Goal: Task Accomplishment & Management: Manage account settings

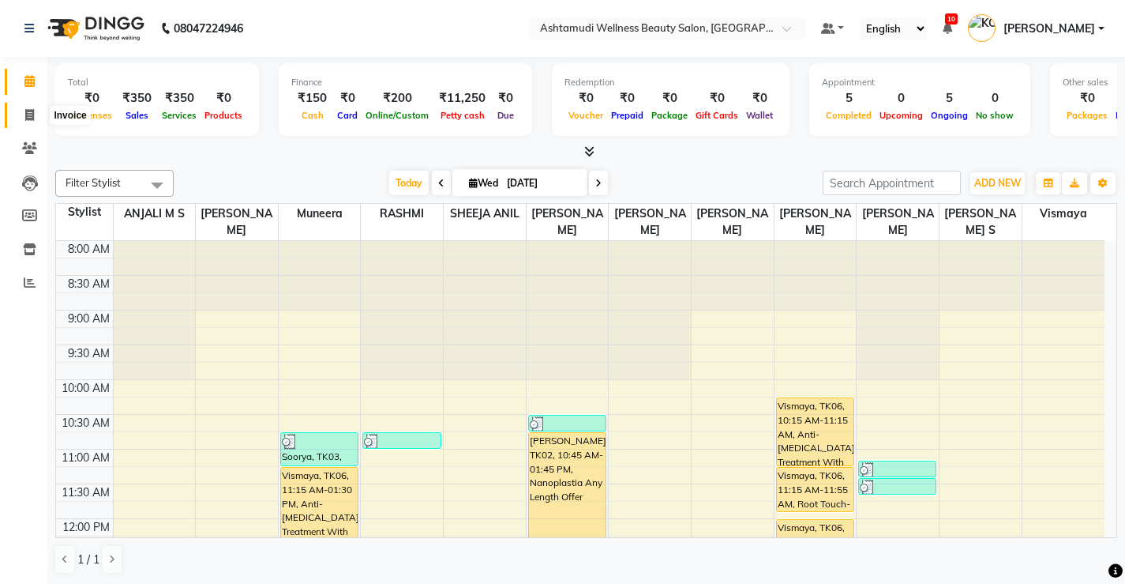
drag, startPoint x: 32, startPoint y: 116, endPoint x: 39, endPoint y: 120, distance: 8.1
click at [32, 116] on icon at bounding box center [29, 115] width 9 height 12
select select "service"
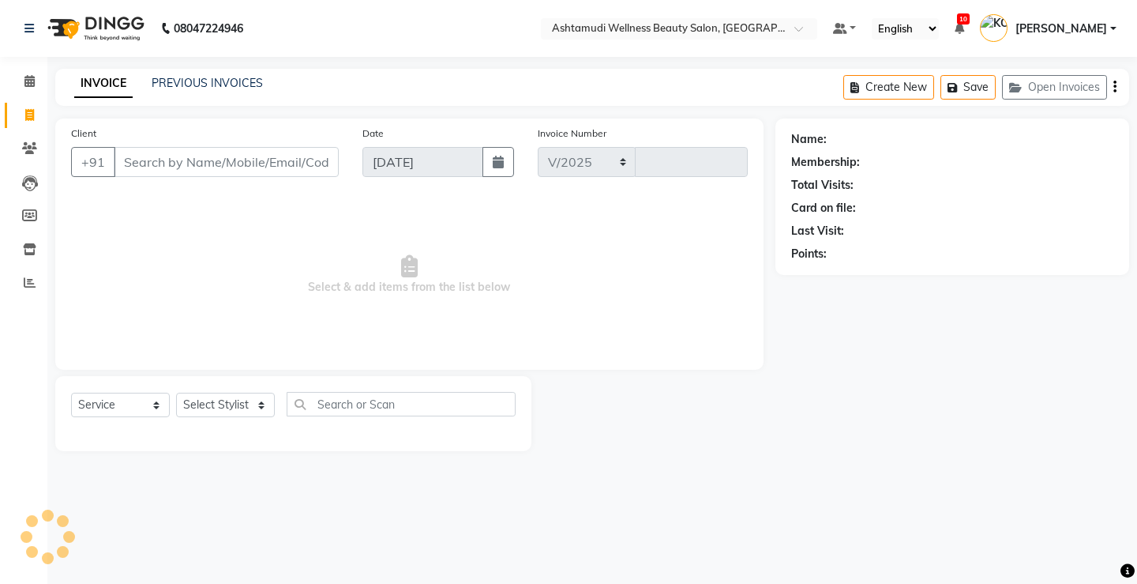
select select "4674"
type input "3321"
click at [140, 406] on select "Select Service Product Membership Package Voucher Prepaid Gift Card" at bounding box center [120, 405] width 99 height 24
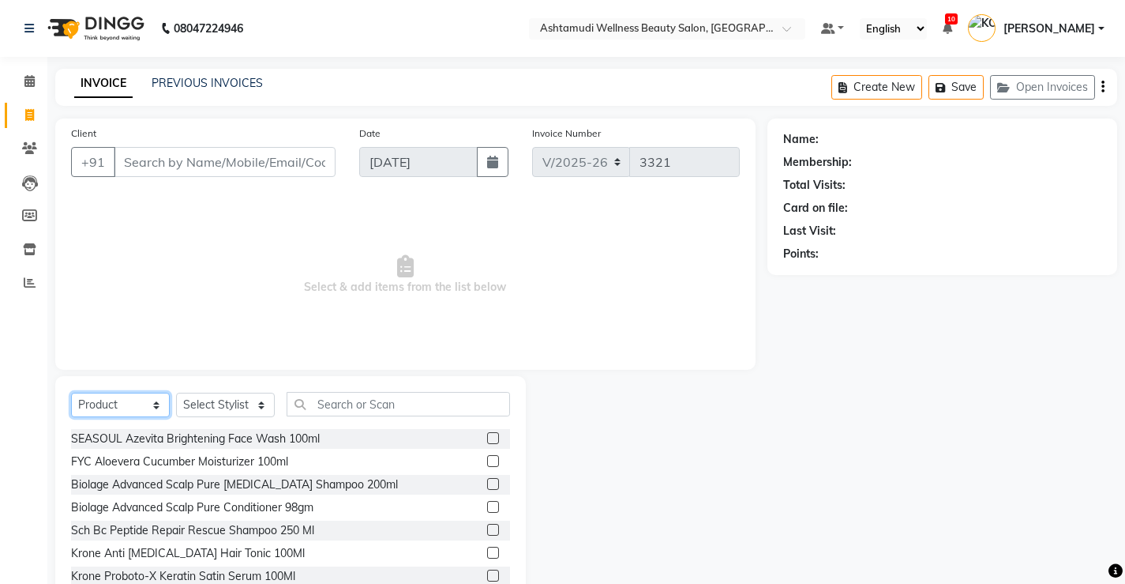
select select "service"
click at [71, 393] on select "Select Service Product Membership Package Voucher Prepaid Gift Card" at bounding box center [120, 405] width 99 height 24
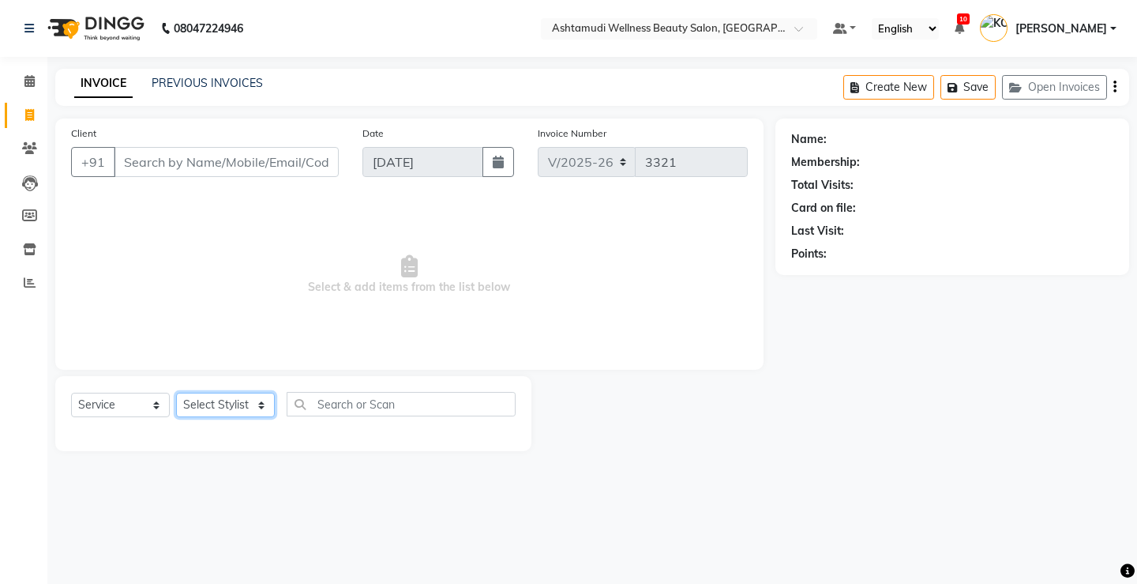
click at [208, 402] on select "Select Stylist ANJALI M S [PERSON_NAME] KOTTIYAM ASHTAMUDI [PERSON_NAME] [PERSO…" at bounding box center [225, 405] width 99 height 24
select select "27469"
click at [176, 393] on select "Select Stylist ANJALI M S [PERSON_NAME] KOTTIYAM ASHTAMUDI [PERSON_NAME] [PERSO…" at bounding box center [225, 405] width 99 height 24
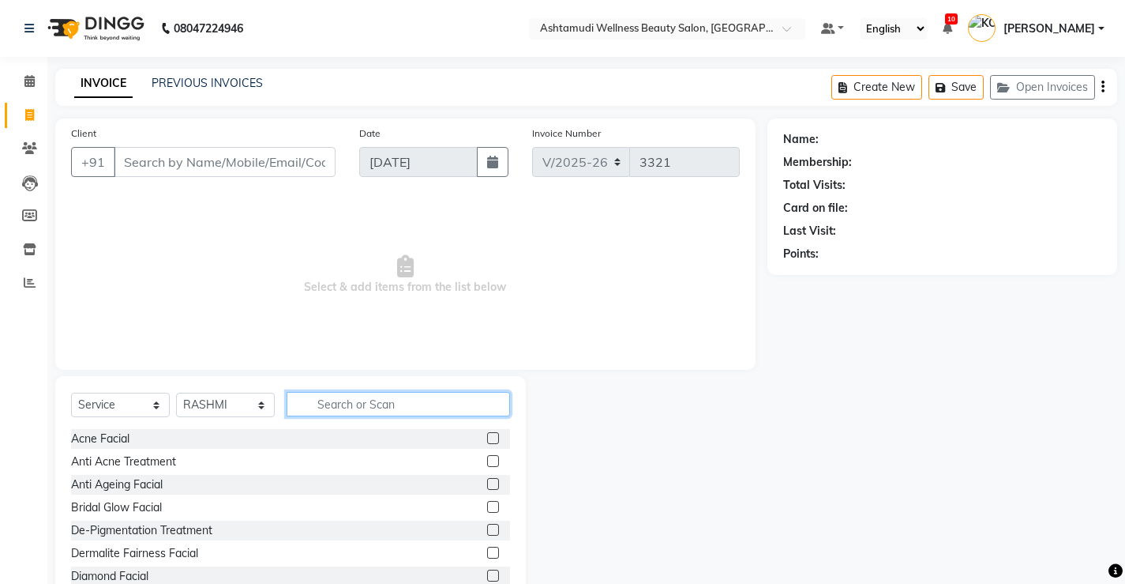
click at [412, 404] on input "text" at bounding box center [399, 404] width 224 height 24
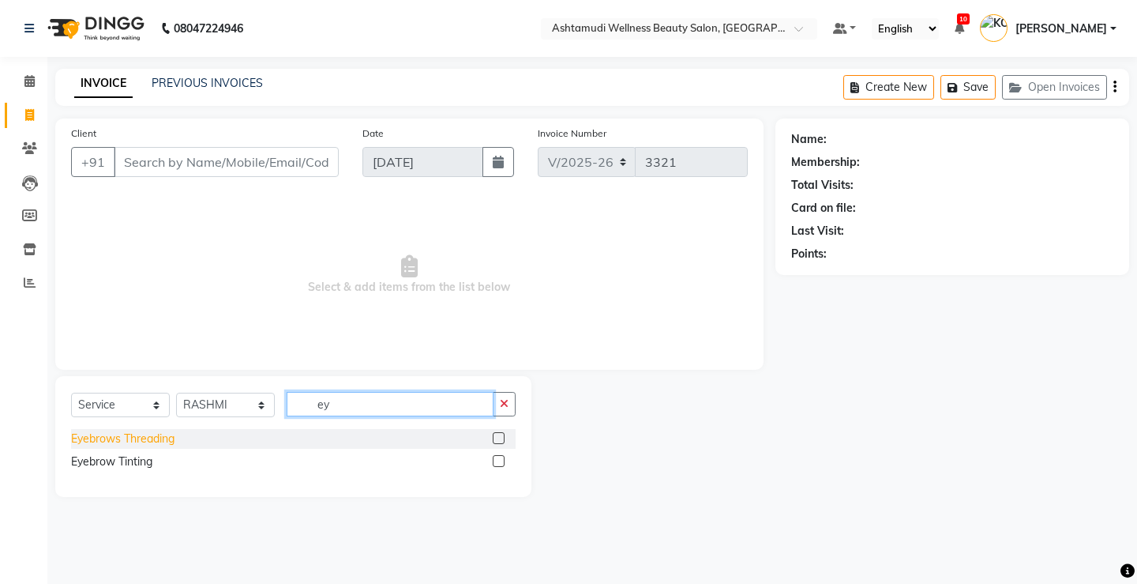
type input "ey"
click at [169, 440] on div "Eyebrows Threading" at bounding box center [122, 438] width 103 height 17
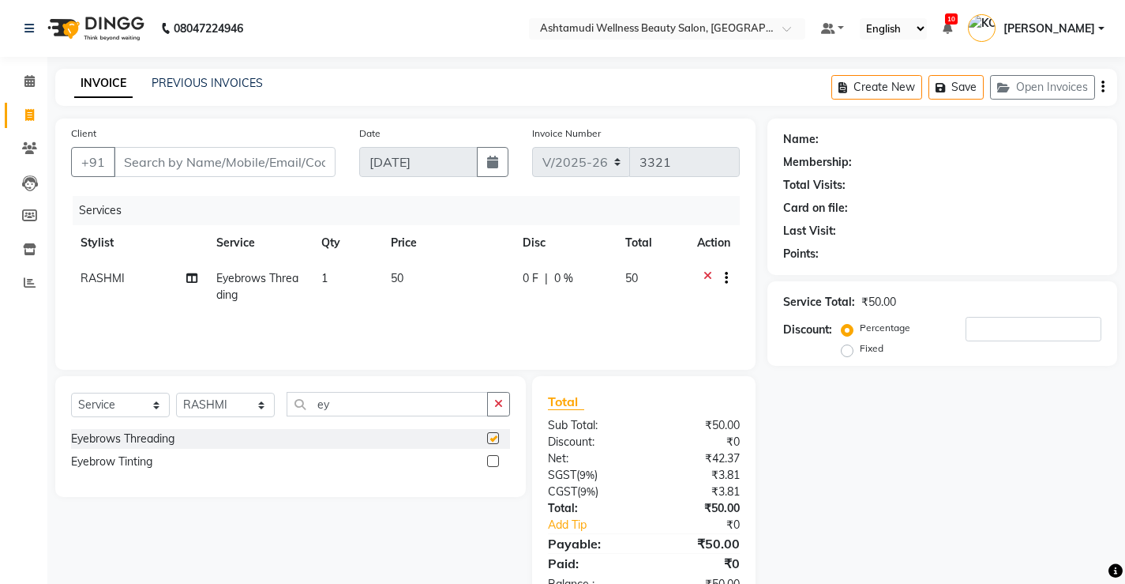
checkbox input "false"
click at [349, 400] on input "ey" at bounding box center [387, 404] width 201 height 24
type input "e"
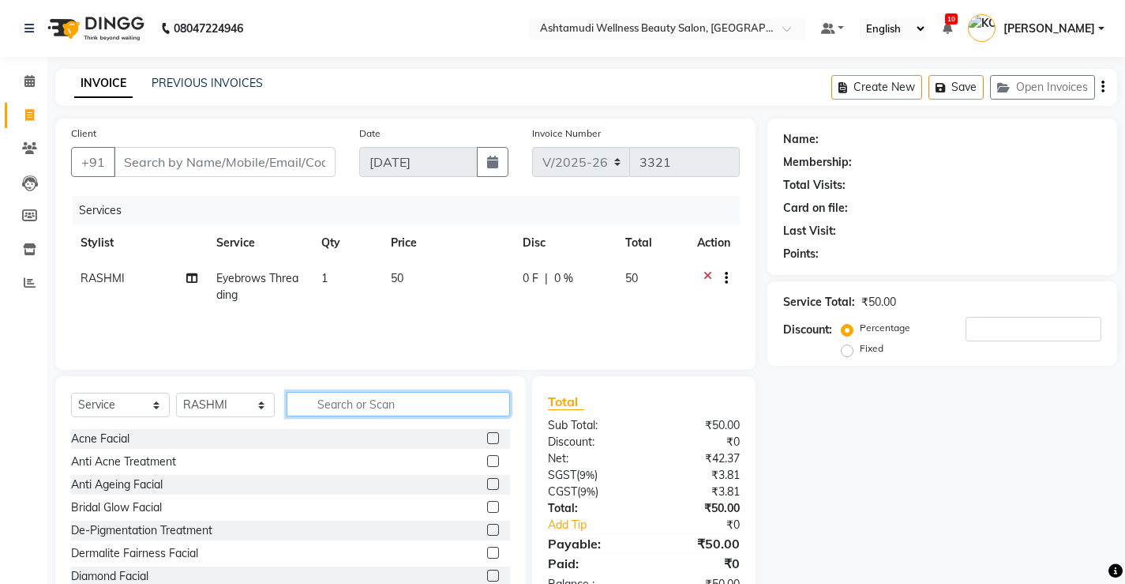
click at [413, 411] on input "text" at bounding box center [399, 404] width 224 height 24
click at [239, 404] on select "Select Stylist ANJALI M S [PERSON_NAME] KOTTIYAM ASHTAMUDI [PERSON_NAME] [PERSO…" at bounding box center [225, 405] width 99 height 24
select select "27474"
click at [176, 393] on select "Select Stylist ANJALI M S [PERSON_NAME] KOTTIYAM ASHTAMUDI [PERSON_NAME] [PERSO…" at bounding box center [225, 405] width 99 height 24
click at [411, 415] on input "text" at bounding box center [399, 404] width 224 height 24
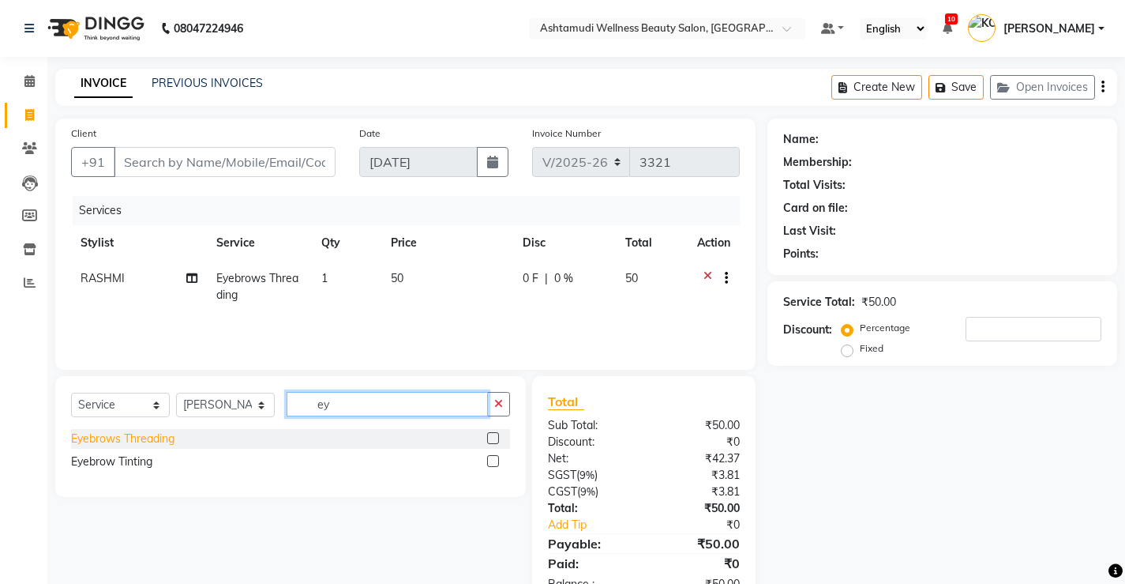
type input "ey"
click at [167, 442] on div "Eyebrows Threading" at bounding box center [122, 438] width 103 height 17
checkbox input "false"
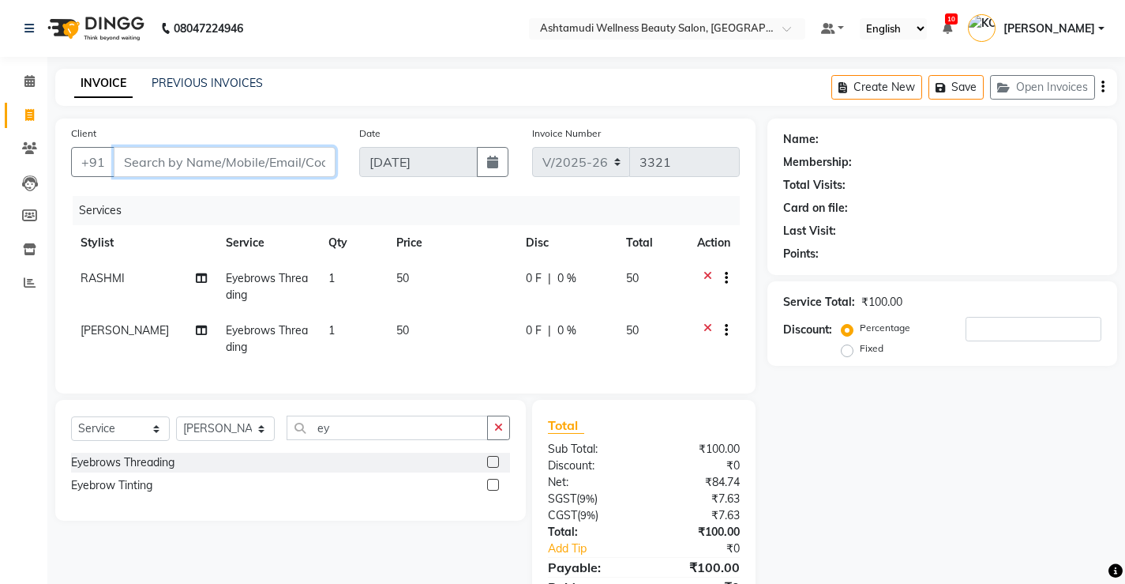
click at [294, 156] on input "Client" at bounding box center [225, 162] width 222 height 30
type input "7"
type input "0"
type input "7025393835"
click at [287, 161] on span "Add Client" at bounding box center [295, 162] width 62 height 16
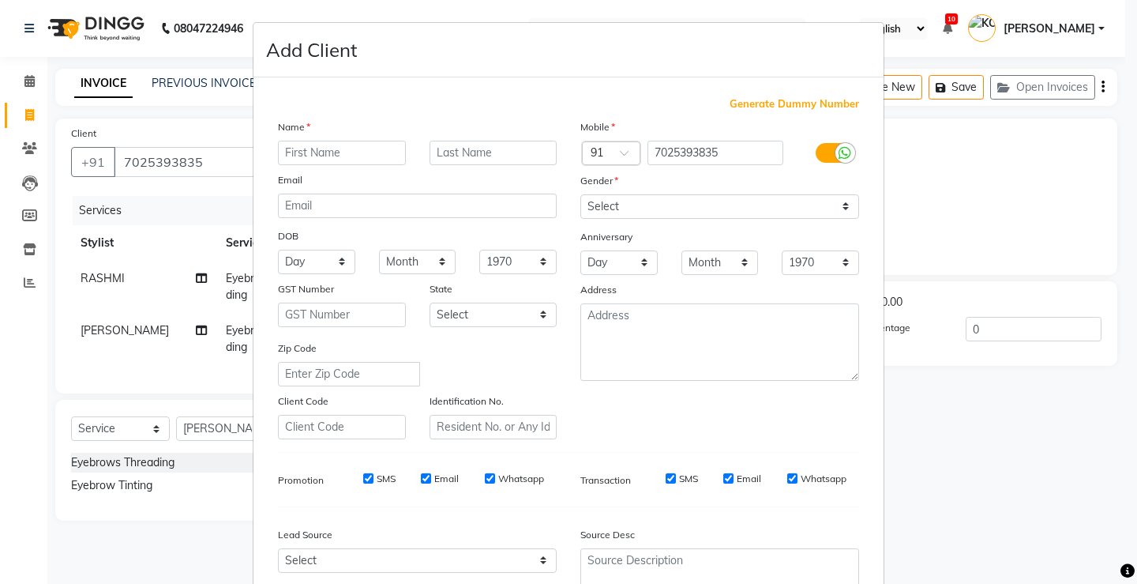
click at [351, 151] on input "text" at bounding box center [342, 153] width 128 height 24
type input "Lekshmi parvathy"
click at [840, 206] on select "Select [DEMOGRAPHIC_DATA] [DEMOGRAPHIC_DATA] Other Prefer Not To Say" at bounding box center [719, 206] width 279 height 24
select select "[DEMOGRAPHIC_DATA]"
click at [580, 194] on select "Select [DEMOGRAPHIC_DATA] [DEMOGRAPHIC_DATA] Other Prefer Not To Say" at bounding box center [719, 206] width 279 height 24
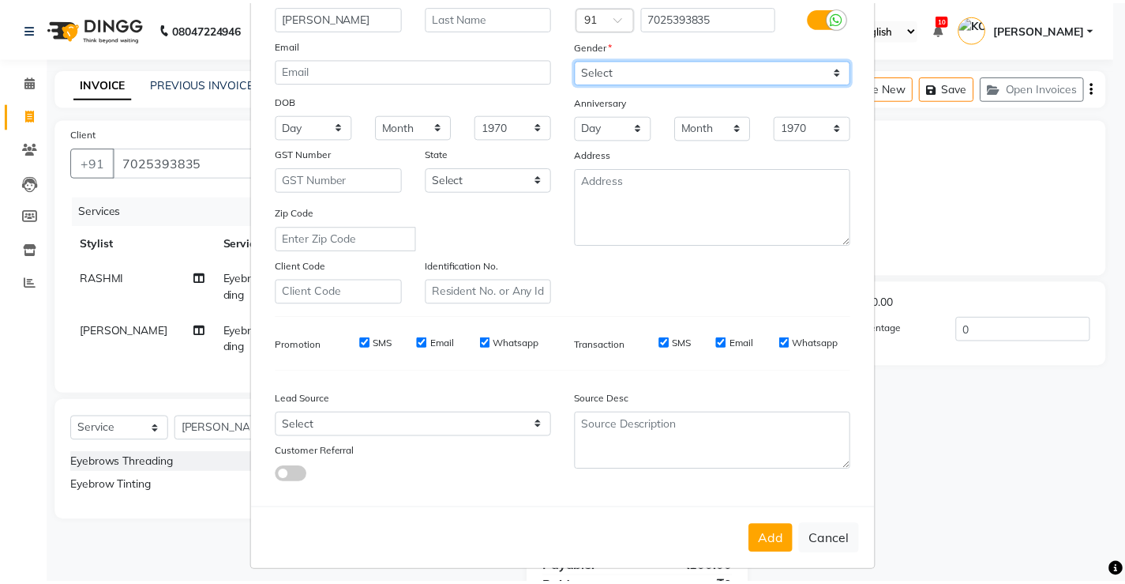
scroll to position [145, 0]
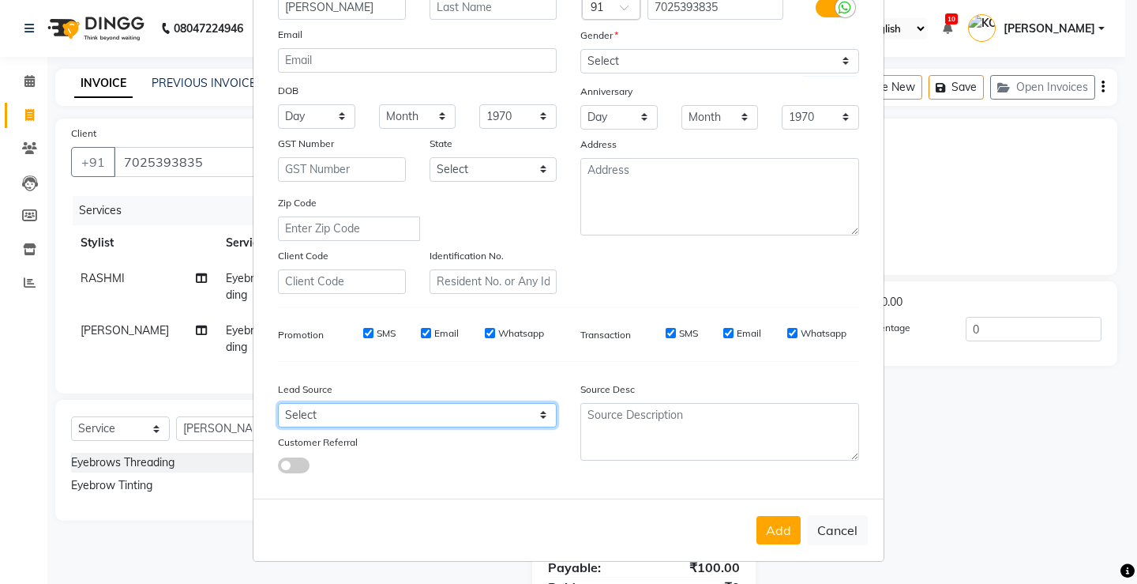
click at [531, 417] on select "Select Walk-in Referral Internet Friend Word of Mouth Advertisement Facebook Ju…" at bounding box center [417, 415] width 279 height 24
select select "31568"
click at [278, 403] on select "Select Walk-in Referral Internet Friend Word of Mouth Advertisement Facebook Ju…" at bounding box center [417, 415] width 279 height 24
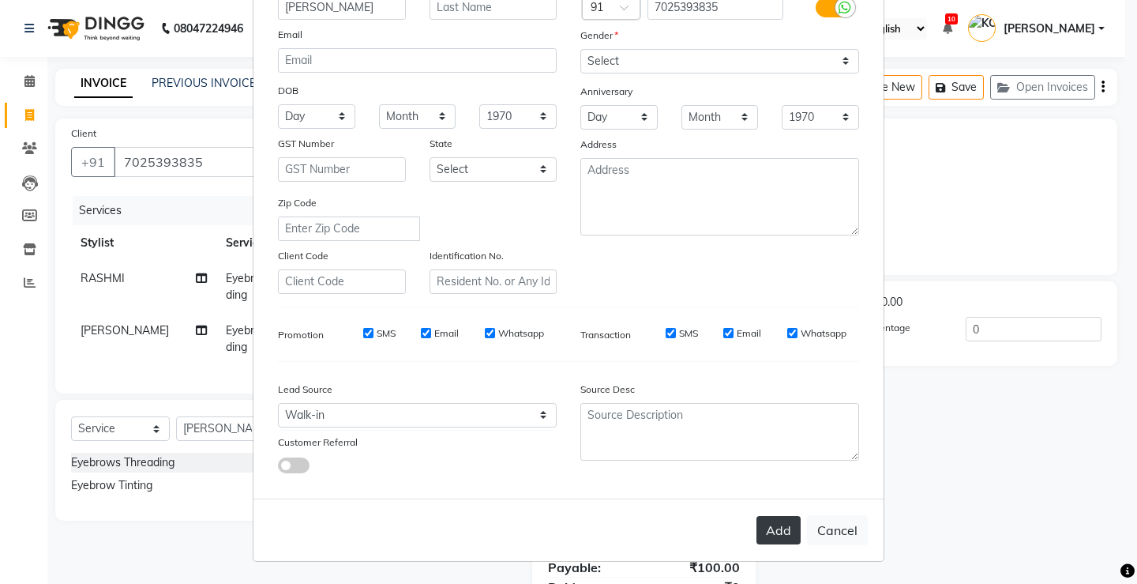
click at [764, 520] on button "Add" at bounding box center [779, 530] width 44 height 28
select select
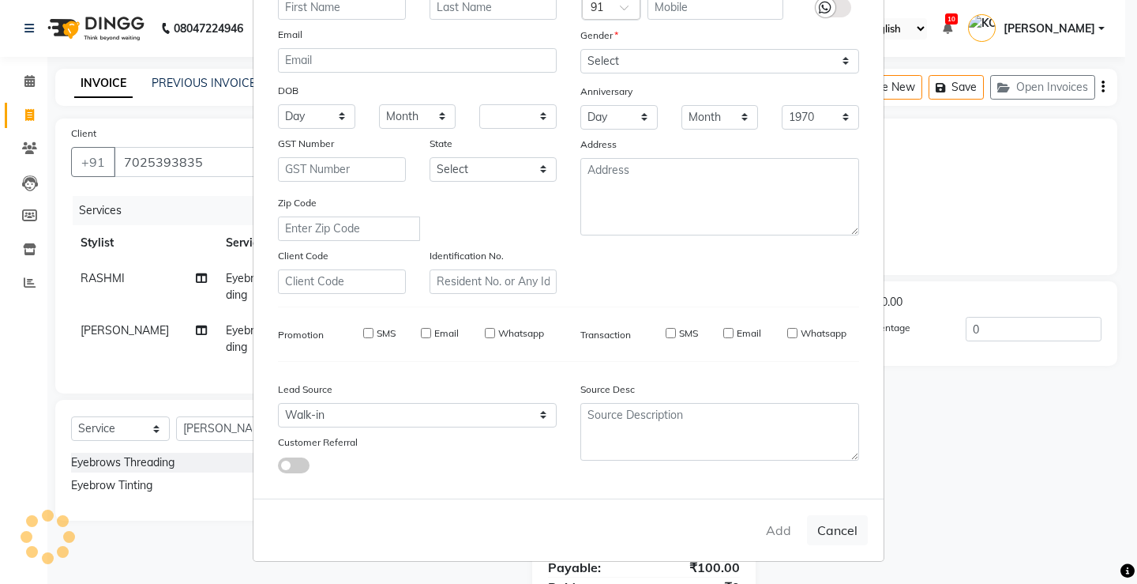
select select
checkbox input "false"
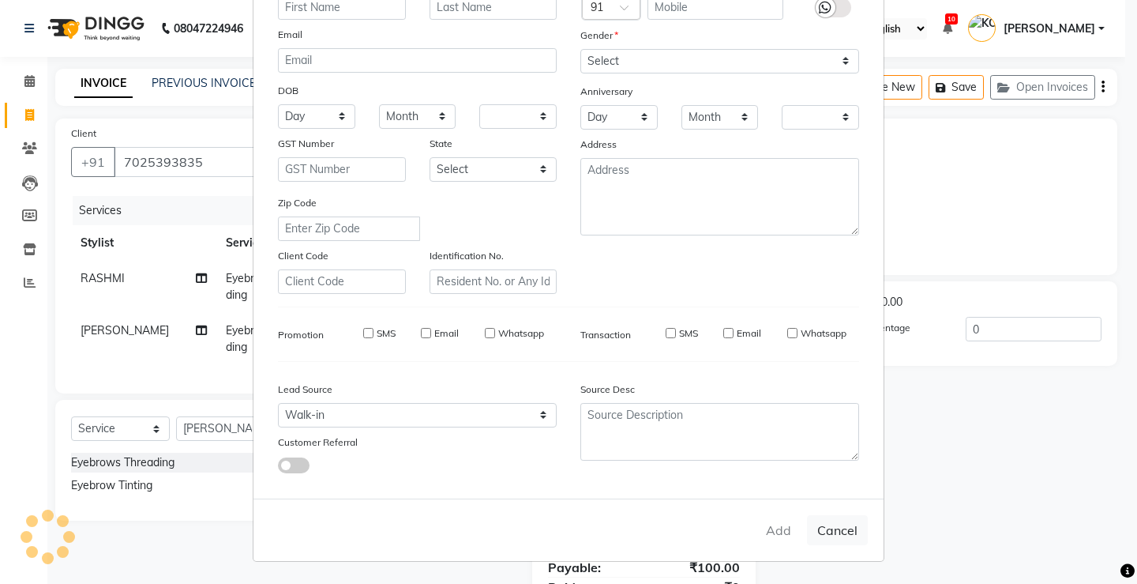
checkbox input "false"
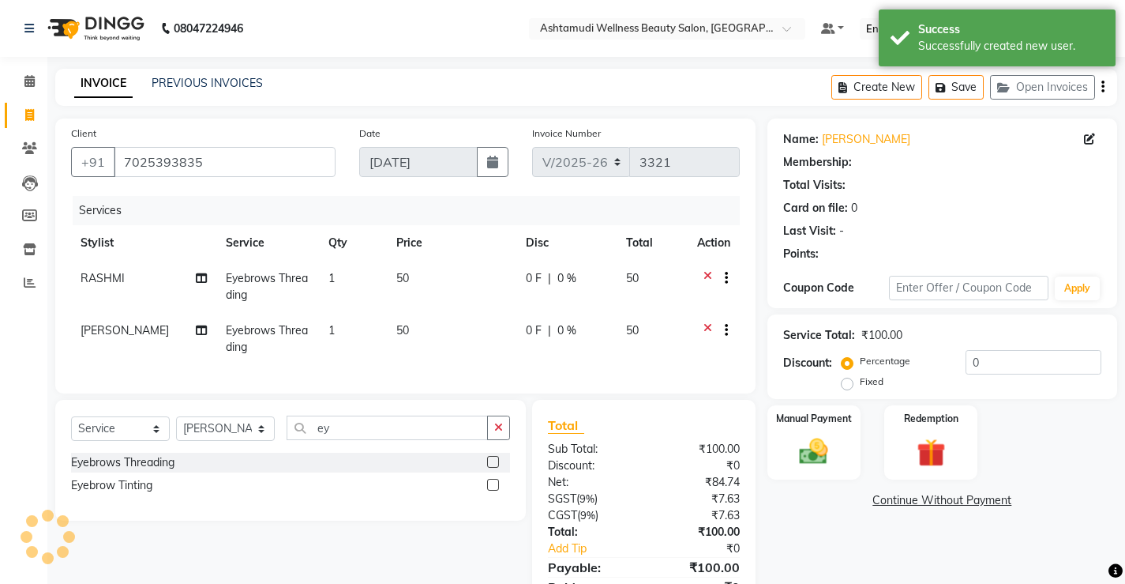
select select "1: Object"
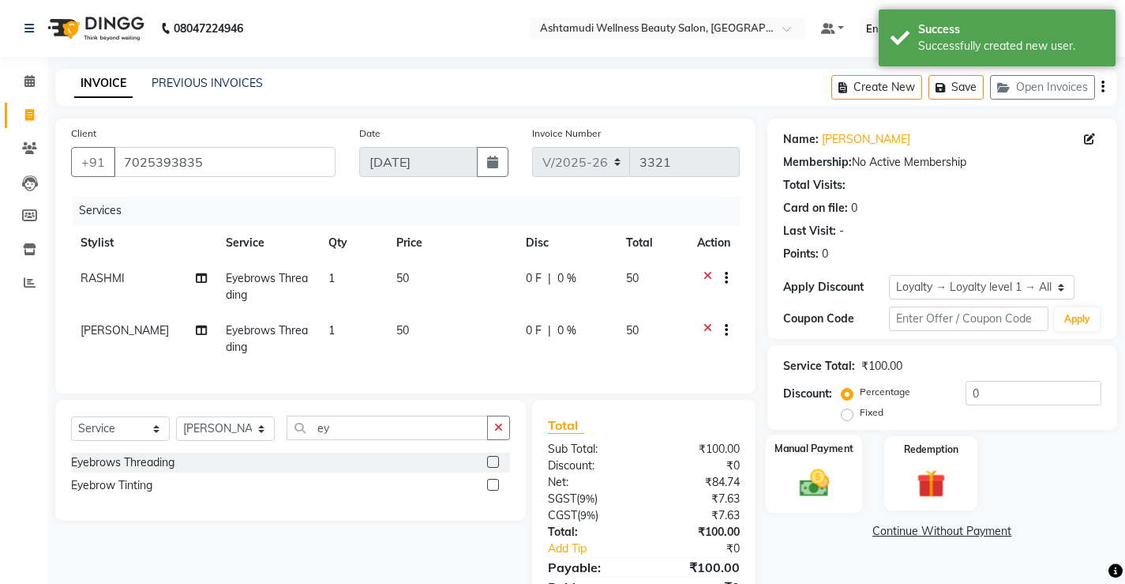
click at [810, 482] on img at bounding box center [814, 482] width 48 height 34
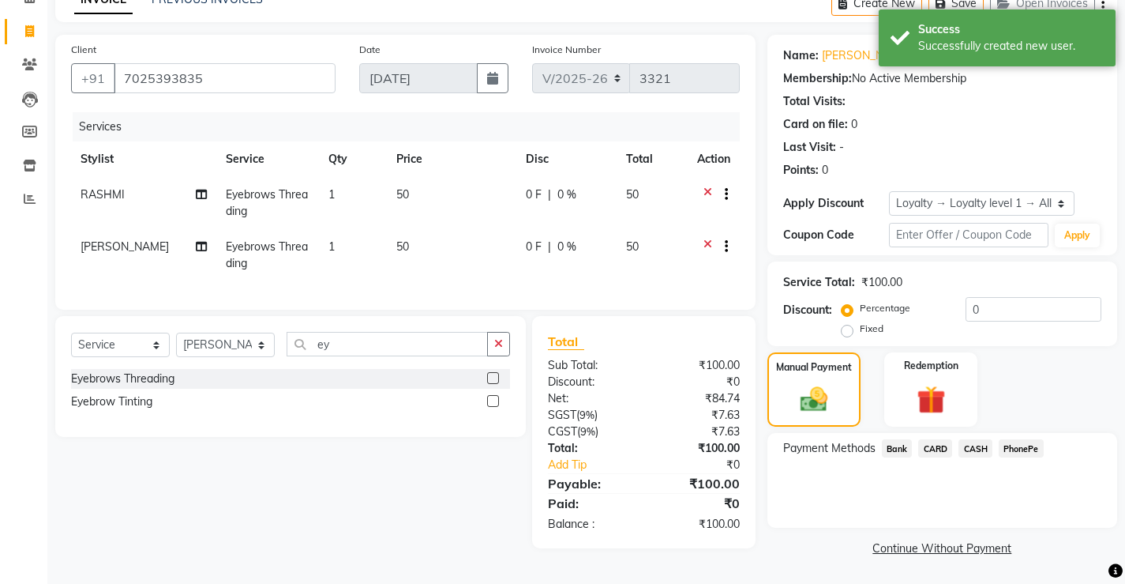
click at [1025, 445] on span "PhonePe" at bounding box center [1021, 448] width 45 height 18
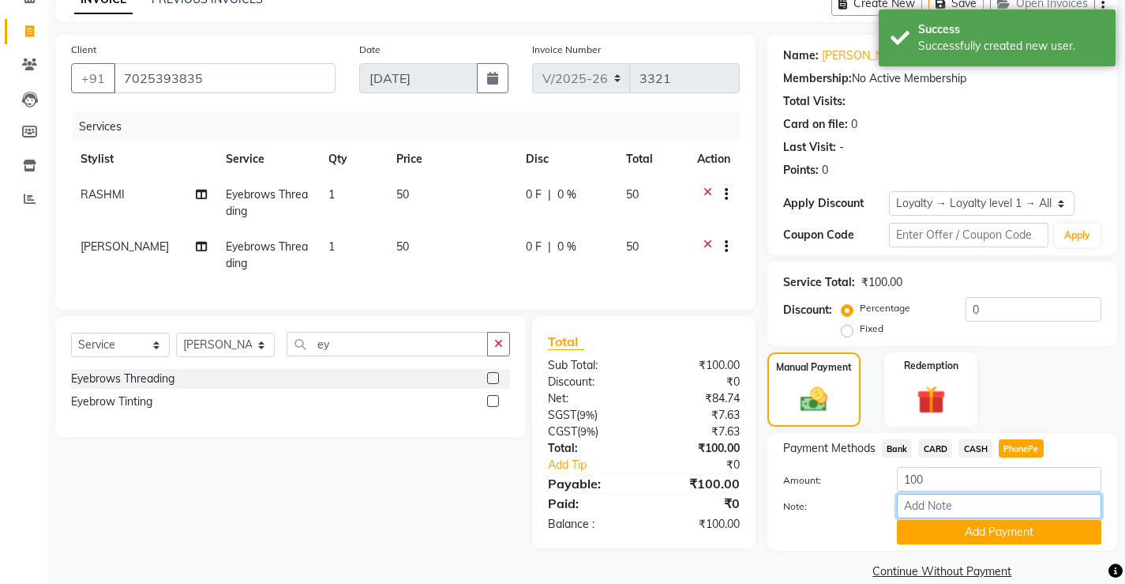
click at [977, 509] on input "Note:" at bounding box center [999, 506] width 205 height 24
type input "[PERSON_NAME]"
click at [1005, 536] on button "Add Payment" at bounding box center [999, 532] width 205 height 24
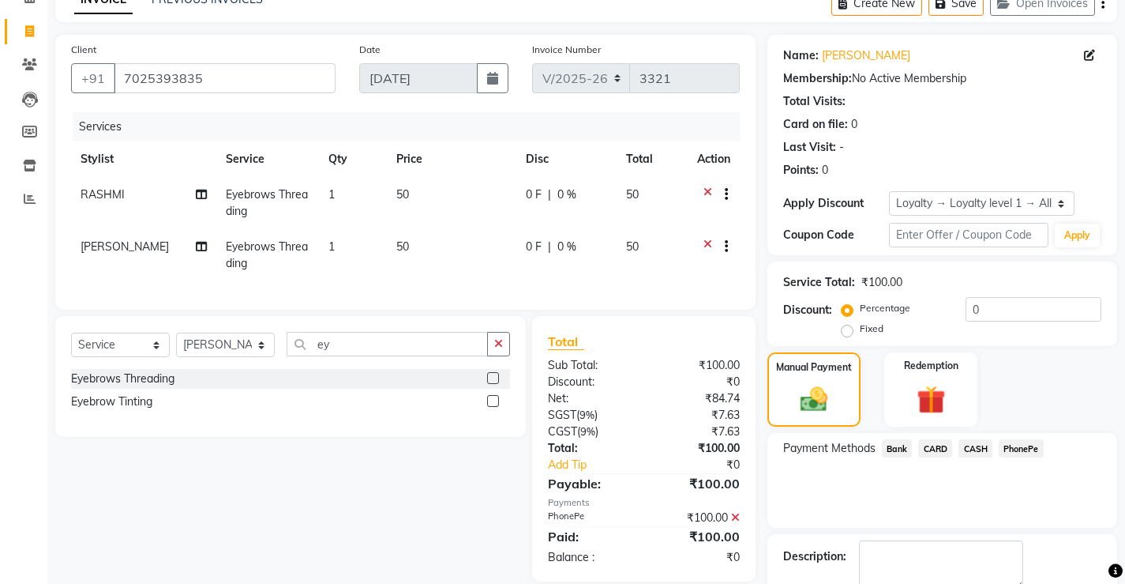
scroll to position [163, 0]
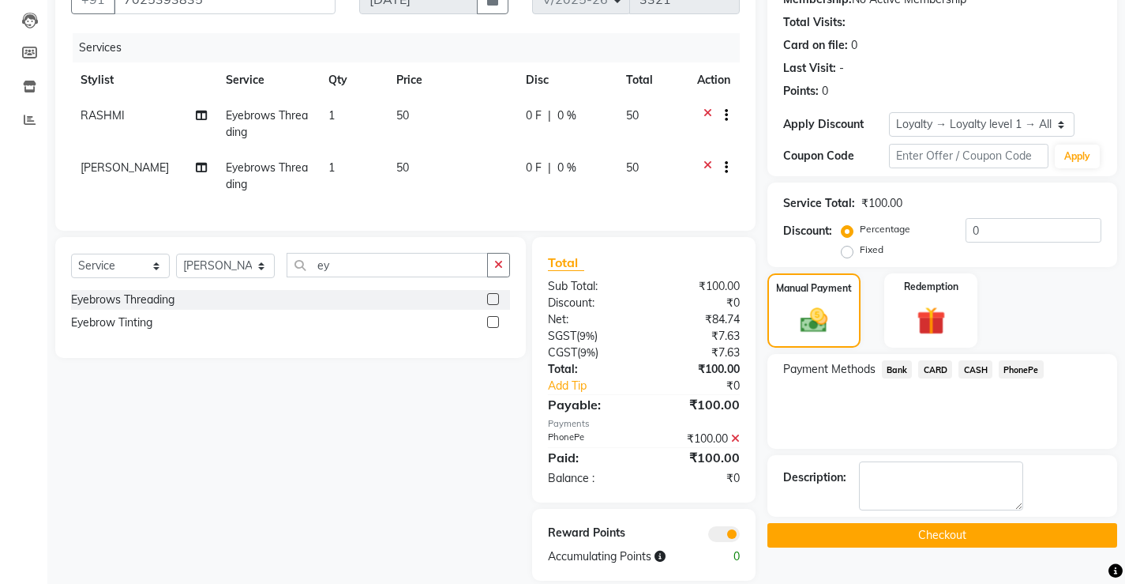
click at [961, 533] on button "Checkout" at bounding box center [943, 535] width 350 height 24
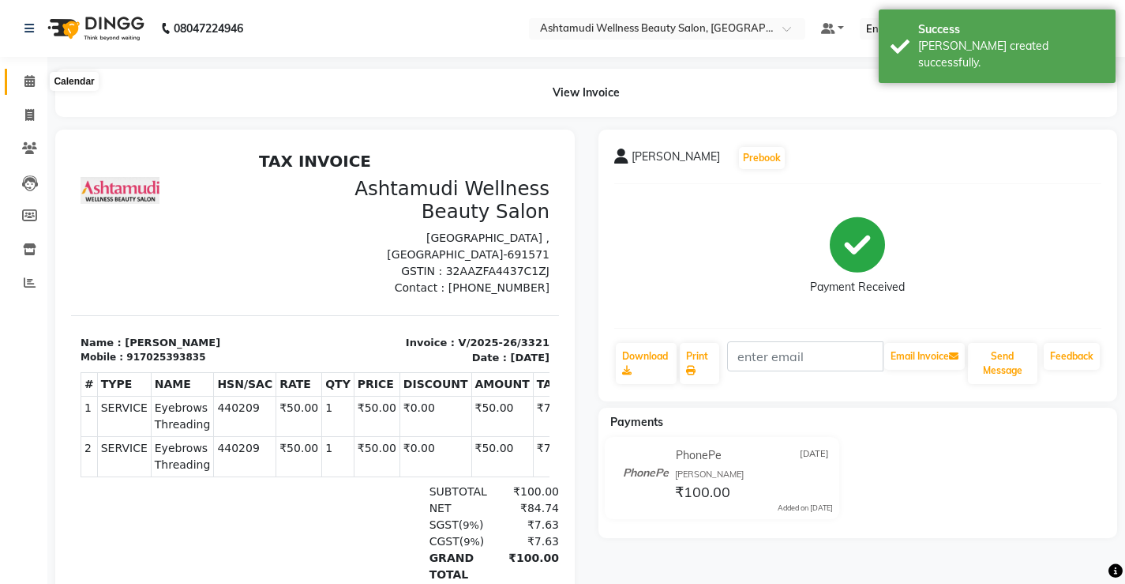
click at [30, 77] on icon at bounding box center [29, 81] width 10 height 12
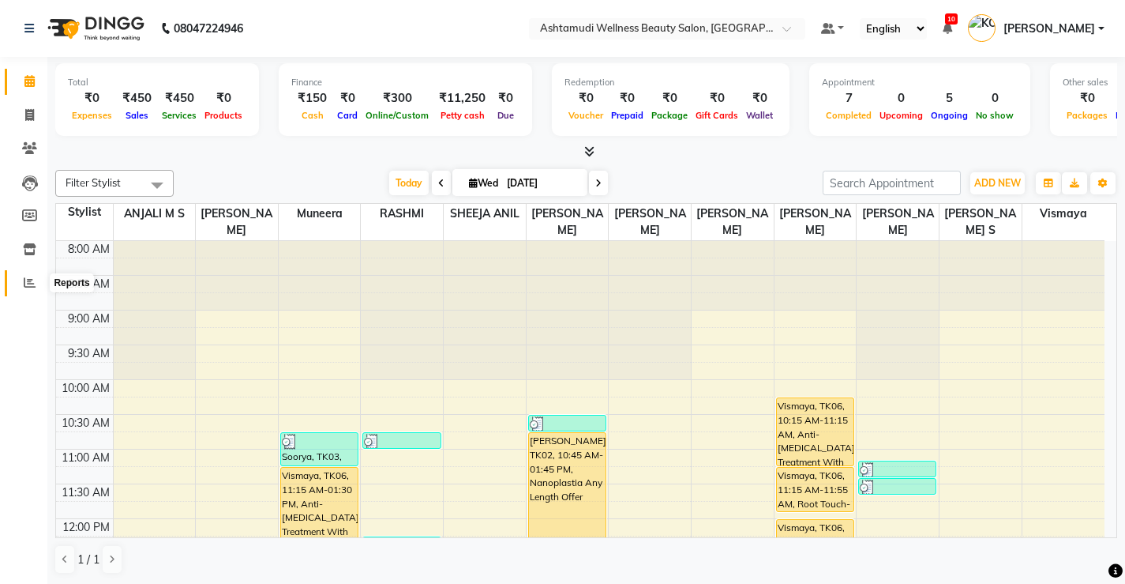
click at [32, 278] on icon at bounding box center [30, 282] width 12 height 12
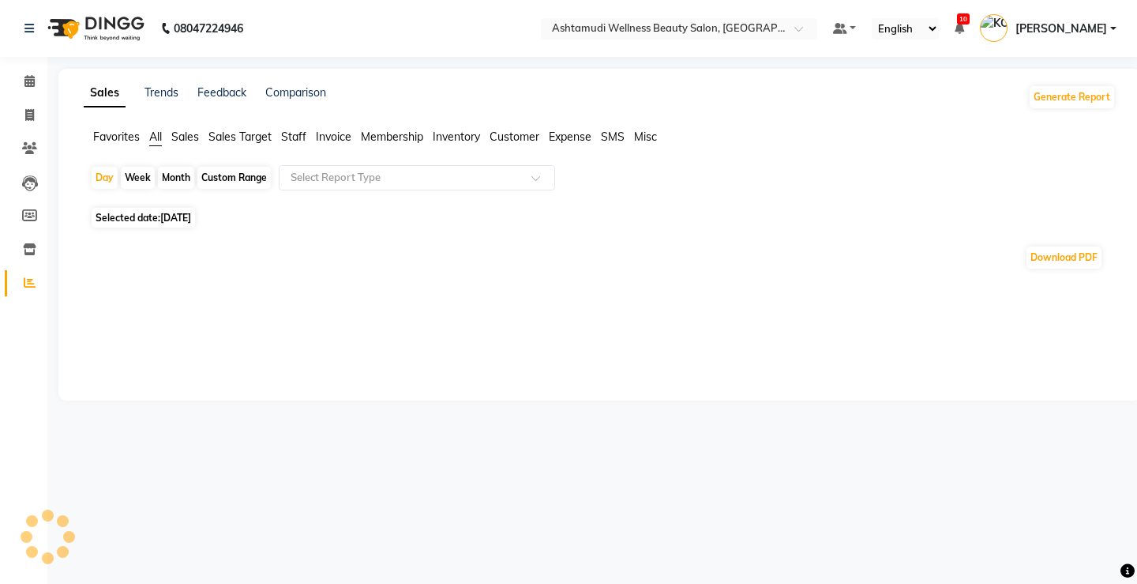
click at [577, 133] on span "Expense" at bounding box center [570, 137] width 43 height 14
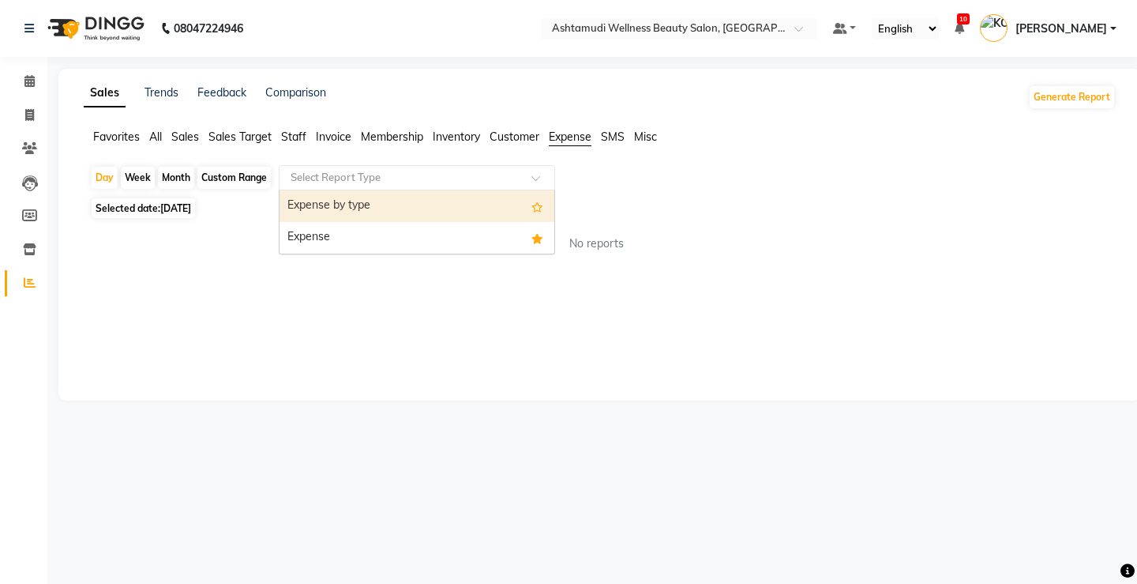
click at [365, 175] on input "text" at bounding box center [400, 178] width 227 height 16
drag, startPoint x: 366, startPoint y: 212, endPoint x: 366, endPoint y: 202, distance: 10.3
click at [366, 205] on div "Expense by type" at bounding box center [417, 206] width 275 height 32
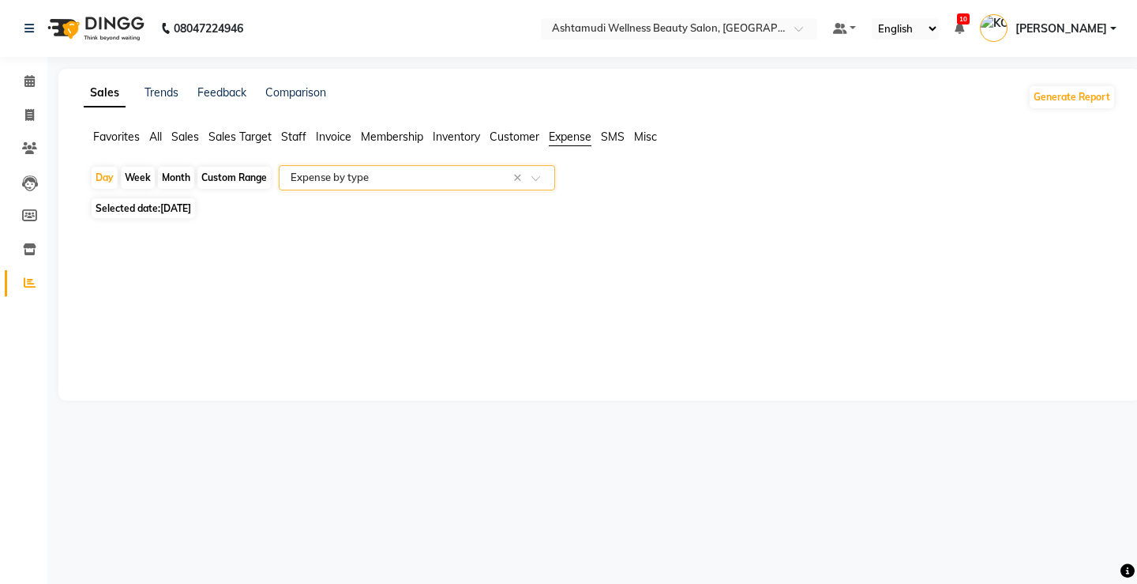
click at [357, 182] on input "text" at bounding box center [400, 178] width 227 height 16
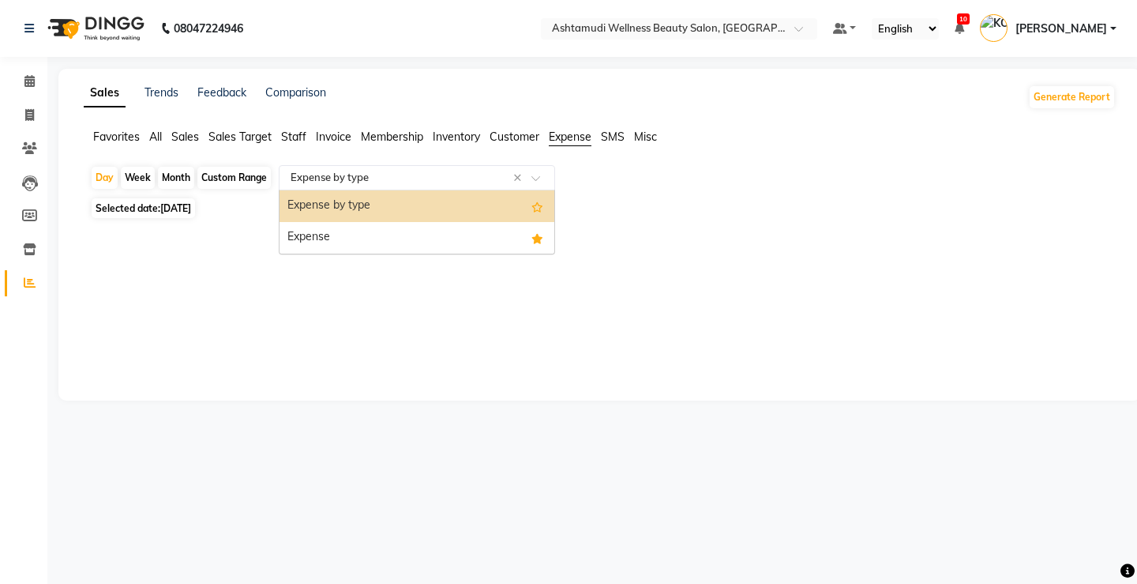
click at [351, 201] on div "Expense by type" at bounding box center [417, 206] width 275 height 32
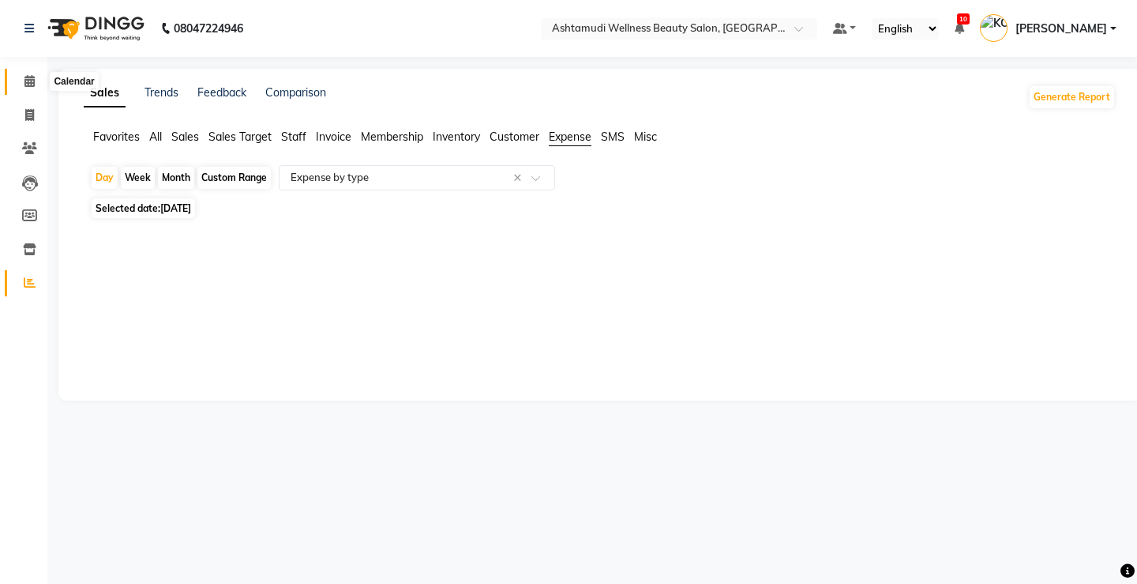
click at [32, 80] on icon at bounding box center [29, 81] width 10 height 12
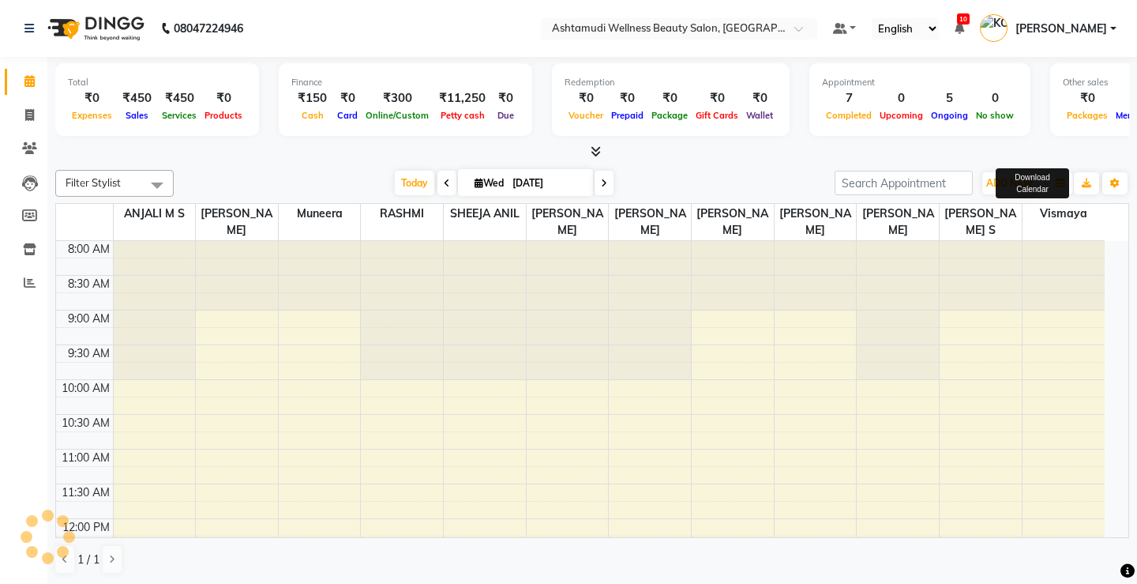
click at [997, 181] on div "Download Calendar" at bounding box center [1032, 183] width 73 height 30
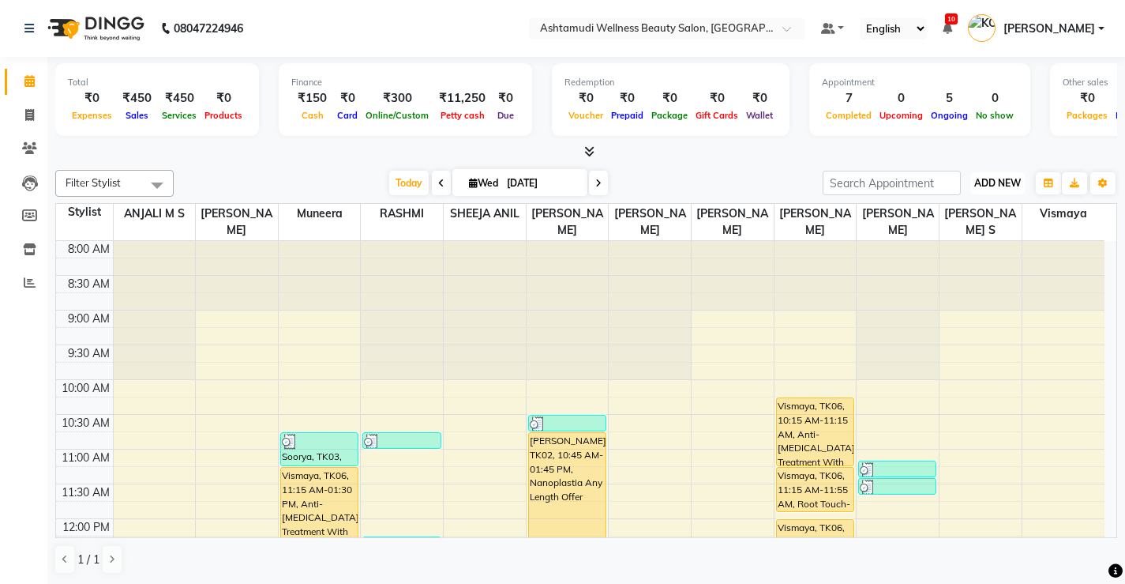
click at [994, 179] on span "ADD NEW" at bounding box center [998, 183] width 47 height 12
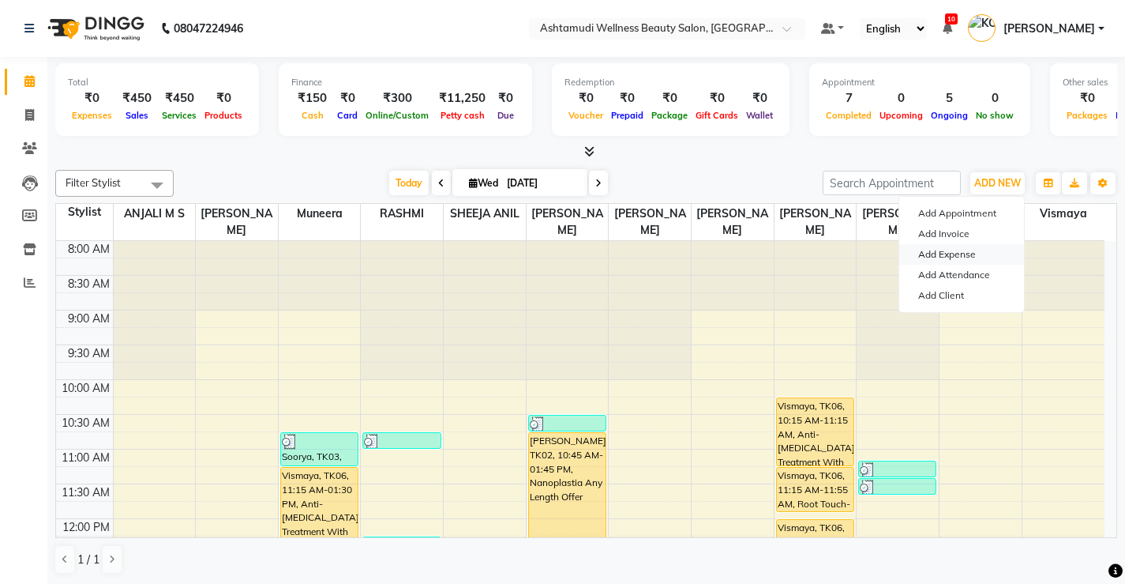
click at [965, 254] on link "Add Expense" at bounding box center [962, 254] width 125 height 21
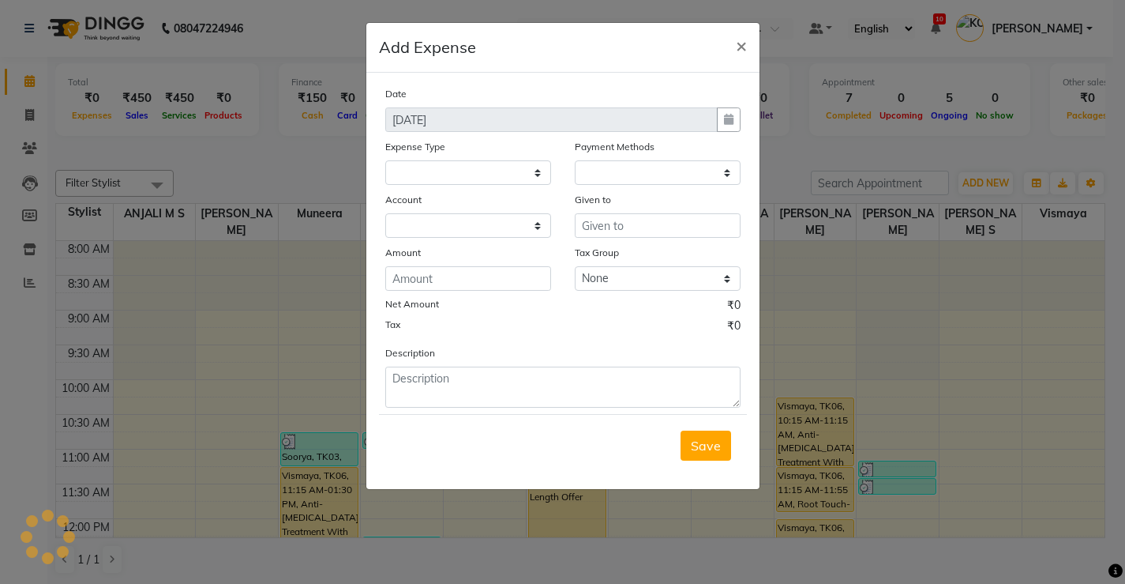
select select
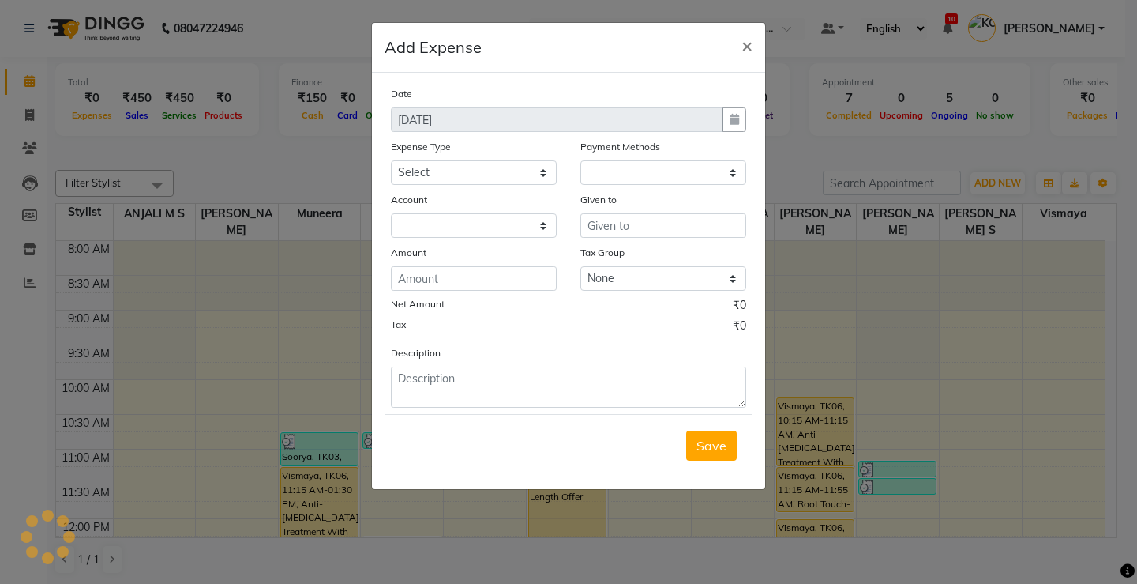
select select "1"
select select "3508"
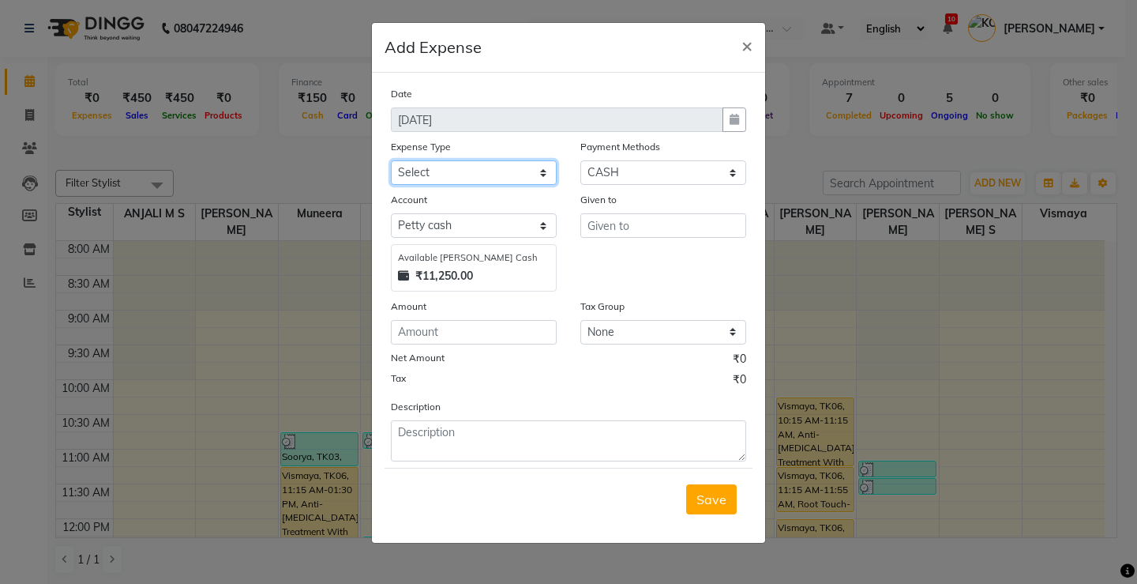
click at [534, 175] on select "Select ACCOMODATION EXPENSES ADVERTISEMENT SALES PROMOTIONAL EXPENSES Bonus BRI…" at bounding box center [474, 172] width 166 height 24
select select "6223"
click at [391, 160] on select "Select ACCOMODATION EXPENSES ADVERTISEMENT SALES PROMOTIONAL EXPENSES Bonus BRI…" at bounding box center [474, 172] width 166 height 24
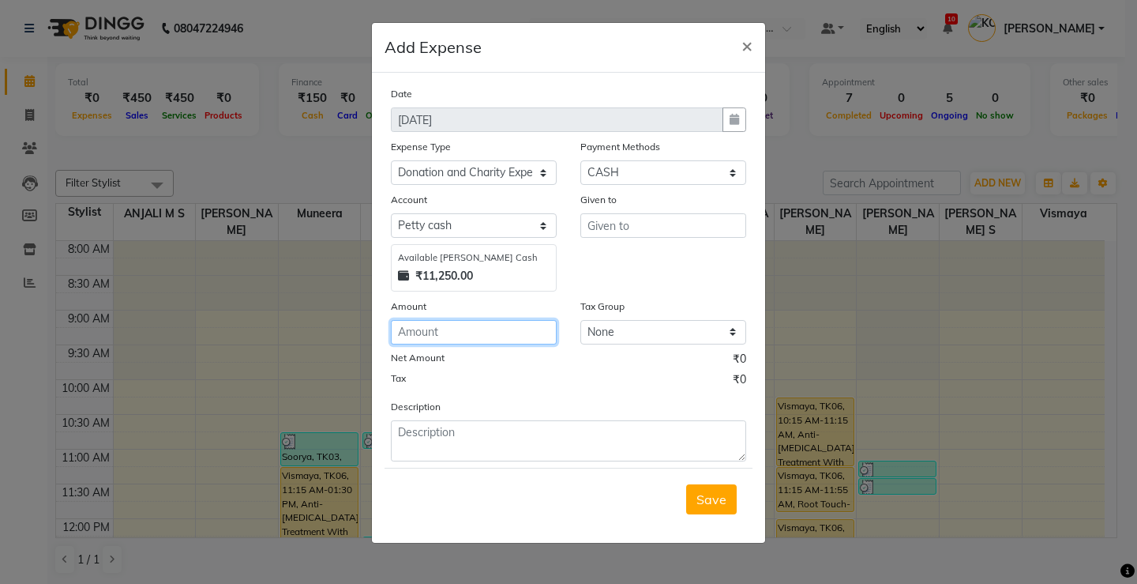
click at [524, 333] on input "number" at bounding box center [474, 332] width 166 height 24
type input "10"
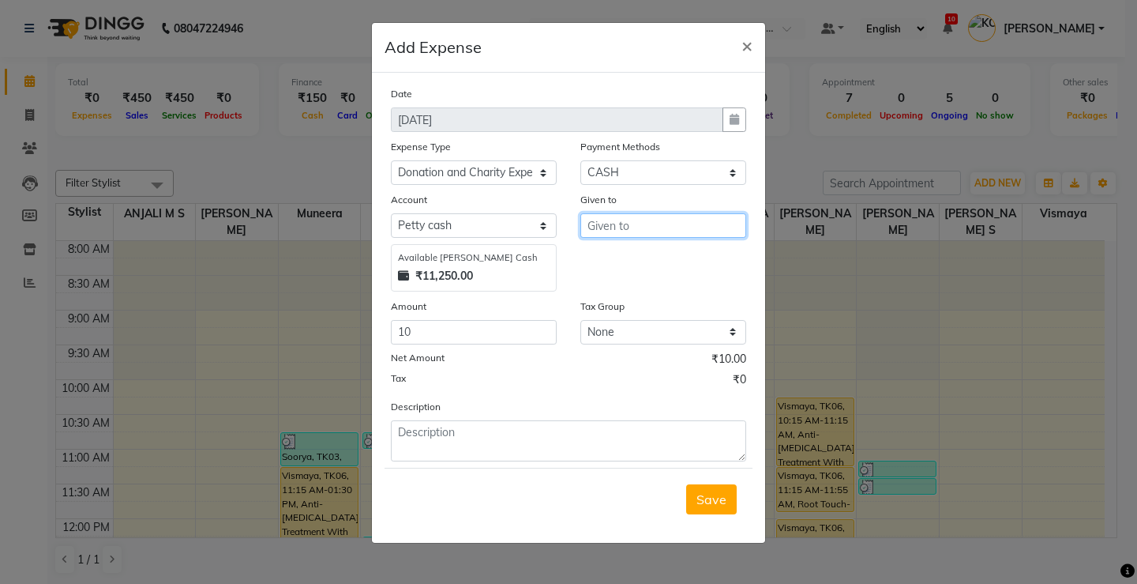
click at [697, 231] on input "text" at bounding box center [663, 225] width 166 height 24
click at [715, 260] on ngb-highlight "KO TTIYAM ASHTAMUDI" at bounding box center [672, 259] width 145 height 16
type input "[PERSON_NAME]"
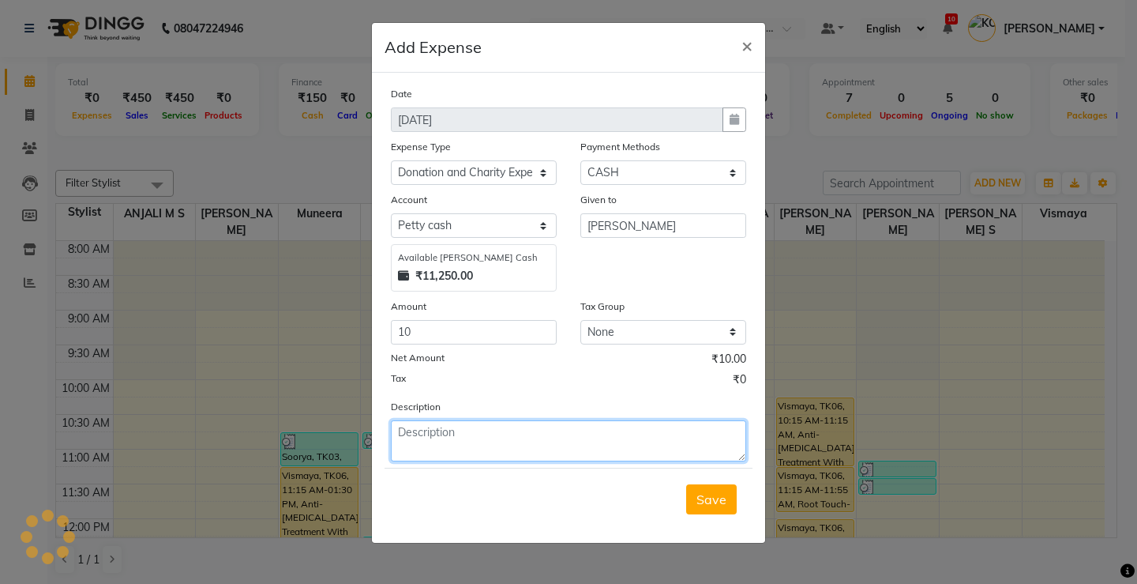
click at [481, 440] on textarea at bounding box center [568, 440] width 355 height 41
type textarea "Temple"
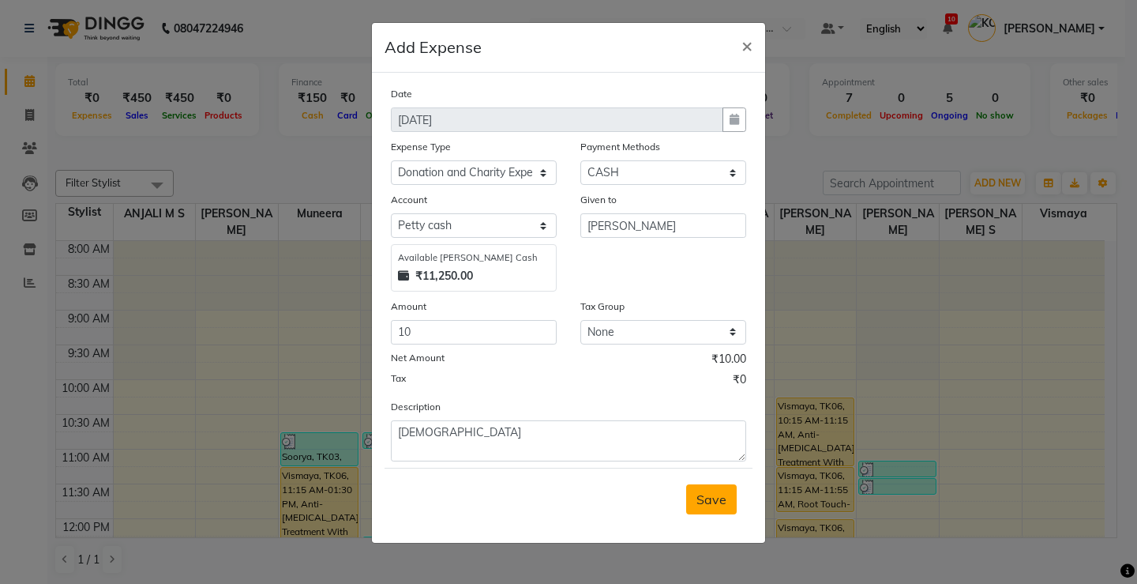
click at [725, 491] on span "Save" at bounding box center [712, 499] width 30 height 16
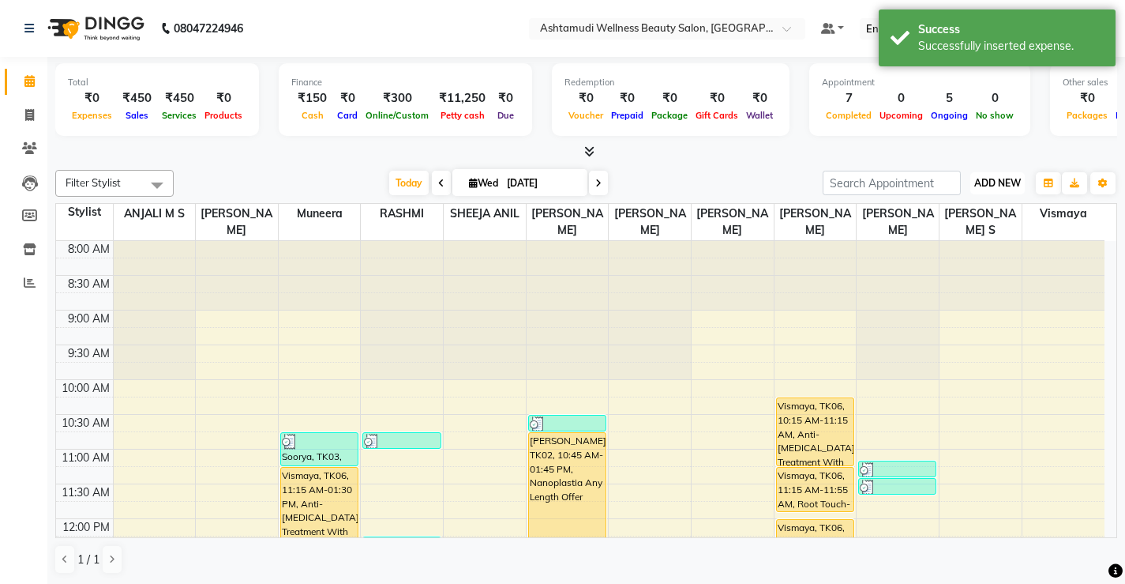
click at [1003, 181] on span "ADD NEW" at bounding box center [998, 183] width 47 height 12
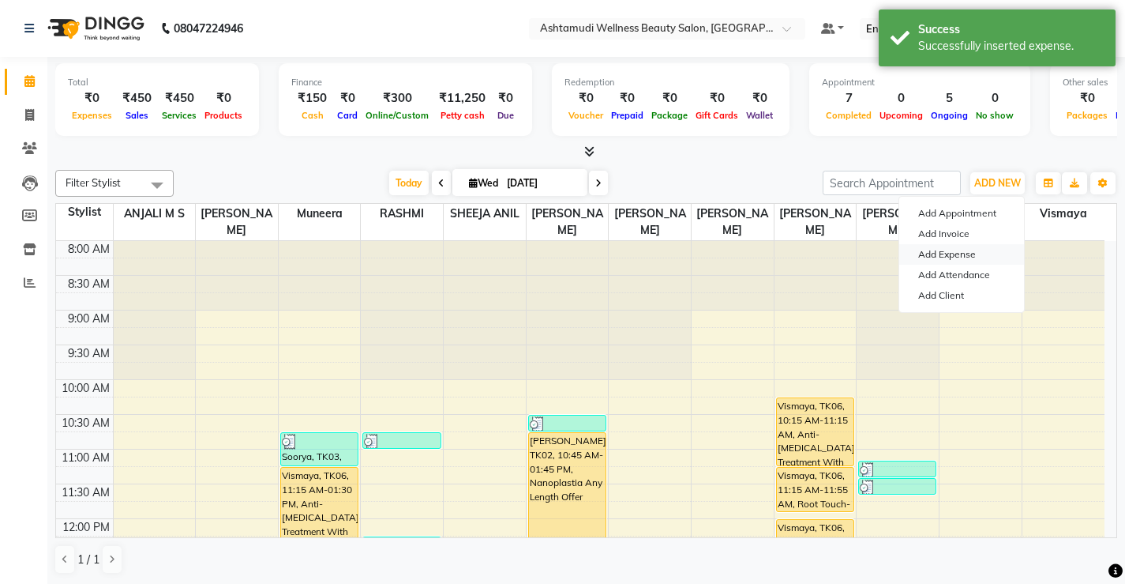
click at [960, 254] on link "Add Expense" at bounding box center [962, 254] width 125 height 21
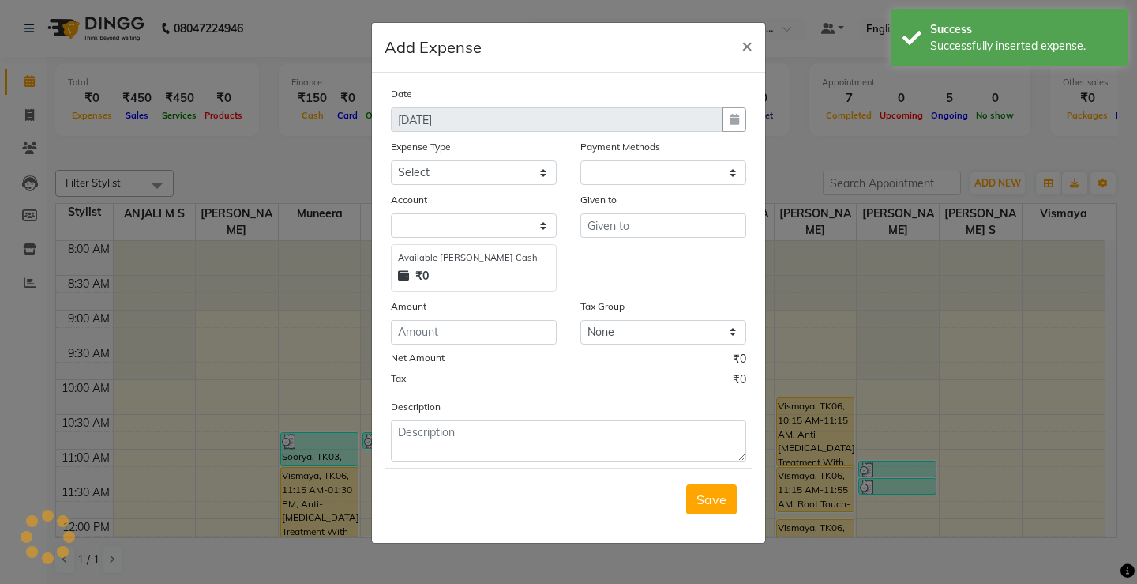
select select "1"
select select "3508"
click at [513, 171] on select "Select ACCOMODATION EXPENSES ADVERTISEMENT SALES PROMOTIONAL EXPENSES Bonus BRI…" at bounding box center [474, 172] width 166 height 24
select select "6226"
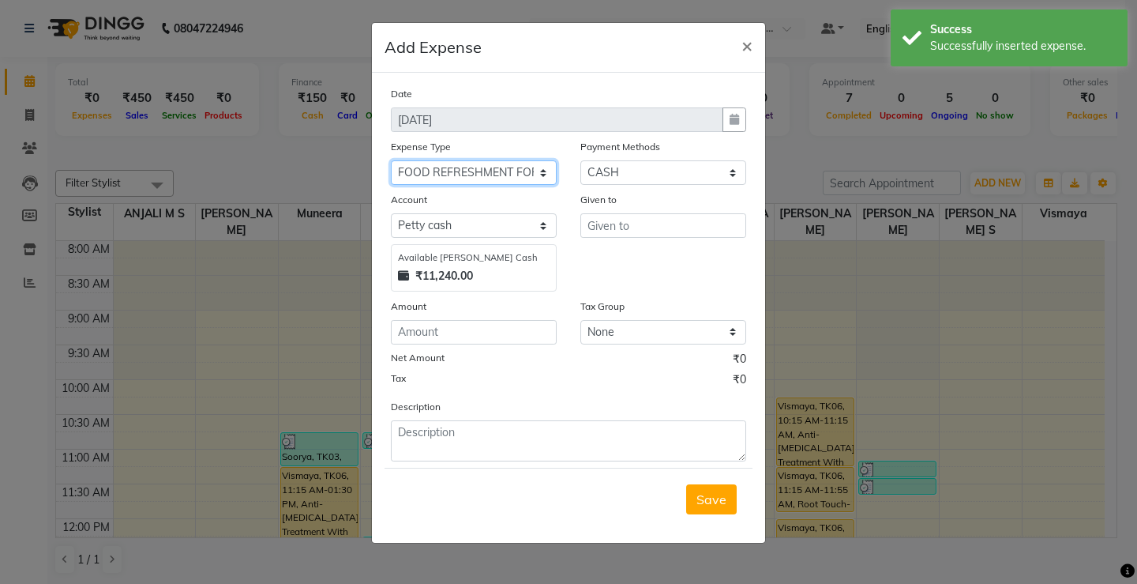
click at [391, 160] on select "Select ACCOMODATION EXPENSES ADVERTISEMENT SALES PROMOTIONAL EXPENSES Bonus BRI…" at bounding box center [474, 172] width 166 height 24
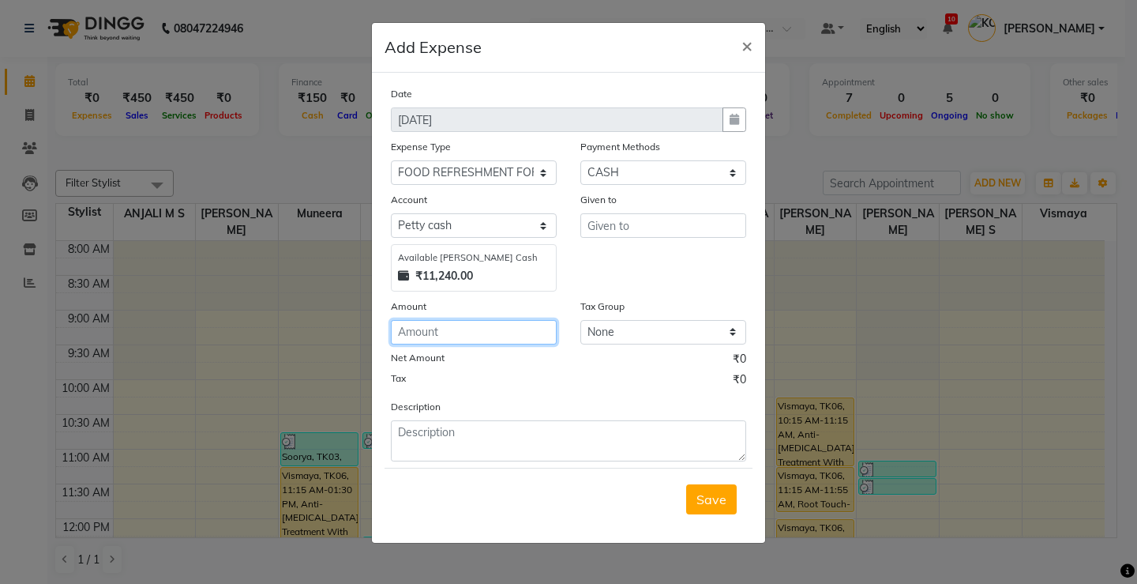
click at [531, 328] on input "number" at bounding box center [474, 332] width 166 height 24
type input "56"
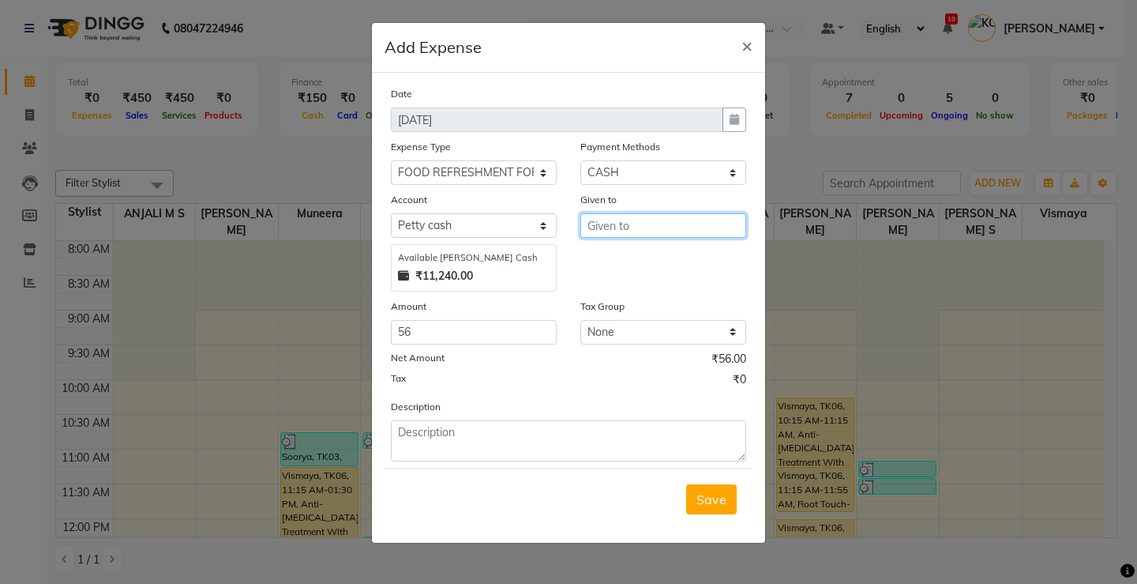
click at [671, 226] on input "text" at bounding box center [663, 225] width 166 height 24
type input "k"
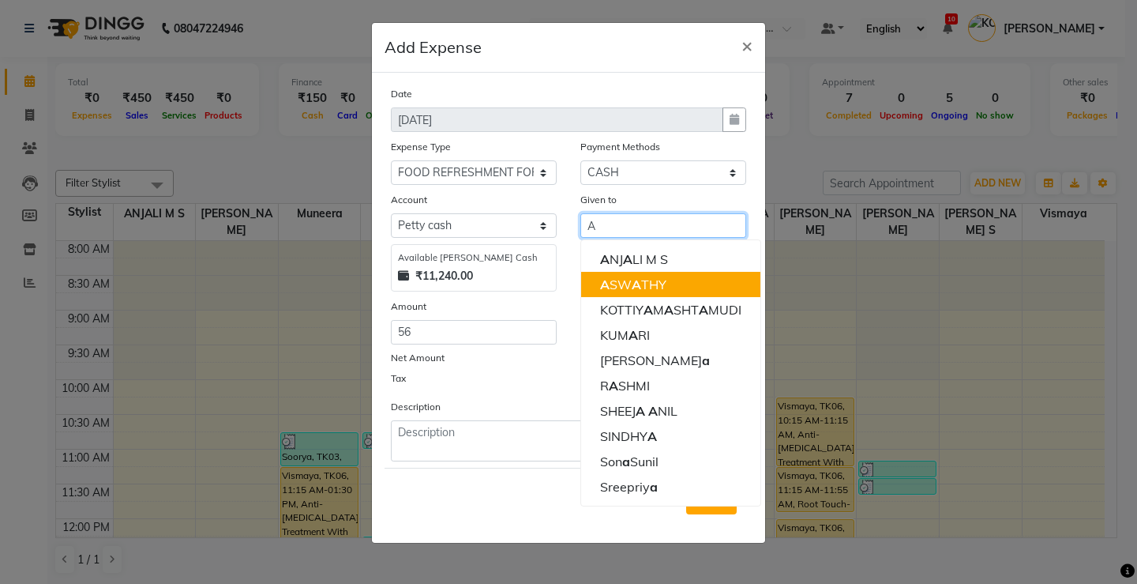
click at [647, 280] on ngb-highlight "A SW A THY" at bounding box center [633, 284] width 66 height 16
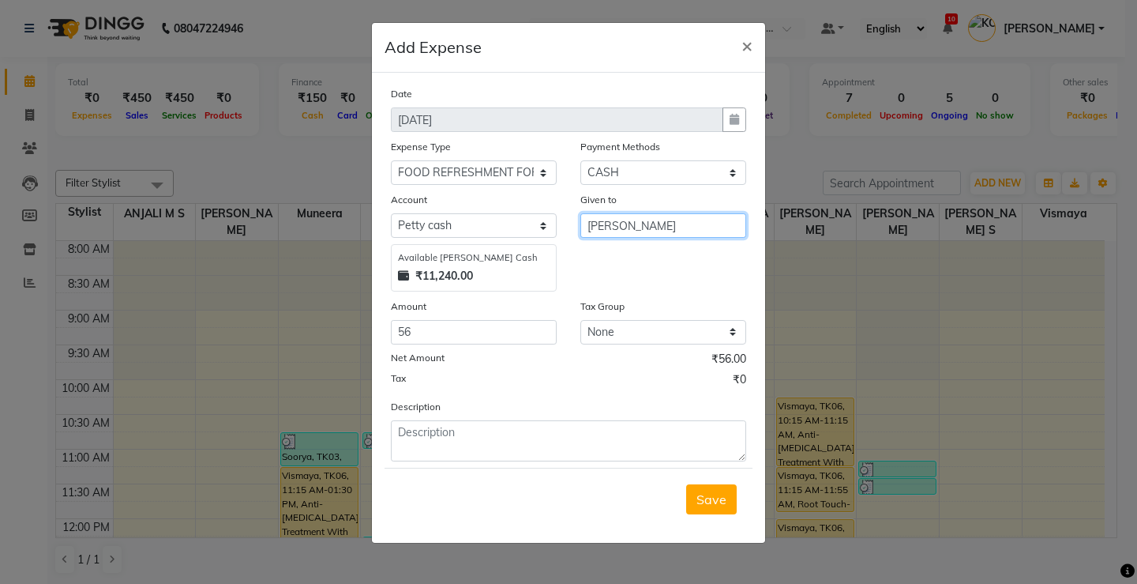
type input "[PERSON_NAME]"
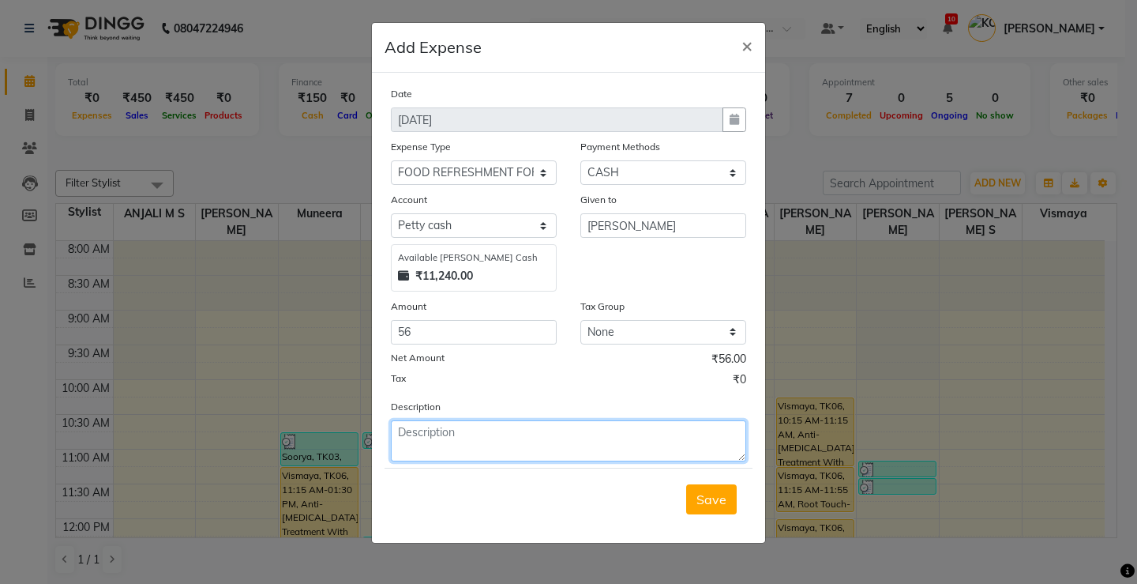
click at [475, 434] on textarea at bounding box center [568, 440] width 355 height 41
type textarea "milk"
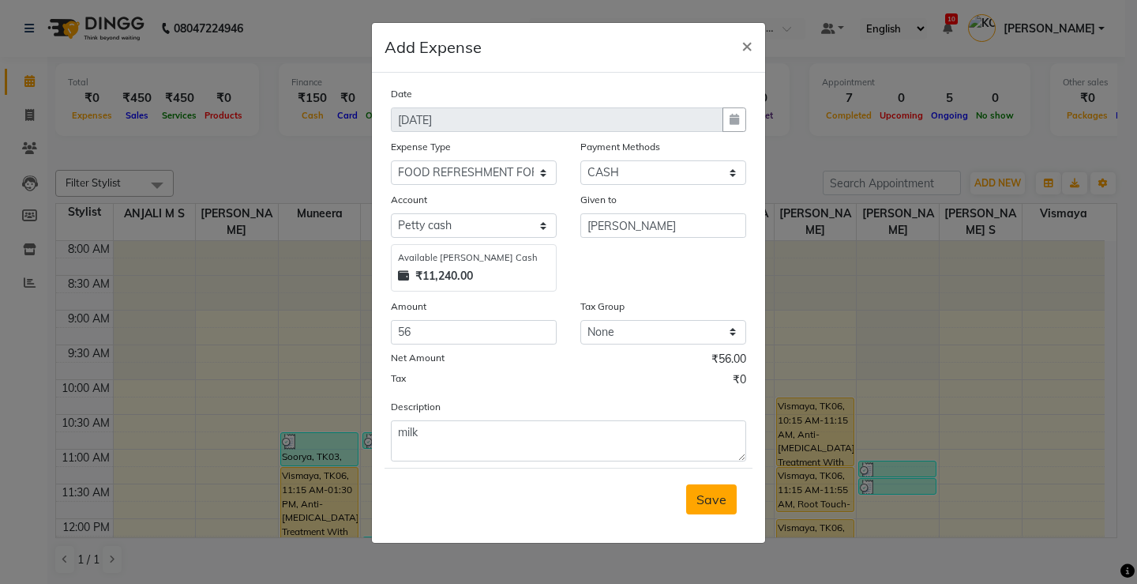
click at [705, 498] on span "Save" at bounding box center [712, 499] width 30 height 16
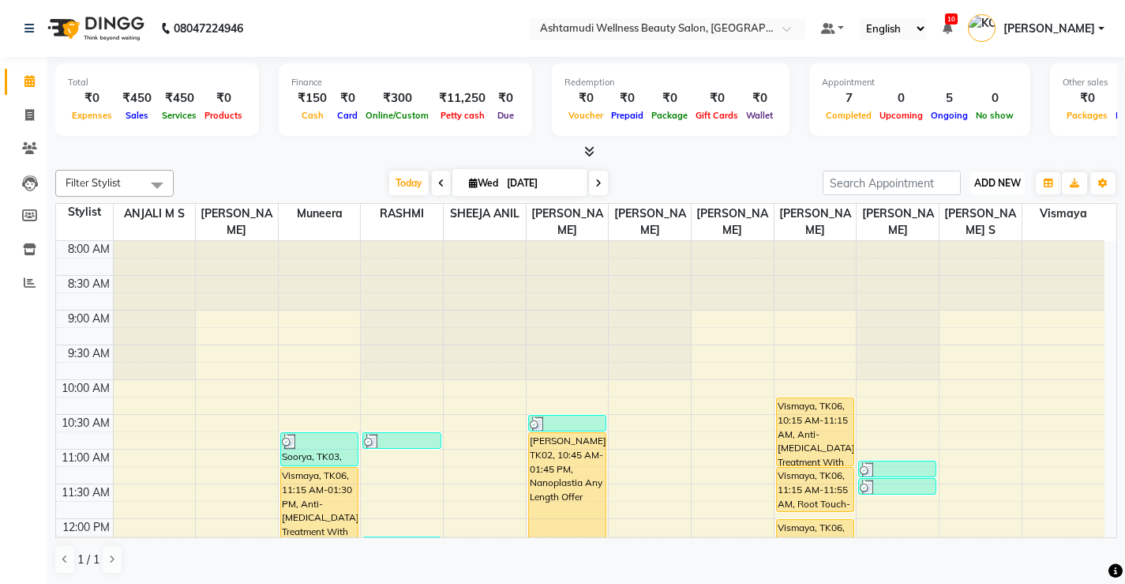
click at [991, 182] on span "ADD NEW" at bounding box center [998, 183] width 47 height 12
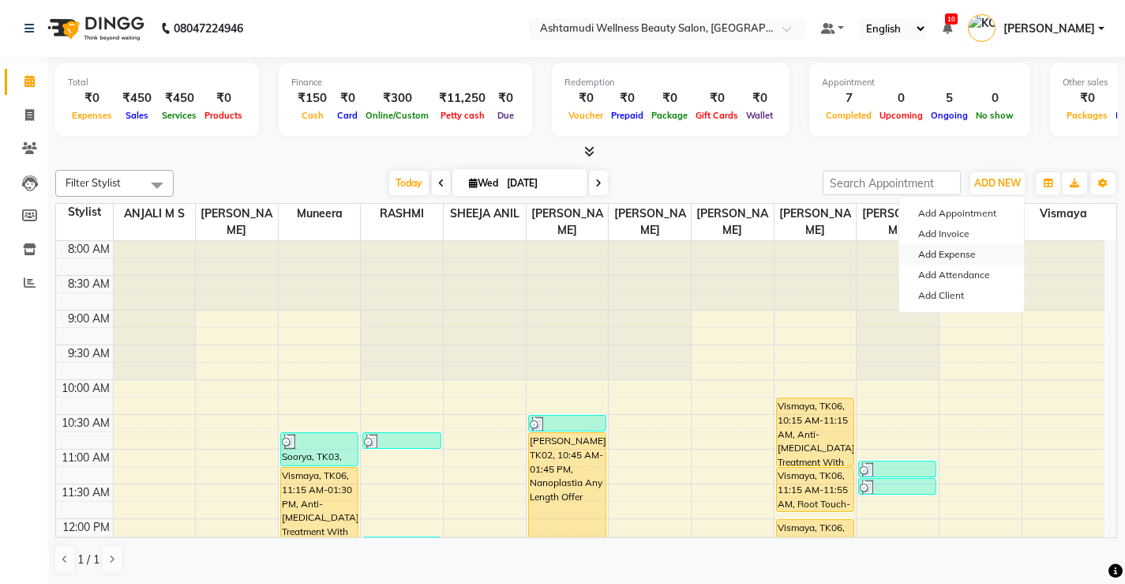
click at [965, 255] on link "Add Expense" at bounding box center [962, 254] width 125 height 21
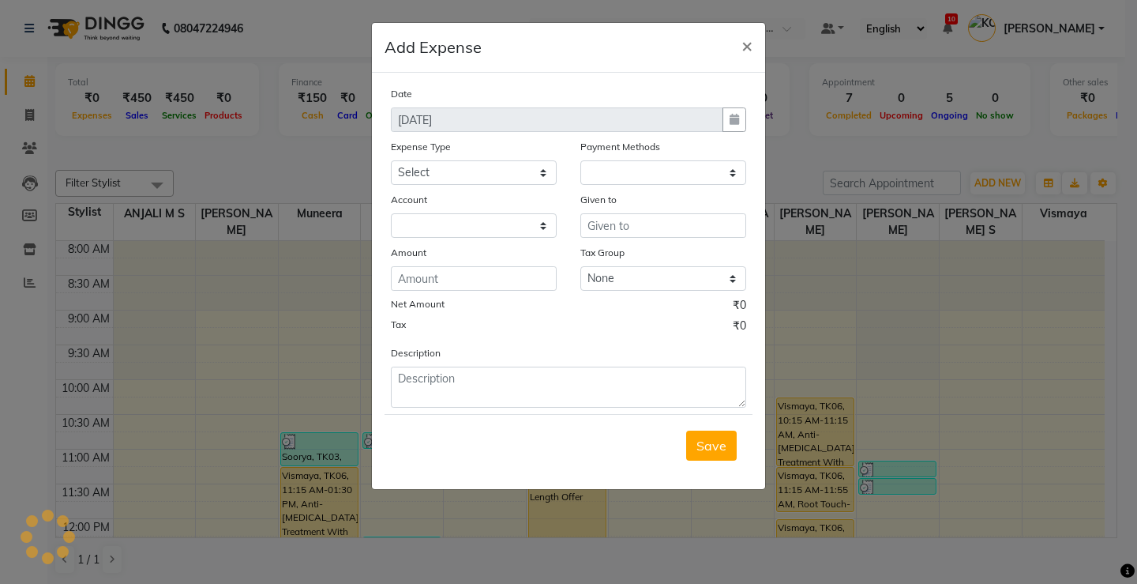
select select "1"
select select "3508"
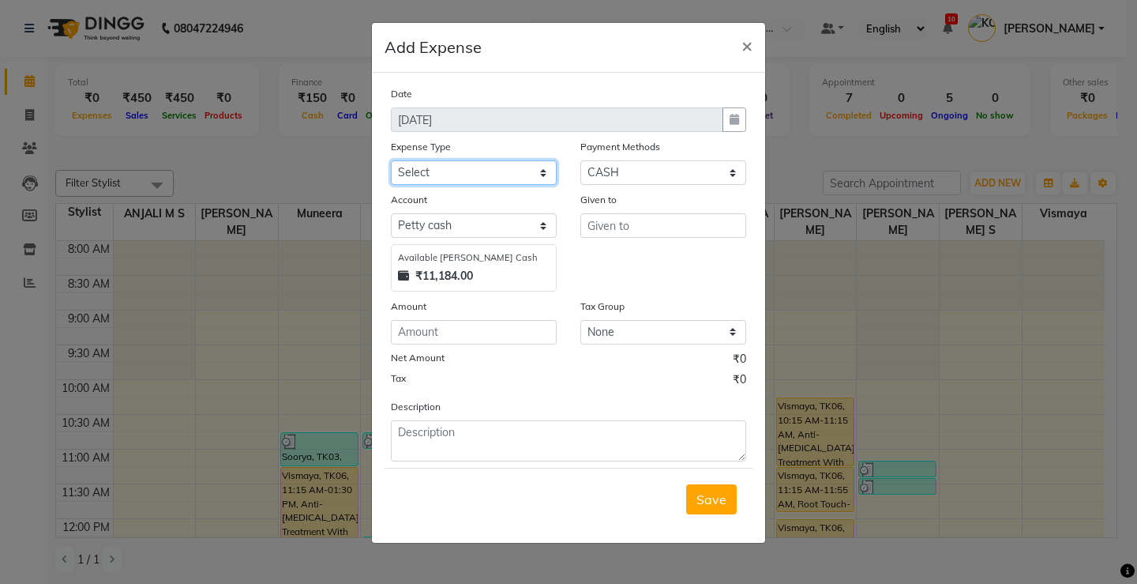
click at [530, 169] on select "Select ACCOMODATION EXPENSES ADVERTISEMENT SALES PROMOTIONAL EXPENSES Bonus BRI…" at bounding box center [474, 172] width 166 height 24
click at [902, 353] on ngb-modal-window "Add Expense × Date 03-09-2025 Expense Type Select ACCOMODATION EXPENSES ADVERTI…" at bounding box center [568, 292] width 1137 height 584
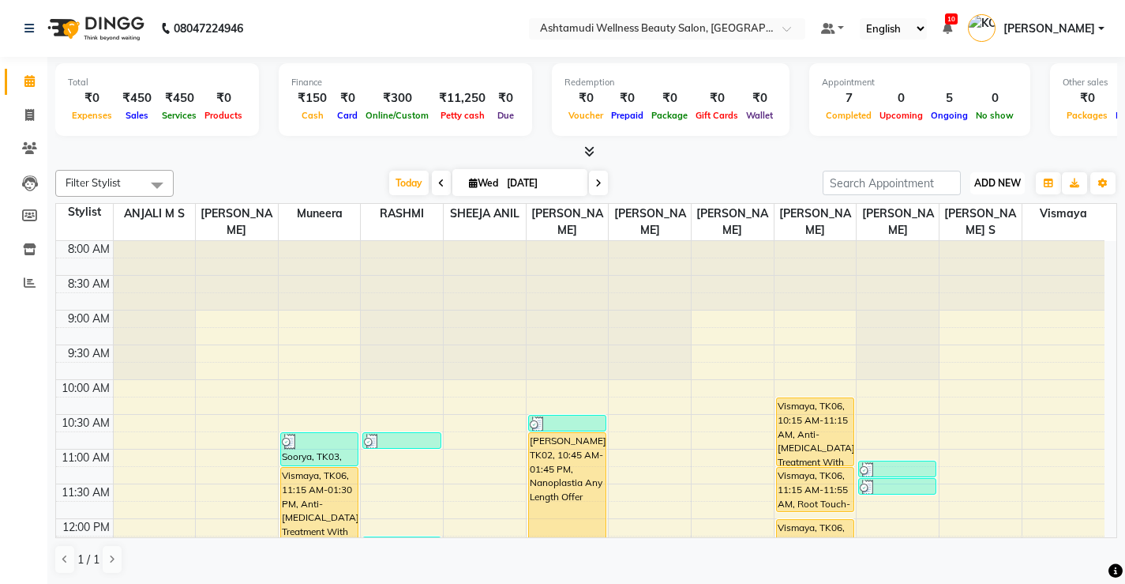
click at [1002, 180] on span "ADD NEW" at bounding box center [998, 183] width 47 height 12
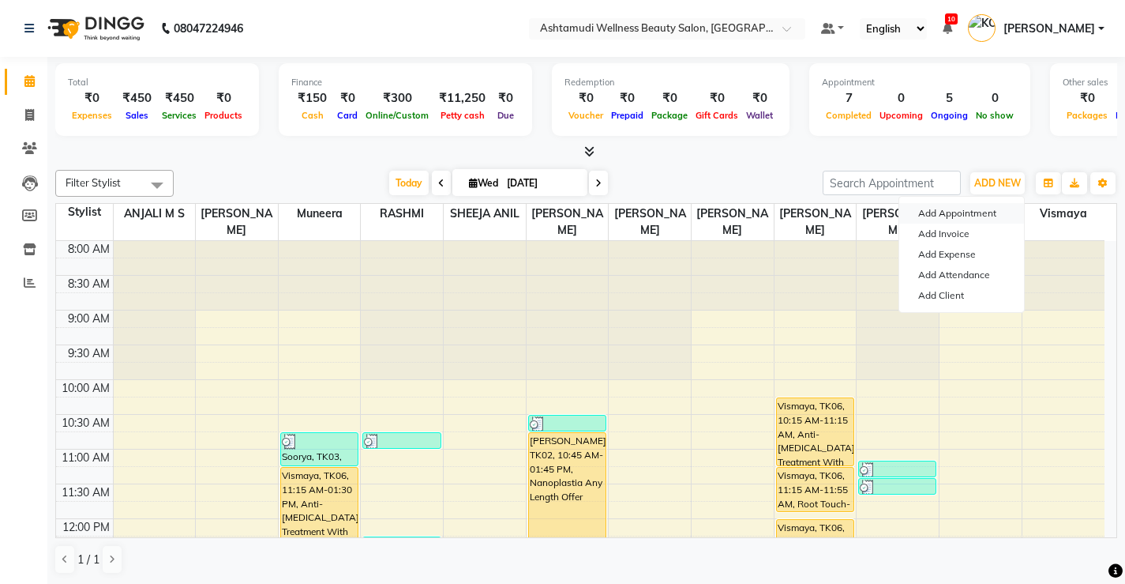
click at [970, 221] on button "Add Appointment" at bounding box center [962, 213] width 125 height 21
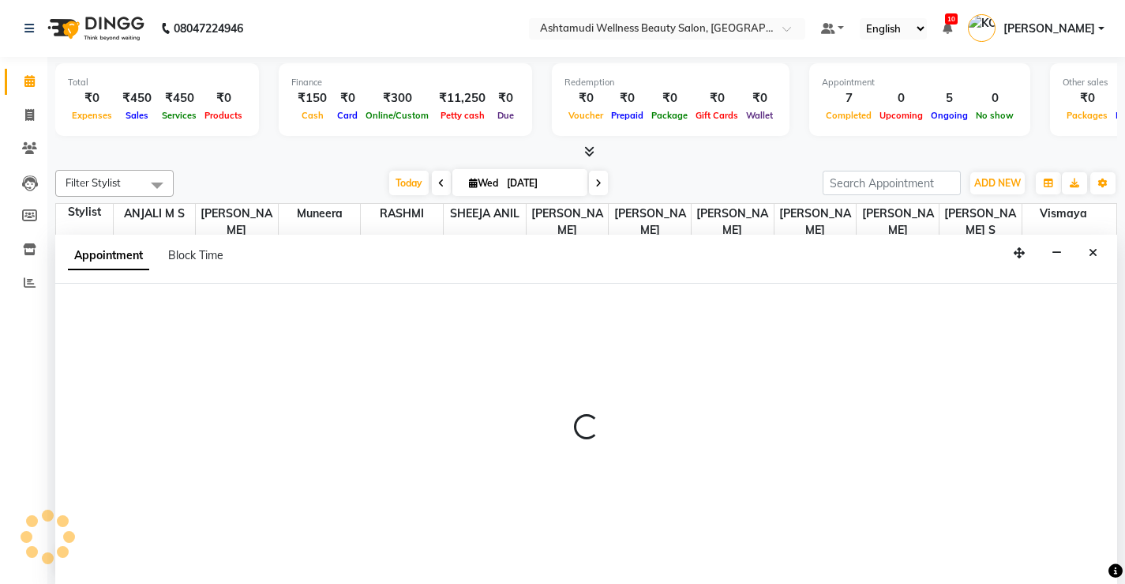
select select "540"
select select "tentative"
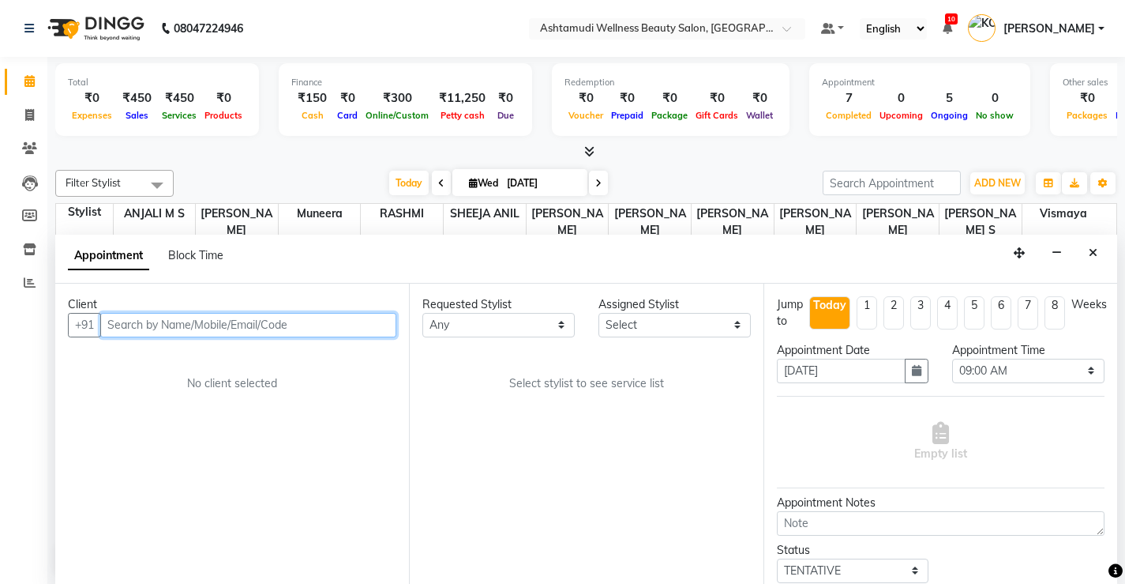
scroll to position [1, 0]
click at [325, 324] on input "text" at bounding box center [248, 324] width 296 height 24
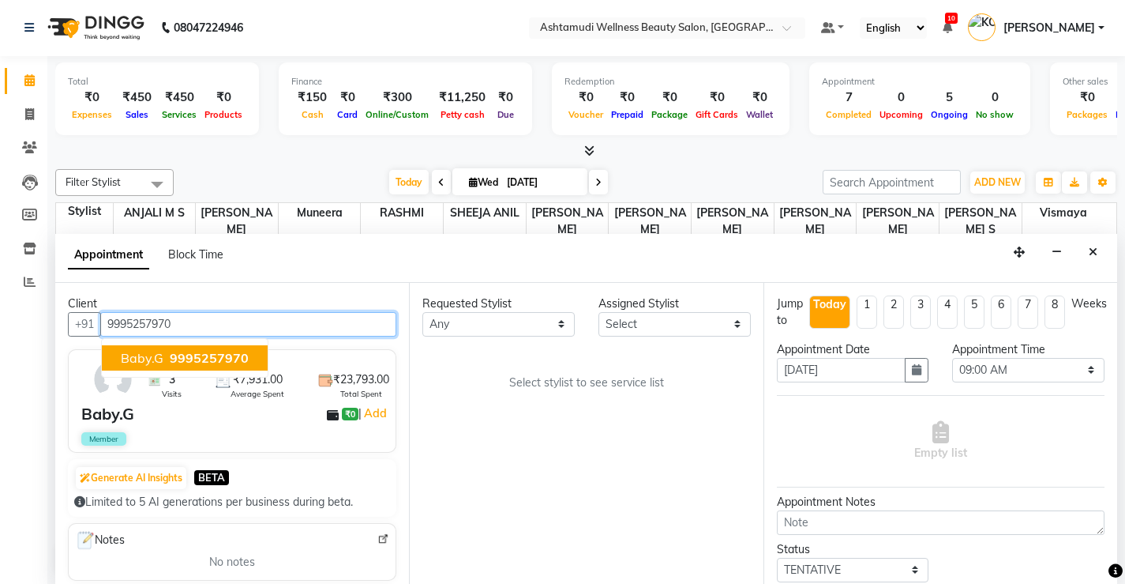
type input "9995257970"
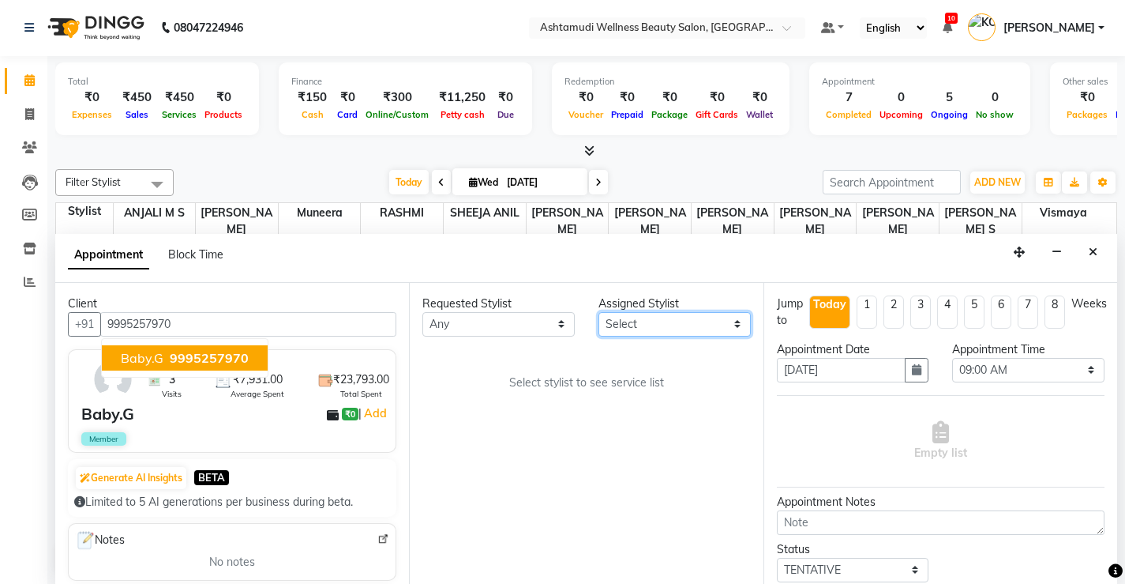
click at [702, 318] on select "Select ANJALI M S KOTTIYAM ASHTAMUDI [PERSON_NAME] [PERSON_NAME] [PERSON_NAME] …" at bounding box center [675, 324] width 152 height 24
select select "27529"
click at [599, 312] on select "Select ANJALI M S KOTTIYAM ASHTAMUDI [PERSON_NAME] [PERSON_NAME] [PERSON_NAME] …" at bounding box center [675, 324] width 152 height 24
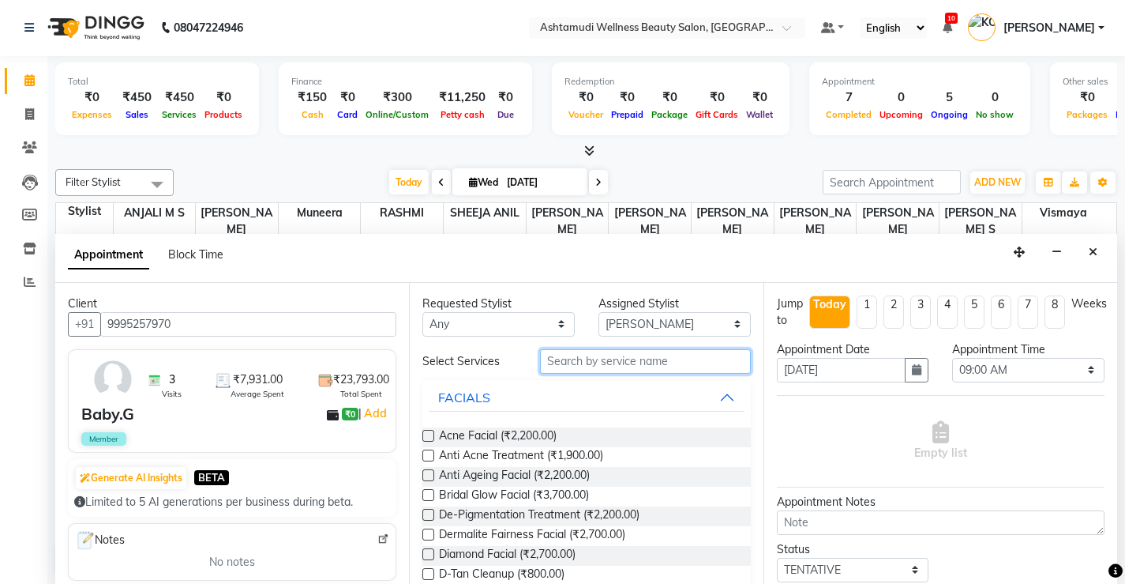
click at [685, 361] on input "text" at bounding box center [645, 361] width 211 height 24
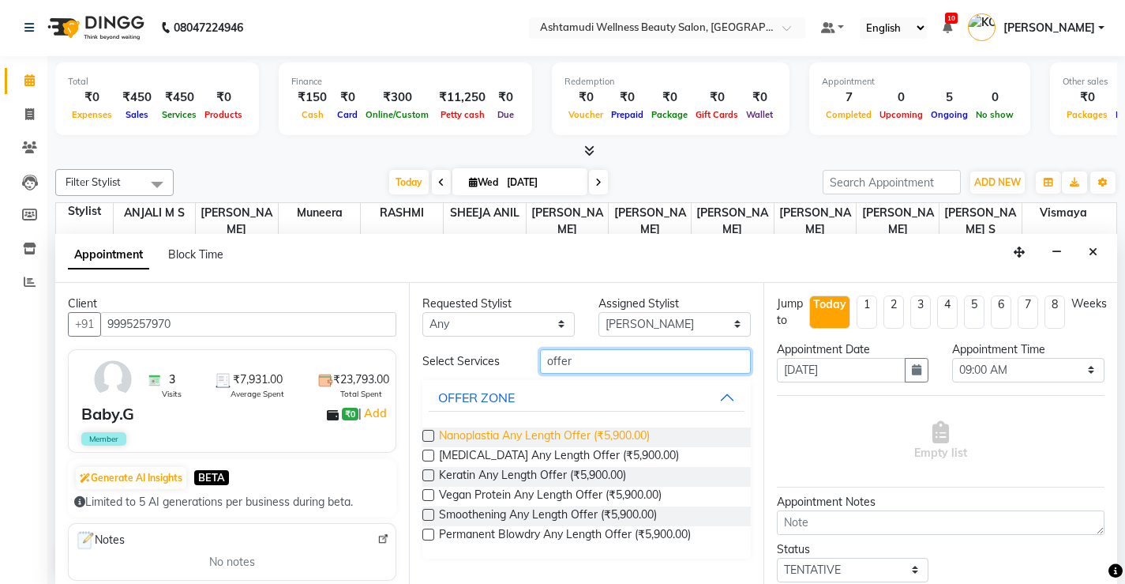
type input "offer"
click at [626, 433] on span "Nanoplastia Any Length Offer (₹5,900.00)" at bounding box center [544, 437] width 211 height 20
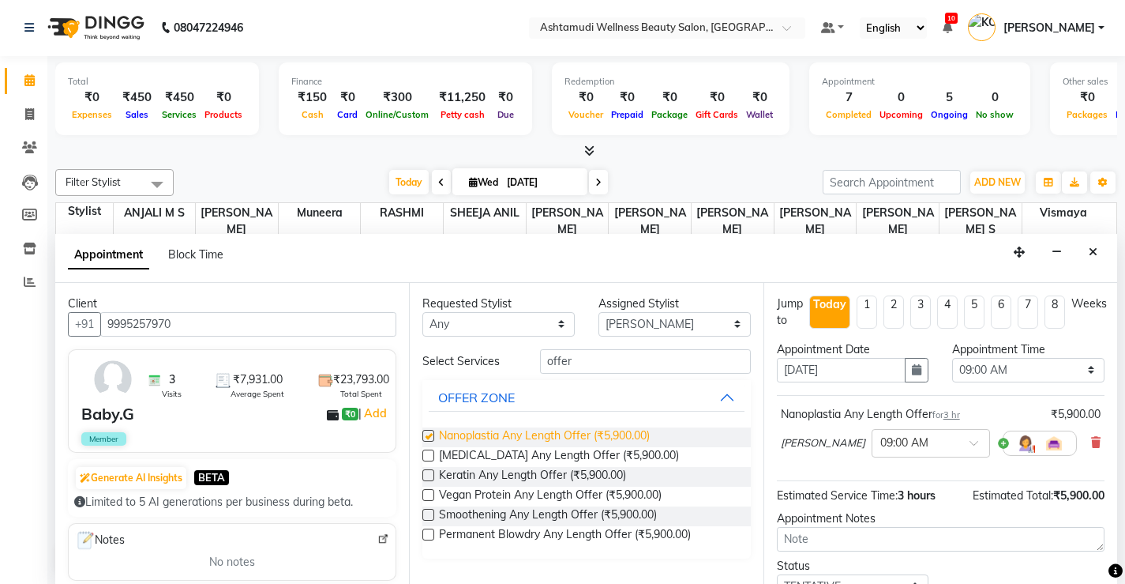
checkbox input "false"
click at [1057, 369] on select "Select 09:00 AM 09:15 AM 09:30 AM 09:45 AM 10:00 AM 10:15 AM 10:30 AM 10:45 AM …" at bounding box center [1028, 370] width 152 height 24
select select "750"
click at [952, 358] on select "Select 09:00 AM 09:15 AM 09:30 AM 09:45 AM 10:00 AM 10:15 AM 10:30 AM 10:45 AM …" at bounding box center [1028, 370] width 152 height 24
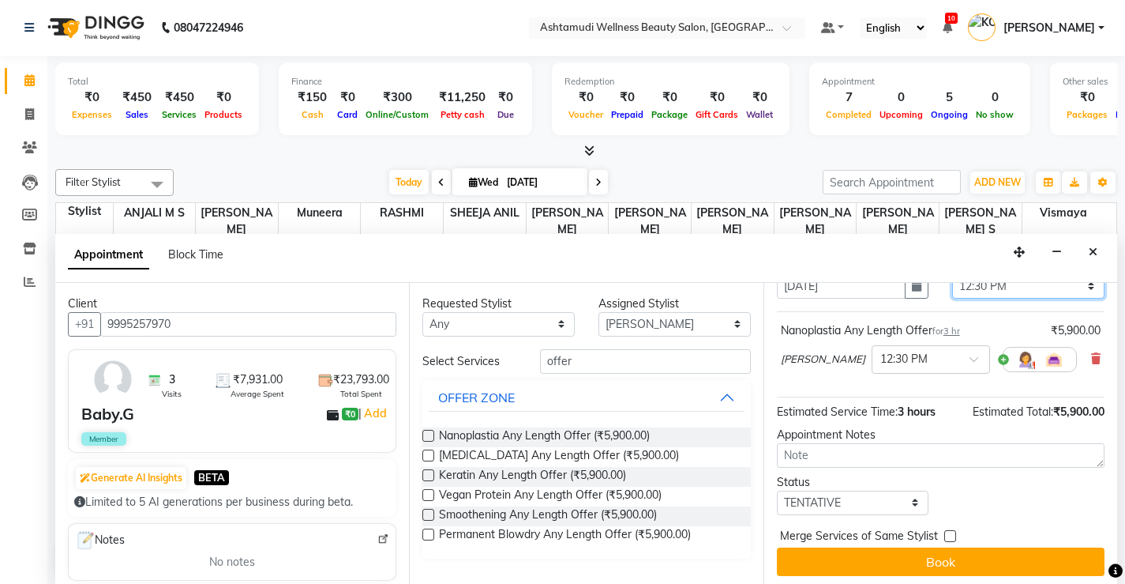
scroll to position [91, 0]
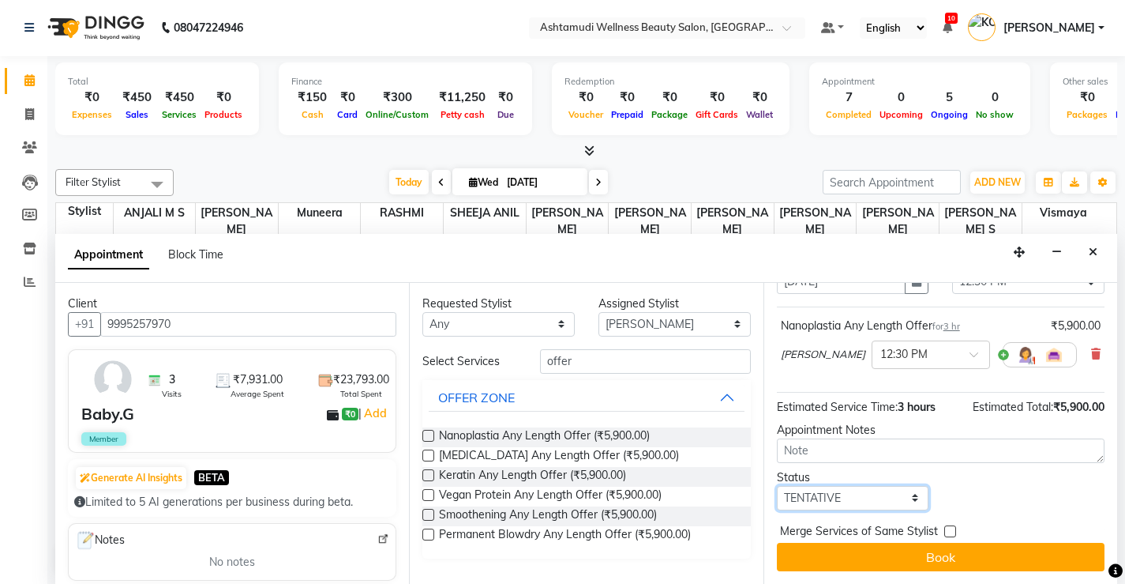
click at [892, 494] on select "Select TENTATIVE CONFIRM CHECK-IN UPCOMING" at bounding box center [853, 498] width 152 height 24
select select "check-in"
click at [777, 486] on select "Select TENTATIVE CONFIRM CHECK-IN UPCOMING" at bounding box center [853, 498] width 152 height 24
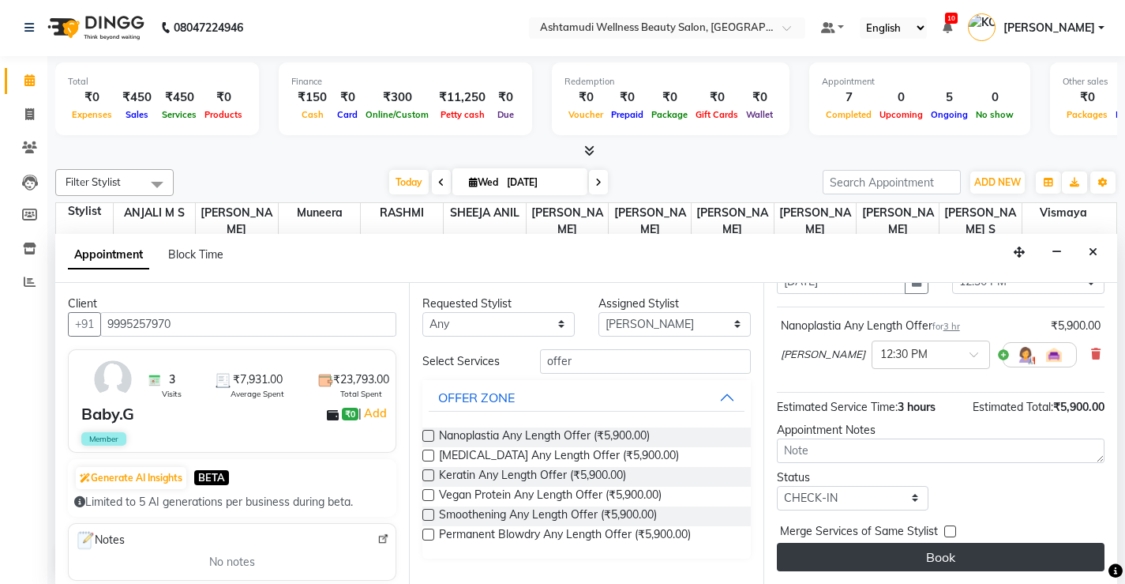
click at [930, 553] on button "Book" at bounding box center [941, 557] width 328 height 28
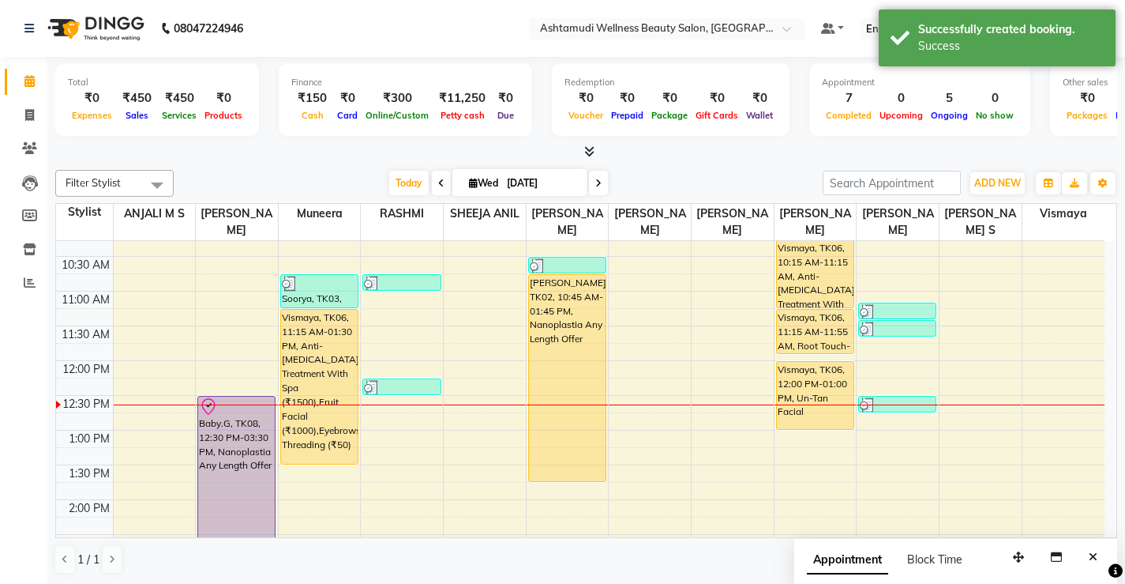
scroll to position [79, 0]
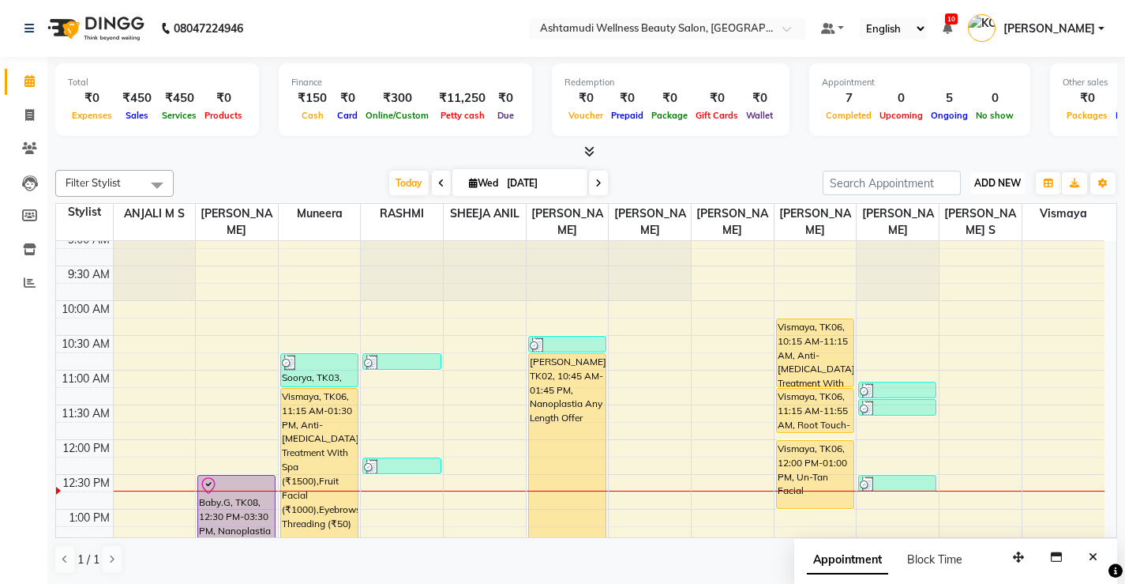
click at [986, 177] on span "ADD NEW" at bounding box center [998, 183] width 47 height 12
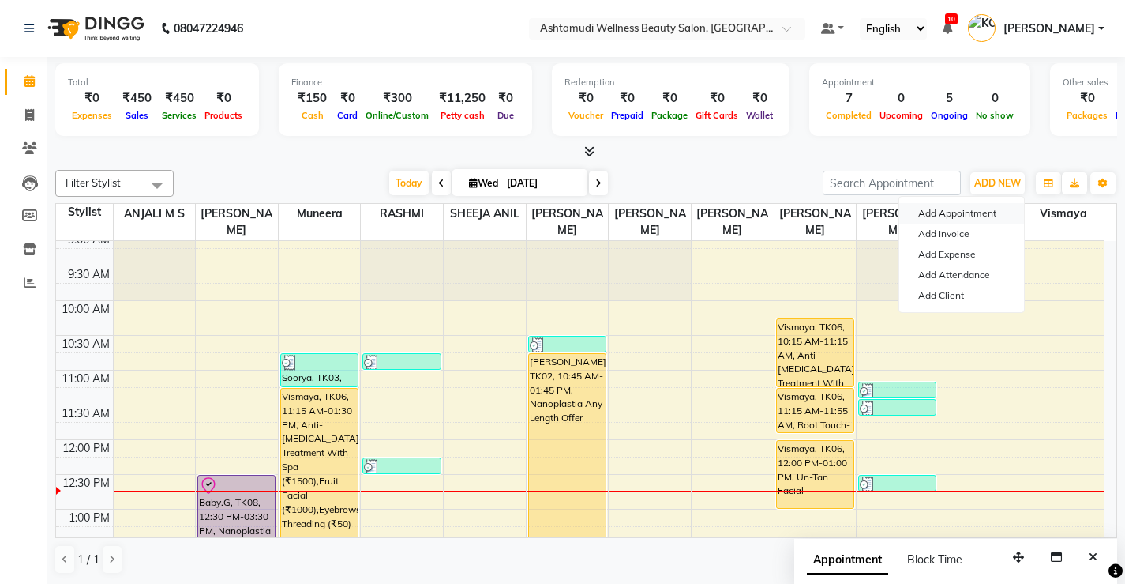
click at [965, 212] on button "Add Appointment" at bounding box center [962, 213] width 125 height 21
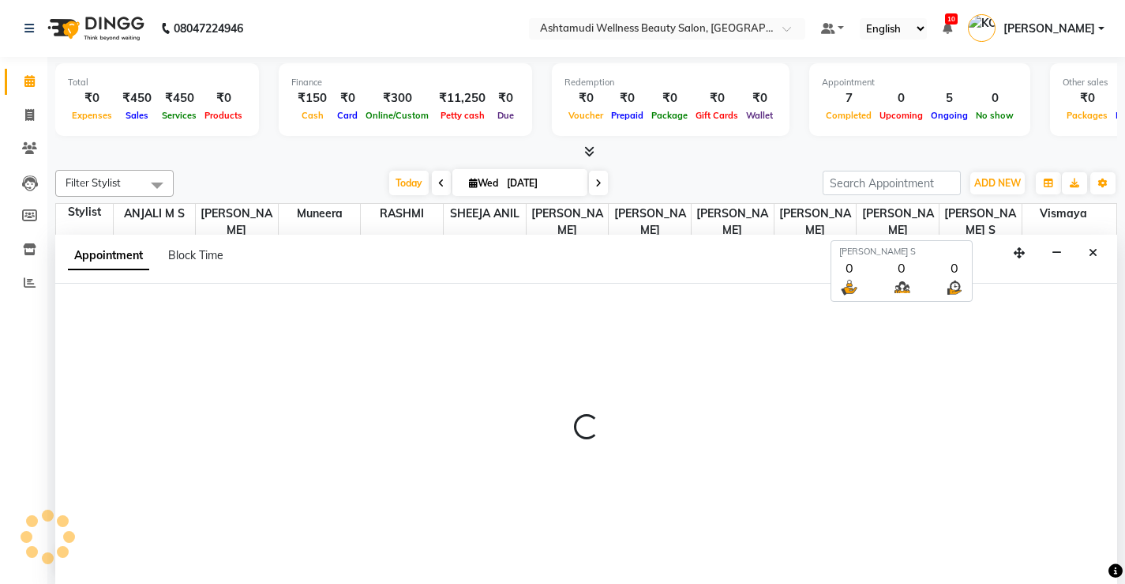
scroll to position [1, 0]
select select "540"
select select "tentative"
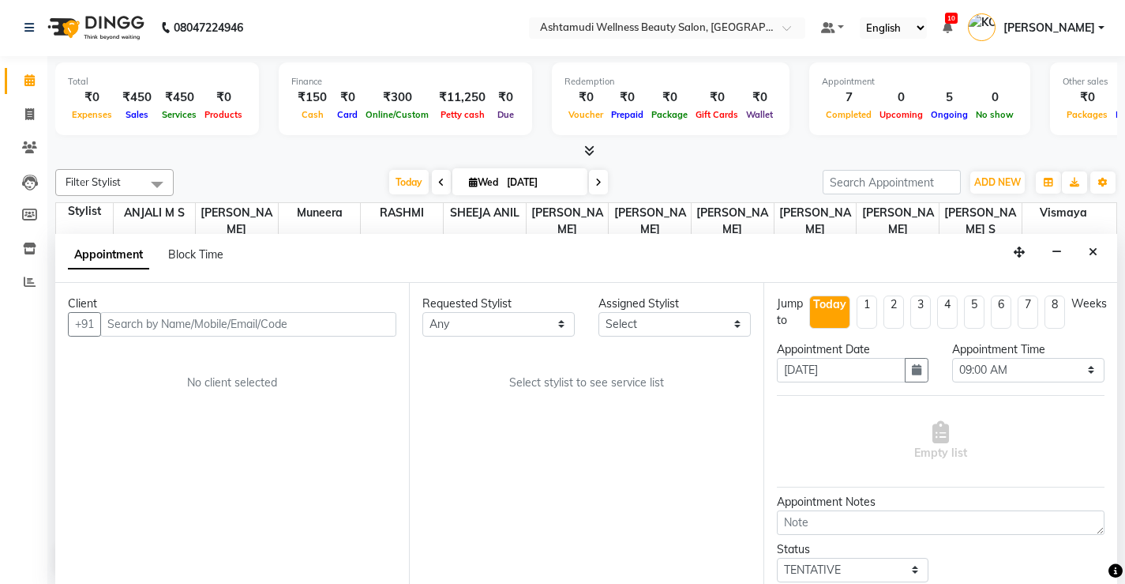
click at [302, 319] on input "text" at bounding box center [248, 324] width 296 height 24
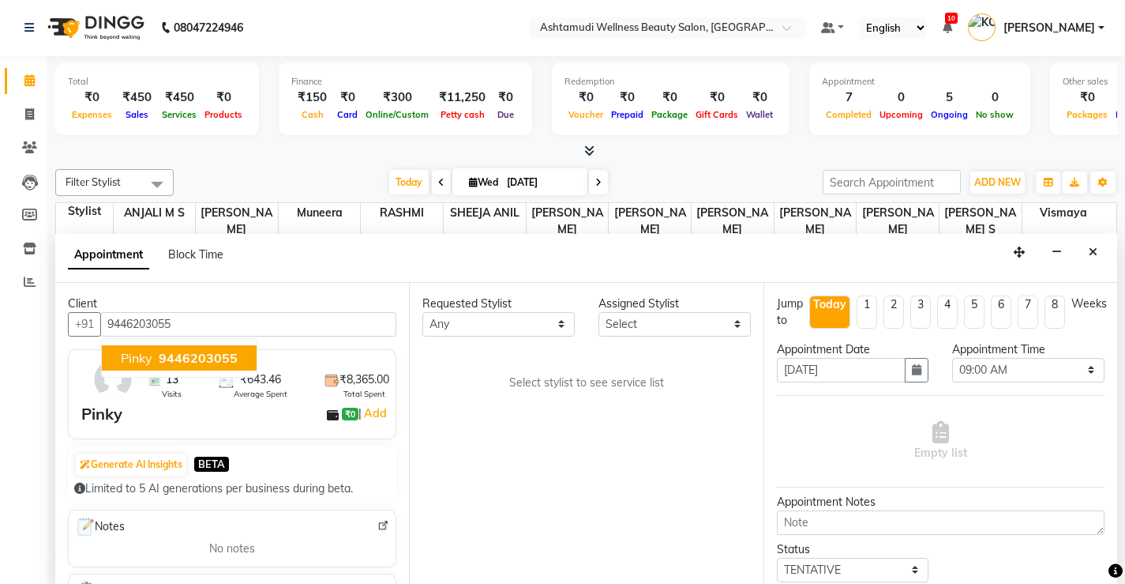
click at [190, 357] on span "9446203055" at bounding box center [198, 358] width 79 height 16
type input "9446203055"
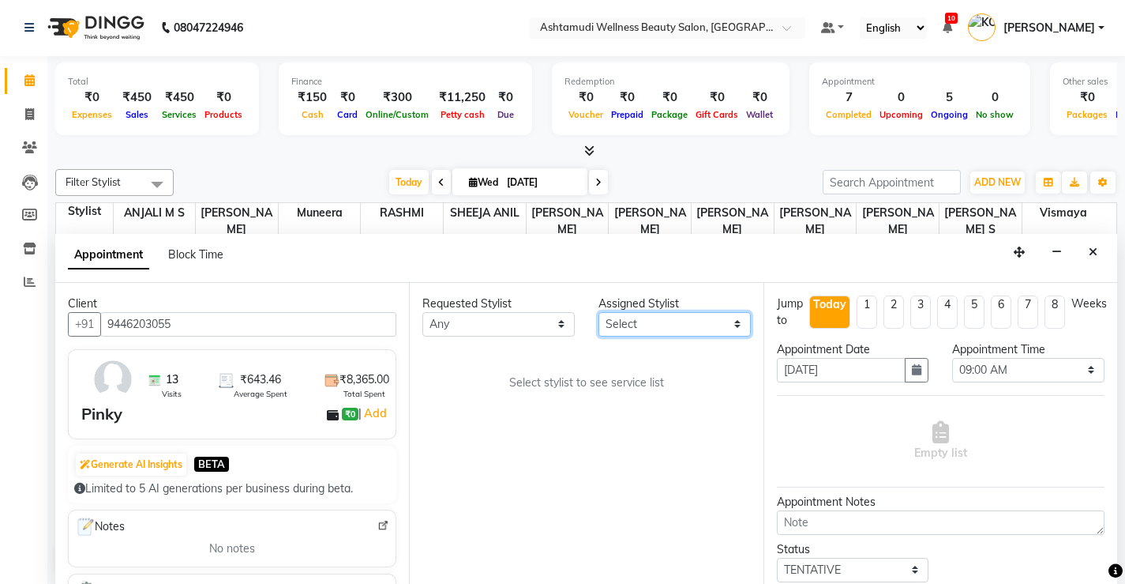
click at [733, 322] on select "Select ANJALI M S KOTTIYAM ASHTAMUDI [PERSON_NAME] [PERSON_NAME] [PERSON_NAME] …" at bounding box center [675, 324] width 152 height 24
select select "27469"
click at [599, 312] on select "Select ANJALI M S KOTTIYAM ASHTAMUDI [PERSON_NAME] [PERSON_NAME] [PERSON_NAME] …" at bounding box center [675, 324] width 152 height 24
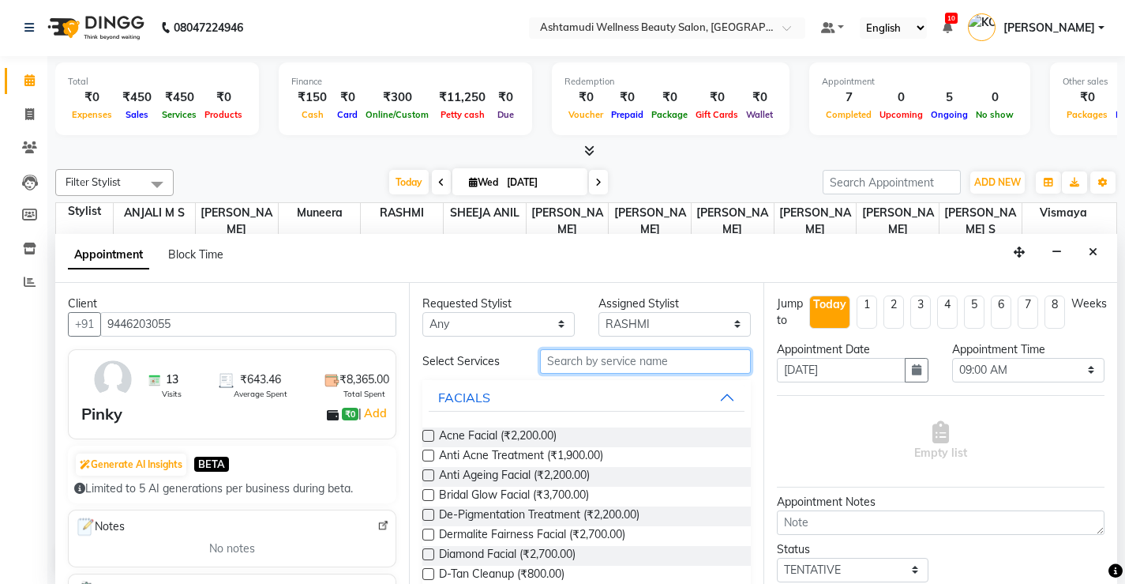
click at [681, 356] on input "text" at bounding box center [645, 361] width 211 height 24
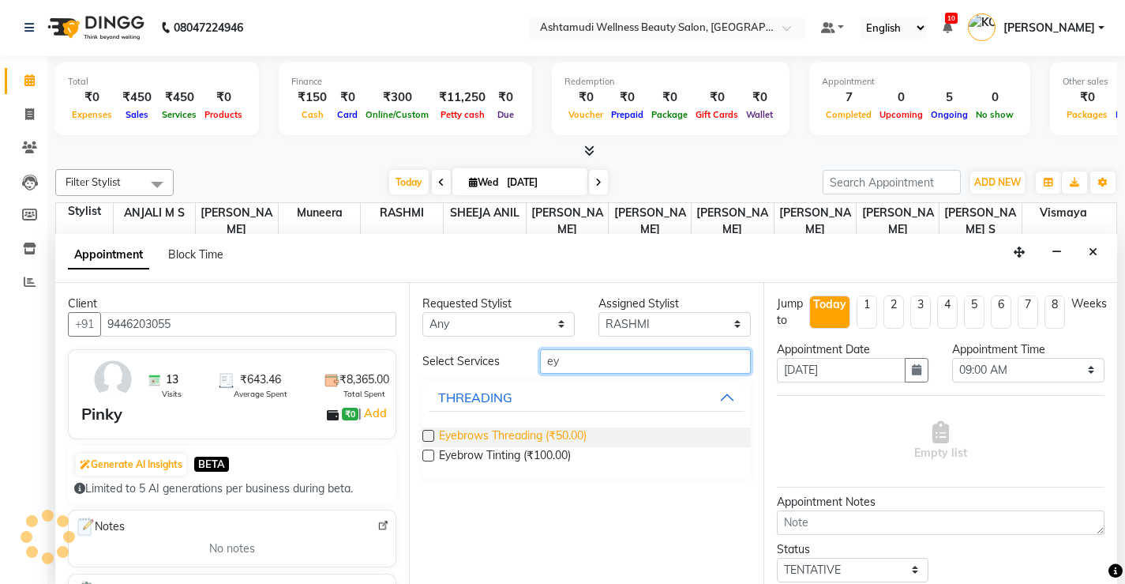
type input "ey"
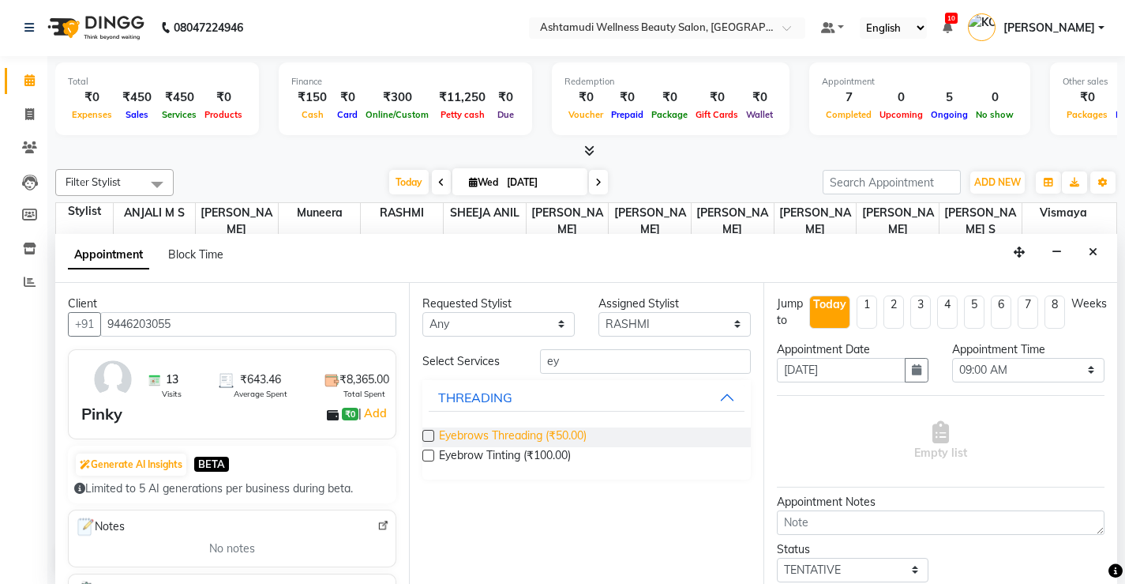
click at [565, 430] on span "Eyebrows Threading (₹50.00)" at bounding box center [513, 437] width 148 height 20
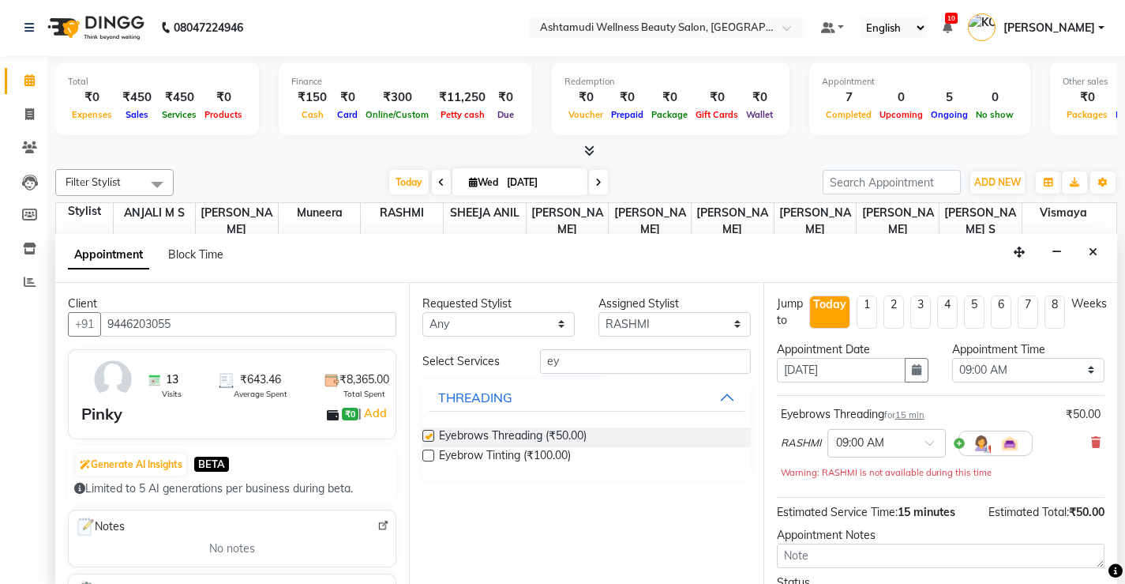
checkbox input "false"
click at [1057, 368] on select "Select 09:00 AM 09:15 AM 09:30 AM 09:45 AM 10:00 AM 10:15 AM 10:30 AM 10:45 AM …" at bounding box center [1028, 370] width 152 height 24
select select "765"
click at [952, 358] on select "Select 09:00 AM 09:15 AM 09:30 AM 09:45 AM 10:00 AM 10:15 AM 10:30 AM 10:45 AM …" at bounding box center [1028, 370] width 152 height 24
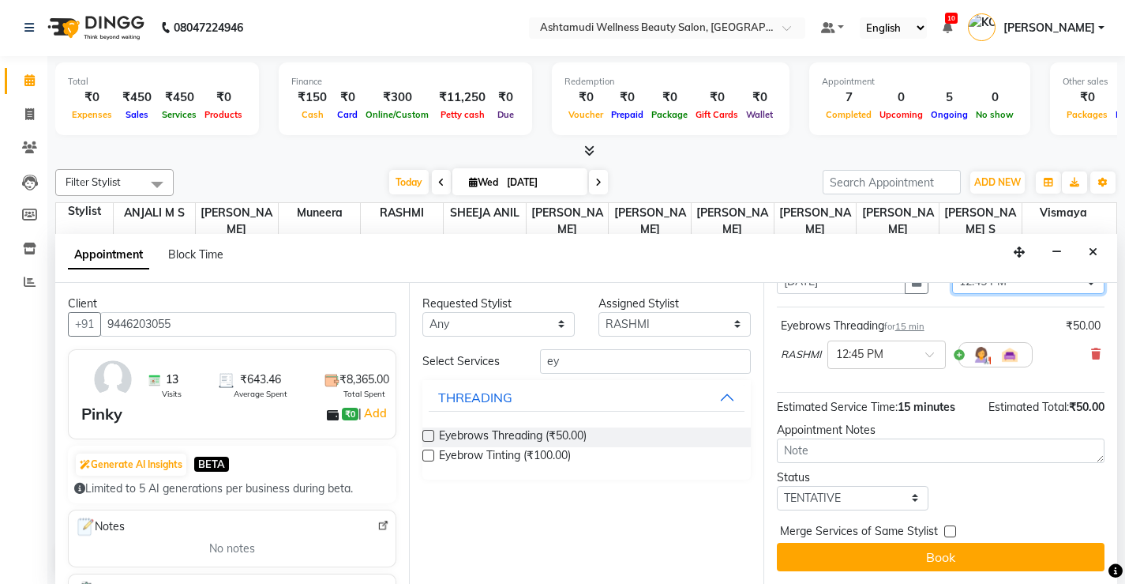
scroll to position [88, 0]
click at [896, 501] on select "Select TENTATIVE CONFIRM CHECK-IN UPCOMING" at bounding box center [853, 498] width 152 height 24
select select "check-in"
click at [777, 486] on select "Select TENTATIVE CONFIRM CHECK-IN UPCOMING" at bounding box center [853, 498] width 152 height 24
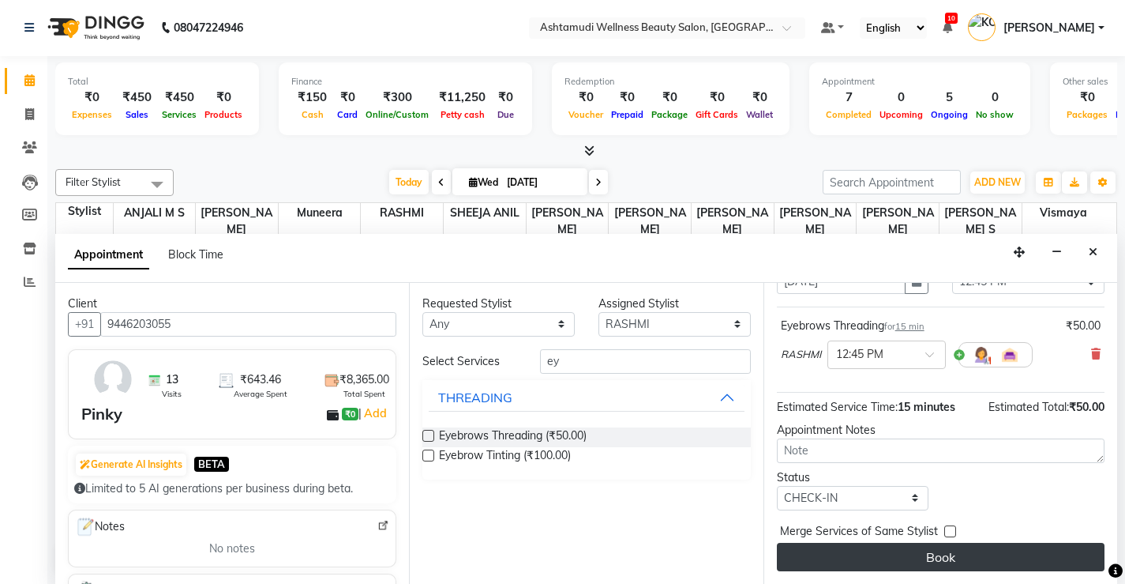
click at [918, 552] on button "Book" at bounding box center [941, 557] width 328 height 28
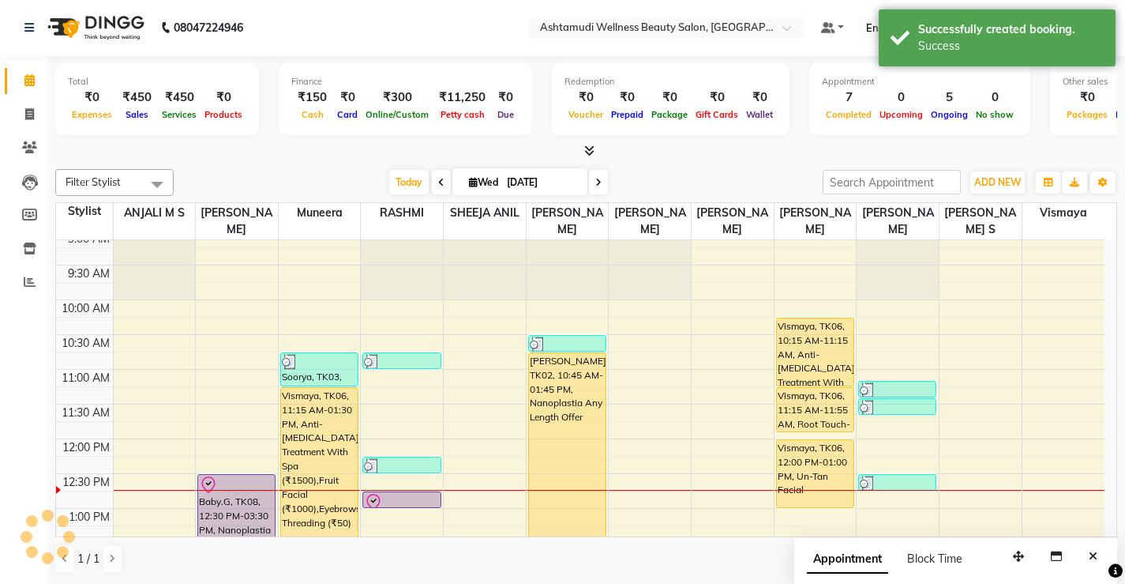
scroll to position [0, 0]
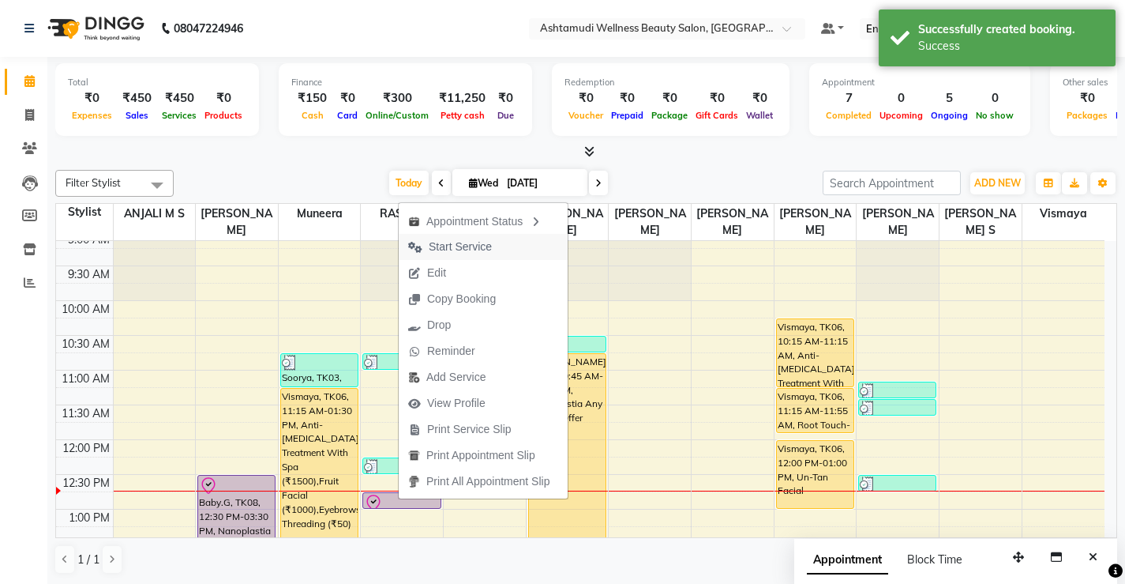
click at [476, 243] on span "Start Service" at bounding box center [460, 247] width 63 height 17
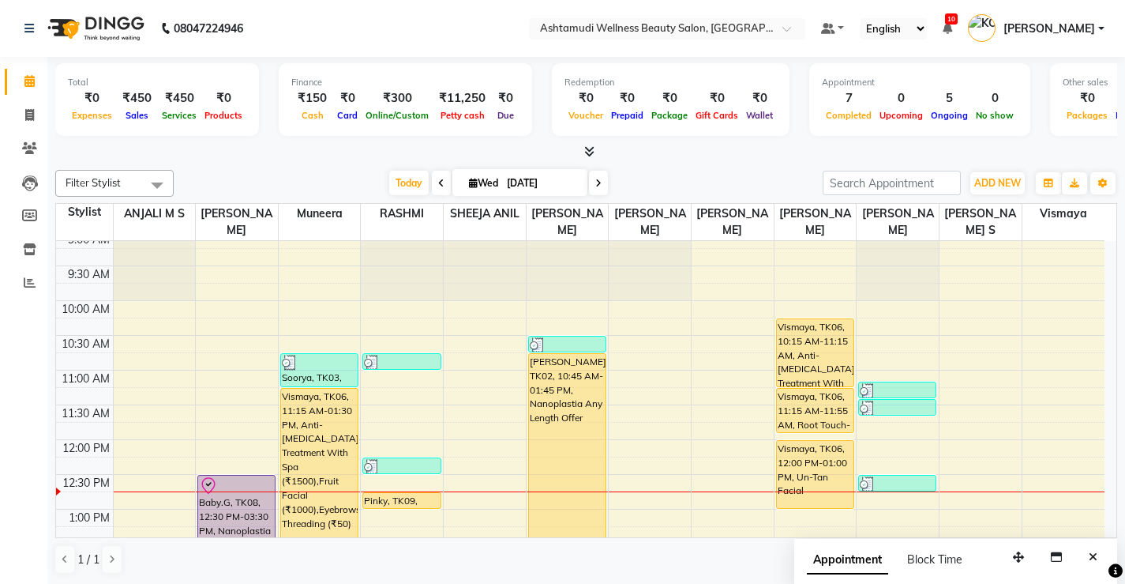
click at [438, 184] on icon at bounding box center [441, 182] width 6 height 9
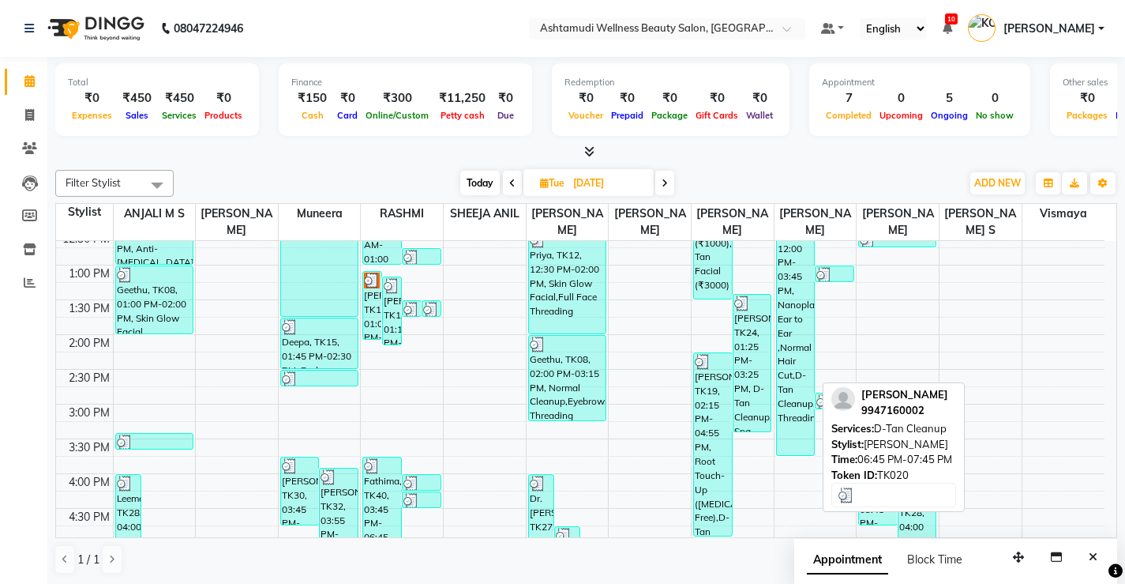
scroll to position [279, 0]
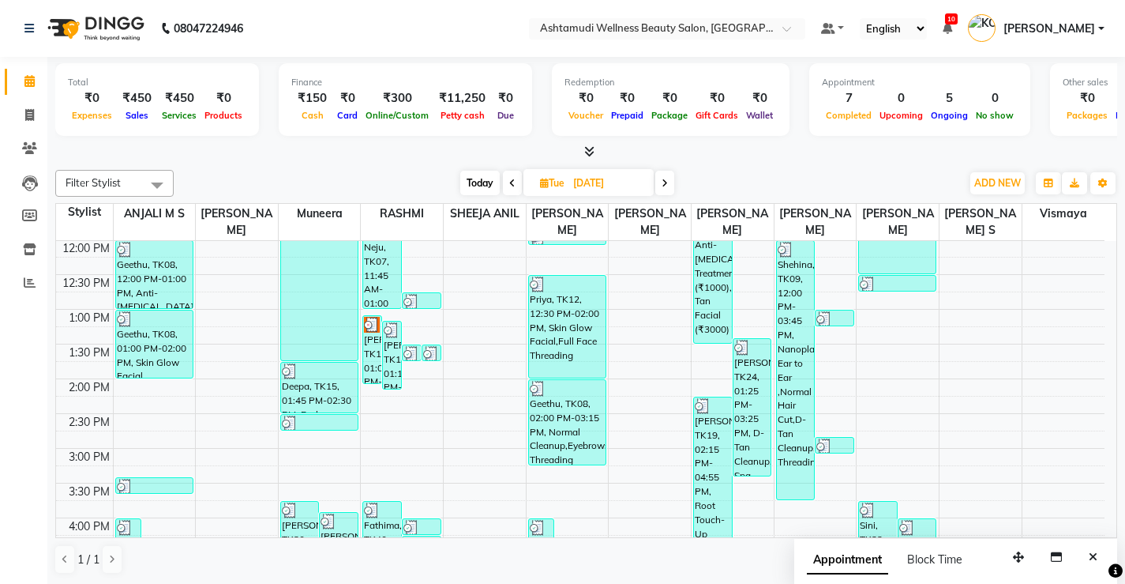
click at [667, 182] on icon at bounding box center [665, 182] width 6 height 9
type input "[DATE]"
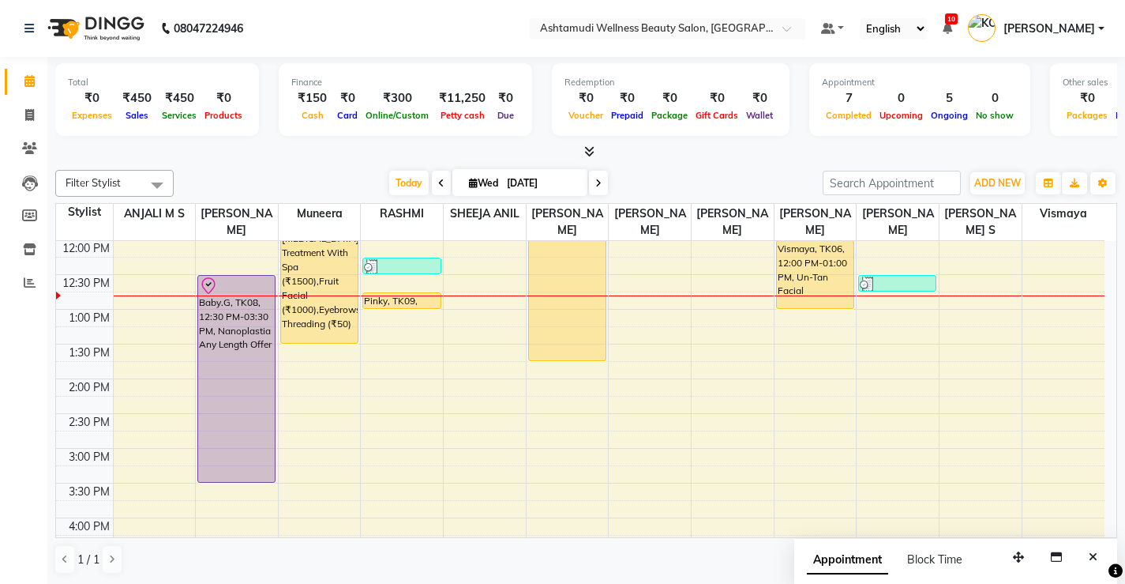
click at [780, 410] on div "8:00 AM 8:30 AM 9:00 AM 9:30 AM 10:00 AM 10:30 AM 11:00 AM 11:30 AM 12:00 PM 12…" at bounding box center [580, 413] width 1049 height 903
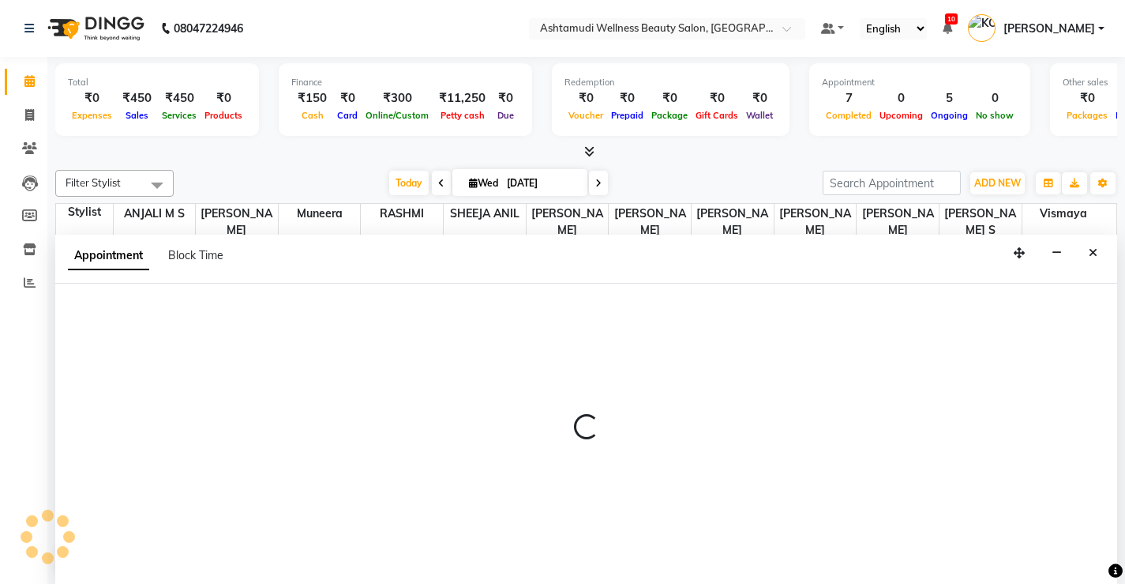
select select "50208"
select select "tentative"
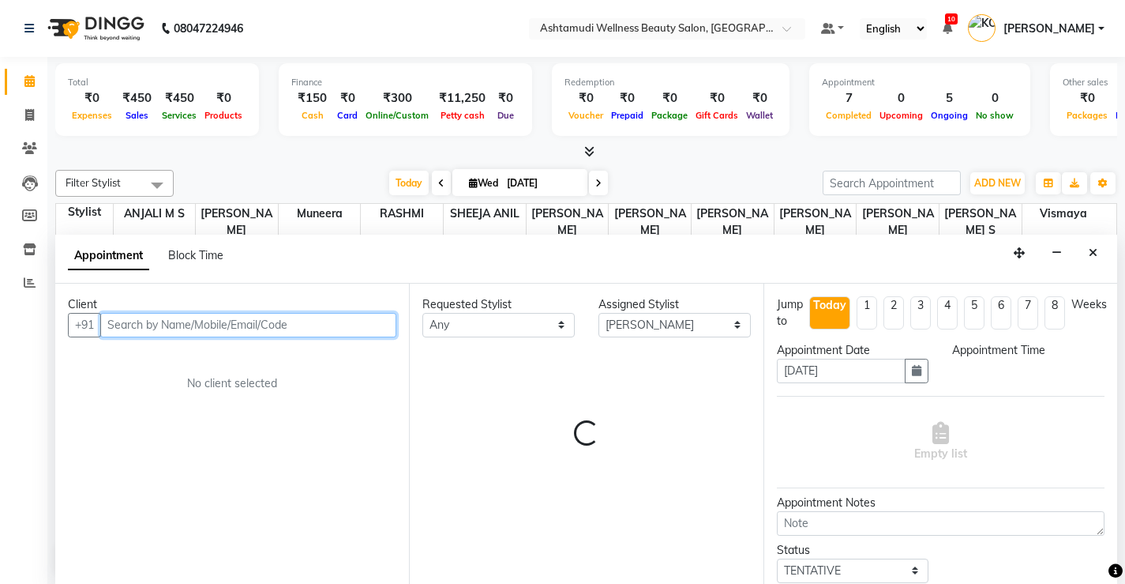
select select "855"
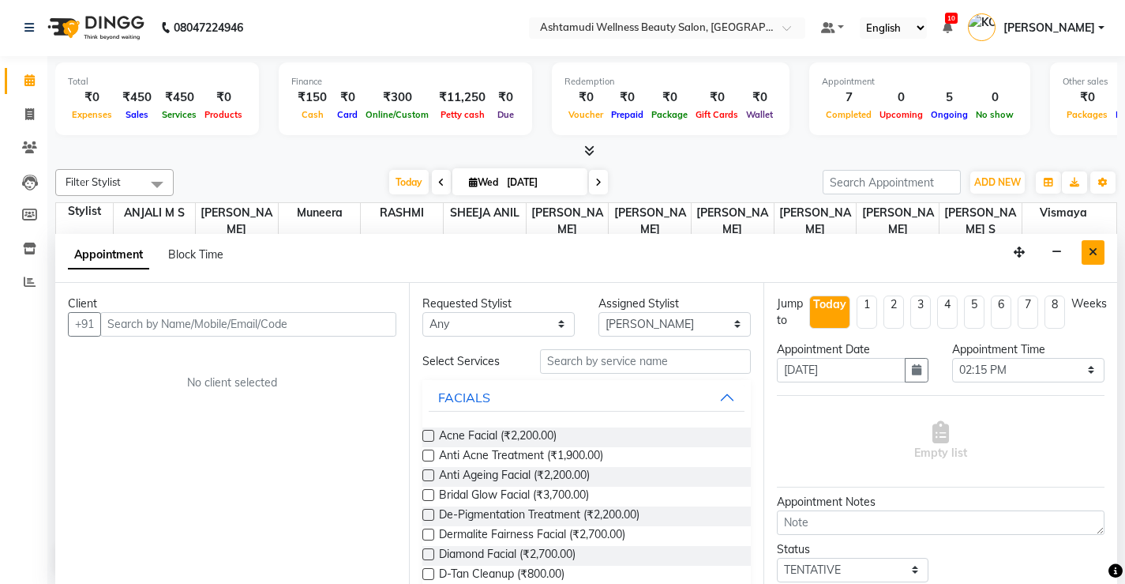
click at [1092, 254] on icon "Close" at bounding box center [1093, 251] width 9 height 11
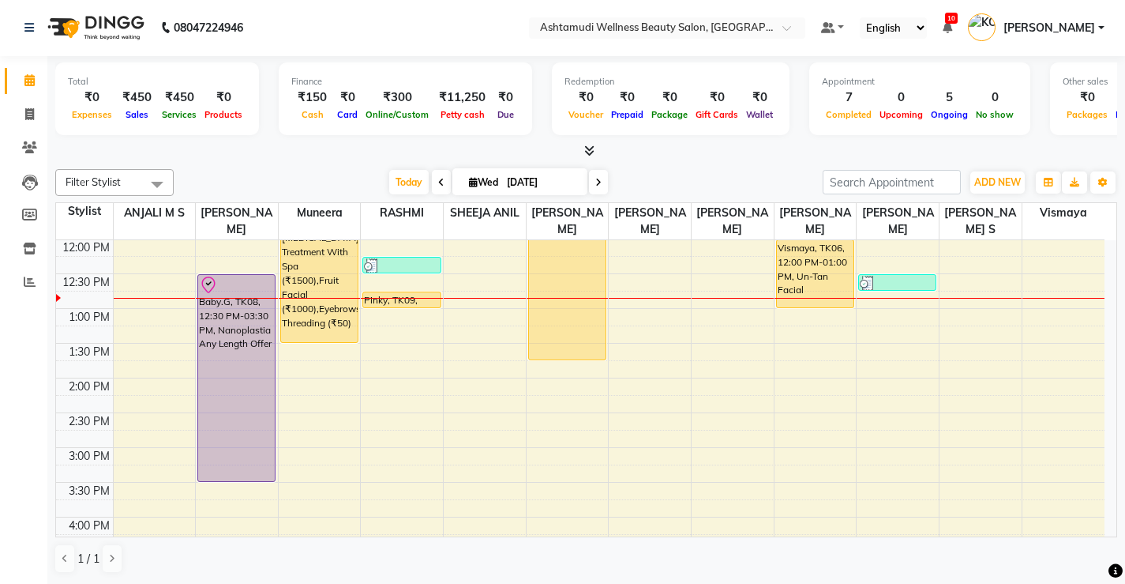
click at [438, 183] on icon at bounding box center [441, 182] width 6 height 9
type input "[DATE]"
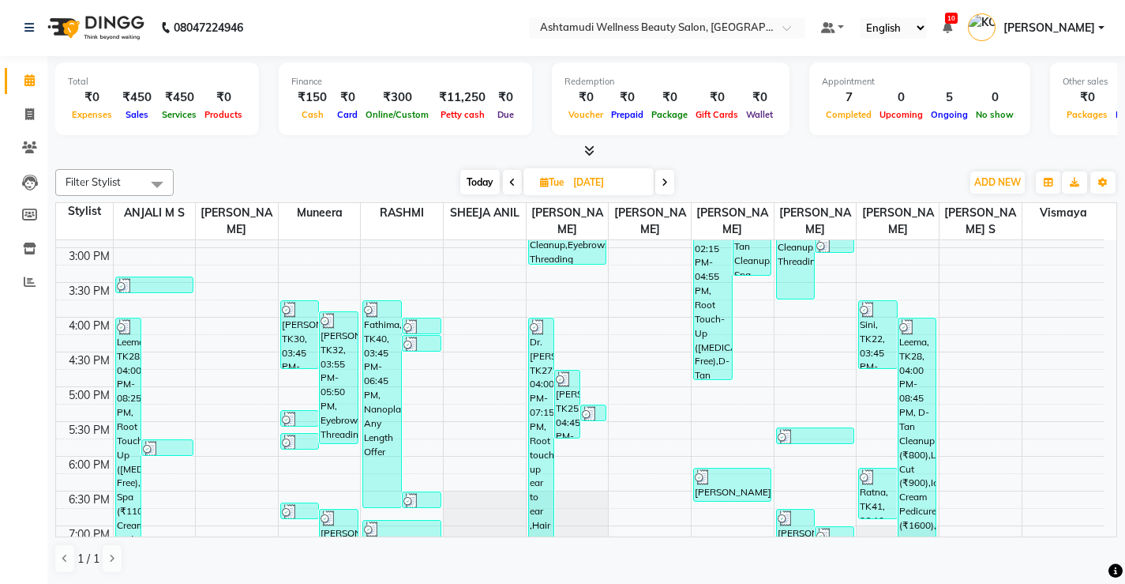
scroll to position [516, 0]
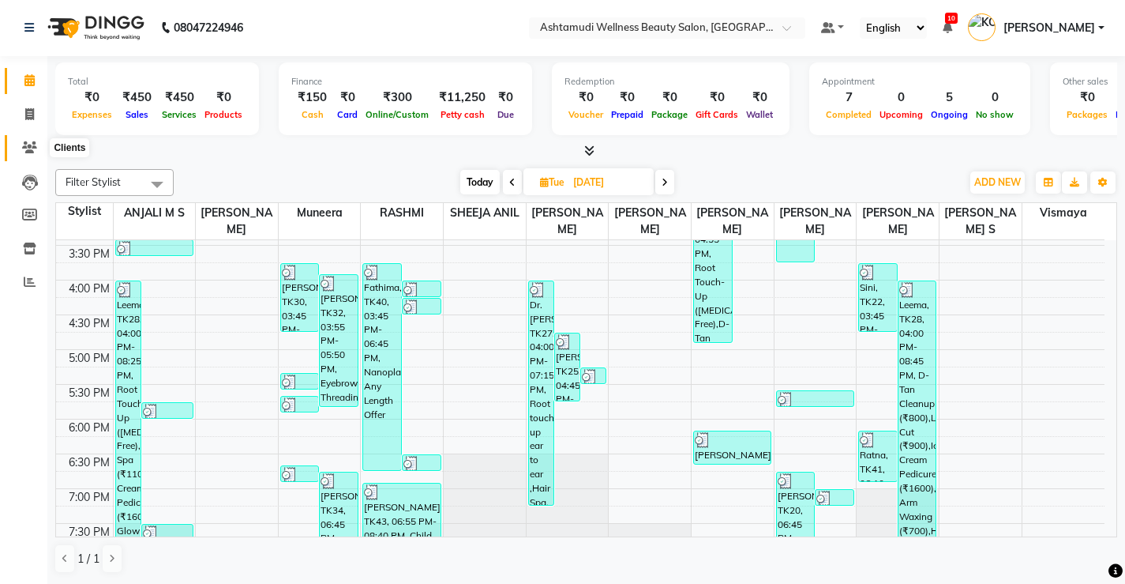
click at [29, 141] on icon at bounding box center [29, 147] width 15 height 12
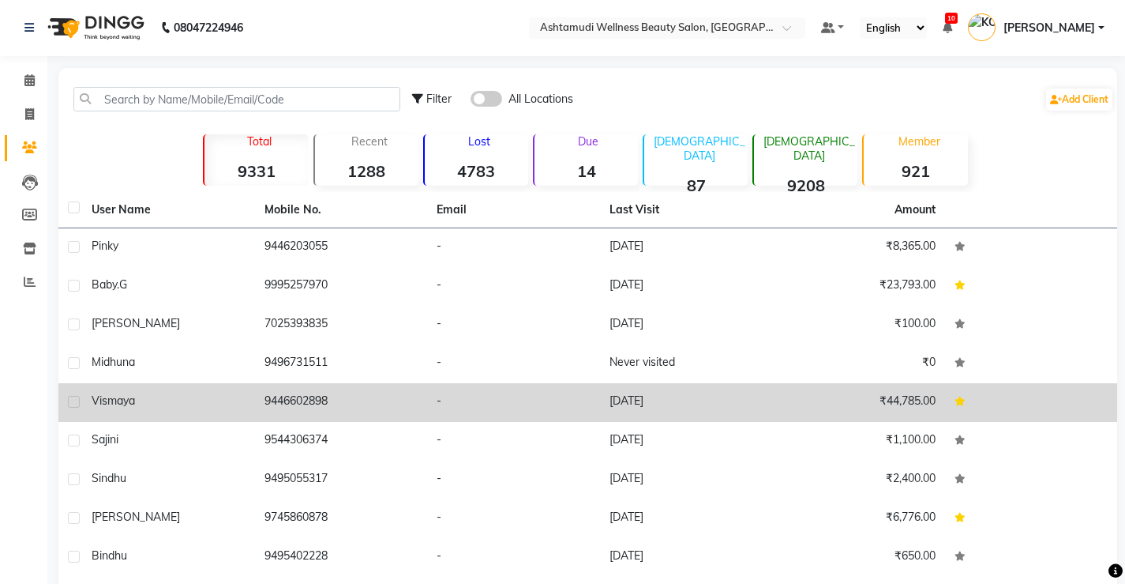
scroll to position [80, 0]
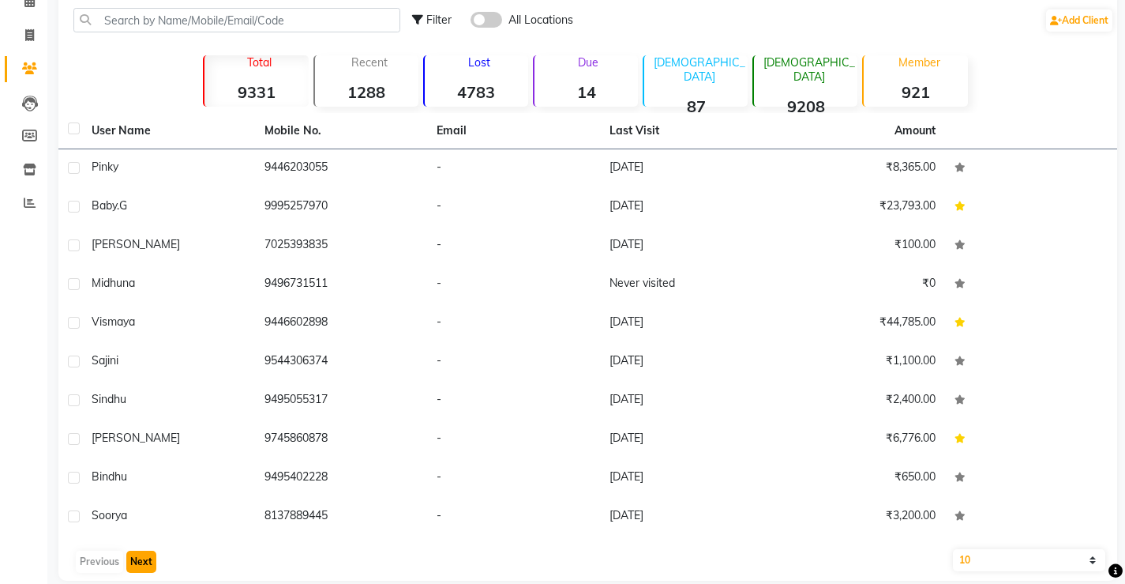
click at [137, 560] on button "Next" at bounding box center [141, 561] width 30 height 22
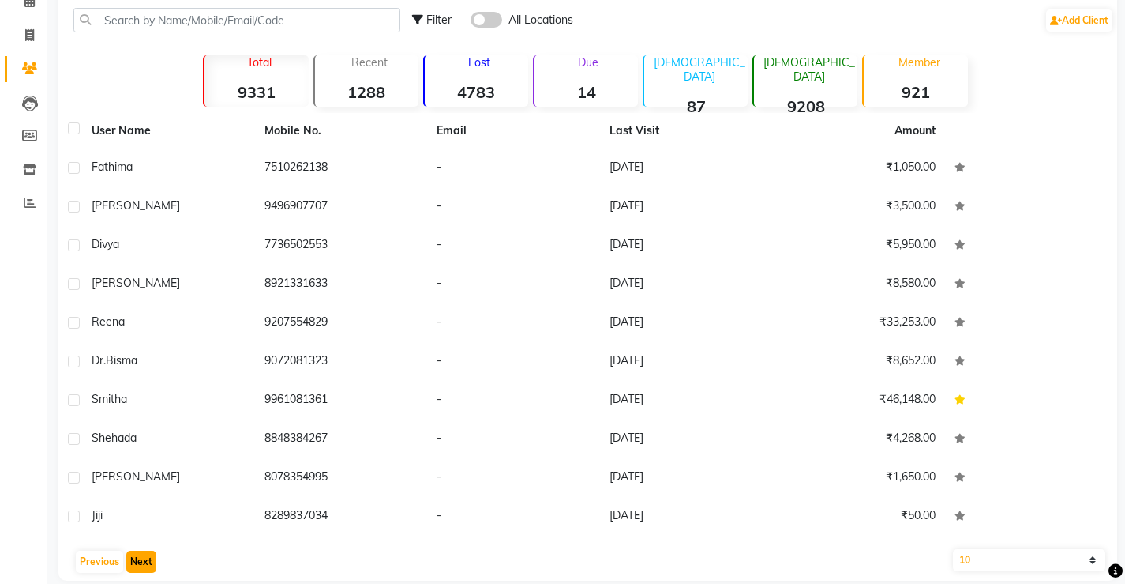
click at [142, 562] on button "Next" at bounding box center [141, 561] width 30 height 22
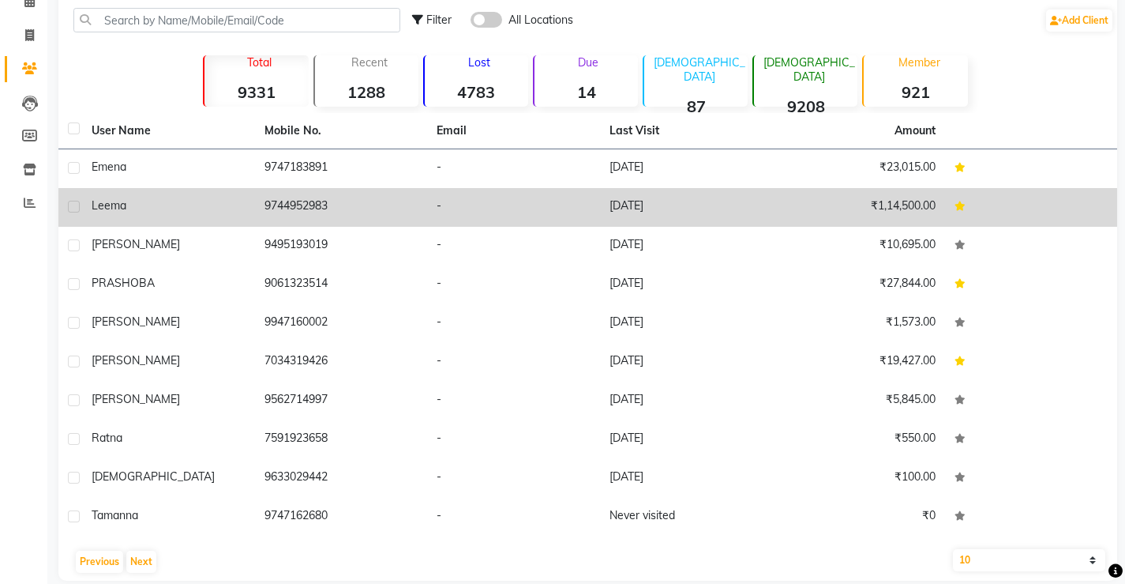
drag, startPoint x: 337, startPoint y: 202, endPoint x: 253, endPoint y: 197, distance: 84.7
click at [253, 197] on tr "Leema 9744952983 - 02-09-2025 ₹1,14,500.00" at bounding box center [587, 207] width 1059 height 39
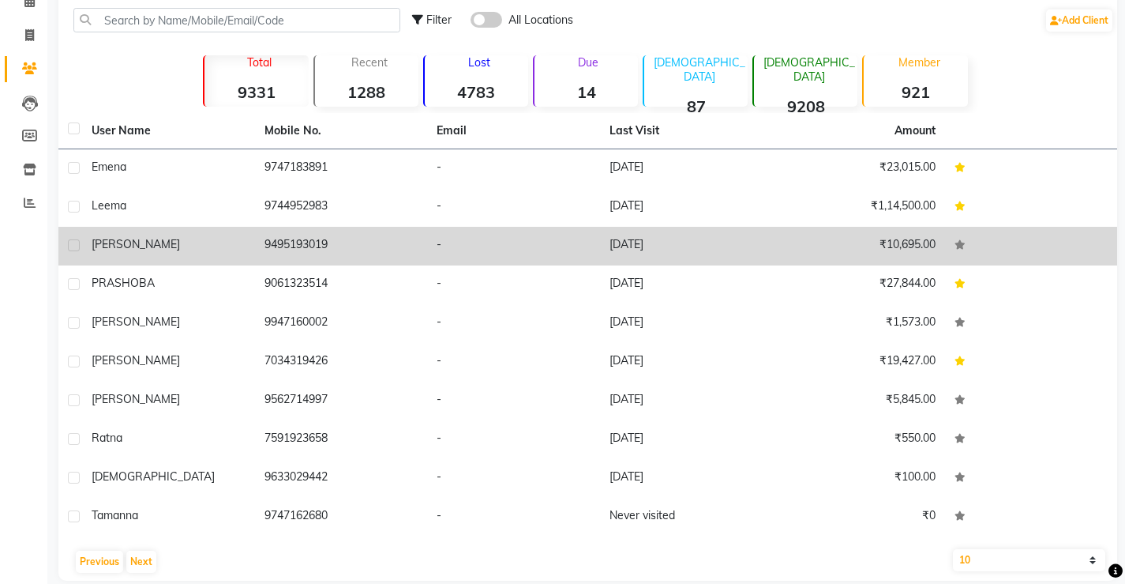
drag, startPoint x: 201, startPoint y: 275, endPoint x: 299, endPoint y: 231, distance: 107.9
click at [462, 380] on td "-" at bounding box center [513, 362] width 173 height 39
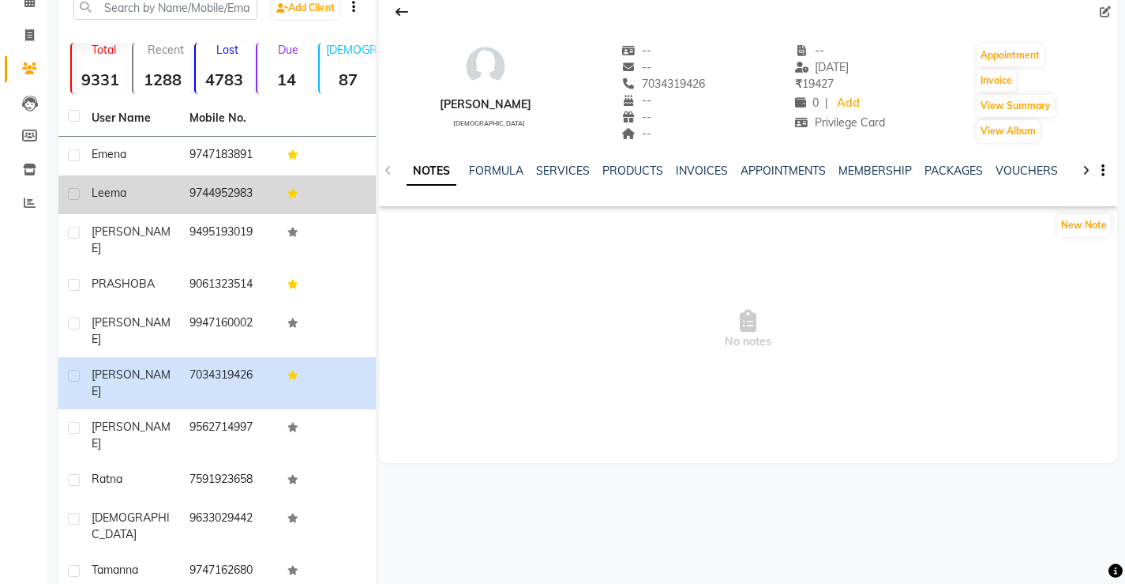
drag, startPoint x: 258, startPoint y: 191, endPoint x: 193, endPoint y: 186, distance: 64.9
click at [193, 186] on td "9744952983" at bounding box center [229, 194] width 98 height 39
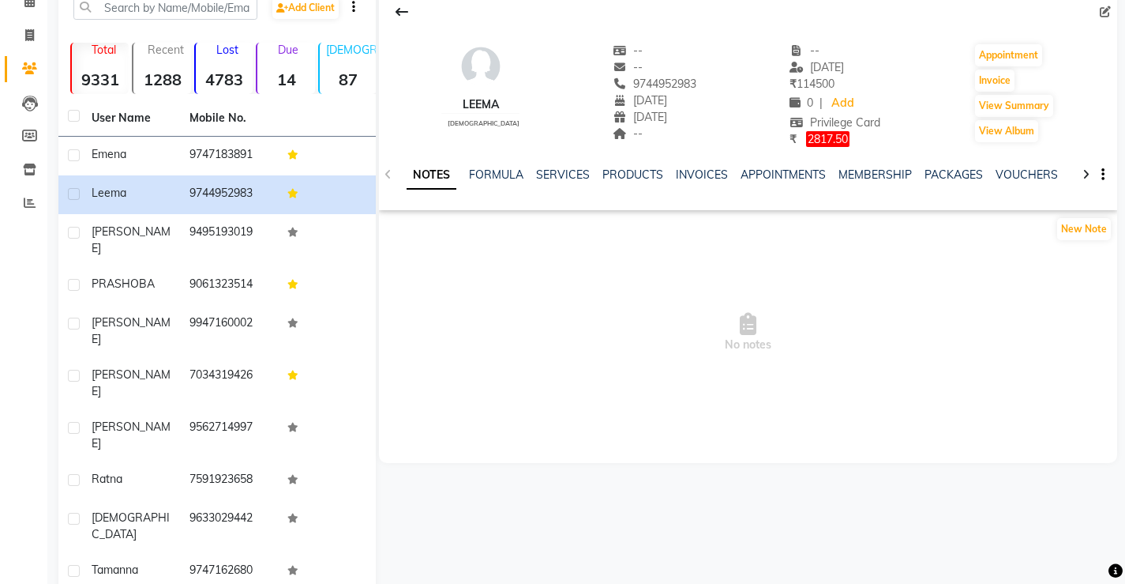
drag, startPoint x: 197, startPoint y: 196, endPoint x: 504, endPoint y: 347, distance: 341.5
click at [504, 347] on span "No notes" at bounding box center [748, 333] width 738 height 158
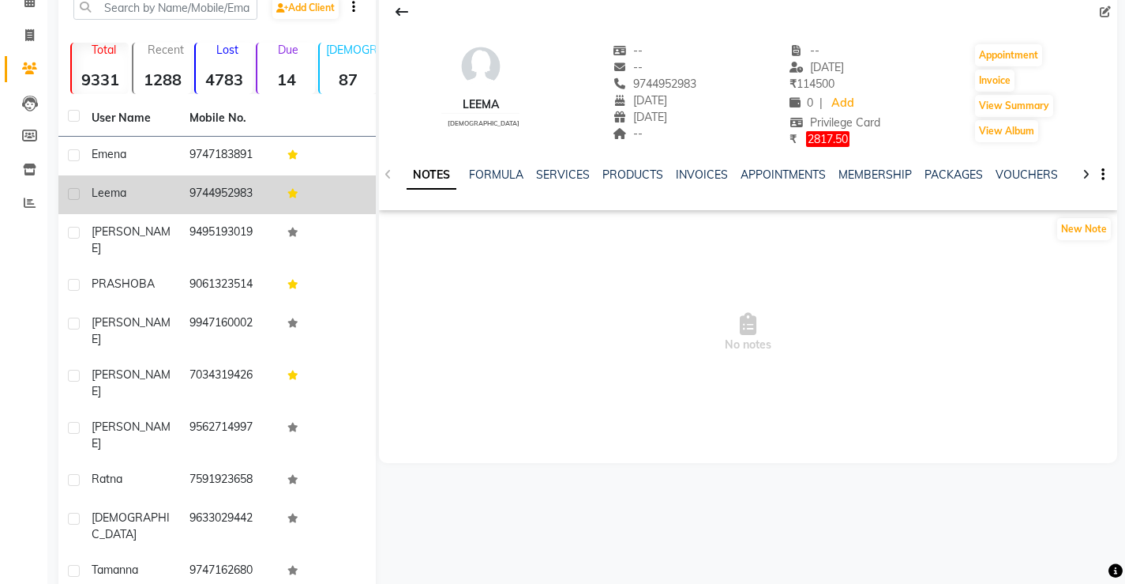
drag, startPoint x: 258, startPoint y: 193, endPoint x: 178, endPoint y: 183, distance: 80.3
click at [178, 183] on tr "Leema 9744952983" at bounding box center [216, 194] width 317 height 39
copy tr "9744952983"
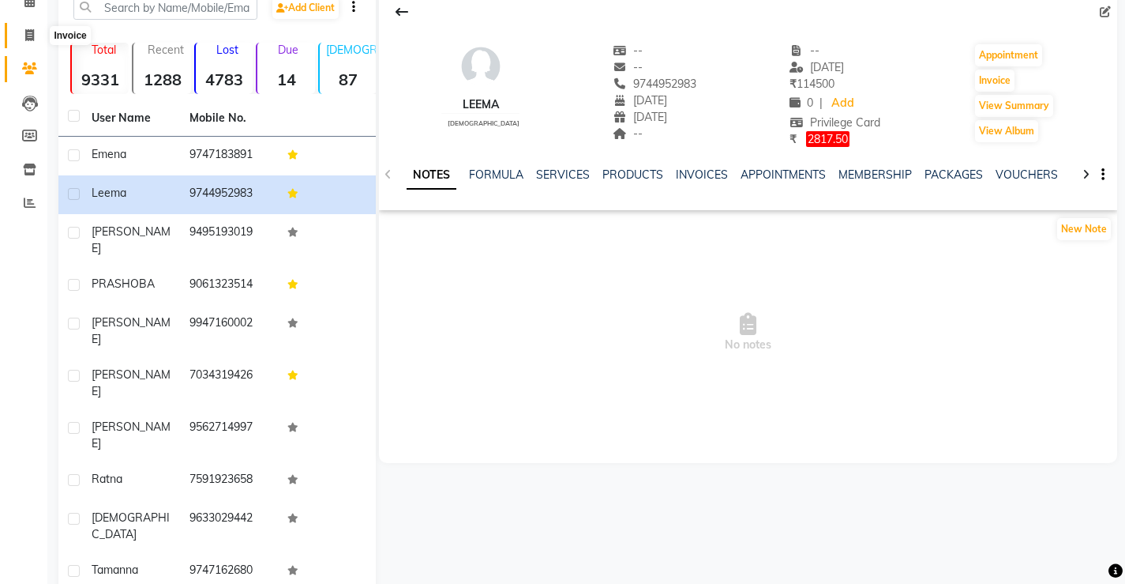
click at [29, 35] on icon at bounding box center [29, 35] width 9 height 12
select select "4674"
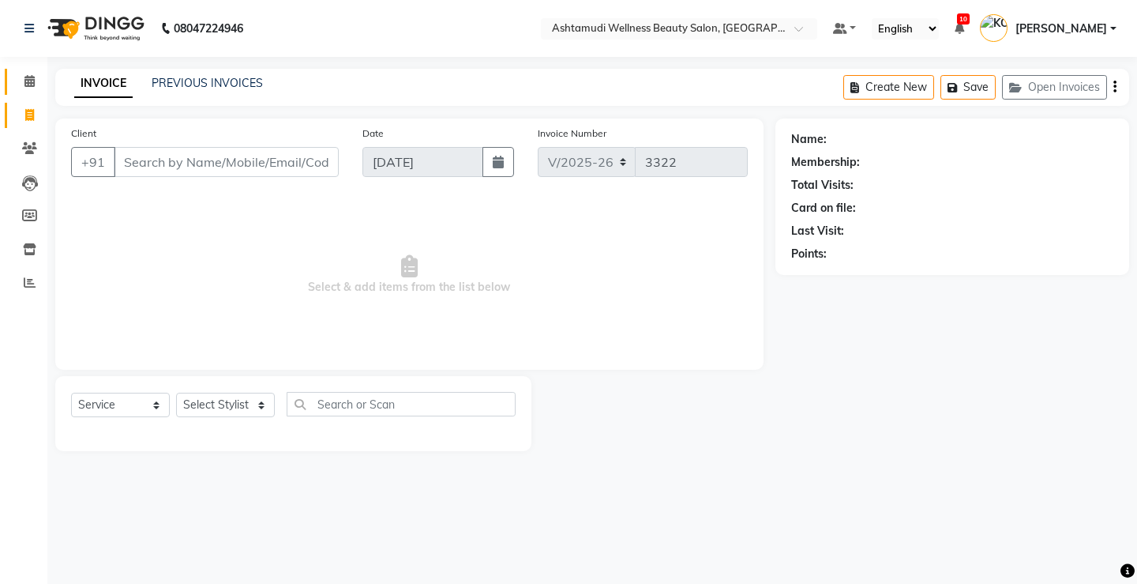
select select "product"
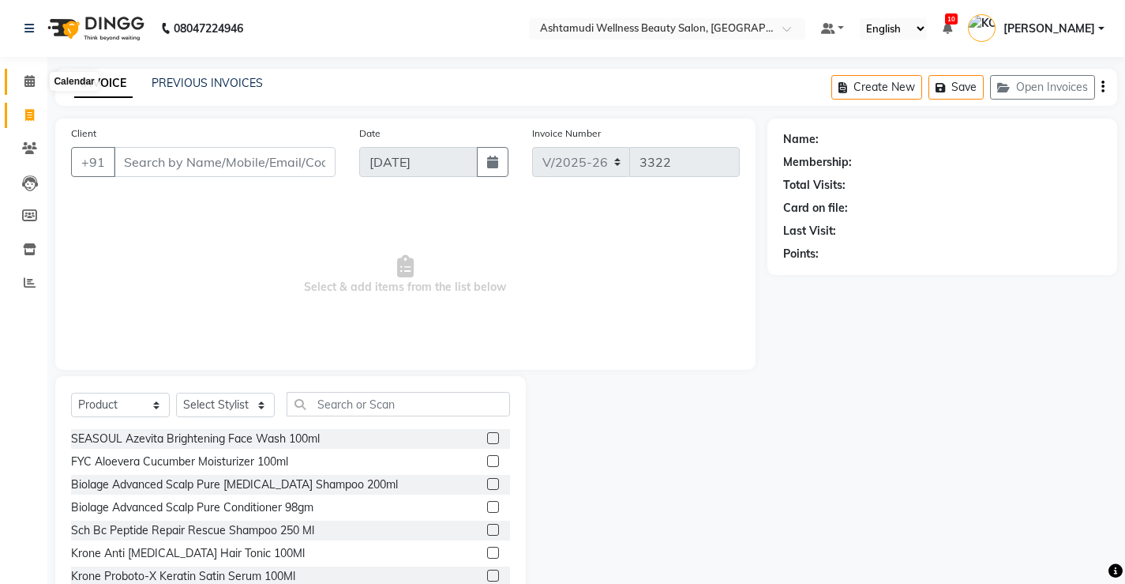
click at [32, 84] on icon at bounding box center [29, 81] width 10 height 12
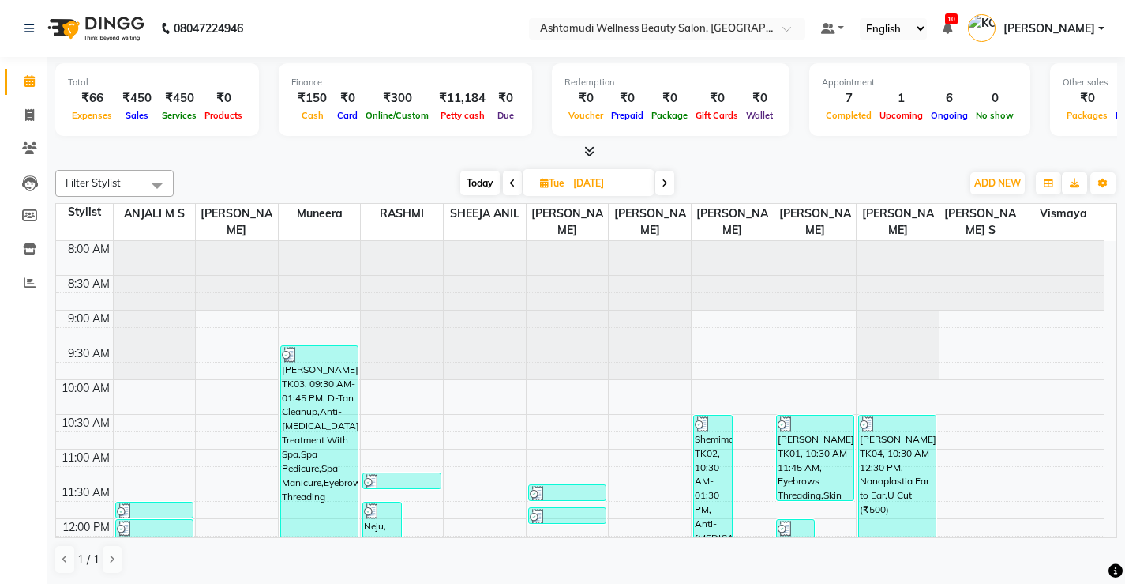
click at [667, 184] on icon at bounding box center [665, 182] width 6 height 9
type input "[DATE]"
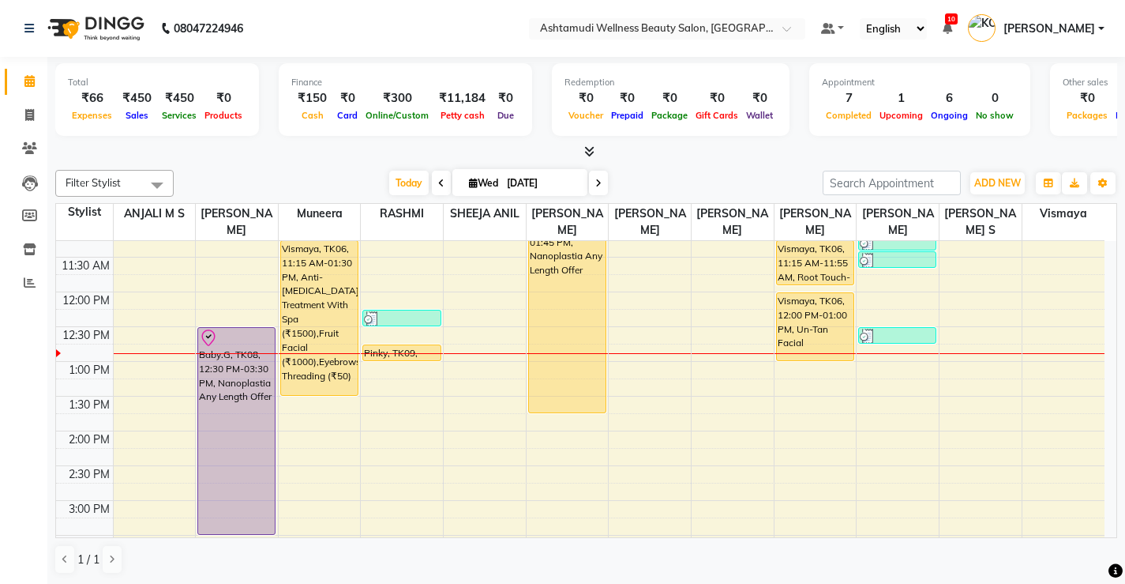
scroll to position [200, 0]
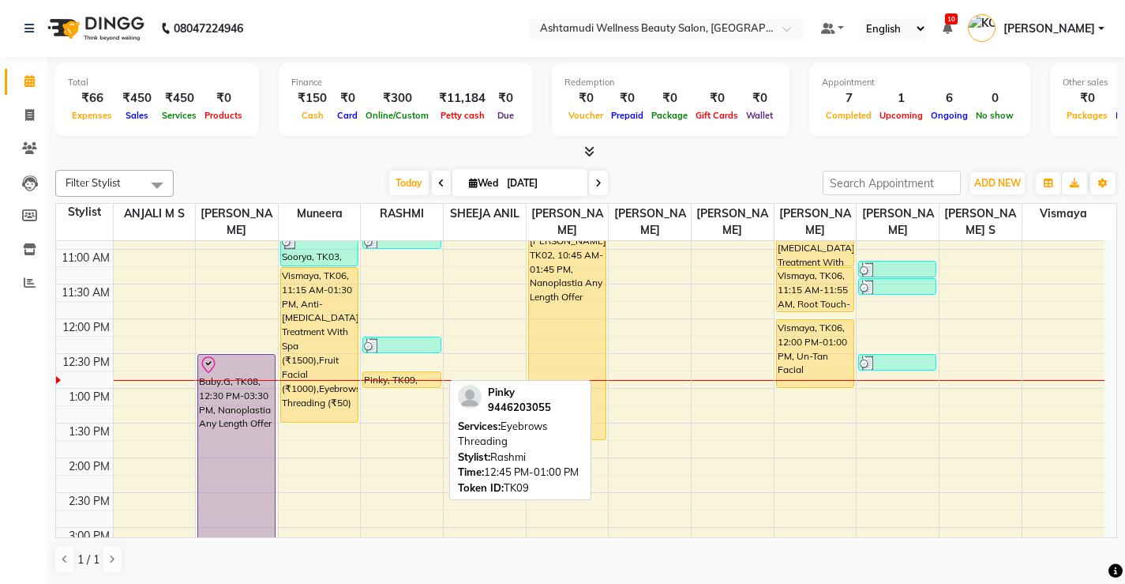
click at [392, 379] on div "Pinky, TK09, 12:45 PM-01:00 PM, Eyebrows Threading" at bounding box center [401, 379] width 77 height 15
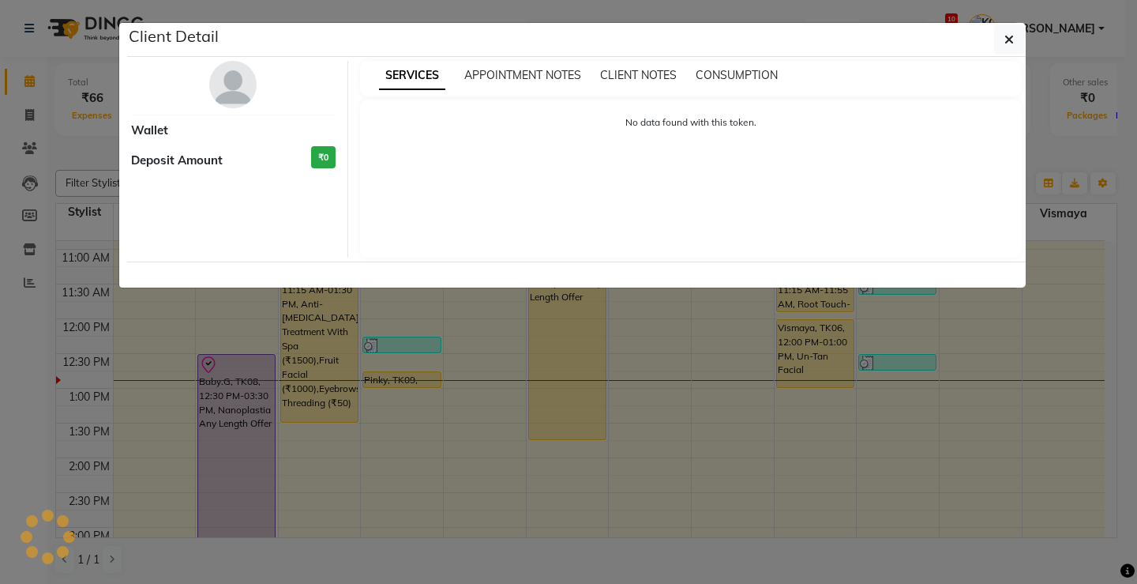
select select "1"
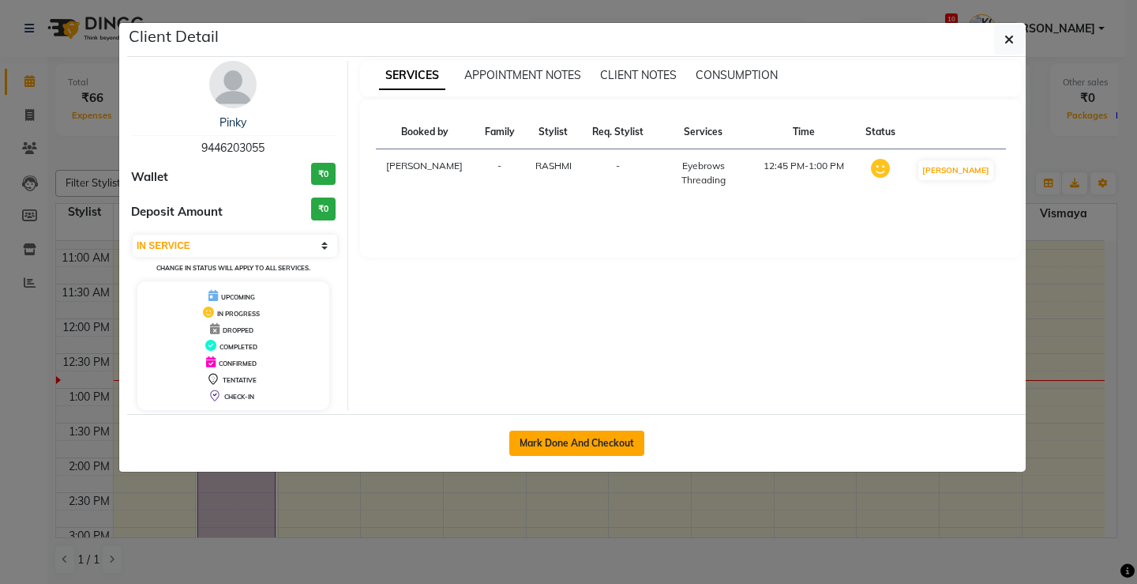
click at [594, 437] on button "Mark Done And Checkout" at bounding box center [576, 442] width 135 height 25
select select "service"
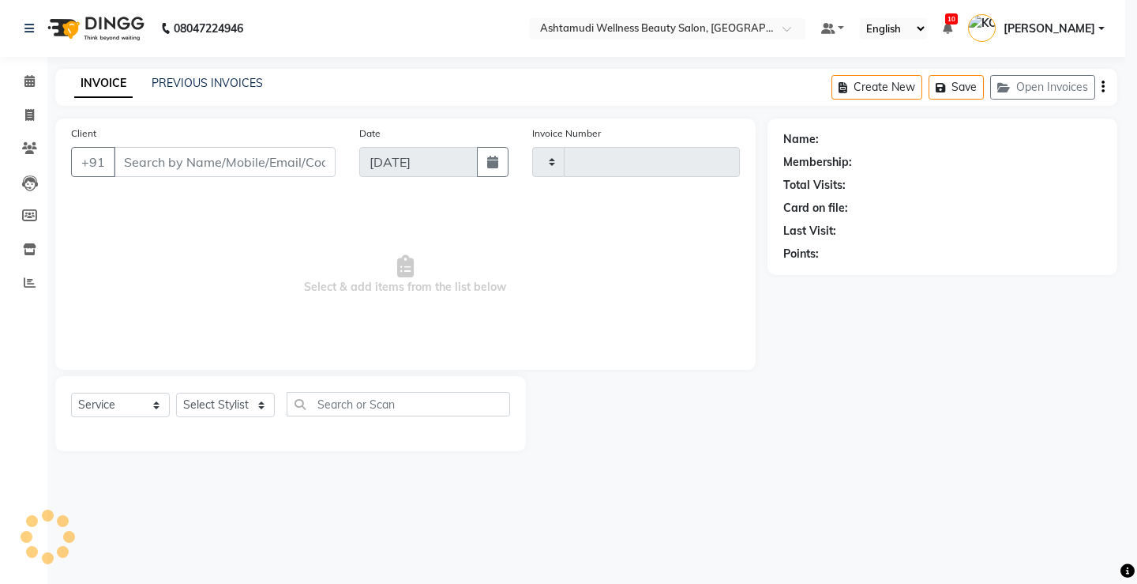
type input "3322"
select select "4674"
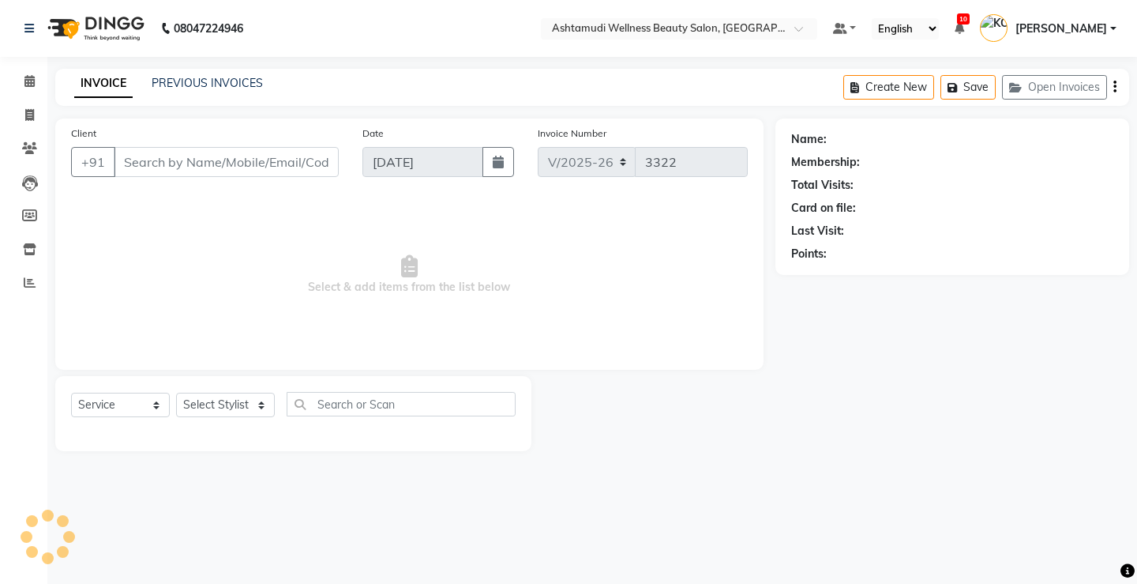
select select "product"
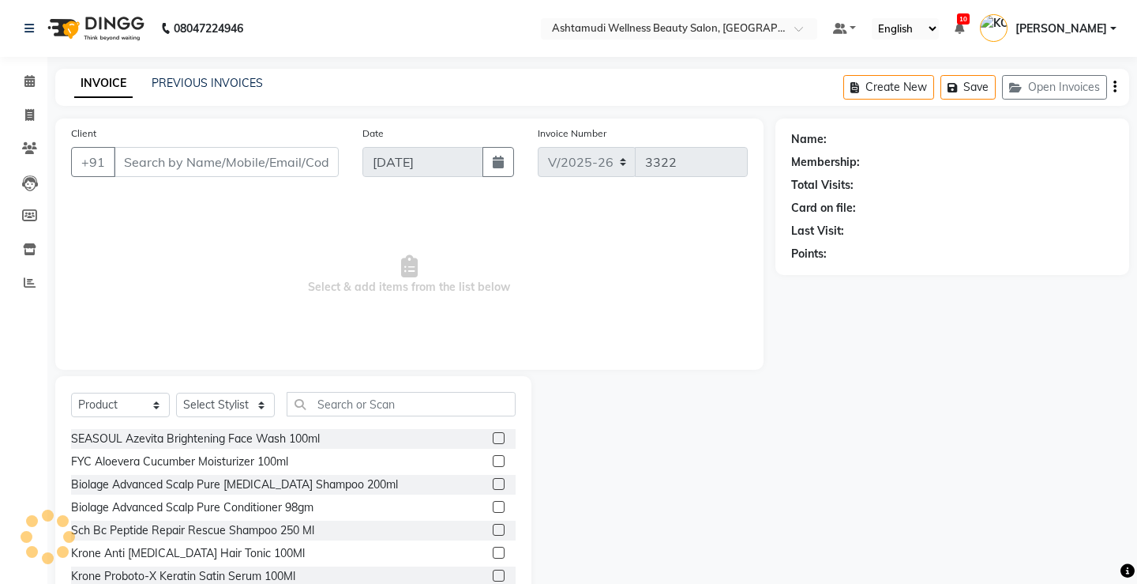
type input "9446203055"
select select "27469"
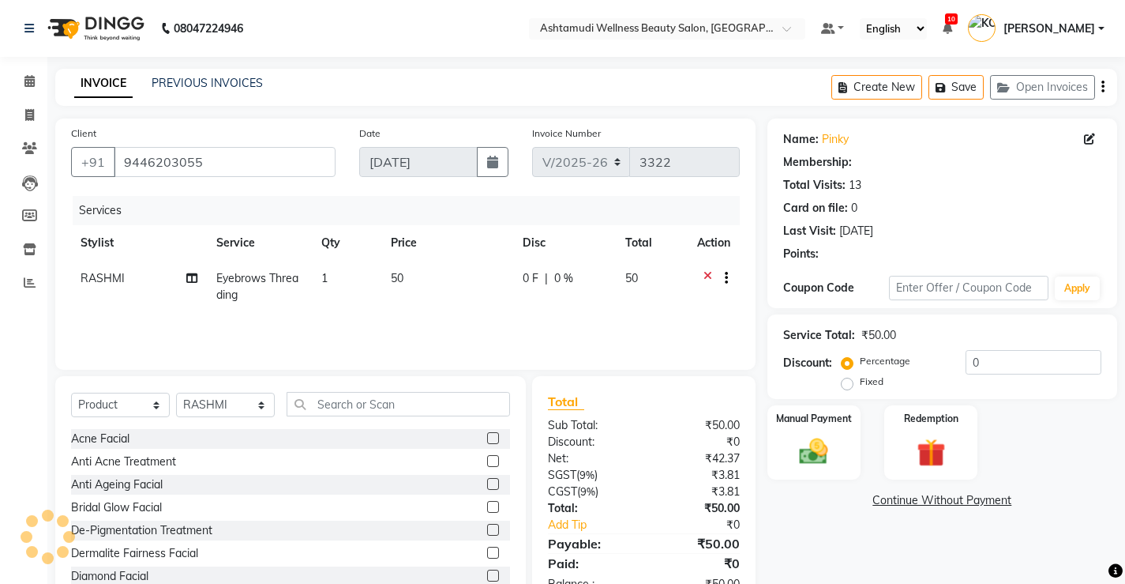
select select "1: Object"
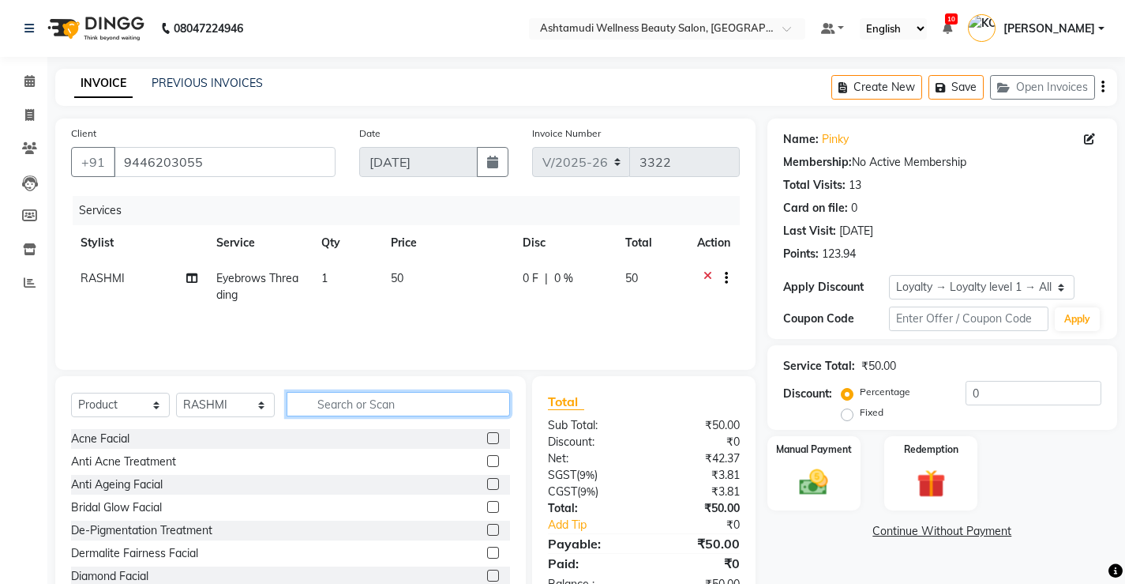
click at [411, 410] on input "text" at bounding box center [399, 404] width 224 height 24
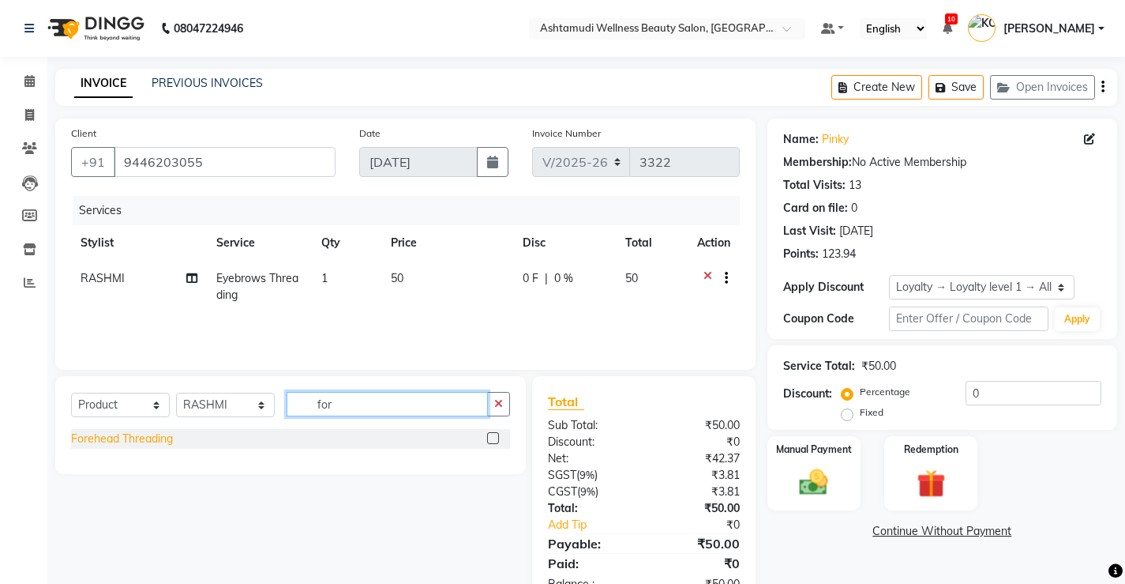
type input "for"
click at [141, 439] on div "Forehead Threading" at bounding box center [122, 438] width 102 height 17
click at [137, 434] on div "Forehead Threading" at bounding box center [122, 438] width 102 height 17
checkbox input "false"
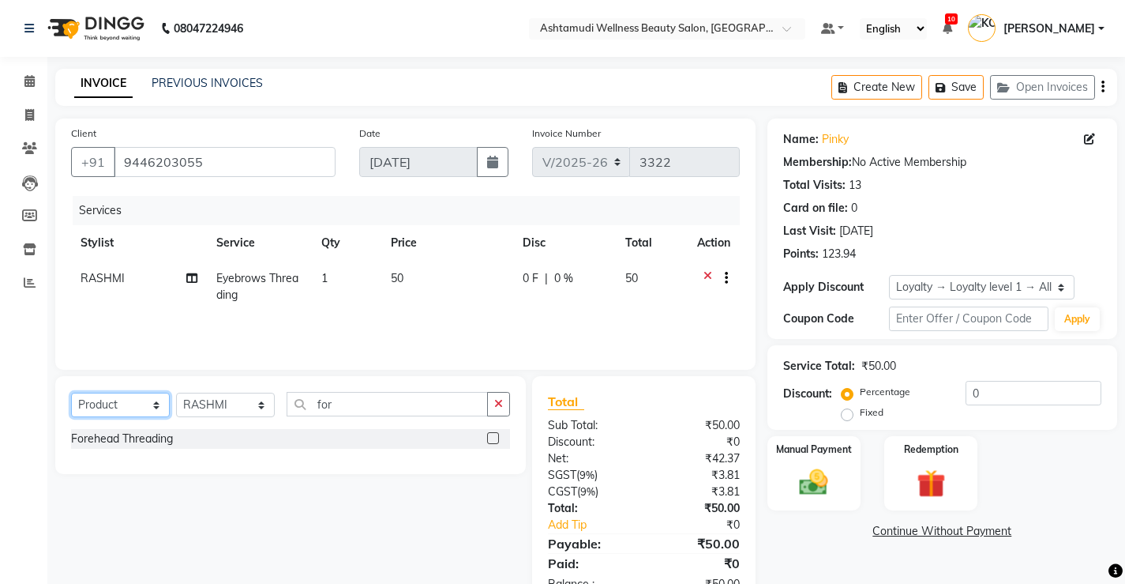
click at [130, 412] on select "Select Service Product Membership Package Voucher Prepaid Gift Card" at bounding box center [120, 405] width 99 height 24
select select "service"
click at [71, 393] on select "Select Service Product Membership Package Voucher Prepaid Gift Card" at bounding box center [120, 405] width 99 height 24
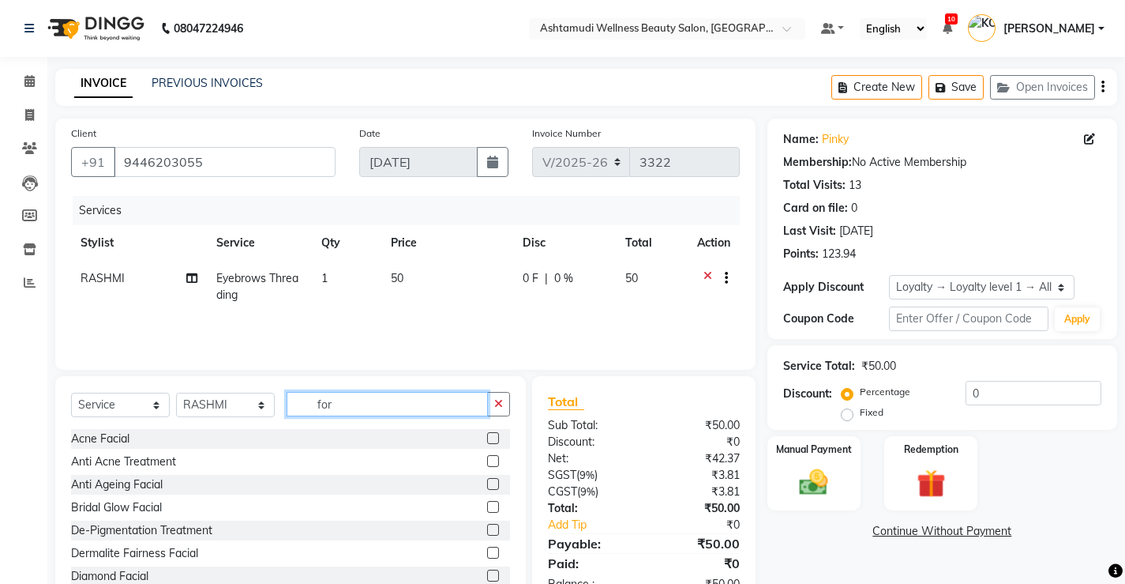
click at [362, 408] on input "for" at bounding box center [387, 404] width 201 height 24
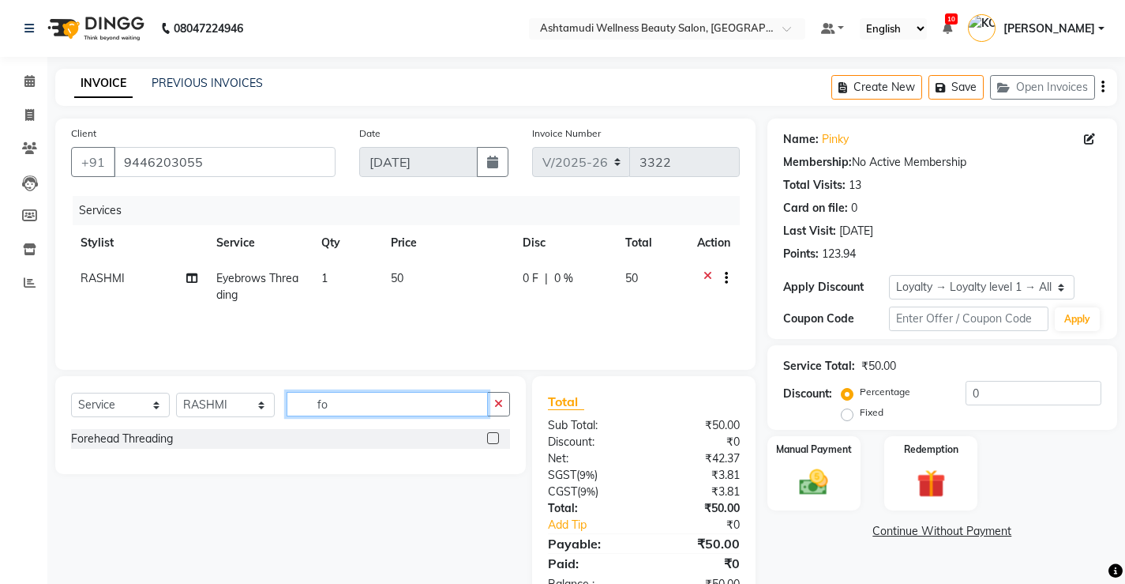
type input "for"
click at [162, 440] on div "Forehead Threading" at bounding box center [122, 438] width 102 height 17
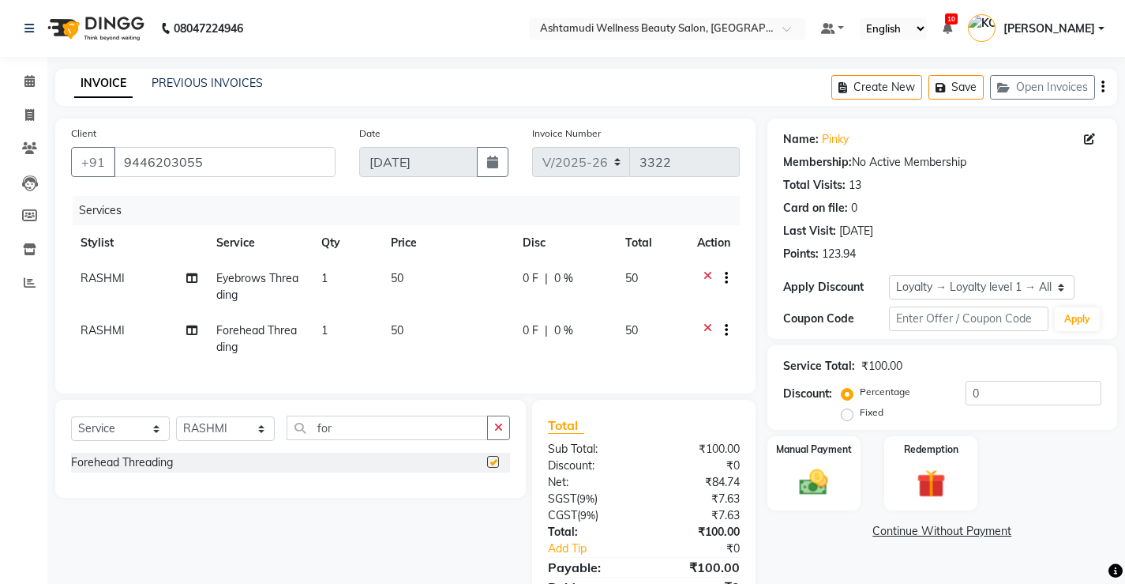
checkbox input "false"
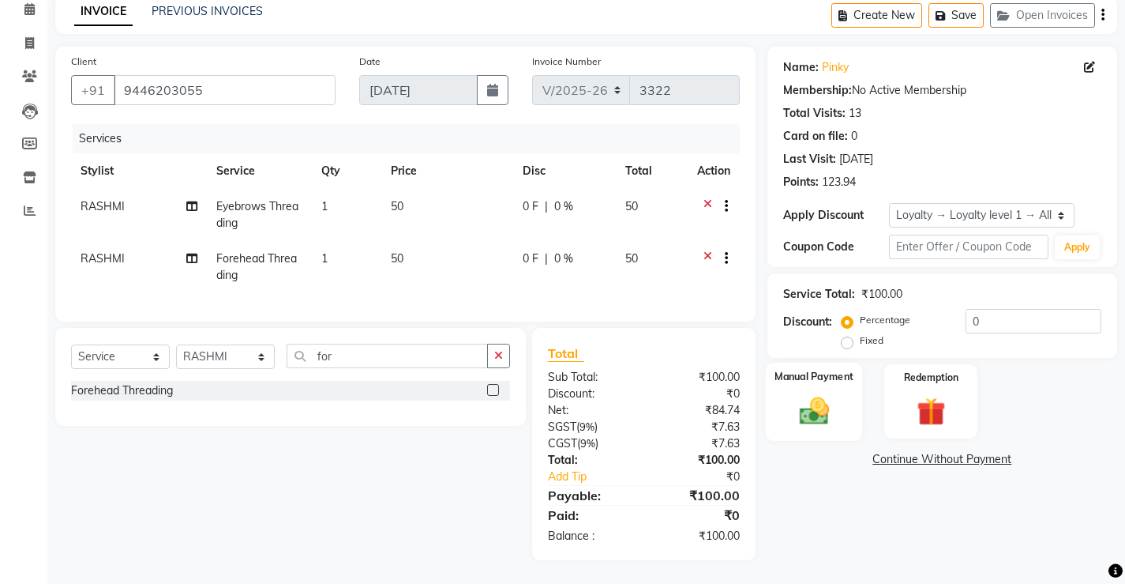
click at [817, 415] on img at bounding box center [814, 410] width 48 height 34
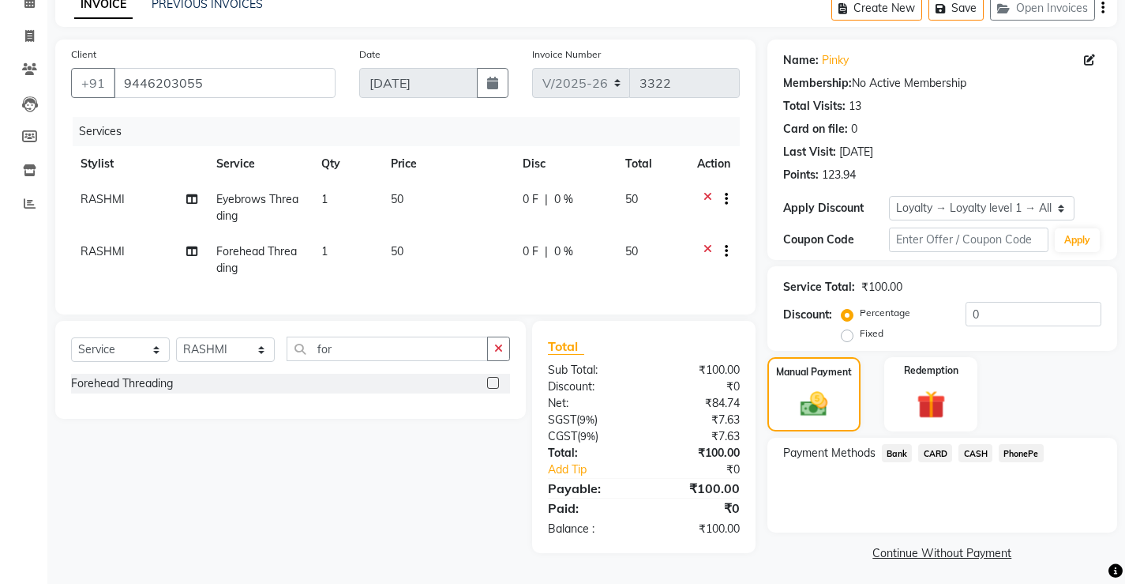
click at [975, 453] on span "CASH" at bounding box center [976, 453] width 34 height 18
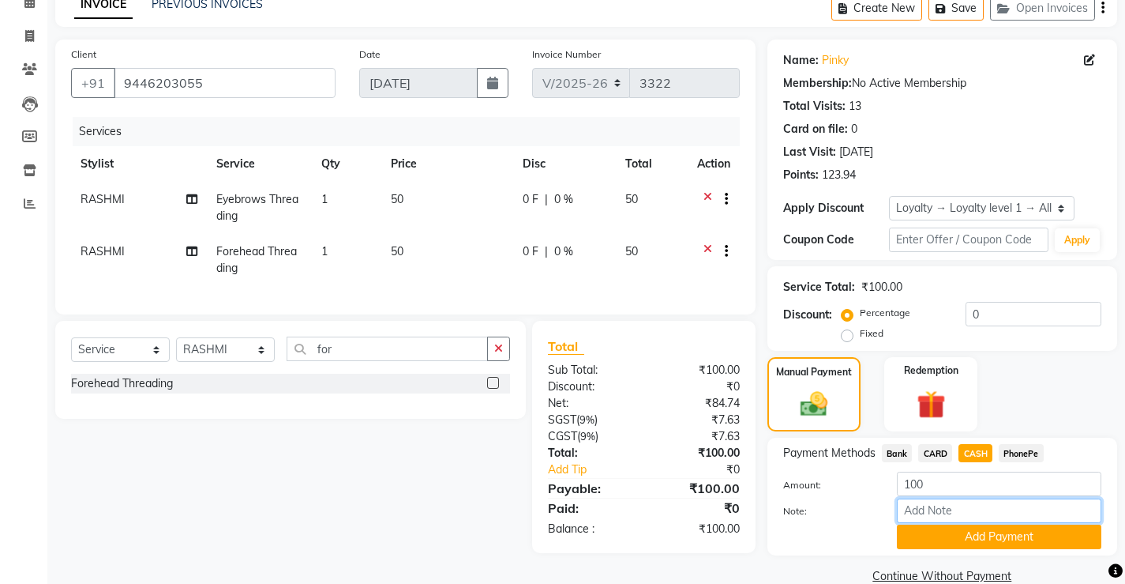
click at [974, 509] on input "Note:" at bounding box center [999, 510] width 205 height 24
type input "[PERSON_NAME]"
click at [1004, 539] on button "Add Payment" at bounding box center [999, 536] width 205 height 24
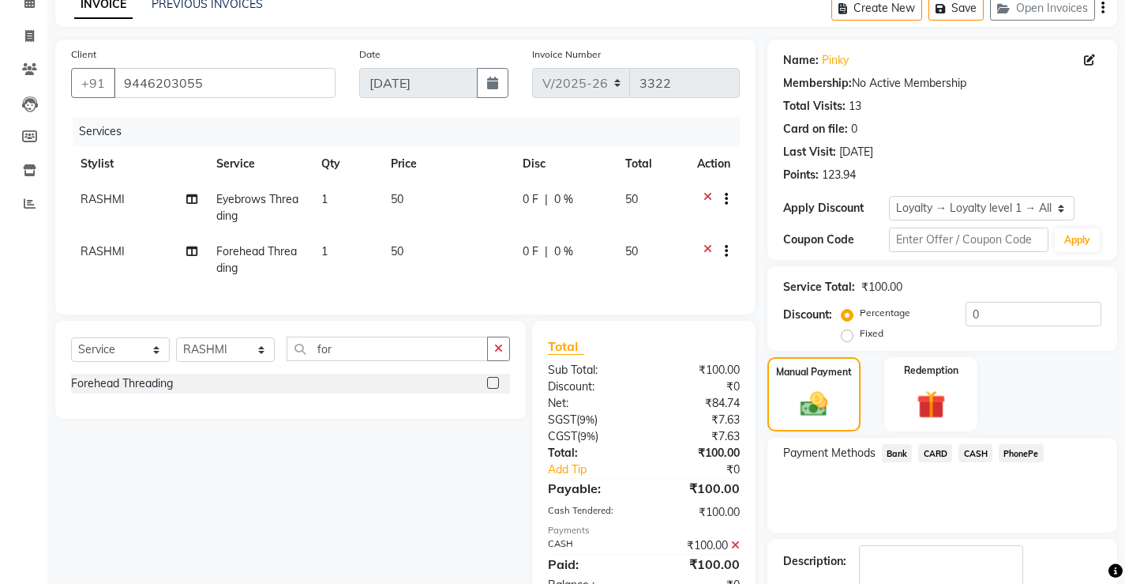
scroll to position [218, 0]
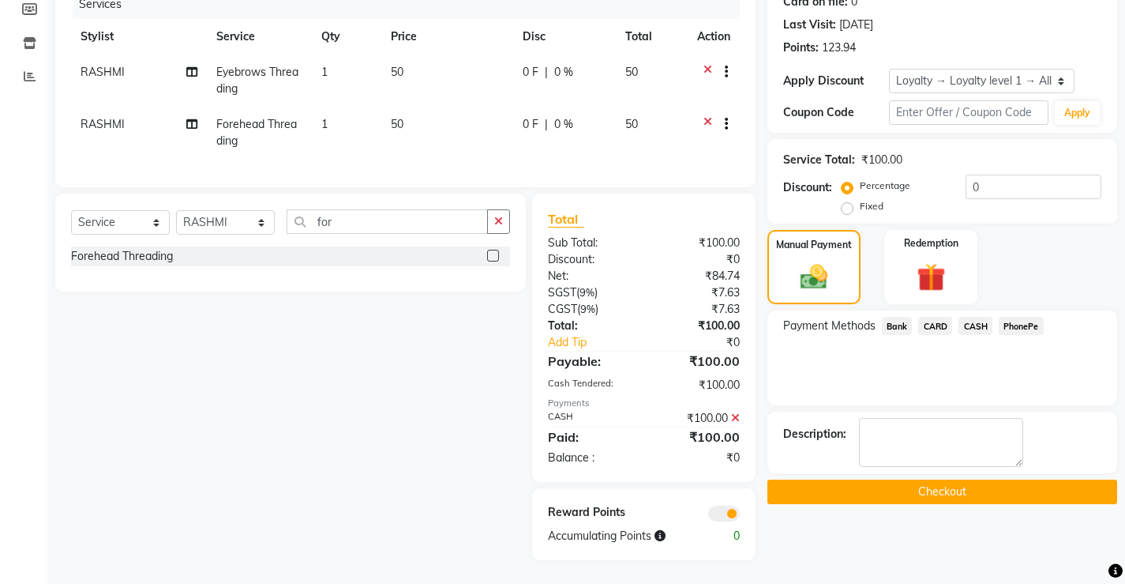
click at [939, 480] on button "Checkout" at bounding box center [943, 491] width 350 height 24
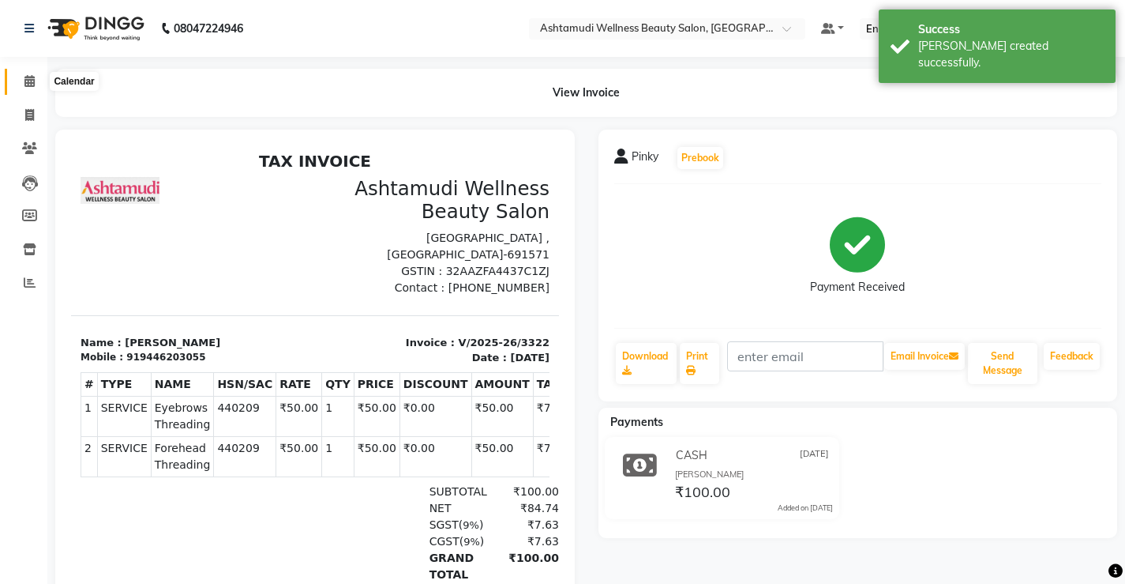
click at [28, 82] on icon at bounding box center [29, 81] width 10 height 12
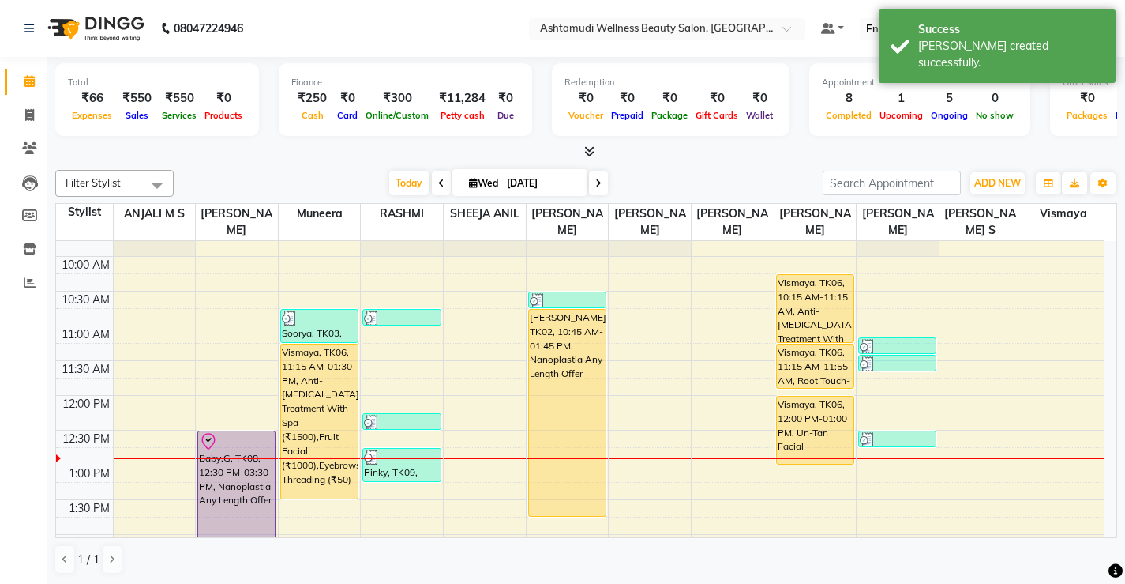
scroll to position [158, 0]
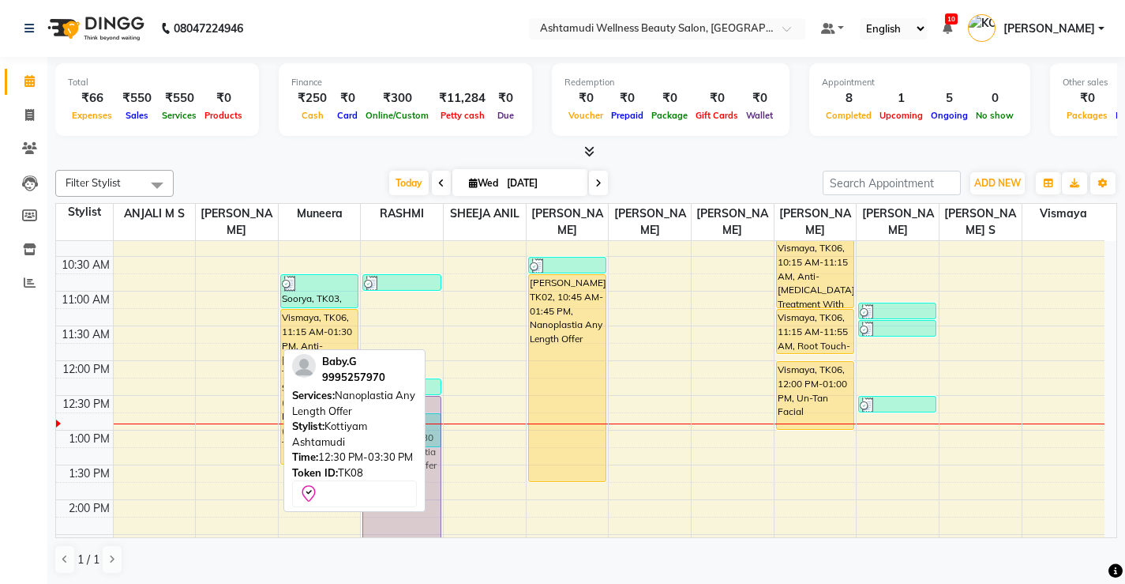
drag, startPoint x: 253, startPoint y: 402, endPoint x: 427, endPoint y: 400, distance: 174.6
click at [427, 400] on tr "Baby.G, TK08, 12:30 PM-03:30 PM, Nanoplastia Any Length Offer Soorya, TK03, 10:…" at bounding box center [580, 534] width 1049 height 903
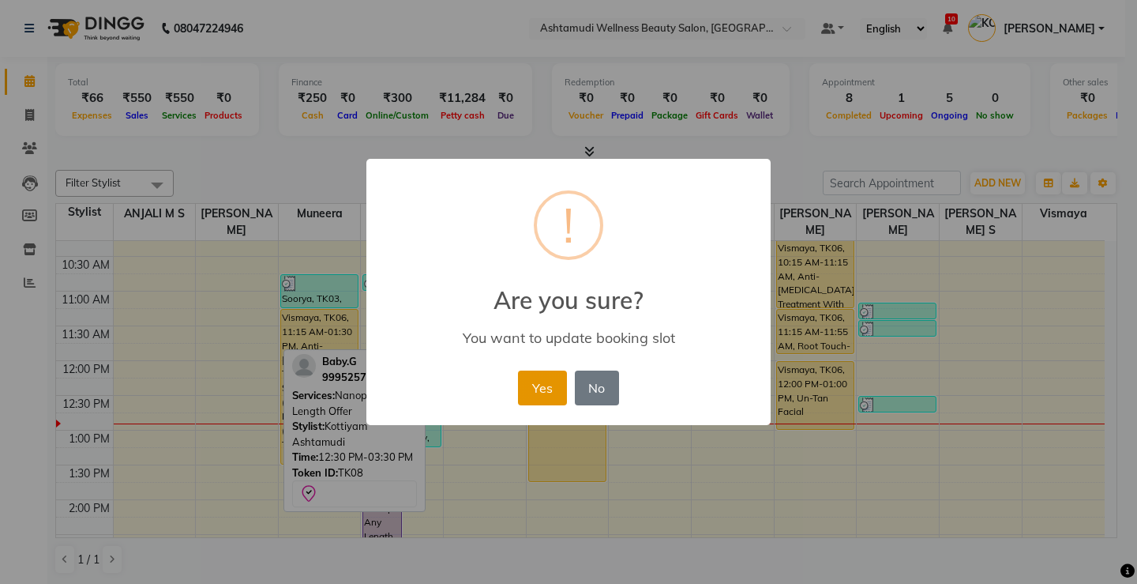
click at [535, 383] on button "Yes" at bounding box center [542, 387] width 48 height 35
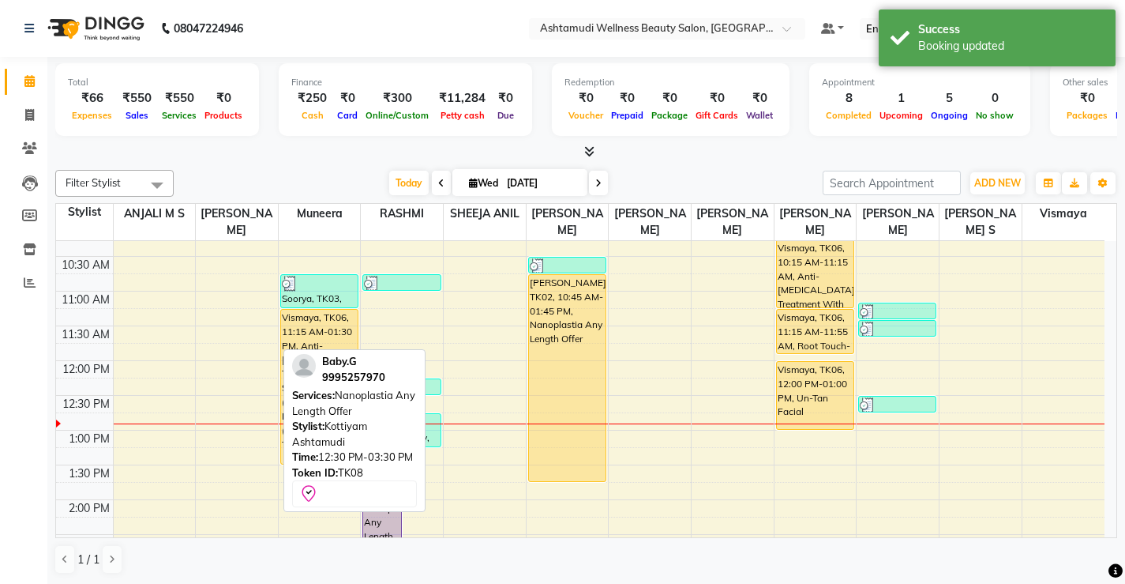
click at [676, 451] on div "8:00 AM 8:30 AM 9:00 AM 9:30 AM 10:00 AM 10:30 AM 11:00 AM 11:30 AM 12:00 PM 12…" at bounding box center [580, 534] width 1049 height 903
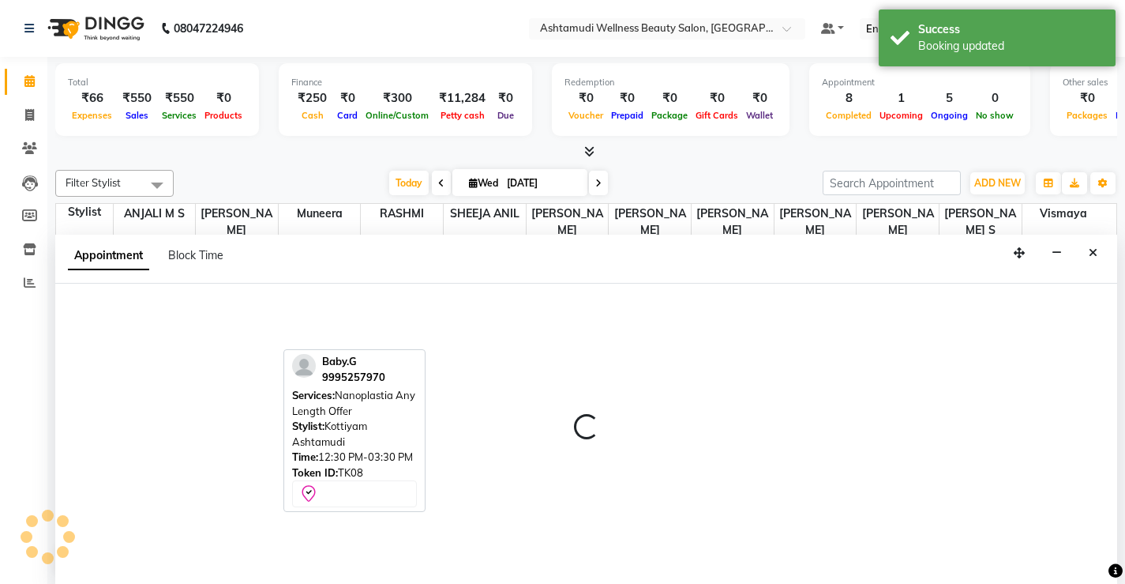
select select "27473"
select select "tentative"
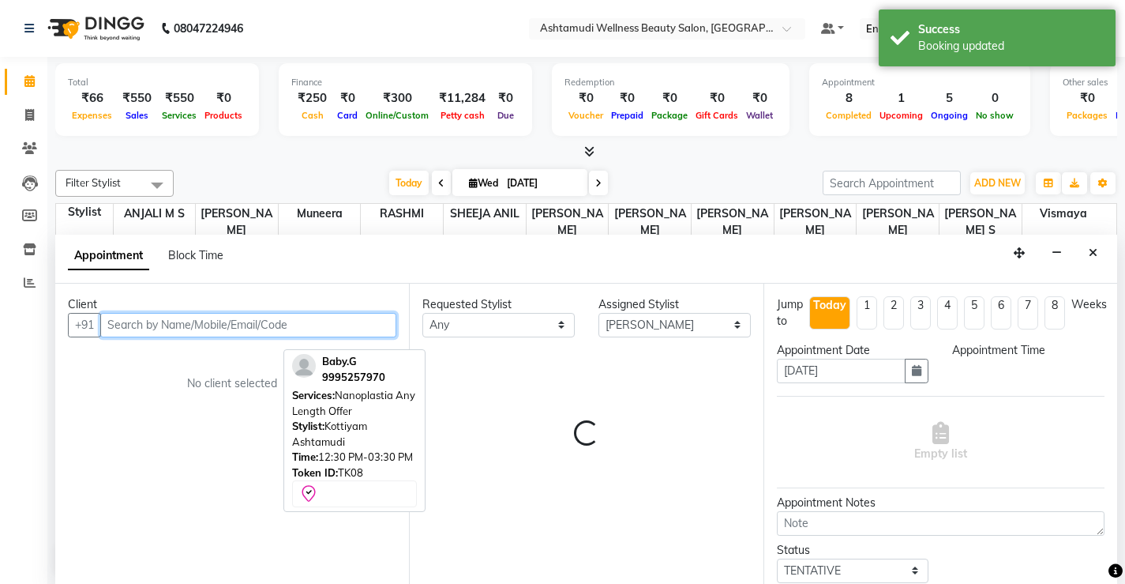
select select "795"
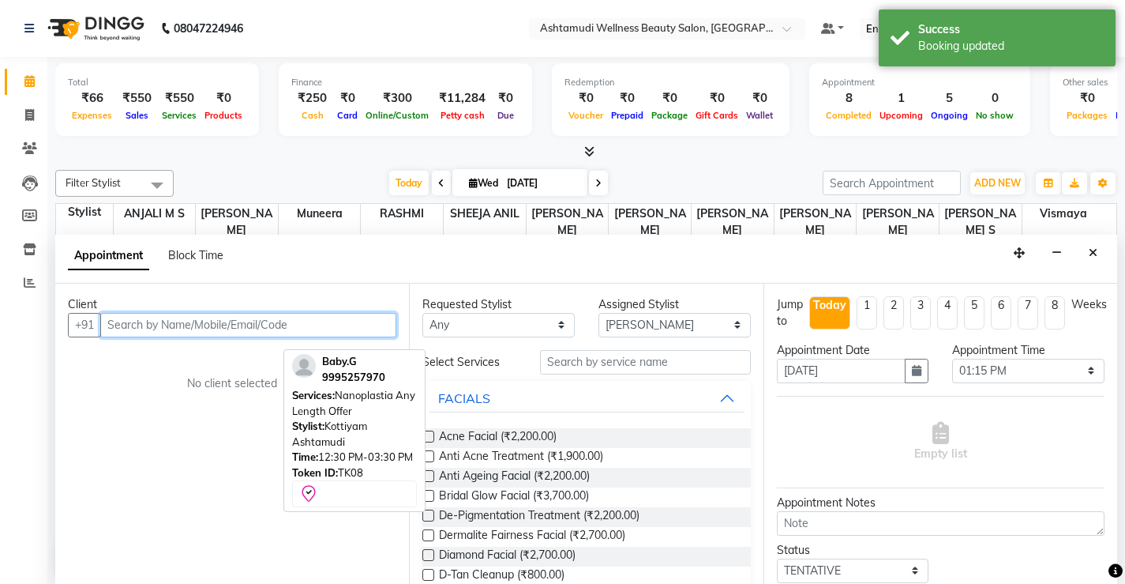
scroll to position [1, 0]
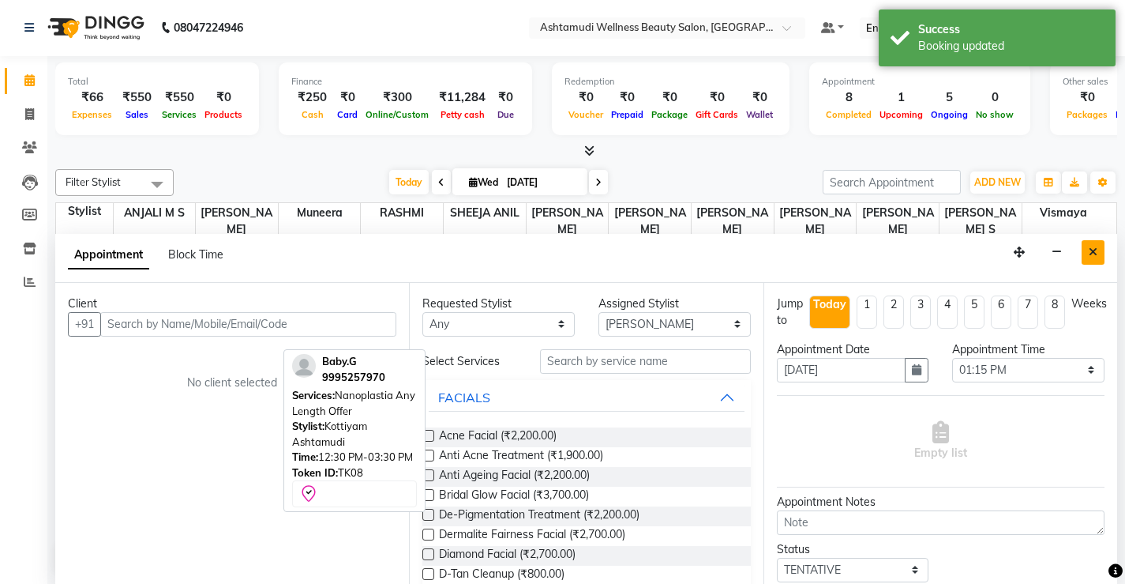
click at [1095, 249] on icon "Close" at bounding box center [1093, 251] width 9 height 11
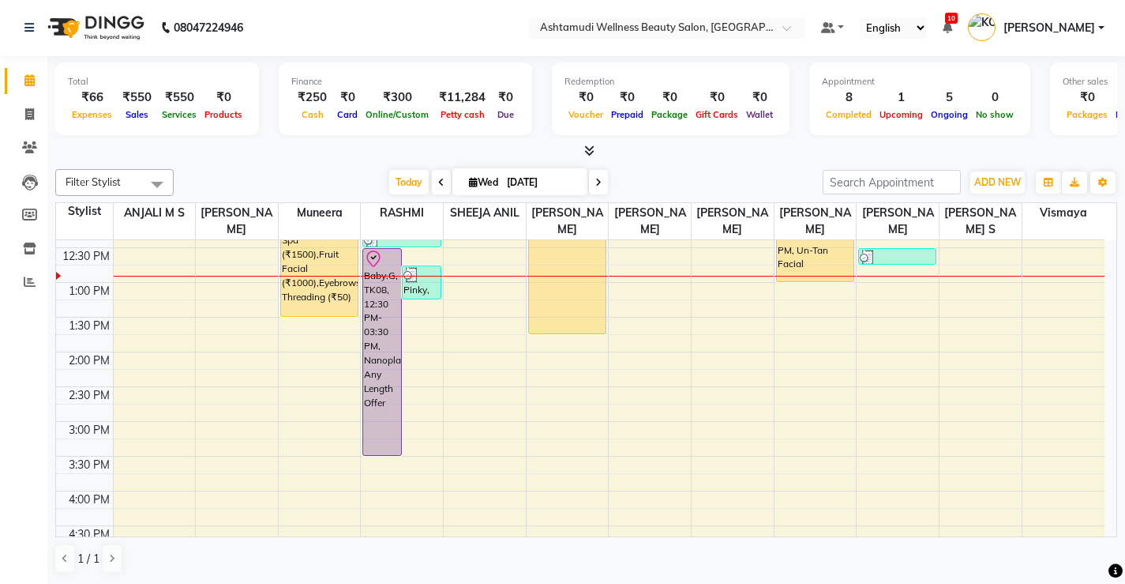
scroll to position [316, 0]
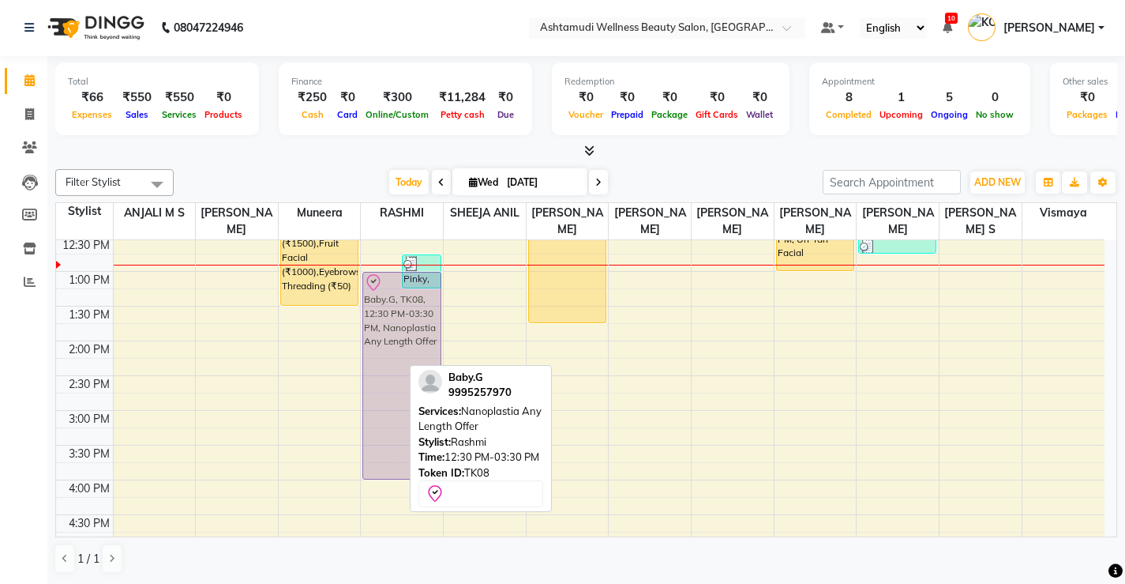
drag, startPoint x: 385, startPoint y: 322, endPoint x: 386, endPoint y: 351, distance: 29.3
click at [386, 351] on div "Baby.G, TK08, 12:30 PM-03:30 PM, Nanoplastia Any Length Offer Pinky, TK09, 12:4…" at bounding box center [402, 375] width 82 height 903
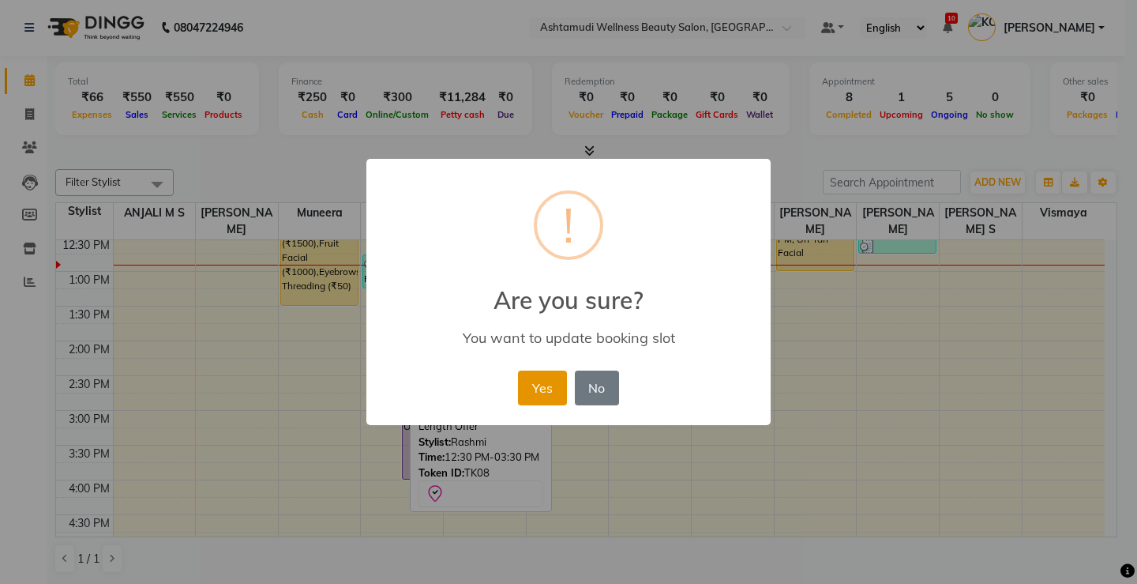
click at [539, 395] on button "Yes" at bounding box center [542, 387] width 48 height 35
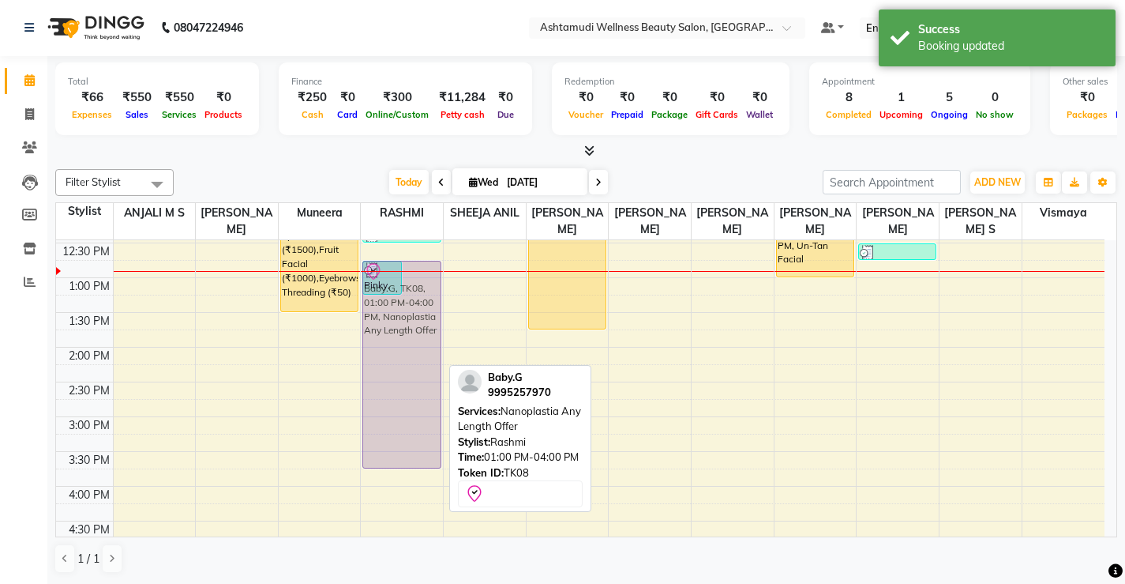
drag, startPoint x: 431, startPoint y: 284, endPoint x: 431, endPoint y: 261, distance: 22.1
click at [431, 261] on div "Pinky, TK09, 12:45 PM-01:15 PM, Eyebrows Threading,Forehead Threading Baby.G, T…" at bounding box center [402, 382] width 82 height 903
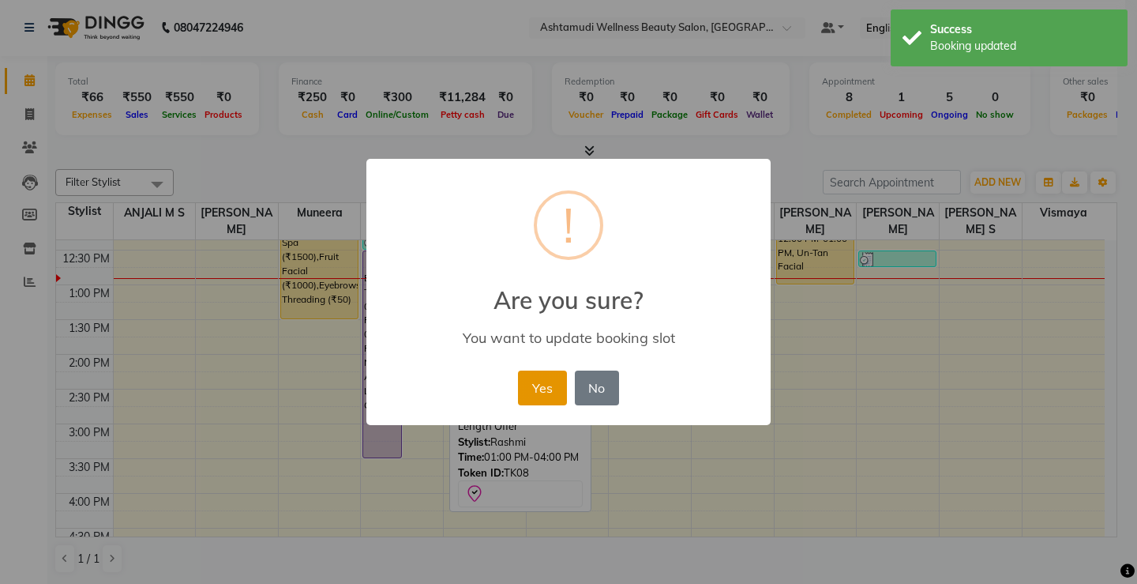
click at [554, 375] on button "Yes" at bounding box center [542, 387] width 48 height 35
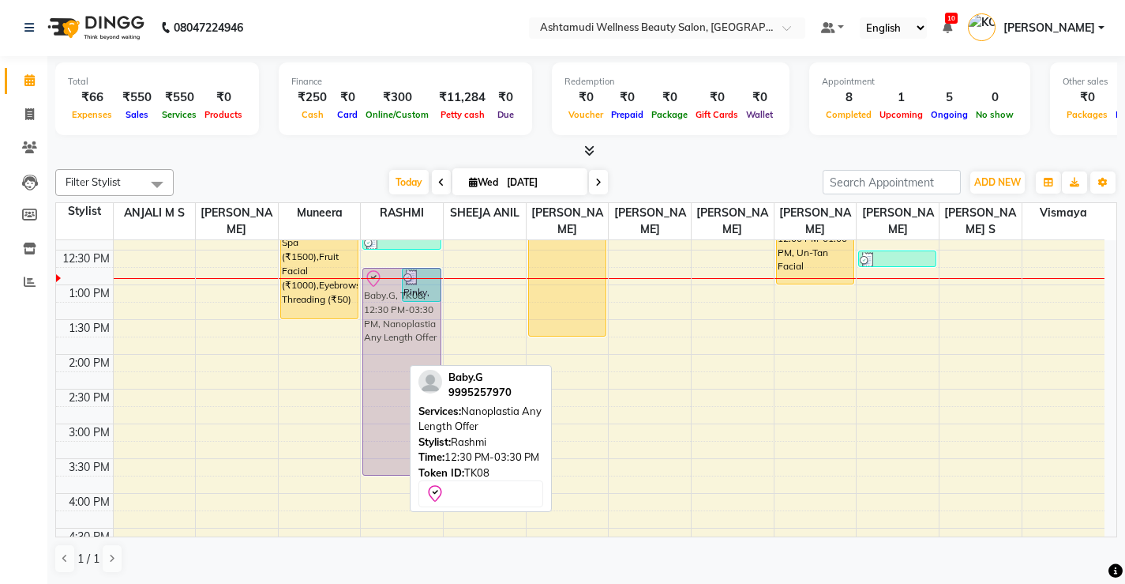
drag, startPoint x: 384, startPoint y: 265, endPoint x: 384, endPoint y: 278, distance: 12.6
click at [384, 284] on div "Baby.G, TK08, 12:30 PM-03:30 PM, Nanoplastia Any Length Offer Pinky, TK09, 12:4…" at bounding box center [402, 389] width 82 height 903
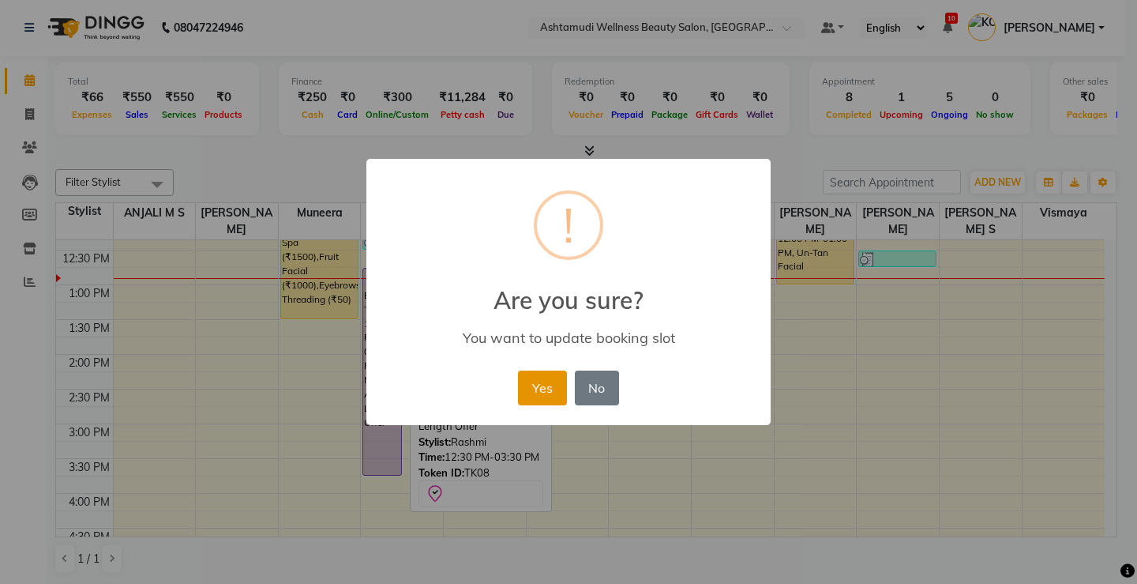
click at [552, 389] on button "Yes" at bounding box center [542, 387] width 48 height 35
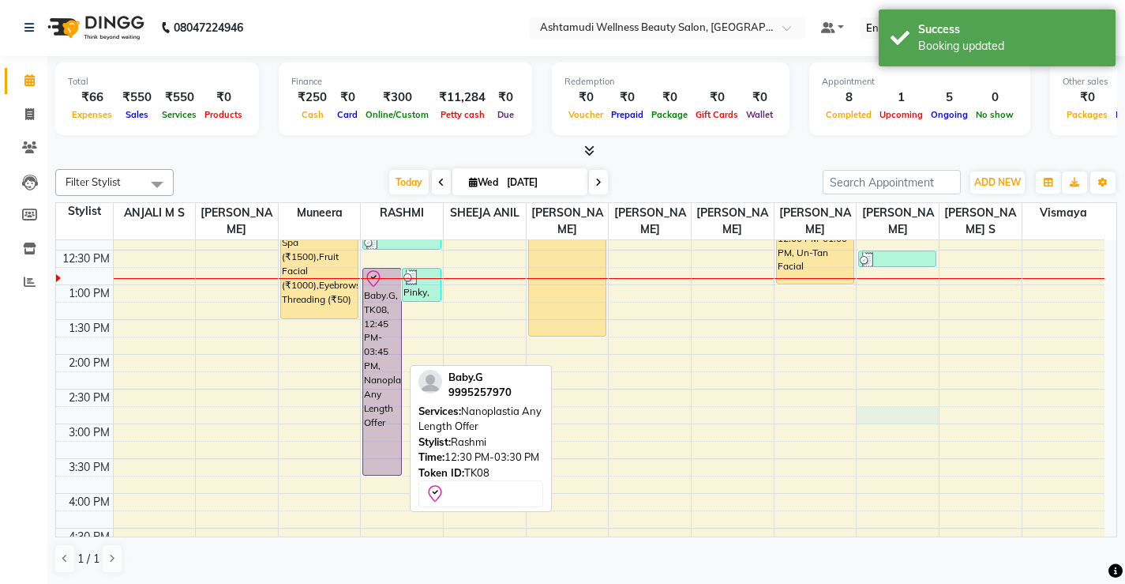
click at [924, 416] on div "8:00 AM 8:30 AM 9:00 AM 9:30 AM 10:00 AM 10:30 AM 11:00 AM 11:30 AM 12:00 PM 12…" at bounding box center [580, 389] width 1049 height 903
select select "27474"
select select "tentative"
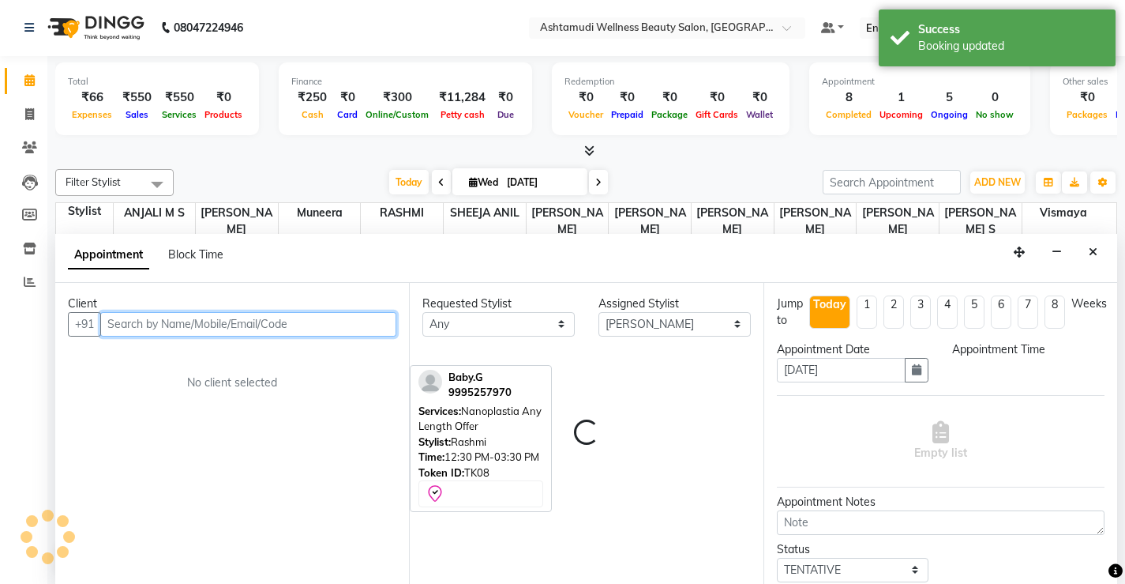
select select "885"
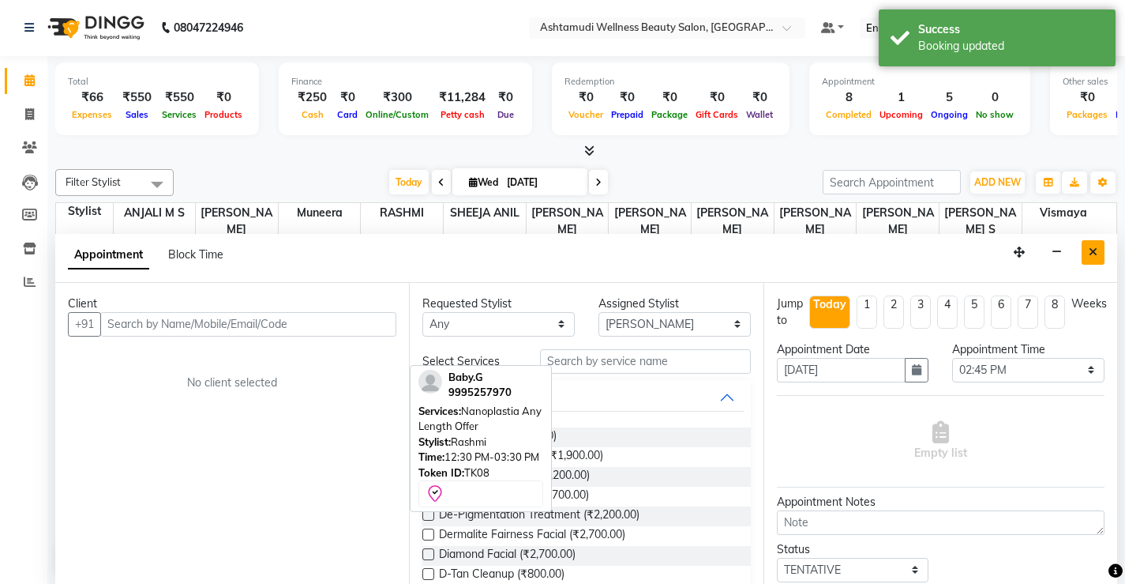
click at [1086, 253] on button "Close" at bounding box center [1093, 252] width 23 height 24
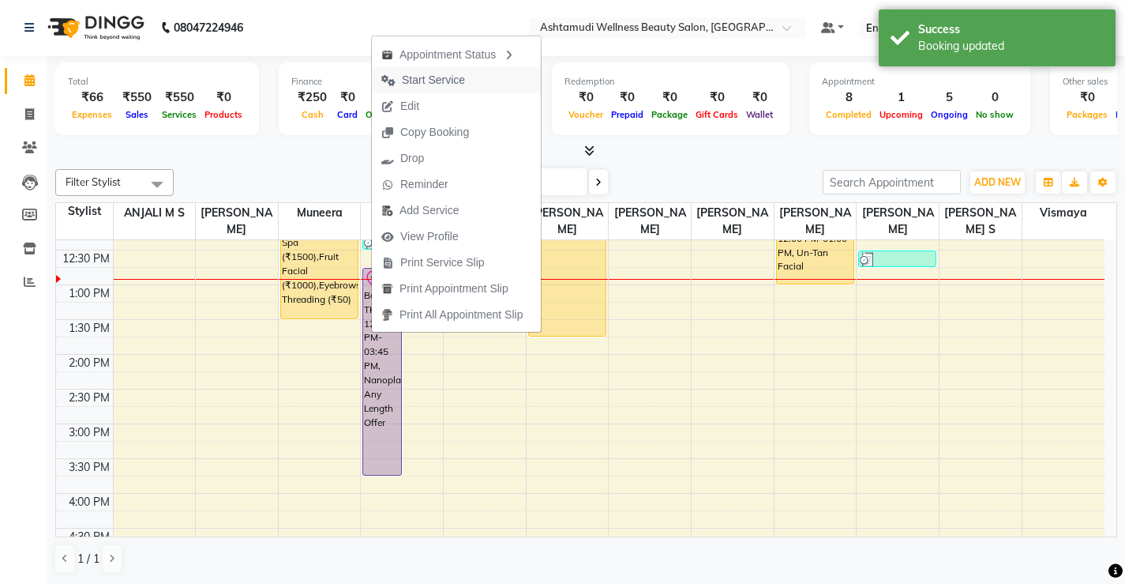
click at [453, 77] on span "Start Service" at bounding box center [433, 80] width 63 height 17
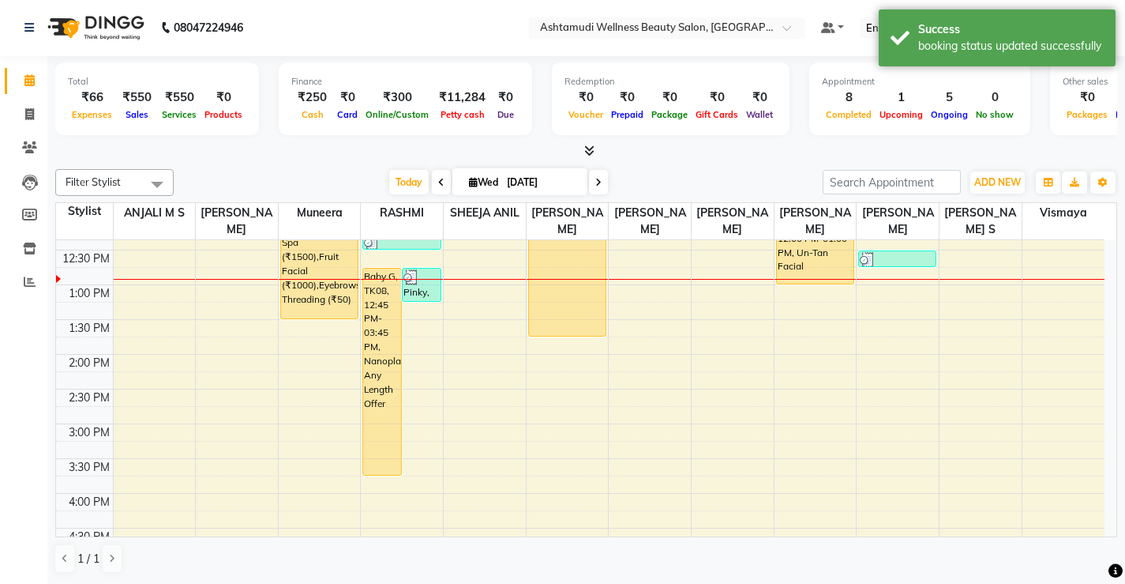
scroll to position [224, 0]
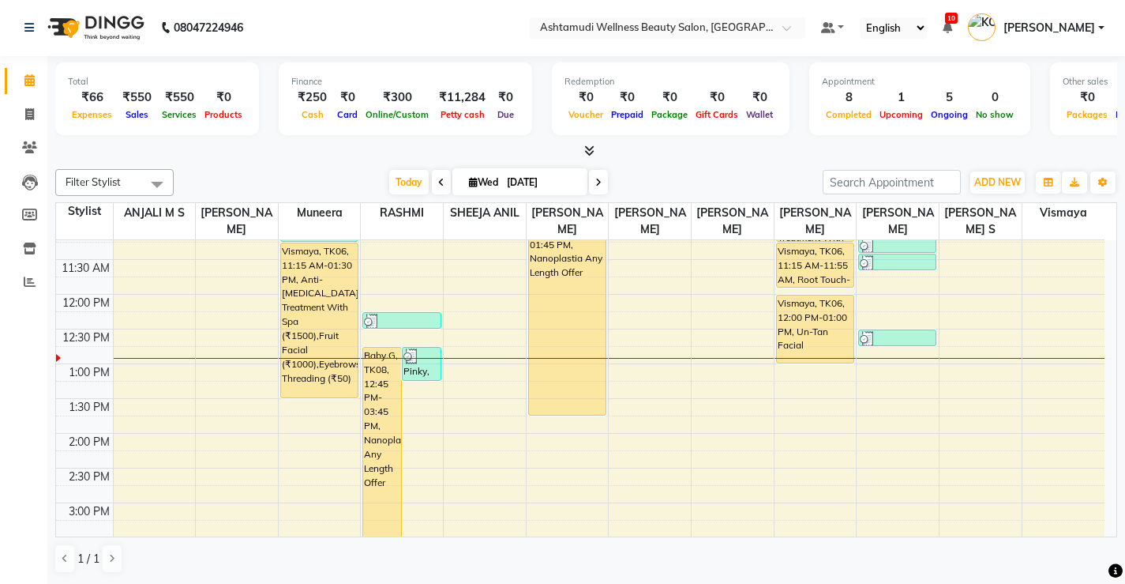
click at [441, 180] on span at bounding box center [441, 182] width 19 height 24
type input "[DATE]"
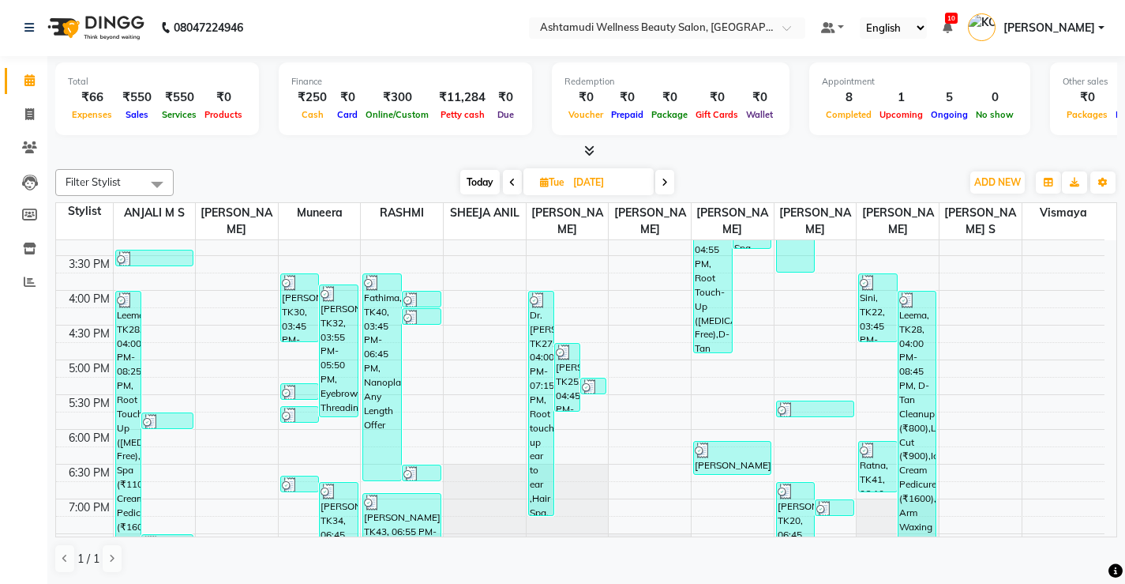
scroll to position [595, 0]
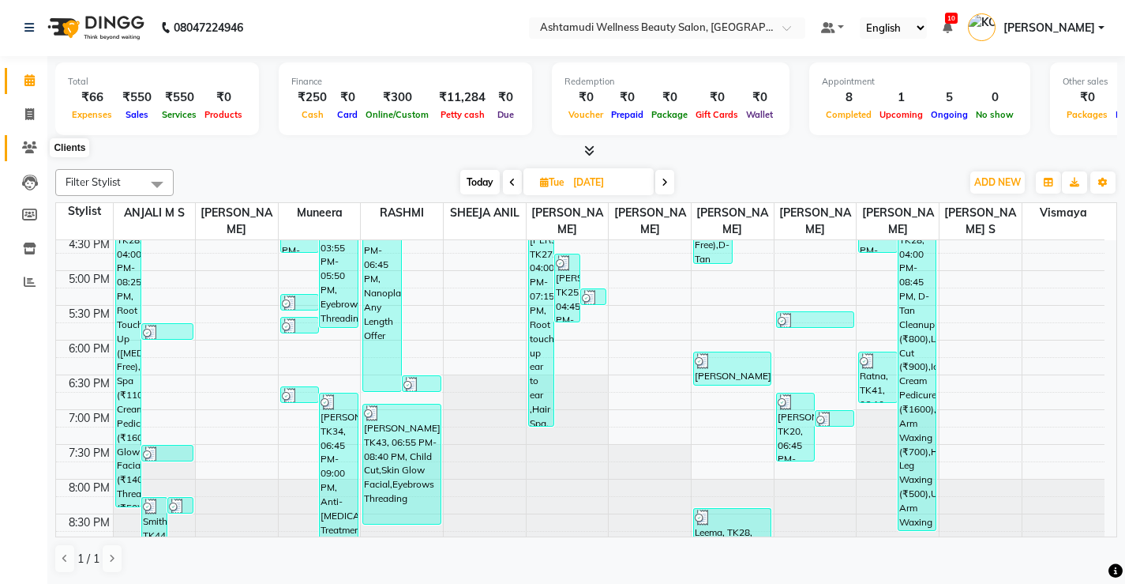
click at [26, 148] on icon at bounding box center [29, 147] width 15 height 12
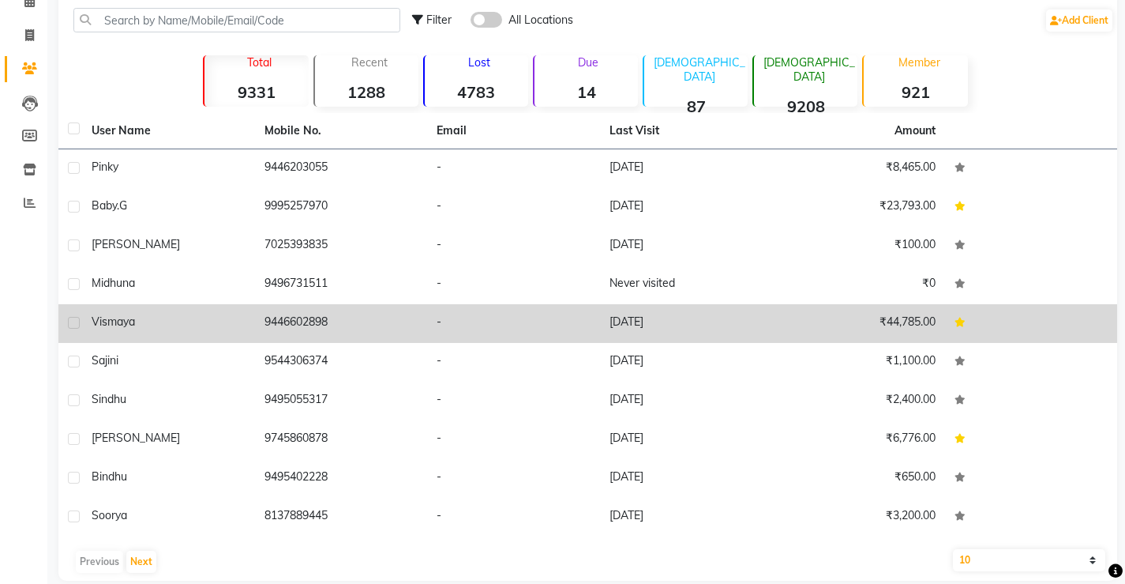
scroll to position [100, 0]
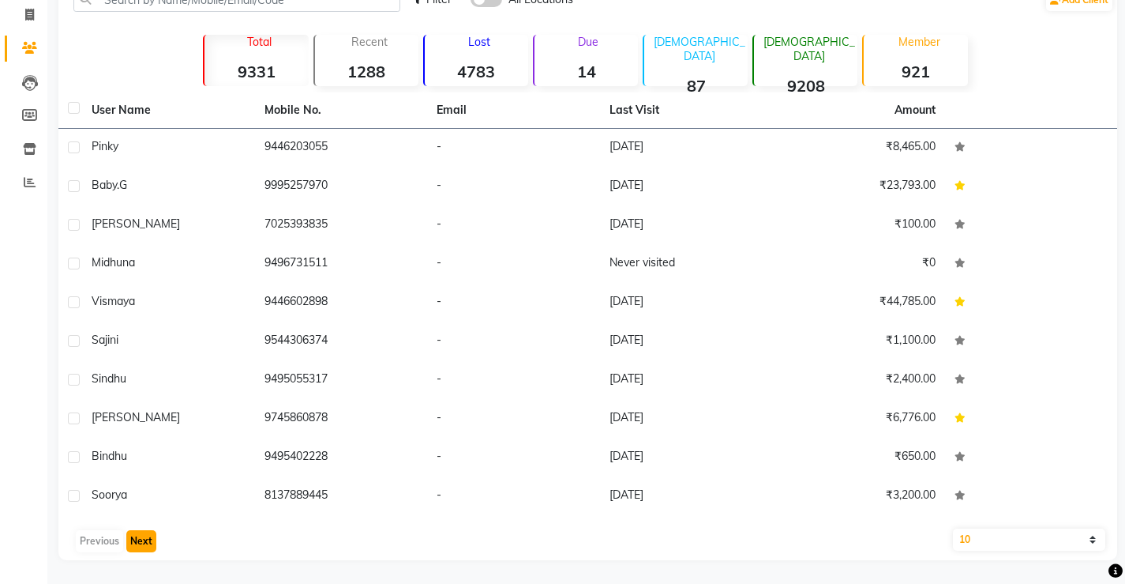
click at [137, 539] on button "Next" at bounding box center [141, 541] width 30 height 22
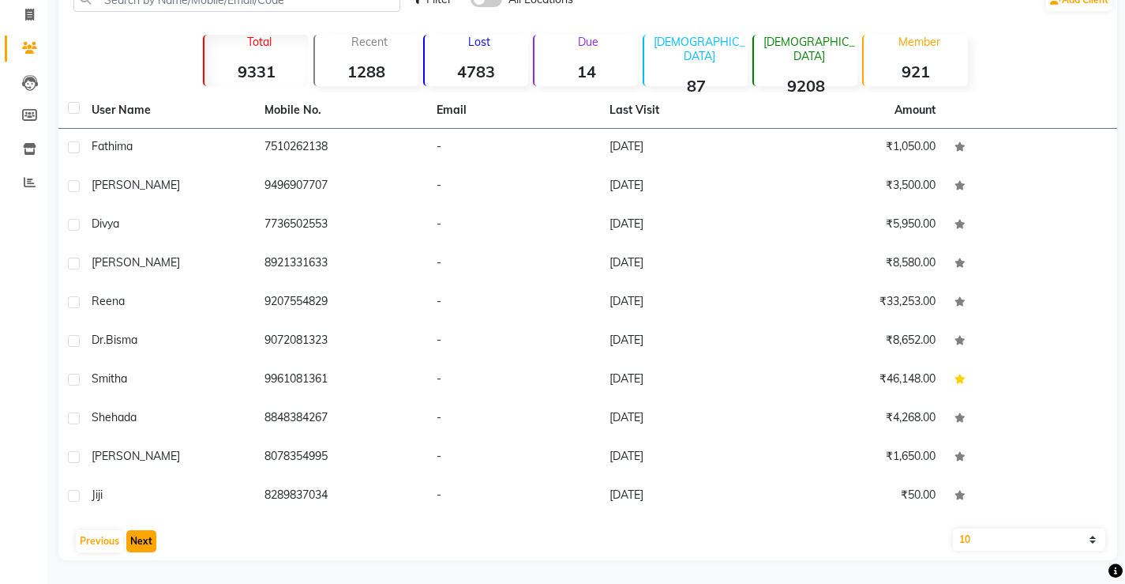
click at [142, 540] on button "Next" at bounding box center [141, 541] width 30 height 22
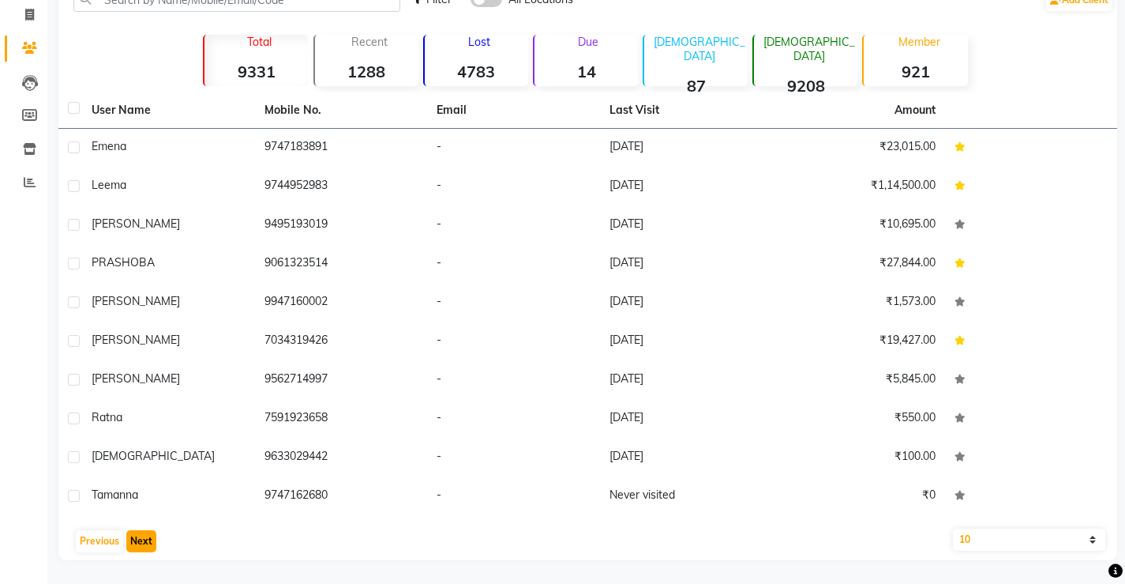
click at [145, 535] on button "Next" at bounding box center [141, 541] width 30 height 22
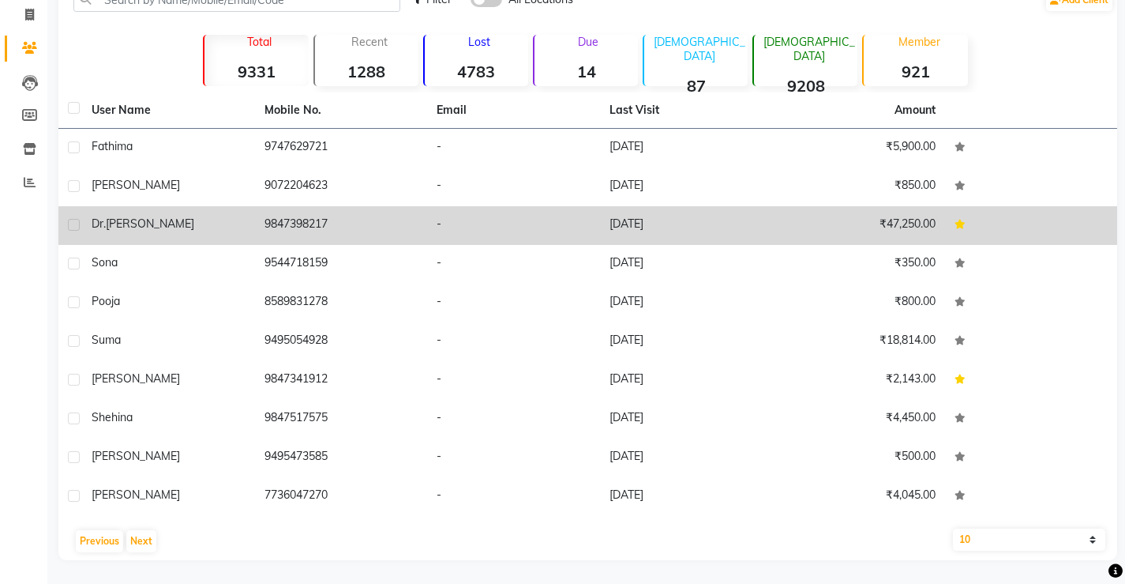
drag, startPoint x: 338, startPoint y: 220, endPoint x: 268, endPoint y: 213, distance: 70.6
click at [268, 213] on td "9847398217" at bounding box center [341, 225] width 173 height 39
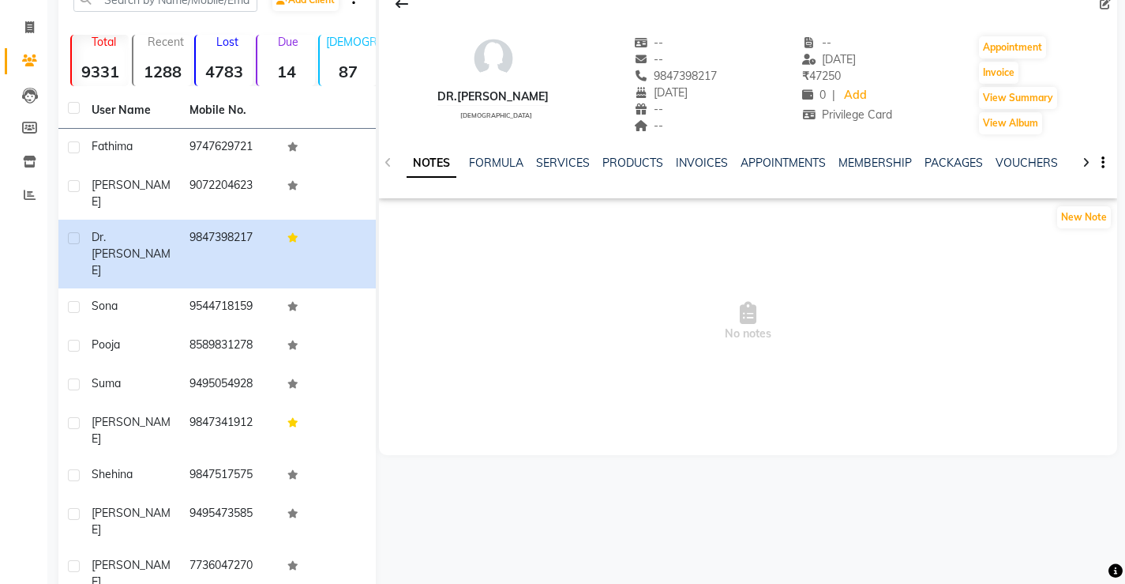
click at [487, 270] on span "No notes" at bounding box center [748, 321] width 738 height 158
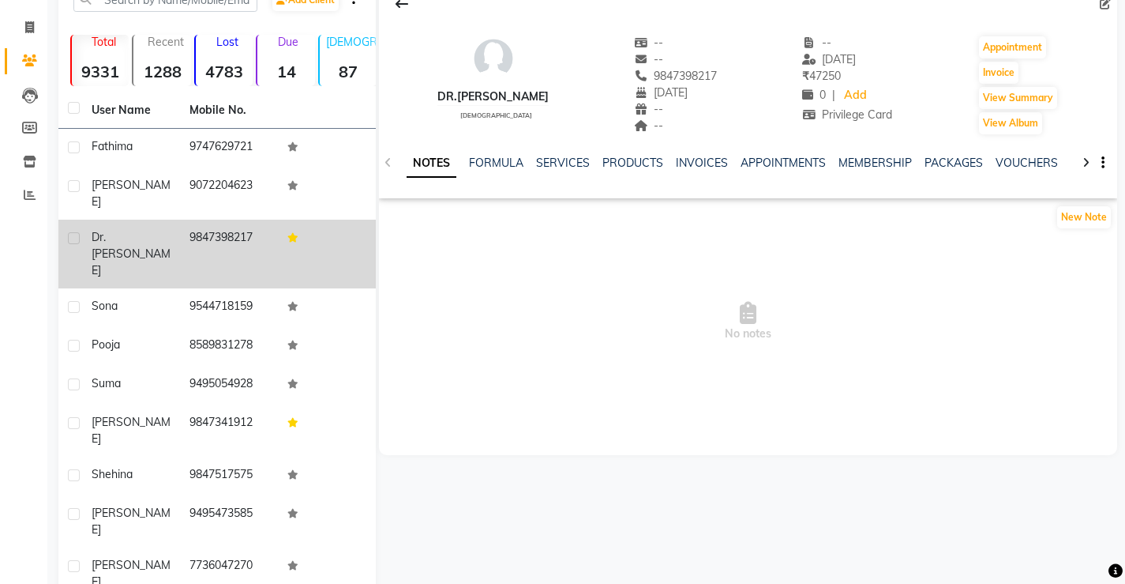
drag, startPoint x: 257, startPoint y: 220, endPoint x: 186, endPoint y: 220, distance: 71.1
click at [186, 220] on td "9847398217" at bounding box center [229, 254] width 98 height 69
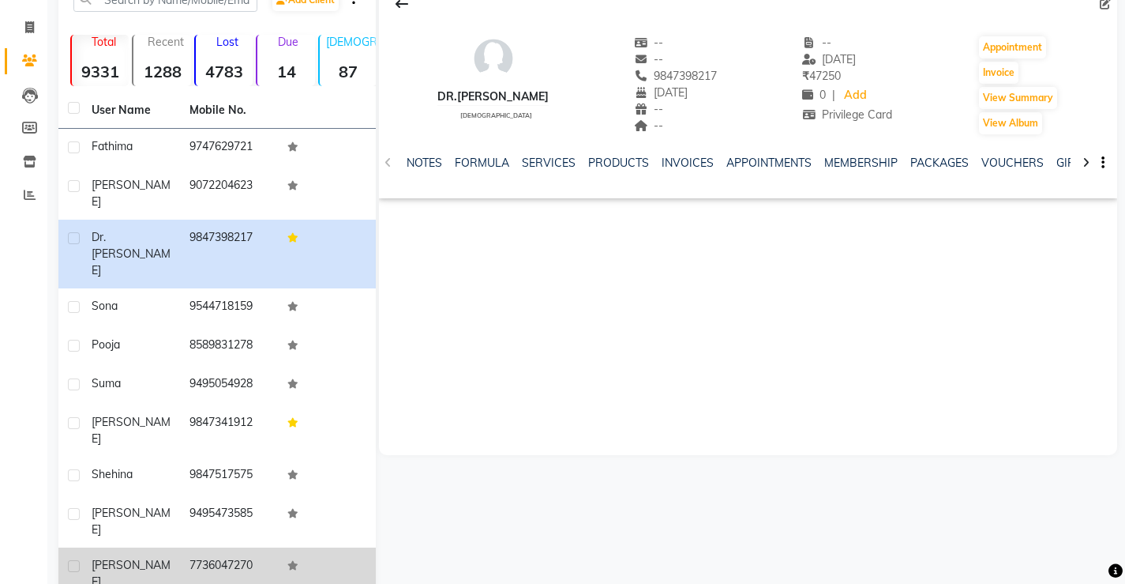
drag, startPoint x: 267, startPoint y: 494, endPoint x: 186, endPoint y: 494, distance: 81.3
click at [186, 547] on td "7736047270" at bounding box center [229, 573] width 98 height 52
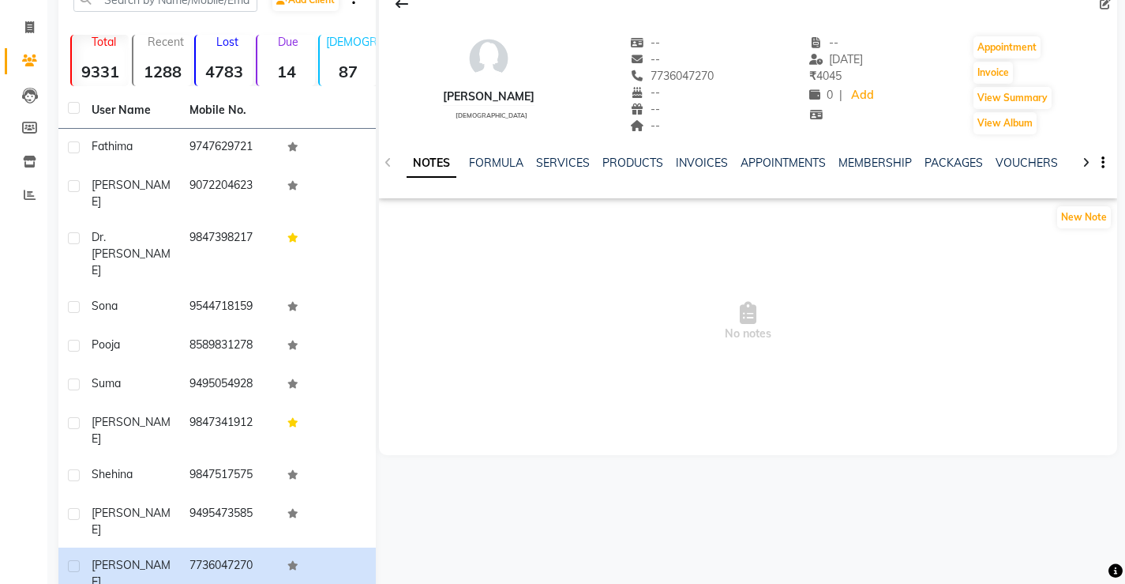
drag, startPoint x: 156, startPoint y: 409, endPoint x: 500, endPoint y: 403, distance: 343.6
click at [500, 403] on div "Sanitha female -- -- 7736047270 -- -- -- -- 02-09-2025 ₹ 4045 0 | Add Appointme…" at bounding box center [748, 218] width 738 height 474
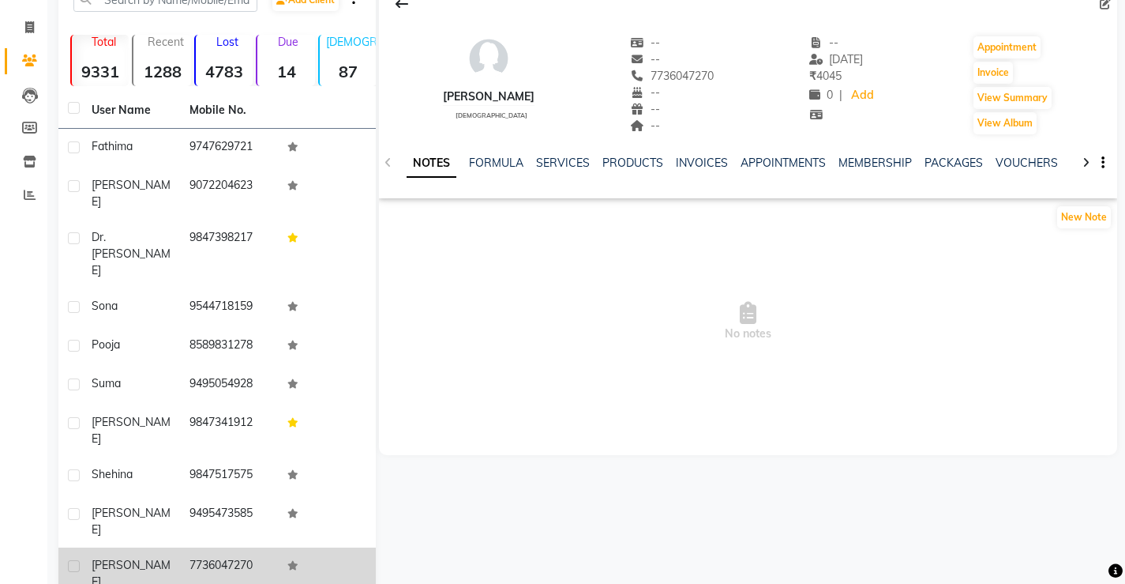
drag, startPoint x: 255, startPoint y: 494, endPoint x: 189, endPoint y: 489, distance: 66.5
click at [189, 547] on td "7736047270" at bounding box center [229, 573] width 98 height 52
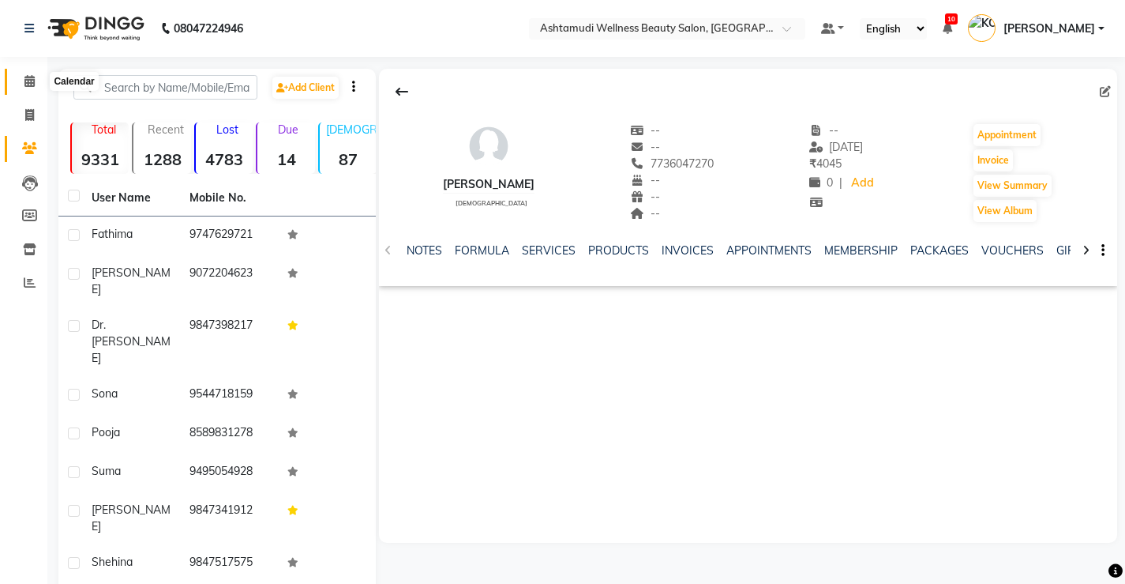
click at [28, 81] on icon at bounding box center [29, 81] width 10 height 12
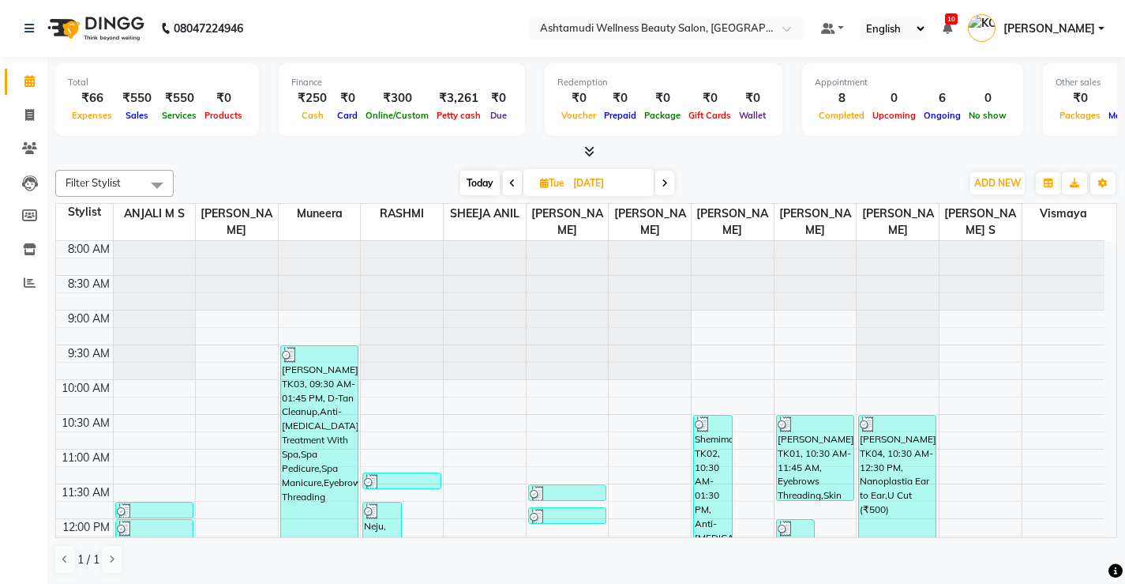
click at [667, 185] on icon at bounding box center [665, 182] width 6 height 9
type input "[DATE]"
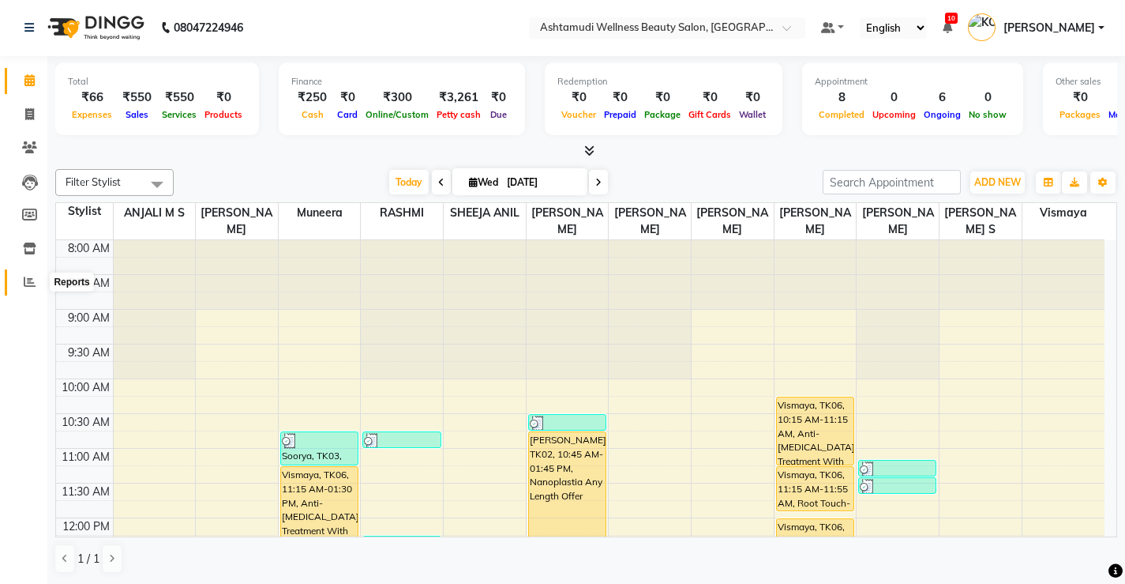
click at [28, 283] on icon at bounding box center [30, 282] width 12 height 12
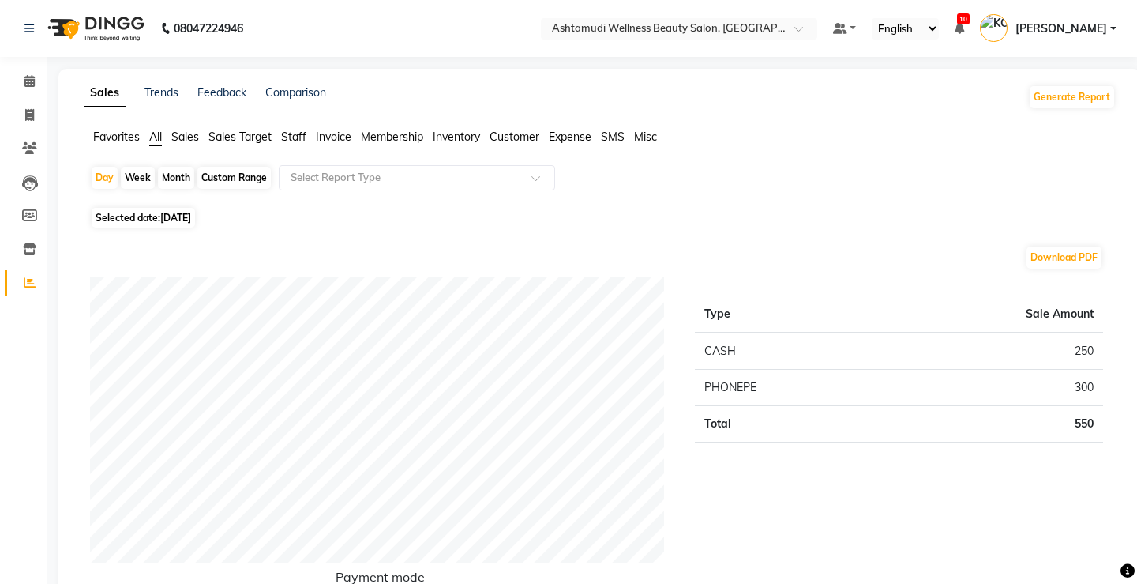
click at [573, 140] on span "Expense" at bounding box center [570, 137] width 43 height 14
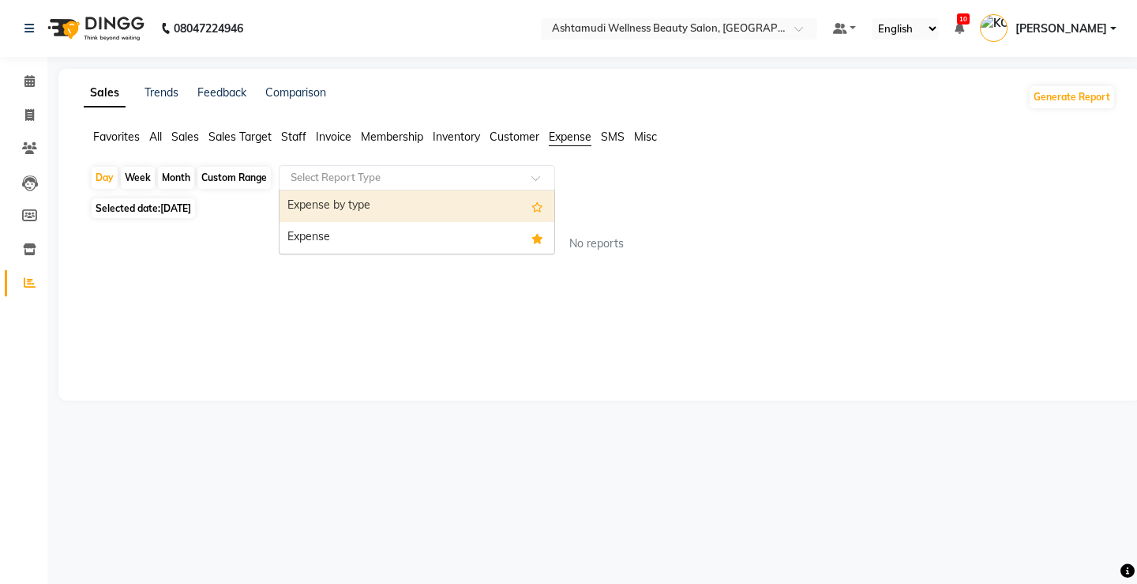
click at [421, 178] on input "text" at bounding box center [400, 178] width 227 height 16
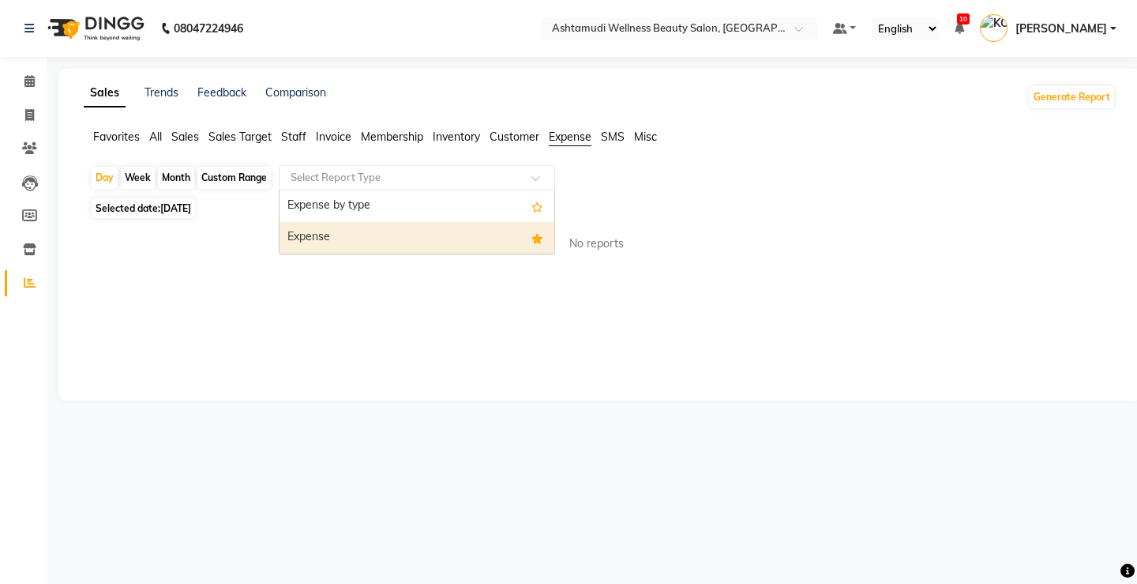
click at [399, 249] on div "Expense" at bounding box center [417, 238] width 275 height 32
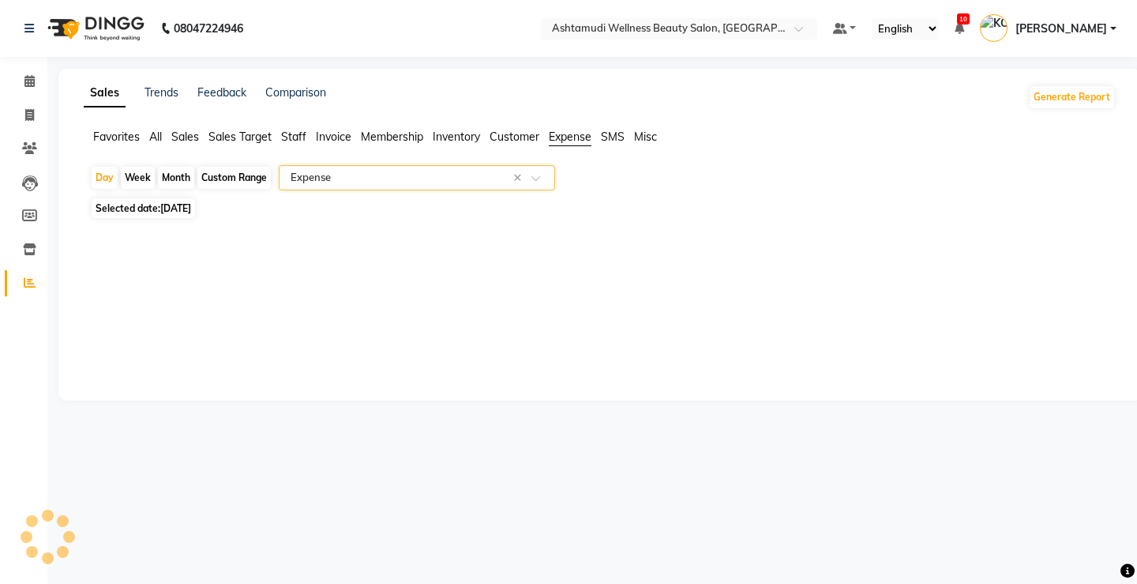
select select "full_report"
select select "csv"
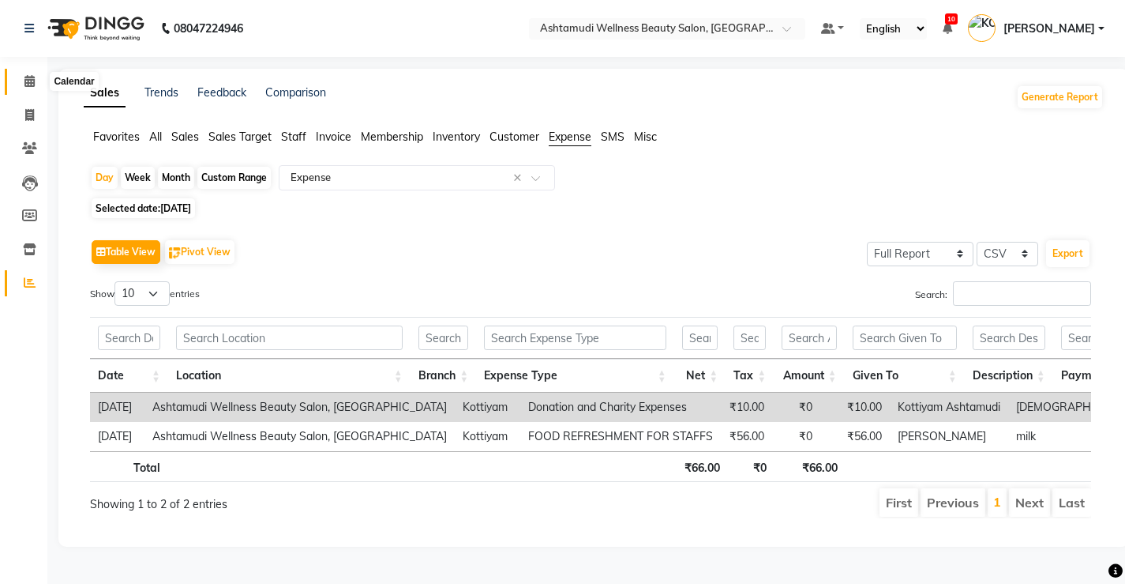
click at [39, 80] on span at bounding box center [30, 82] width 28 height 18
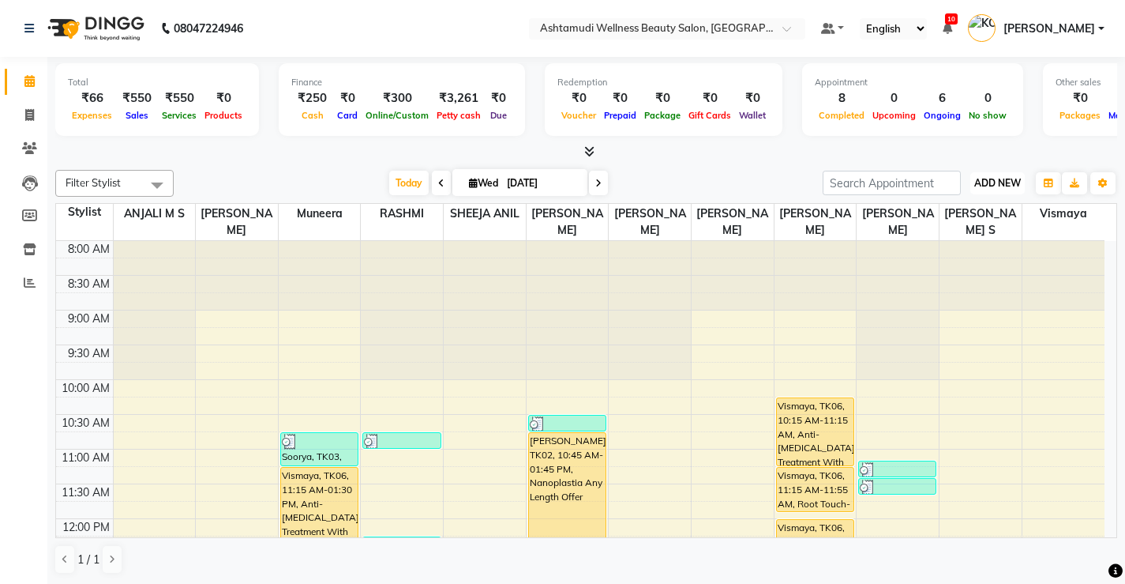
click at [985, 186] on span "ADD NEW" at bounding box center [998, 183] width 47 height 12
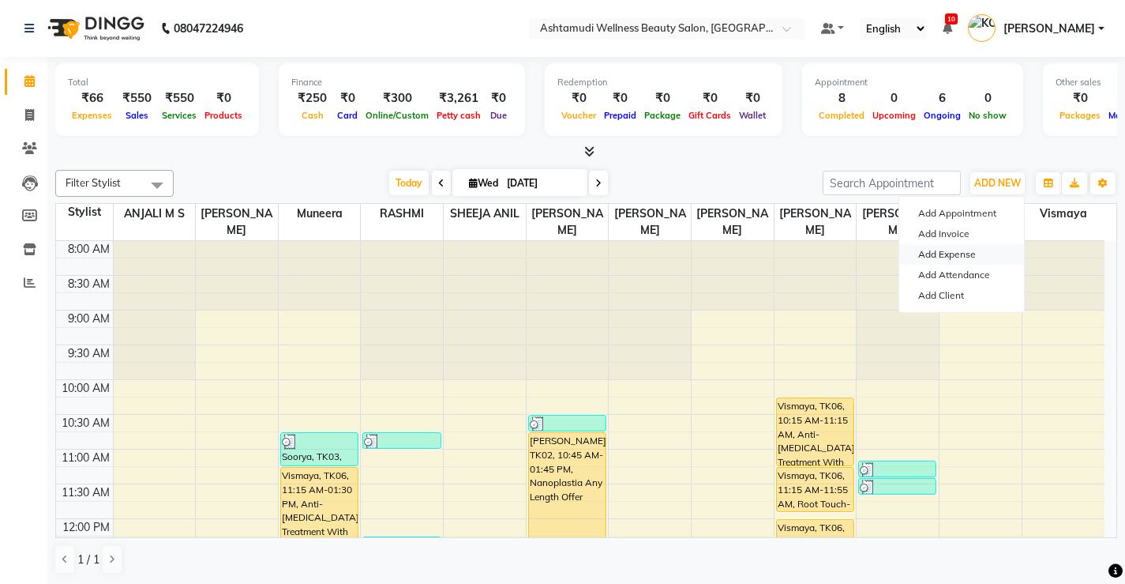
click at [961, 254] on link "Add Expense" at bounding box center [962, 254] width 125 height 21
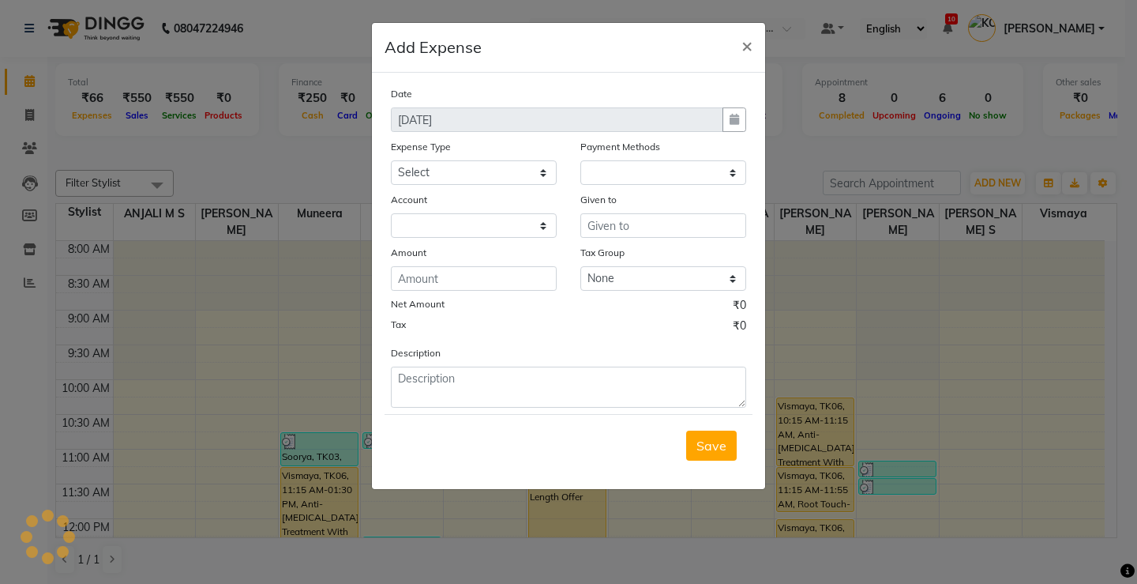
select select
select select "1"
select select "3508"
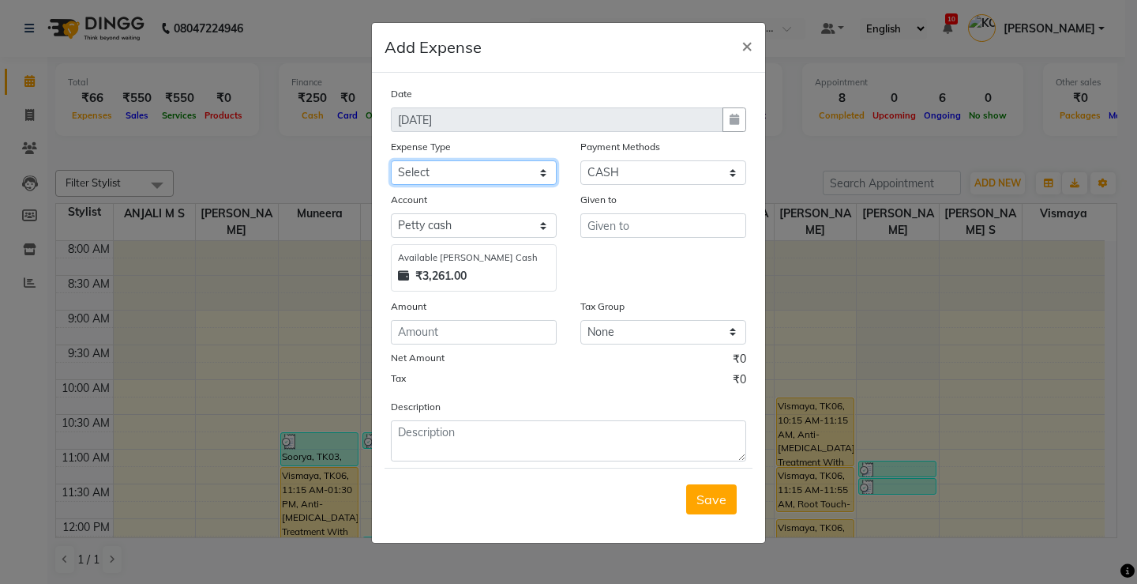
click at [428, 175] on select "Select ACCOMODATION EXPENSES ADVERTISEMENT SALES PROMOTIONAL EXPENSES Bonus BRI…" at bounding box center [474, 172] width 166 height 24
select select "6175"
click at [391, 160] on select "Select ACCOMODATION EXPENSES ADVERTISEMENT SALES PROMOTIONAL EXPENSES Bonus BRI…" at bounding box center [474, 172] width 166 height 24
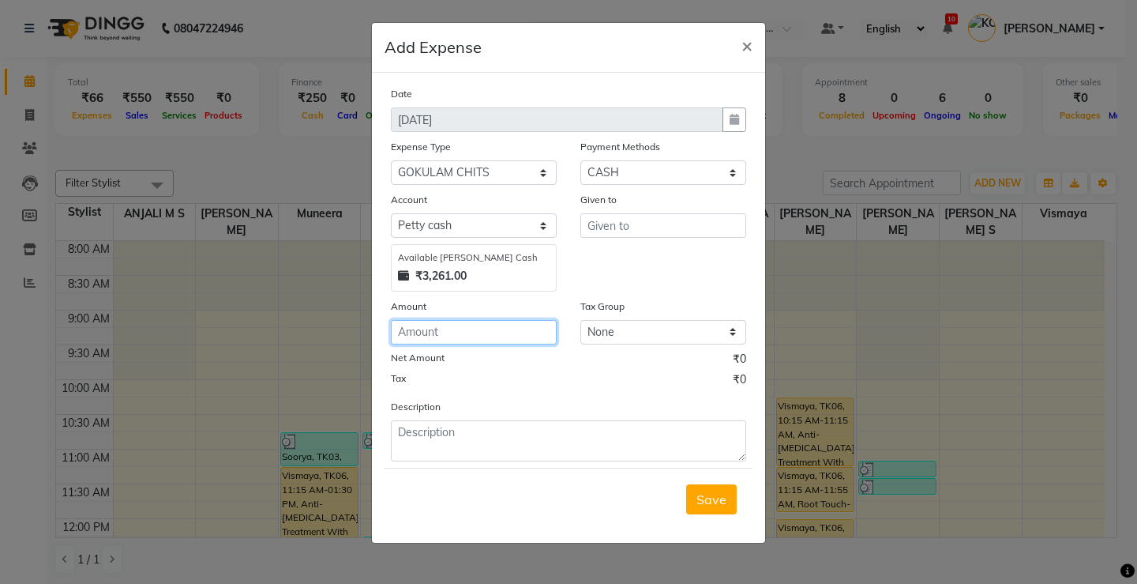
click at [428, 325] on input "number" at bounding box center [474, 332] width 166 height 24
type input "1500"
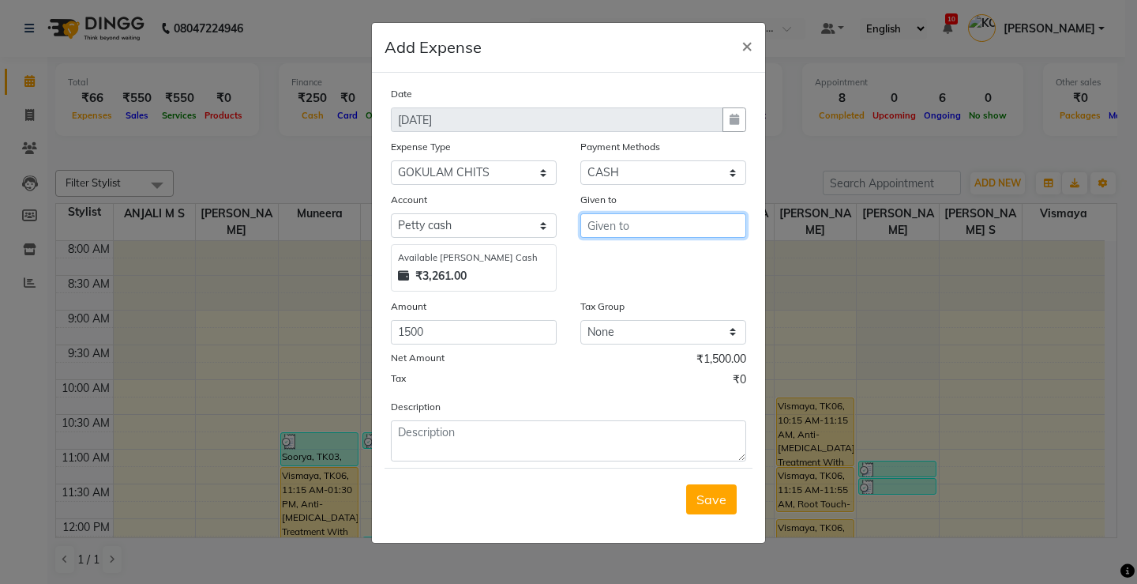
click at [637, 218] on input "text" at bounding box center [663, 225] width 166 height 24
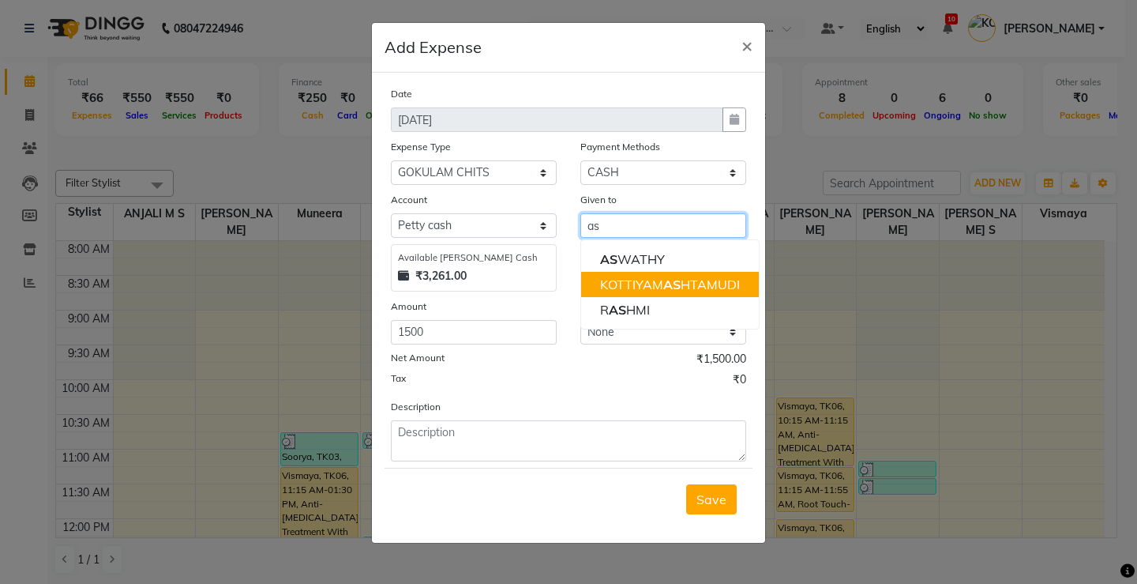
click at [634, 281] on ngb-highlight "KOTTIYAM AS HTAMUDI" at bounding box center [670, 284] width 140 height 16
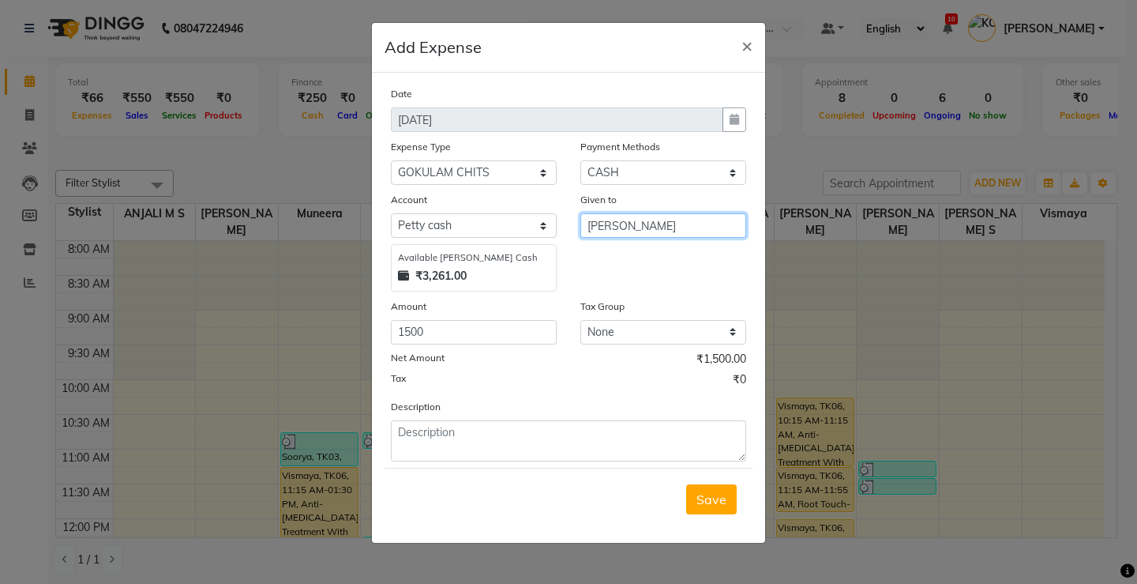
type input "[PERSON_NAME]"
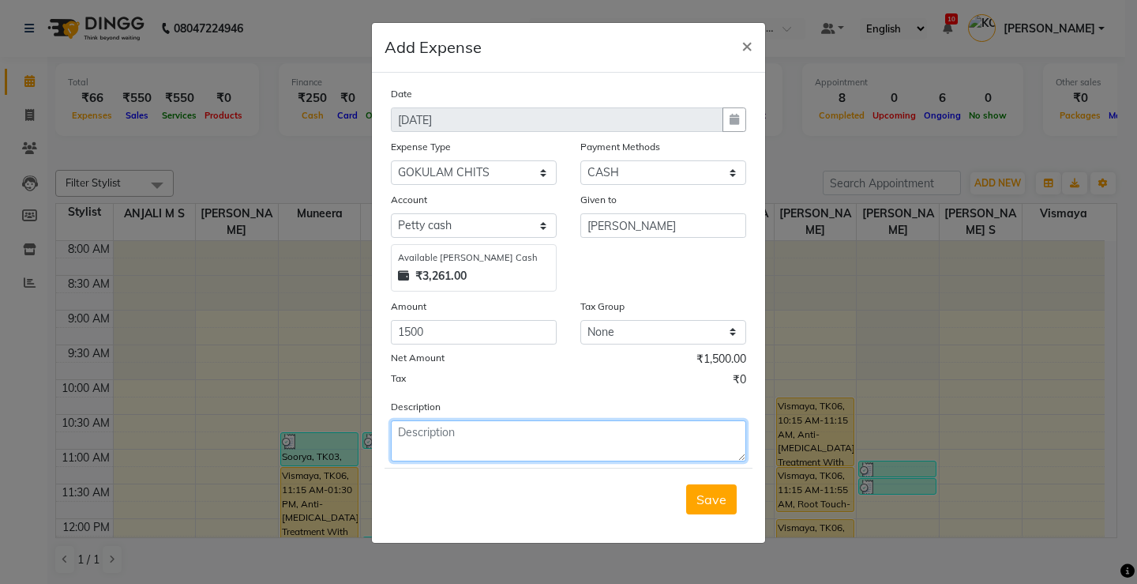
click at [479, 447] on textarea at bounding box center [568, 440] width 355 height 41
type textarea "Chitty"
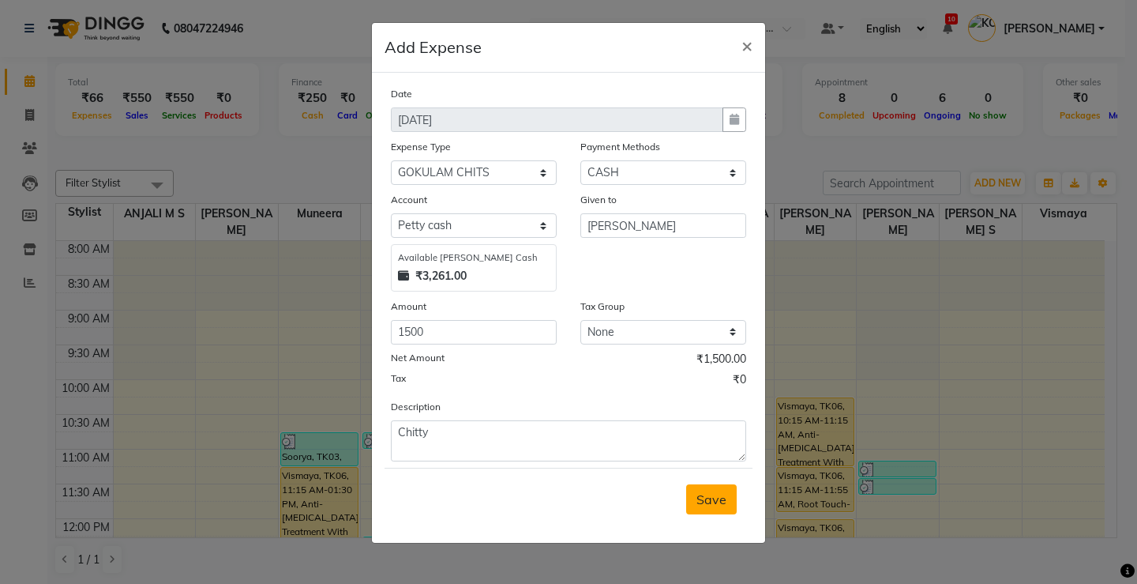
click at [709, 494] on span "Save" at bounding box center [712, 499] width 30 height 16
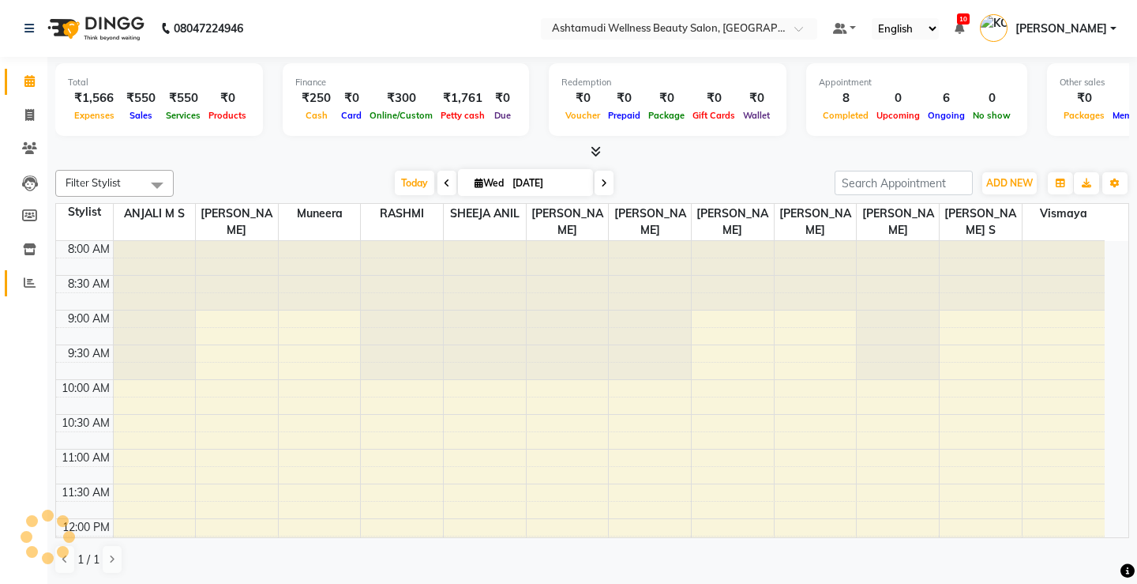
click at [24, 284] on icon at bounding box center [30, 282] width 12 height 12
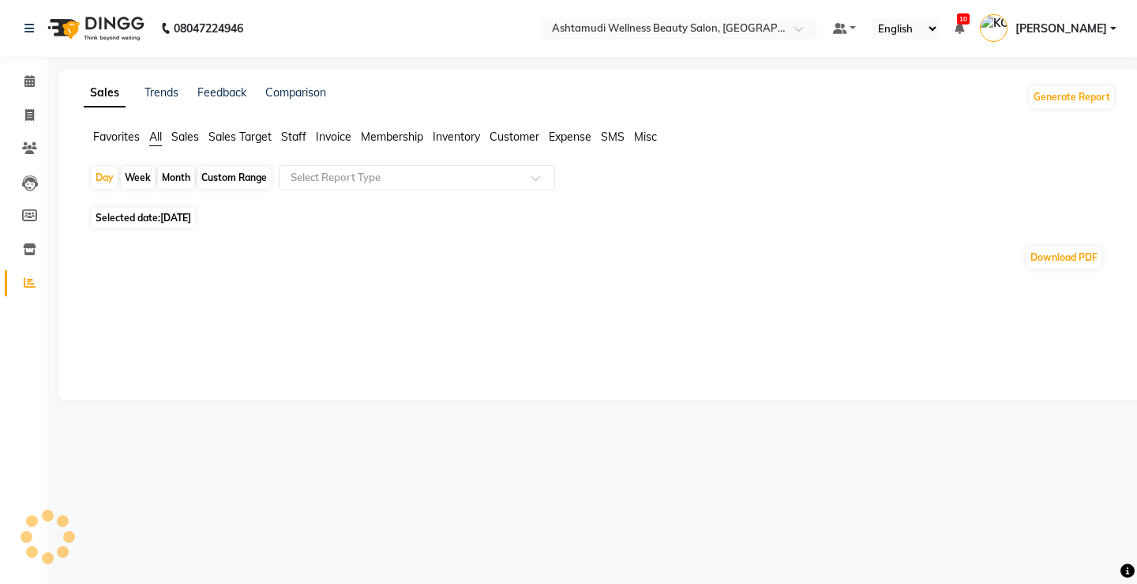
click at [567, 137] on span "Expense" at bounding box center [570, 137] width 43 height 14
click at [416, 171] on input "text" at bounding box center [400, 178] width 227 height 16
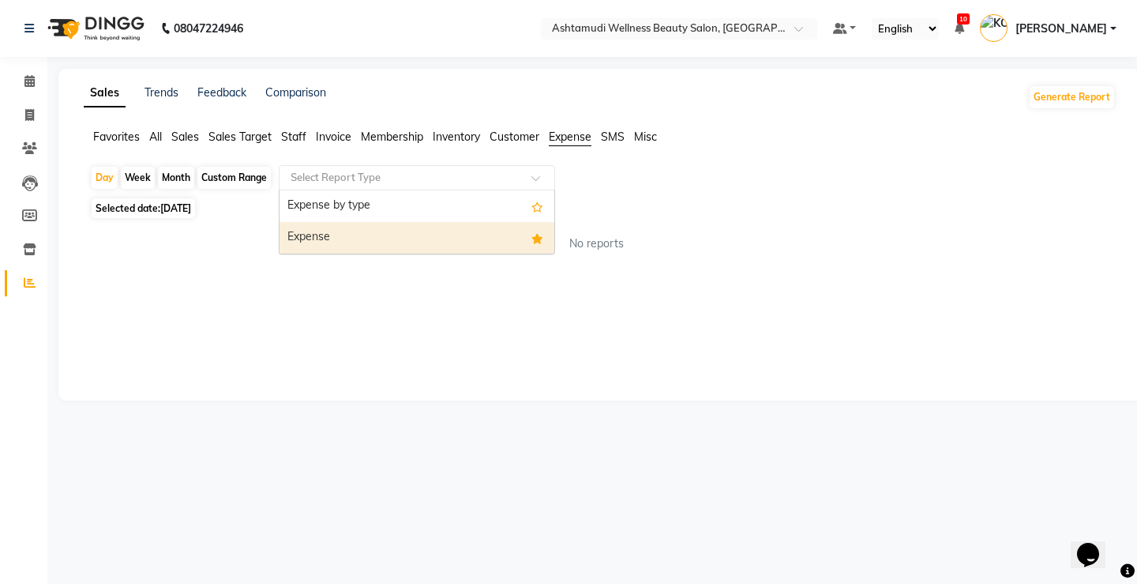
click at [419, 231] on div "Expense" at bounding box center [417, 238] width 275 height 32
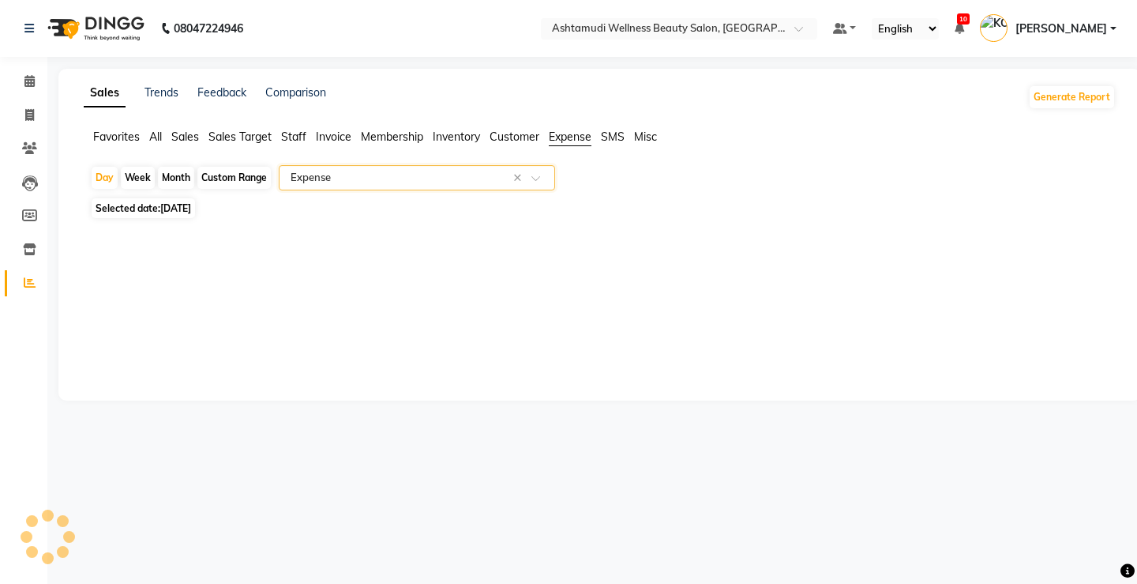
select select "full_report"
select select "csv"
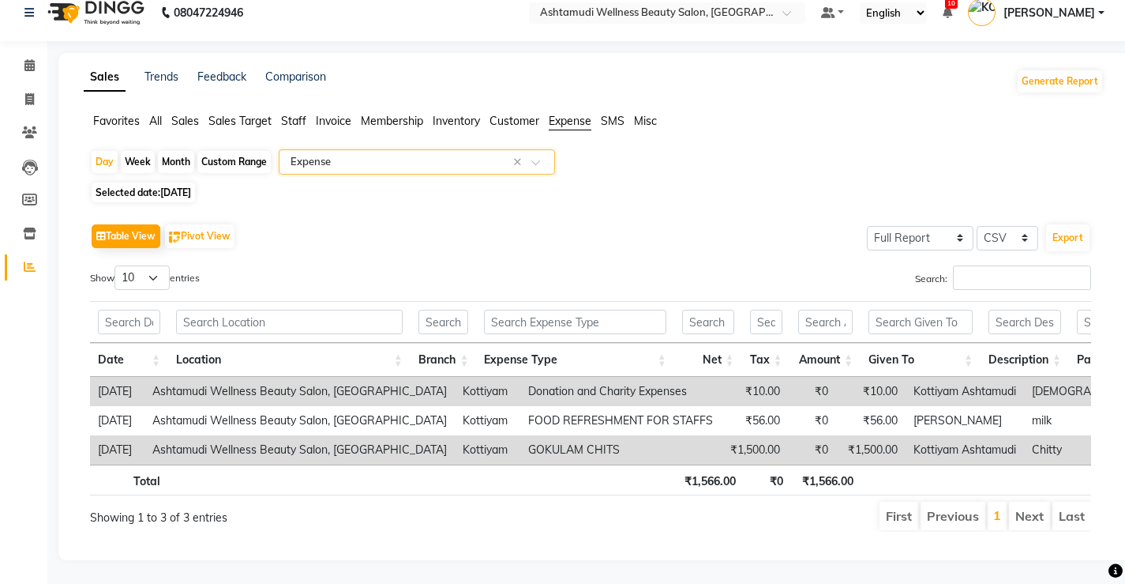
scroll to position [39, 0]
click at [21, 57] on span at bounding box center [30, 66] width 28 height 18
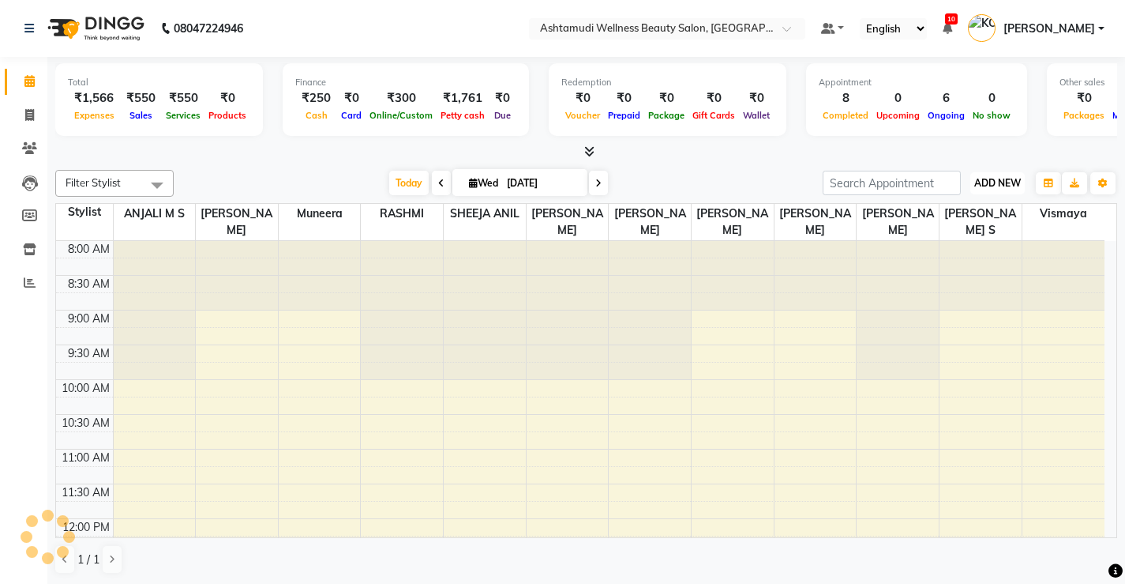
click at [1012, 181] on span "ADD NEW" at bounding box center [998, 183] width 47 height 12
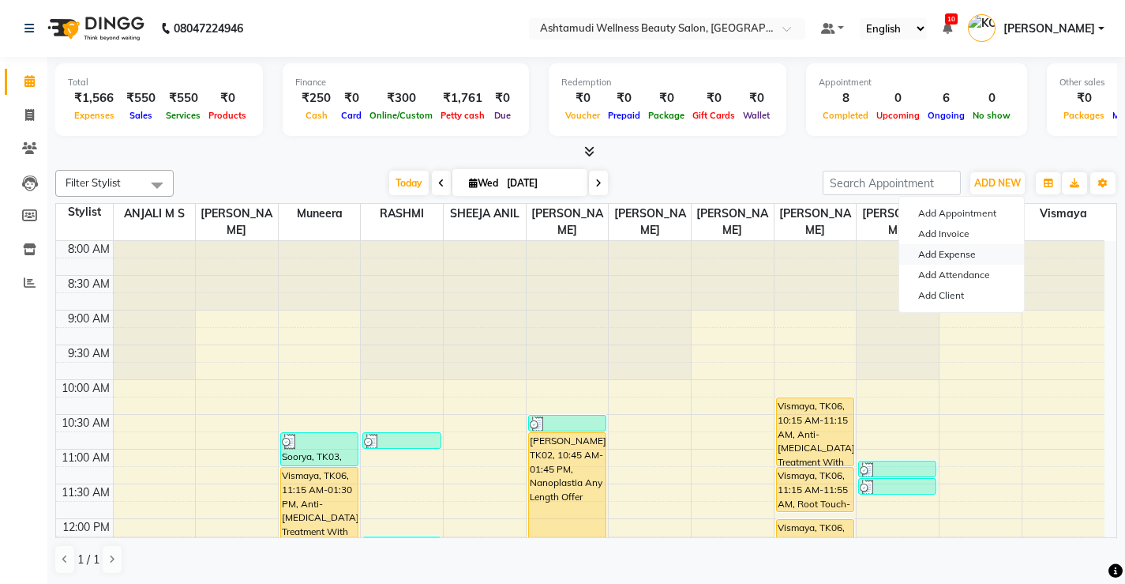
click at [953, 256] on link "Add Expense" at bounding box center [962, 254] width 125 height 21
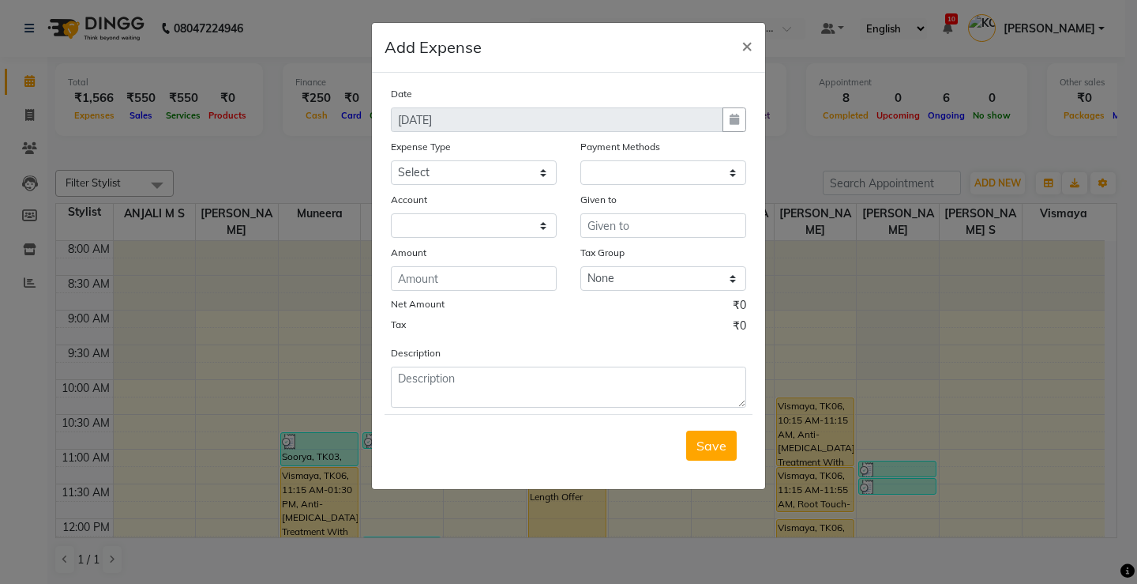
select select "1"
select select "3508"
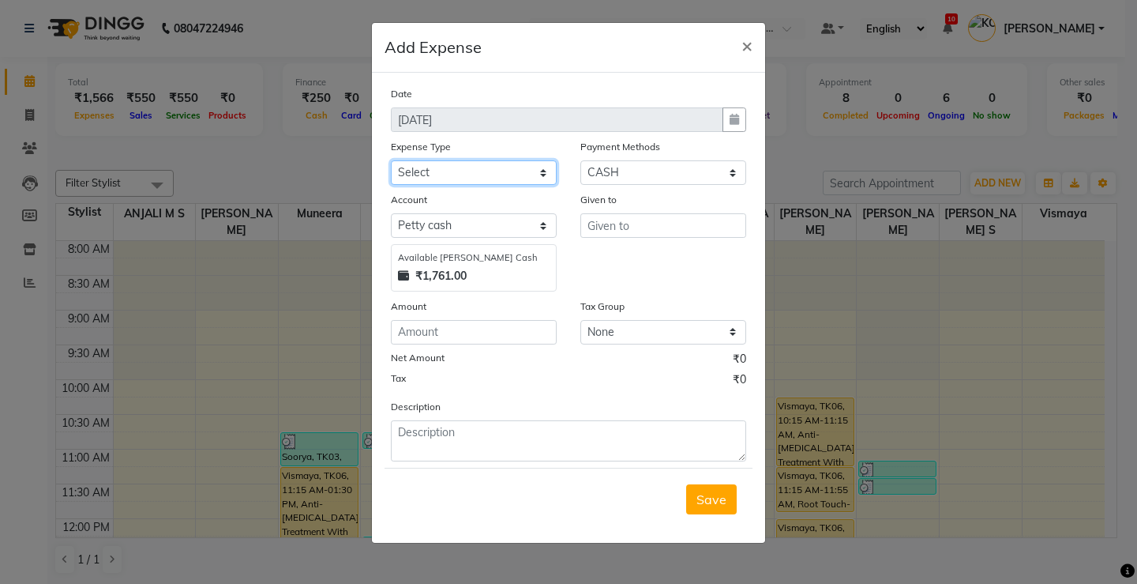
drag, startPoint x: 451, startPoint y: 164, endPoint x: 448, endPoint y: 172, distance: 8.5
click at [451, 164] on select "Select ACCOMODATION EXPENSES ADVERTISEMENT SALES PROMOTIONAL EXPENSES Bonus BRI…" at bounding box center [474, 172] width 166 height 24
select select "6225"
click at [391, 160] on select "Select ACCOMODATION EXPENSES ADVERTISEMENT SALES PROMOTIONAL EXPENSES Bonus BRI…" at bounding box center [474, 172] width 166 height 24
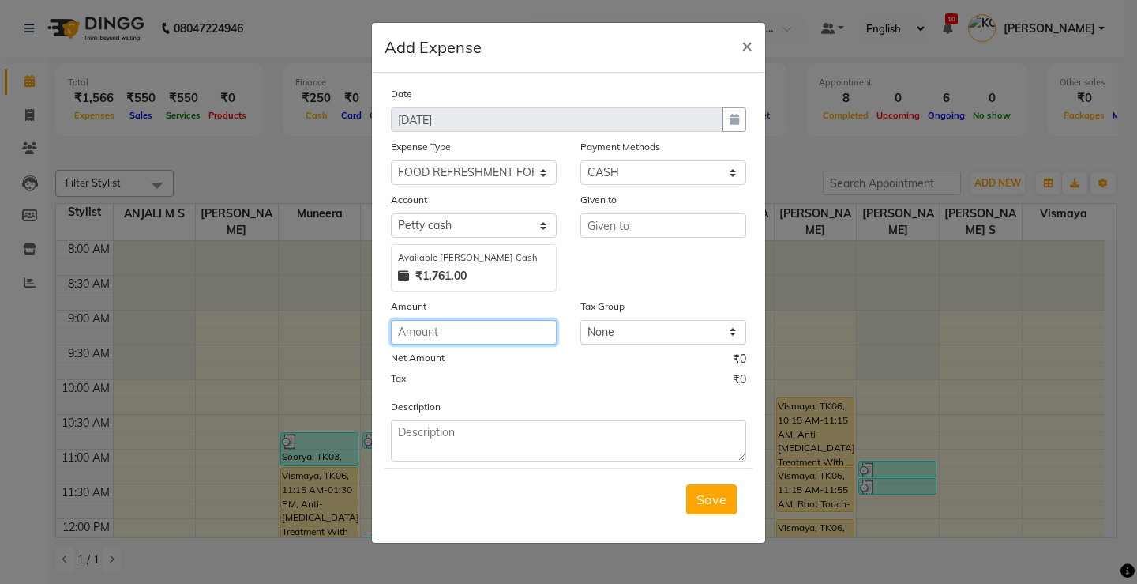
click at [438, 343] on input "number" at bounding box center [474, 332] width 166 height 24
type input "5"
type input "40"
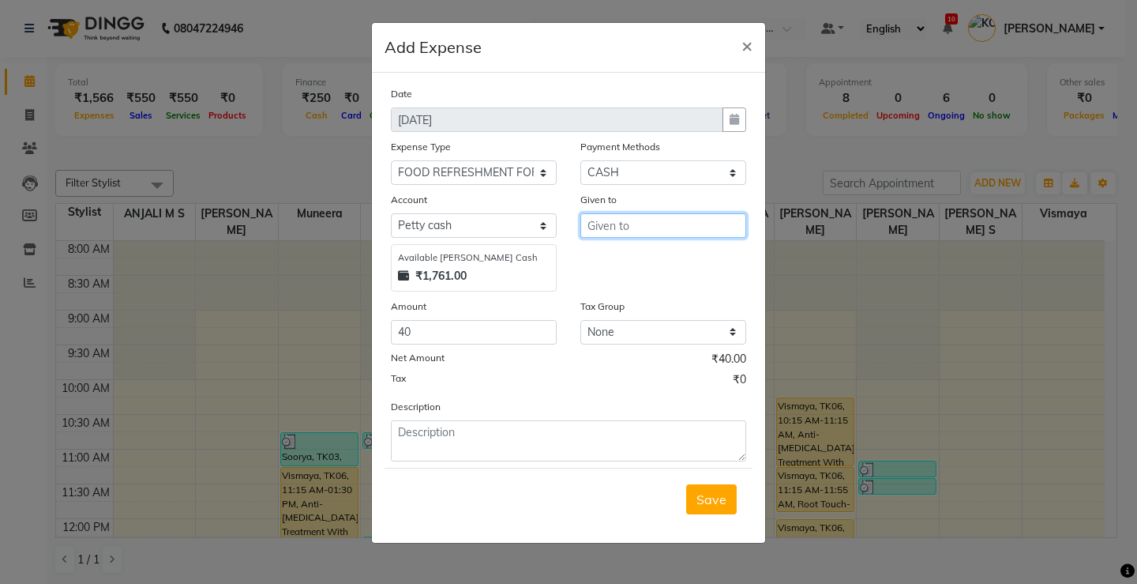
click at [640, 227] on input "text" at bounding box center [663, 225] width 166 height 24
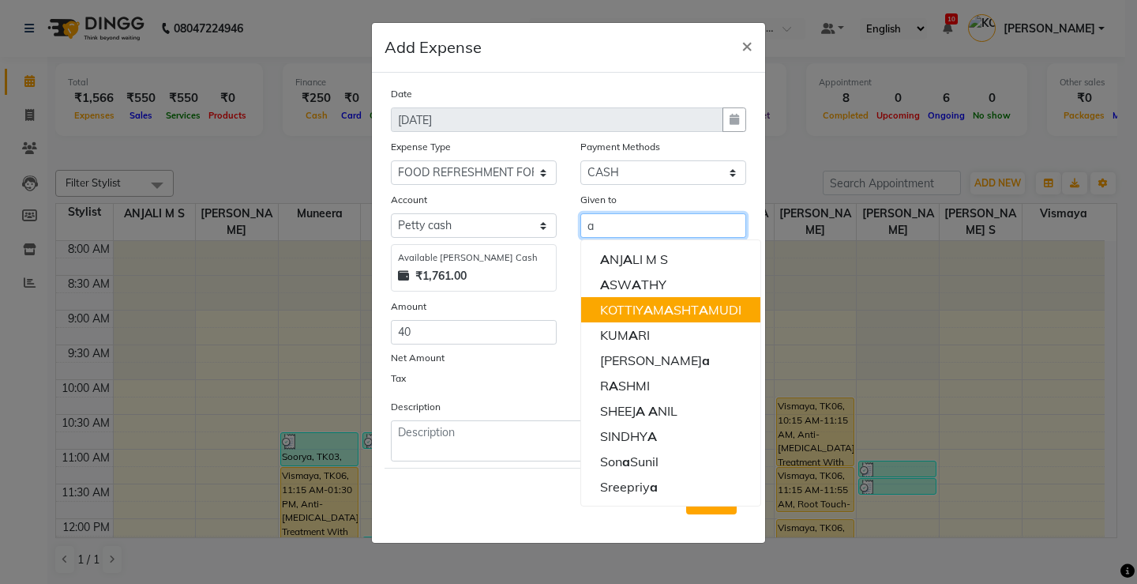
click at [658, 317] on button "KOTTIY A M A SHT A MUDI" at bounding box center [670, 309] width 179 height 25
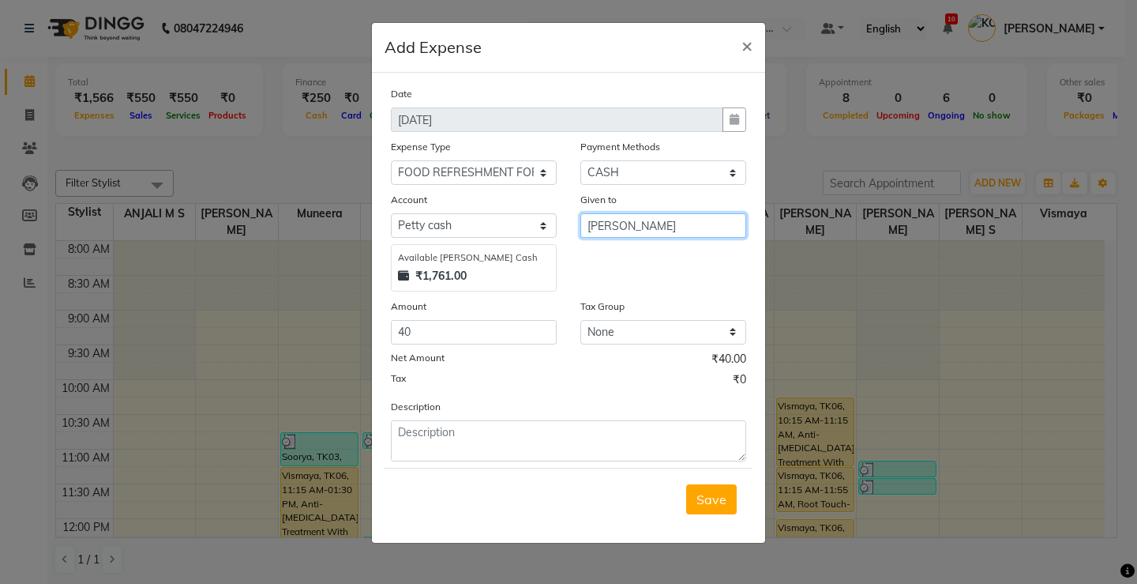
type input "[PERSON_NAME]"
drag, startPoint x: 494, startPoint y: 398, endPoint x: 481, endPoint y: 419, distance: 25.2
click at [488, 411] on div "Date 03-09-2025 Expense Type Select ACCOMODATION EXPENSES ADVERTISEMENT SALES P…" at bounding box center [568, 273] width 355 height 376
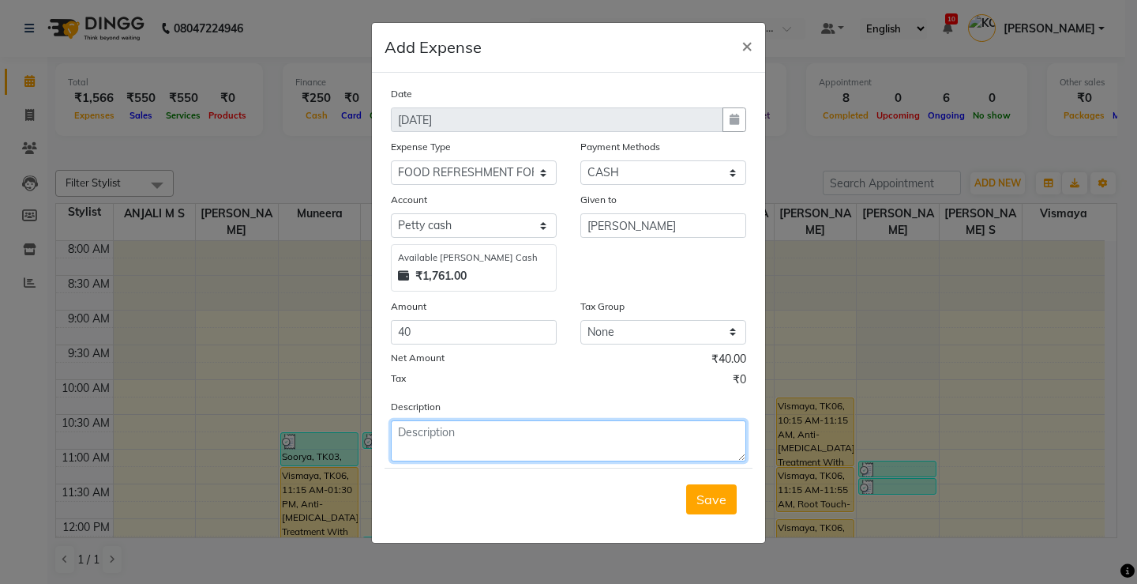
click at [469, 431] on textarea at bounding box center [568, 440] width 355 height 41
type textarea "Client food"
click at [681, 501] on div "Save" at bounding box center [569, 499] width 368 height 62
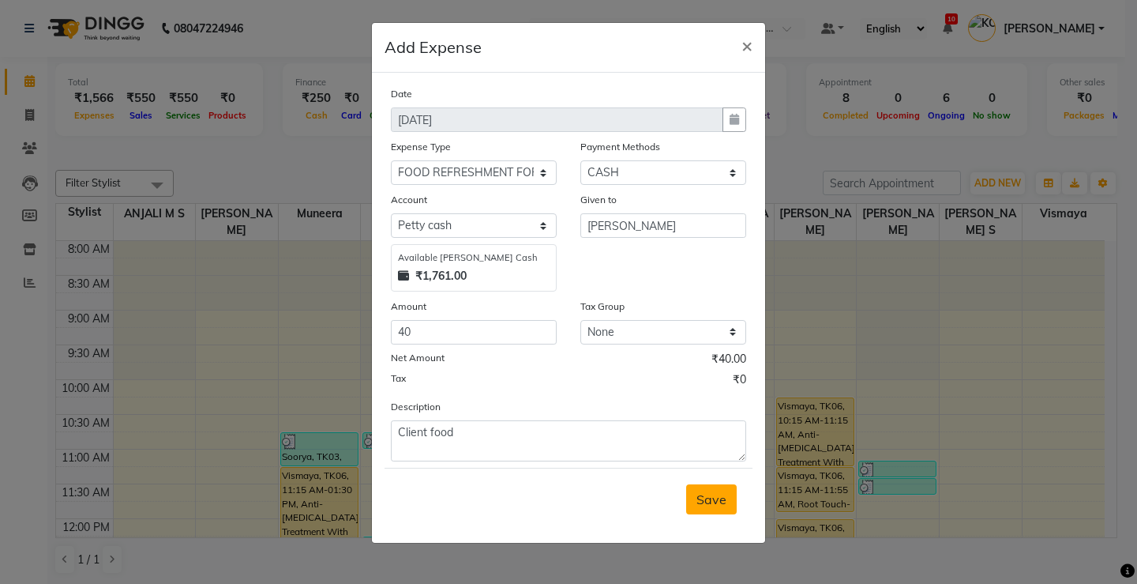
click at [699, 501] on span "Save" at bounding box center [712, 499] width 30 height 16
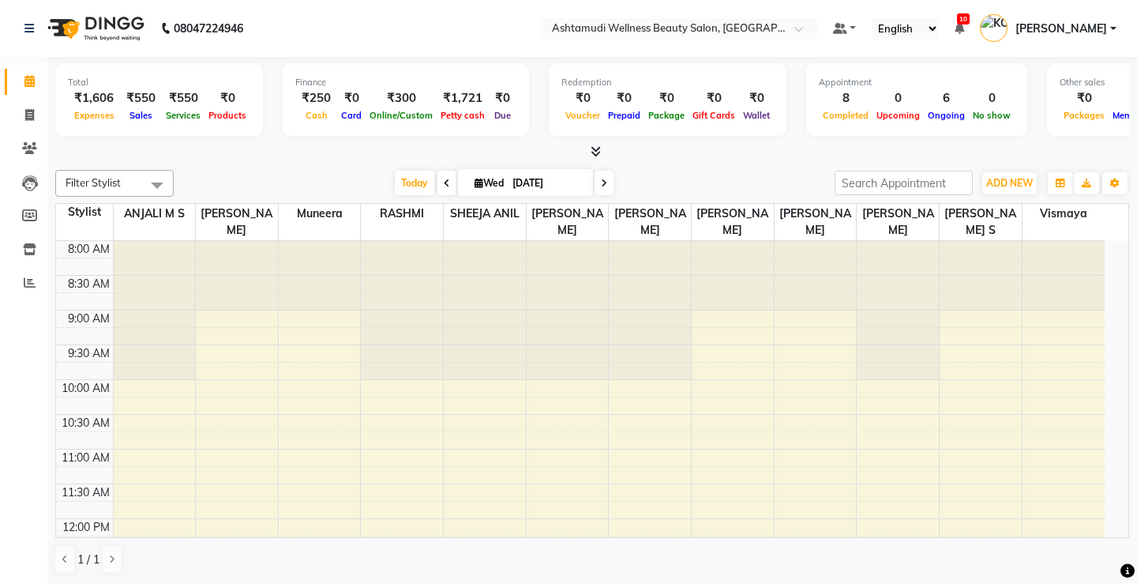
select select "en"
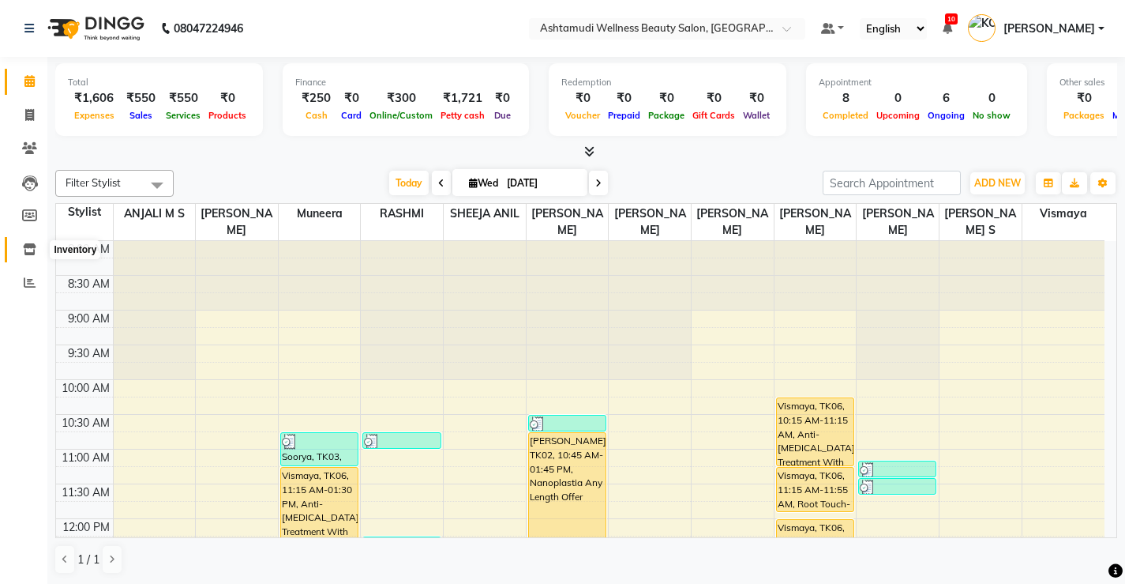
click at [32, 252] on icon at bounding box center [29, 249] width 13 height 12
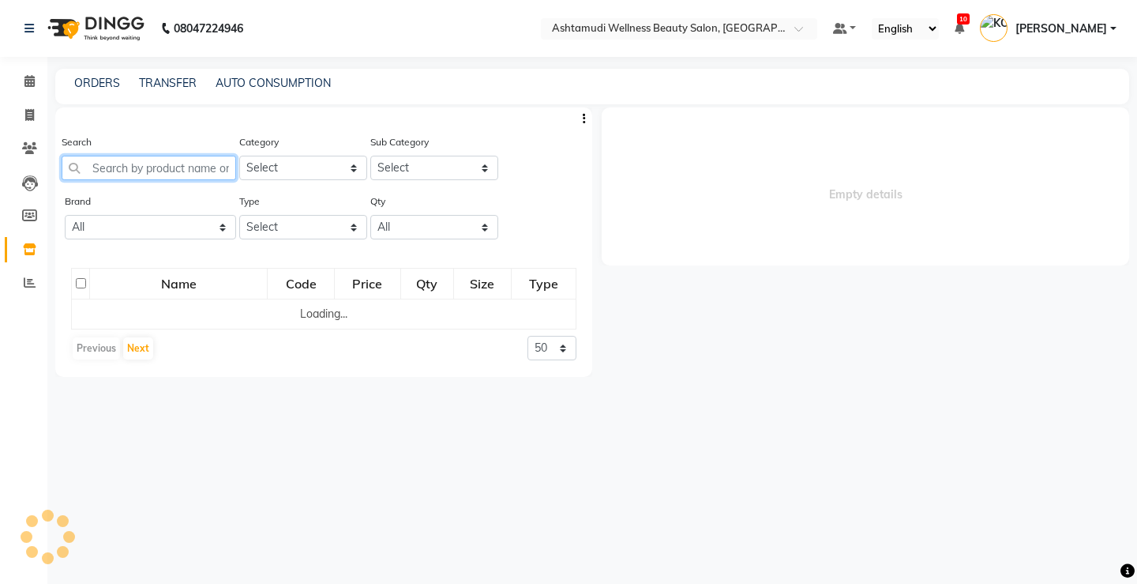
click at [158, 163] on input "text" at bounding box center [149, 168] width 175 height 24
select select
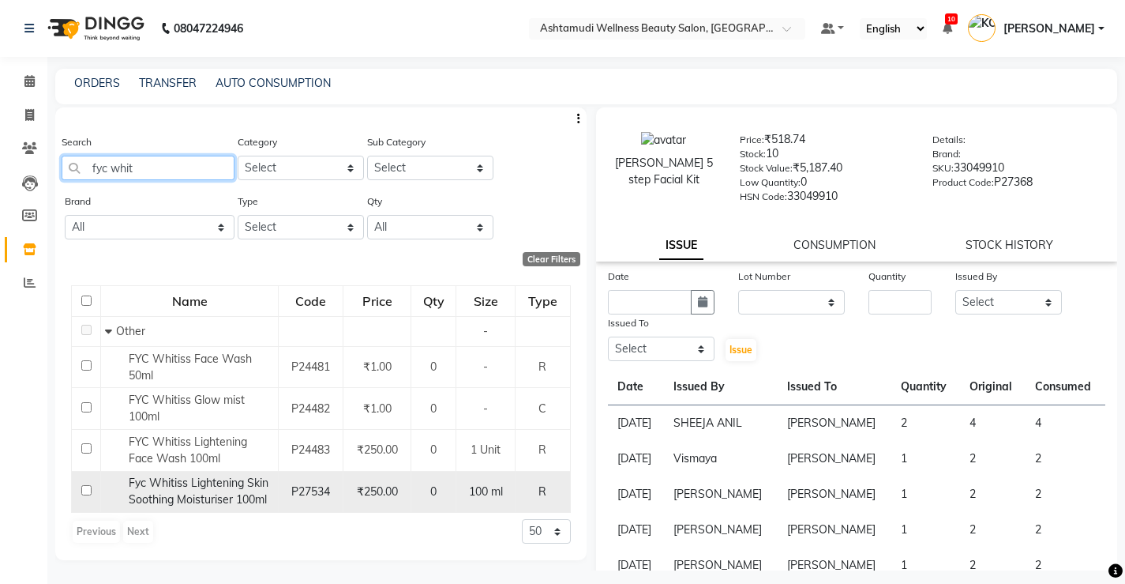
type input "fyc whit"
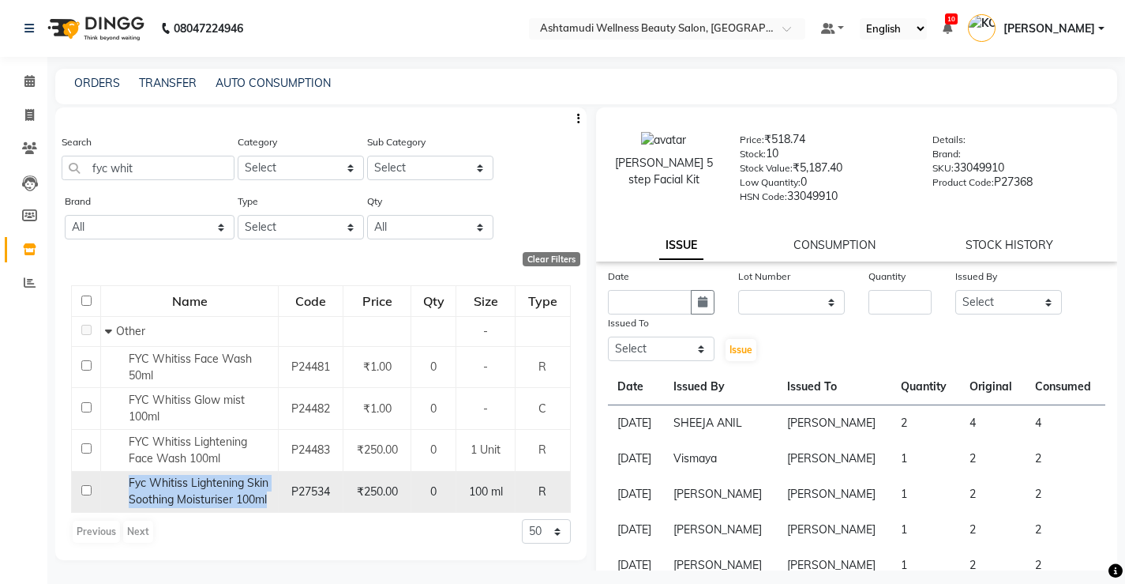
drag, startPoint x: 128, startPoint y: 483, endPoint x: 268, endPoint y: 505, distance: 141.4
click at [268, 505] on span "Fyc Whitiss Lightening Skin Soothing Moisturiser 100ml" at bounding box center [199, 490] width 140 height 31
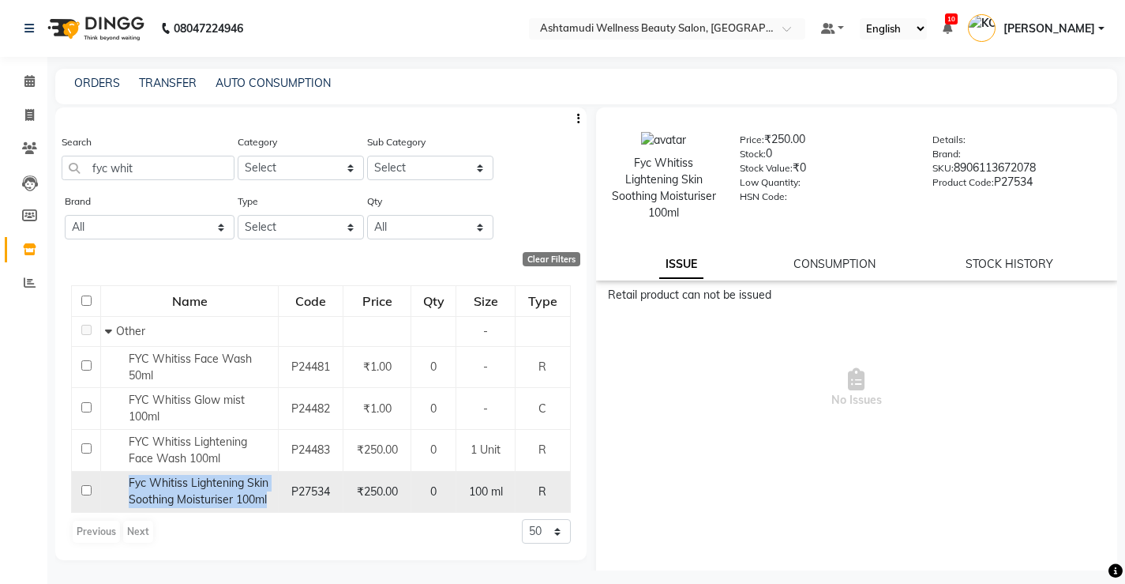
copy span "Fyc Whitiss Lightening Skin Soothing Moisturiser 100ml"
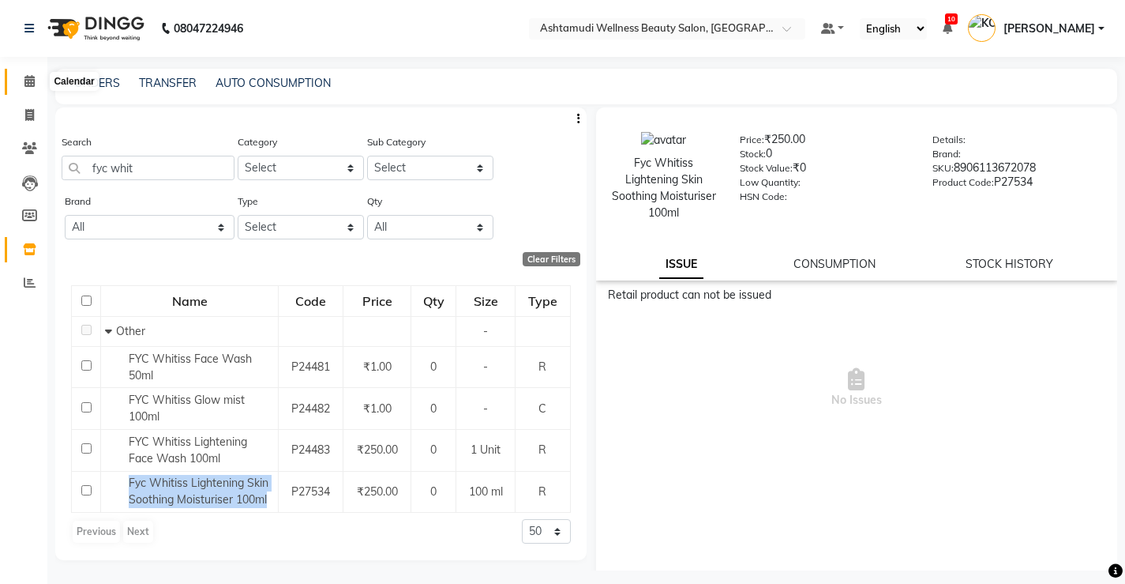
click at [34, 84] on icon at bounding box center [29, 81] width 10 height 12
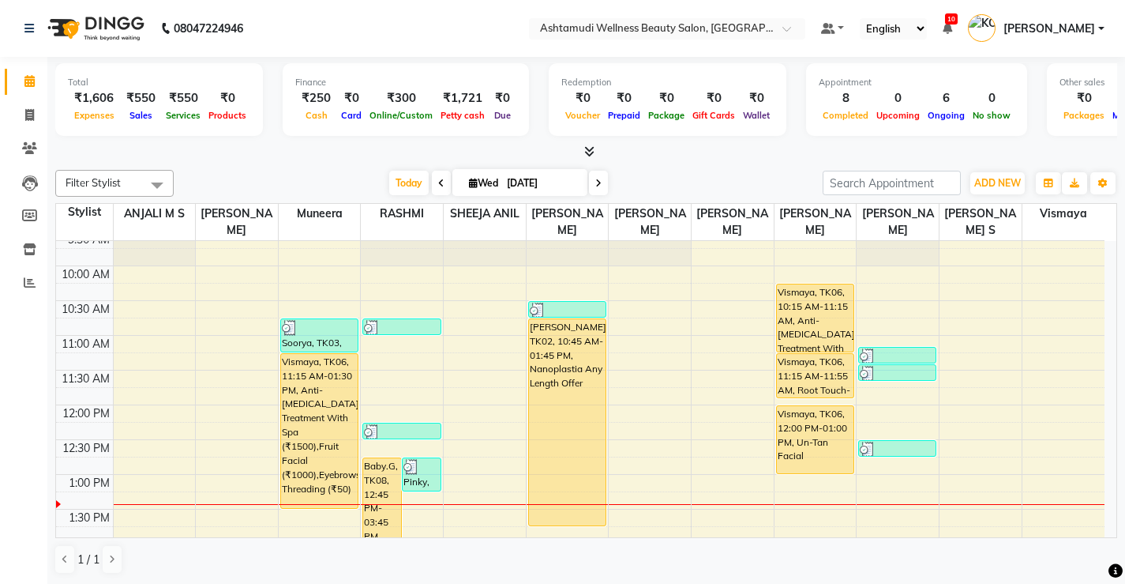
scroll to position [79, 0]
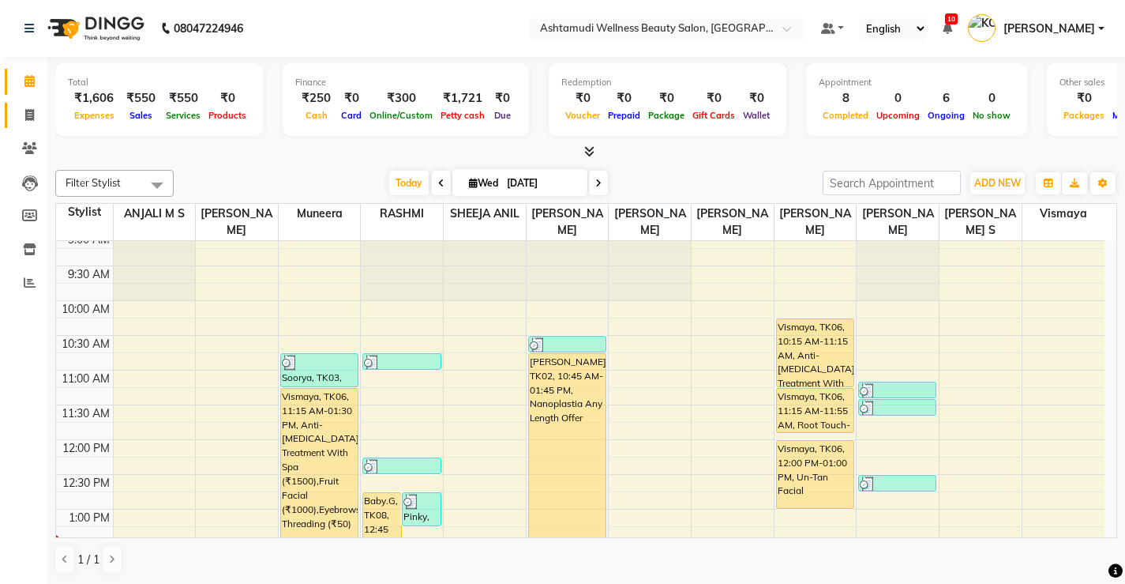
click at [22, 103] on link "Invoice" at bounding box center [24, 116] width 38 height 26
select select "service"
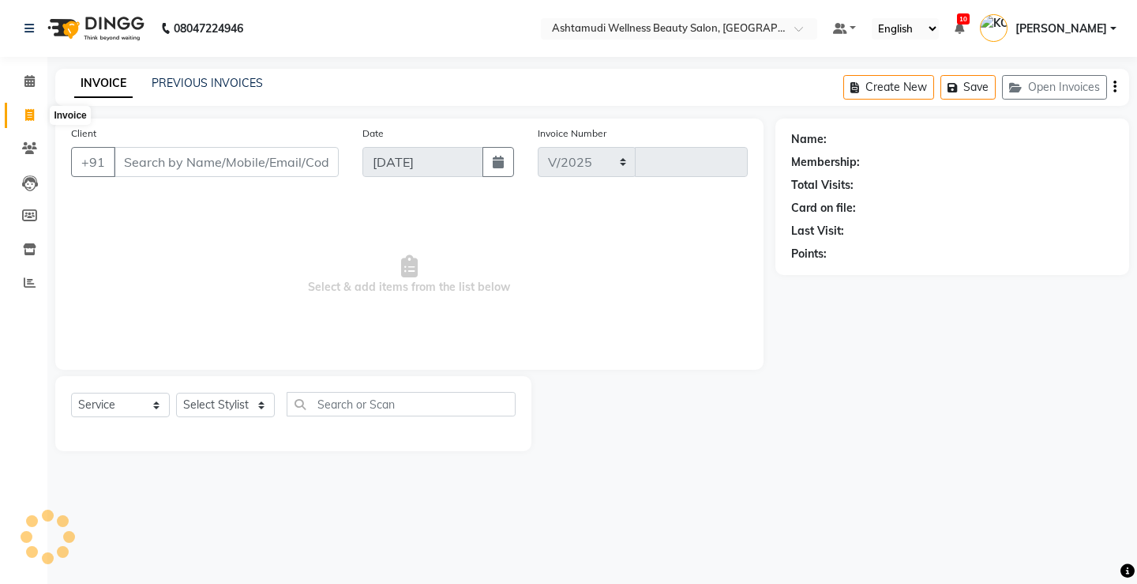
select select "4674"
type input "3323"
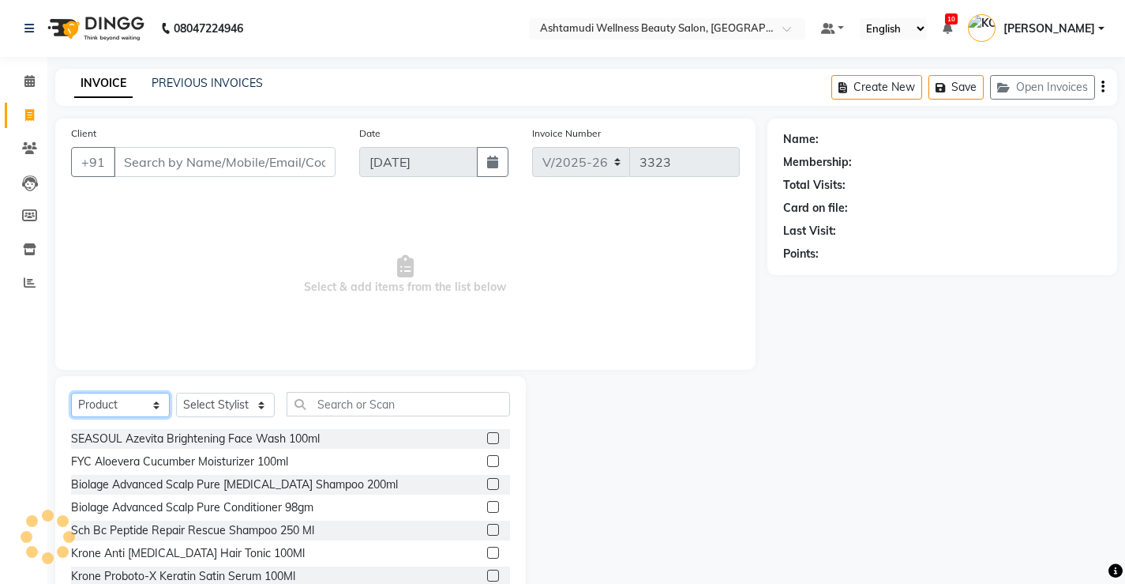
click at [119, 407] on select "Select Service Product Membership Package Voucher Prepaid Gift Card" at bounding box center [120, 405] width 99 height 24
select select "service"
click at [71, 393] on select "Select Service Product Membership Package Voucher Prepaid Gift Card" at bounding box center [120, 405] width 99 height 24
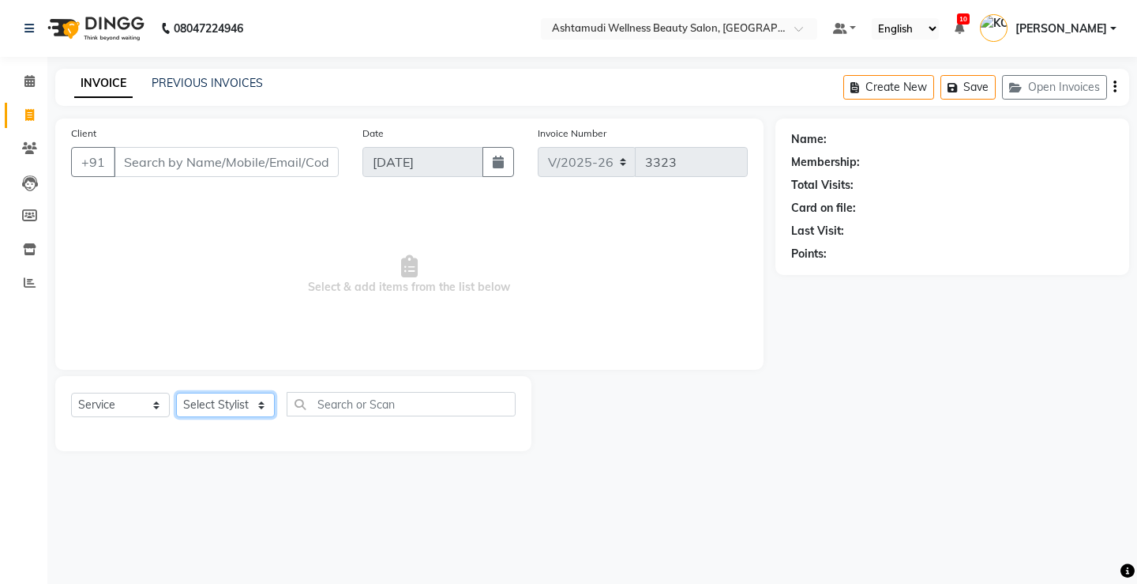
click at [200, 411] on select "Select Stylist ANJALI M S [PERSON_NAME] KOTTIYAM ASHTAMUDI [PERSON_NAME] [PERSO…" at bounding box center [225, 405] width 99 height 24
select select "27466"
click at [176, 393] on select "Select Stylist ANJALI M S [PERSON_NAME] KOTTIYAM ASHTAMUDI [PERSON_NAME] [PERSO…" at bounding box center [225, 405] width 99 height 24
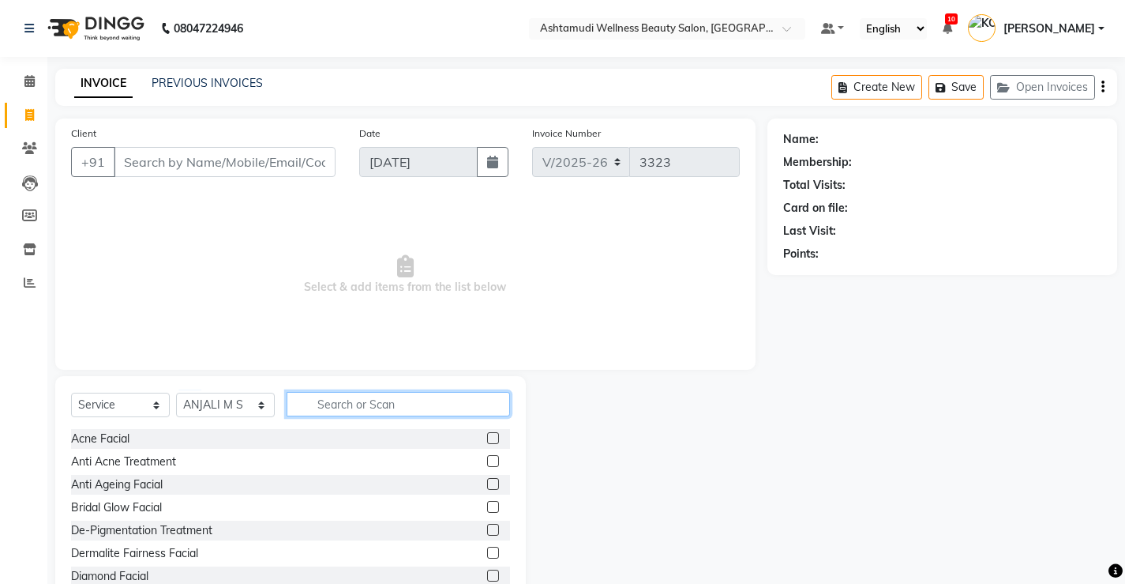
click at [329, 401] on input "text" at bounding box center [399, 404] width 224 height 24
type input "tan"
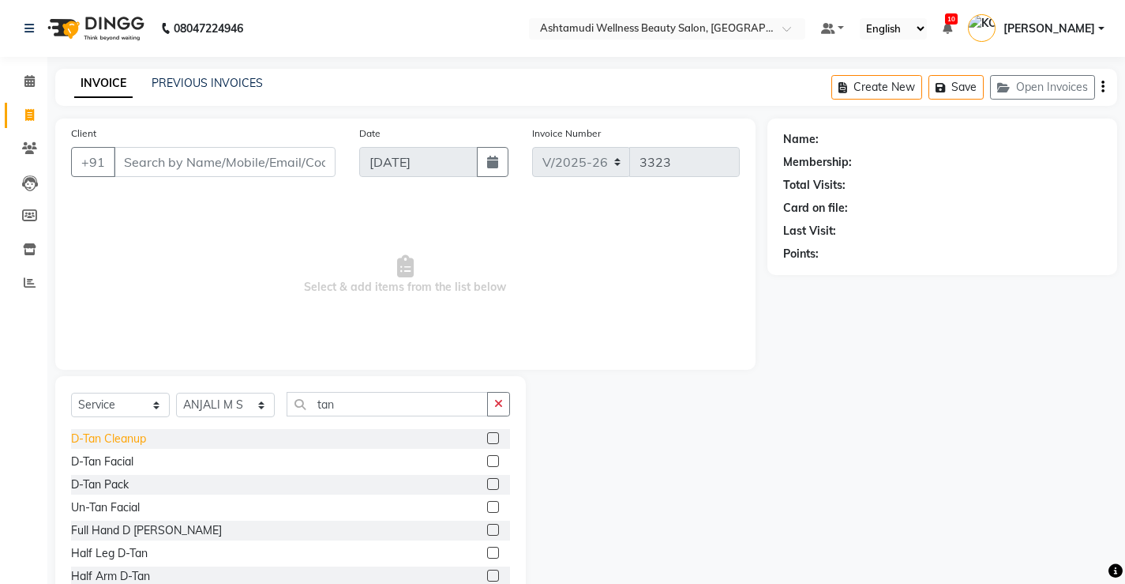
click at [130, 438] on div "D-Tan Cleanup" at bounding box center [108, 438] width 75 height 17
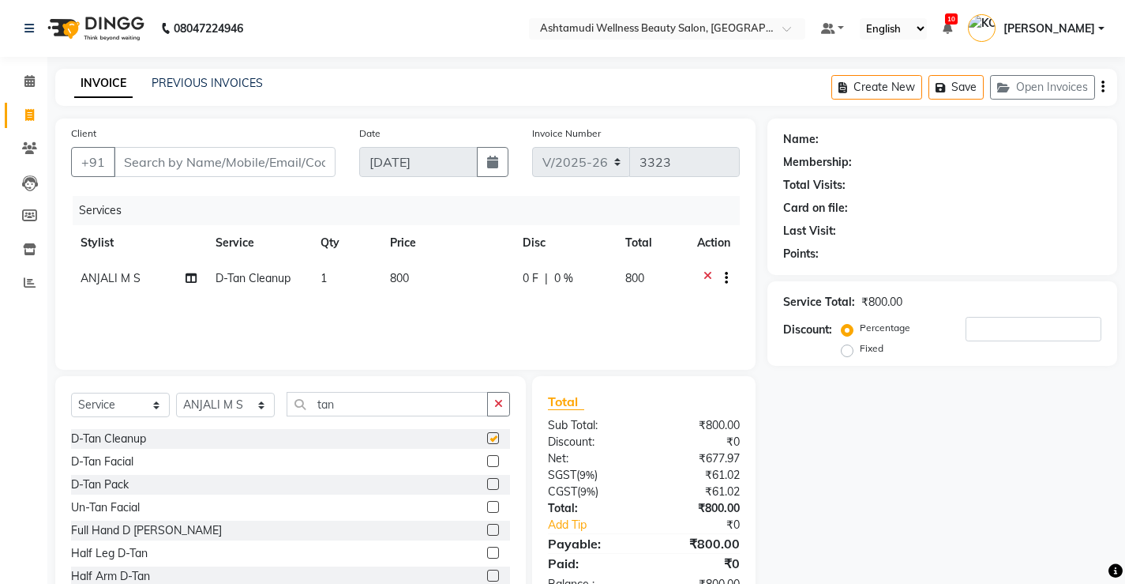
checkbox input "false"
click at [351, 411] on input "tan" at bounding box center [387, 404] width 201 height 24
type input "t"
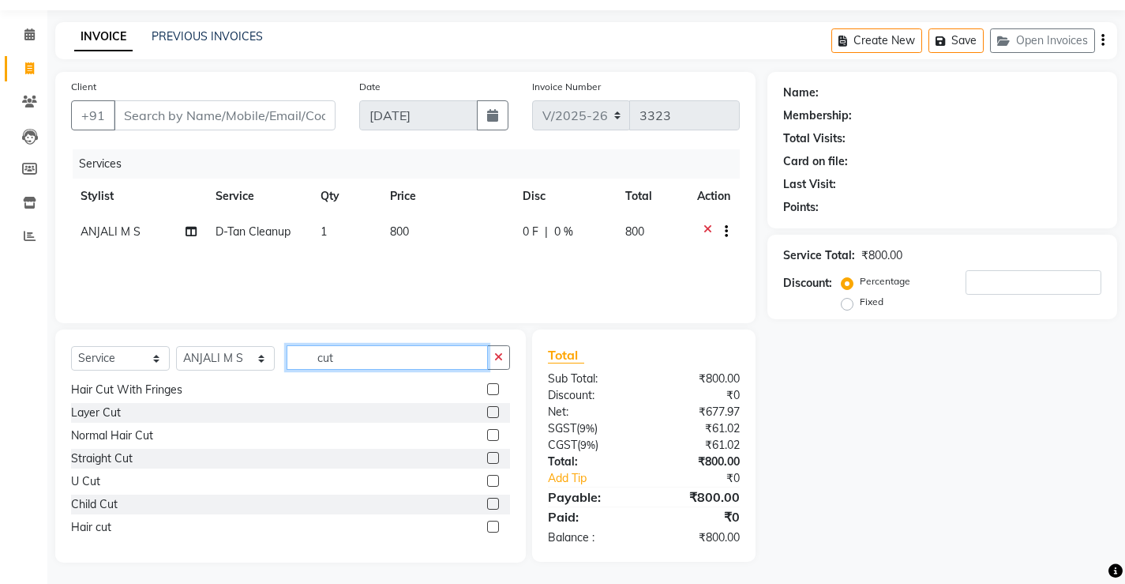
scroll to position [49, 0]
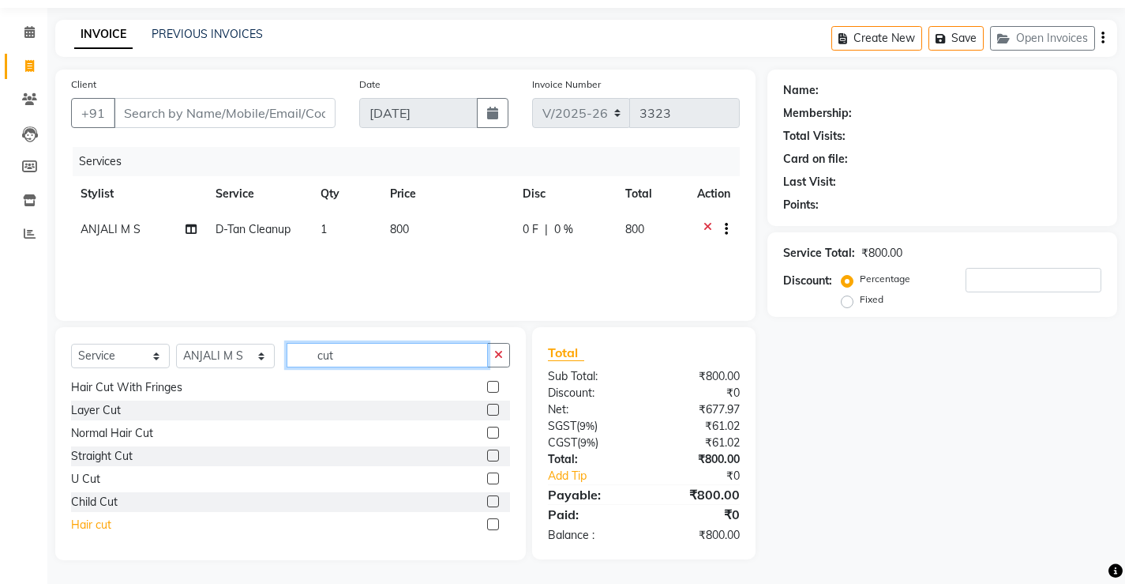
type input "cut"
click at [87, 524] on div "Hair cut" at bounding box center [91, 525] width 40 height 17
checkbox input "false"
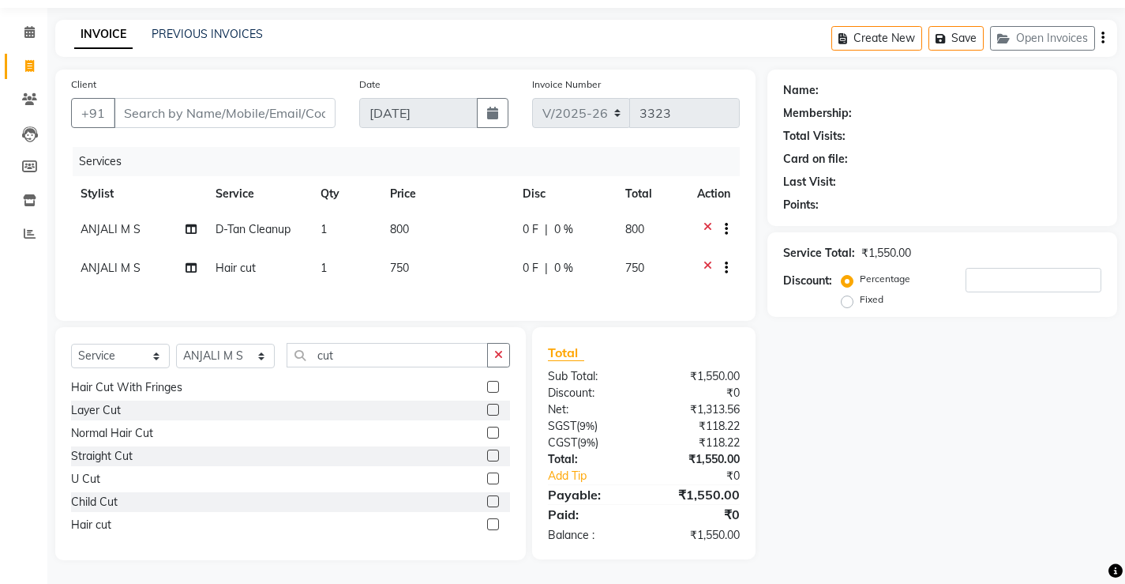
scroll to position [58, 0]
click at [254, 109] on input "Client" at bounding box center [225, 113] width 222 height 30
click at [252, 112] on input "Client" at bounding box center [225, 113] width 222 height 30
type input "7"
type input "0"
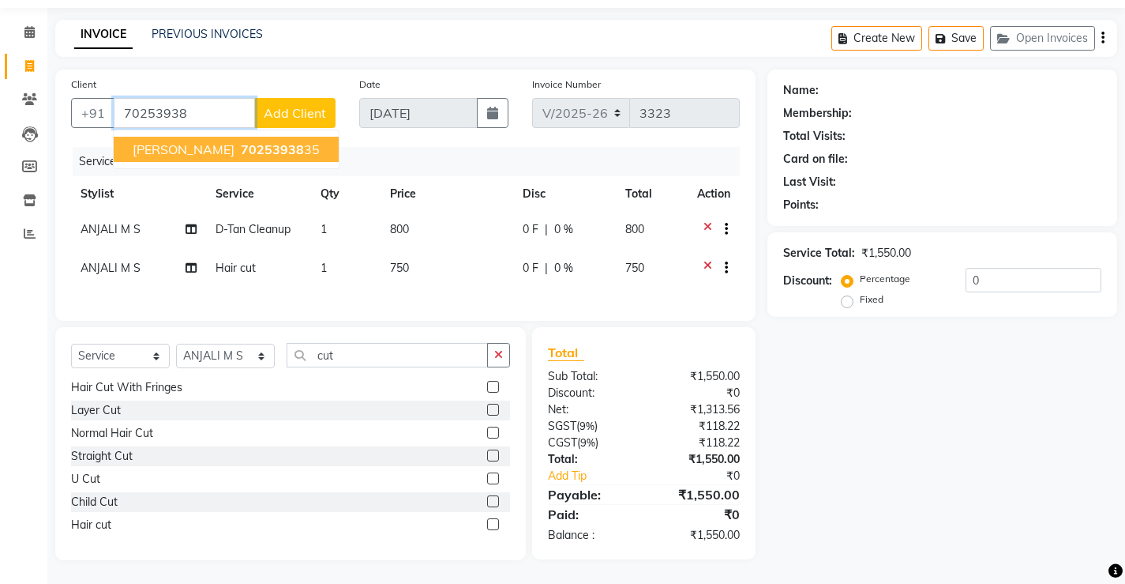
click at [260, 146] on span "70253938" at bounding box center [272, 149] width 63 height 16
type input "7025393835"
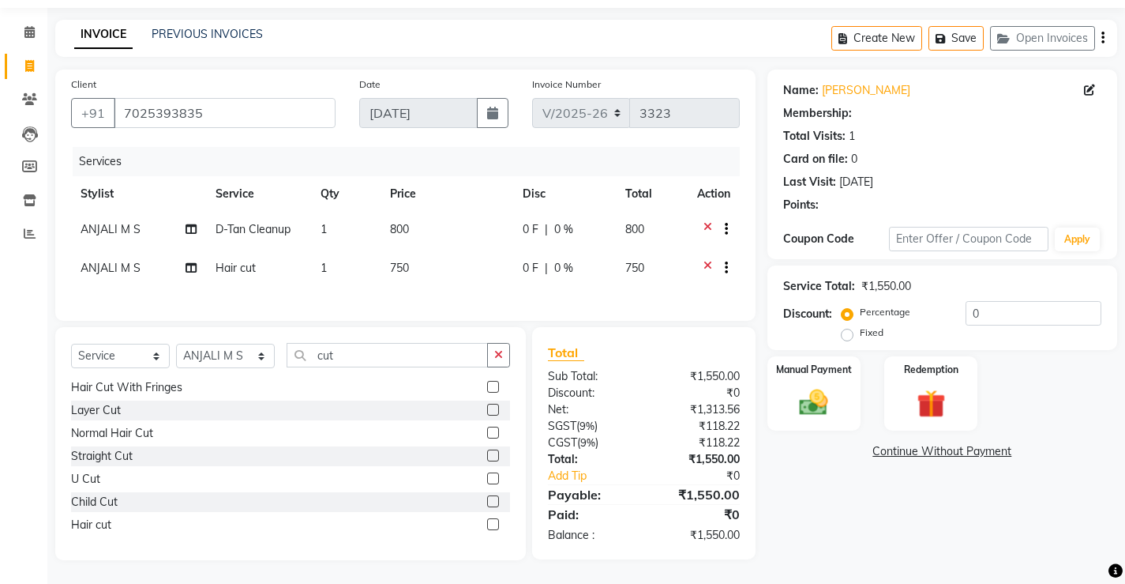
select select "1: Object"
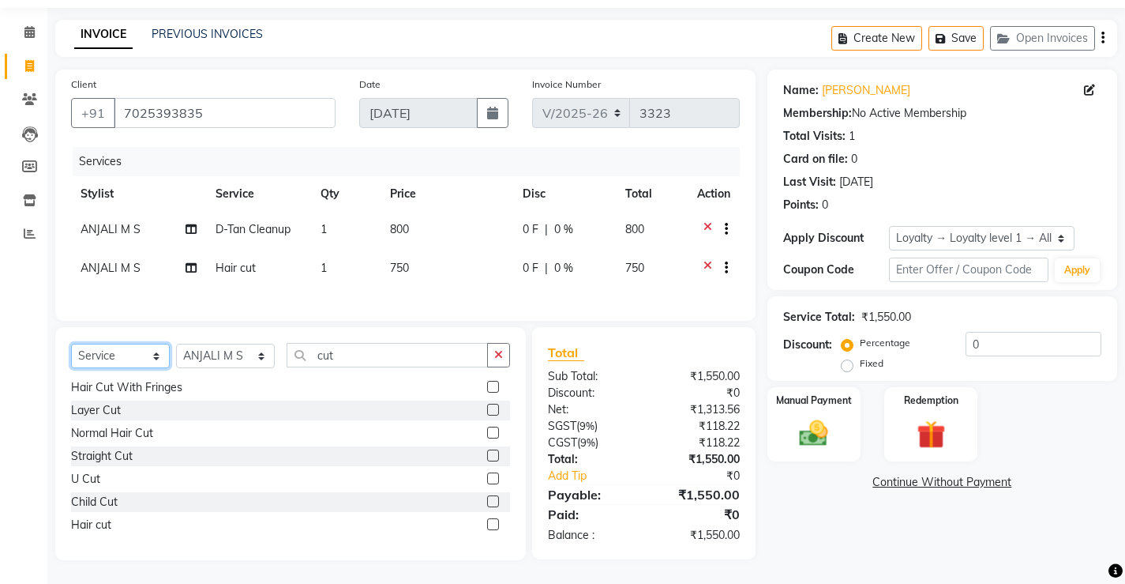
click at [96, 358] on select "Select Service Product Membership Package Voucher Prepaid Gift Card" at bounding box center [120, 356] width 99 height 24
click at [71, 344] on select "Select Service Product Membership Package Voucher Prepaid Gift Card" at bounding box center [120, 356] width 99 height 24
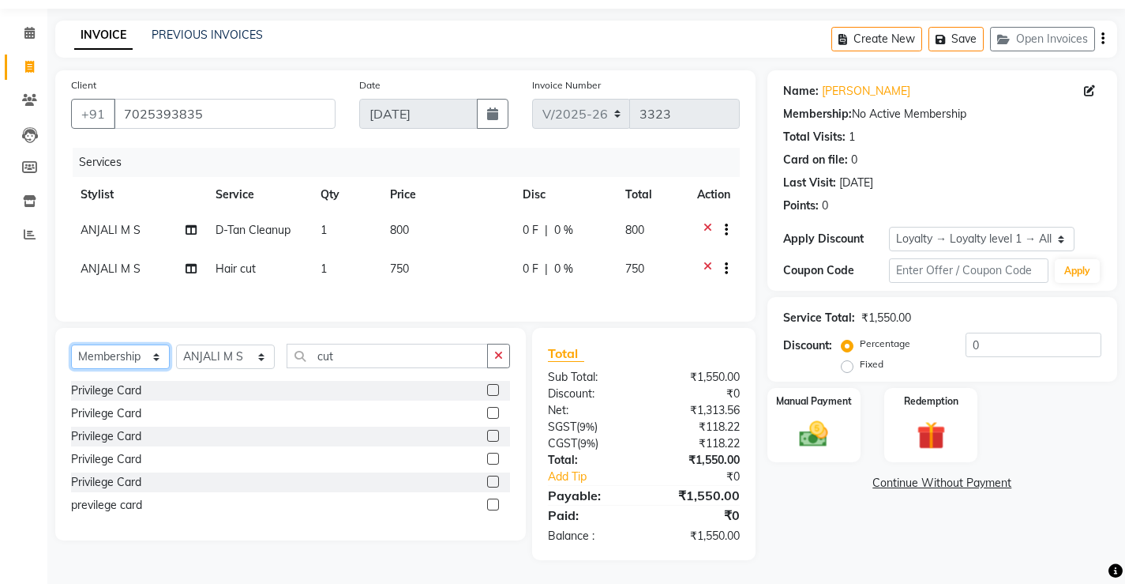
scroll to position [0, 0]
click at [121, 391] on div "Privilege Card" at bounding box center [106, 390] width 70 height 17
select select "select"
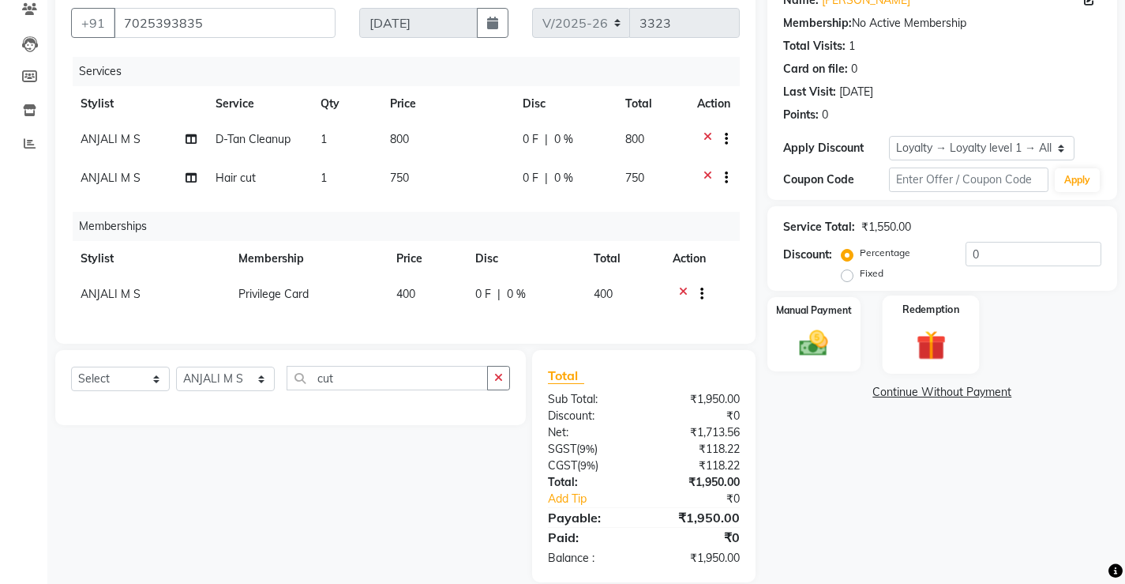
scroll to position [173, 0]
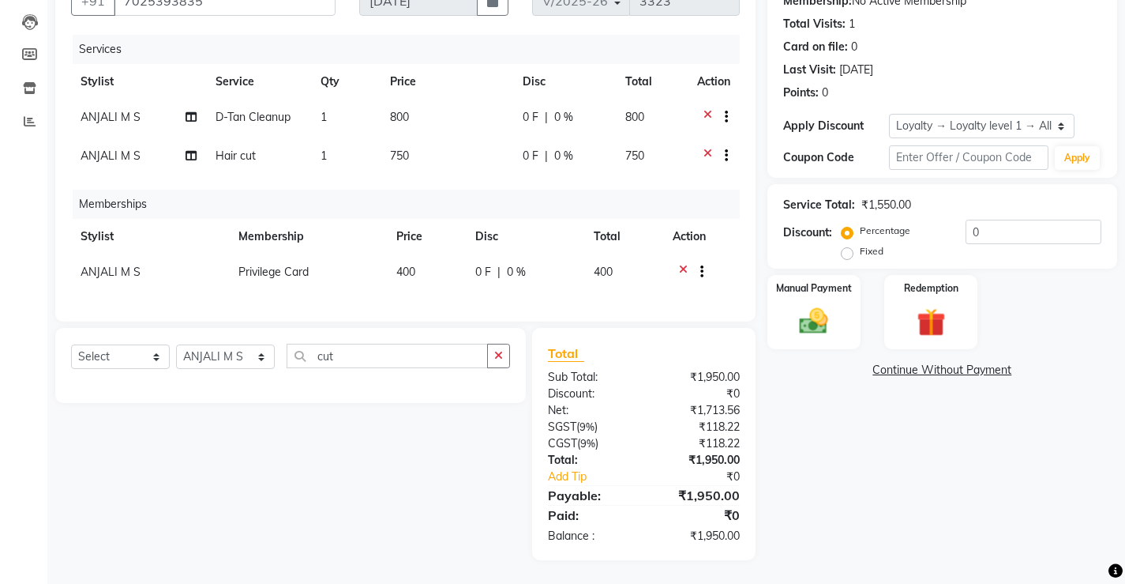
click at [993, 207] on div "Service Total: ₹1,550.00 Discount: Percentage Fixed 0" at bounding box center [942, 226] width 318 height 72
drag, startPoint x: 993, startPoint y: 207, endPoint x: 995, endPoint y: 223, distance: 16.0
click at [993, 210] on div "Service Total: ₹1,550.00 Discount: Percentage Fixed 0" at bounding box center [942, 226] width 318 height 72
click at [1000, 230] on input "0" at bounding box center [1034, 232] width 136 height 24
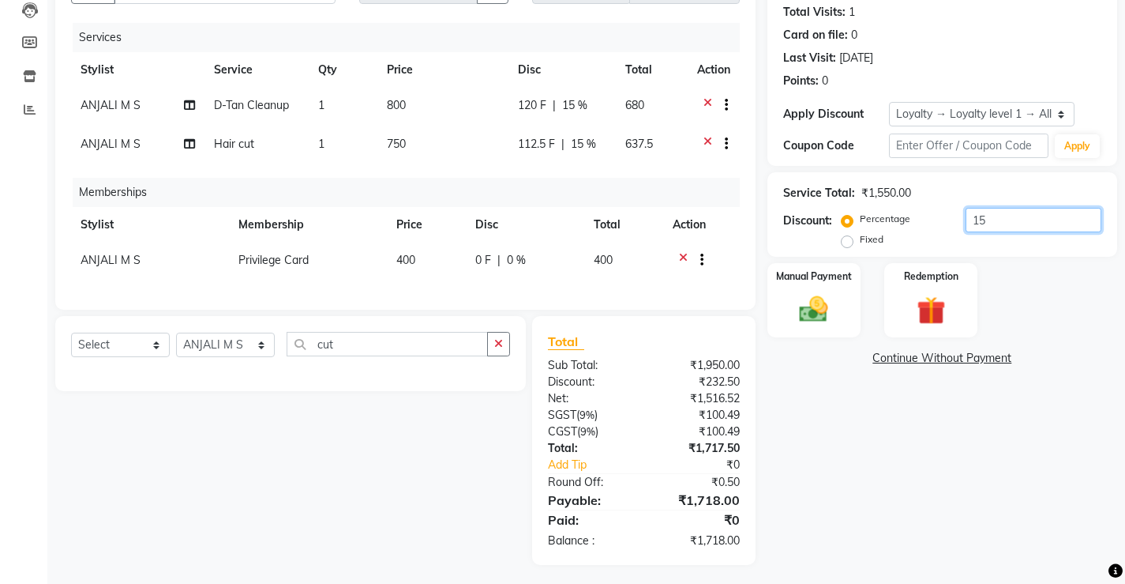
type input "1"
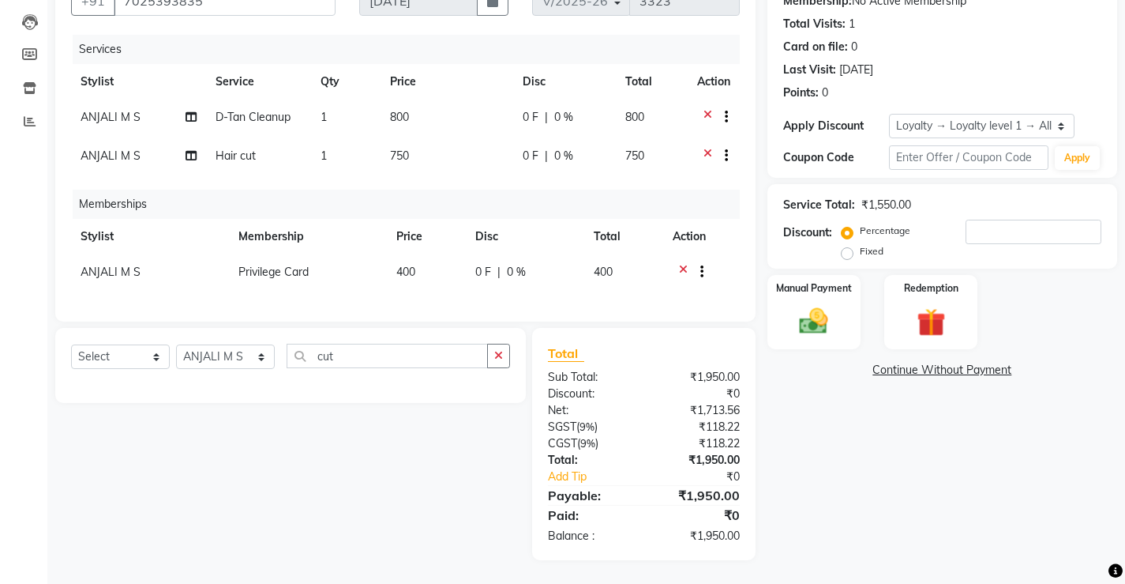
click at [686, 264] on icon at bounding box center [683, 274] width 9 height 20
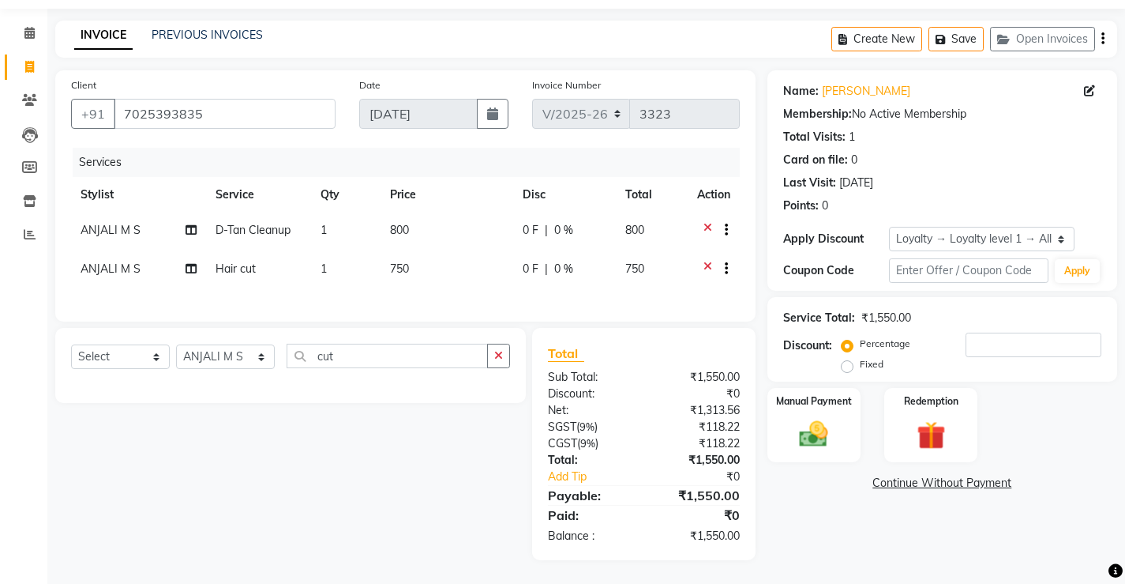
scroll to position [57, 0]
click at [835, 434] on img at bounding box center [814, 434] width 48 height 34
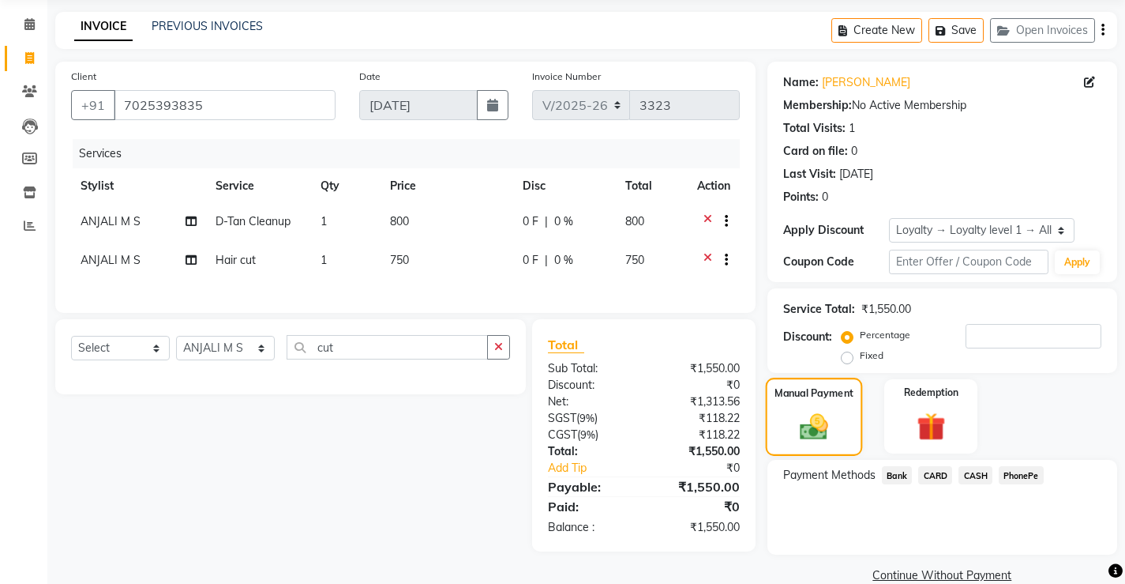
scroll to position [84, 0]
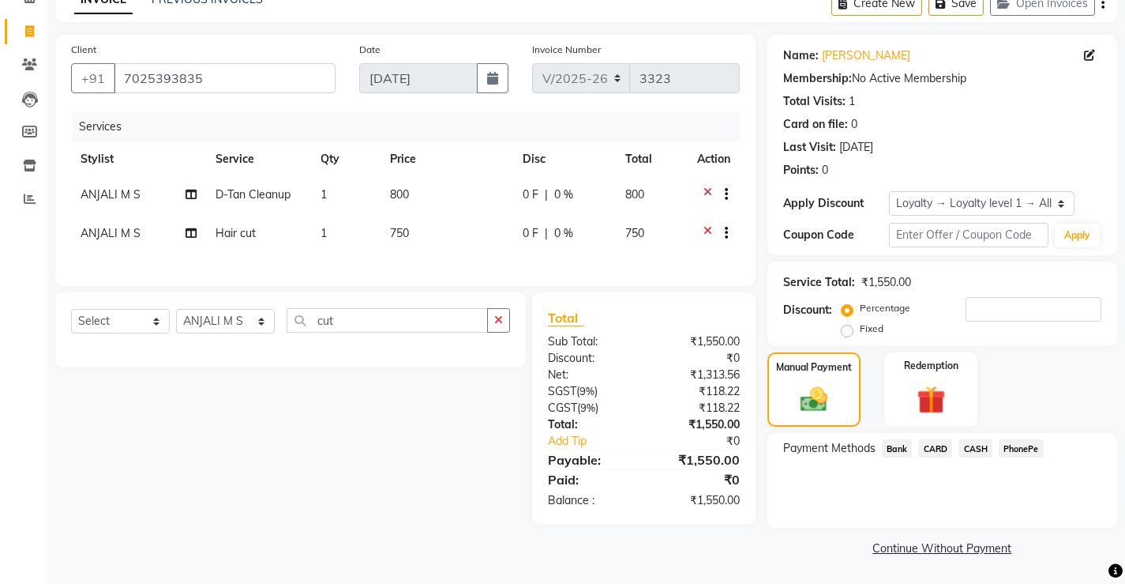
click at [1020, 448] on span "PhonePe" at bounding box center [1021, 448] width 45 height 18
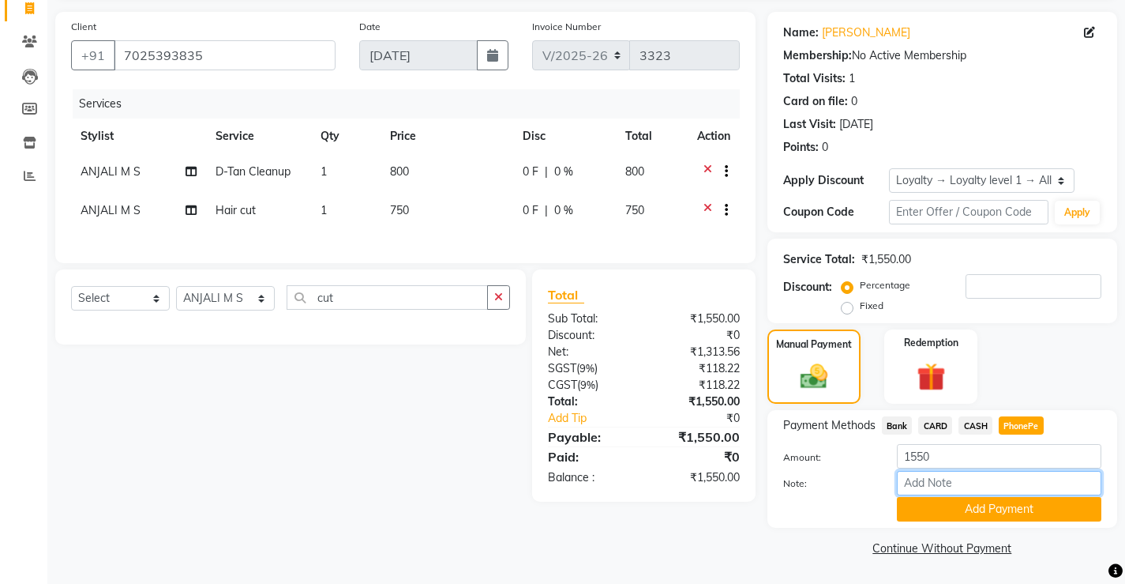
click at [972, 485] on input "Note:" at bounding box center [999, 483] width 205 height 24
type input "[PERSON_NAME]"
click at [1002, 510] on button "Add Payment" at bounding box center [999, 509] width 205 height 24
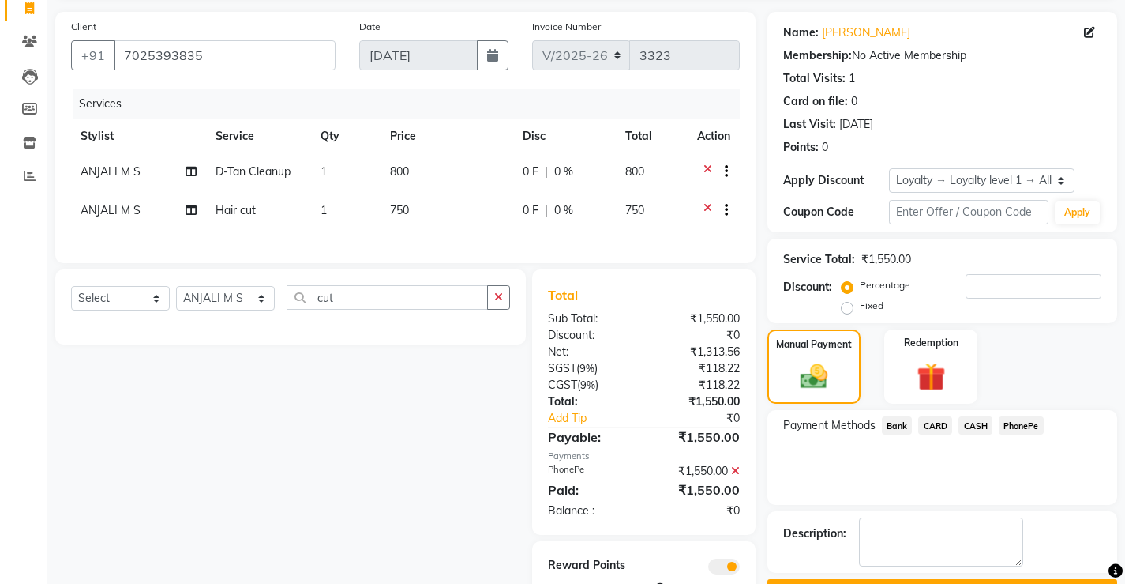
scroll to position [168, 0]
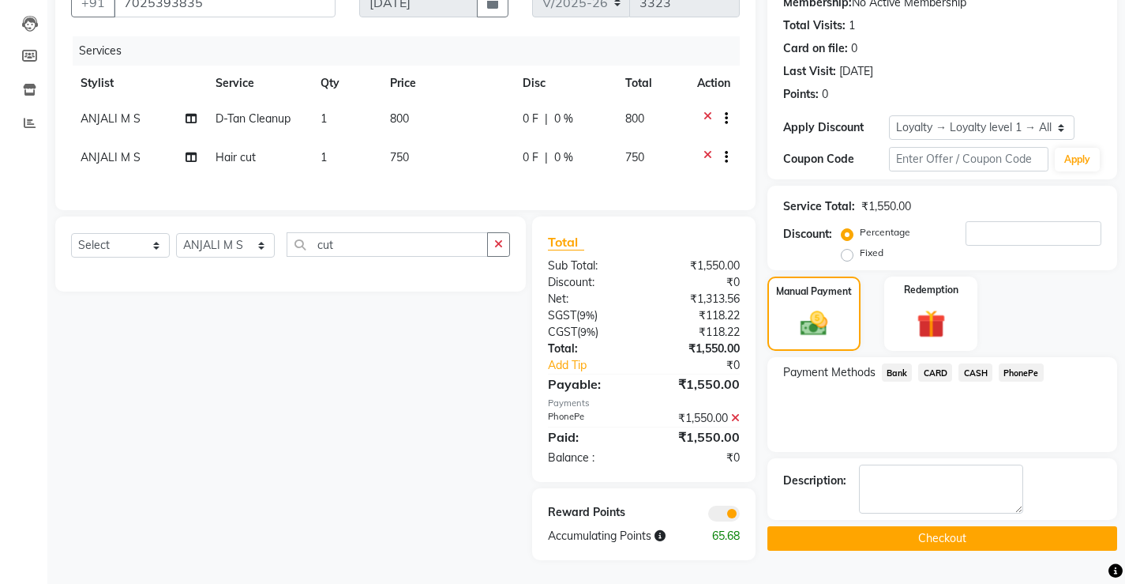
click at [858, 528] on button "Checkout" at bounding box center [943, 538] width 350 height 24
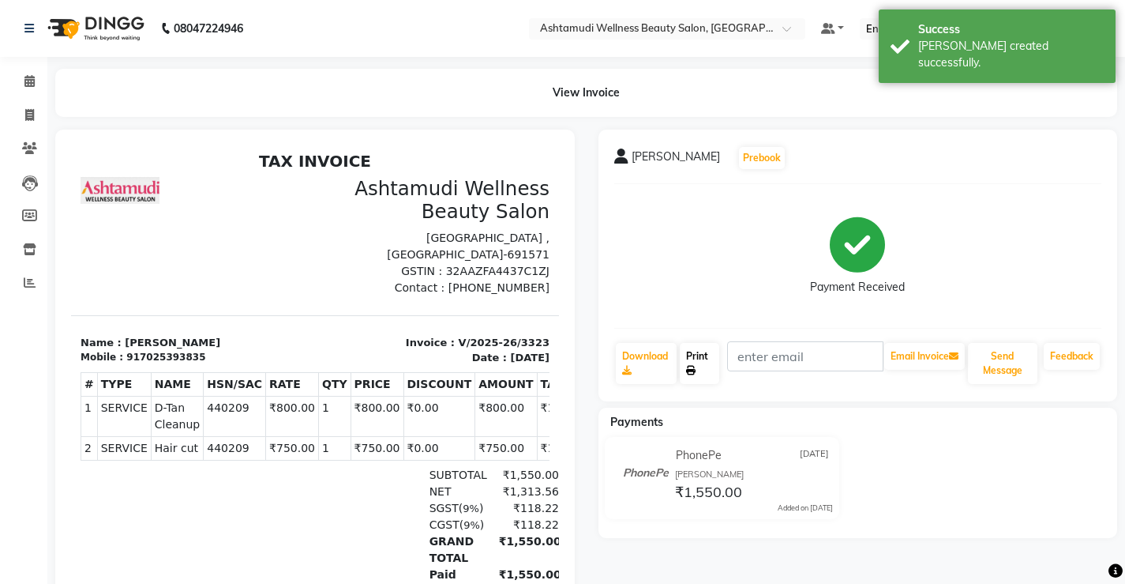
click at [699, 359] on link "Print" at bounding box center [699, 363] width 39 height 41
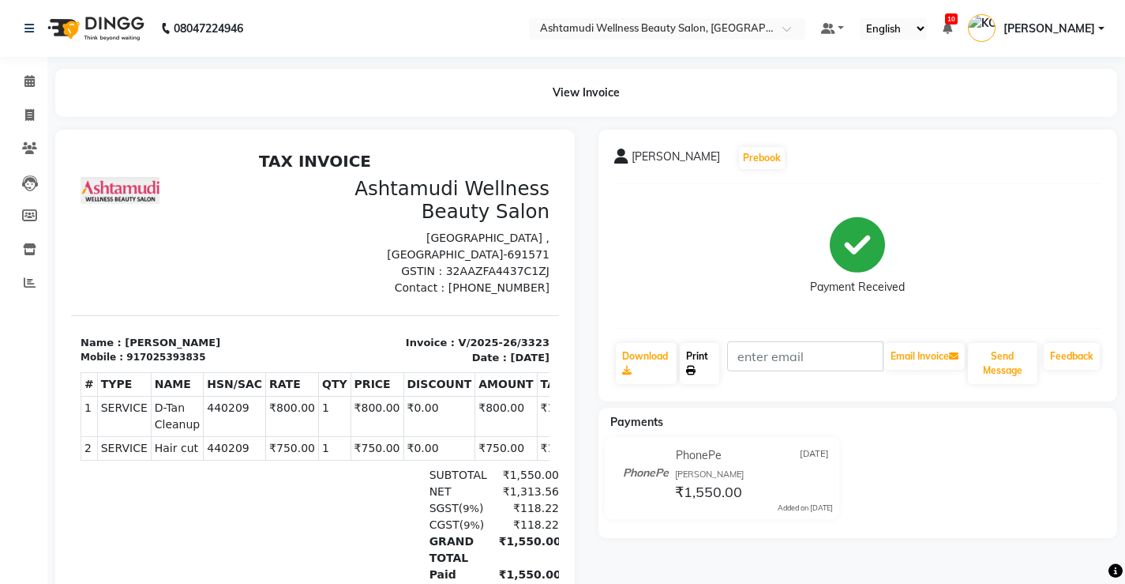
click at [703, 365] on link "Print" at bounding box center [699, 363] width 39 height 41
click at [30, 83] on icon at bounding box center [29, 81] width 10 height 12
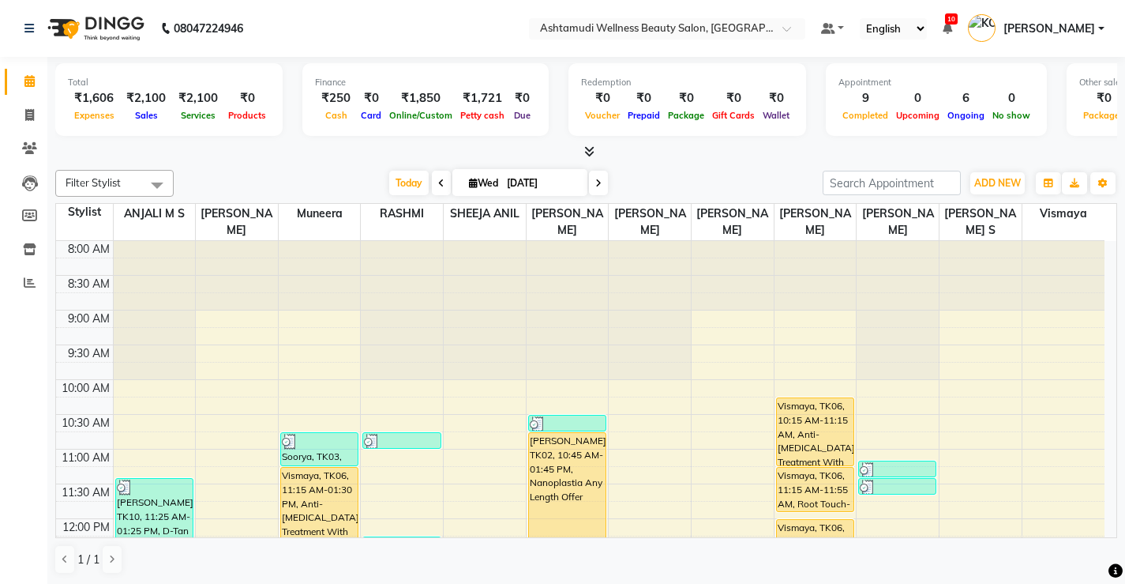
click at [986, 186] on span "ADD NEW" at bounding box center [998, 183] width 47 height 12
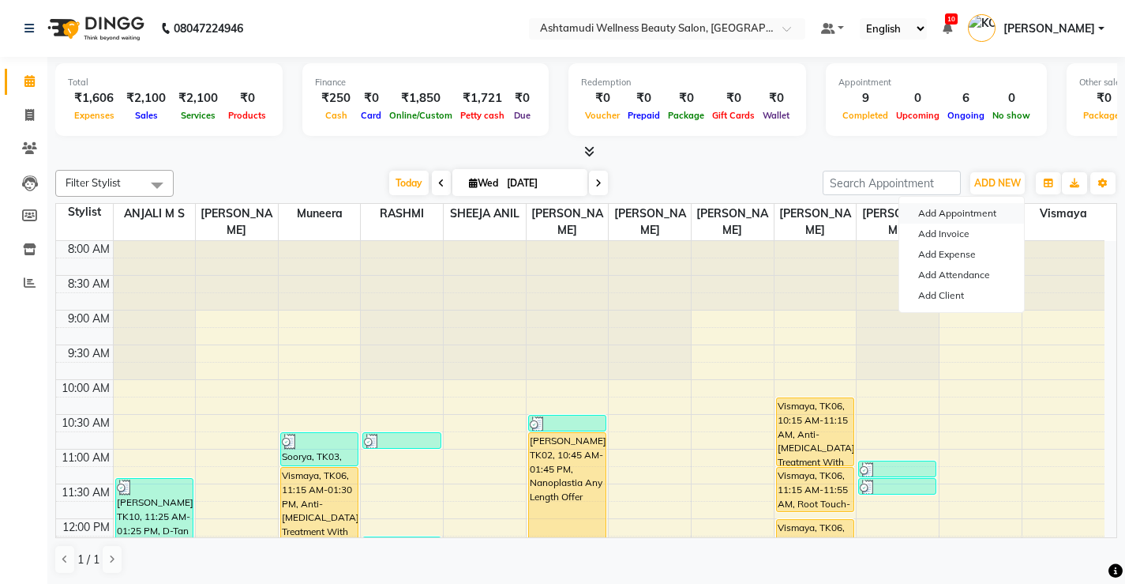
click at [967, 205] on button "Add Appointment" at bounding box center [962, 213] width 125 height 21
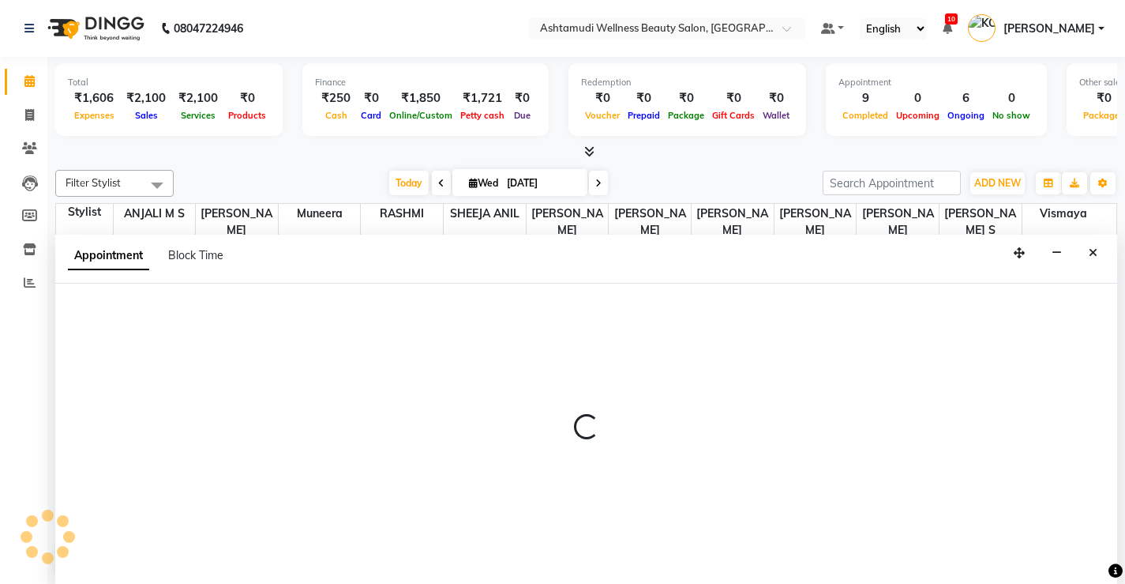
scroll to position [1, 0]
select select "tentative"
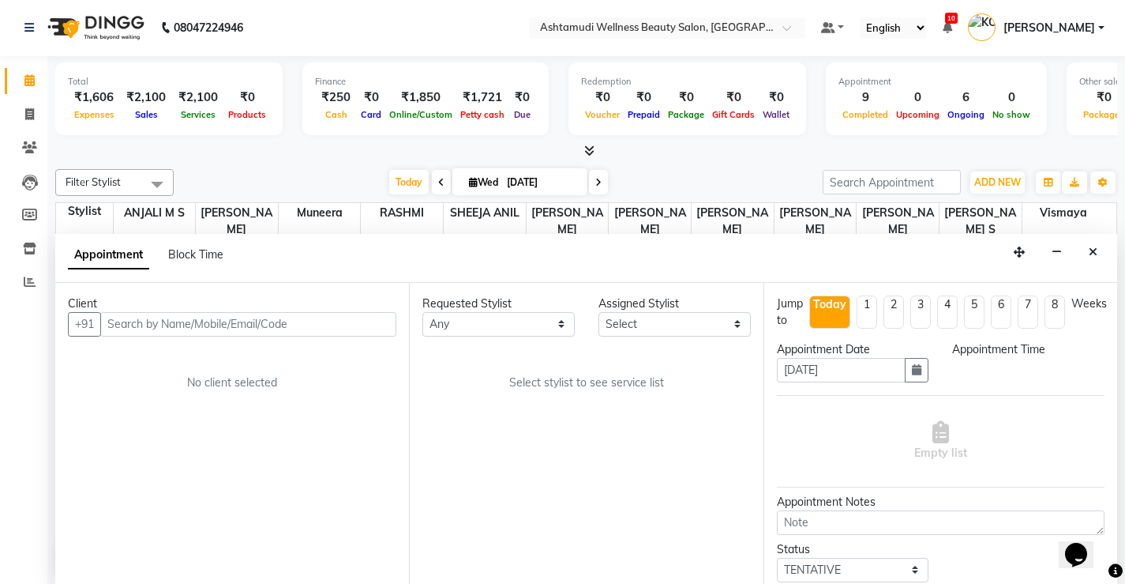
scroll to position [0, 0]
select select "540"
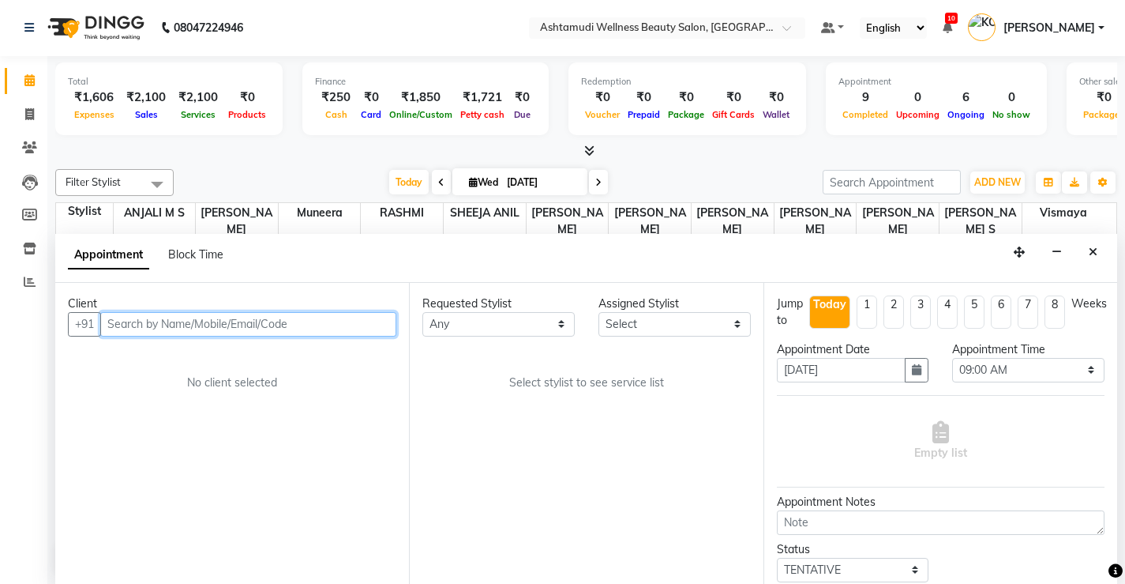
click at [320, 330] on input "text" at bounding box center [248, 324] width 296 height 24
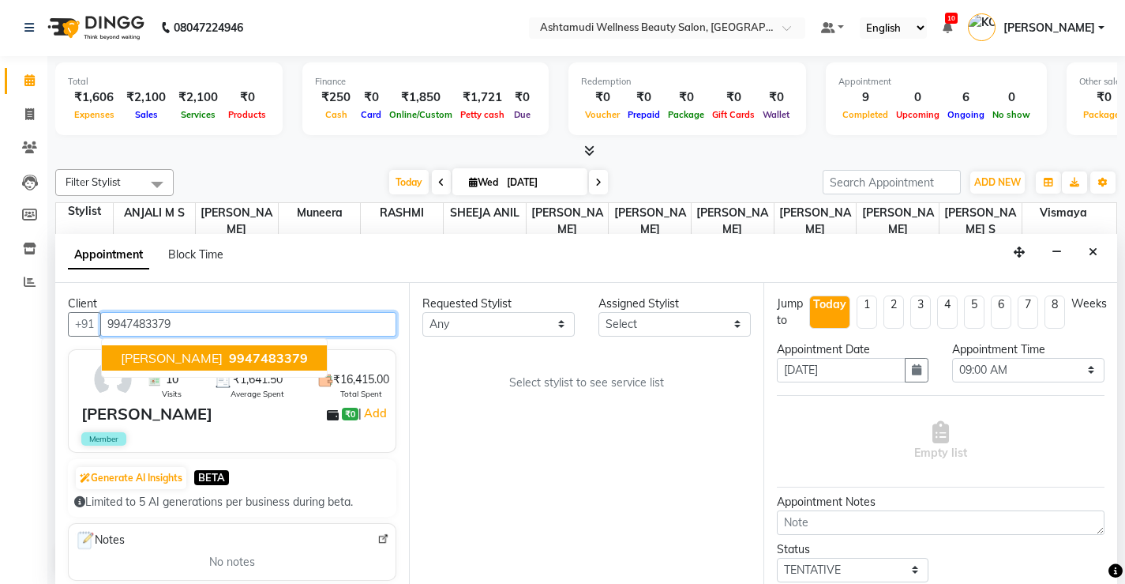
click at [229, 358] on span "9947483379" at bounding box center [268, 358] width 79 height 16
type input "9947483379"
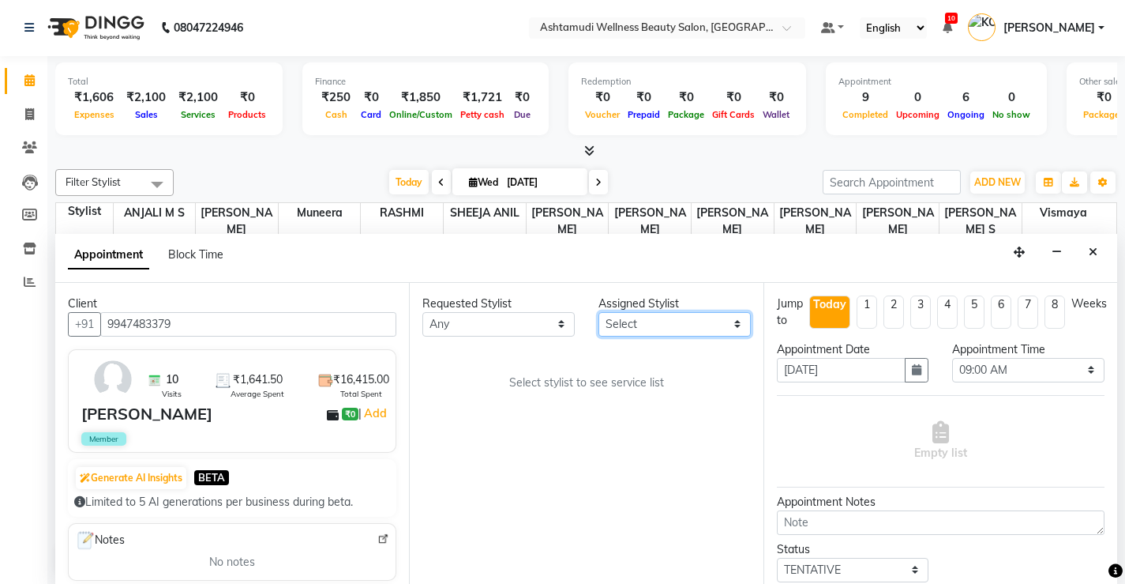
click at [724, 320] on select "Select ANJALI M S KOTTIYAM ASHTAMUDI [PERSON_NAME] [PERSON_NAME] [PERSON_NAME] …" at bounding box center [675, 324] width 152 height 24
select select "27474"
click at [599, 312] on select "Select ANJALI M S KOTTIYAM ASHTAMUDI [PERSON_NAME] [PERSON_NAME] [PERSON_NAME] …" at bounding box center [675, 324] width 152 height 24
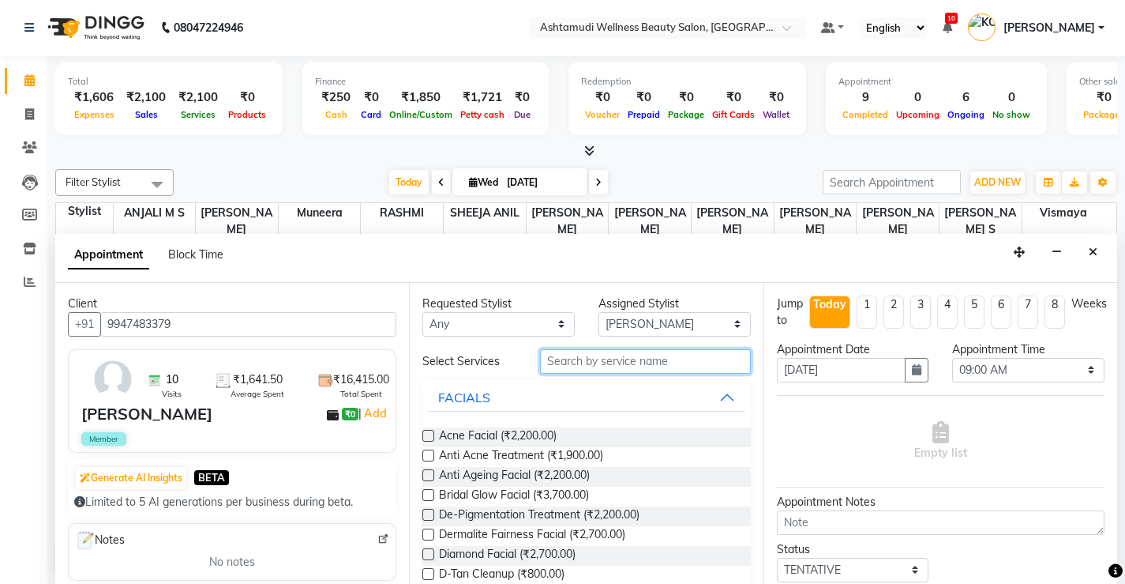
click at [695, 368] on input "text" at bounding box center [645, 361] width 211 height 24
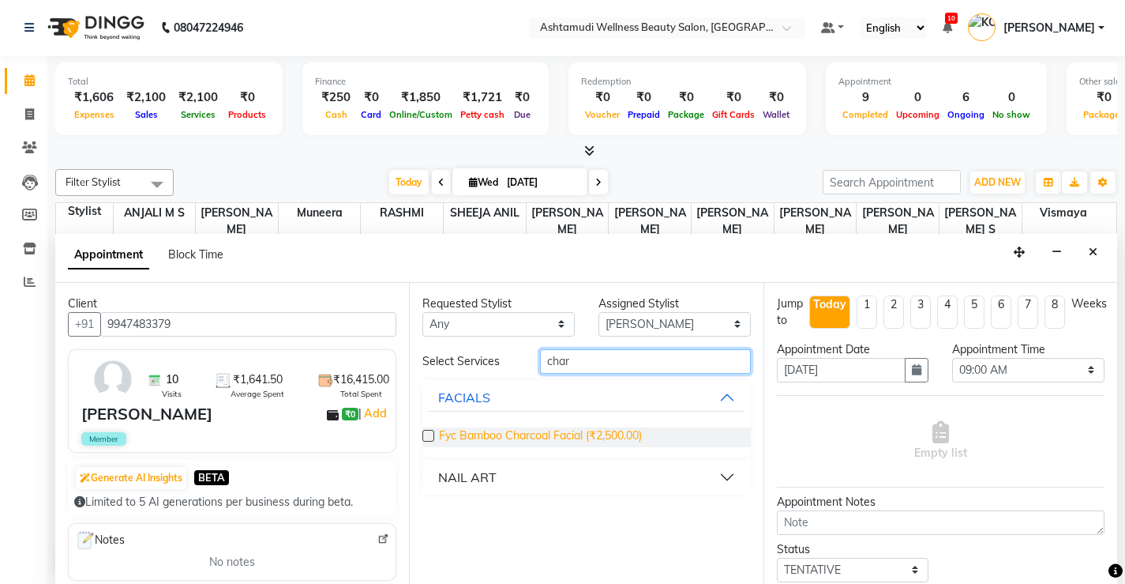
type input "char"
click at [622, 437] on span "Fyc Bamboo Charcoal Facial (₹2,500.00)" at bounding box center [540, 437] width 203 height 20
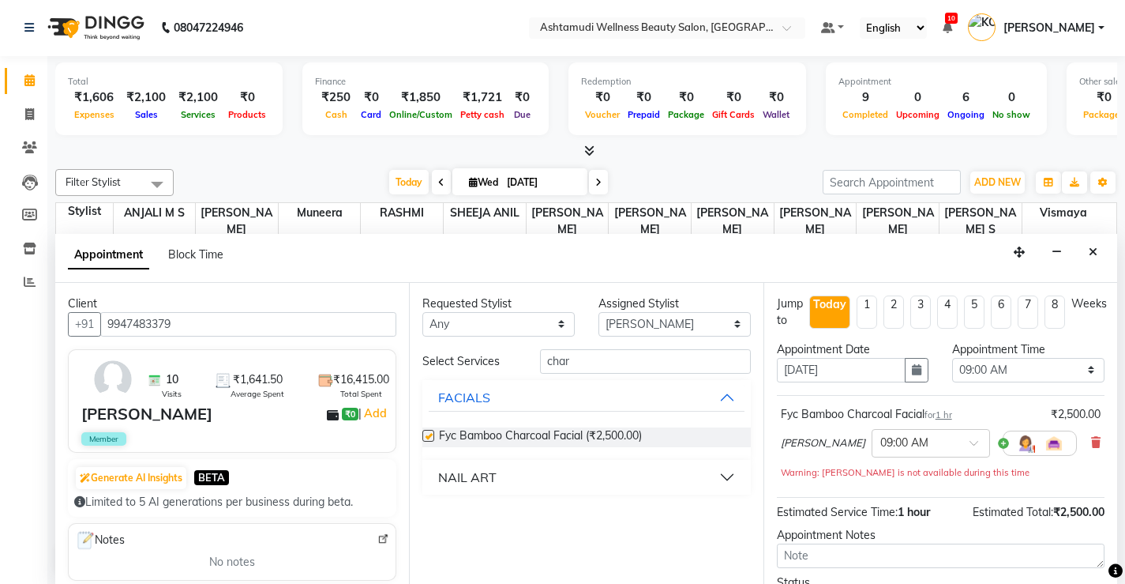
checkbox input "false"
click at [1080, 372] on select "Select 09:00 AM 09:15 AM 09:30 AM 09:45 AM 10:00 AM 10:15 AM 10:30 AM 10:45 AM …" at bounding box center [1028, 370] width 152 height 24
select select "810"
click at [952, 358] on select "Select 09:00 AM 09:15 AM 09:30 AM 09:45 AM 10:00 AM 10:15 AM 10:30 AM 10:45 AM …" at bounding box center [1028, 370] width 152 height 24
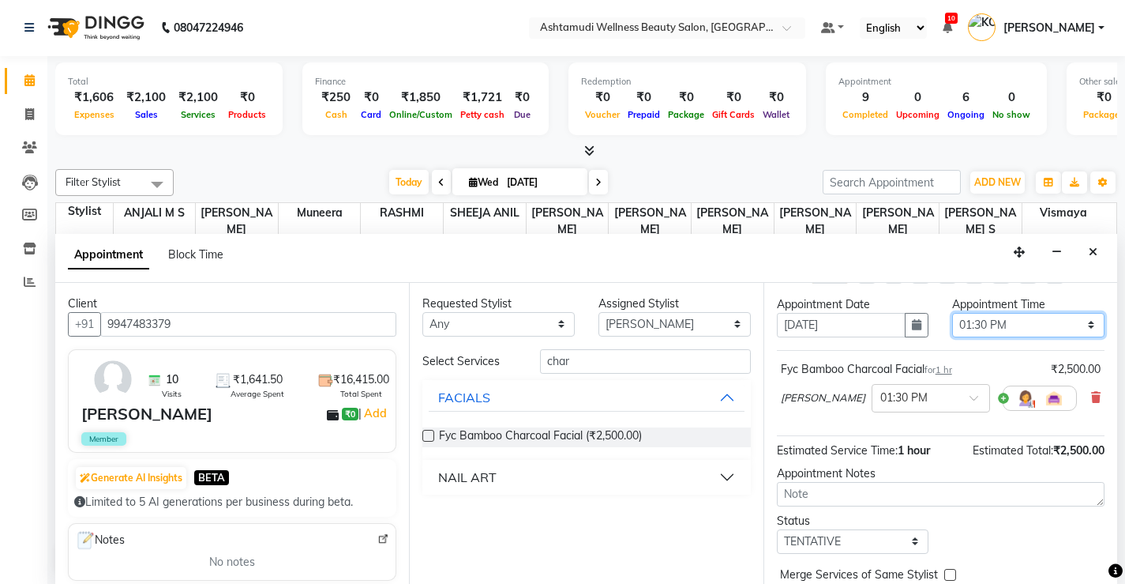
scroll to position [79, 0]
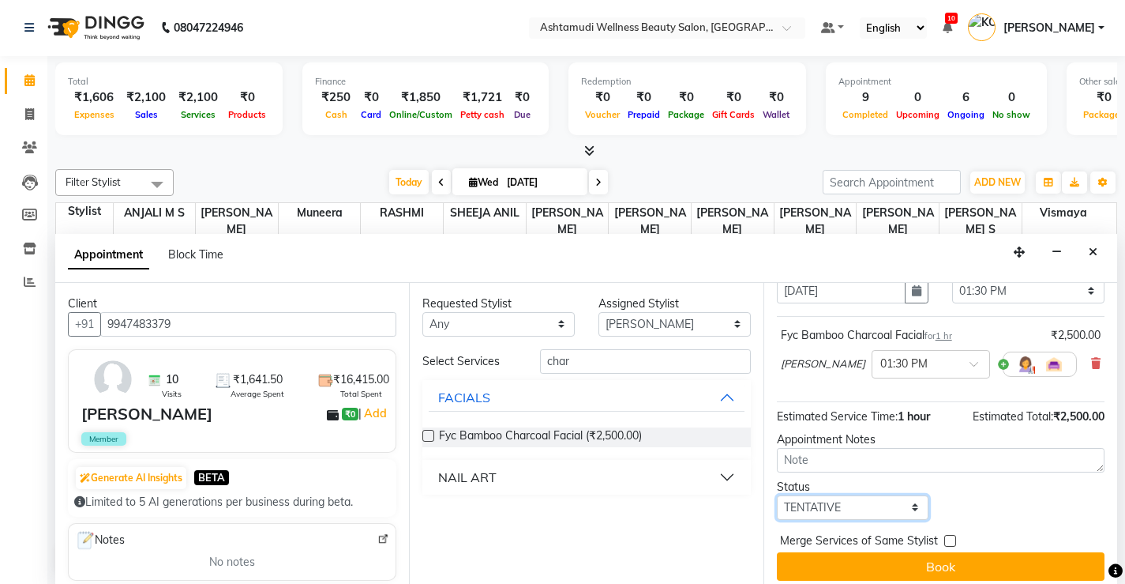
click at [904, 513] on select "Select TENTATIVE CONFIRM CHECK-IN UPCOMING" at bounding box center [853, 507] width 152 height 24
select select "check-in"
click at [777, 497] on select "Select TENTATIVE CONFIRM CHECK-IN UPCOMING" at bounding box center [853, 507] width 152 height 24
drag, startPoint x: 920, startPoint y: 570, endPoint x: 956, endPoint y: 486, distance: 91.7
click at [921, 566] on button "Book" at bounding box center [941, 566] width 328 height 28
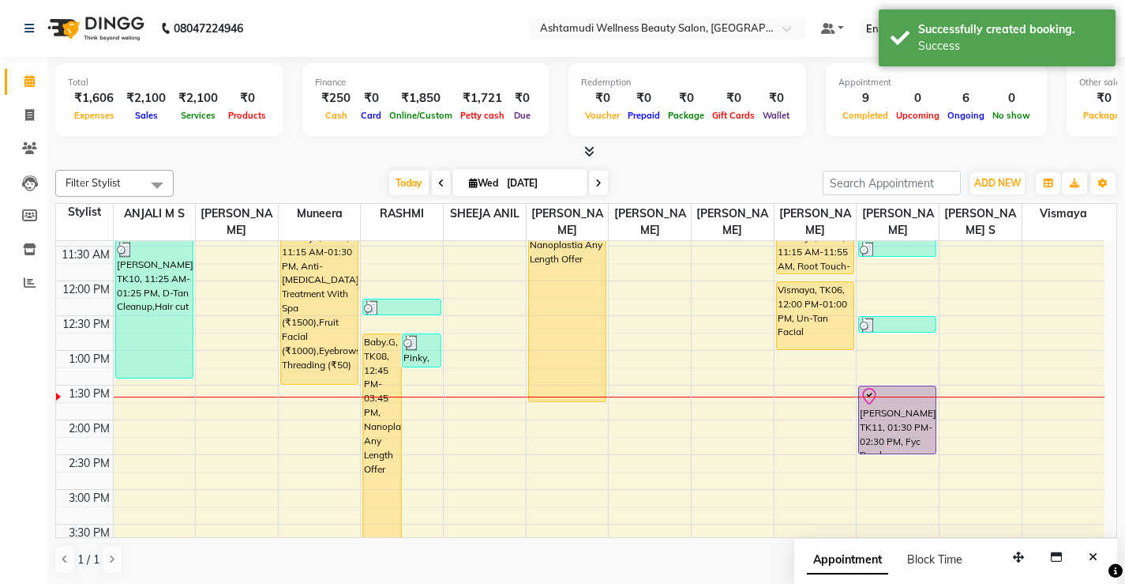
scroll to position [237, 0]
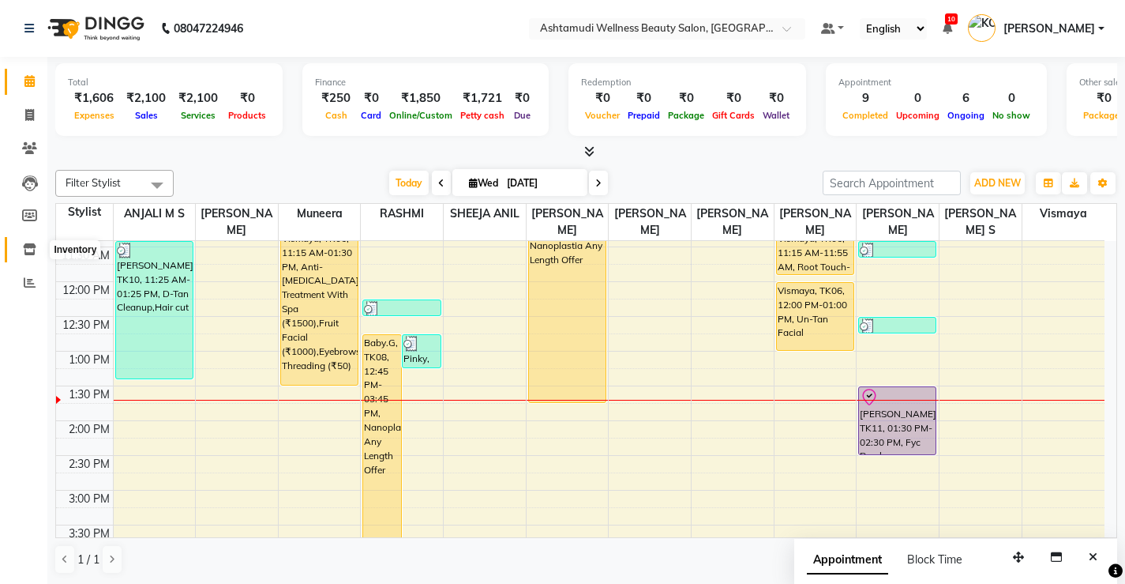
click at [23, 244] on icon at bounding box center [29, 249] width 13 height 12
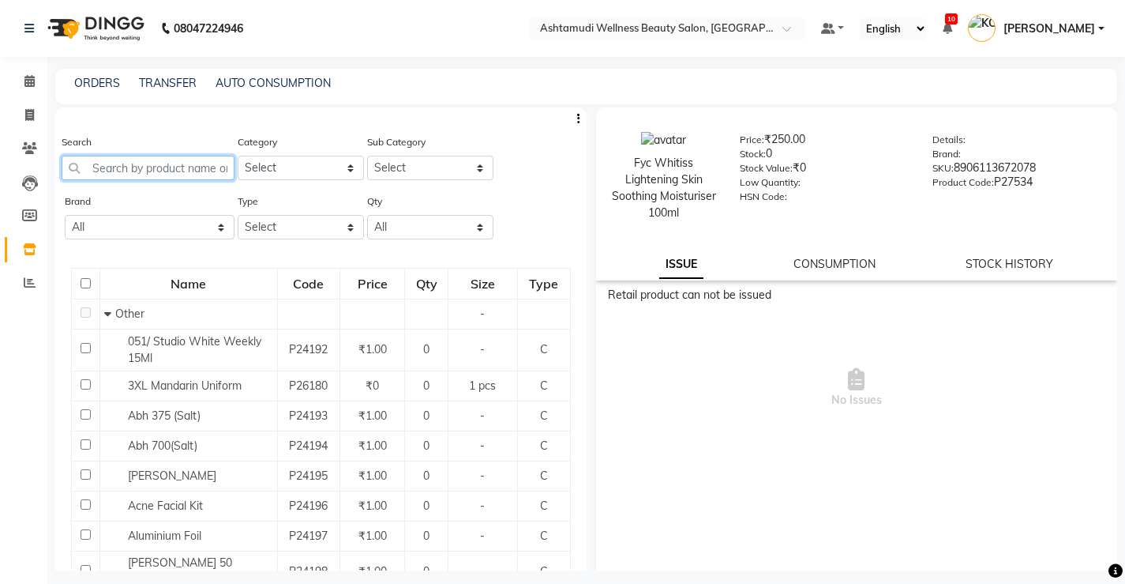
click at [206, 167] on input "text" at bounding box center [148, 168] width 173 height 24
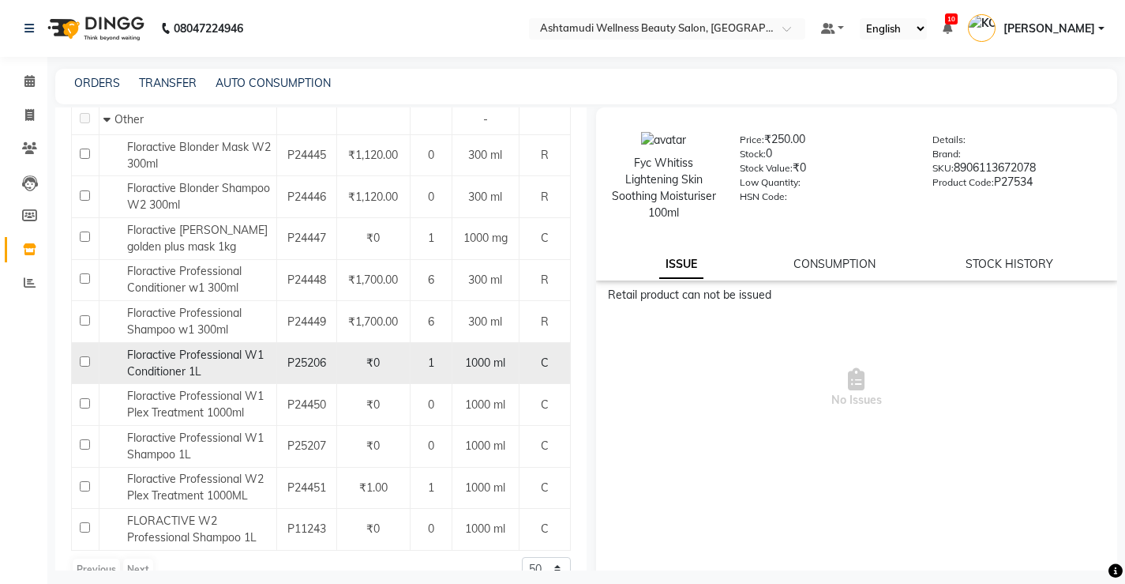
scroll to position [239, 0]
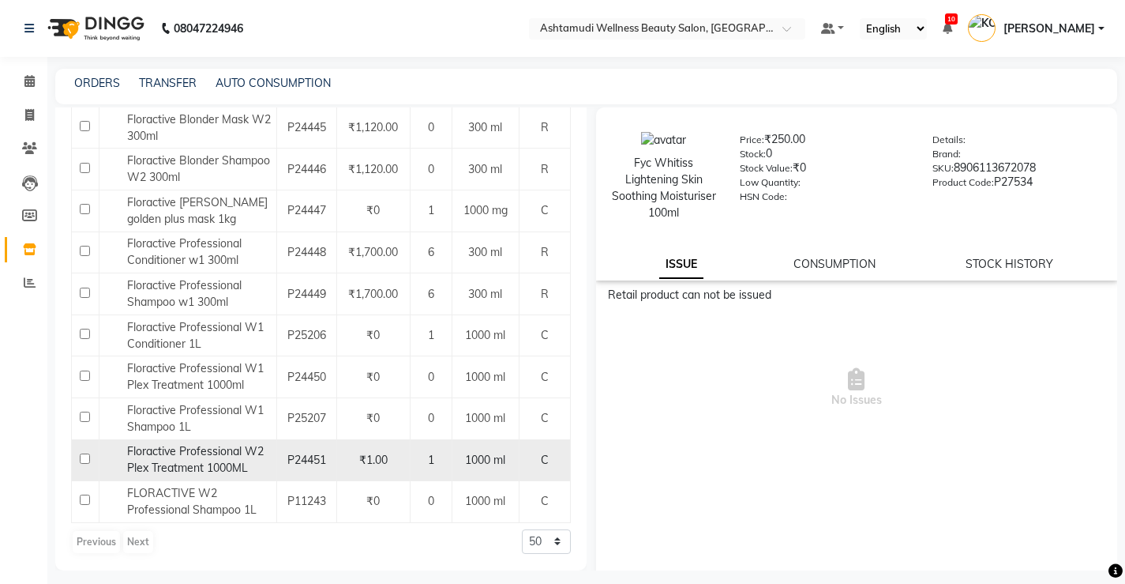
type input "florac"
click at [81, 456] on input "checkbox" at bounding box center [85, 458] width 10 height 10
checkbox input "true"
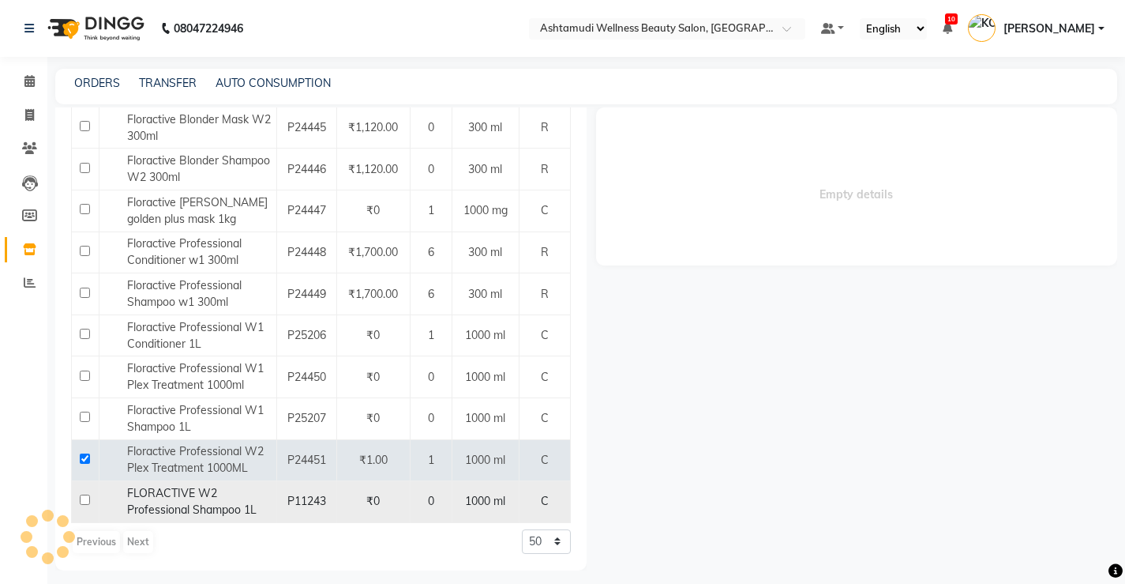
select select
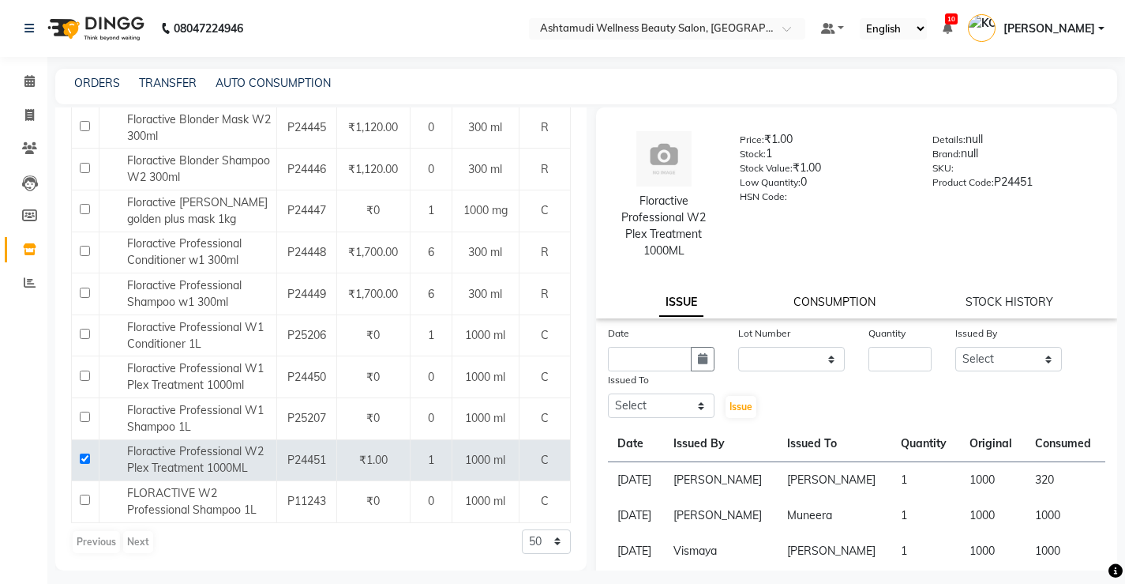
click at [821, 304] on link "CONSUMPTION" at bounding box center [835, 302] width 82 height 14
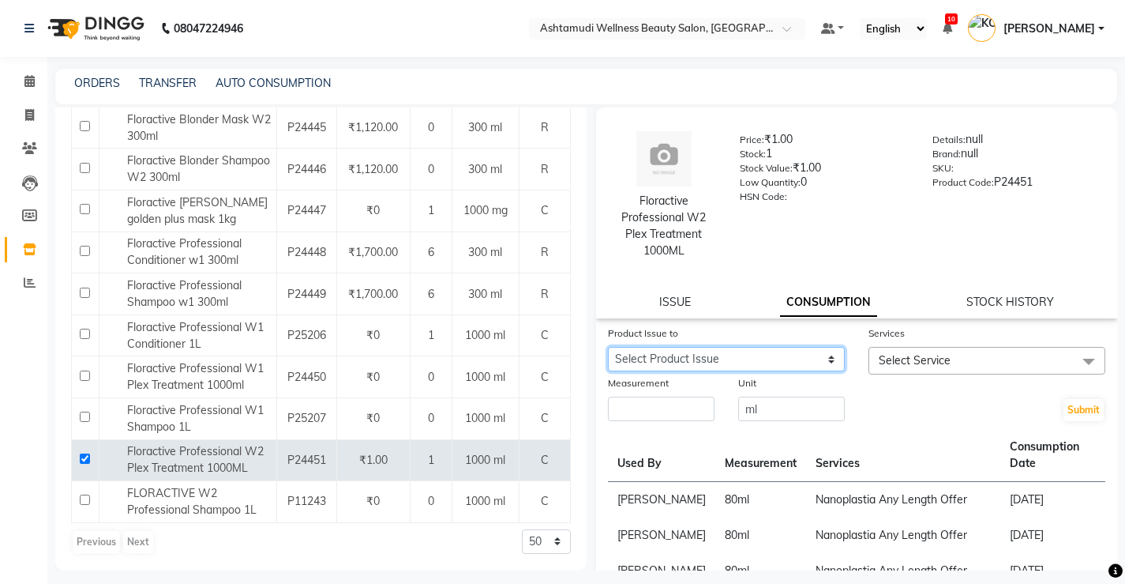
click at [836, 357] on select "Select Product Issue 2025-08-27, Issued to: SHYNI , Balance: 680 2024-07-20, Is…" at bounding box center [726, 359] width 237 height 24
select select "1184647"
click at [608, 347] on select "Select Product Issue 2025-08-27, Issued to: SHYNI , Balance: 680 2024-07-20, Is…" at bounding box center [726, 359] width 237 height 24
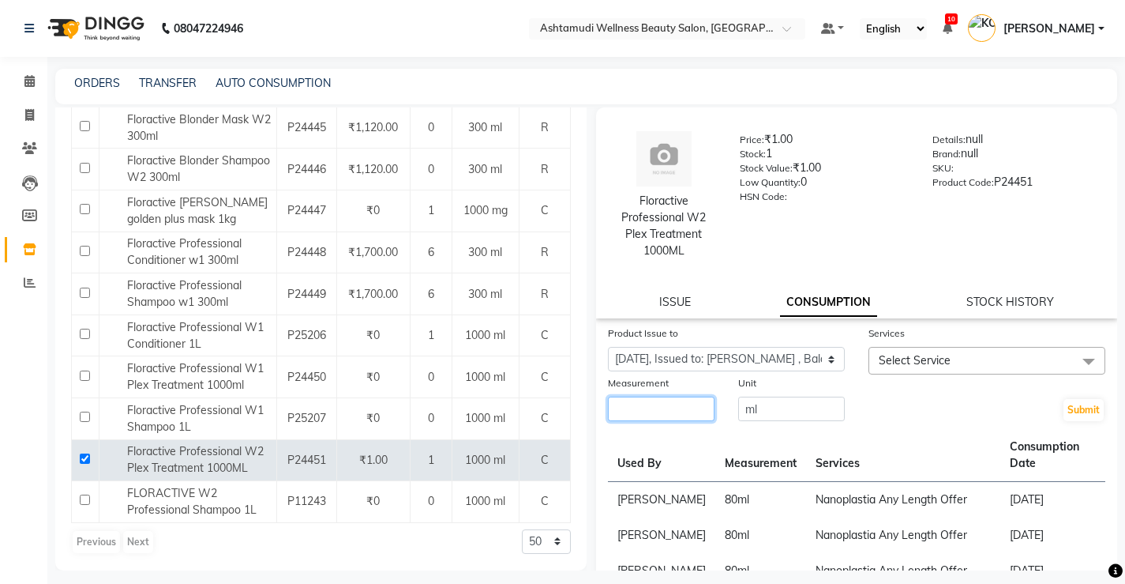
click at [686, 411] on input "number" at bounding box center [661, 408] width 107 height 24
type input "80"
click at [979, 362] on span "Select Service" at bounding box center [987, 361] width 237 height 28
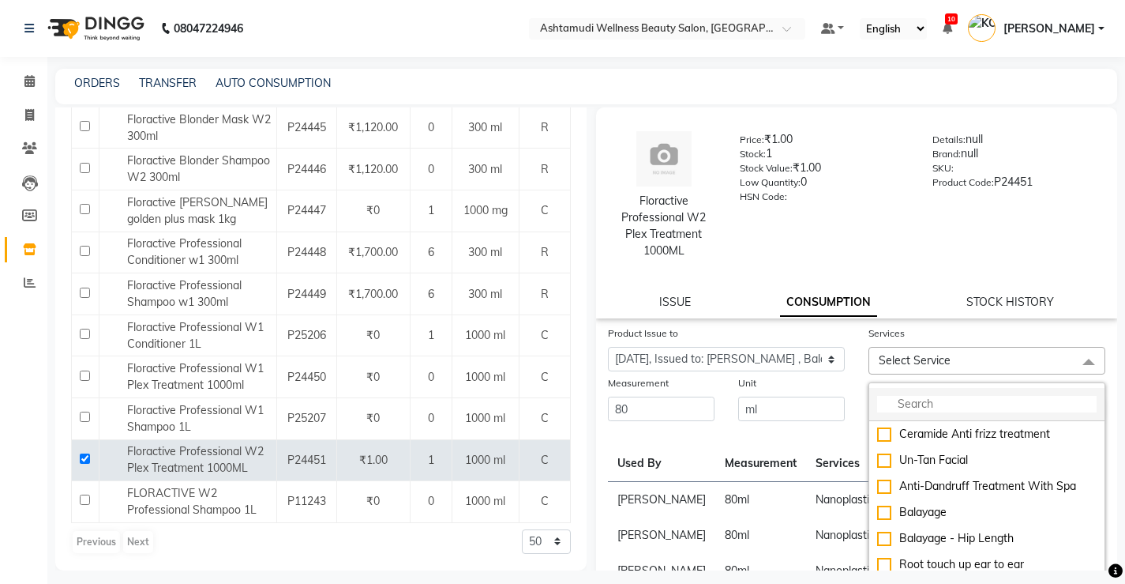
click at [952, 396] on input "multiselect-search" at bounding box center [987, 404] width 220 height 17
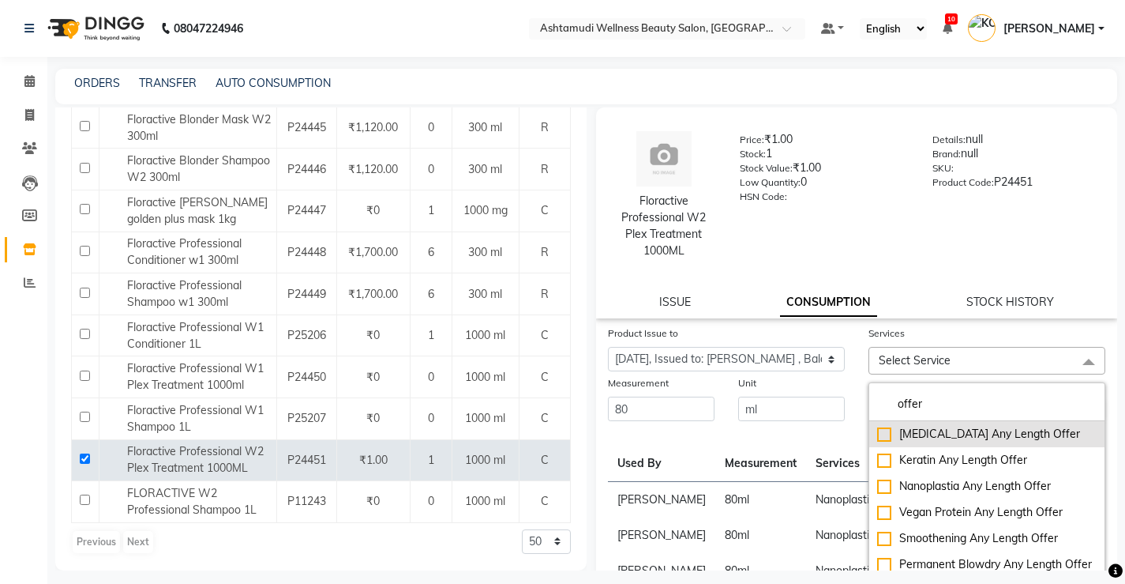
type input "offer"
click at [882, 435] on div "[MEDICAL_DATA] Any Length Offer" at bounding box center [987, 434] width 220 height 17
checkbox input "true"
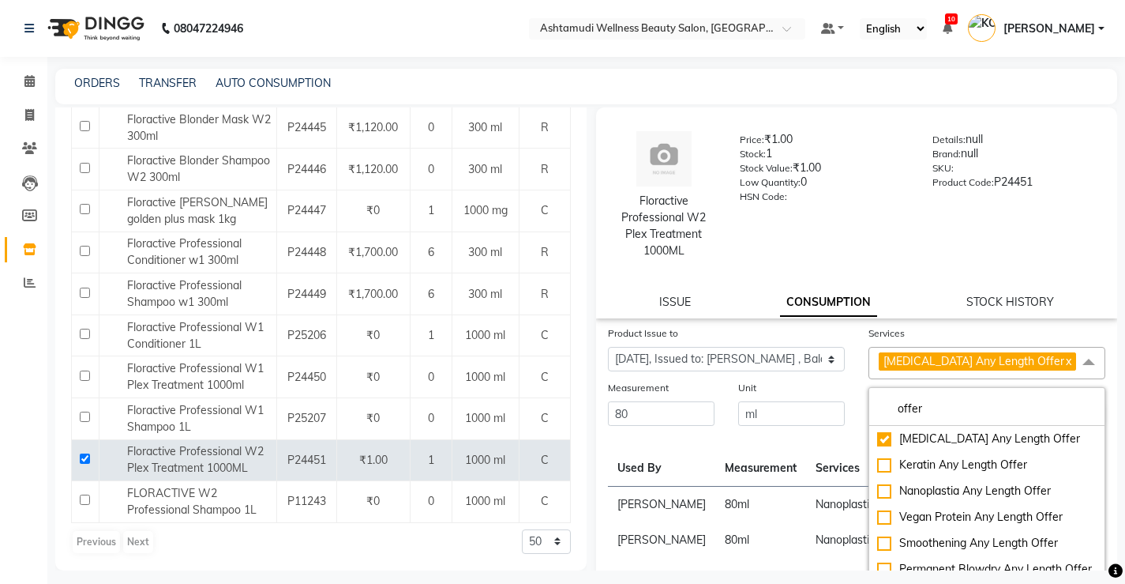
click at [841, 390] on div "Unit ml" at bounding box center [792, 403] width 130 height 48
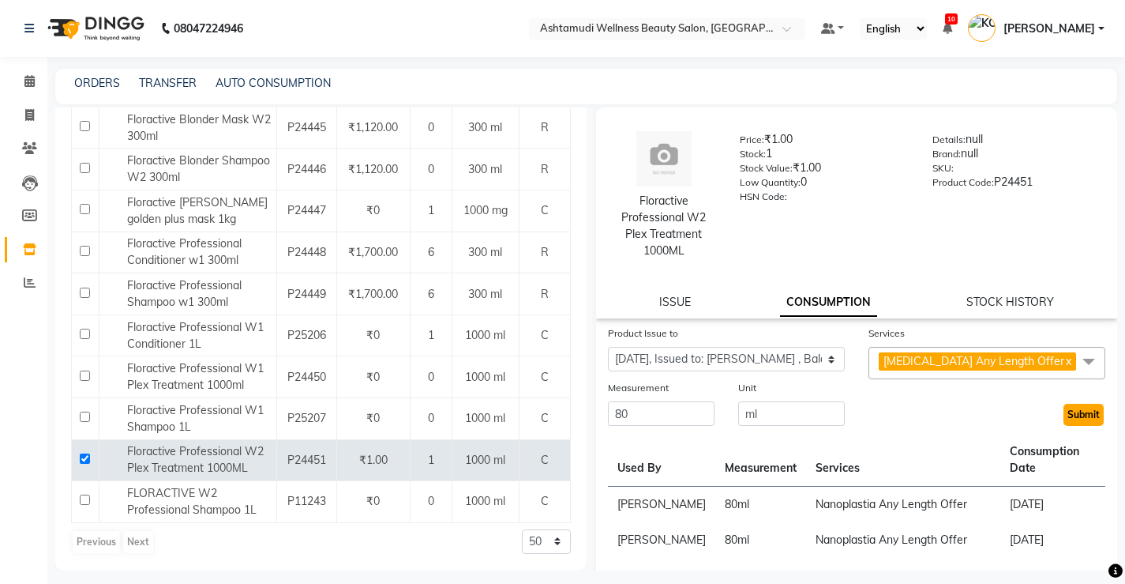
click at [1071, 409] on button "Submit" at bounding box center [1084, 415] width 40 height 22
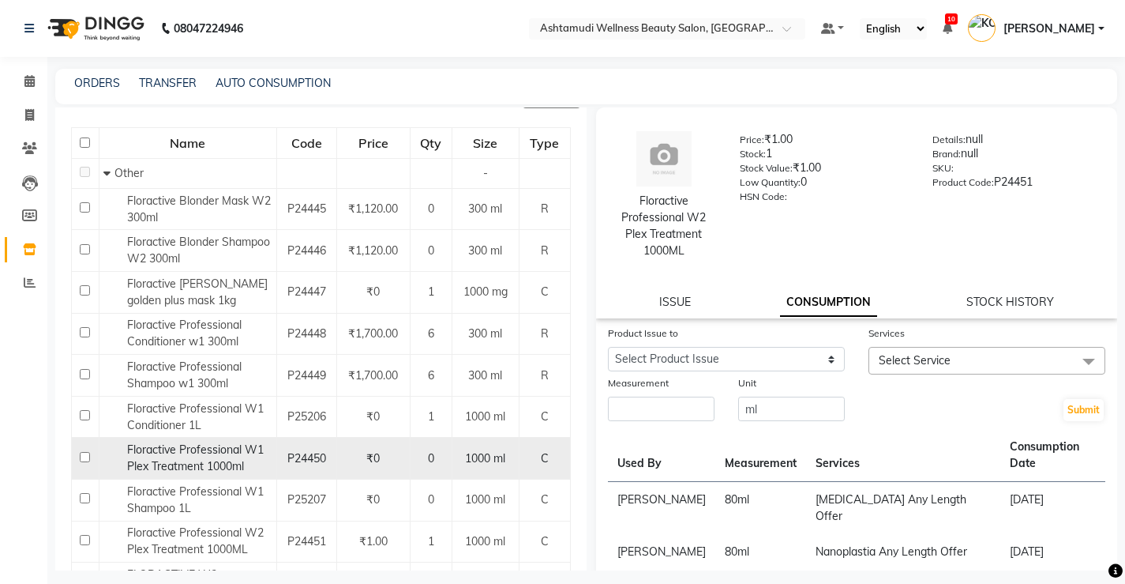
scroll to position [237, 0]
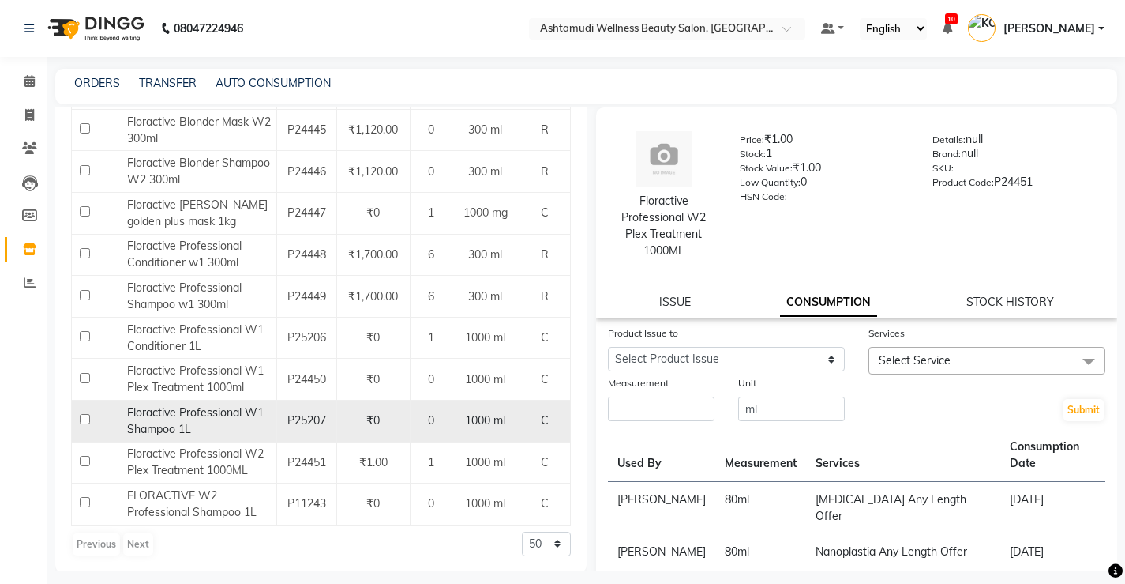
click at [204, 408] on span "Floractive Professional W1 Shampoo 1L" at bounding box center [195, 420] width 137 height 31
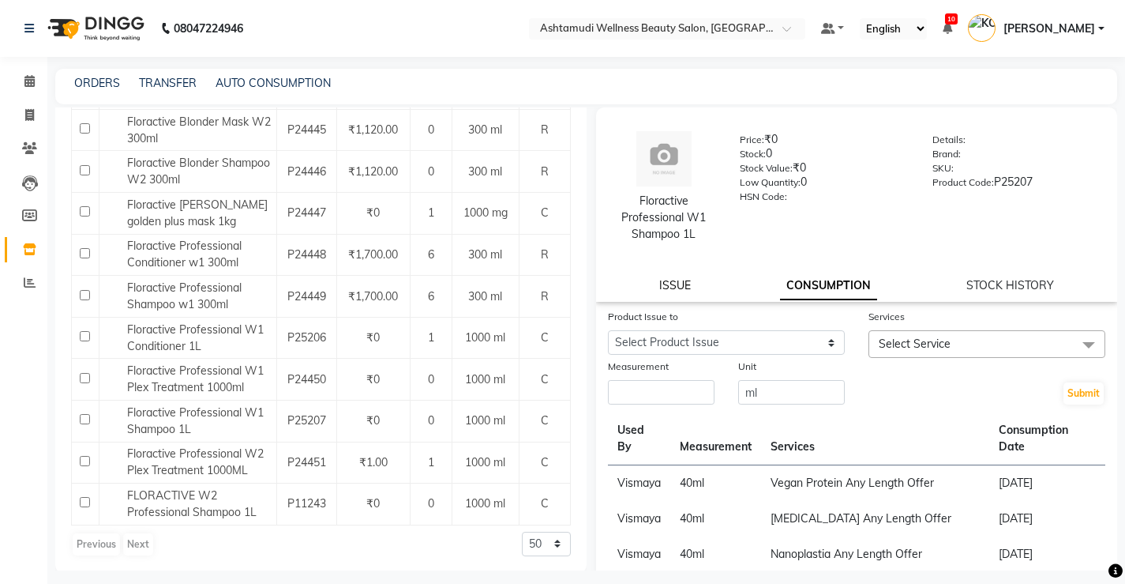
click at [674, 281] on link "ISSUE" at bounding box center [675, 285] width 32 height 14
select select
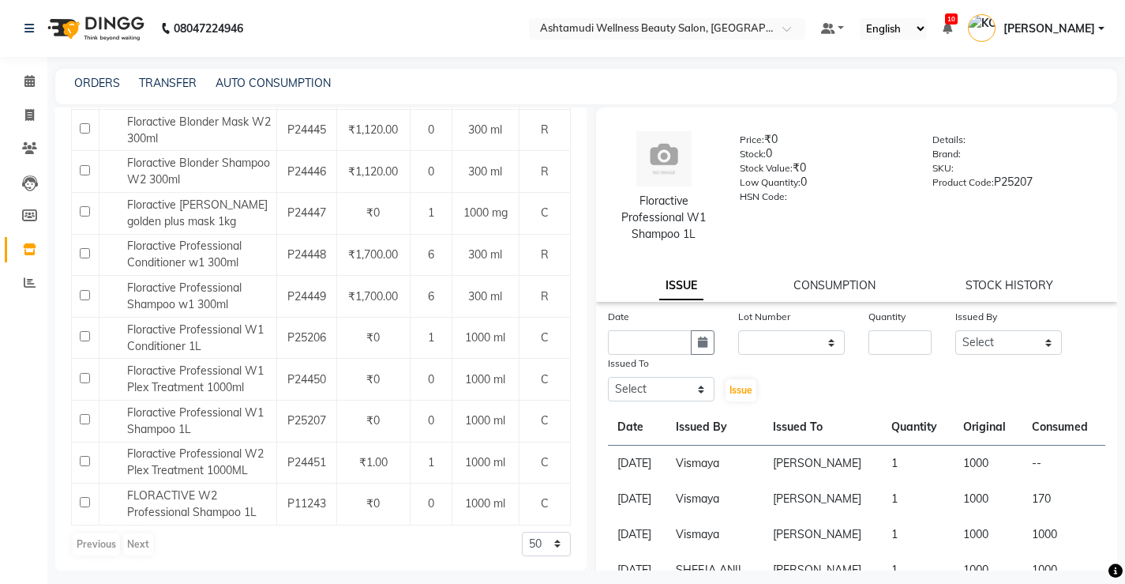
scroll to position [79, 0]
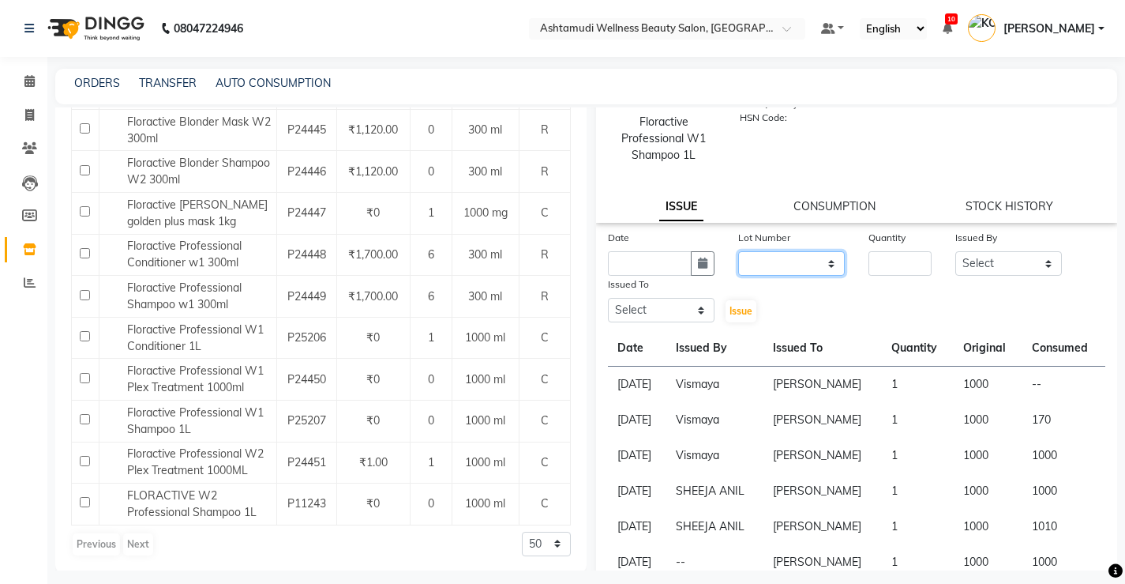
click at [784, 259] on select "None" at bounding box center [791, 263] width 107 height 24
click at [824, 203] on link "CONSUMPTION" at bounding box center [835, 206] width 82 height 14
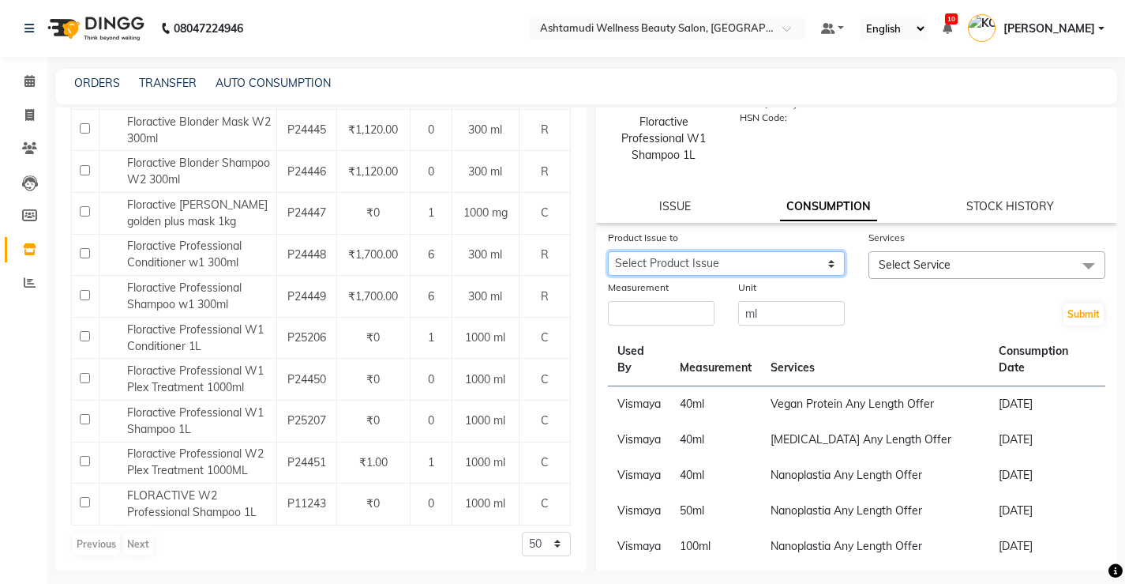
click at [750, 268] on select "Select Product Issue 2025-08-30, Issued to: Sreepriya, Balance: 1000 2025-08-02…" at bounding box center [726, 263] width 237 height 24
click at [908, 336] on th "Services" at bounding box center [875, 359] width 228 height 53
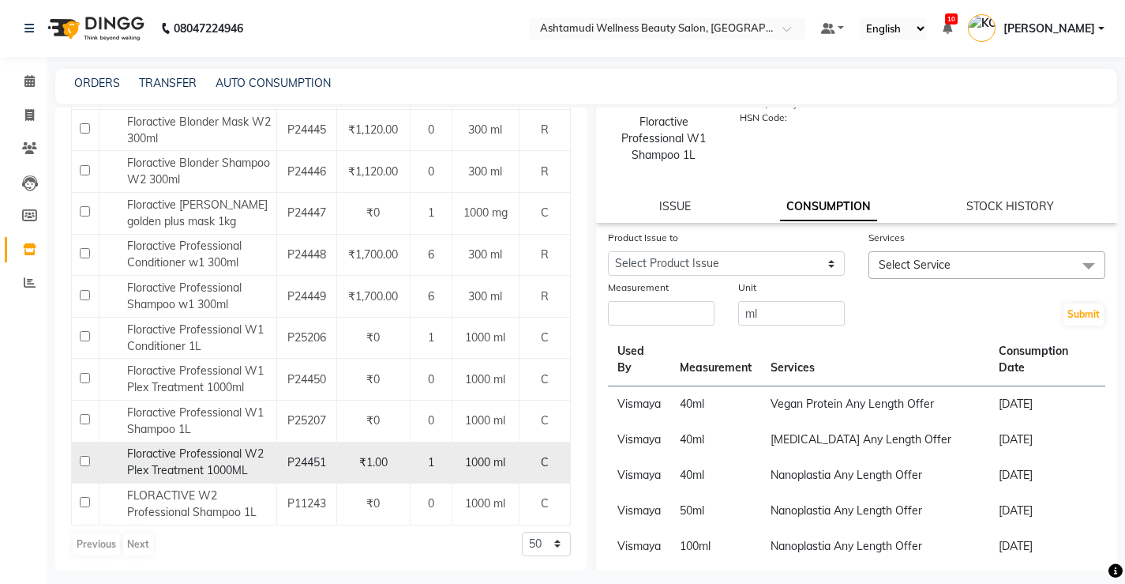
click at [215, 466] on span "Floractive Professional W2 Plex Treatment 1000ML" at bounding box center [195, 461] width 137 height 31
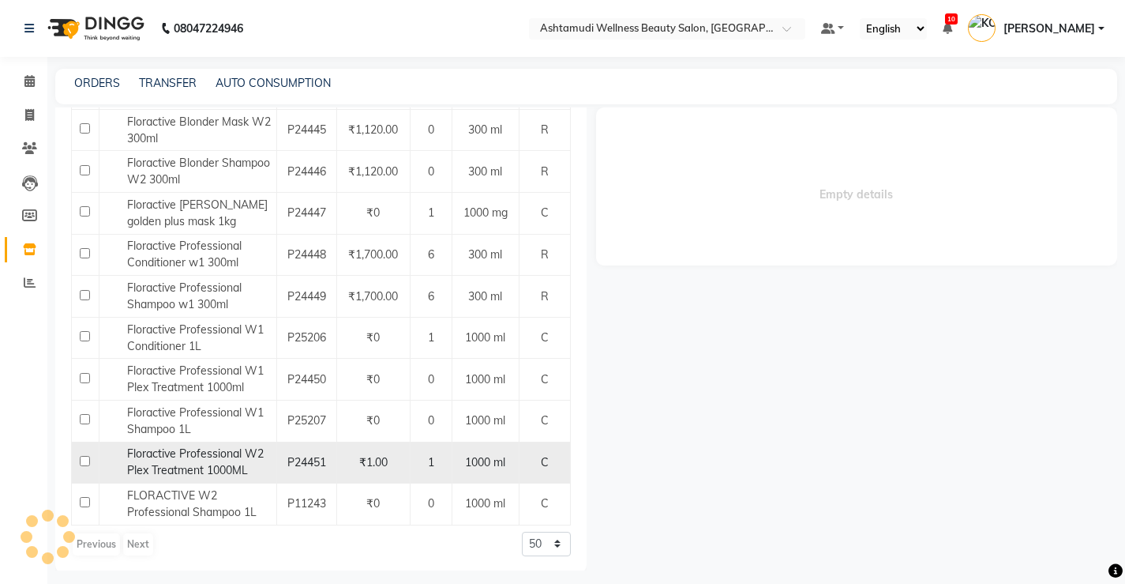
scroll to position [0, 0]
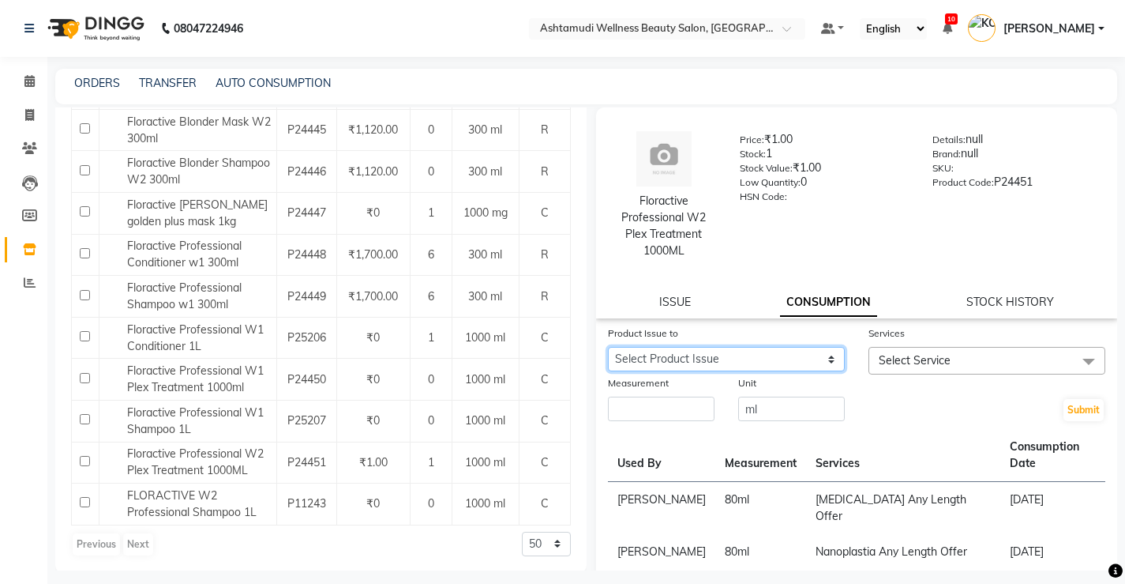
click at [718, 361] on select "Select Product Issue 2025-08-27, Issued to: SHYNI , Balance: 600 2024-07-20, Is…" at bounding box center [726, 359] width 237 height 24
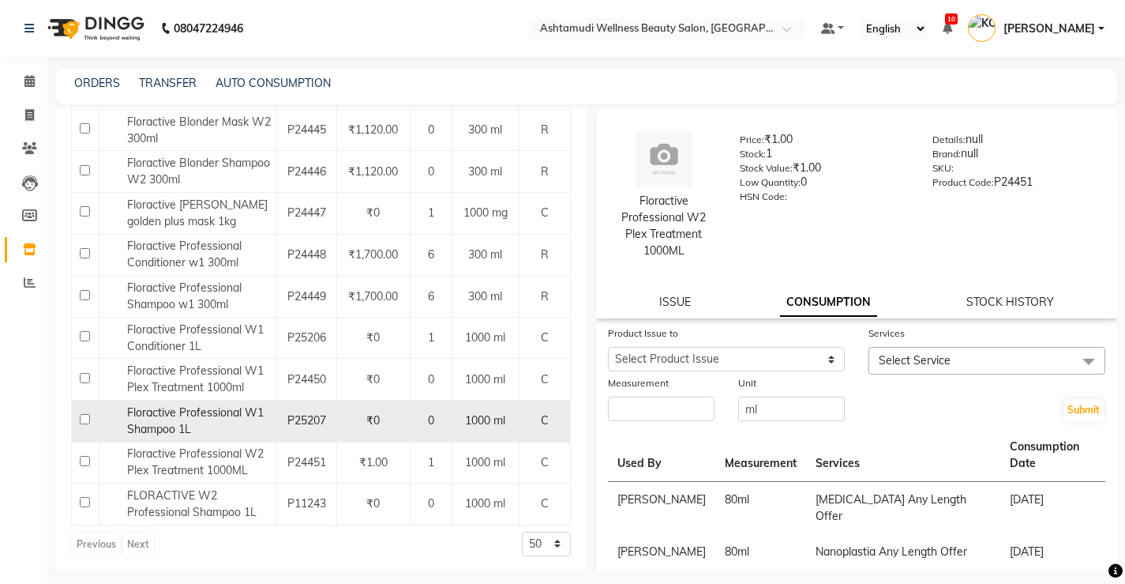
click at [204, 414] on span "Floractive Professional W1 Shampoo 1L" at bounding box center [195, 420] width 137 height 31
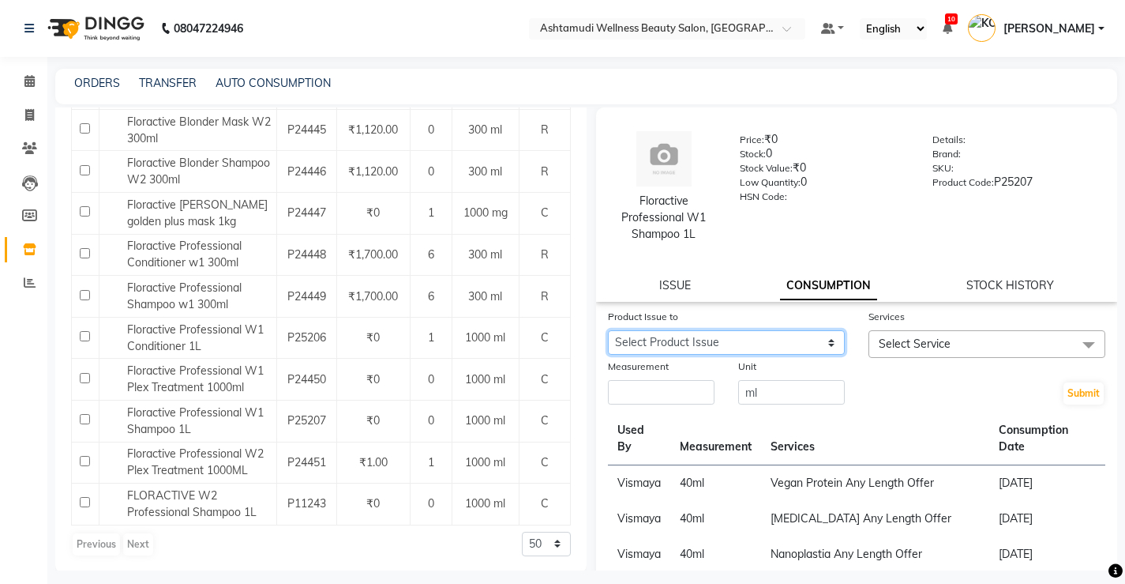
click at [815, 348] on select "Select Product Issue 2025-08-30, Issued to: Sreepriya, Balance: 1000 2025-08-02…" at bounding box center [726, 342] width 237 height 24
select select "1120618"
click at [608, 330] on select "Select Product Issue 2025-08-30, Issued to: Sreepriya, Balance: 1000 2025-08-02…" at bounding box center [726, 342] width 237 height 24
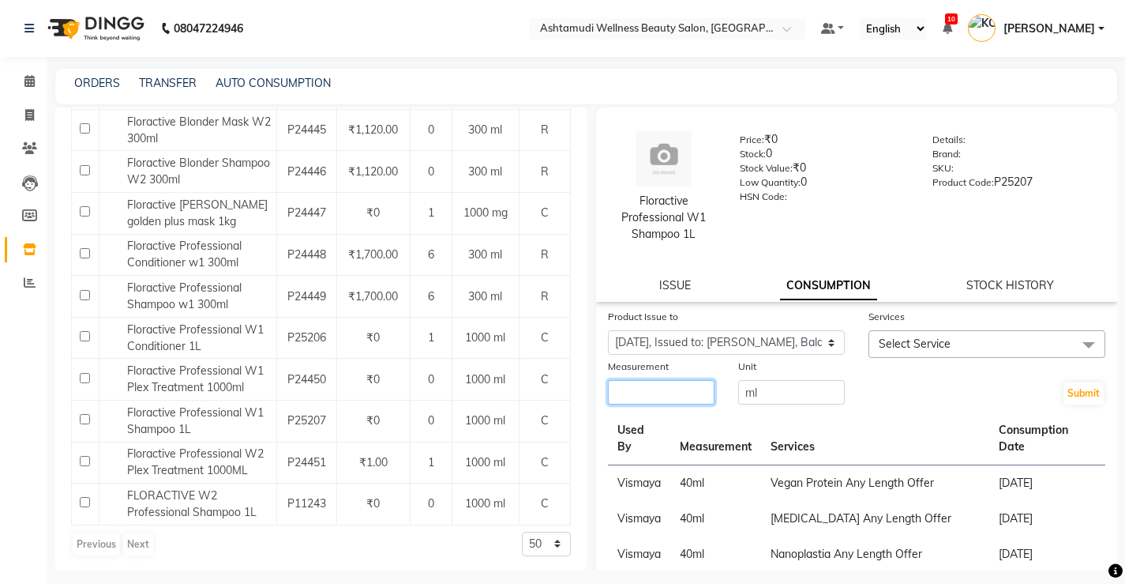
click at [692, 388] on input "number" at bounding box center [661, 392] width 107 height 24
type input "80"
click at [971, 340] on span "Select Service" at bounding box center [987, 344] width 237 height 28
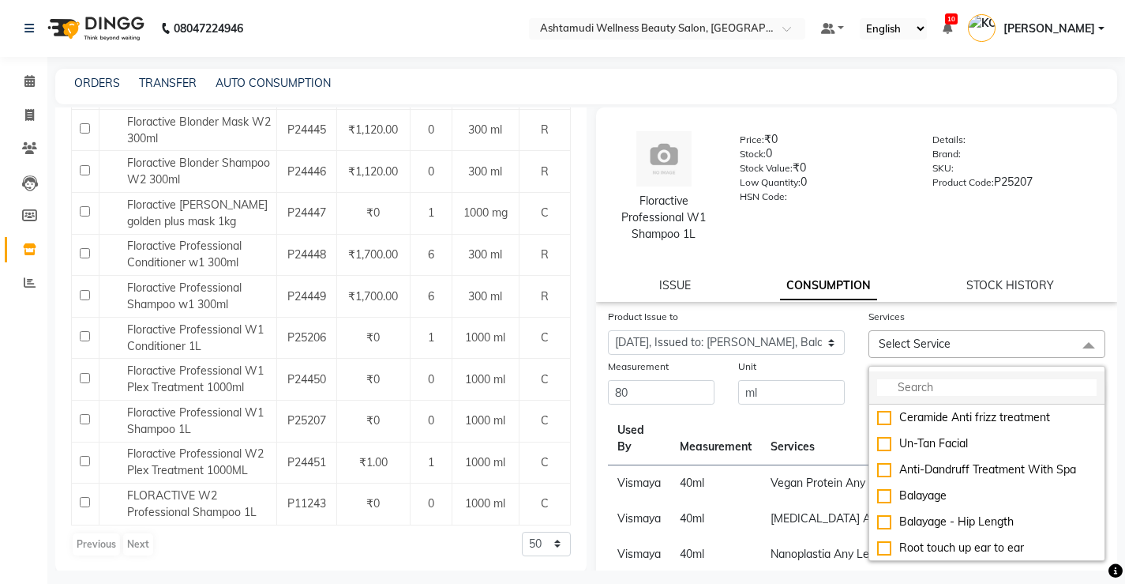
click at [966, 389] on input "multiselect-search" at bounding box center [987, 387] width 220 height 17
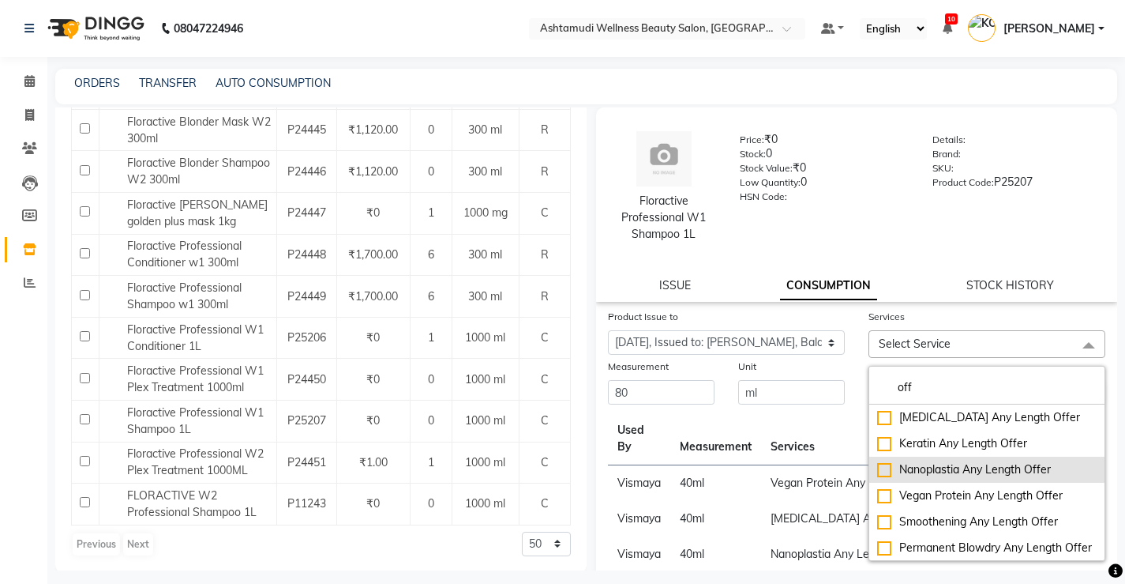
type input "off"
click at [964, 471] on div "Nanoplastia Any Length Offer" at bounding box center [987, 469] width 220 height 17
checkbox input "true"
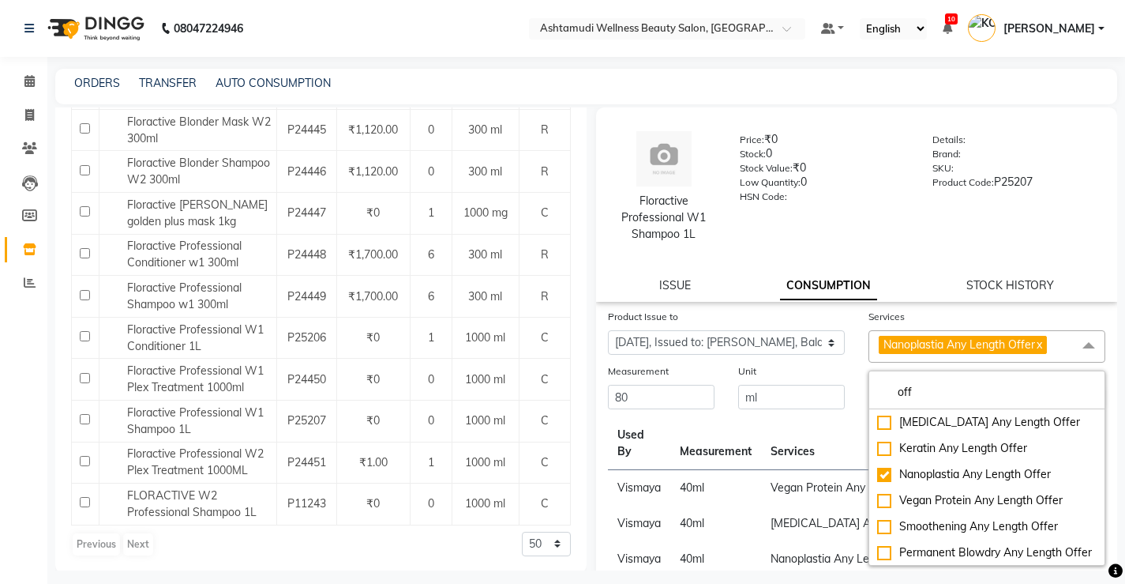
click at [656, 450] on th "Used By" at bounding box center [639, 443] width 63 height 53
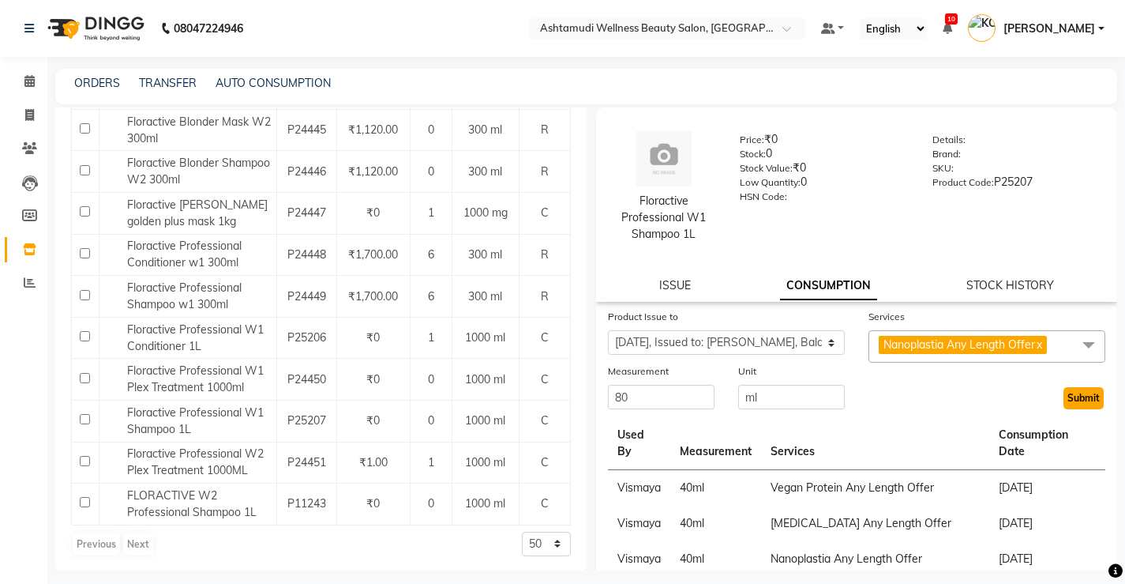
click at [1076, 396] on button "Submit" at bounding box center [1084, 398] width 40 height 22
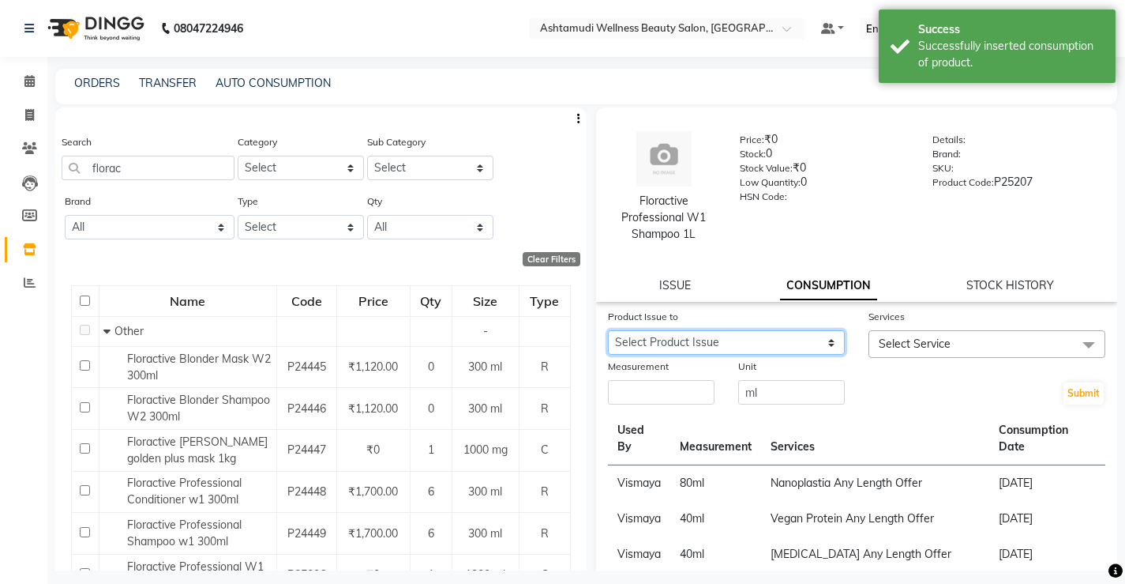
click at [797, 337] on select "Select Product Issue 2025-08-30, Issued to: Sreepriya, Balance: 1000 2025-08-02…" at bounding box center [726, 342] width 237 height 24
select select "1120618"
click at [608, 330] on select "Select Product Issue 2025-08-30, Issued to: Sreepriya, Balance: 1000 2025-08-02…" at bounding box center [726, 342] width 237 height 24
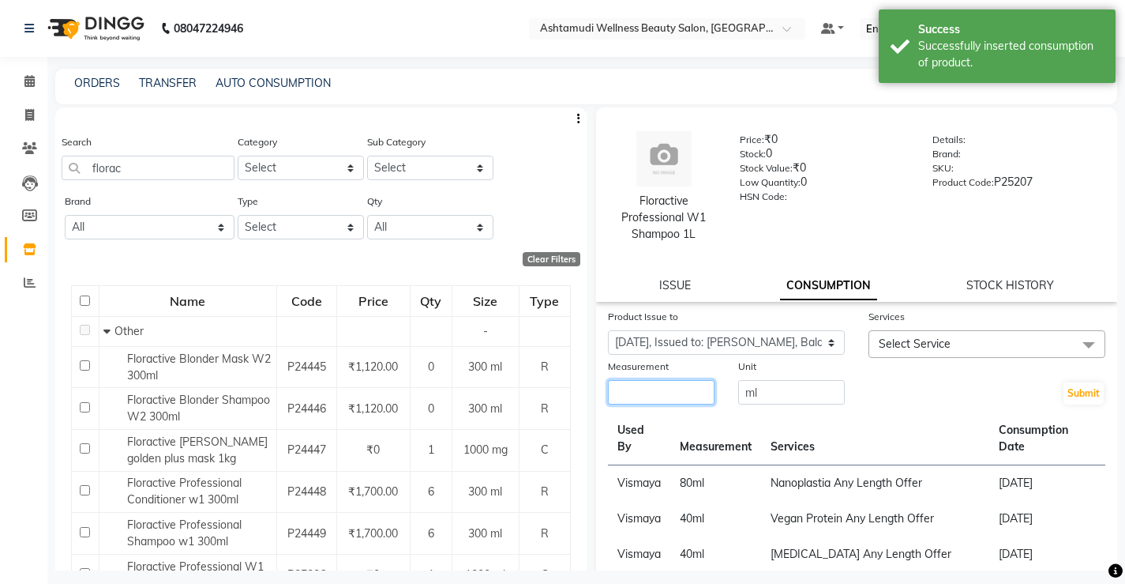
click at [672, 384] on input "number" at bounding box center [661, 392] width 107 height 24
type input "80"
click at [919, 334] on span "Select Service" at bounding box center [987, 344] width 237 height 28
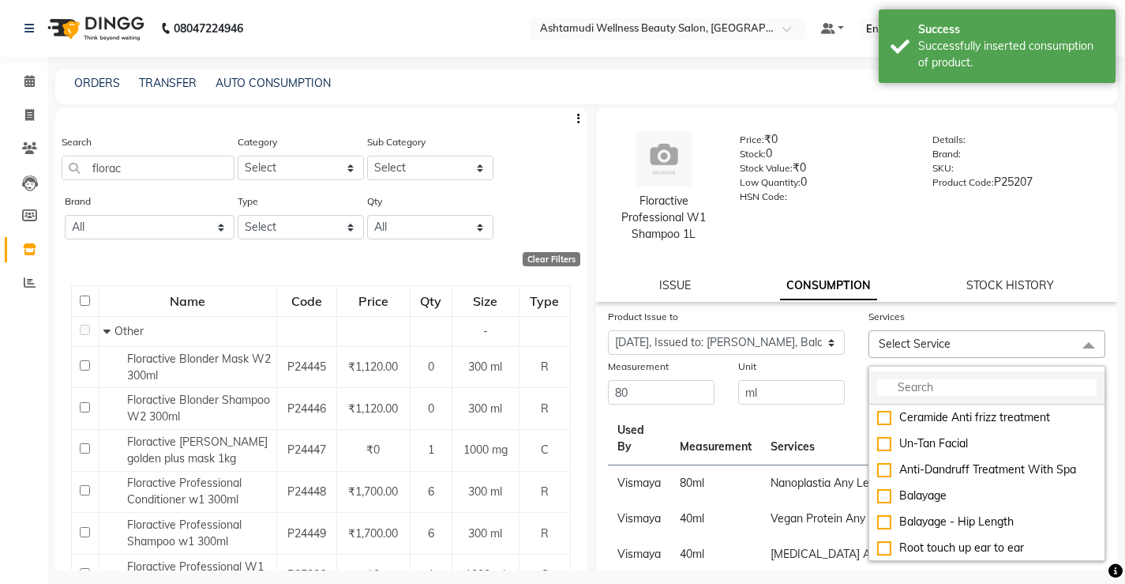
click at [928, 398] on li at bounding box center [987, 387] width 235 height 33
click at [932, 391] on input "multiselect-search" at bounding box center [987, 387] width 220 height 17
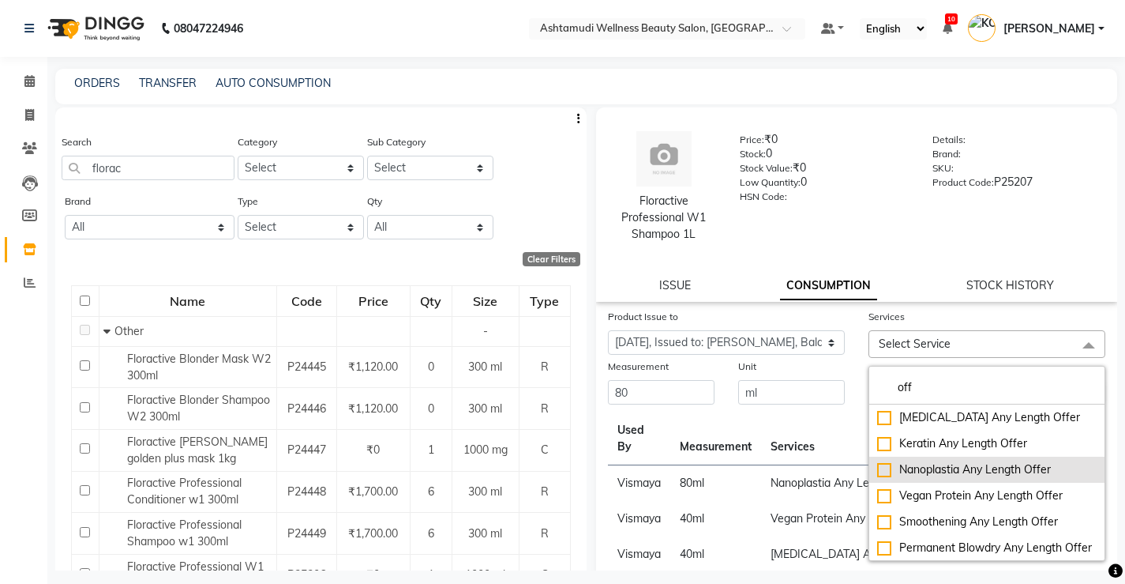
type input "off"
click at [945, 463] on div "Nanoplastia Any Length Offer" at bounding box center [987, 469] width 220 height 17
checkbox input "true"
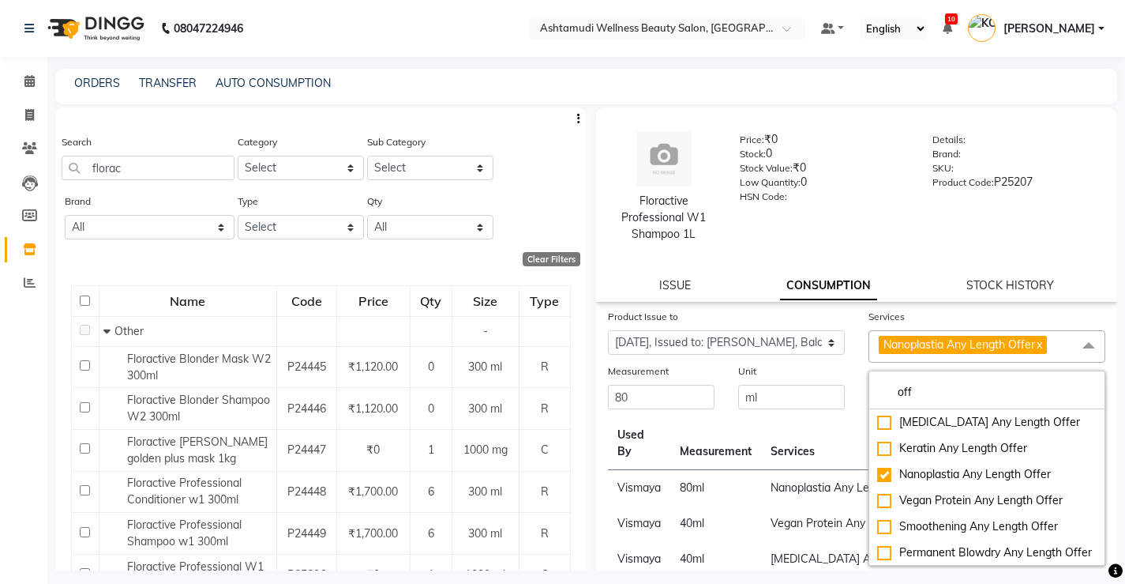
click at [820, 465] on th "Services" at bounding box center [875, 443] width 228 height 53
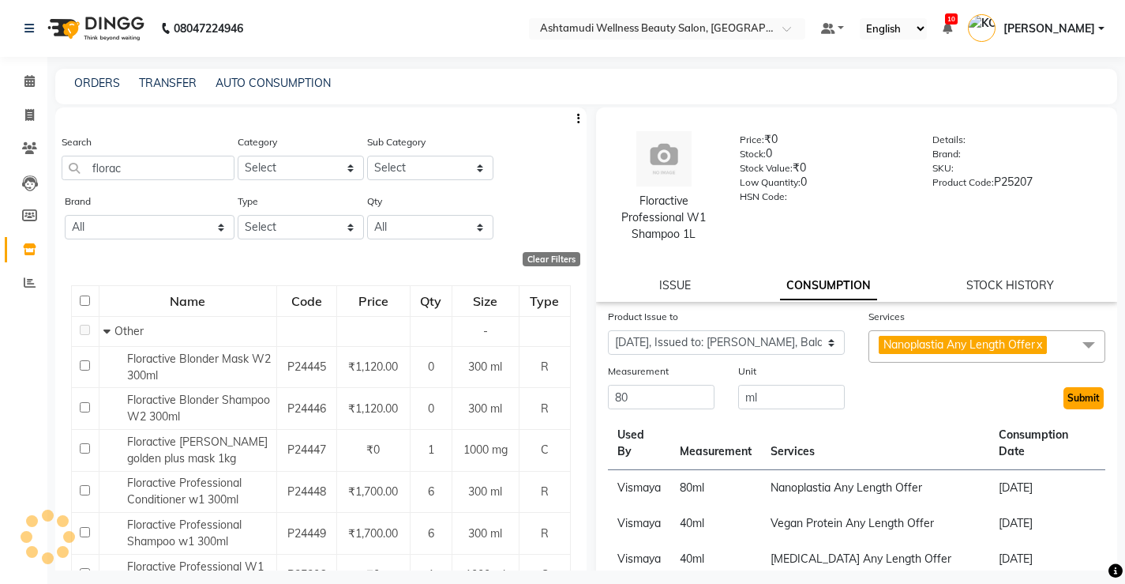
click at [1069, 401] on button "Submit" at bounding box center [1084, 398] width 40 height 22
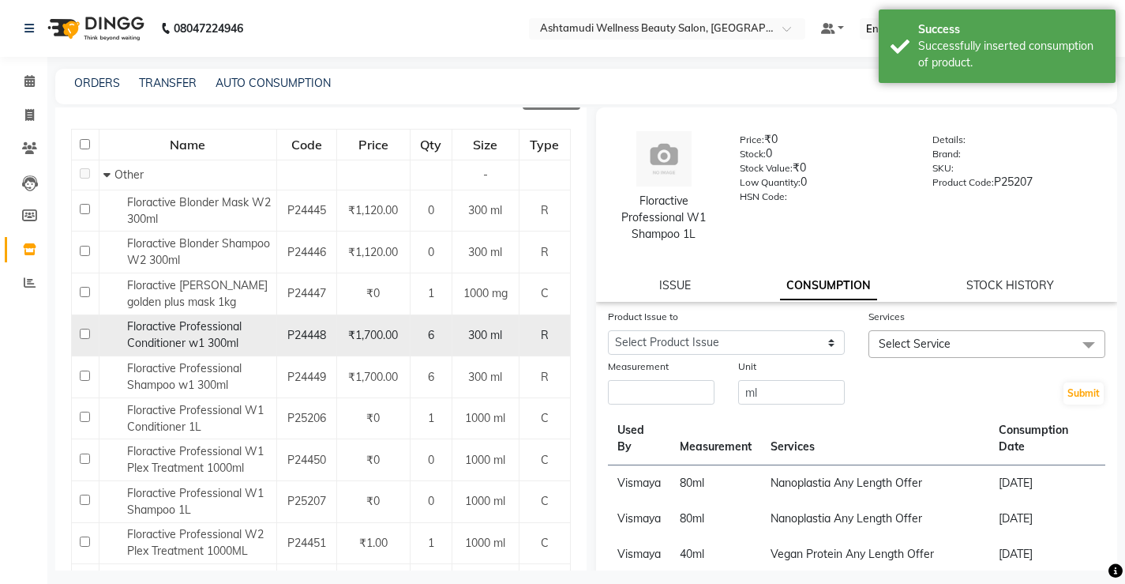
scroll to position [158, 0]
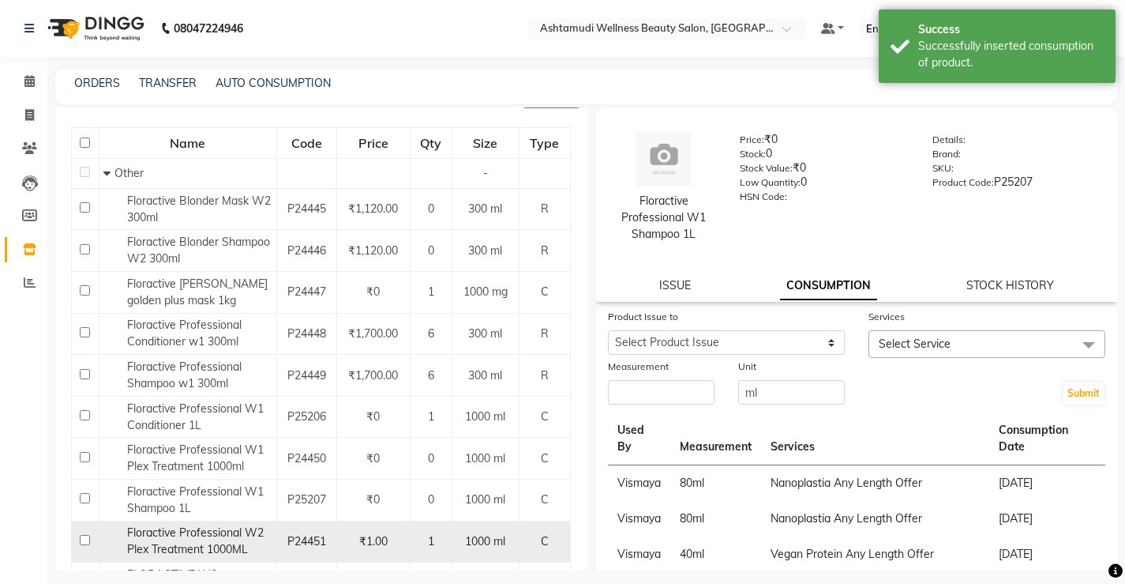
click at [315, 543] on span "P24451" at bounding box center [306, 541] width 39 height 14
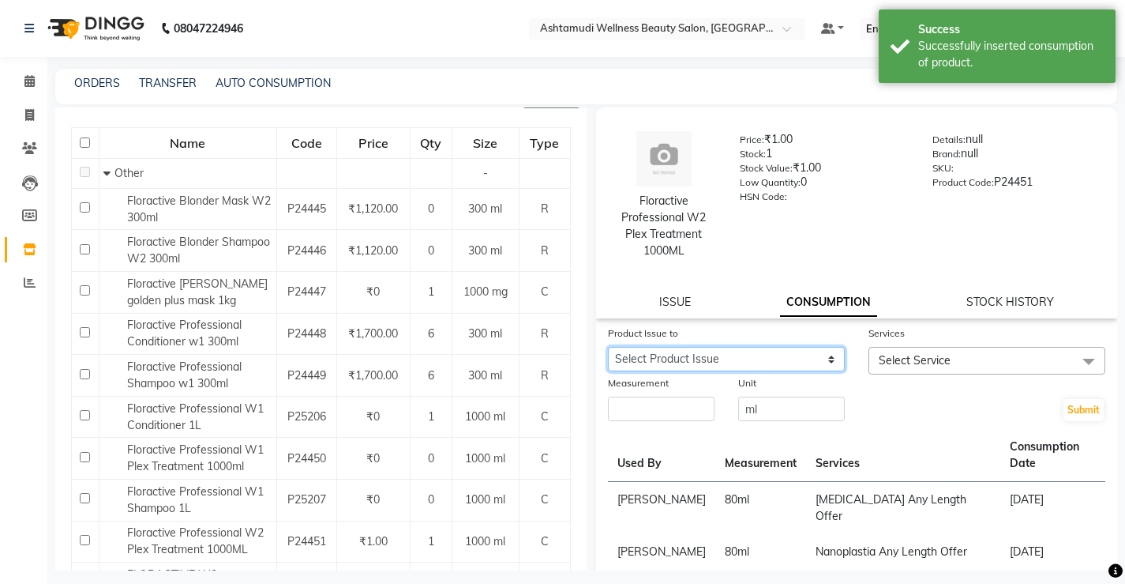
click at [746, 362] on select "Select Product Issue 2025-08-27, Issued to: SHYNI , Balance: 600 2024-07-20, Is…" at bounding box center [726, 359] width 237 height 24
select select "1184647"
click at [608, 347] on select "Select Product Issue 2025-08-27, Issued to: SHYNI , Balance: 600 2024-07-20, Is…" at bounding box center [726, 359] width 237 height 24
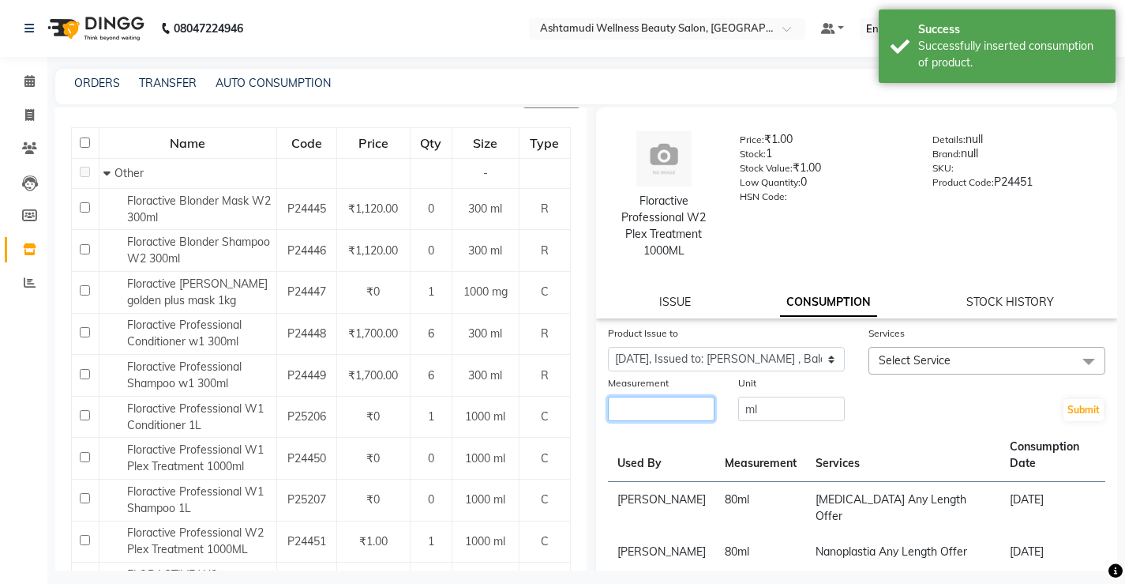
click at [673, 398] on input "number" at bounding box center [661, 408] width 107 height 24
type input "80"
click at [997, 351] on span "Select Service" at bounding box center [987, 361] width 237 height 28
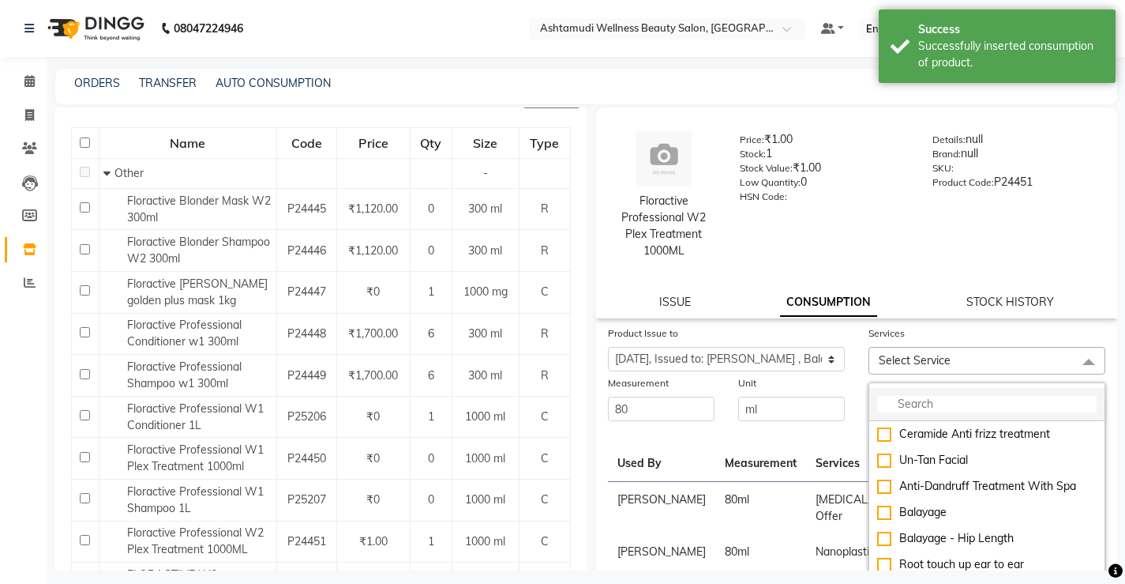
click at [975, 400] on input "multiselect-search" at bounding box center [987, 404] width 220 height 17
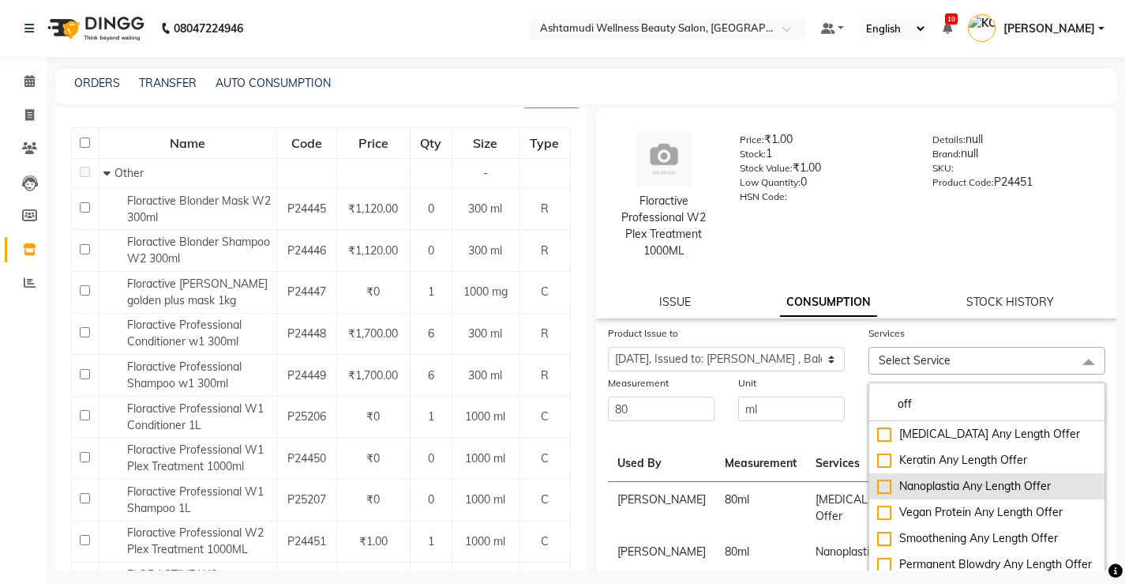
type input "off"
click at [925, 489] on div "Nanoplastia Any Length Offer" at bounding box center [987, 486] width 220 height 17
checkbox input "true"
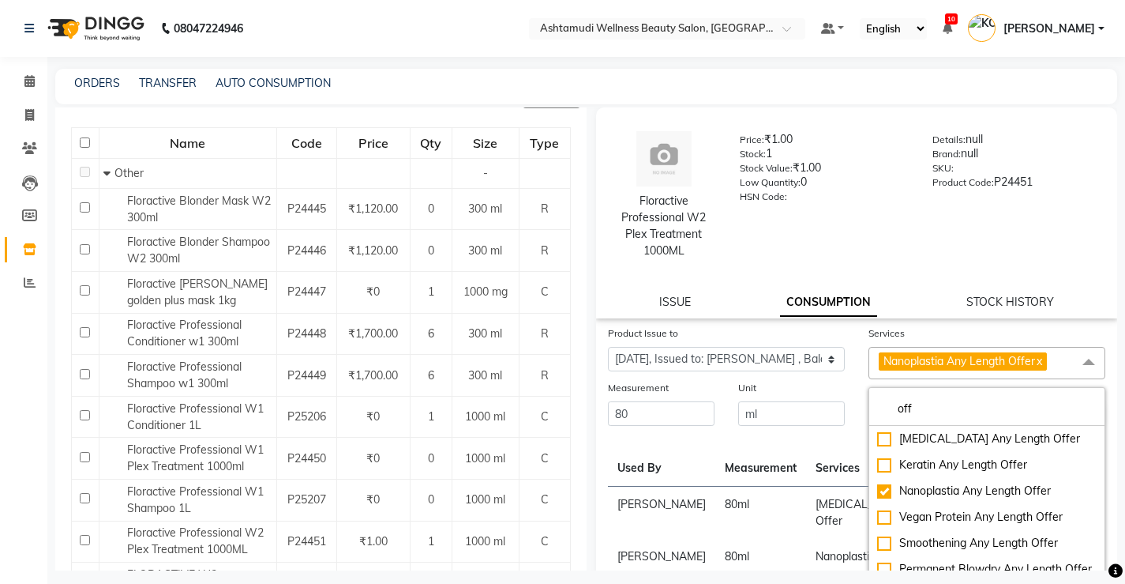
click at [806, 473] on th "Services" at bounding box center [903, 460] width 194 height 53
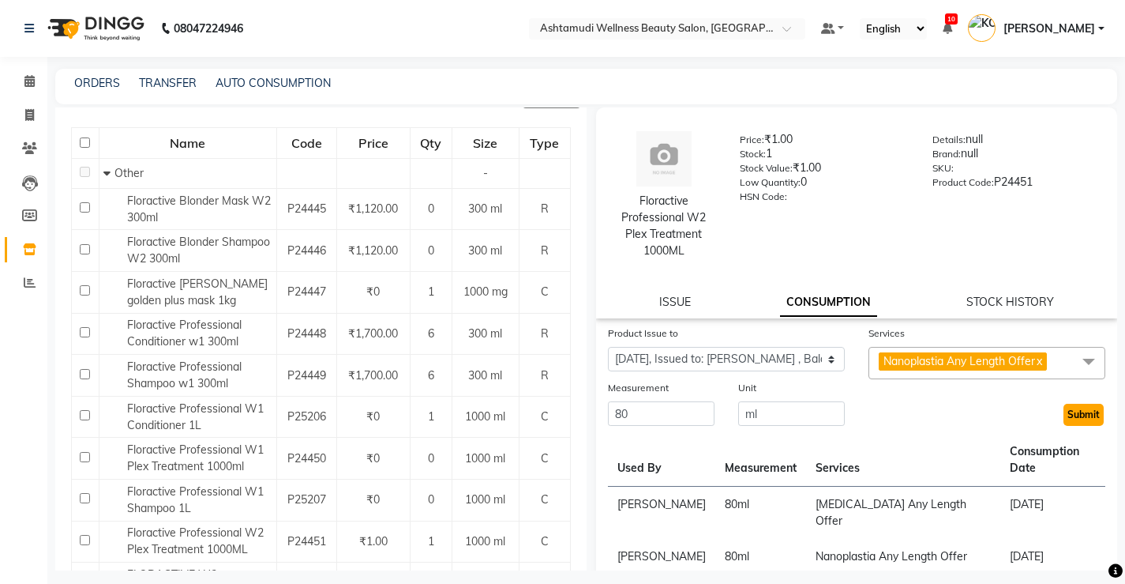
click at [1089, 412] on button "Submit" at bounding box center [1084, 415] width 40 height 22
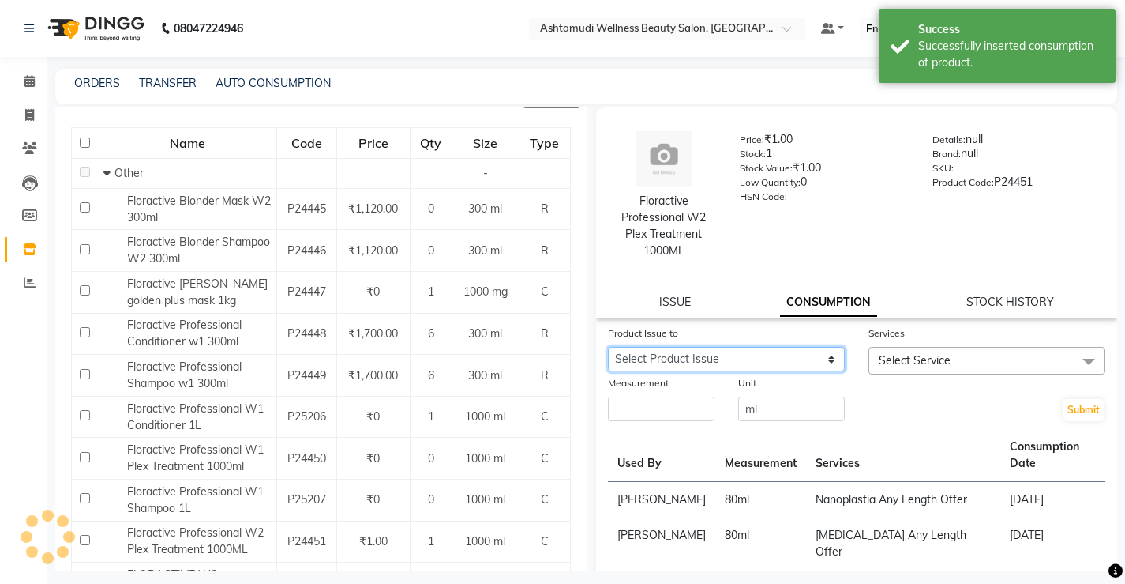
click at [777, 366] on select "Select Product Issue 2025-08-27, Issued to: SHYNI , Balance: 520 2024-07-20, Is…" at bounding box center [726, 359] width 237 height 24
select select "1184647"
click at [608, 347] on select "Select Product Issue 2025-08-27, Issued to: SHYNI , Balance: 520 2024-07-20, Is…" at bounding box center [726, 359] width 237 height 24
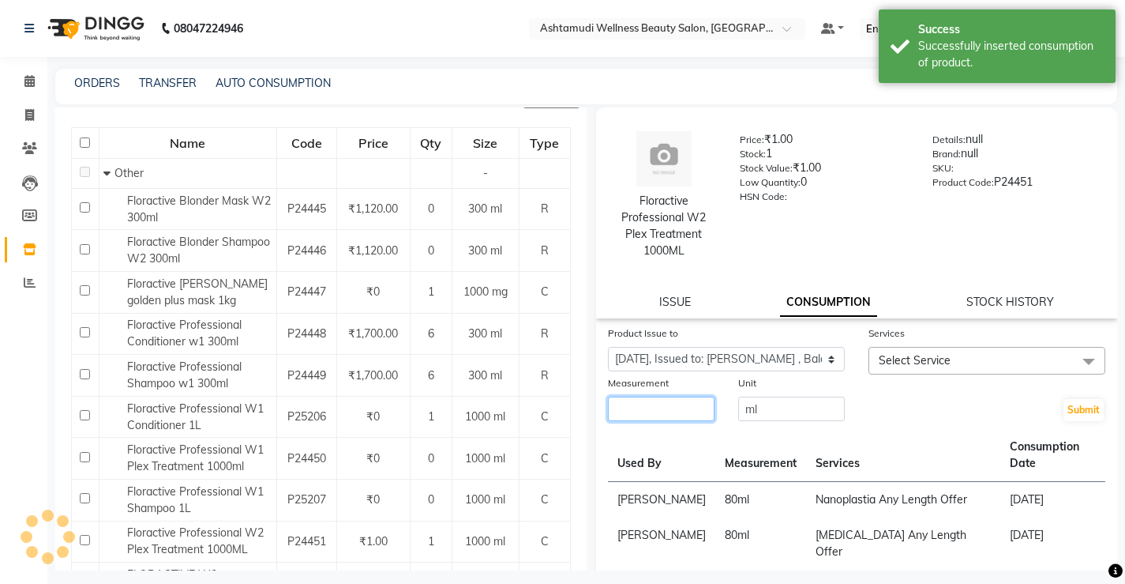
click at [679, 409] on input "number" at bounding box center [661, 408] width 107 height 24
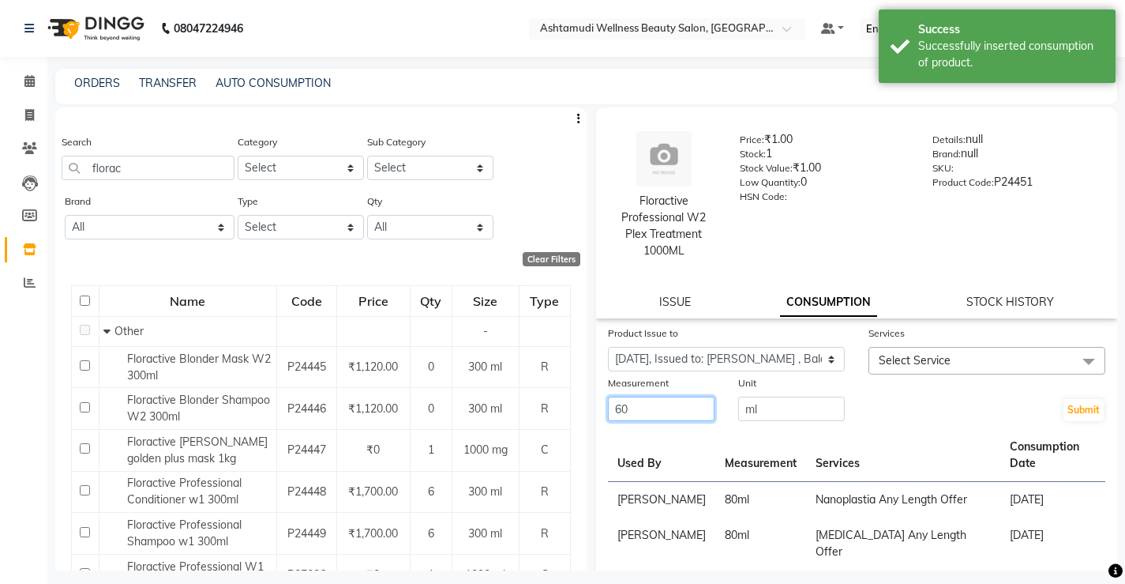
type input "60"
click at [903, 352] on span "Select Service" at bounding box center [987, 361] width 237 height 28
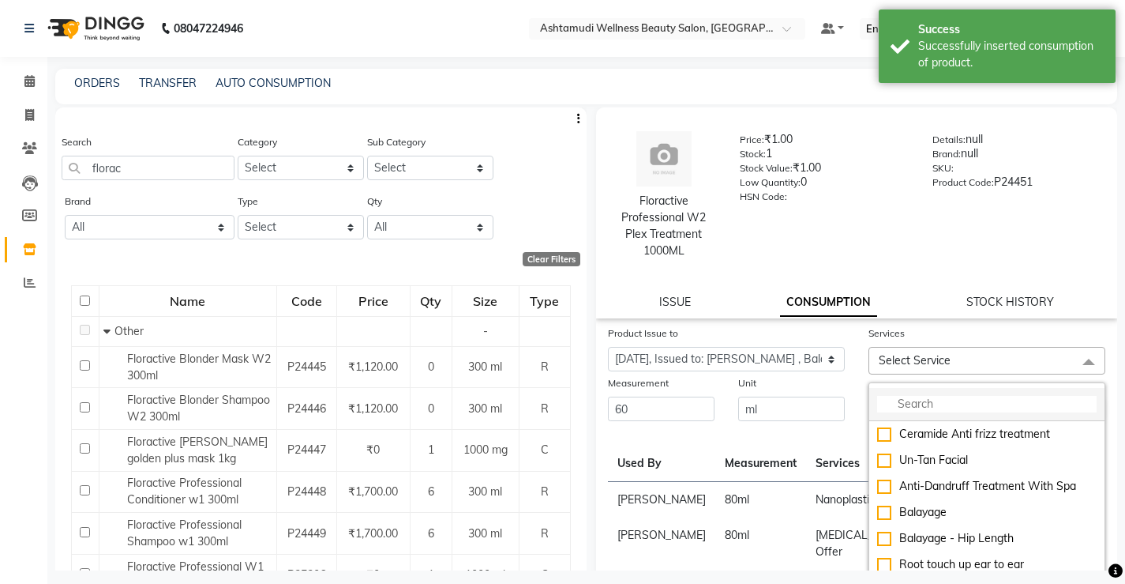
click at [949, 408] on input "multiselect-search" at bounding box center [987, 404] width 220 height 17
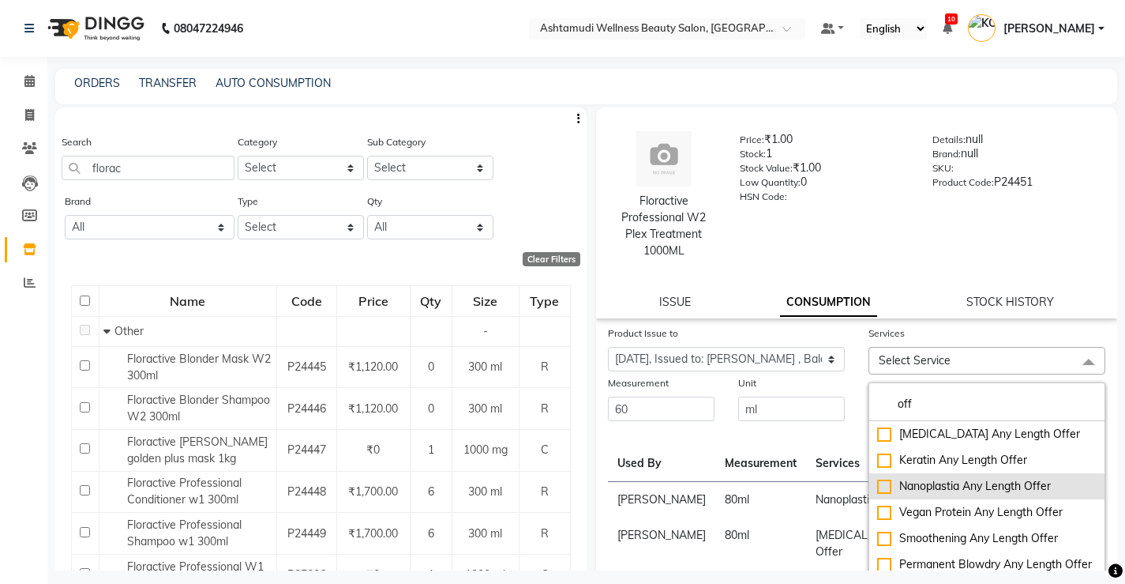
type input "off"
click at [973, 486] on div "Nanoplastia Any Length Offer" at bounding box center [987, 486] width 220 height 17
checkbox input "true"
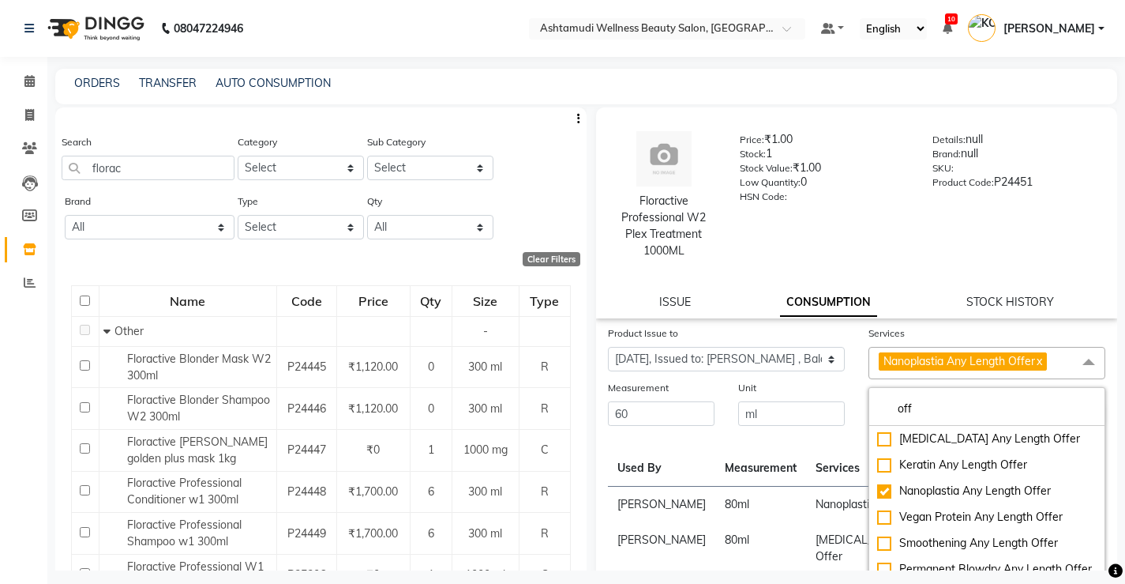
click at [806, 453] on th "Services" at bounding box center [903, 460] width 194 height 53
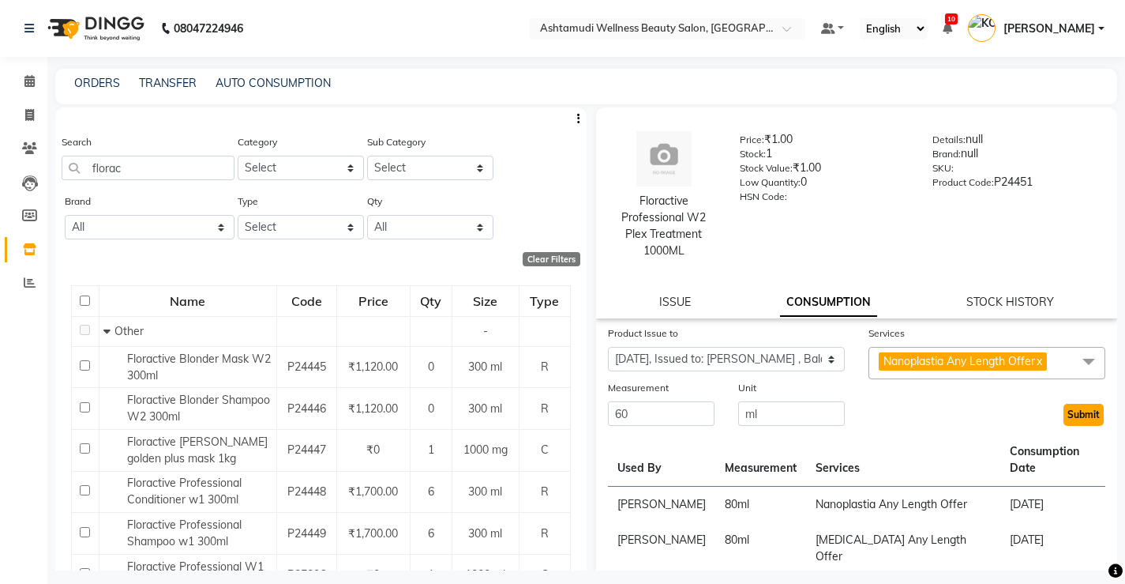
click at [1090, 414] on button "Submit" at bounding box center [1084, 415] width 40 height 22
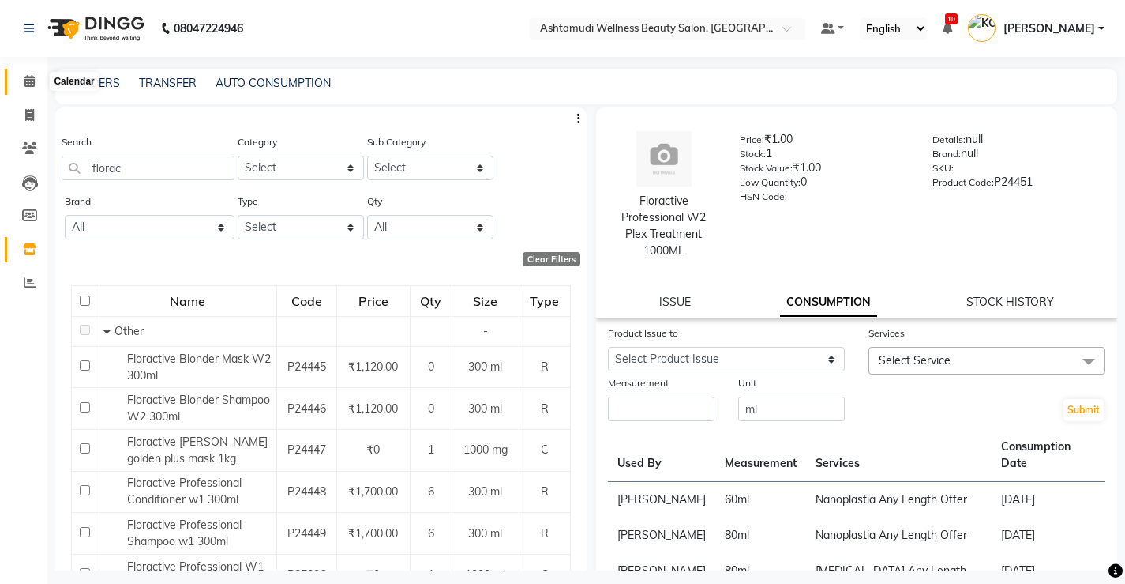
click at [26, 81] on icon at bounding box center [29, 81] width 10 height 12
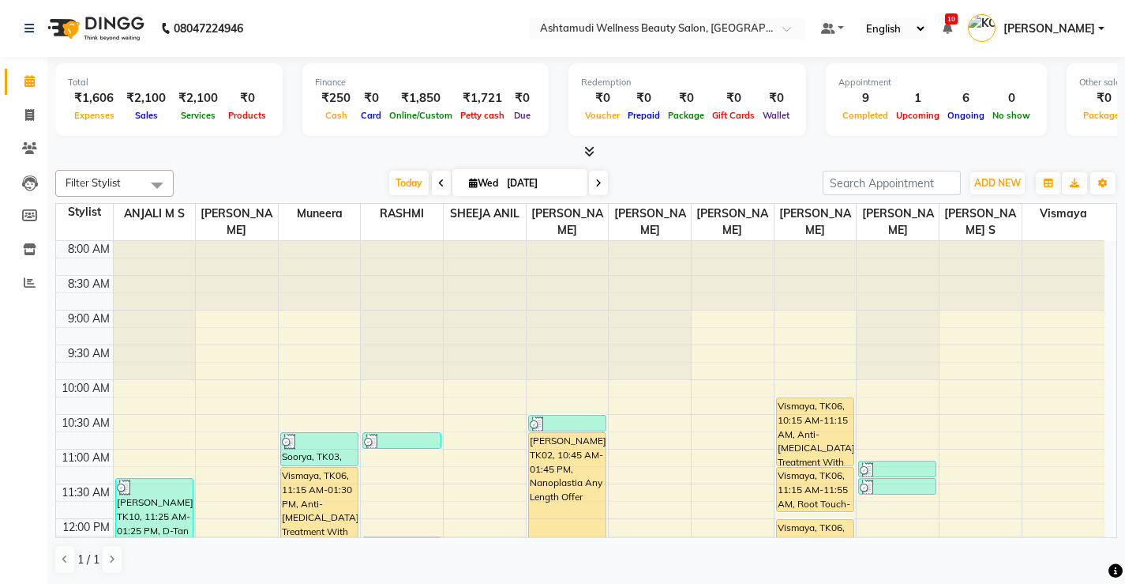
scroll to position [79, 0]
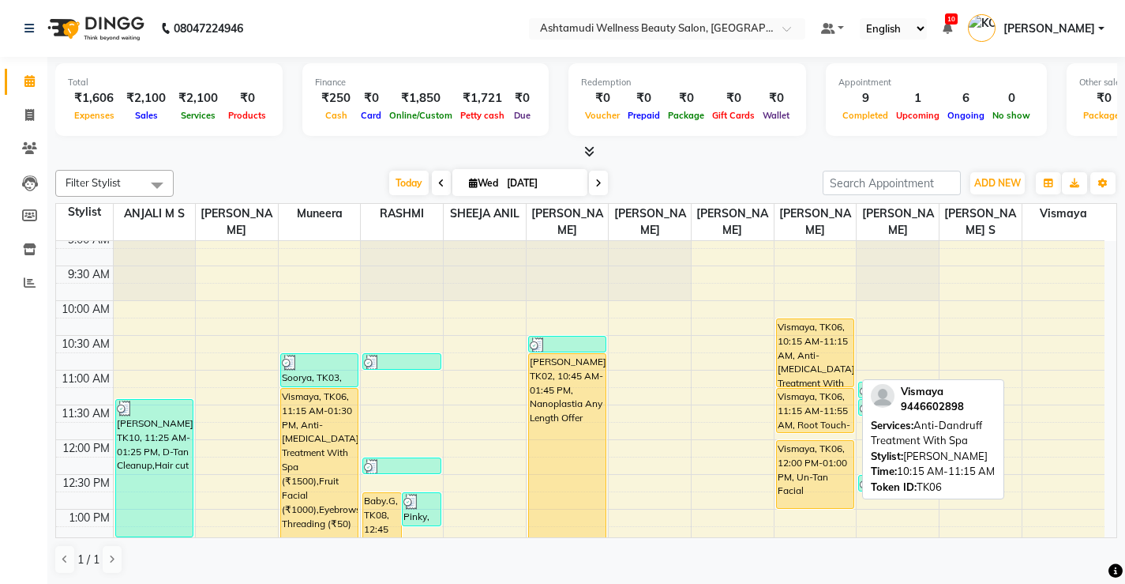
click at [817, 351] on div "Vismaya, TK06, 10:15 AM-11:15 AM, Anti-[MEDICAL_DATA] Treatment With Spa" at bounding box center [815, 352] width 77 height 67
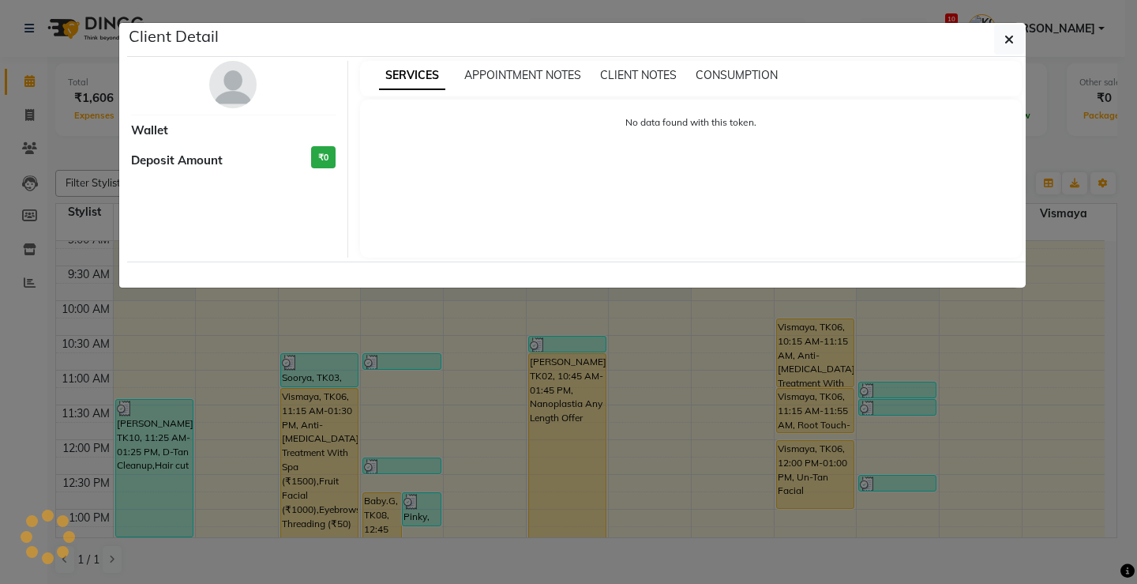
select select "1"
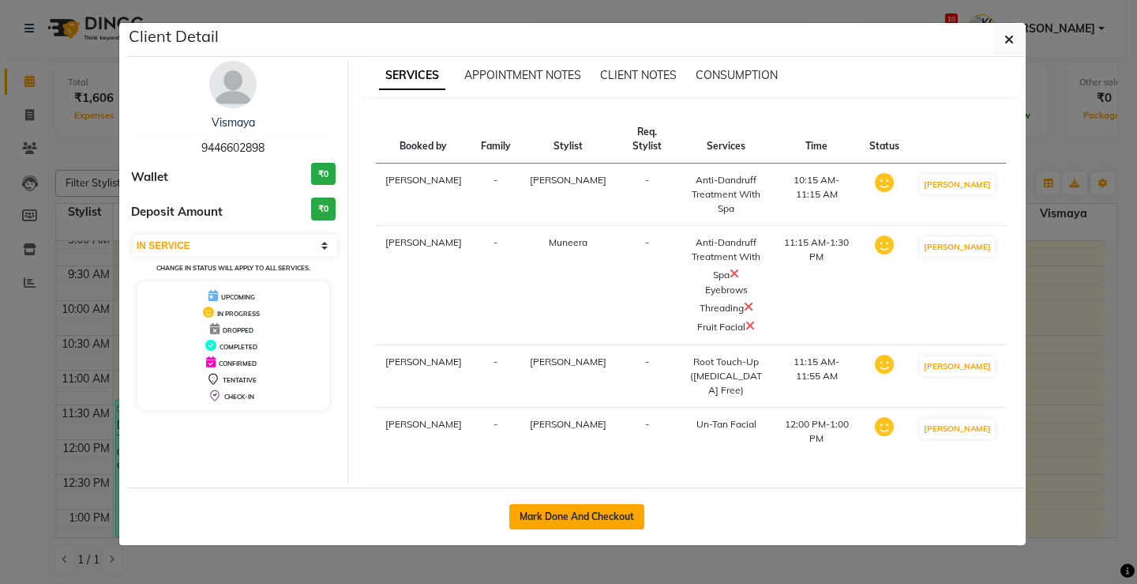
click at [584, 517] on button "Mark Done And Checkout" at bounding box center [576, 516] width 135 height 25
select select "service"
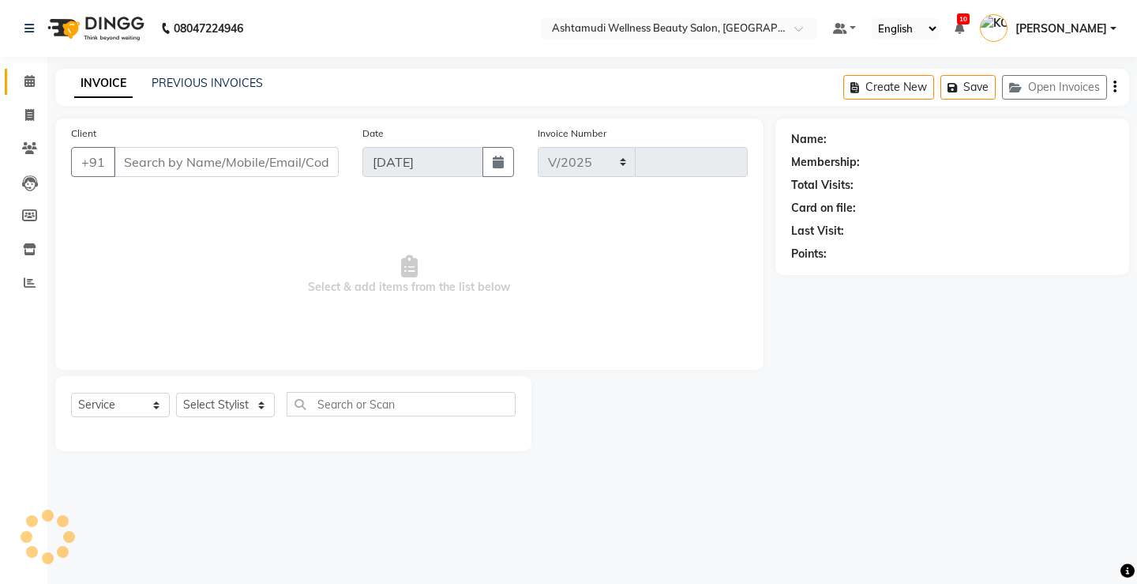
select select "4674"
type input "3324"
select select "product"
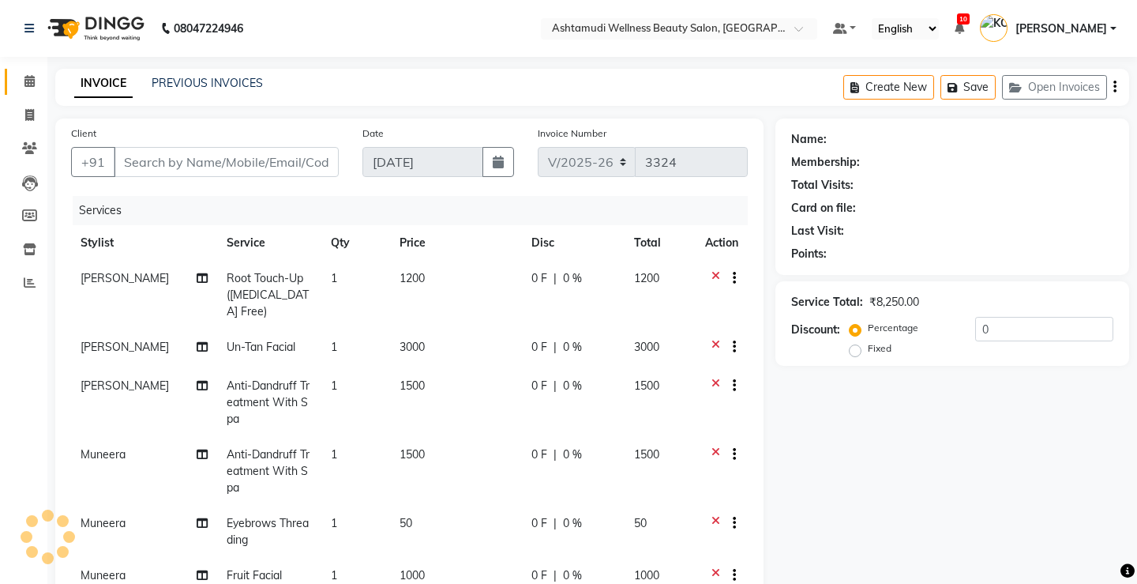
type input "9446602898"
select select "67522"
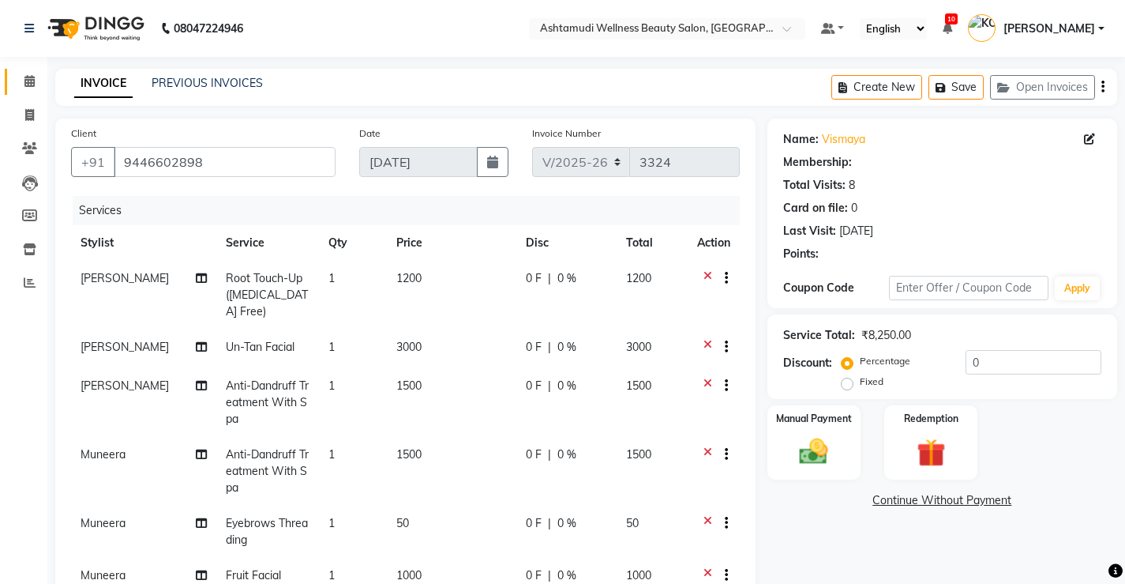
select select "1: Object"
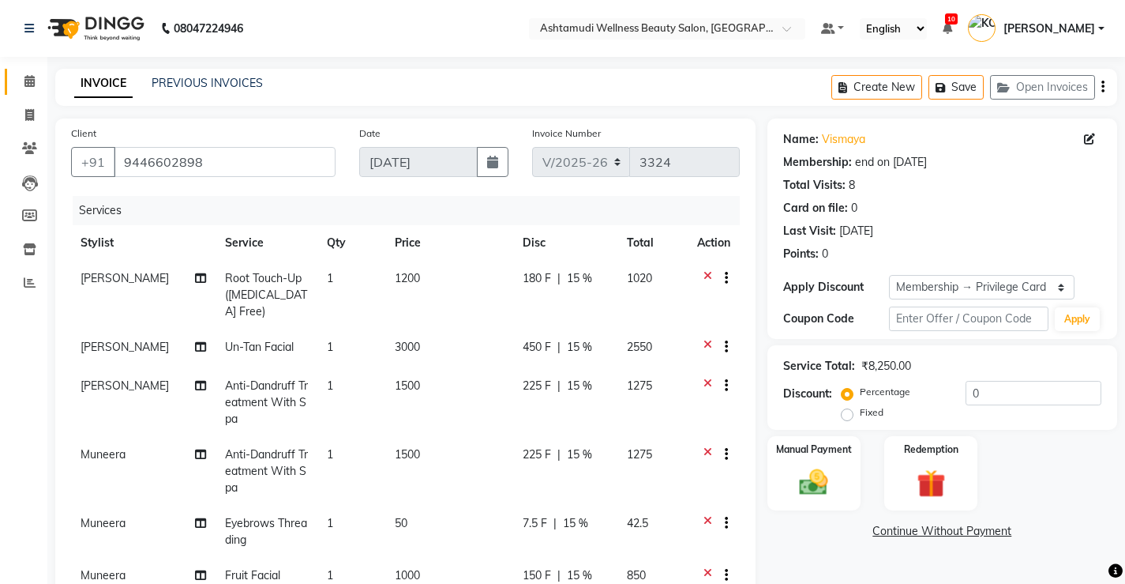
type input "15"
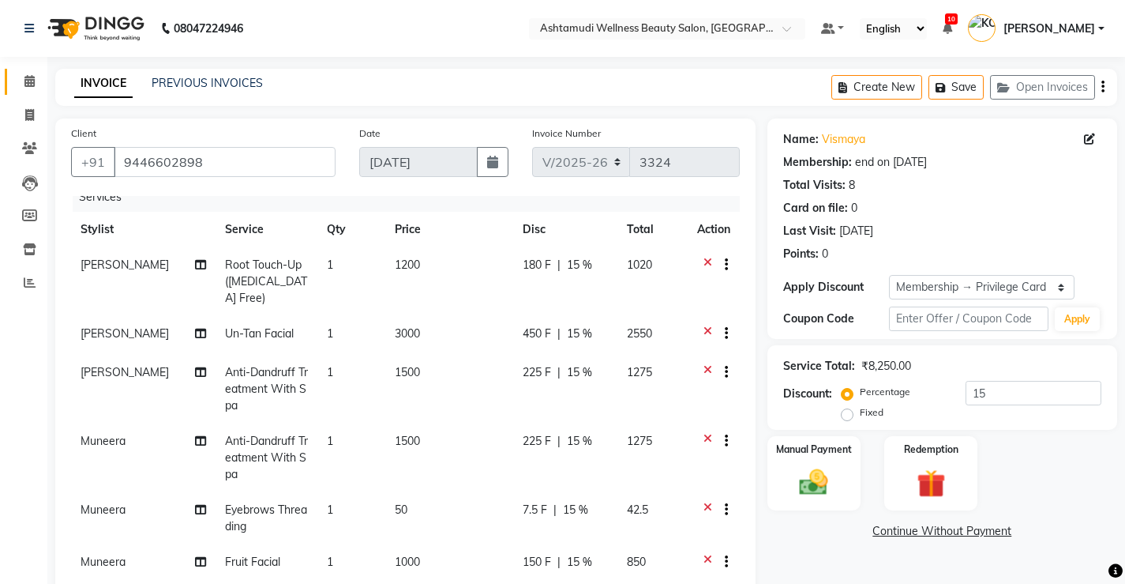
scroll to position [237, 0]
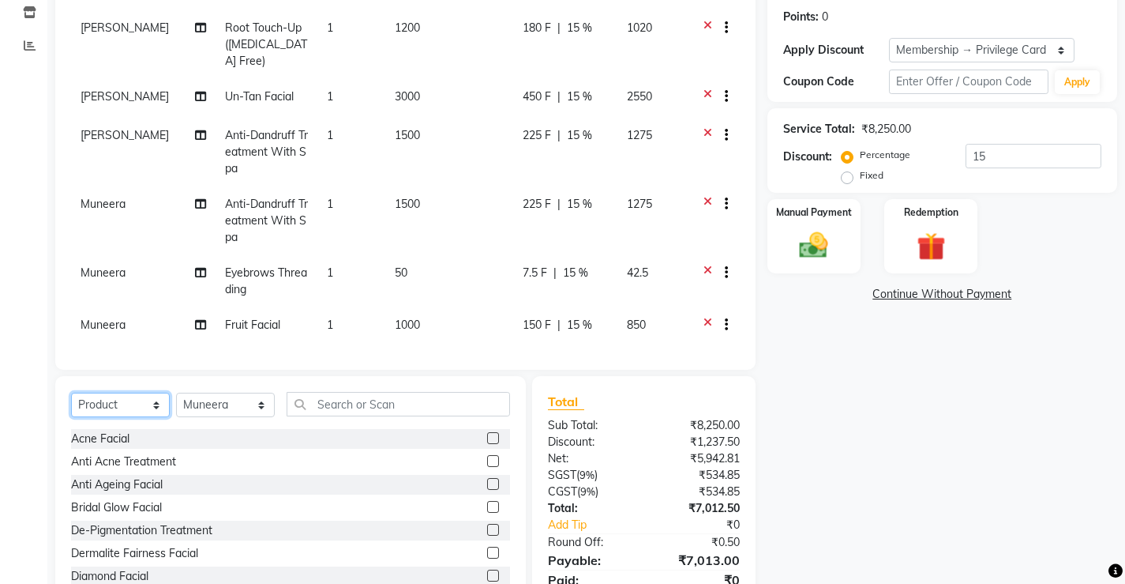
click at [140, 408] on select "Select Service Product Membership Package Voucher Prepaid Gift Card" at bounding box center [120, 405] width 99 height 24
select select "service"
click at [71, 393] on select "Select Service Product Membership Package Voucher Prepaid Gift Card" at bounding box center [120, 405] width 99 height 24
click at [230, 411] on select "Select Stylist ANJALI M S [PERSON_NAME] KOTTIYAM ASHTAMUDI [PERSON_NAME] [PERSO…" at bounding box center [225, 405] width 99 height 24
select select "50208"
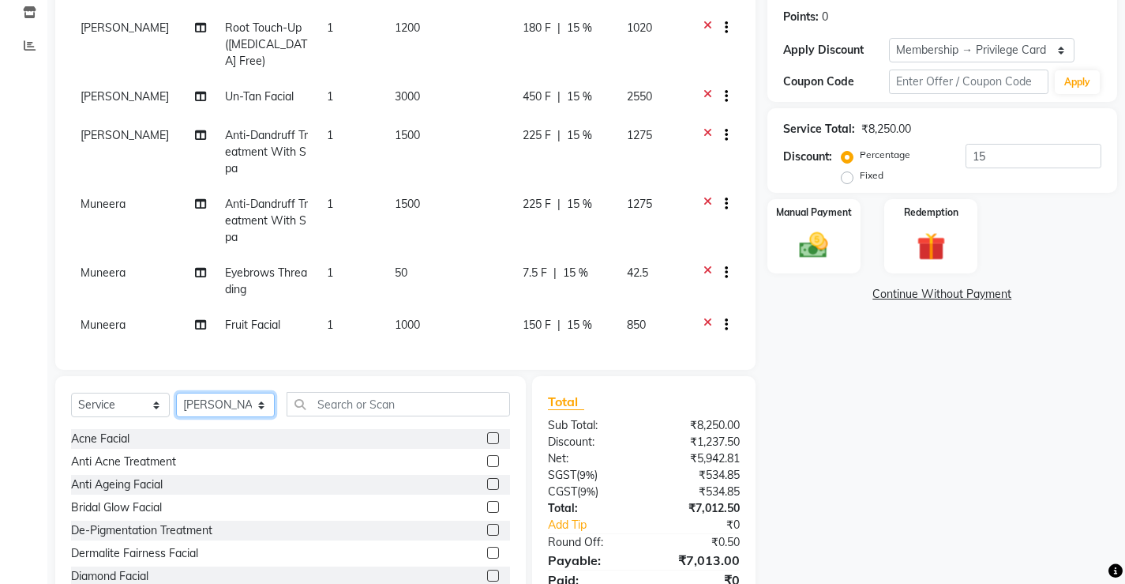
click at [176, 393] on select "Select Stylist ANJALI M S [PERSON_NAME] KOTTIYAM ASHTAMUDI [PERSON_NAME] [PERSO…" at bounding box center [225, 405] width 99 height 24
click at [441, 410] on input "text" at bounding box center [399, 404] width 224 height 24
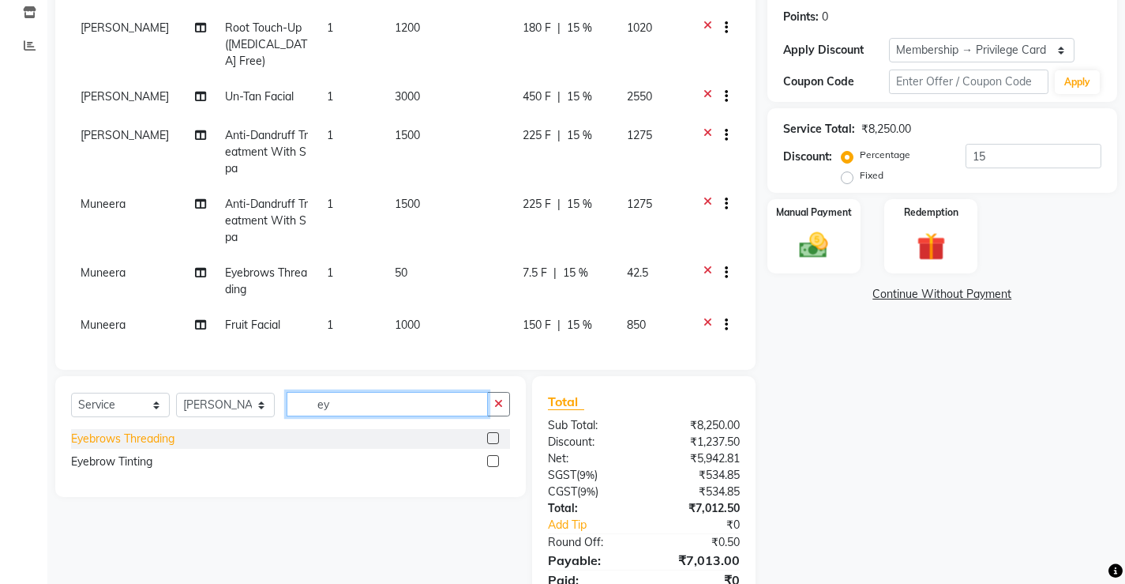
type input "ey"
click at [147, 436] on div "Eyebrows Threading" at bounding box center [122, 438] width 103 height 17
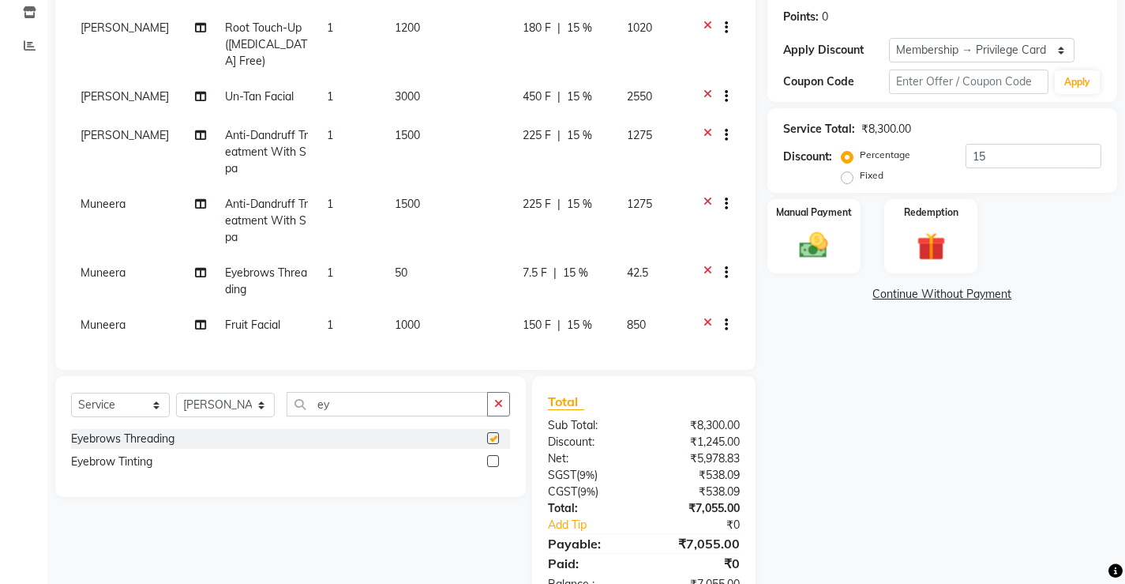
checkbox input "false"
click at [131, 399] on select "Select Service Product Membership Package Voucher Prepaid Gift Card" at bounding box center [120, 405] width 99 height 24
select select "product"
click at [71, 393] on select "Select Service Product Membership Package Voucher Prepaid Gift Card" at bounding box center [120, 405] width 99 height 24
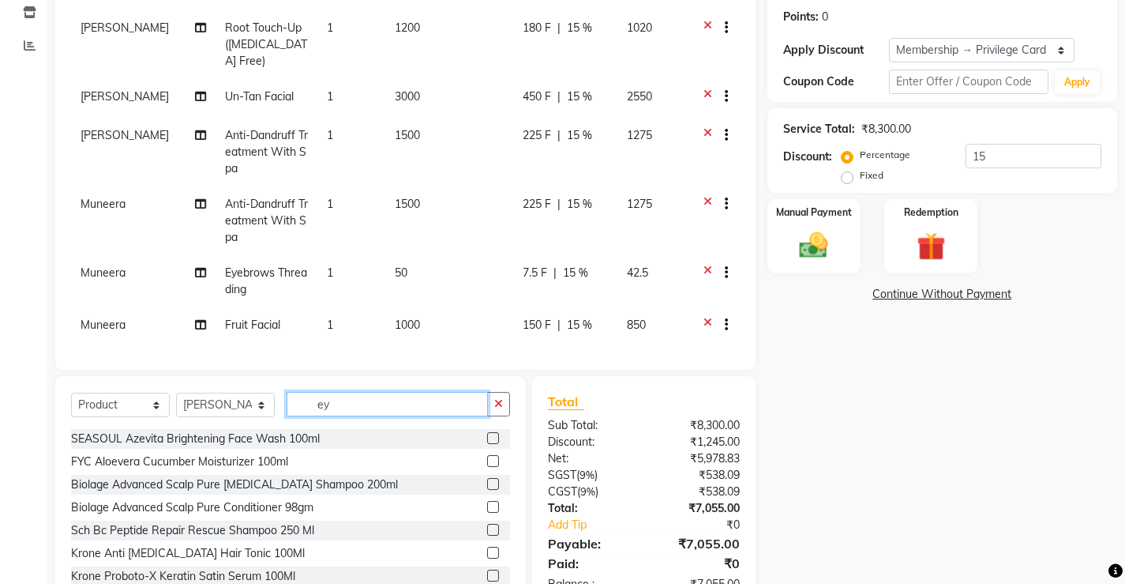
click at [382, 412] on input "ey" at bounding box center [387, 404] width 201 height 24
type input "ey8906055116531"
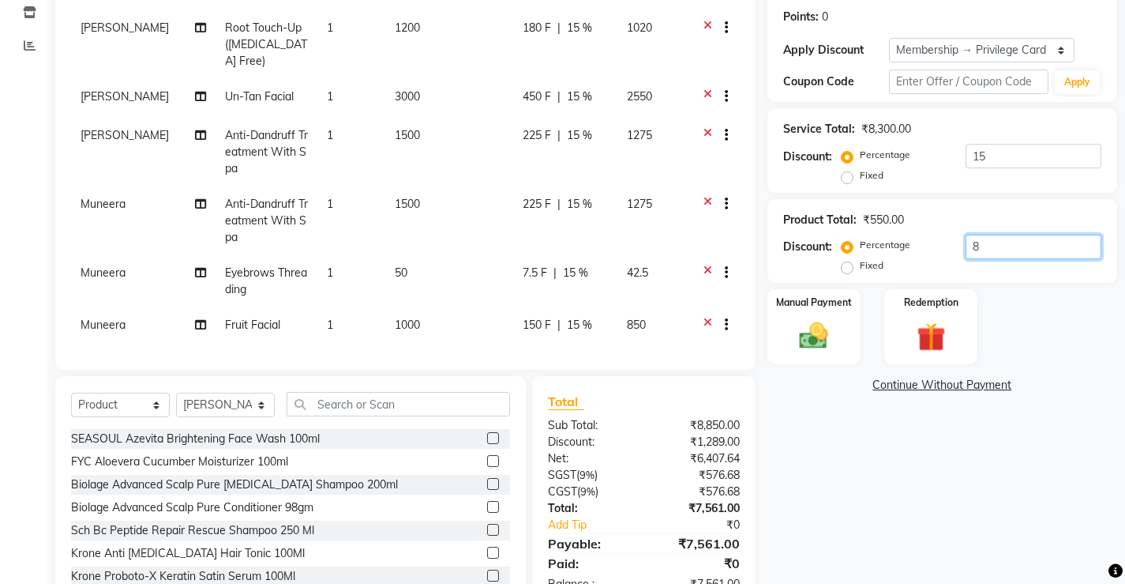
click at [990, 242] on input "8" at bounding box center [1034, 247] width 136 height 24
click at [813, 481] on div "Name: Vismaya Membership: end on 14-02-2026 Total Visits: 8 Card on file: 0 Las…" at bounding box center [949, 245] width 362 height 727
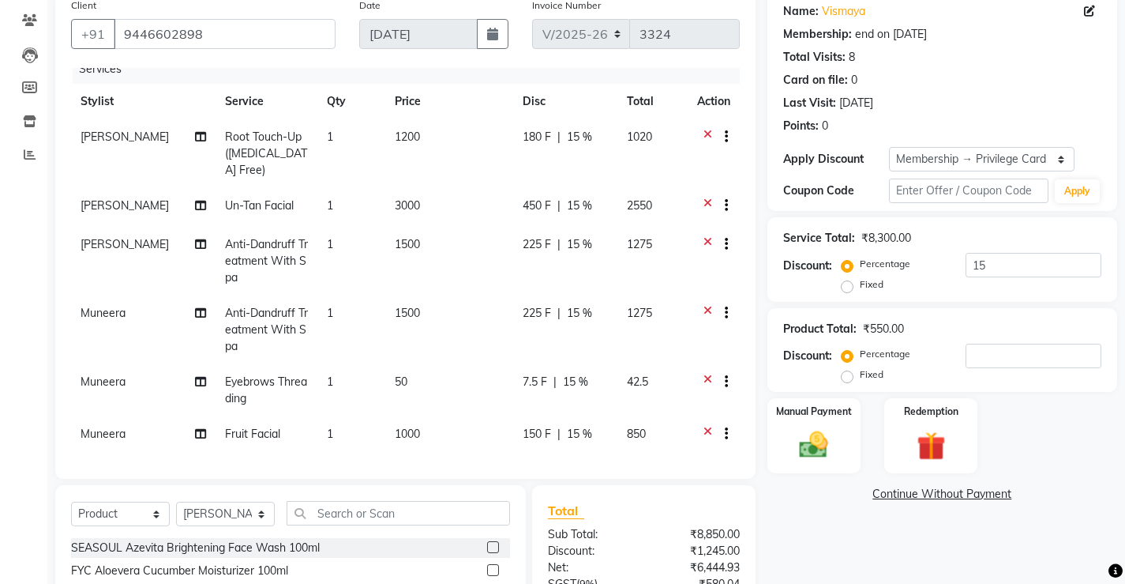
scroll to position [286, 0]
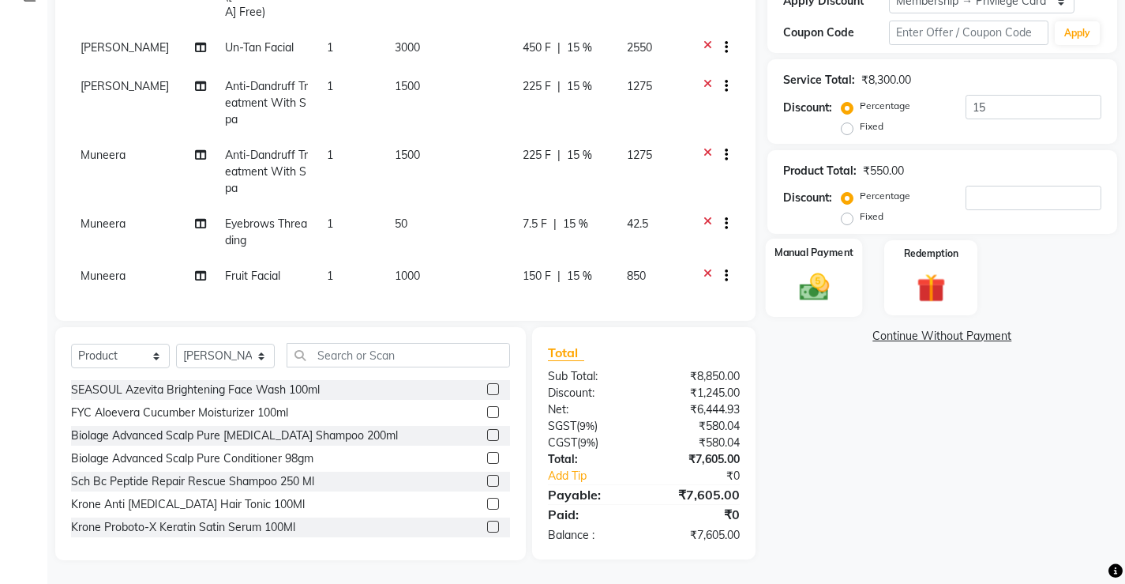
click at [811, 293] on img at bounding box center [814, 287] width 48 height 34
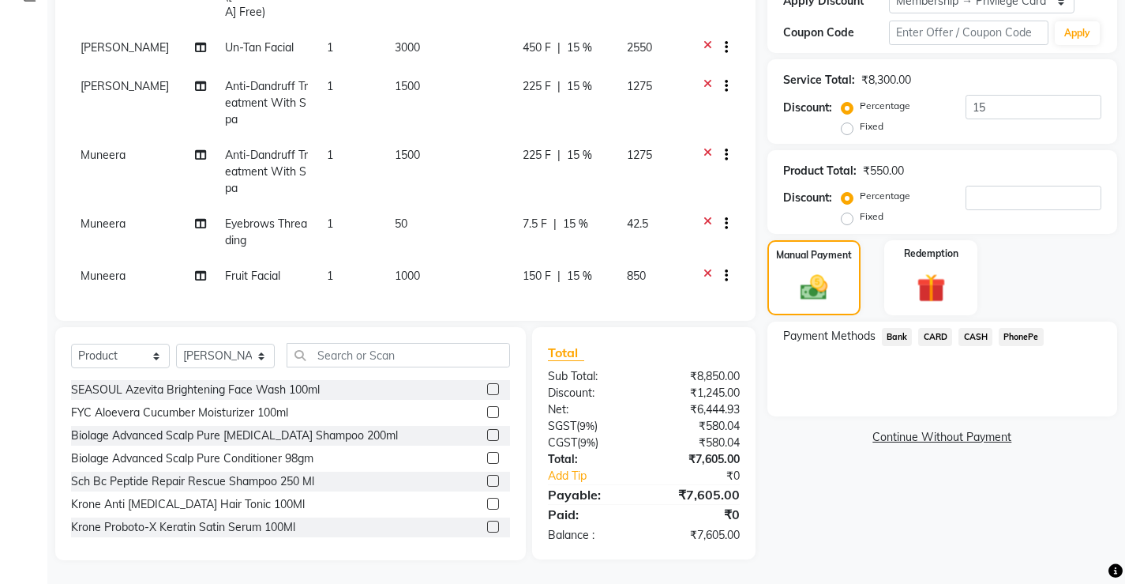
click at [1015, 336] on span "PhonePe" at bounding box center [1021, 337] width 45 height 18
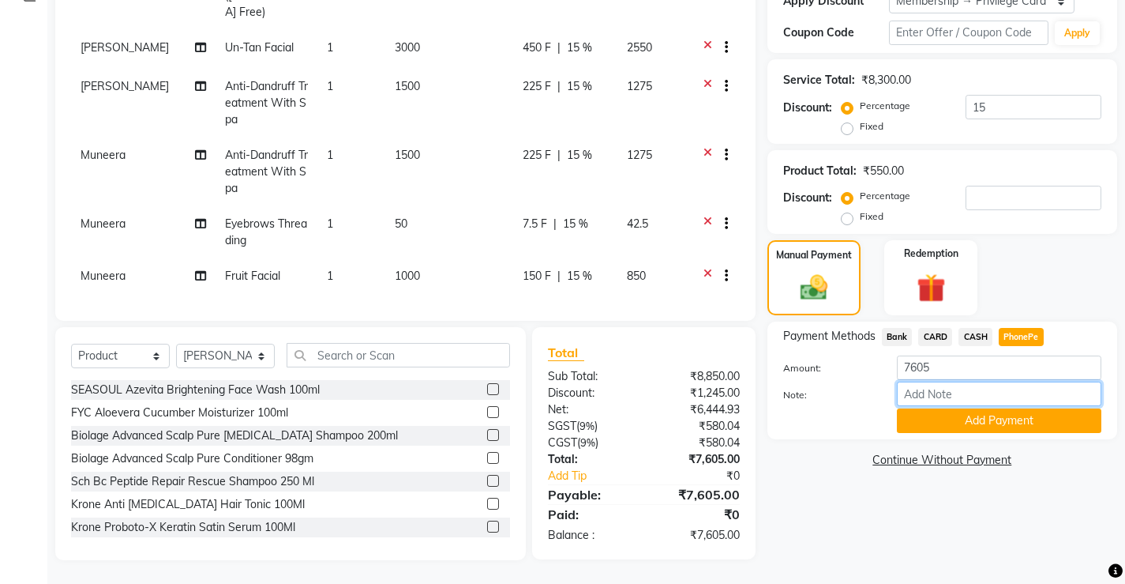
click at [974, 386] on input "Note:" at bounding box center [999, 393] width 205 height 24
type input "[PERSON_NAME]"
click at [1000, 416] on button "Add Payment" at bounding box center [999, 420] width 205 height 24
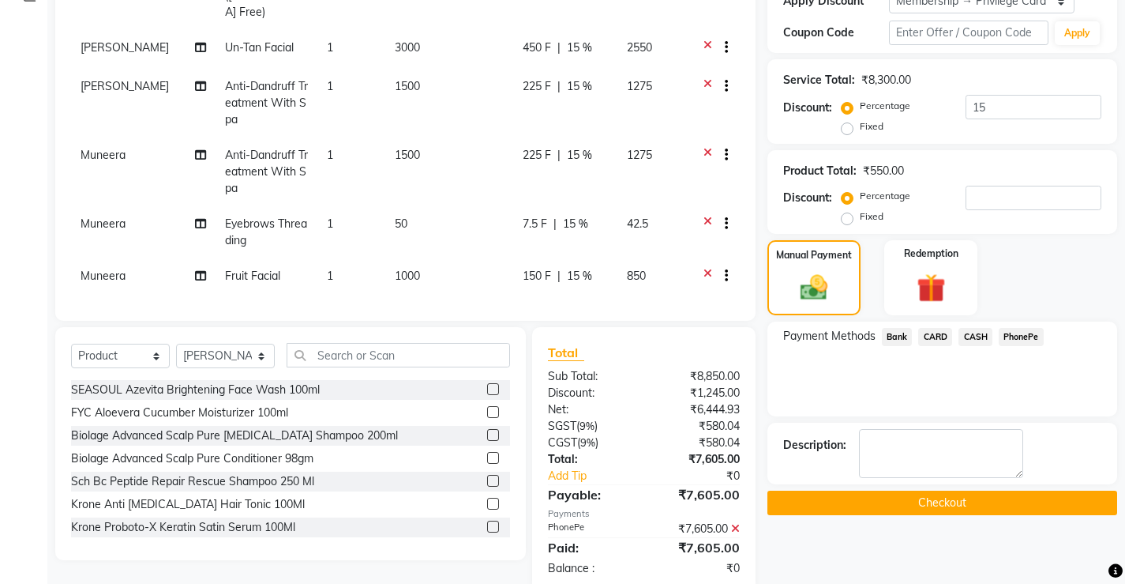
scroll to position [318, 0]
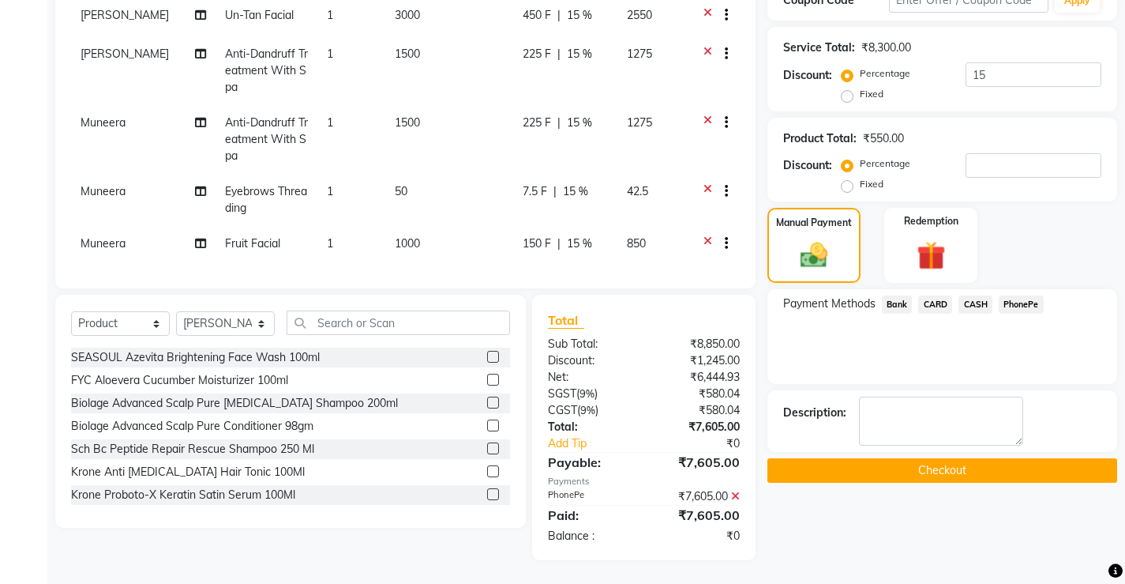
click at [936, 467] on button "Checkout" at bounding box center [943, 470] width 350 height 24
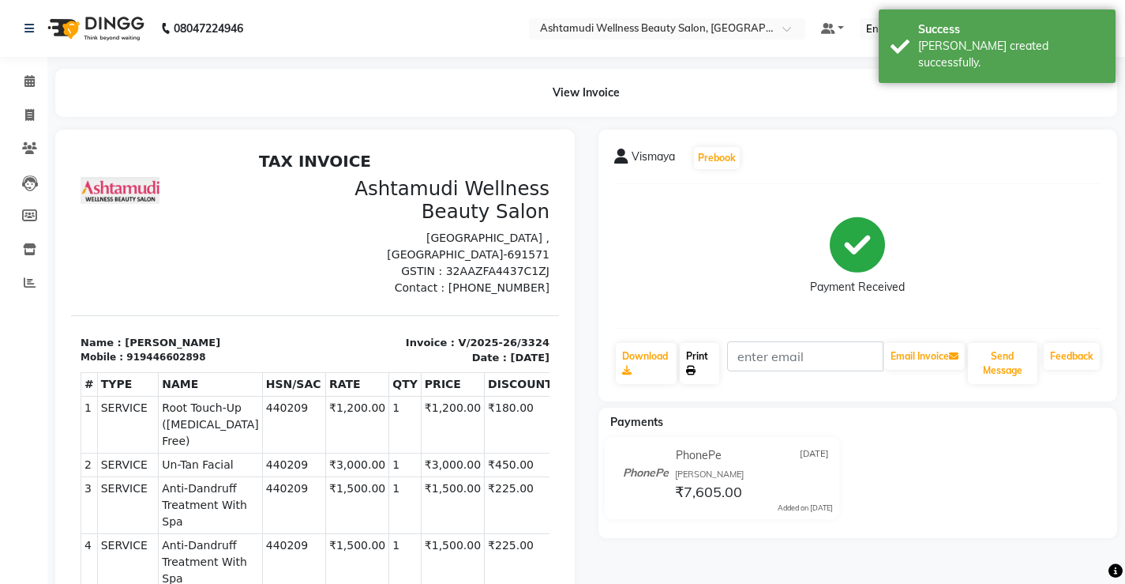
click at [696, 370] on icon at bounding box center [690, 370] width 9 height 9
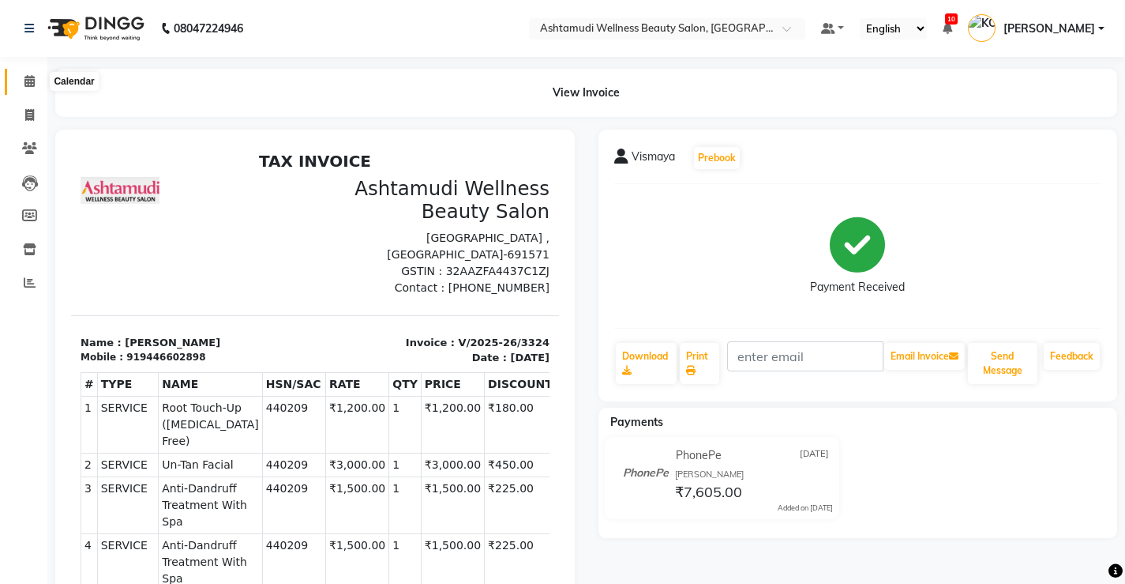
click at [32, 82] on icon at bounding box center [29, 81] width 10 height 12
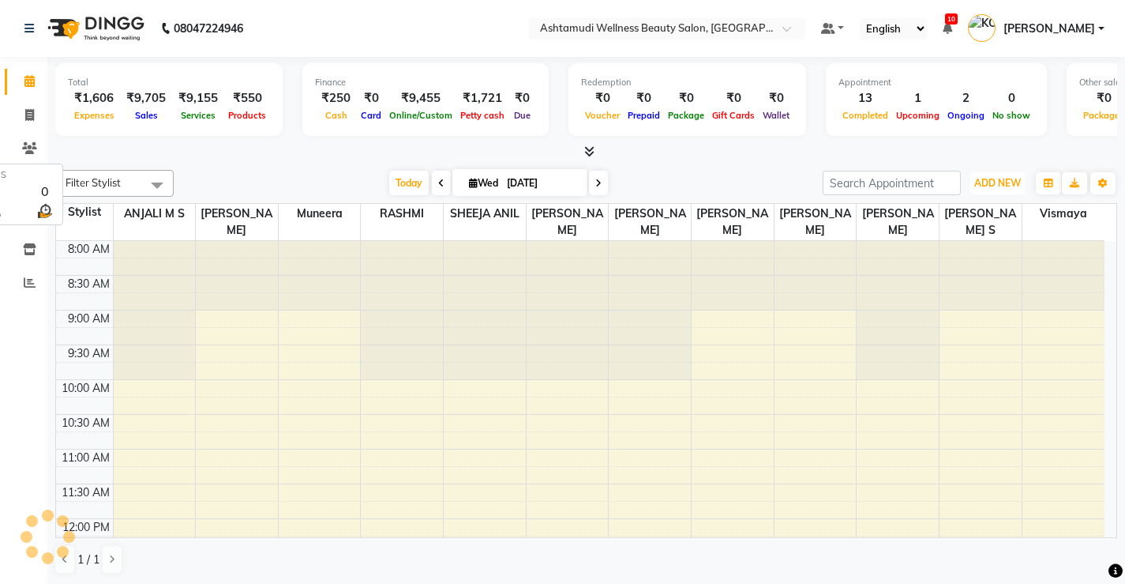
click at [988, 184] on span "ADD NEW" at bounding box center [998, 183] width 47 height 12
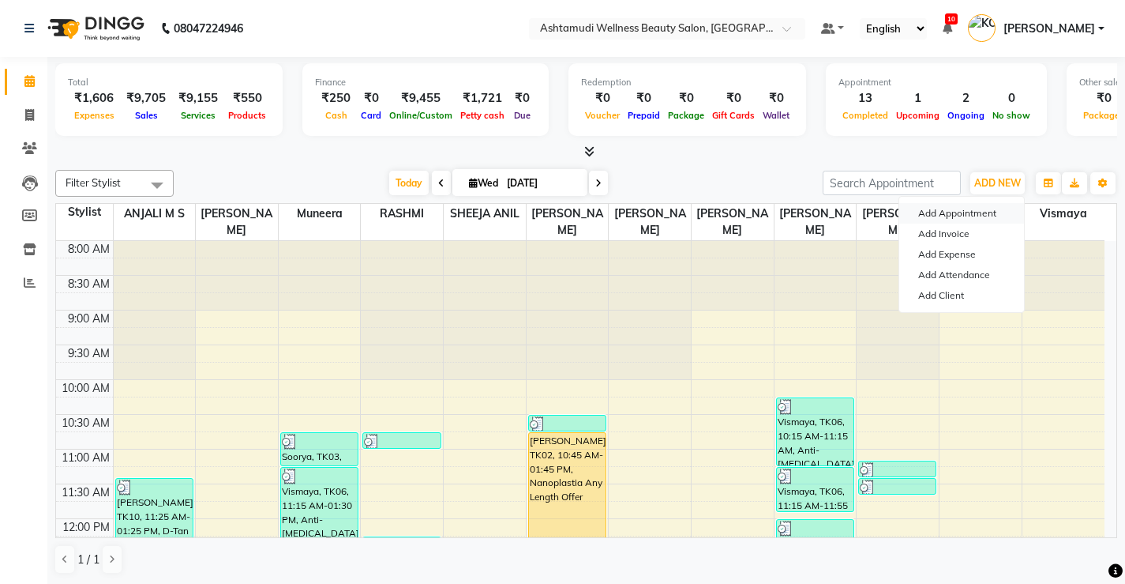
click at [986, 216] on button "Add Appointment" at bounding box center [962, 213] width 125 height 21
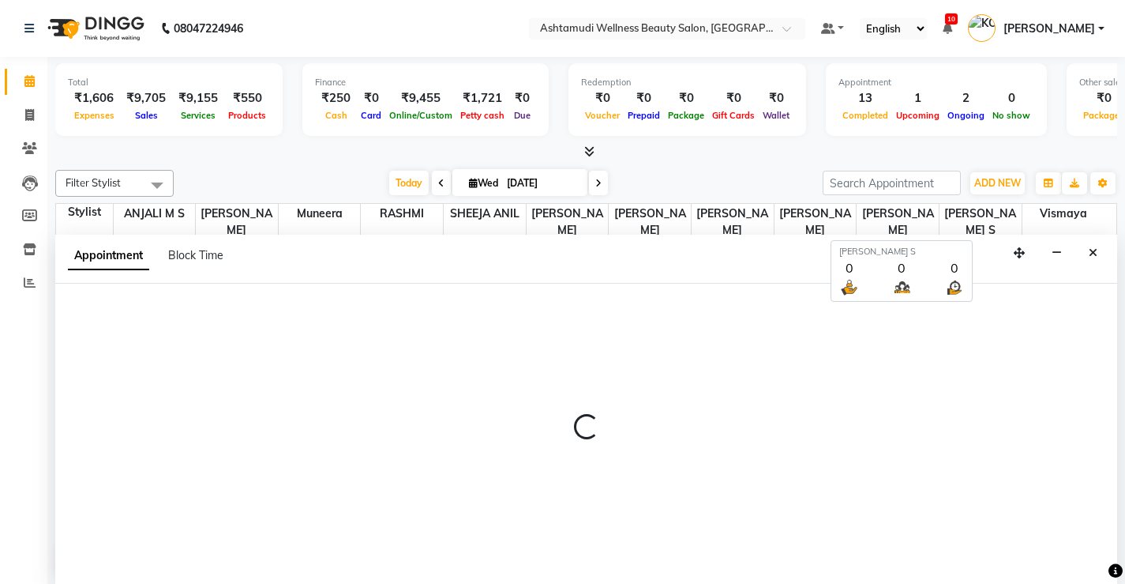
scroll to position [1, 0]
select select "540"
select select "tentative"
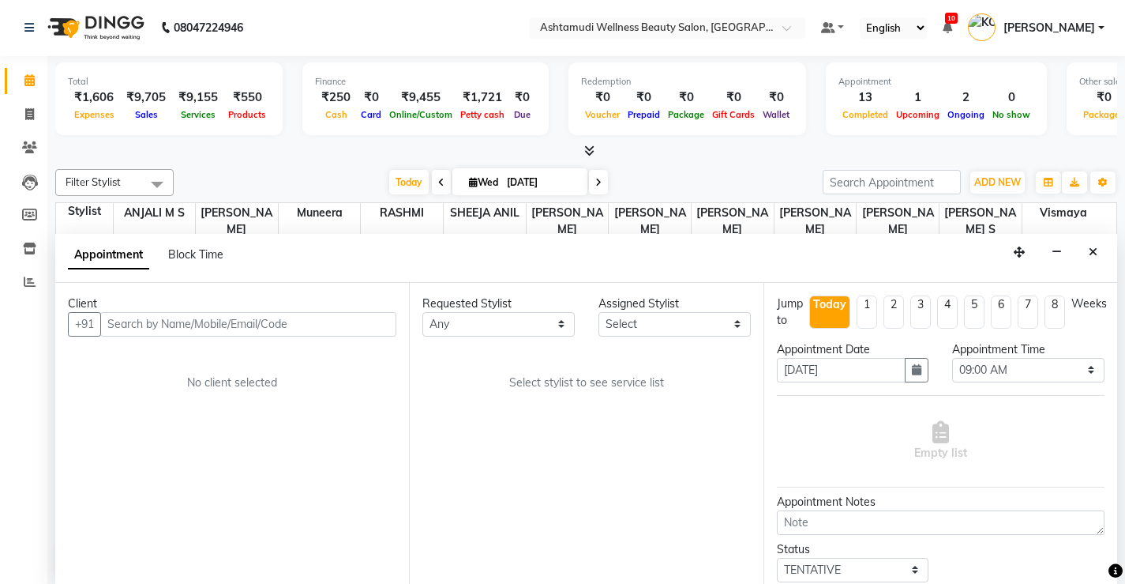
click at [314, 323] on input "text" at bounding box center [248, 324] width 296 height 24
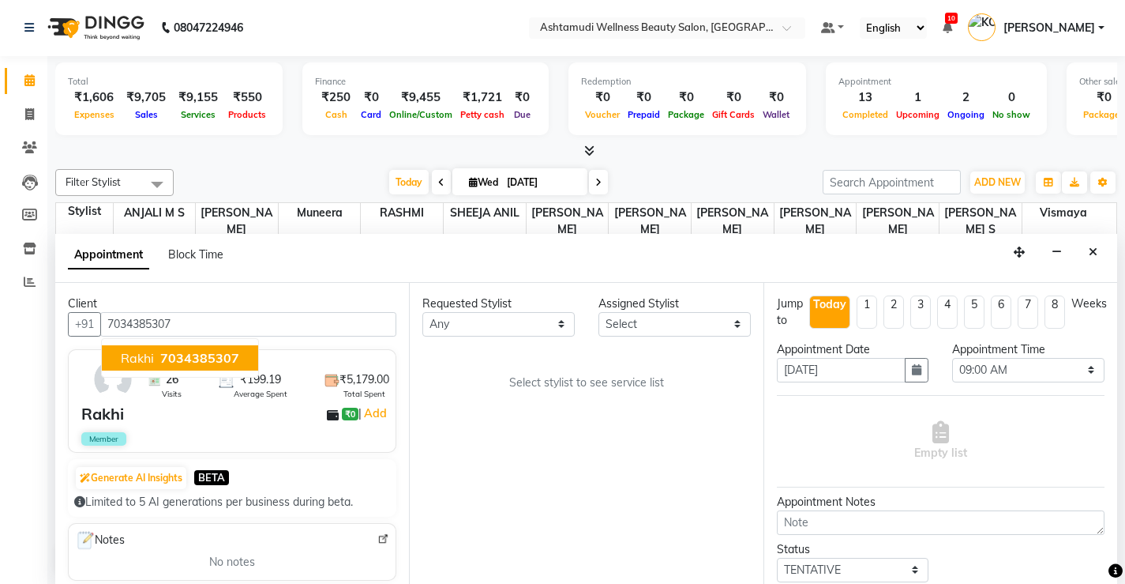
click at [210, 351] on span "7034385307" at bounding box center [199, 358] width 79 height 16
type input "7034385307"
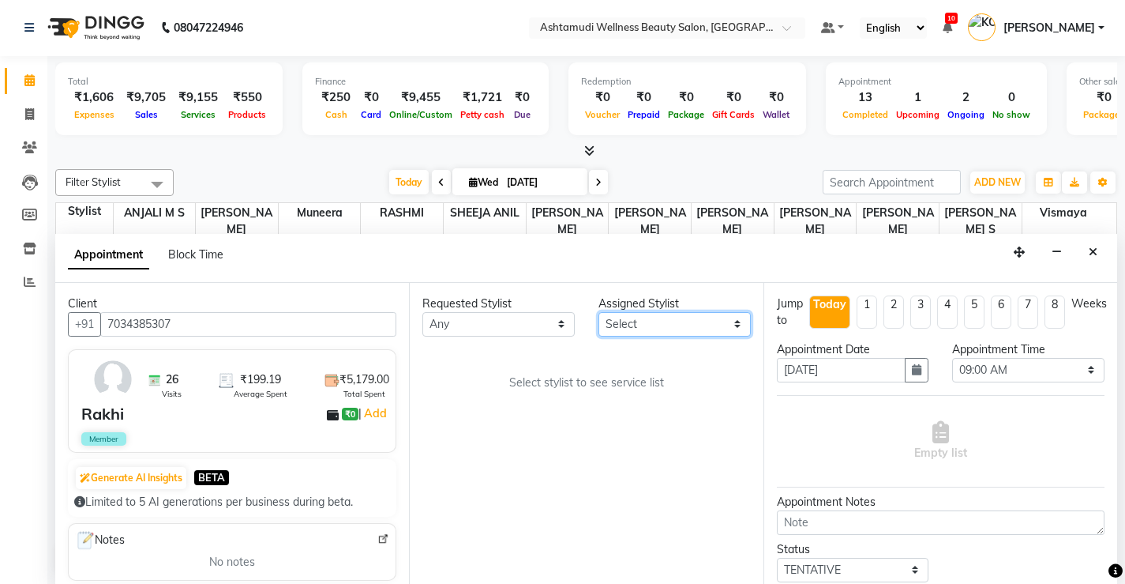
click at [716, 329] on select "Select ANJALI M S KOTTIYAM ASHTAMUDI [PERSON_NAME] [PERSON_NAME] [PERSON_NAME] …" at bounding box center [675, 324] width 152 height 24
select select "27474"
click at [599, 312] on select "Select ANJALI M S KOTTIYAM ASHTAMUDI [PERSON_NAME] [PERSON_NAME] [PERSON_NAME] …" at bounding box center [675, 324] width 152 height 24
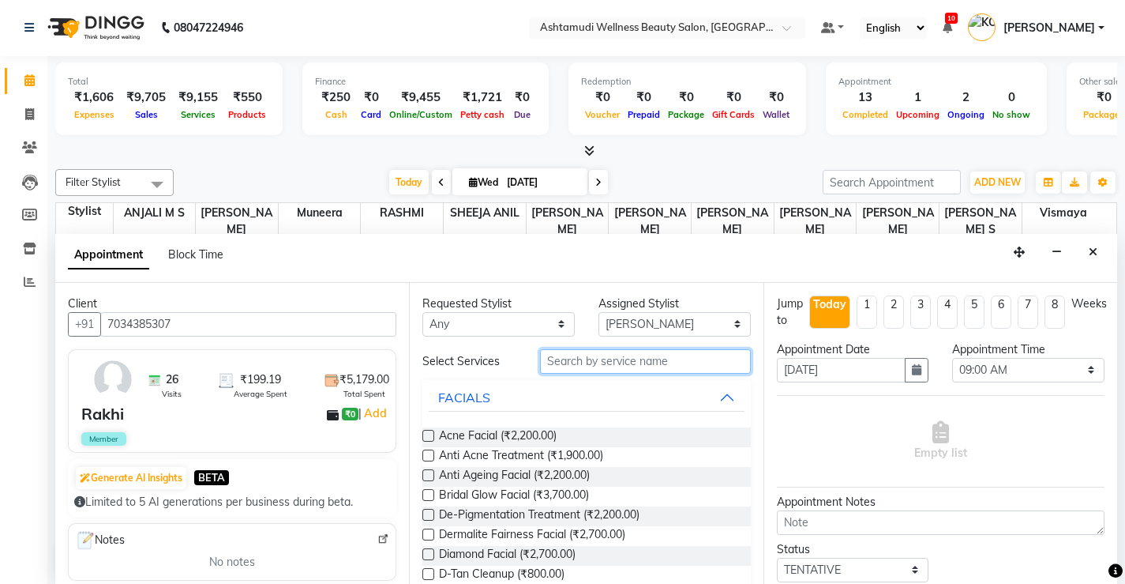
click at [720, 372] on input "text" at bounding box center [645, 361] width 211 height 24
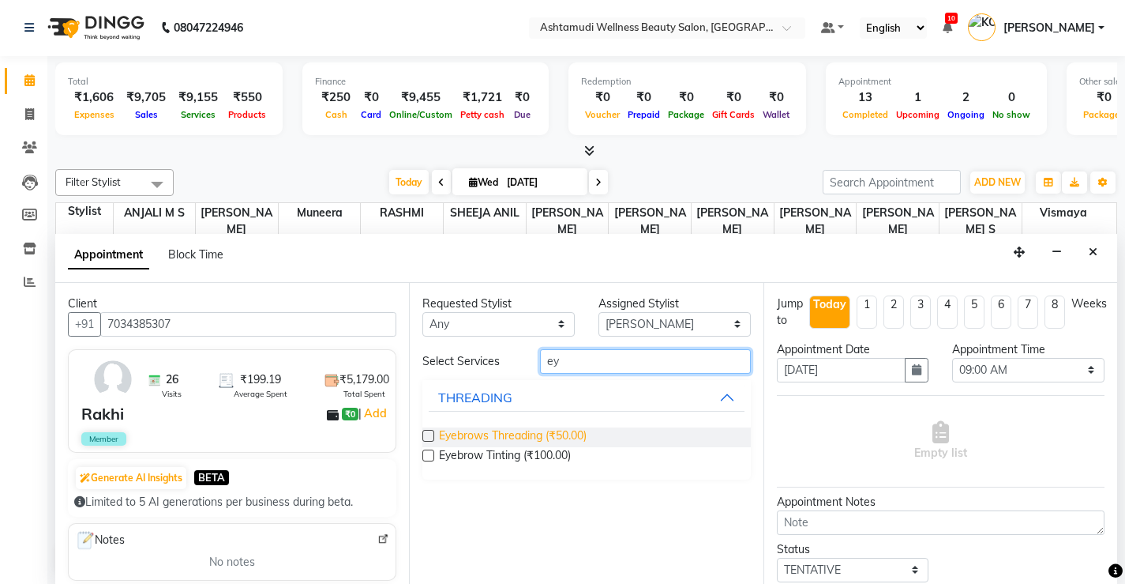
type input "ey"
click at [573, 438] on span "Eyebrows Threading (₹50.00)" at bounding box center [513, 437] width 148 height 20
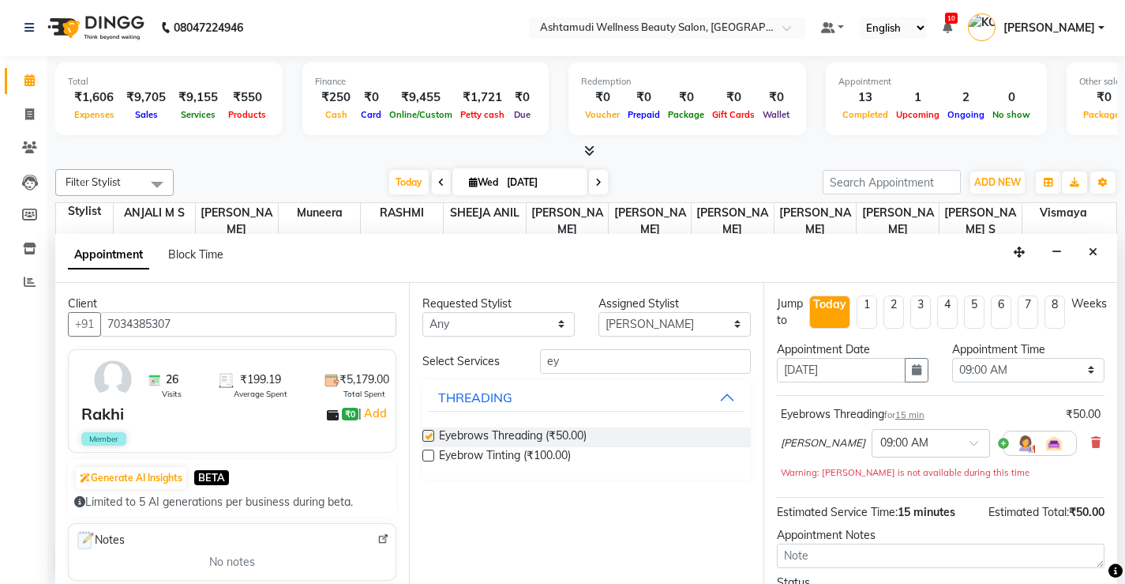
checkbox input "false"
click at [1067, 370] on select "Select 09:00 AM 09:15 AM 09:30 AM 09:45 AM 10:00 AM 10:15 AM 10:30 AM 10:45 AM …" at bounding box center [1028, 370] width 152 height 24
select select "840"
click at [952, 358] on select "Select 09:00 AM 09:15 AM 09:30 AM 09:45 AM 10:00 AM 10:15 AM 10:30 AM 10:45 AM …" at bounding box center [1028, 370] width 152 height 24
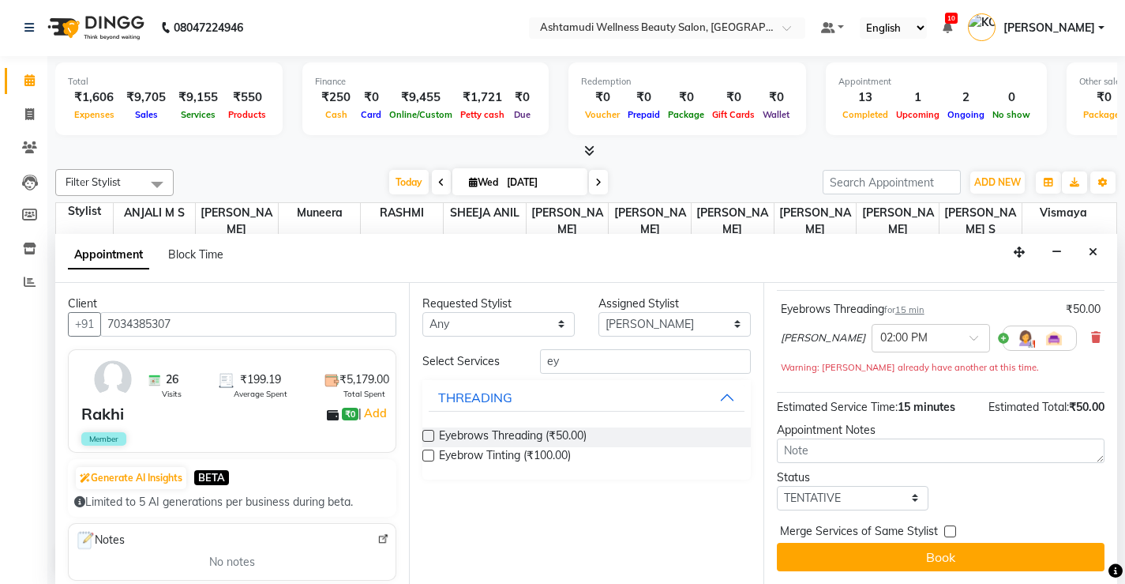
scroll to position [107, 0]
click at [896, 498] on select "Select TENTATIVE CONFIRM CHECK-IN UPCOMING" at bounding box center [853, 498] width 152 height 24
select select "check-in"
click at [777, 486] on select "Select TENTATIVE CONFIRM CHECK-IN UPCOMING" at bounding box center [853, 498] width 152 height 24
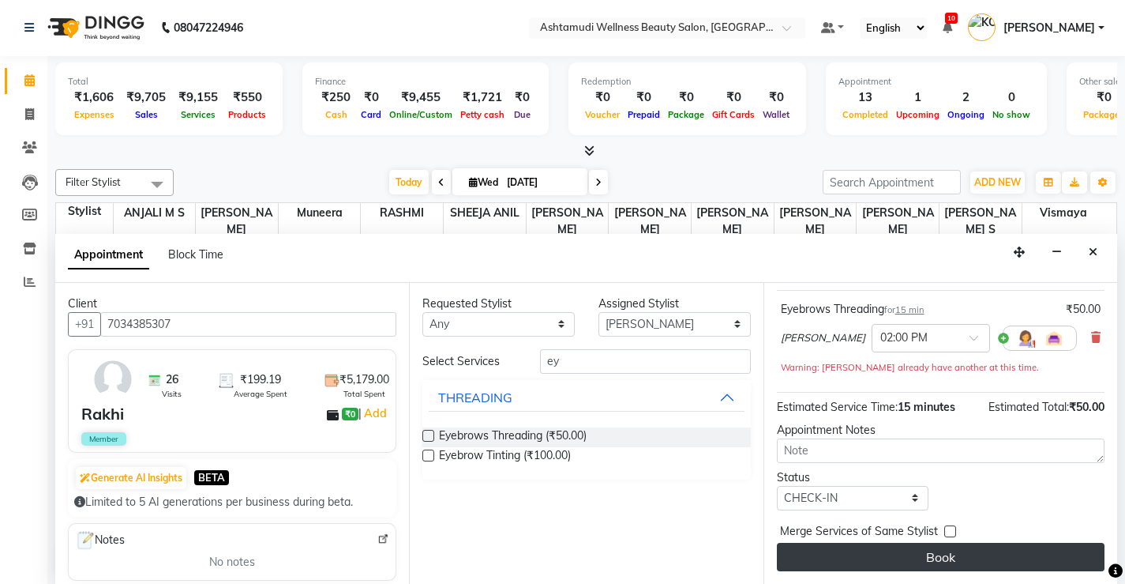
click at [926, 556] on button "Book" at bounding box center [941, 557] width 328 height 28
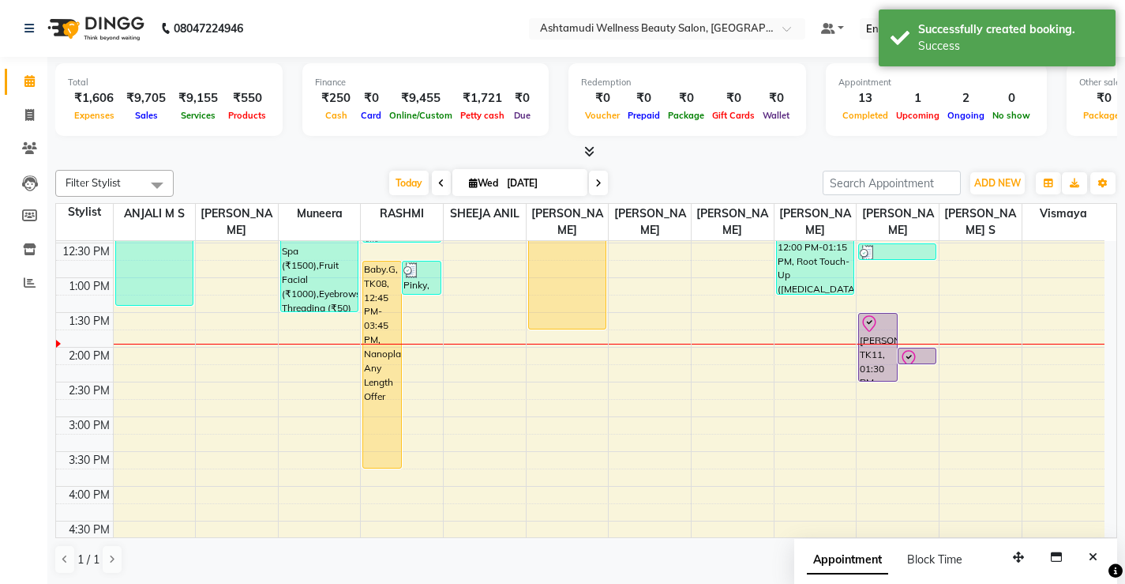
scroll to position [316, 0]
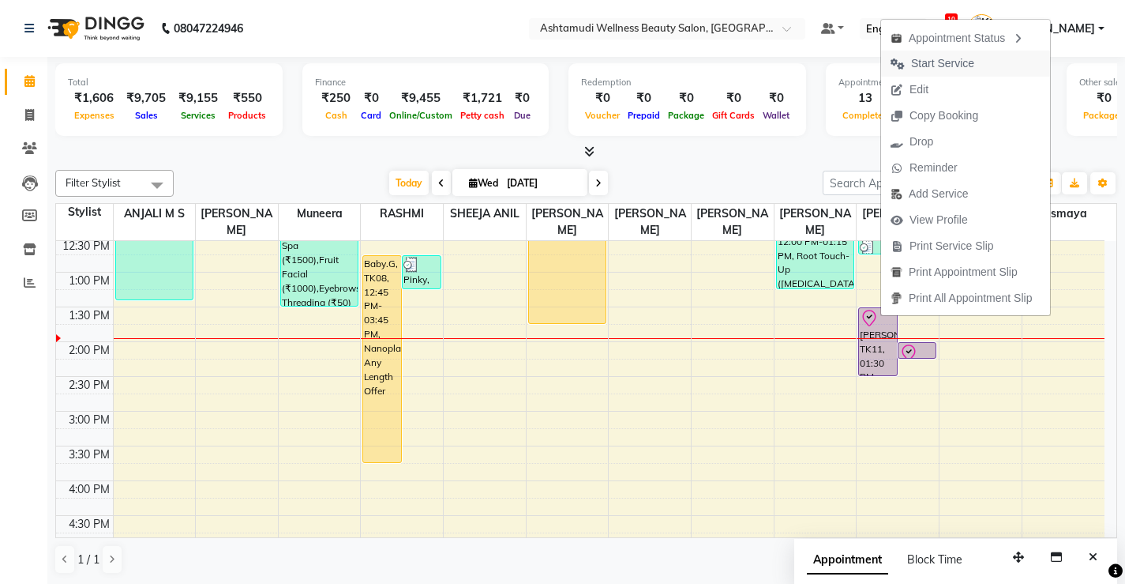
click at [945, 64] on span "Start Service" at bounding box center [942, 63] width 63 height 17
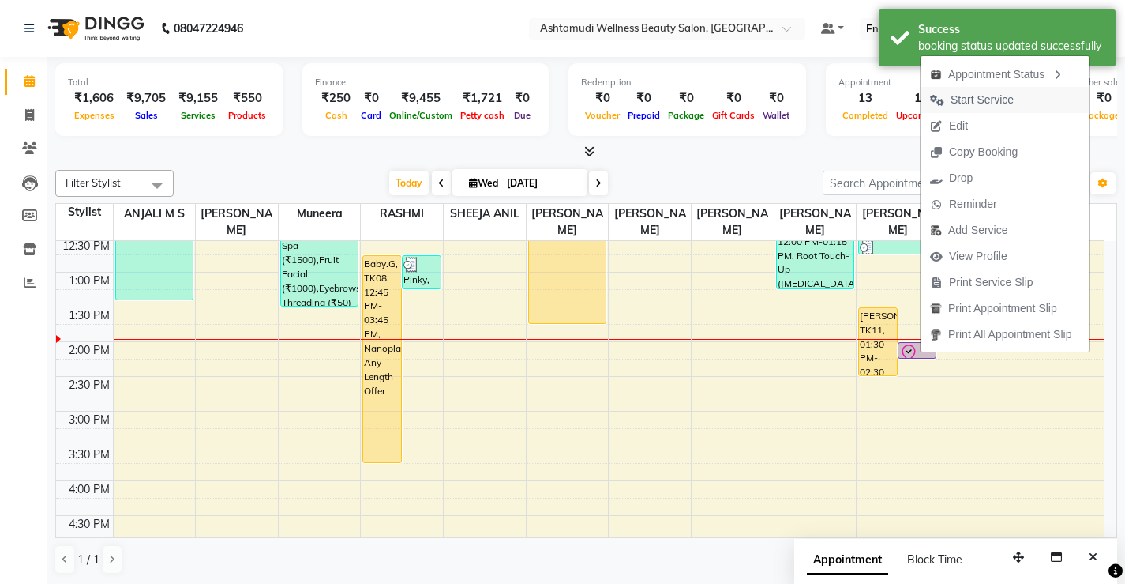
click at [999, 98] on span "Start Service" at bounding box center [982, 100] width 63 height 17
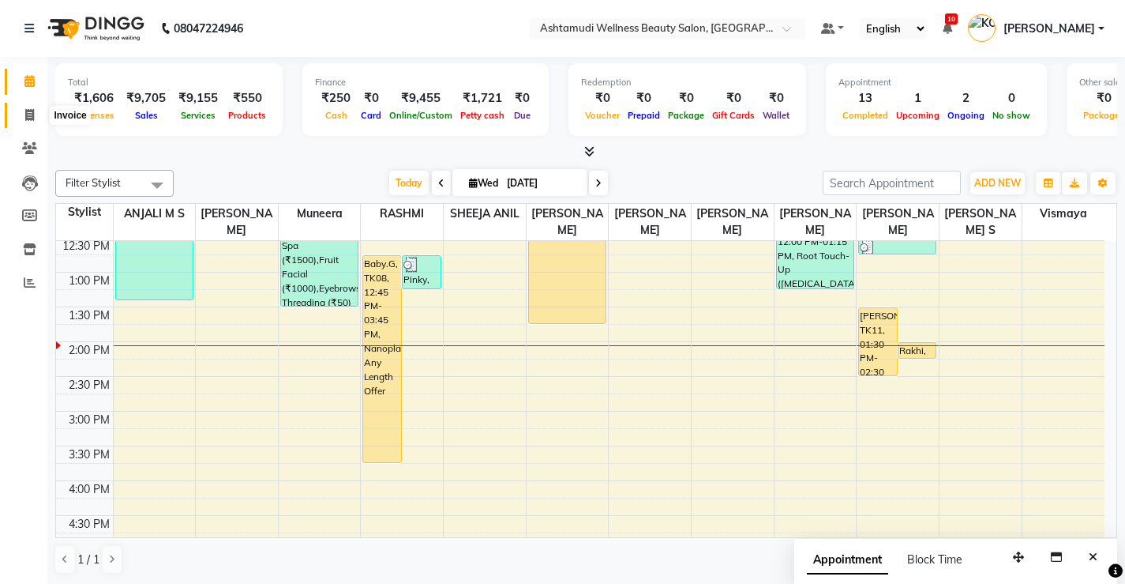
click at [27, 110] on icon at bounding box center [29, 115] width 9 height 12
select select "service"
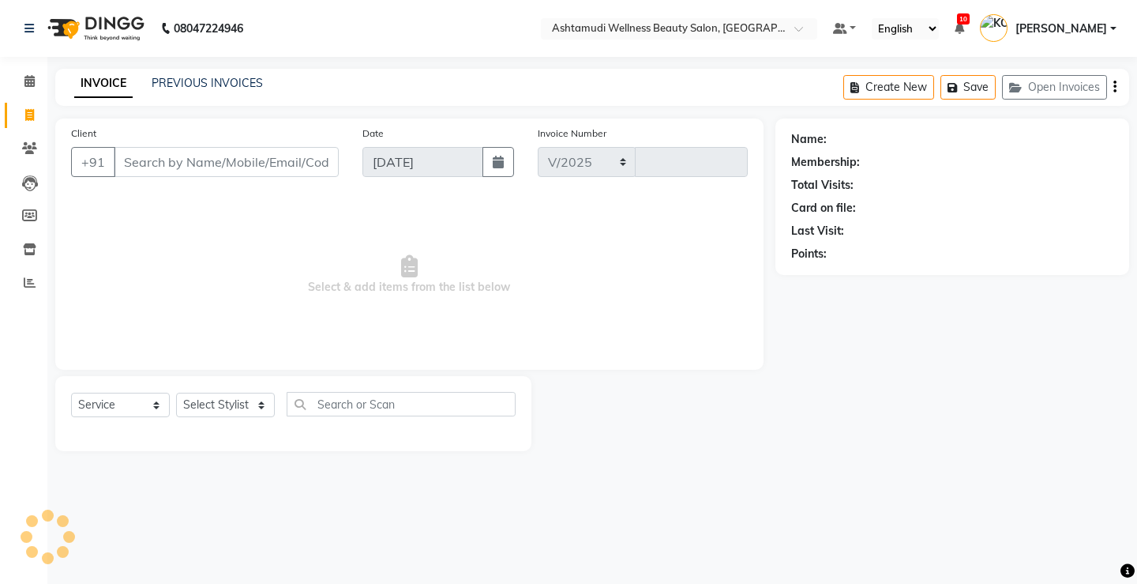
select select "4674"
type input "3325"
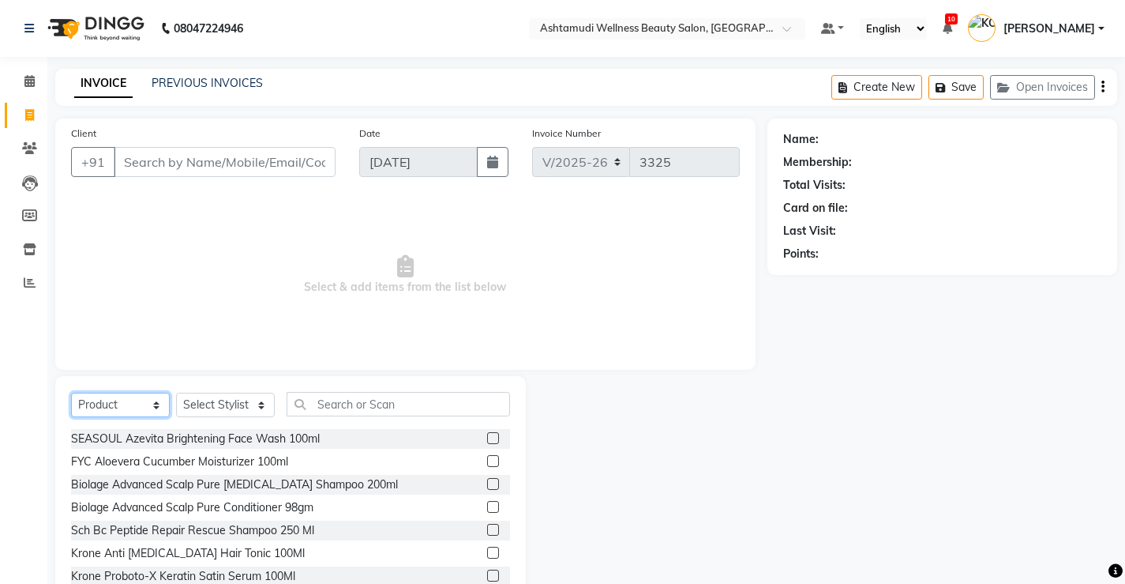
click at [119, 406] on select "Select Service Product Membership Package Voucher Prepaid Gift Card" at bounding box center [120, 405] width 99 height 24
select select "service"
click at [71, 393] on select "Select Service Product Membership Package Voucher Prepaid Gift Card" at bounding box center [120, 405] width 99 height 24
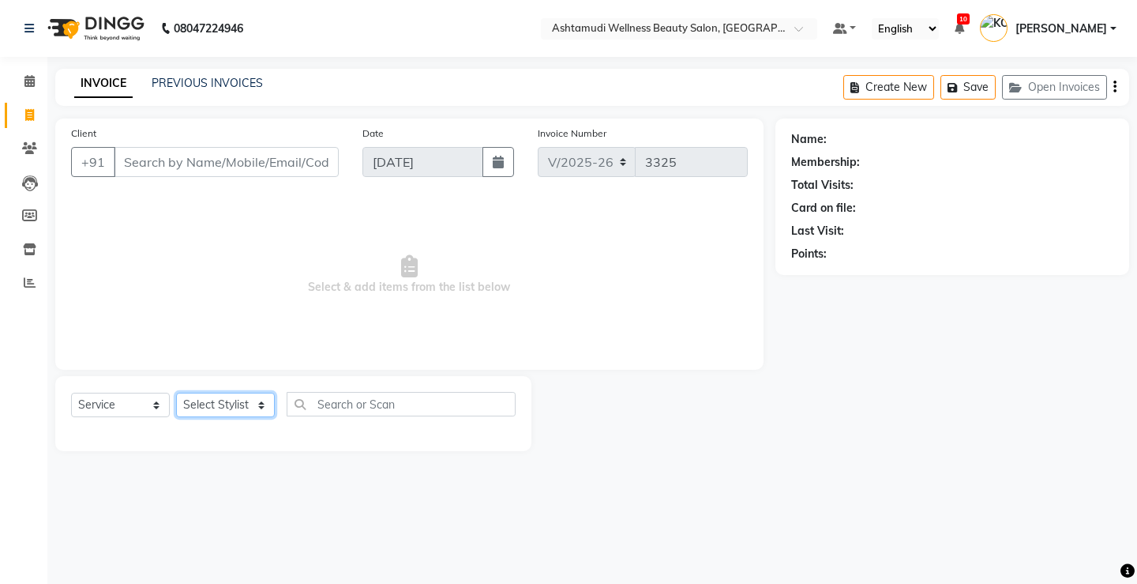
click at [202, 401] on select "Select Stylist ANJALI M S [PERSON_NAME] KOTTIYAM ASHTAMUDI [PERSON_NAME] [PERSO…" at bounding box center [225, 405] width 99 height 24
select select "27474"
click at [176, 393] on select "Select Stylist ANJALI M S [PERSON_NAME] KOTTIYAM ASHTAMUDI [PERSON_NAME] [PERSO…" at bounding box center [225, 405] width 99 height 24
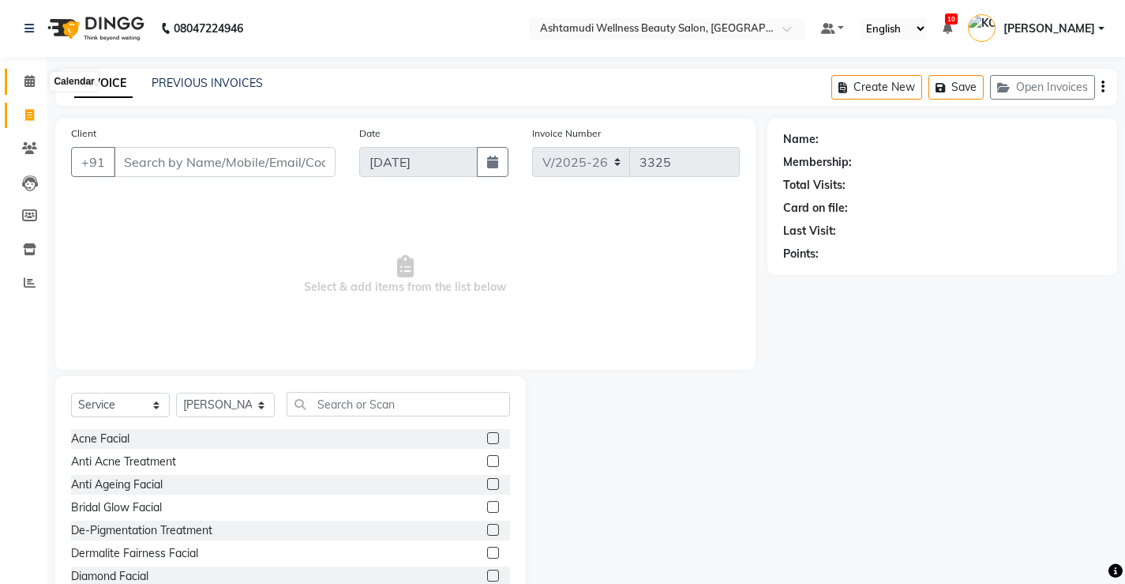
click at [24, 83] on icon at bounding box center [29, 81] width 10 height 12
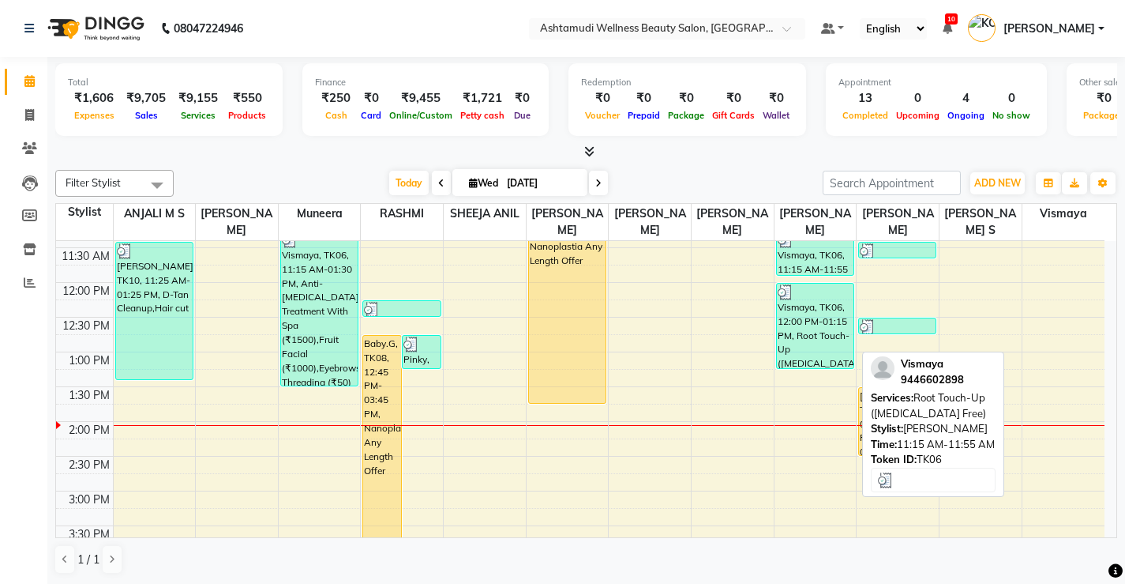
scroll to position [237, 0]
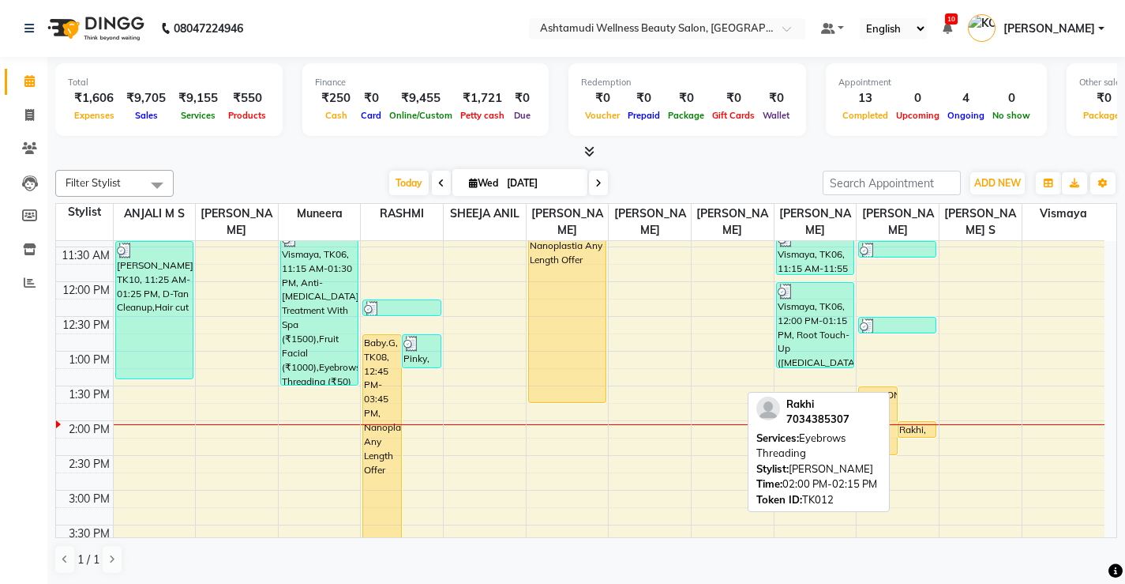
click at [921, 427] on div "Rakhi, TK12, 02:00 PM-02:15 PM, Eyebrows Threading" at bounding box center [918, 429] width 38 height 15
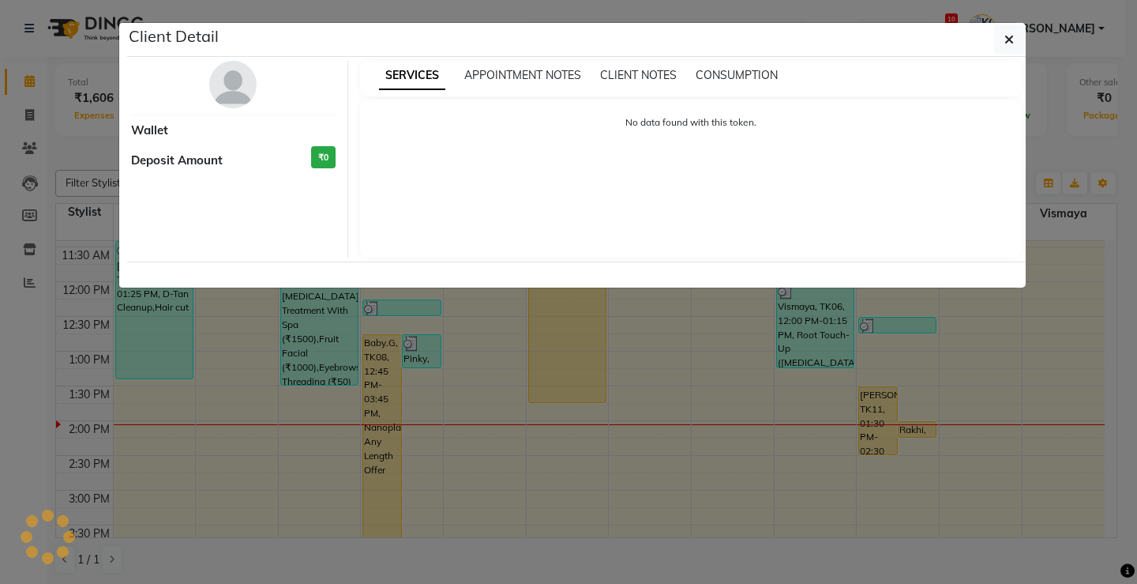
select select "1"
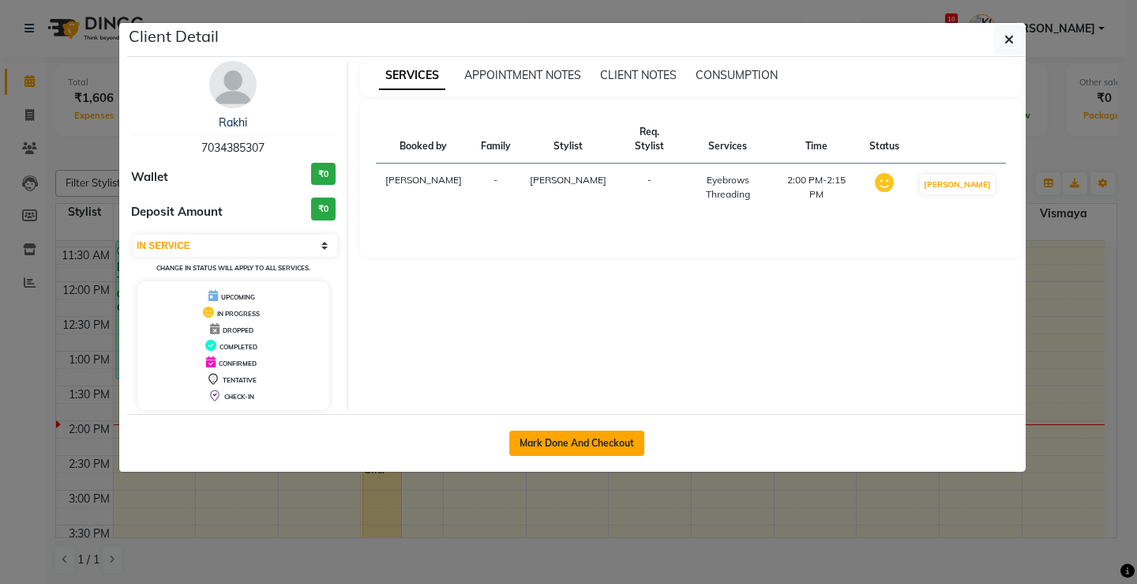
click at [594, 446] on button "Mark Done And Checkout" at bounding box center [576, 442] width 135 height 25
select select "4674"
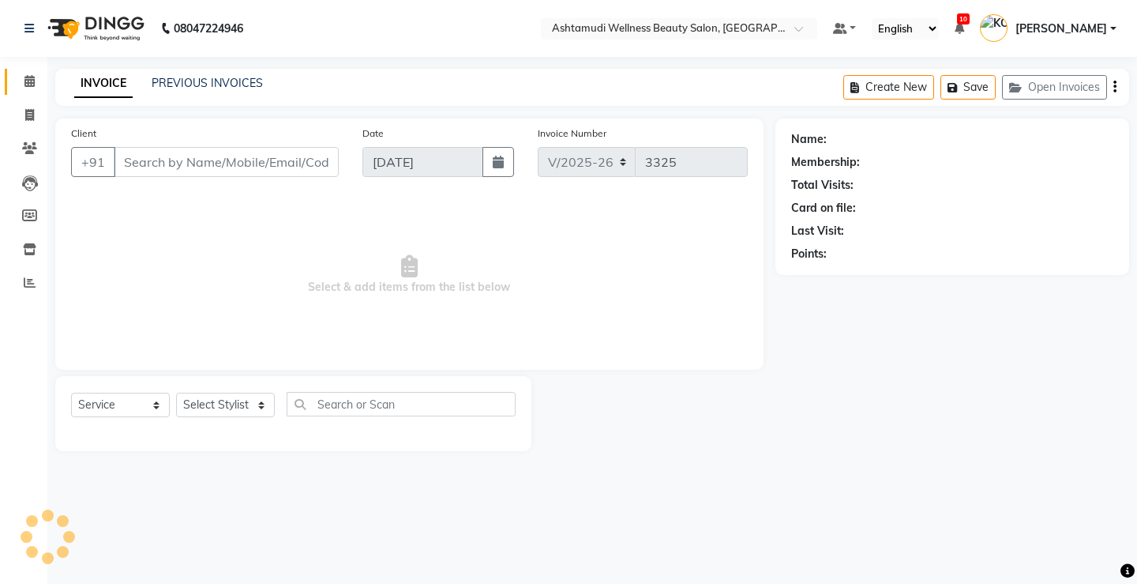
select select "product"
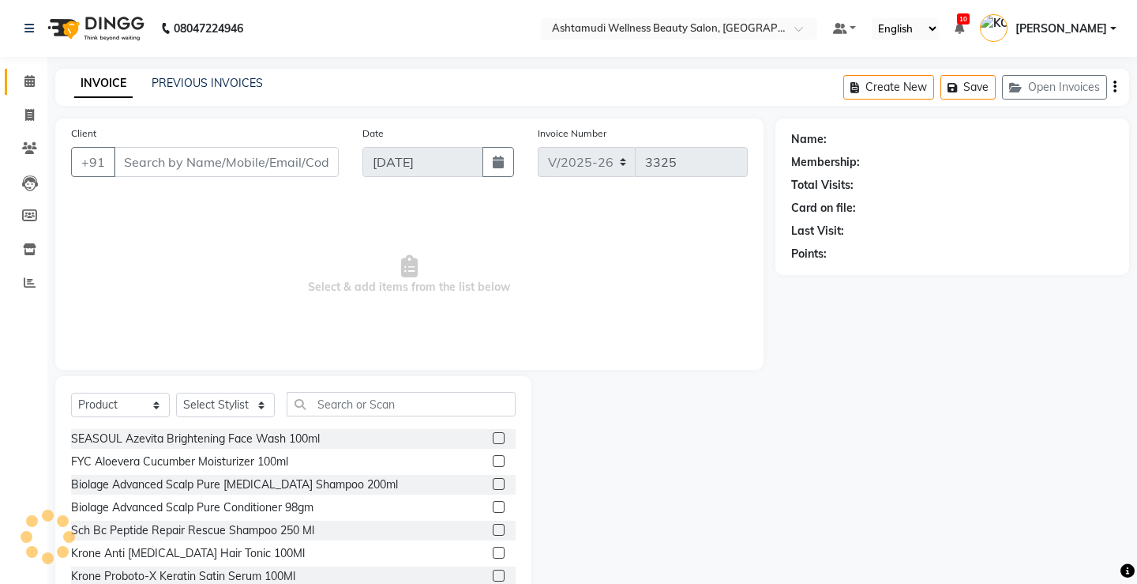
type input "7034385307"
select select "27474"
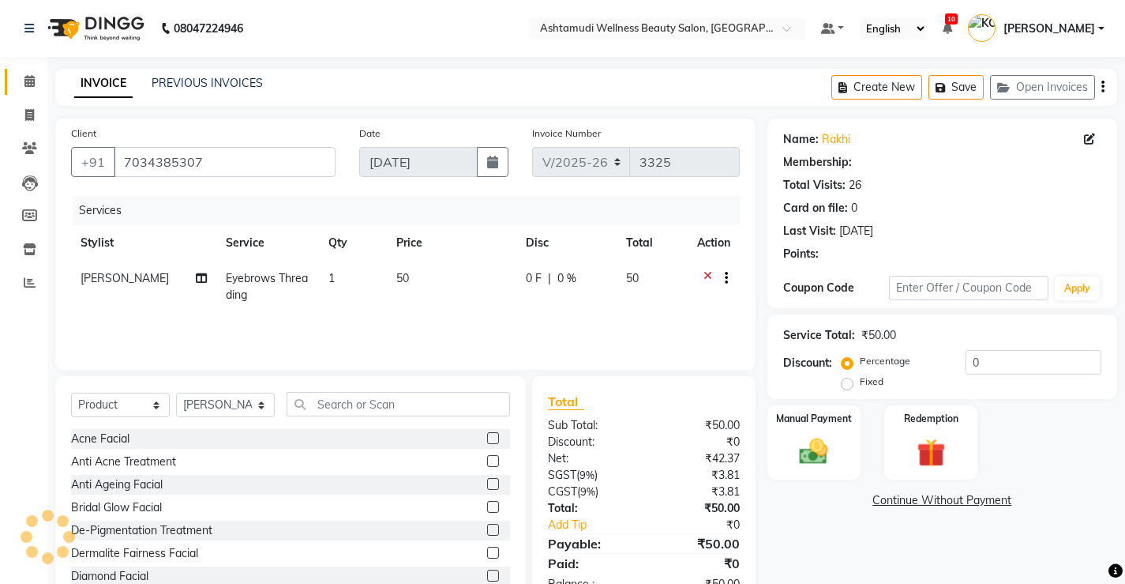
select select "2: Object"
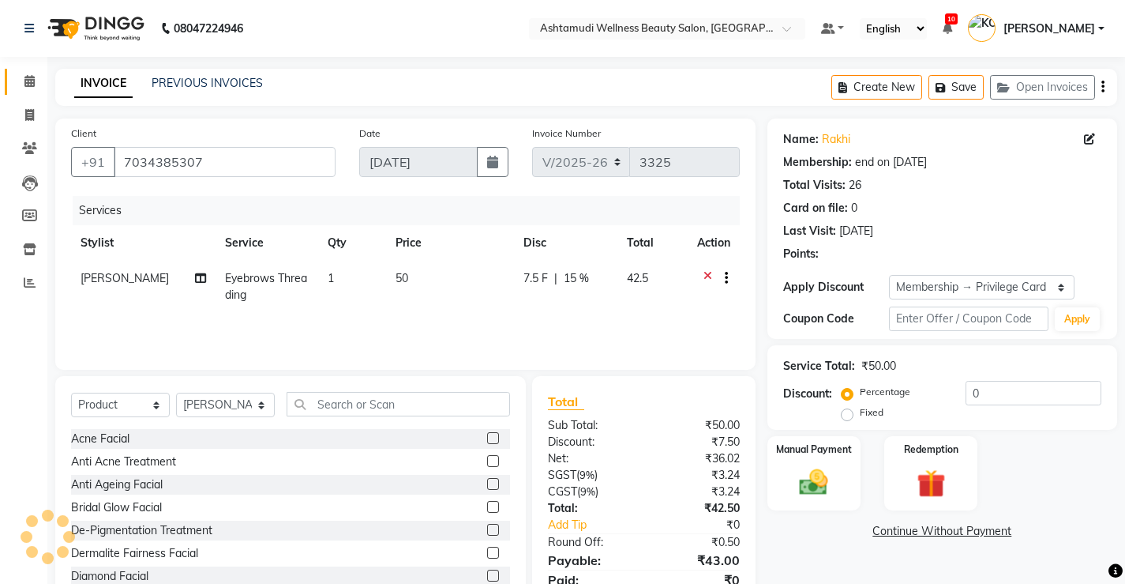
type input "15"
click at [822, 479] on img at bounding box center [814, 482] width 48 height 34
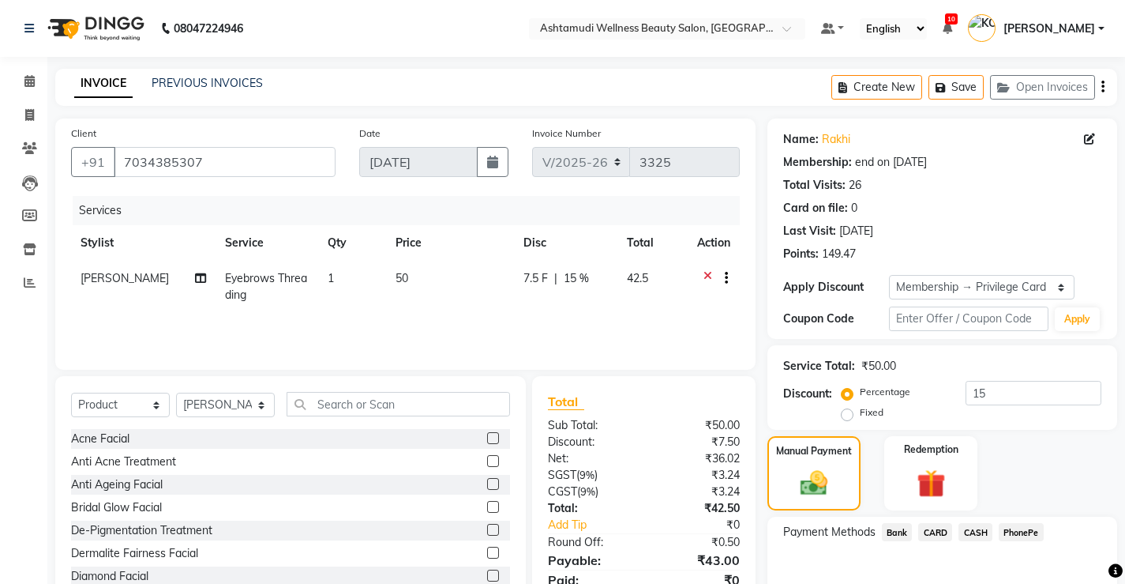
click at [973, 532] on span "CASH" at bounding box center [976, 532] width 34 height 18
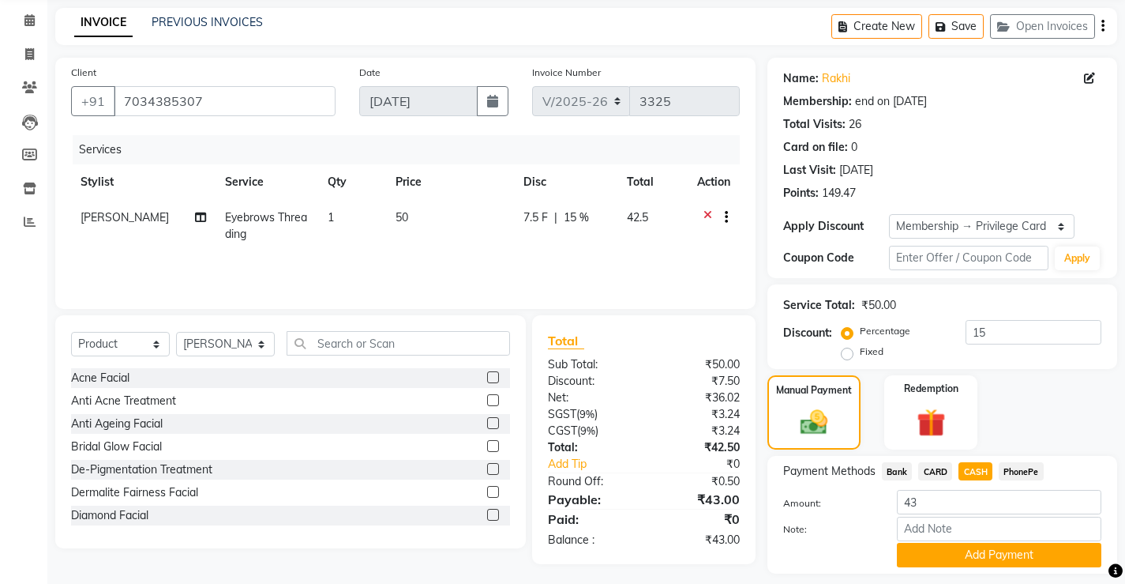
scroll to position [107, 0]
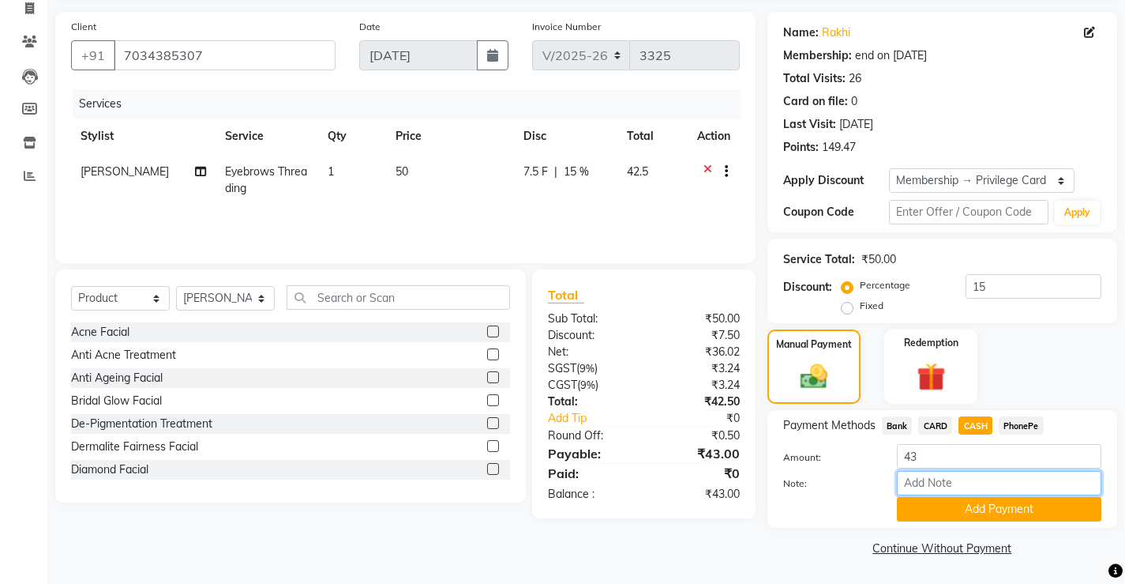
click at [965, 481] on input "Note:" at bounding box center [999, 483] width 205 height 24
type input "[PERSON_NAME]"
click at [999, 509] on button "Add Payment" at bounding box center [999, 509] width 205 height 24
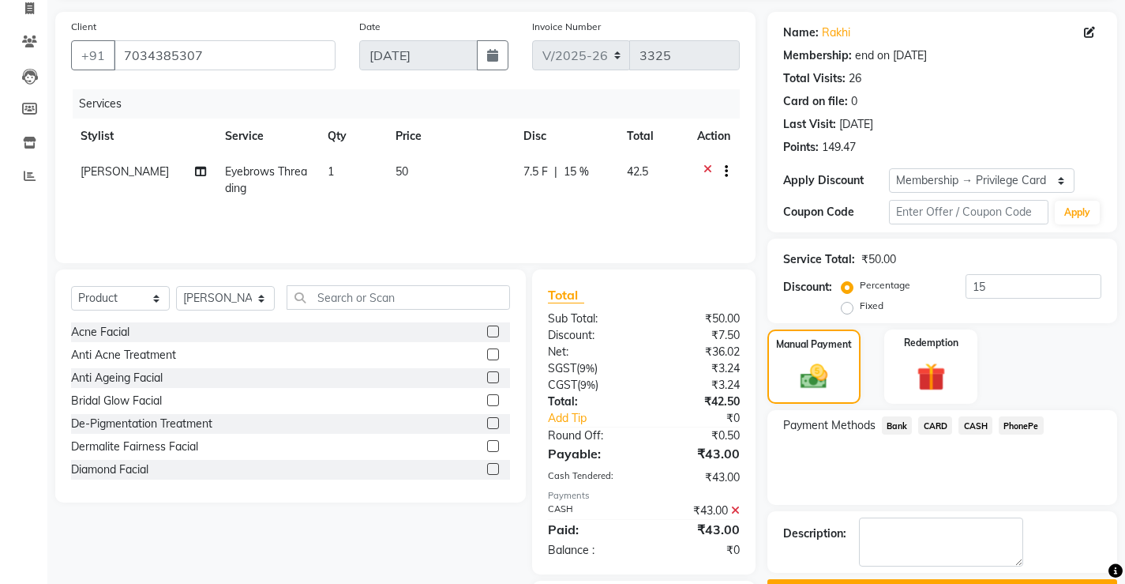
scroll to position [176, 0]
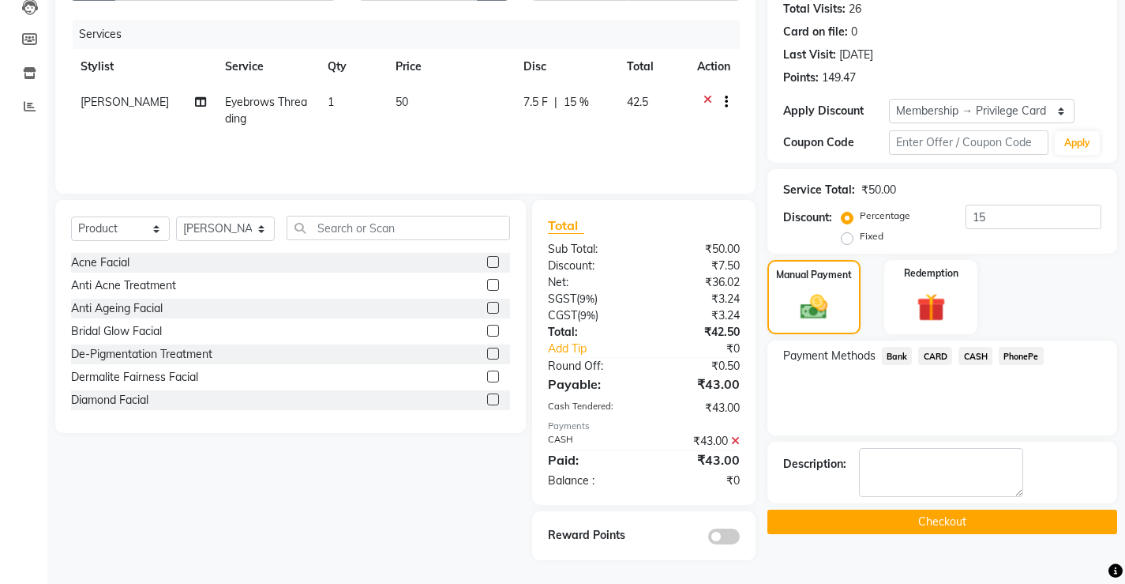
click at [948, 520] on button "Checkout" at bounding box center [943, 521] width 350 height 24
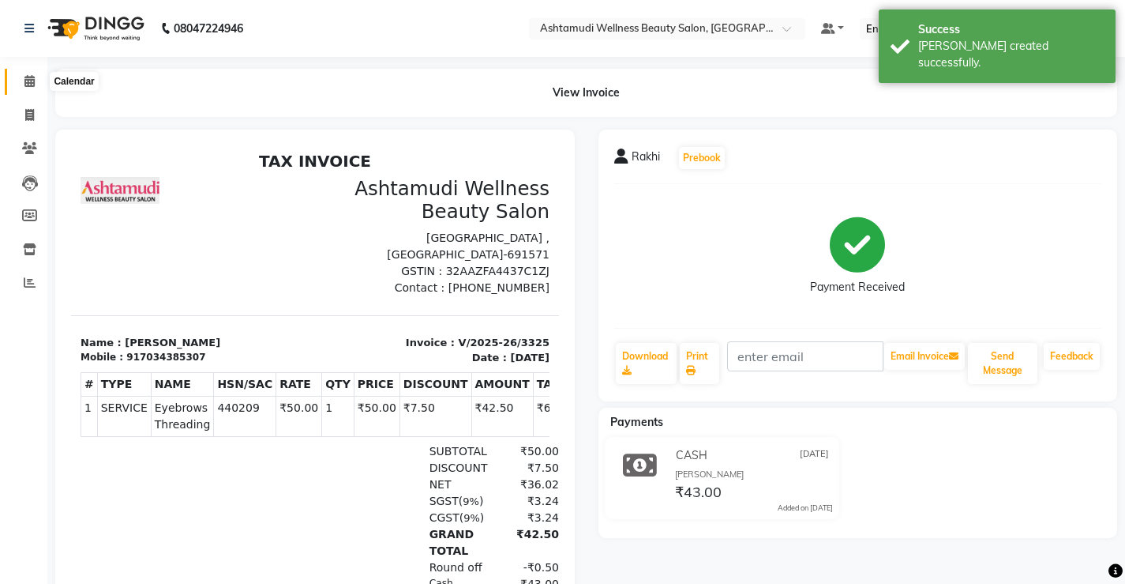
click at [26, 77] on icon at bounding box center [29, 81] width 10 height 12
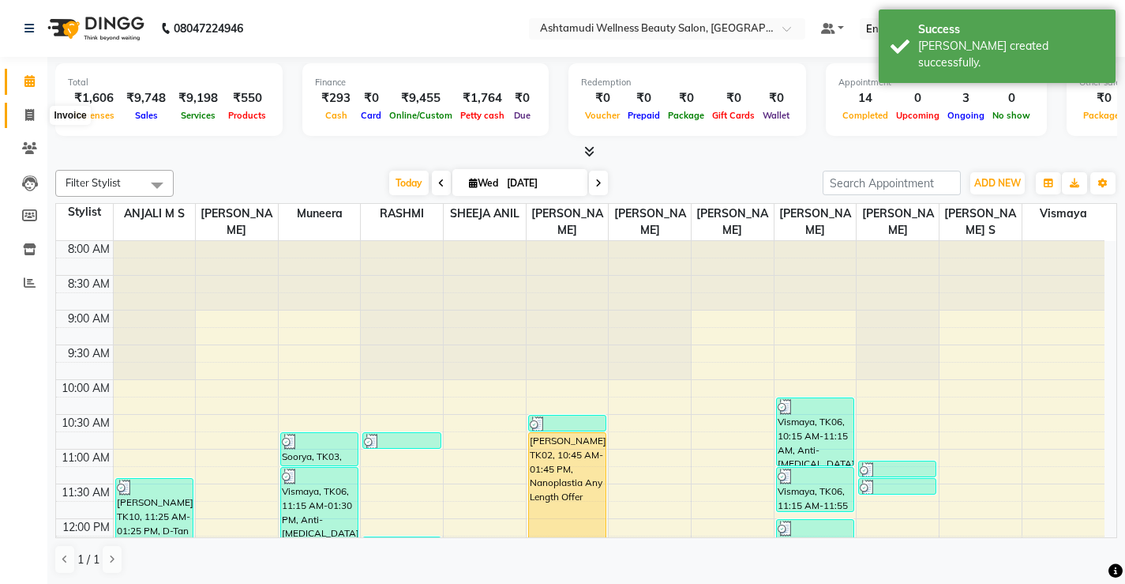
click at [28, 112] on icon at bounding box center [29, 115] width 9 height 12
select select "service"
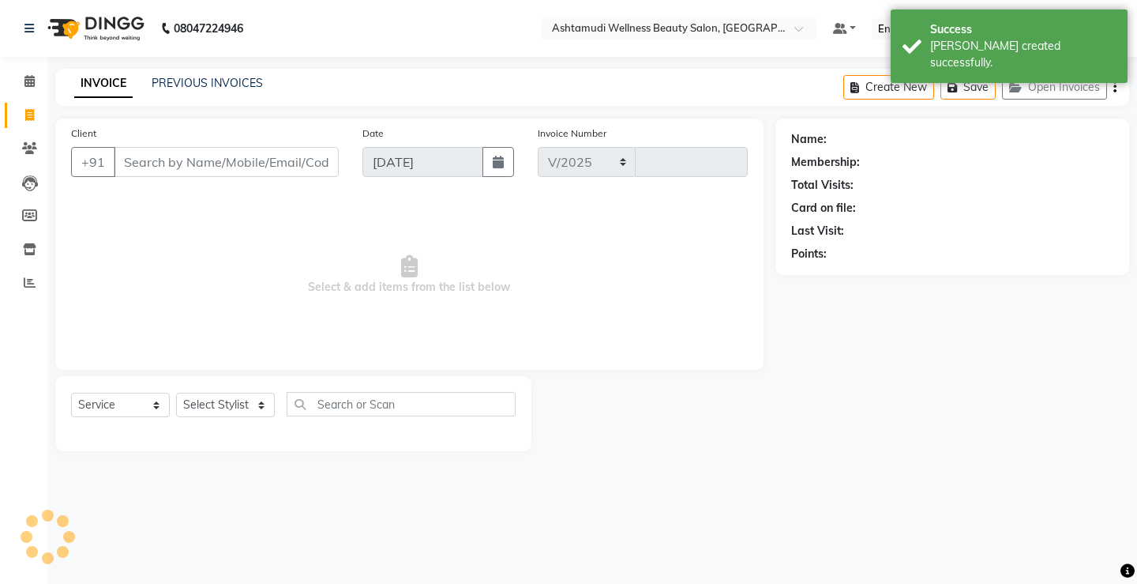
select select "4674"
type input "3326"
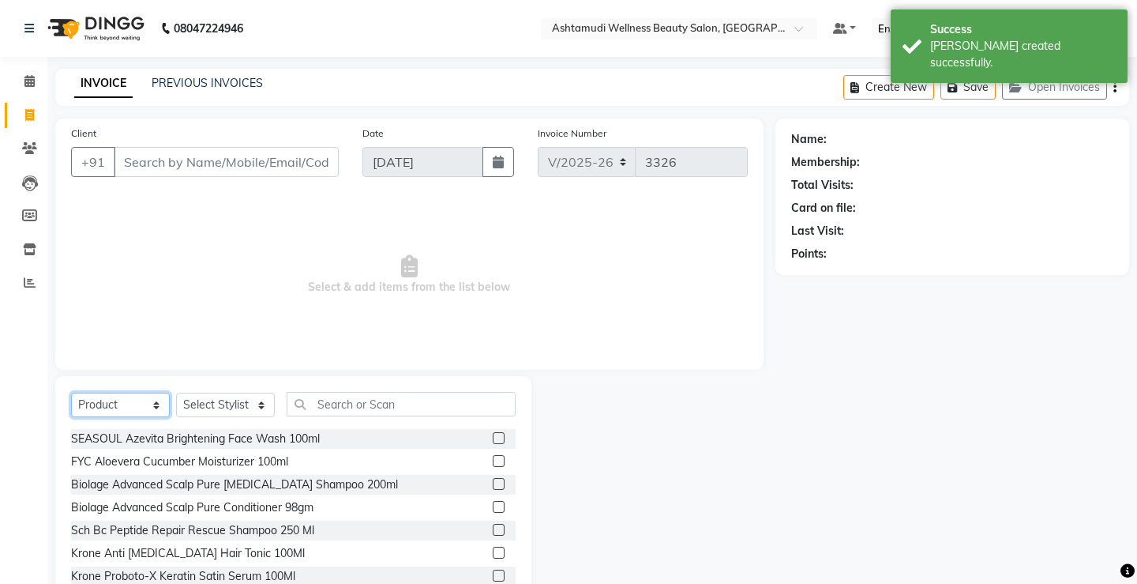
click at [111, 403] on select "Select Service Product Membership Package Voucher Prepaid Gift Card" at bounding box center [120, 405] width 99 height 24
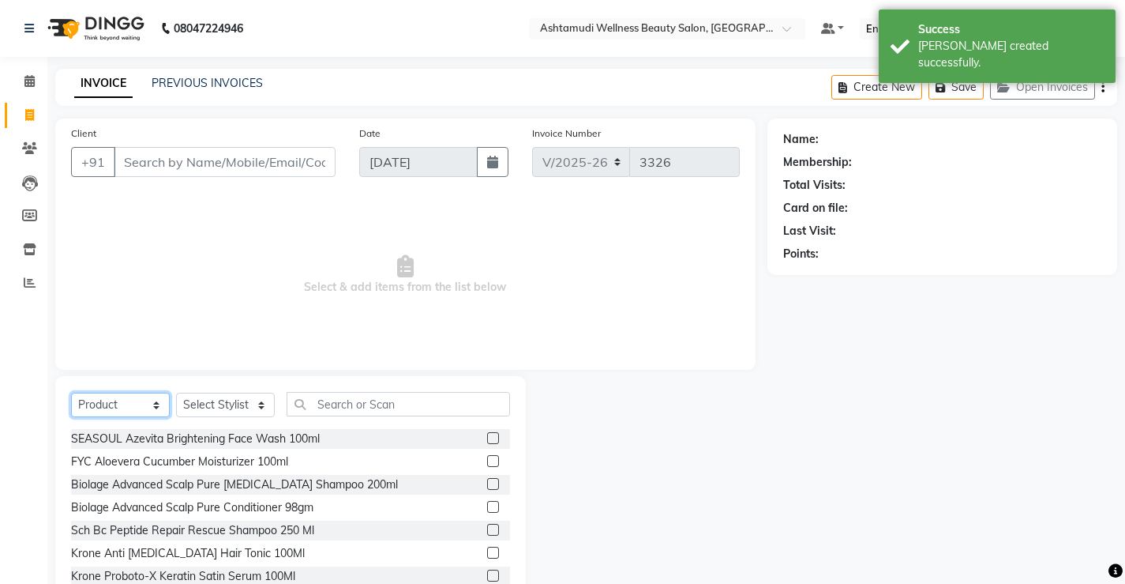
select select "service"
click at [71, 393] on select "Select Service Product Membership Package Voucher Prepaid Gift Card" at bounding box center [120, 405] width 99 height 24
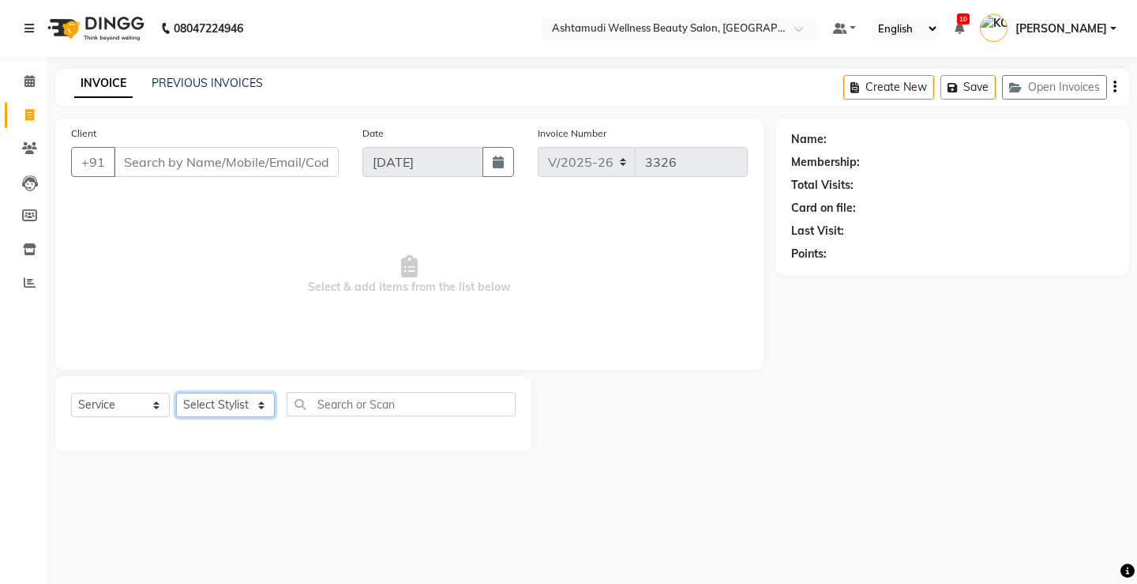
click at [223, 399] on select "Select Stylist ANJALI M S [PERSON_NAME] KOTTIYAM ASHTAMUDI [PERSON_NAME] [PERSO…" at bounding box center [225, 405] width 99 height 24
select select "50208"
click at [176, 393] on select "Select Stylist ANJALI M S [PERSON_NAME] KOTTIYAM ASHTAMUDI [PERSON_NAME] [PERSO…" at bounding box center [225, 405] width 99 height 24
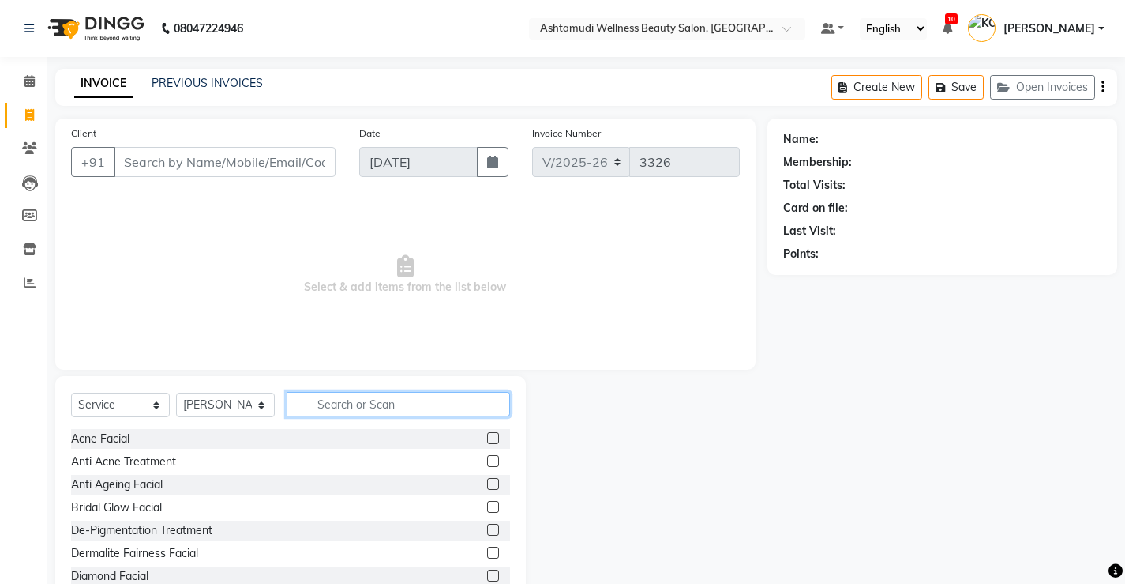
click at [414, 400] on input "text" at bounding box center [399, 404] width 224 height 24
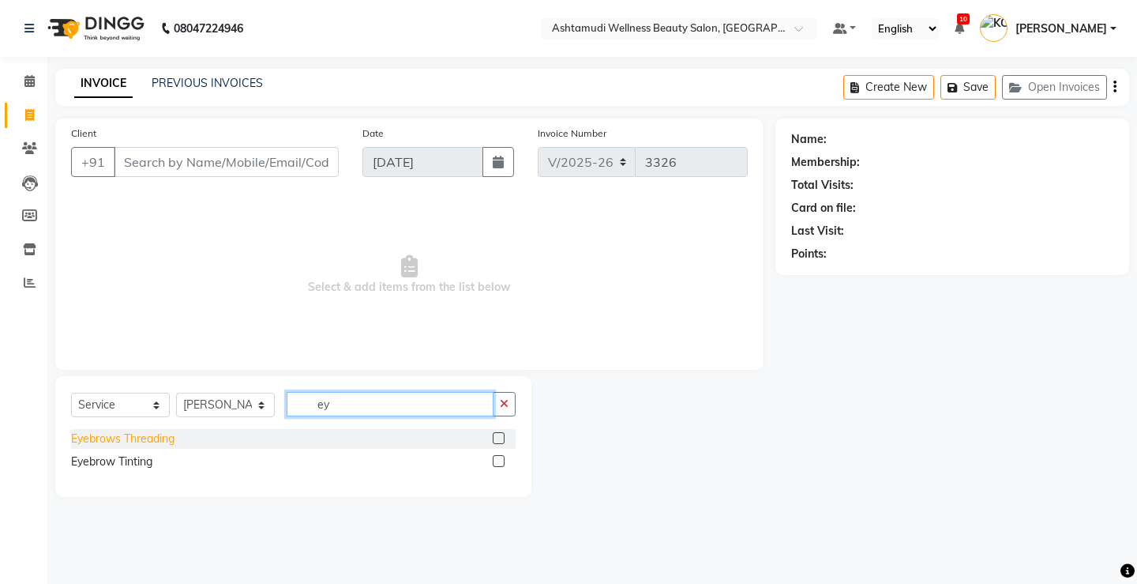
type input "ey"
click at [153, 433] on div "Eyebrows Threading" at bounding box center [122, 438] width 103 height 17
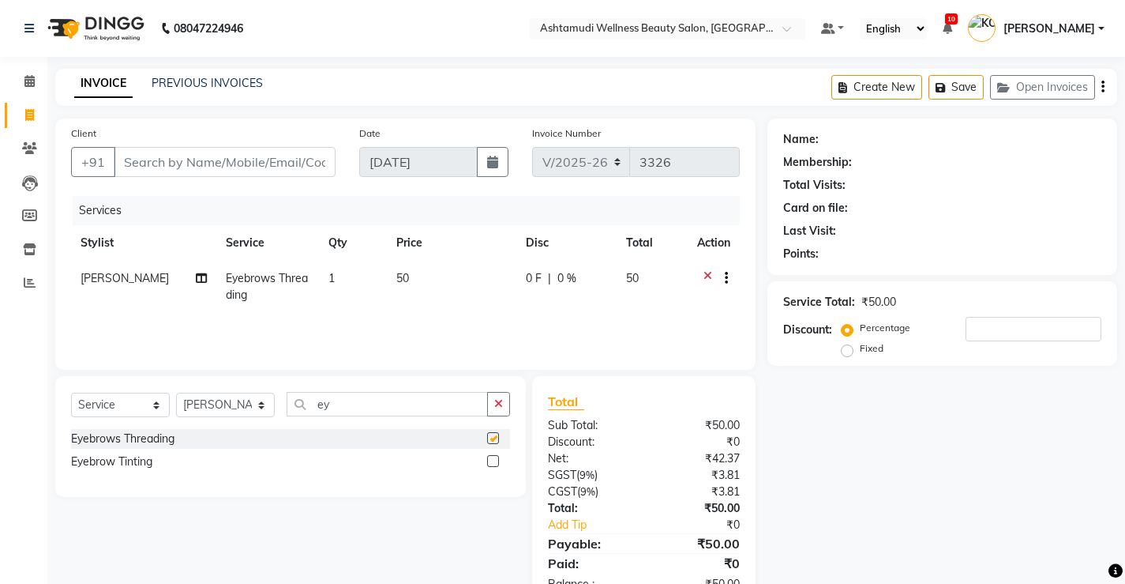
checkbox input "false"
click at [342, 406] on input "ey" at bounding box center [387, 404] width 201 height 24
type input "e"
type input "upp"
click at [155, 458] on div "Upper Lip Threading" at bounding box center [122, 461] width 103 height 17
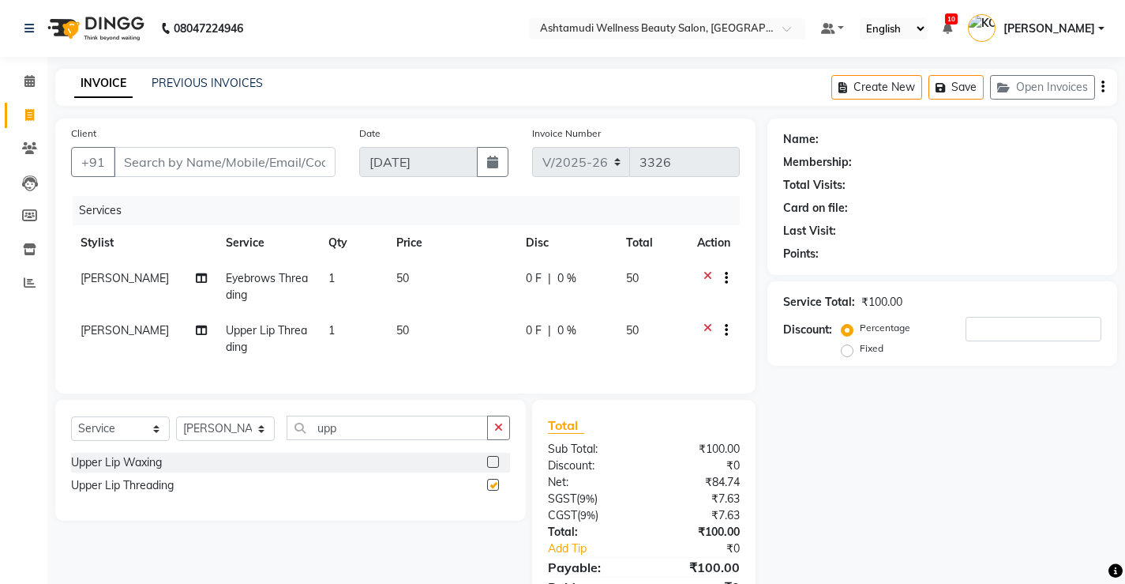
checkbox input "false"
click at [238, 160] on input "Client" at bounding box center [225, 162] width 222 height 30
click at [706, 328] on icon at bounding box center [708, 332] width 9 height 20
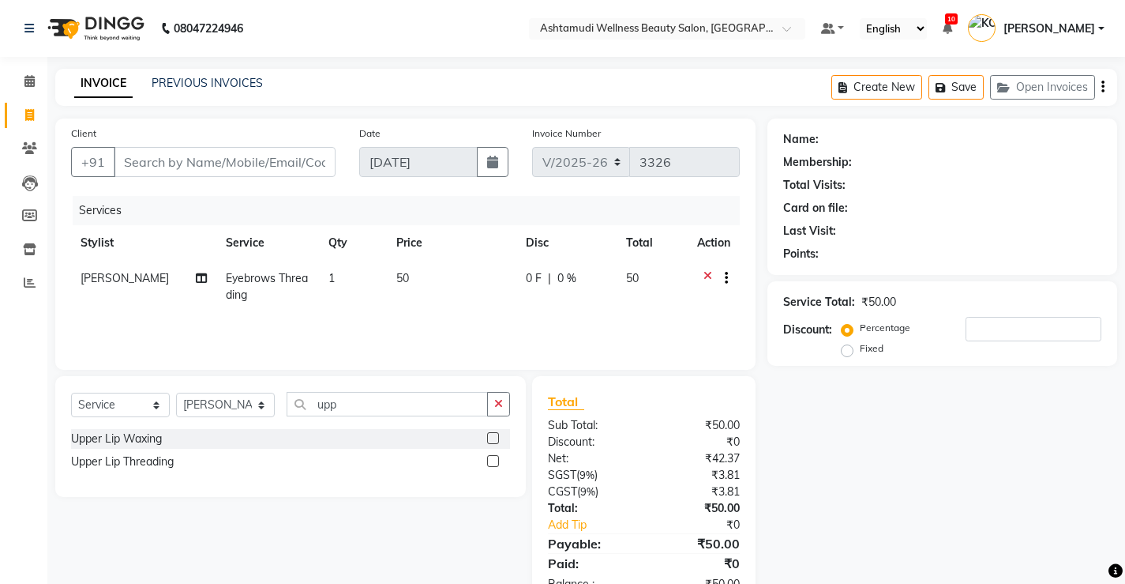
click at [111, 281] on span "[PERSON_NAME]" at bounding box center [125, 278] width 88 height 14
select select "50208"
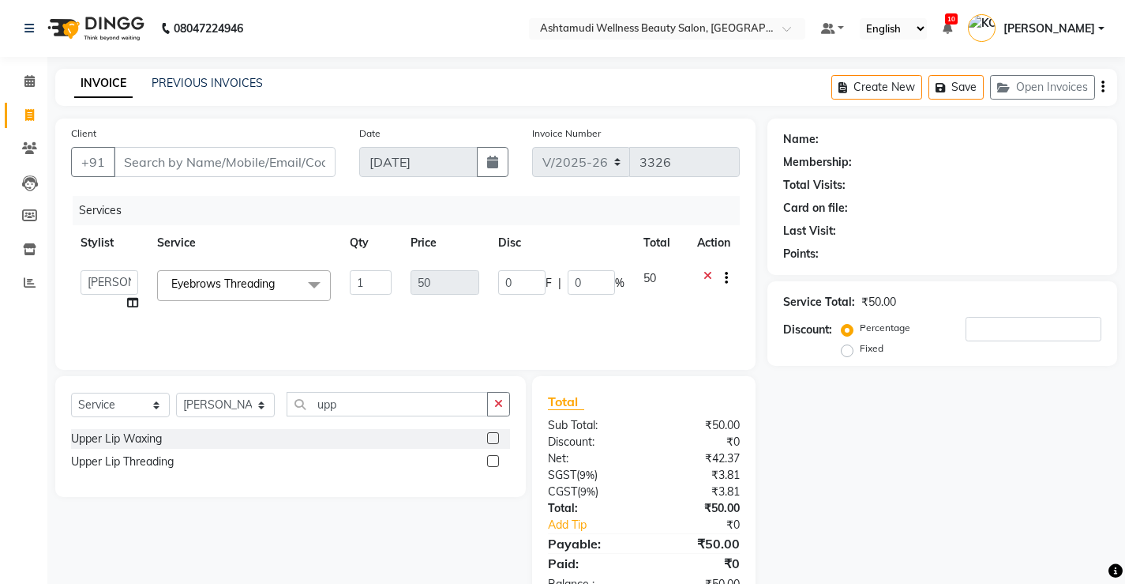
click at [133, 304] on icon at bounding box center [132, 302] width 11 height 11
select select "50208"
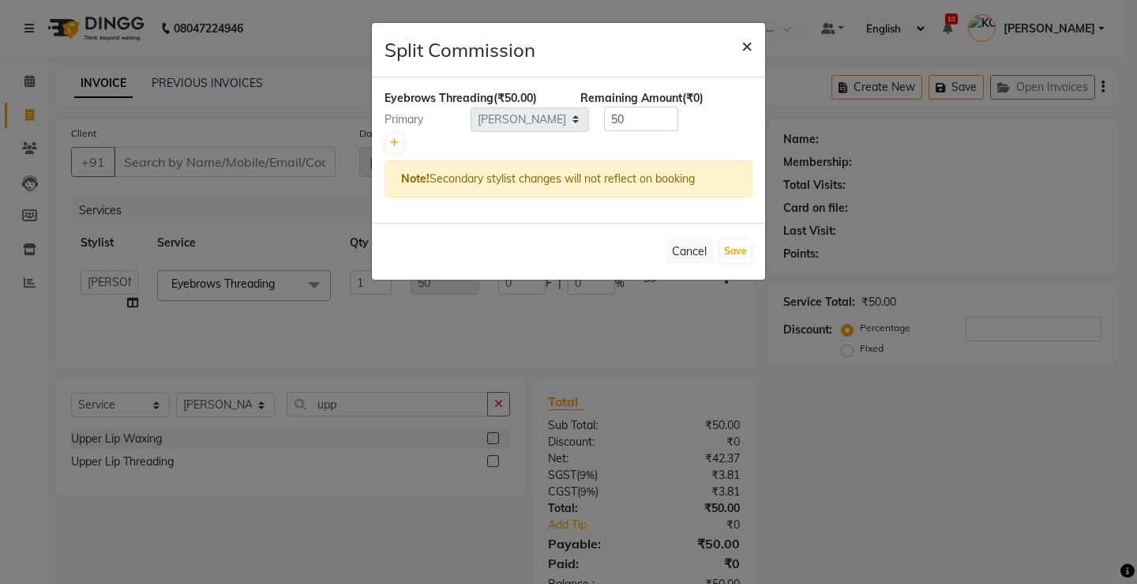
click at [746, 47] on span "×" at bounding box center [747, 45] width 11 height 24
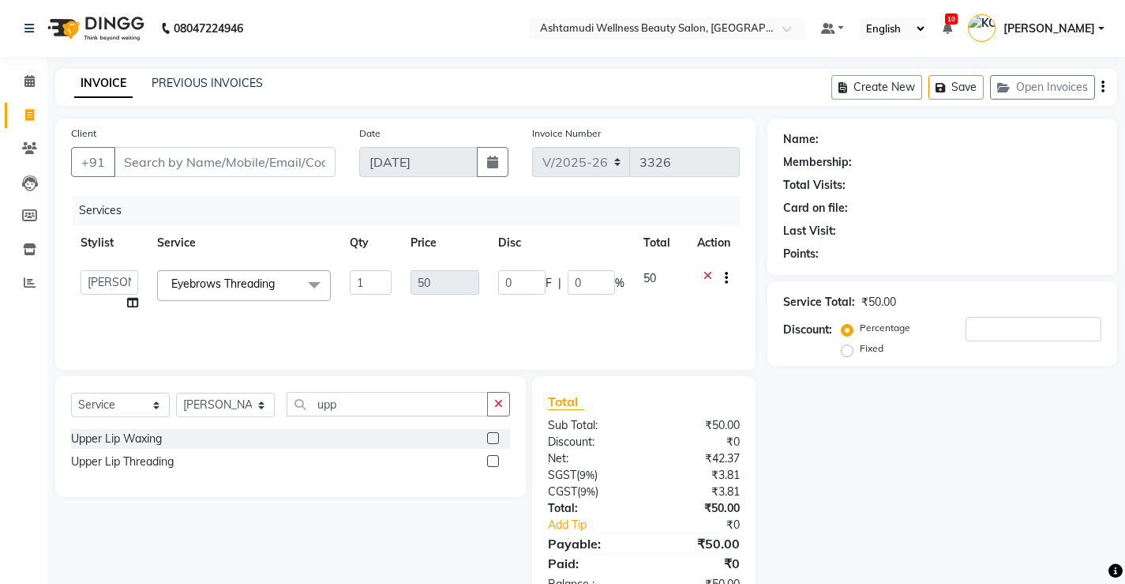
click at [704, 277] on icon at bounding box center [708, 280] width 9 height 20
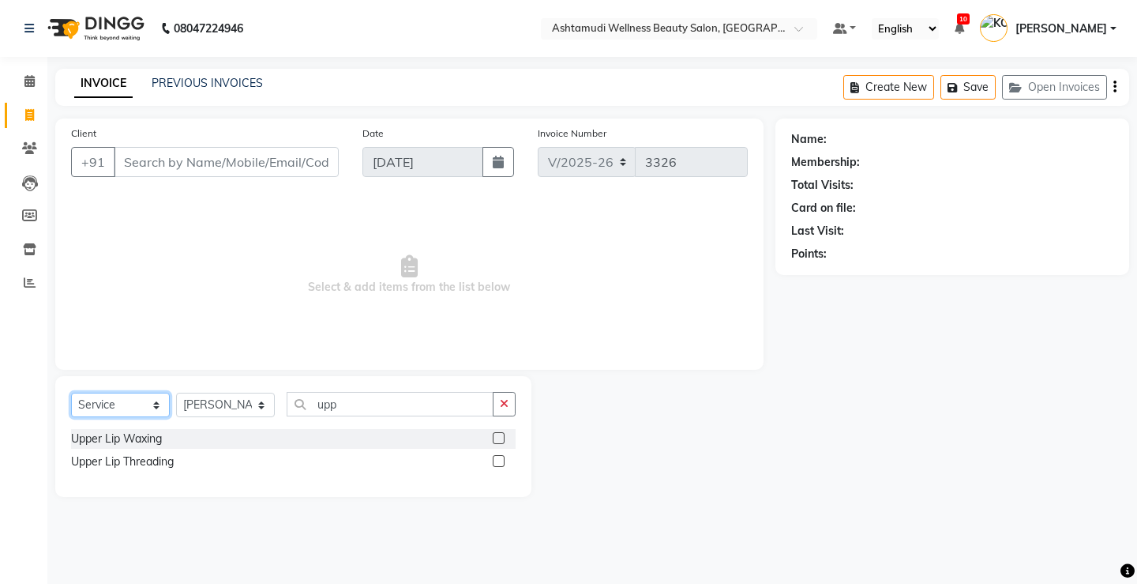
click at [115, 403] on select "Select Service Product Membership Package Voucher Prepaid Gift Card" at bounding box center [120, 405] width 99 height 24
click at [319, 577] on div "08047224946 Select Location × Ashtamudi Wellness Beauty Salon, Kottiyam Default…" at bounding box center [568, 292] width 1137 height 584
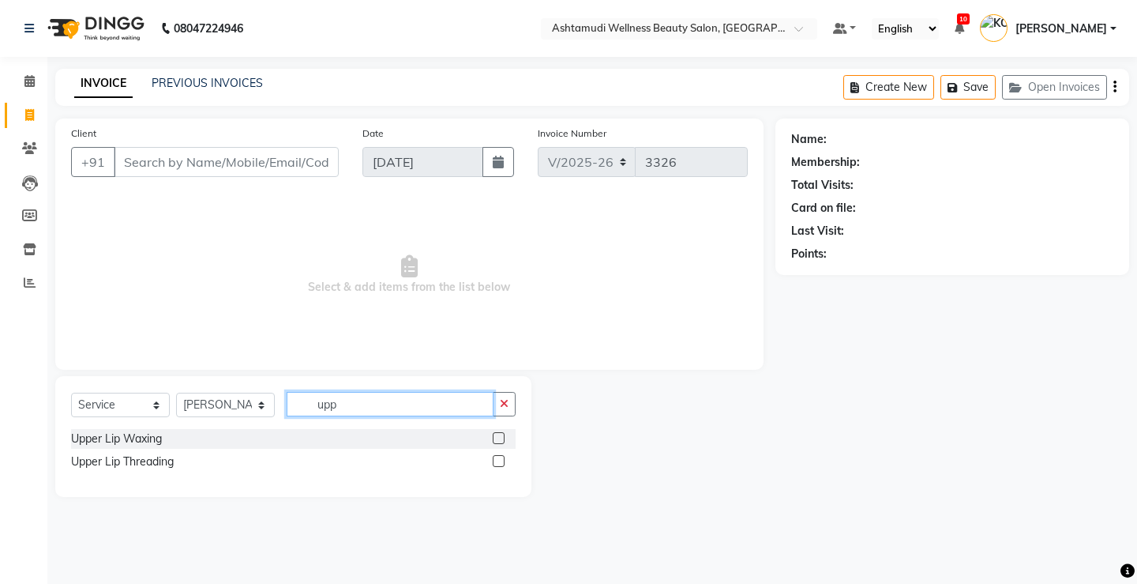
click at [402, 411] on input "upp" at bounding box center [390, 404] width 207 height 24
type input "u"
type input "ey"
click at [498, 439] on label at bounding box center [499, 438] width 12 height 12
click at [498, 439] on input "checkbox" at bounding box center [498, 439] width 10 height 10
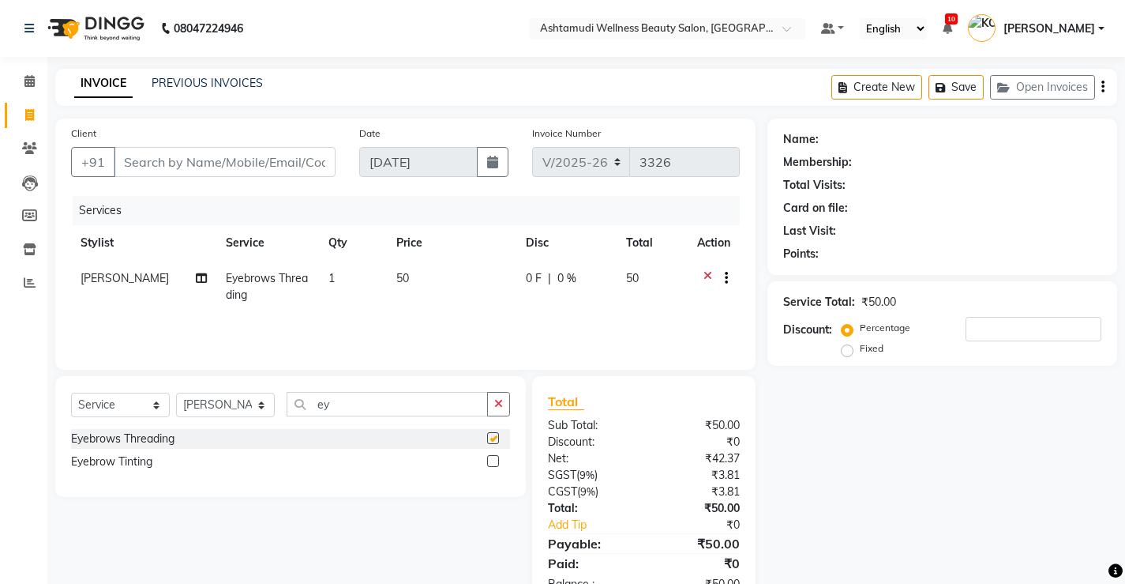
checkbox input "false"
click at [704, 272] on icon at bounding box center [708, 280] width 9 height 20
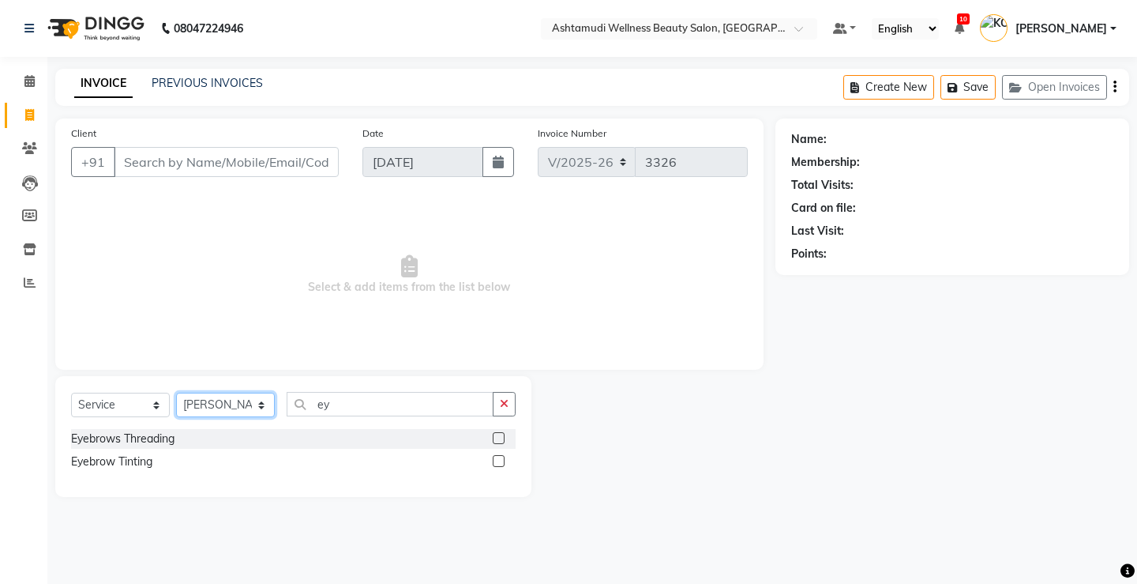
click at [220, 398] on select "Select Stylist ANJALI M S [PERSON_NAME] KOTTIYAM ASHTAMUDI [PERSON_NAME] [PERSO…" at bounding box center [225, 405] width 99 height 24
select select "27474"
click at [176, 393] on select "Select Stylist ANJALI M S [PERSON_NAME] KOTTIYAM ASHTAMUDI [PERSON_NAME] [PERSO…" at bounding box center [225, 405] width 99 height 24
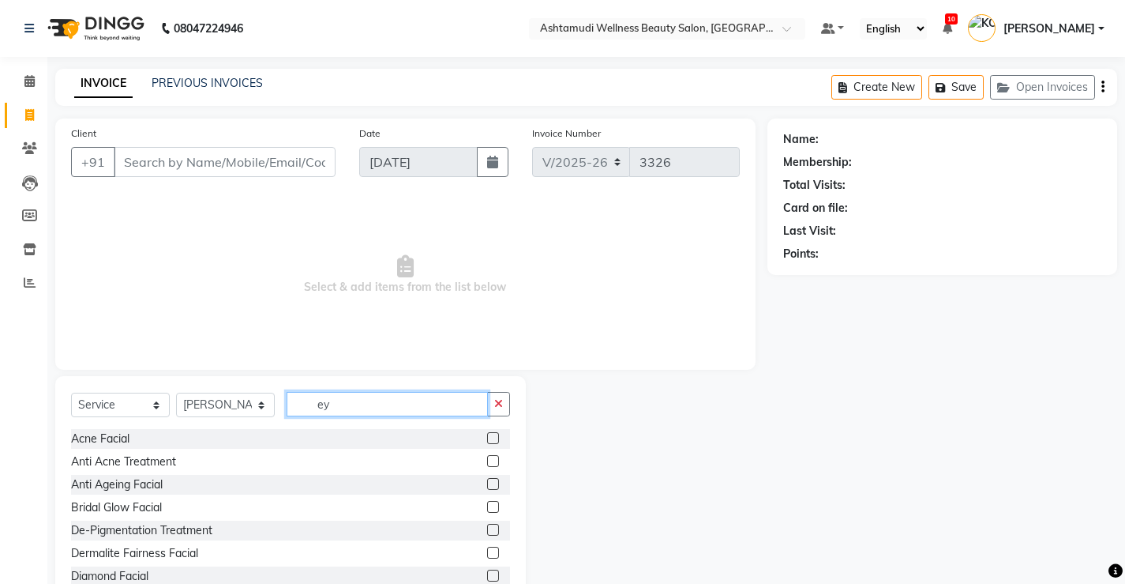
click at [434, 415] on input "ey" at bounding box center [387, 404] width 201 height 24
type input "e"
type input "ey"
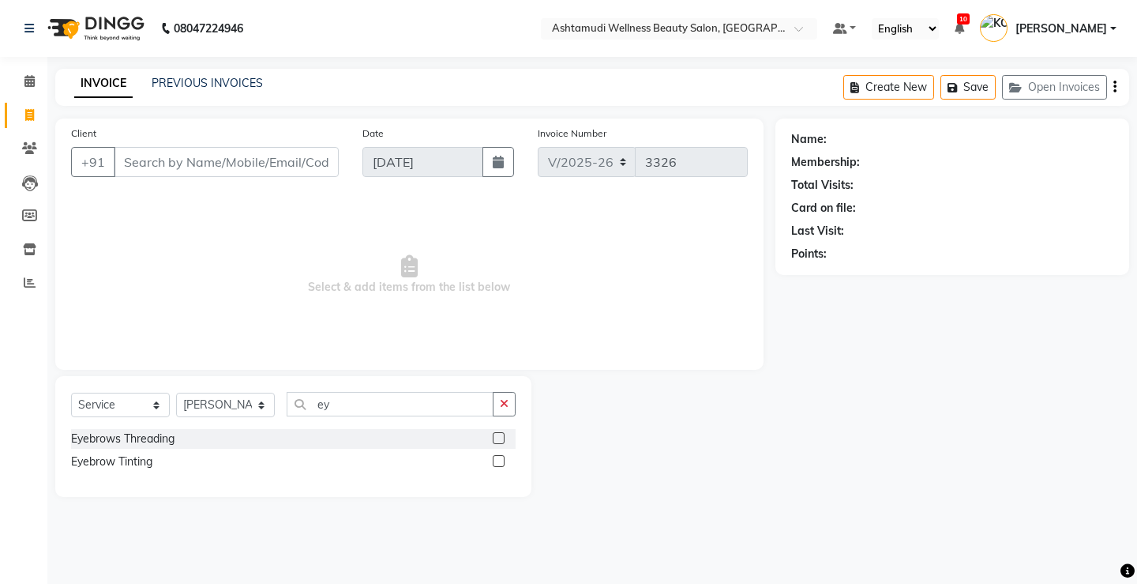
click at [499, 438] on label at bounding box center [499, 438] width 12 height 12
click at [499, 438] on input "checkbox" at bounding box center [498, 439] width 10 height 10
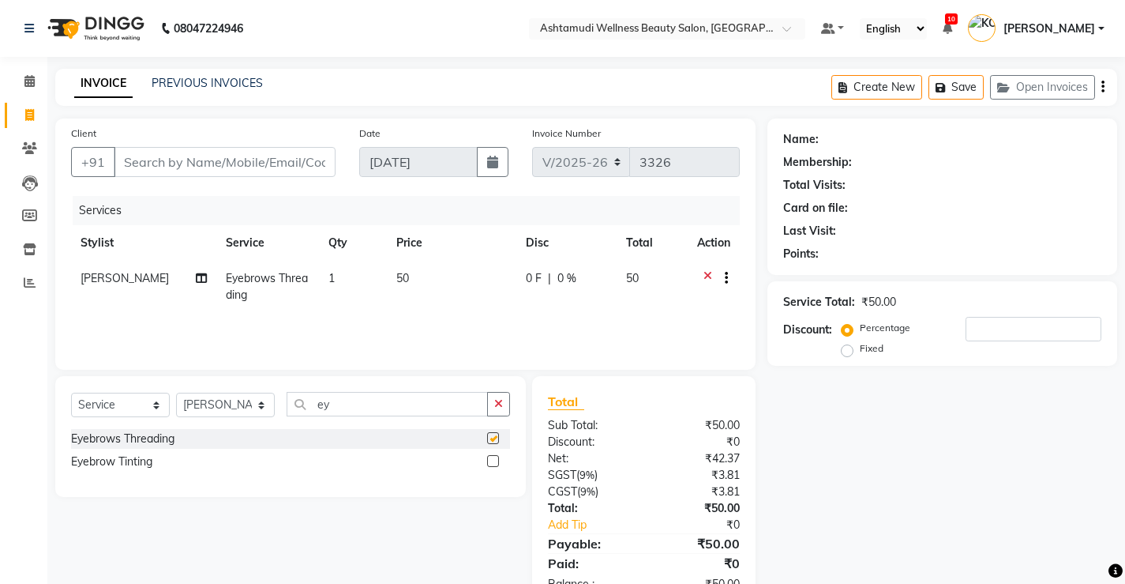
checkbox input "false"
click at [231, 167] on input "Client" at bounding box center [225, 162] width 222 height 30
type input "8"
type input "0"
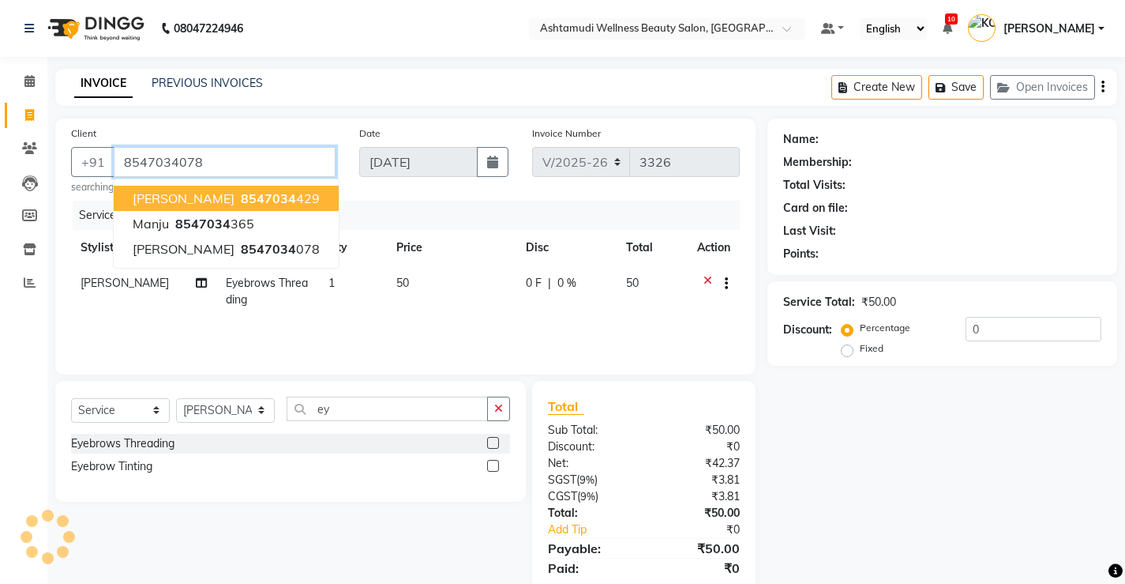
type input "8547034078"
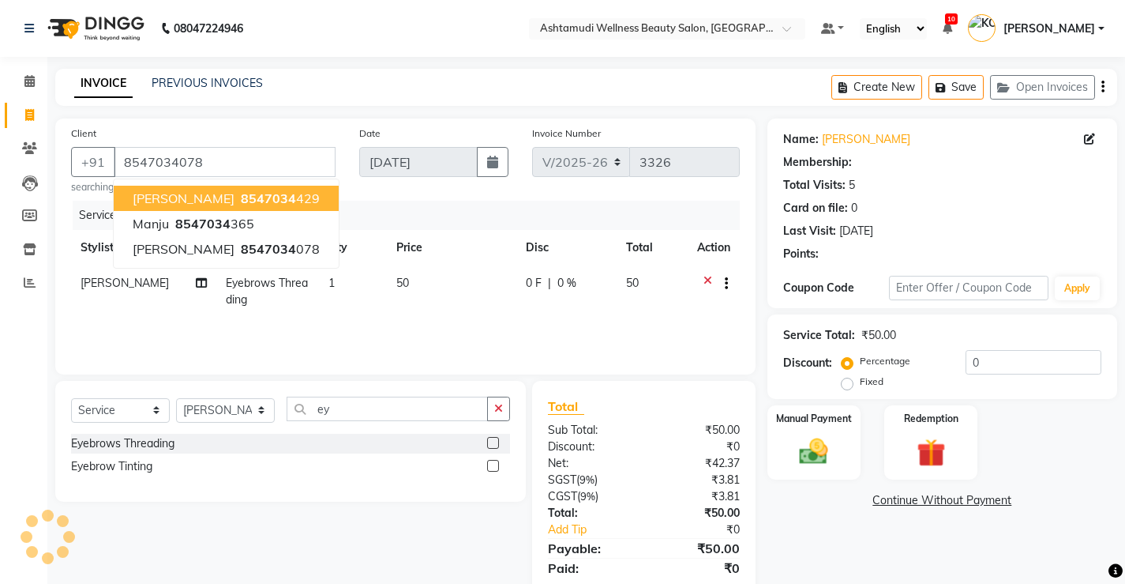
select select "1: Object"
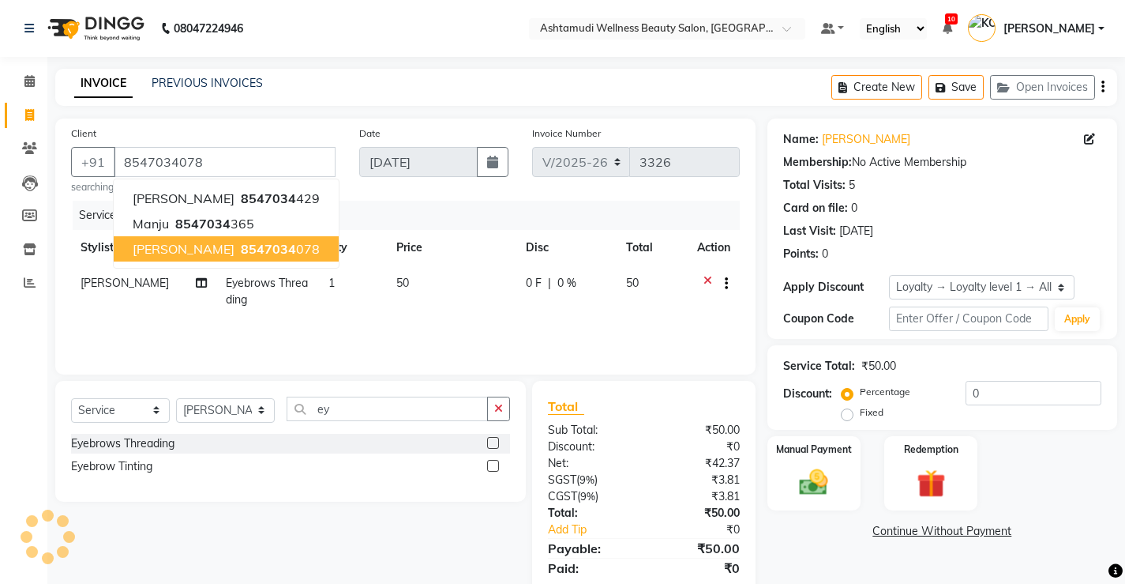
click at [241, 248] on span "8547034" at bounding box center [268, 249] width 55 height 16
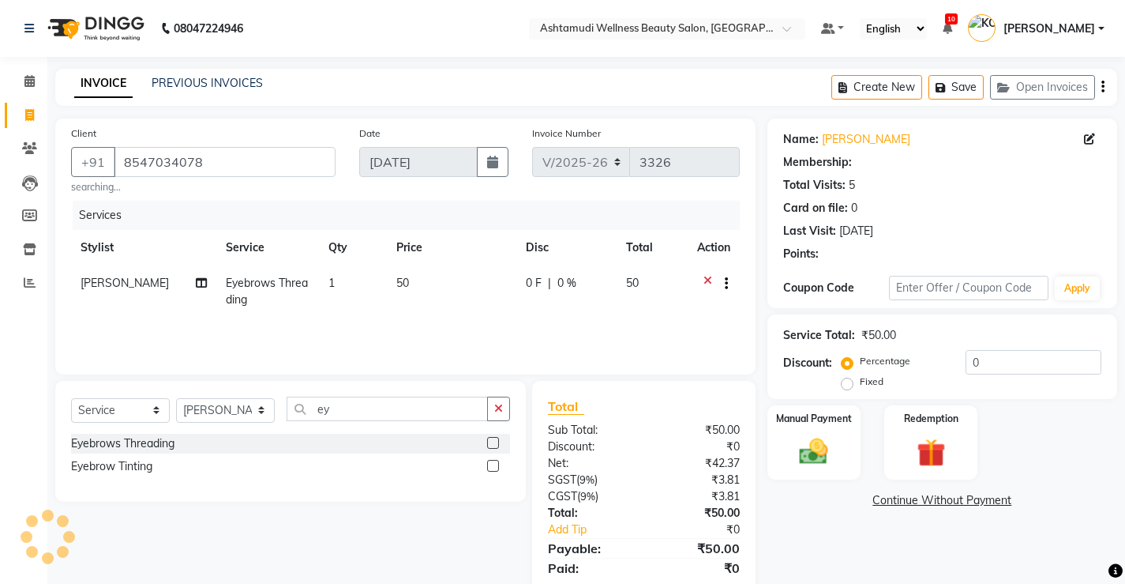
select select "1: Object"
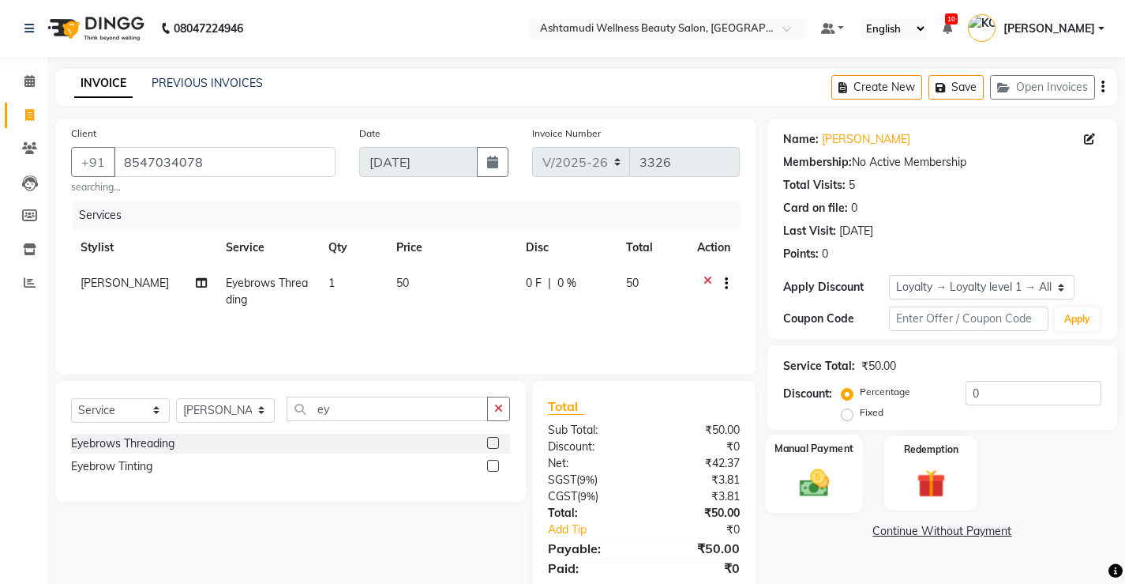
click at [806, 488] on img at bounding box center [814, 482] width 48 height 34
click at [979, 528] on span "CASH" at bounding box center [976, 532] width 34 height 18
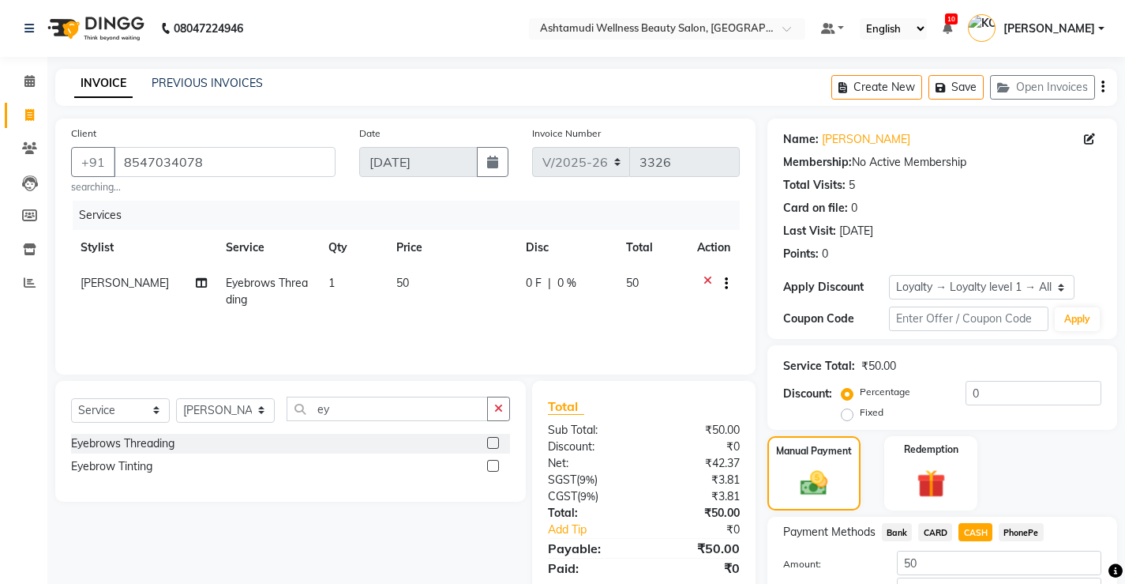
scroll to position [107, 0]
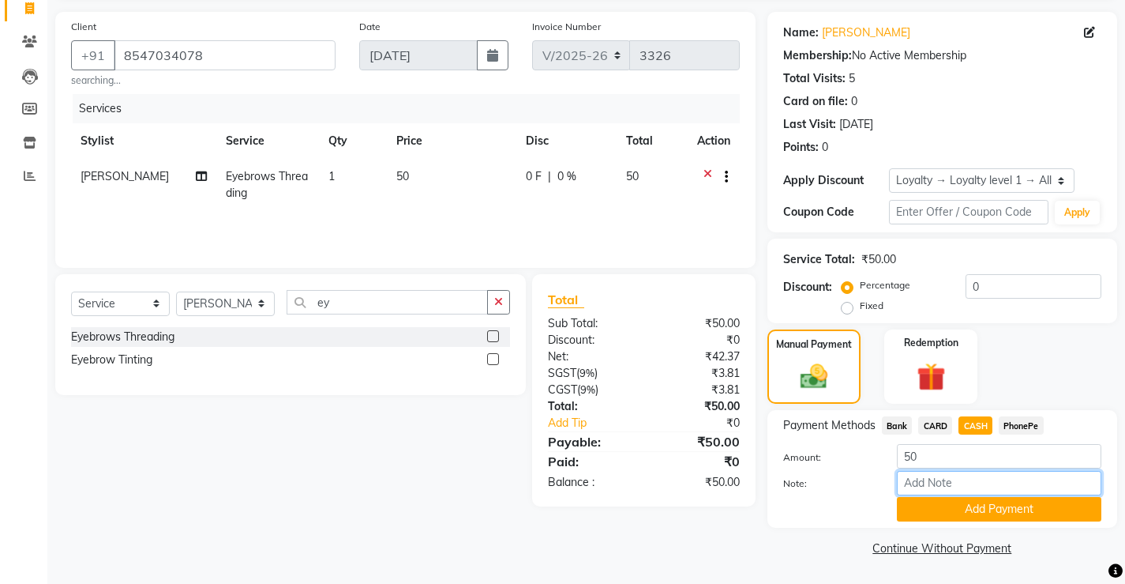
click at [960, 486] on input "Note:" at bounding box center [999, 483] width 205 height 24
type input "Sona"
click at [979, 505] on button "Add Payment" at bounding box center [999, 509] width 205 height 24
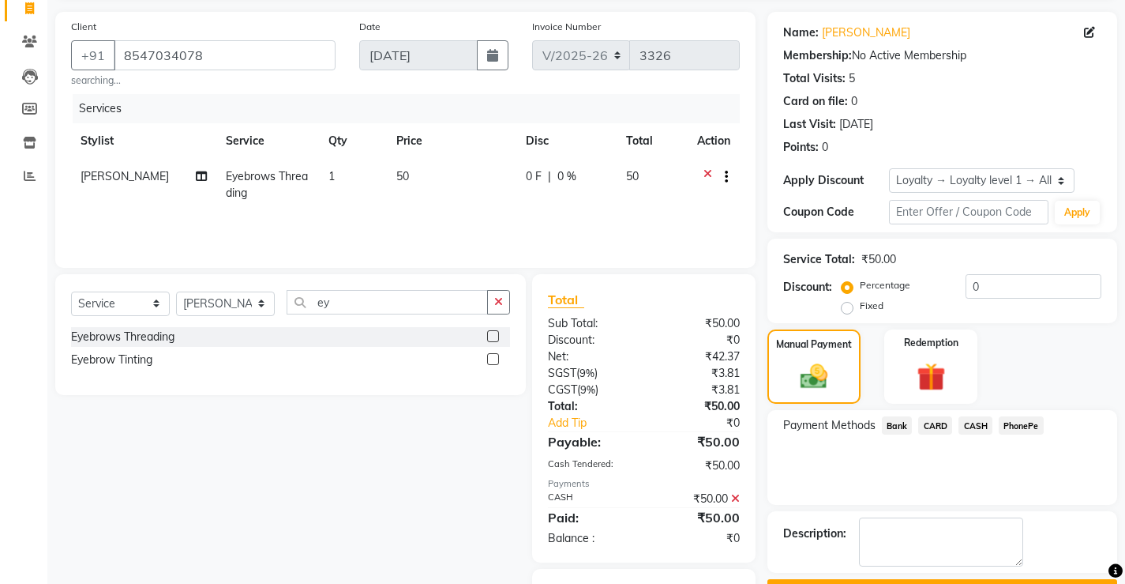
scroll to position [187, 0]
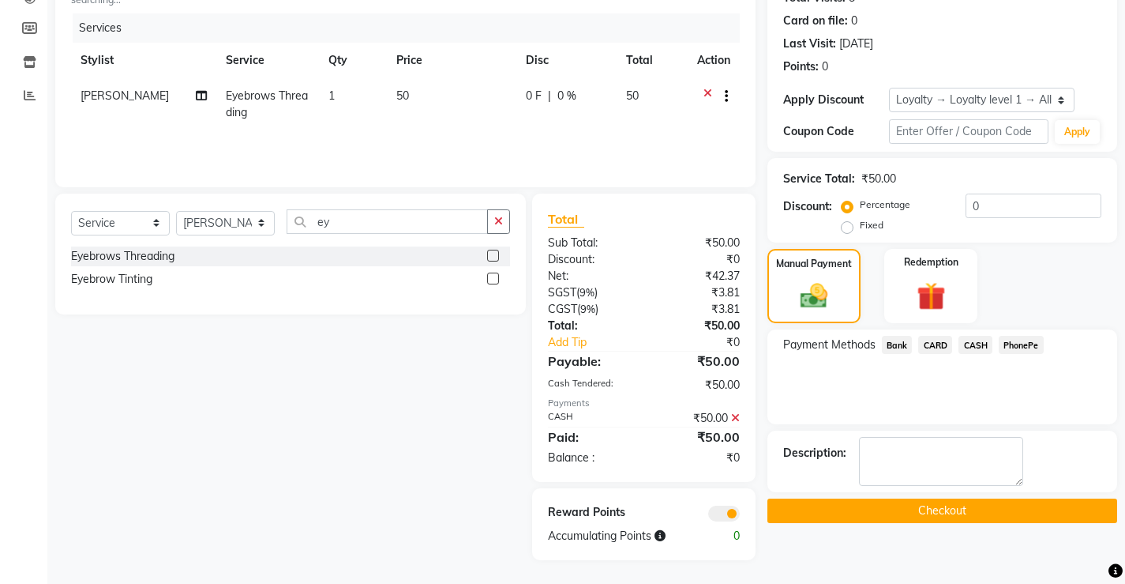
click at [869, 509] on button "Checkout" at bounding box center [943, 510] width 350 height 24
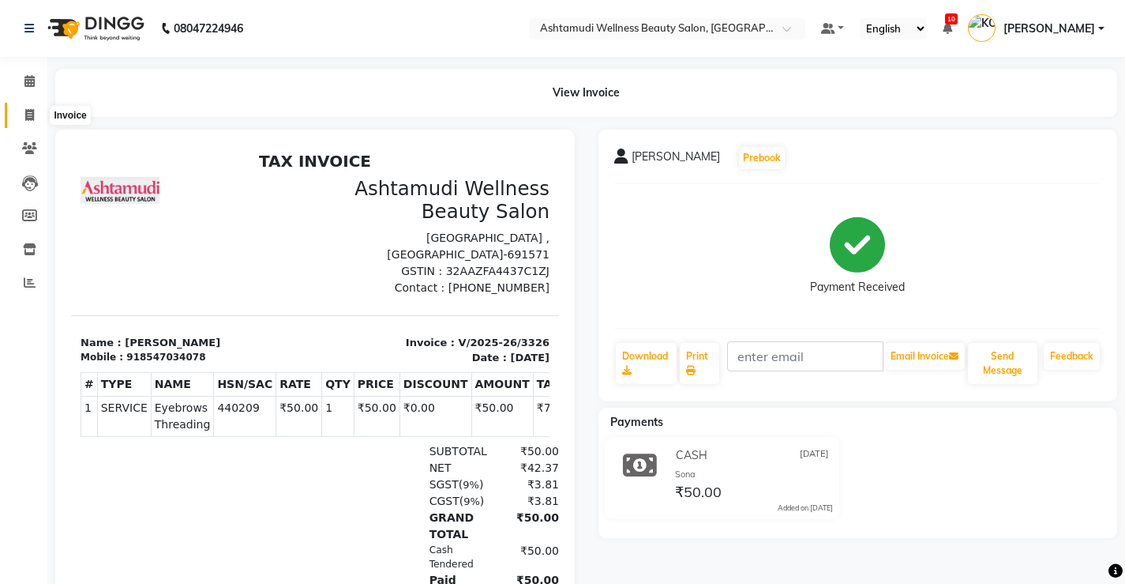
click at [32, 111] on icon at bounding box center [29, 115] width 9 height 12
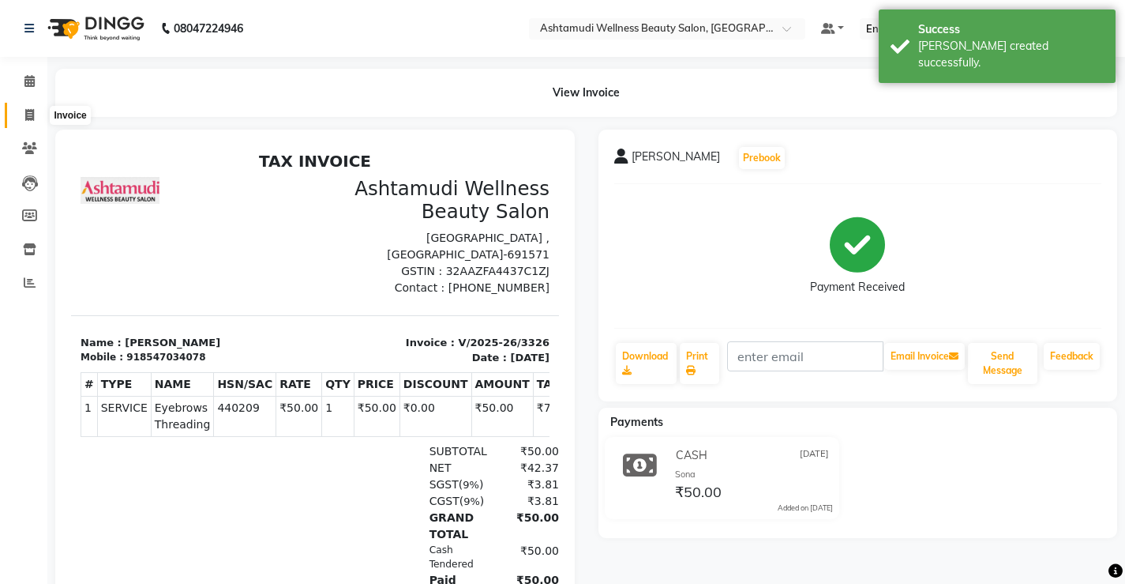
select select "service"
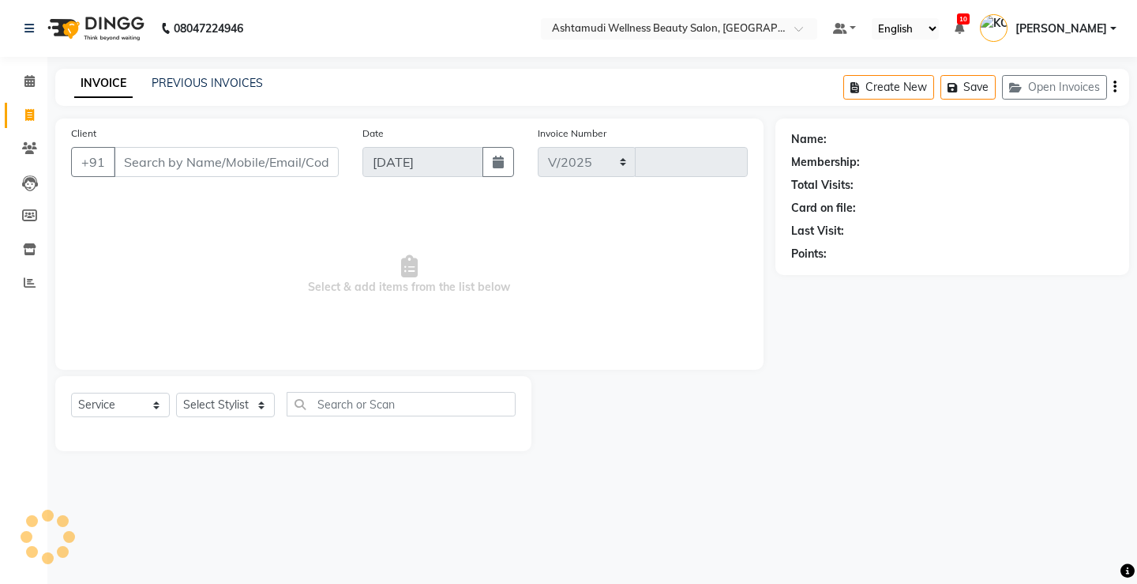
select select "4674"
type input "3327"
click at [98, 400] on select "Select Service Product Membership Package Voucher Prepaid Gift Card" at bounding box center [120, 405] width 99 height 24
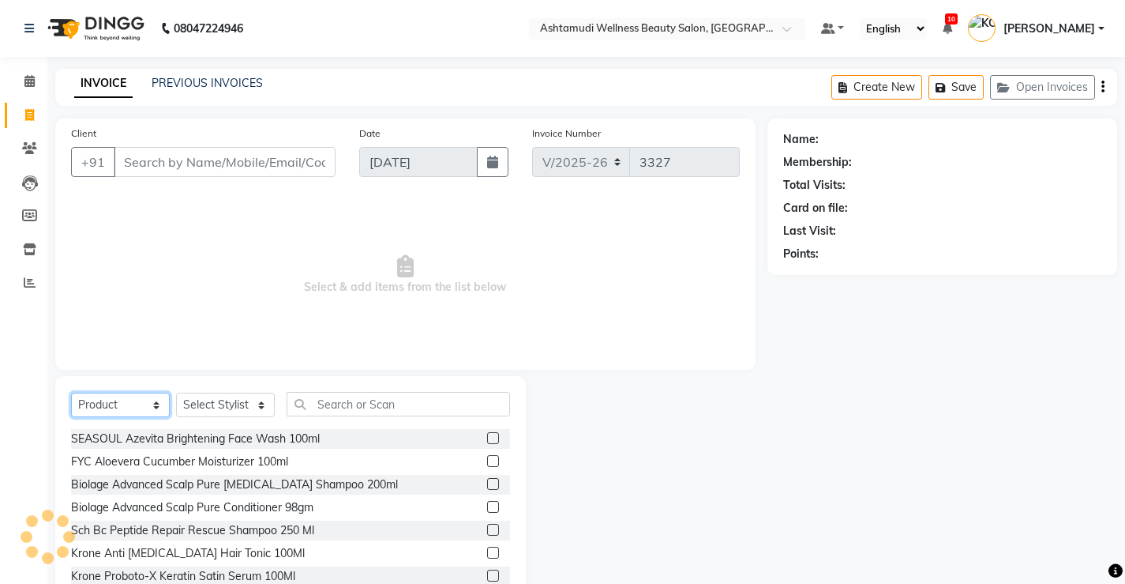
select select "service"
click at [71, 393] on select "Select Service Product Membership Package Voucher Prepaid Gift Card" at bounding box center [120, 405] width 99 height 24
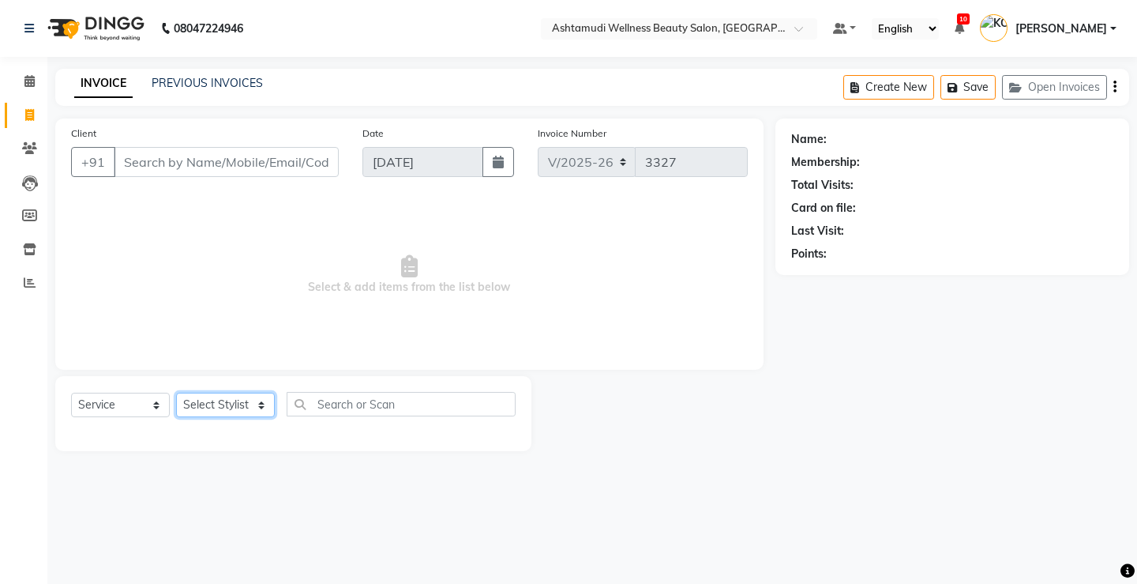
click at [258, 405] on select "Select Stylist ANJALI M S [PERSON_NAME] KOTTIYAM ASHTAMUDI [PERSON_NAME] [PERSO…" at bounding box center [225, 405] width 99 height 24
select select "67522"
click at [176, 393] on select "Select Stylist ANJALI M S [PERSON_NAME] KOTTIYAM ASHTAMUDI [PERSON_NAME] [PERSO…" at bounding box center [225, 405] width 99 height 24
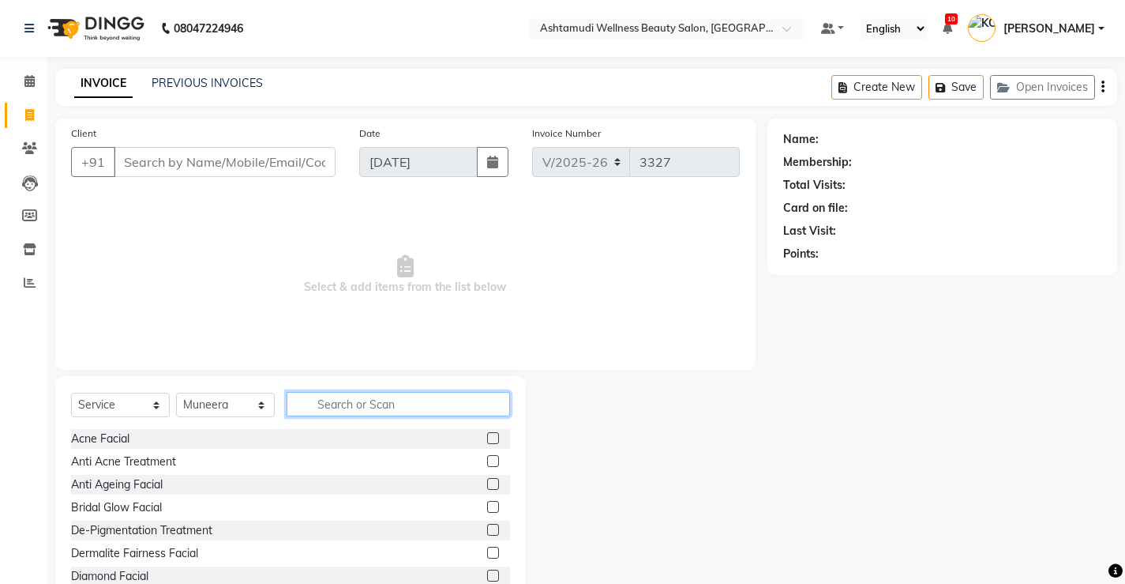
click at [390, 410] on input "text" at bounding box center [399, 404] width 224 height 24
type input "full"
click at [487, 553] on label at bounding box center [493, 553] width 12 height 12
click at [487, 553] on input "checkbox" at bounding box center [492, 553] width 10 height 10
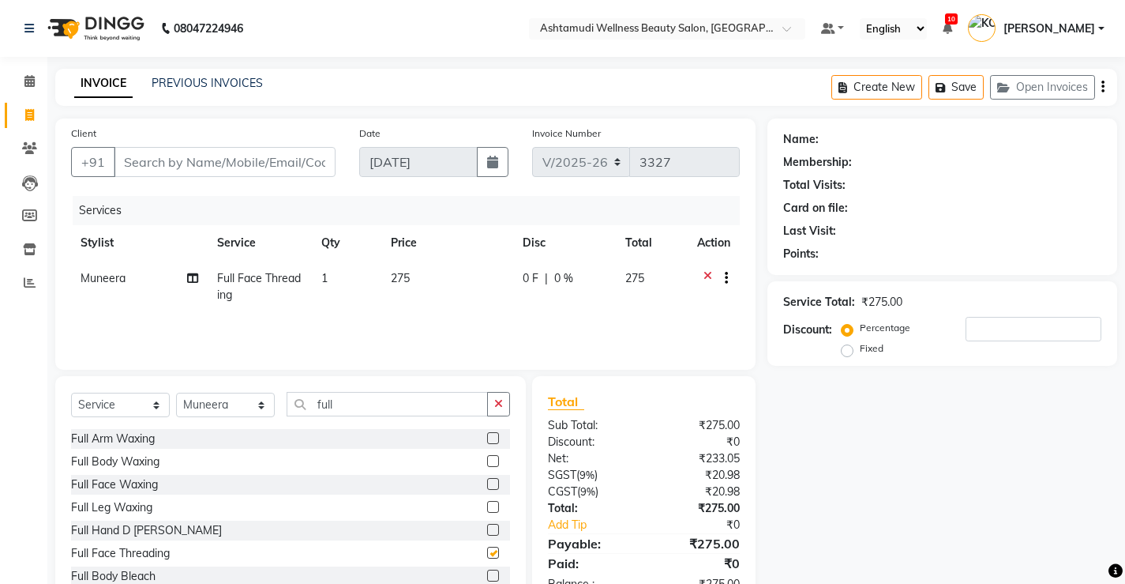
checkbox input "false"
click at [101, 402] on select "Select Service Product Membership Package Voucher Prepaid Gift Card" at bounding box center [120, 405] width 99 height 24
click at [242, 401] on select "Select Stylist ANJALI M S [PERSON_NAME] KOTTIYAM ASHTAMUDI [PERSON_NAME] [PERSO…" at bounding box center [225, 405] width 99 height 24
select select "50208"
click at [176, 393] on select "Select Stylist ANJALI M S [PERSON_NAME] KOTTIYAM ASHTAMUDI [PERSON_NAME] [PERSO…" at bounding box center [225, 405] width 99 height 24
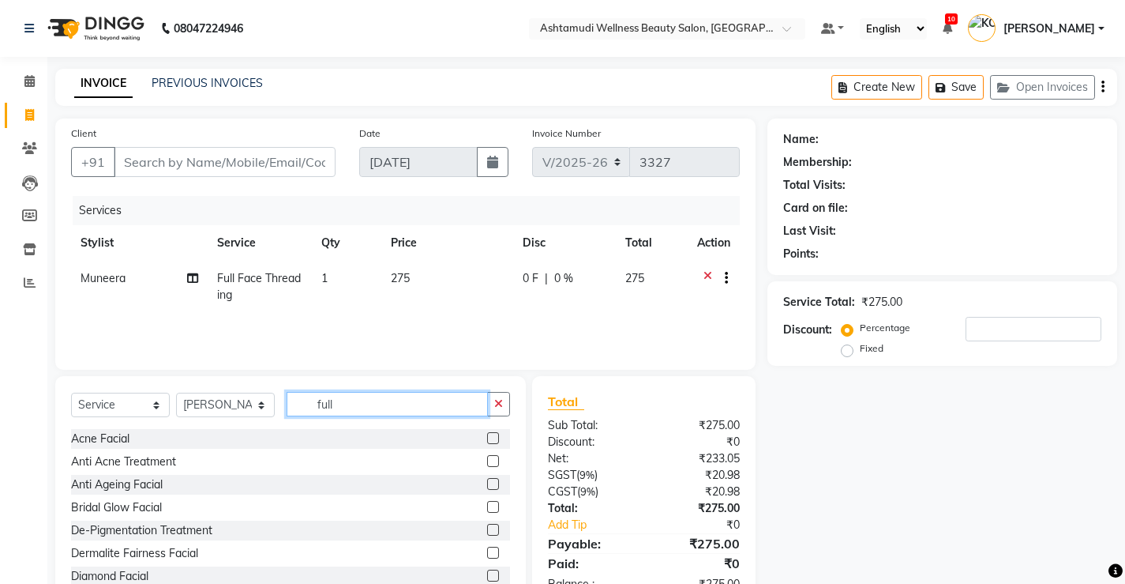
click at [408, 394] on input "full" at bounding box center [387, 404] width 201 height 24
type input "f"
type input "\"
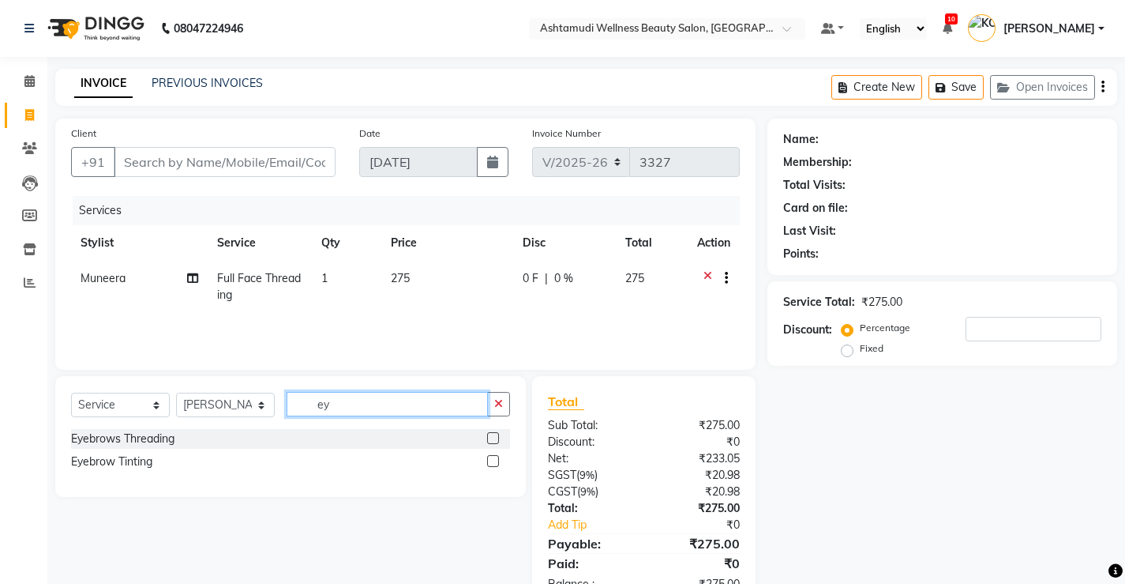
type input "ey"
click at [494, 438] on label at bounding box center [493, 438] width 12 height 12
click at [494, 438] on input "checkbox" at bounding box center [492, 439] width 10 height 10
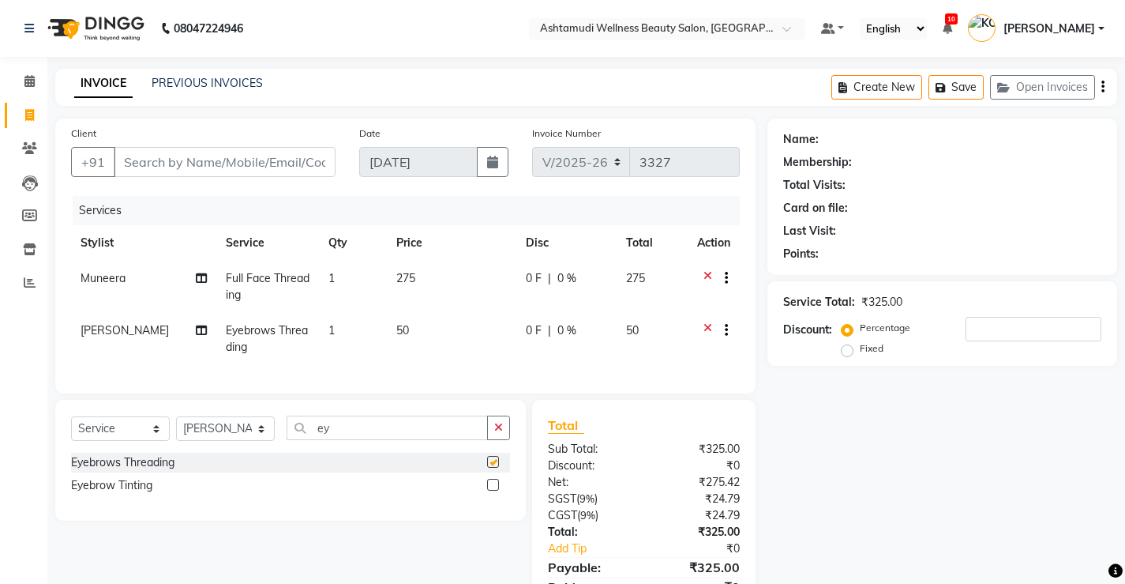
checkbox input "false"
click at [429, 438] on input "ey" at bounding box center [387, 427] width 201 height 24
type input "e"
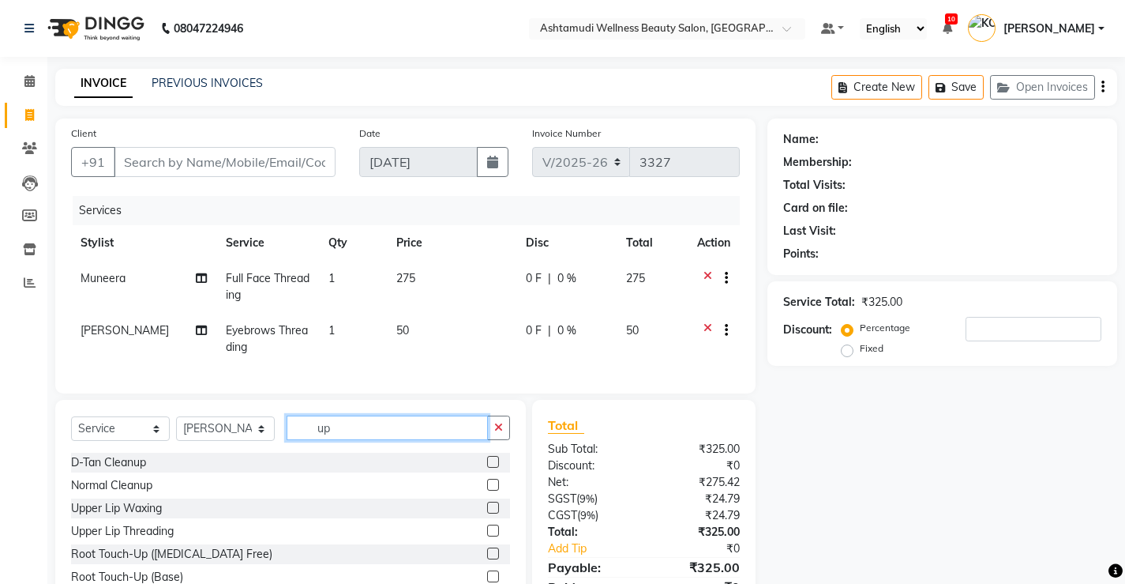
type input "up"
click at [487, 536] on label at bounding box center [493, 530] width 12 height 12
click at [487, 536] on input "checkbox" at bounding box center [492, 531] width 10 height 10
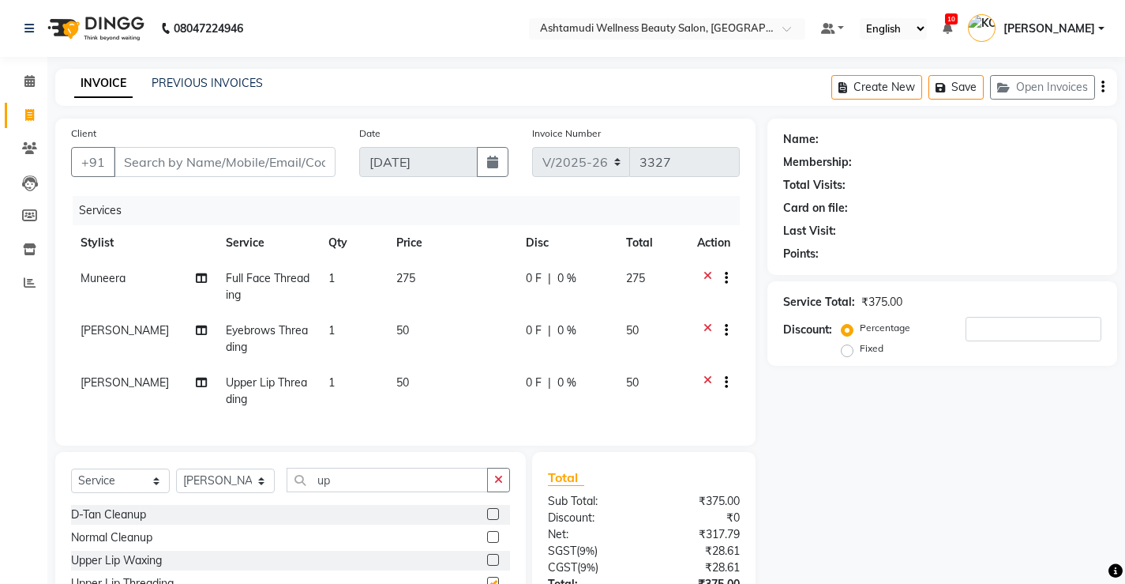
checkbox input "false"
click at [237, 160] on input "Client" at bounding box center [225, 162] width 222 height 30
type input "9"
type input "0"
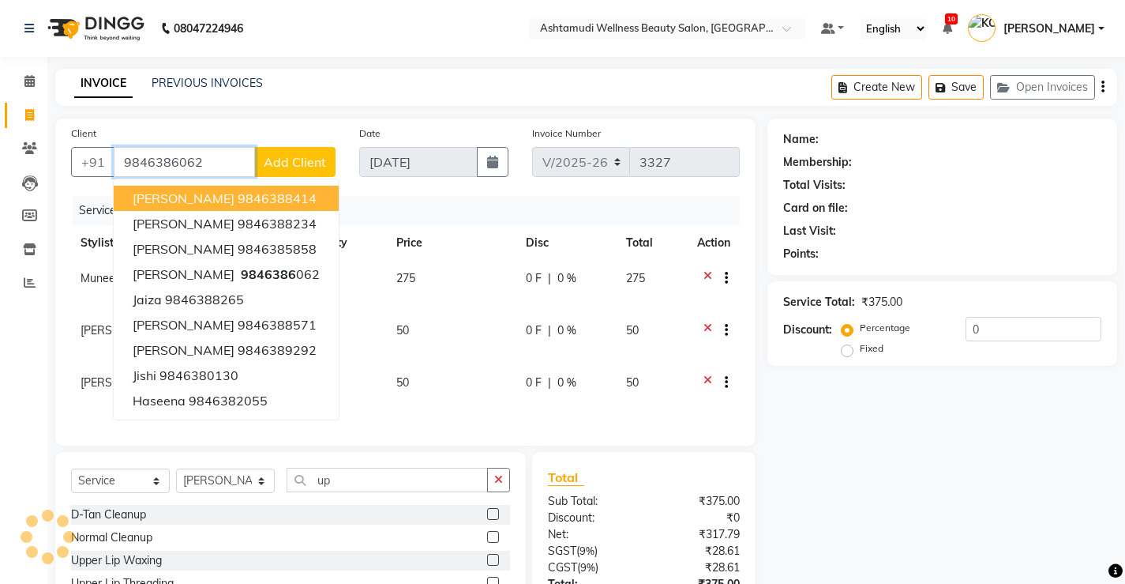
type input "9846386062"
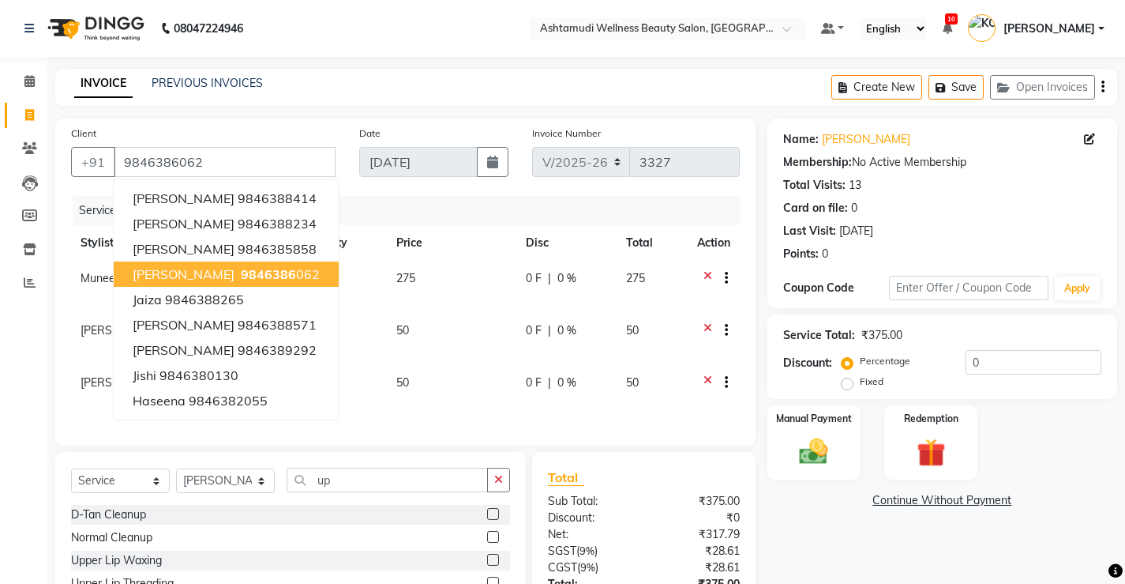
click at [157, 276] on span "Reshmi" at bounding box center [184, 274] width 102 height 16
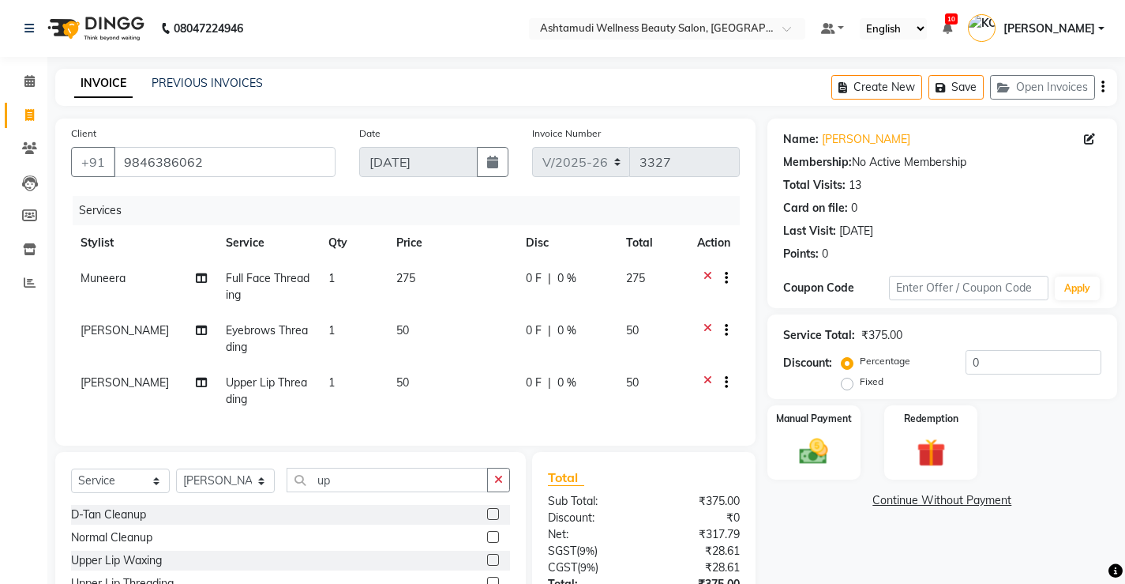
scroll to position [137, 0]
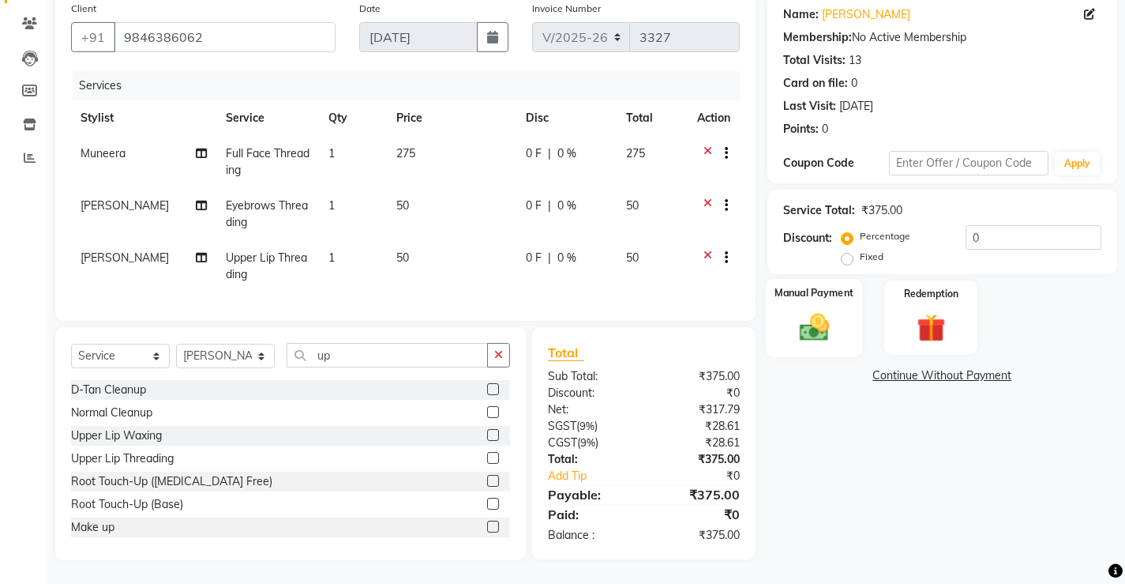
click at [799, 310] on img at bounding box center [814, 327] width 48 height 34
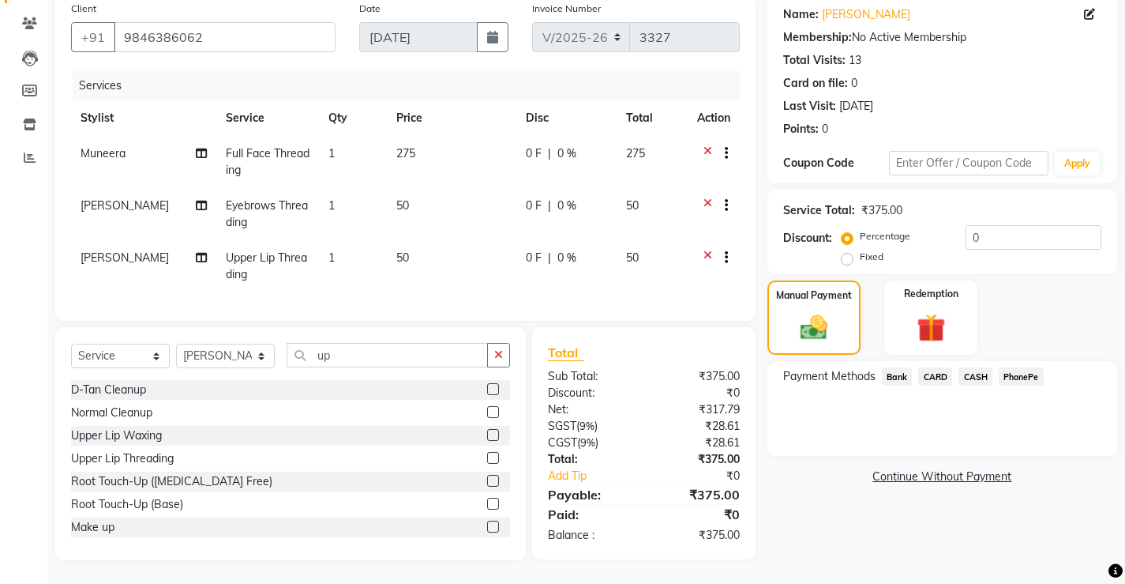
click at [1017, 367] on span "PhonePe" at bounding box center [1021, 376] width 45 height 18
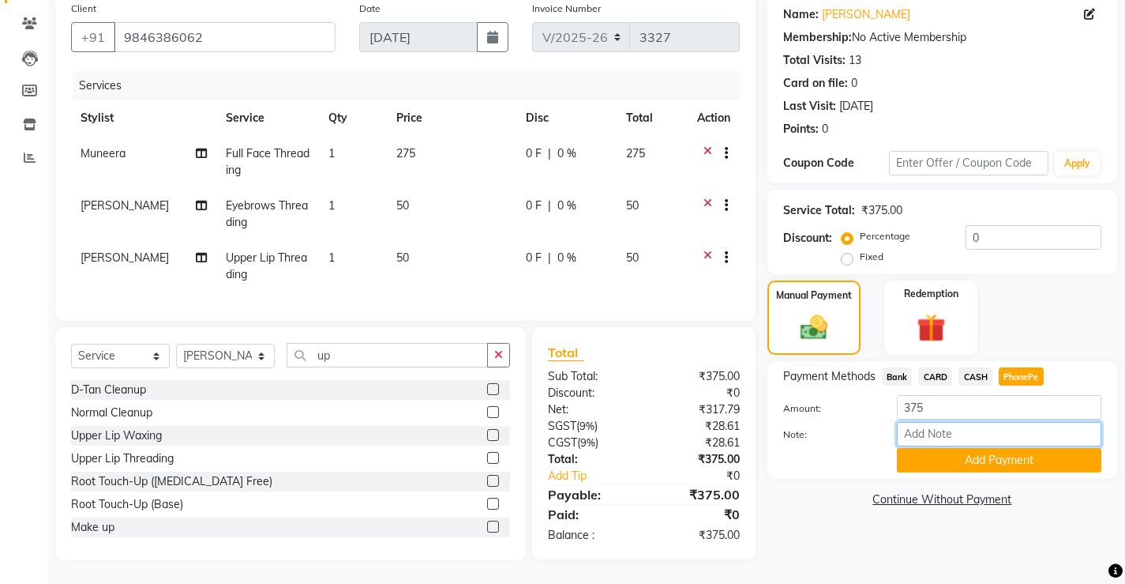
click at [983, 430] on input "Note:" at bounding box center [999, 434] width 205 height 24
type input "Sona"
click at [969, 449] on button "Add Payment" at bounding box center [999, 460] width 205 height 24
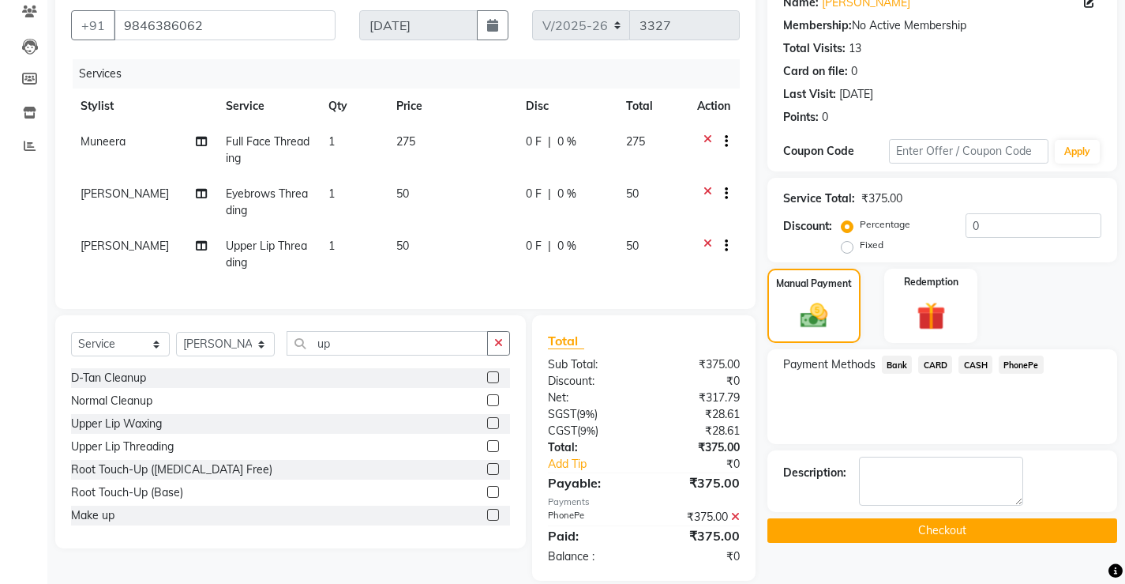
scroll to position [169, 0]
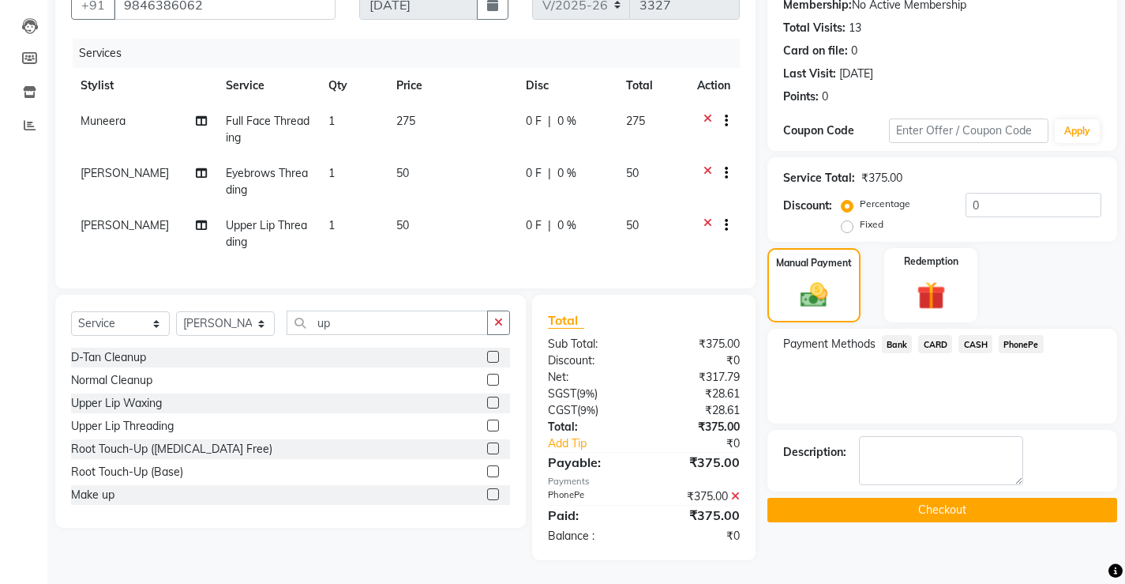
click at [964, 498] on button "Checkout" at bounding box center [943, 510] width 350 height 24
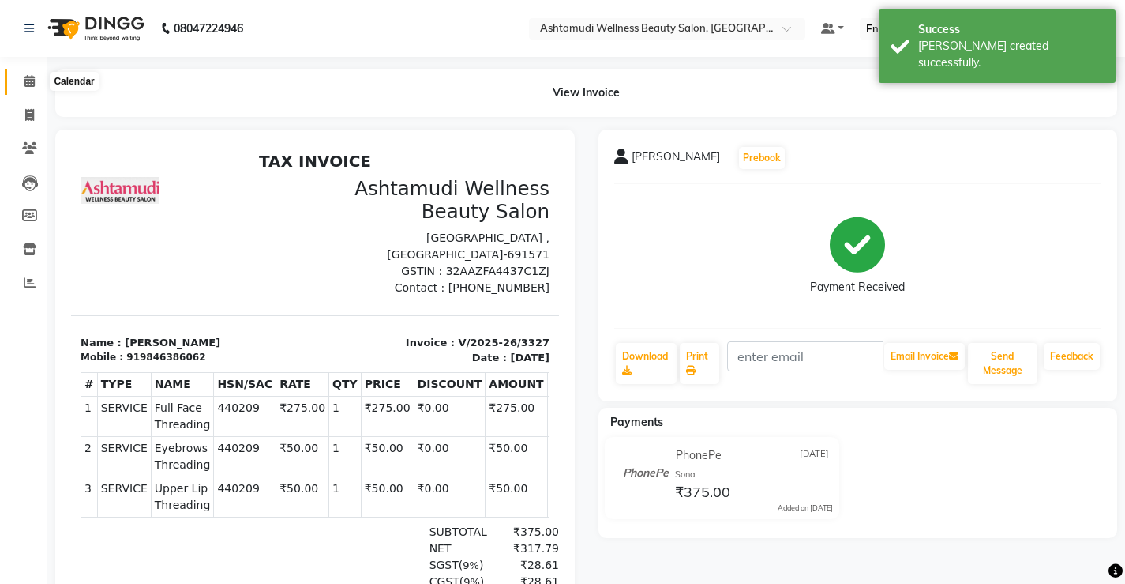
click at [27, 82] on icon at bounding box center [29, 81] width 10 height 12
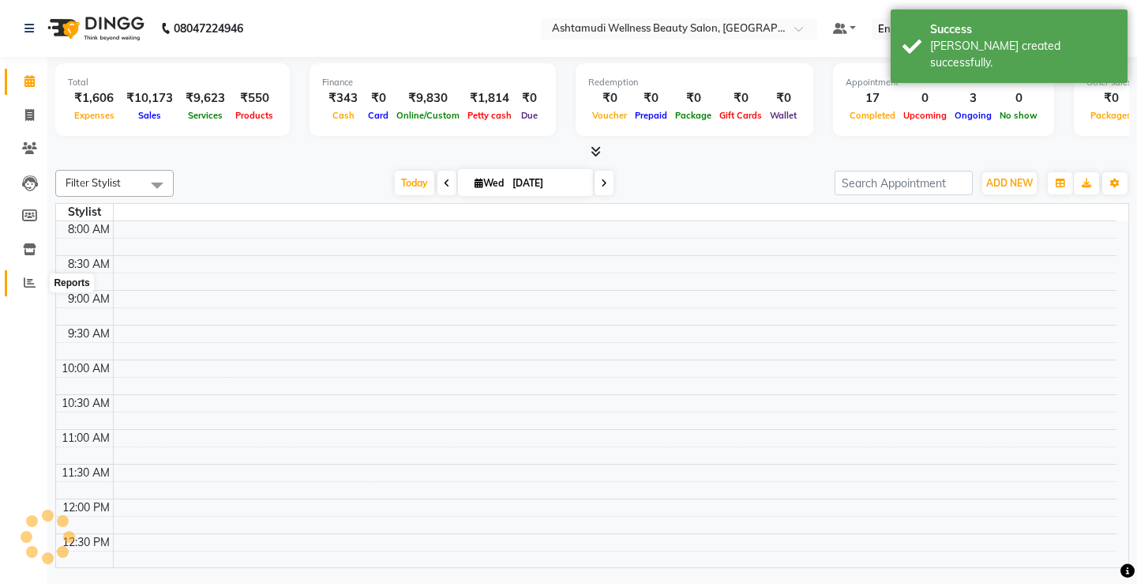
click at [22, 281] on span at bounding box center [30, 283] width 28 height 18
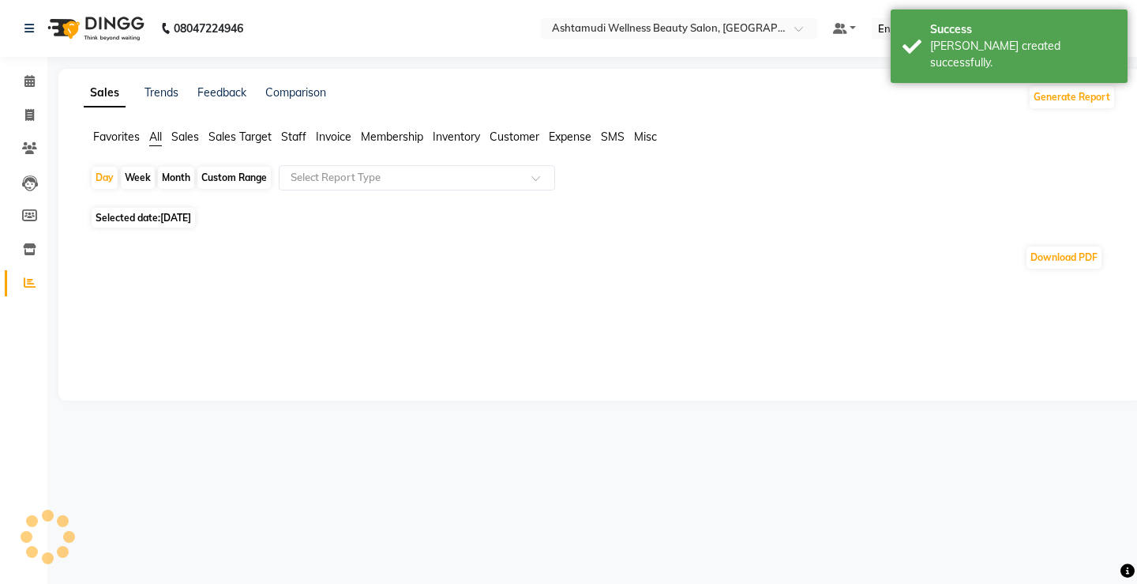
click at [299, 137] on span "Staff" at bounding box center [293, 137] width 25 height 14
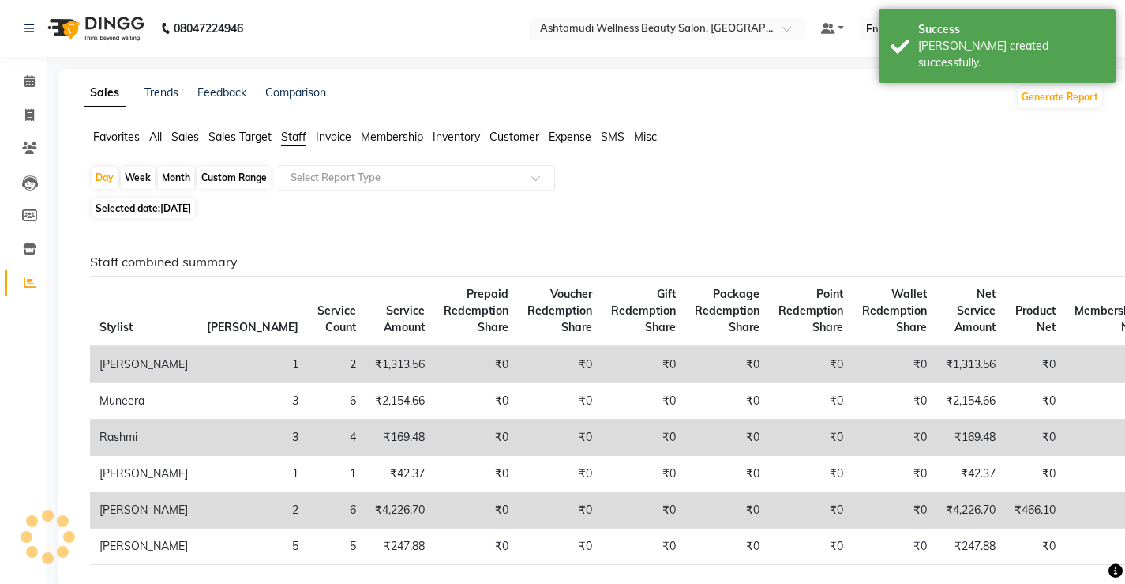
click at [304, 178] on input "text" at bounding box center [400, 178] width 227 height 16
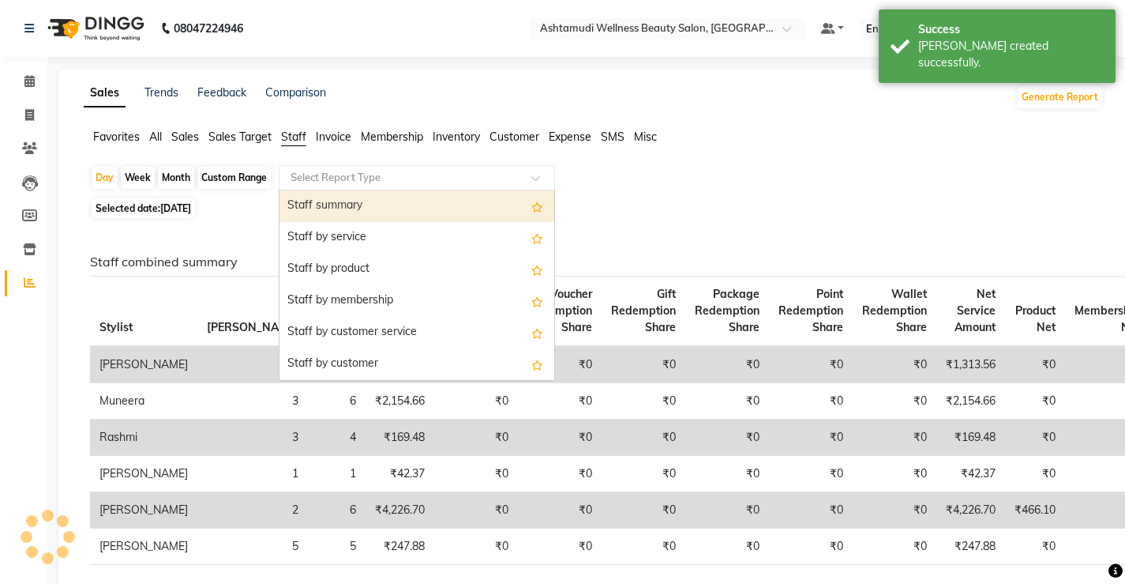
click at [307, 201] on div "Staff summary" at bounding box center [417, 206] width 275 height 32
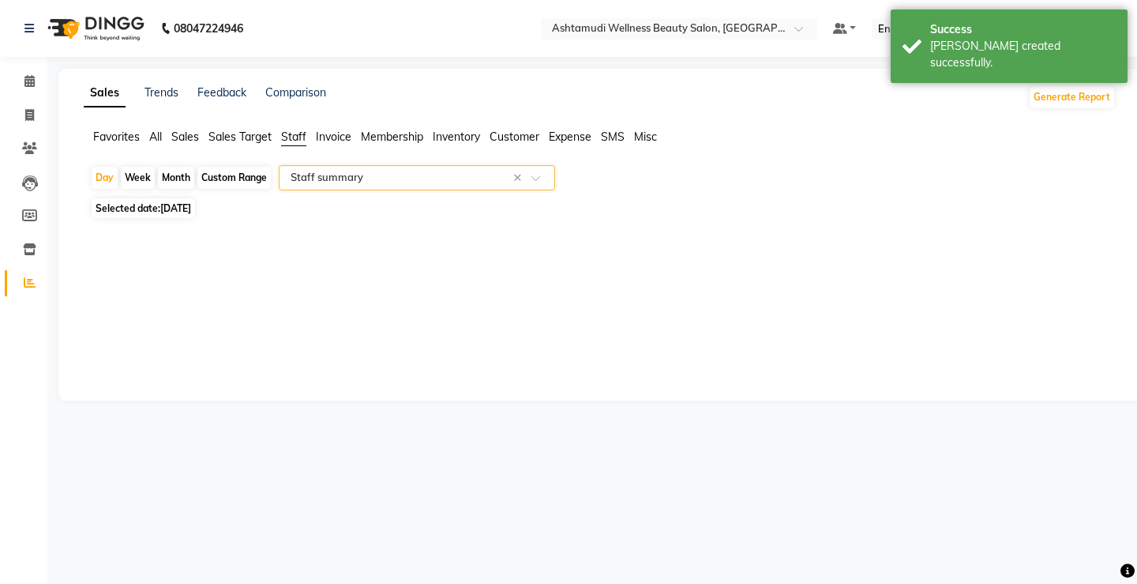
click at [230, 173] on div "Custom Range" at bounding box center [233, 178] width 73 height 22
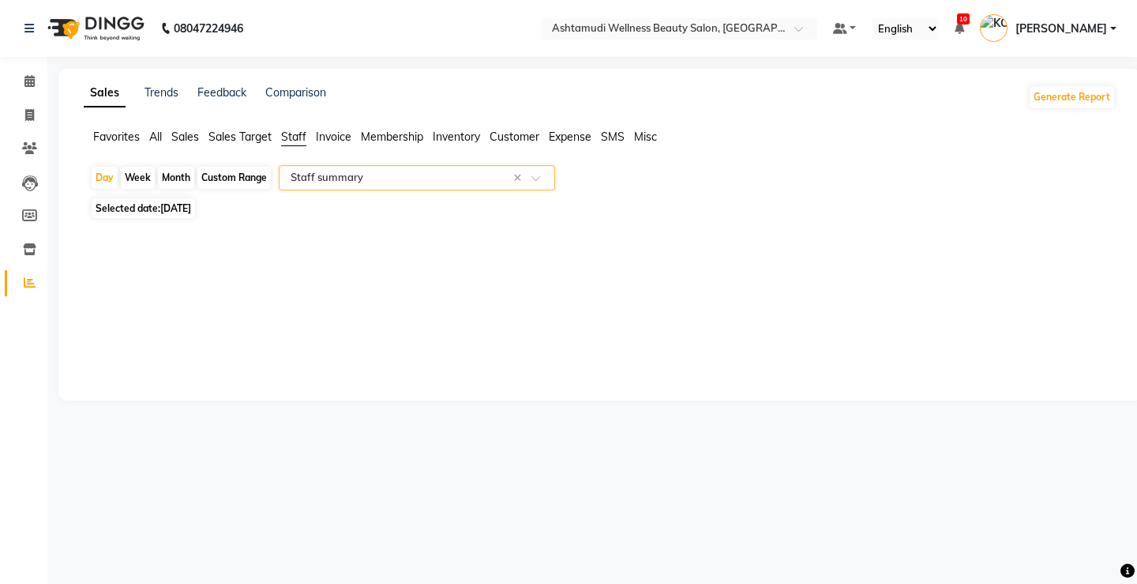
select select "9"
select select "2025"
select select "full_report"
select select "csv"
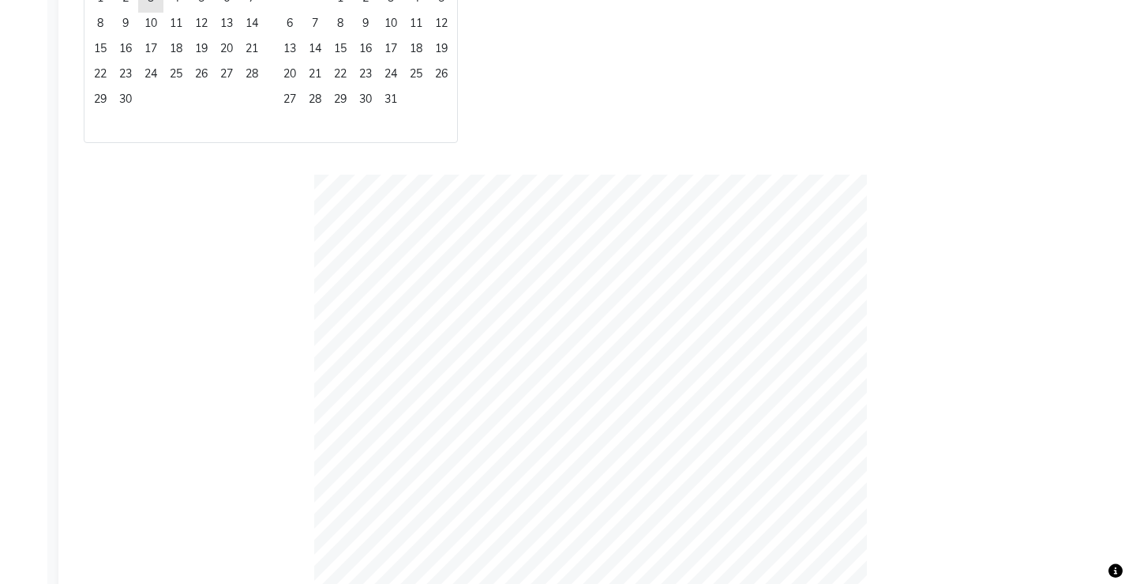
scroll to position [158, 0]
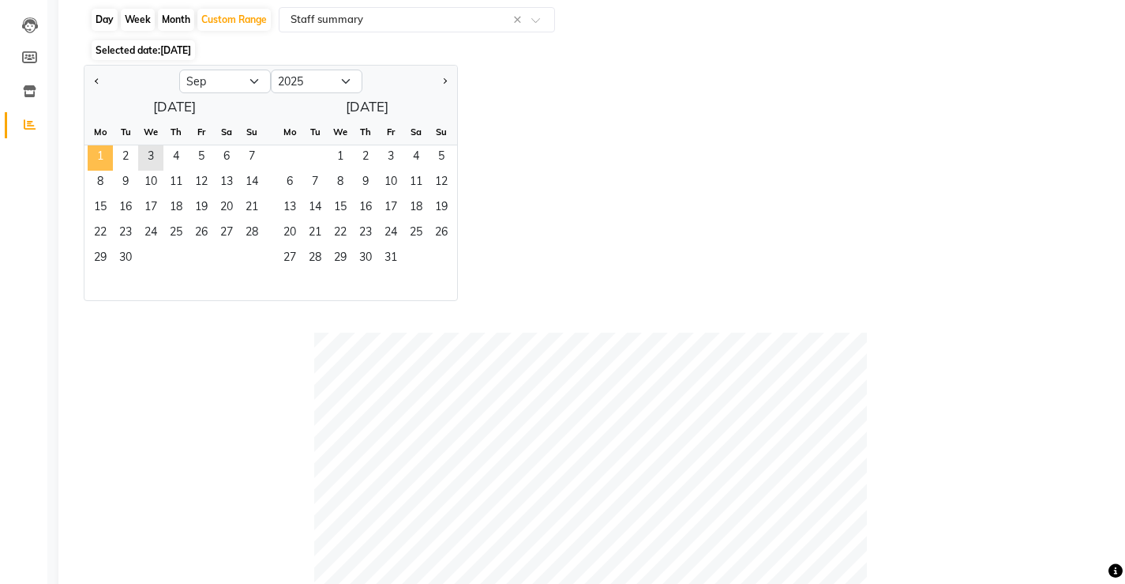
click at [92, 159] on span "1" at bounding box center [100, 157] width 25 height 25
click at [132, 163] on span "2" at bounding box center [125, 157] width 25 height 25
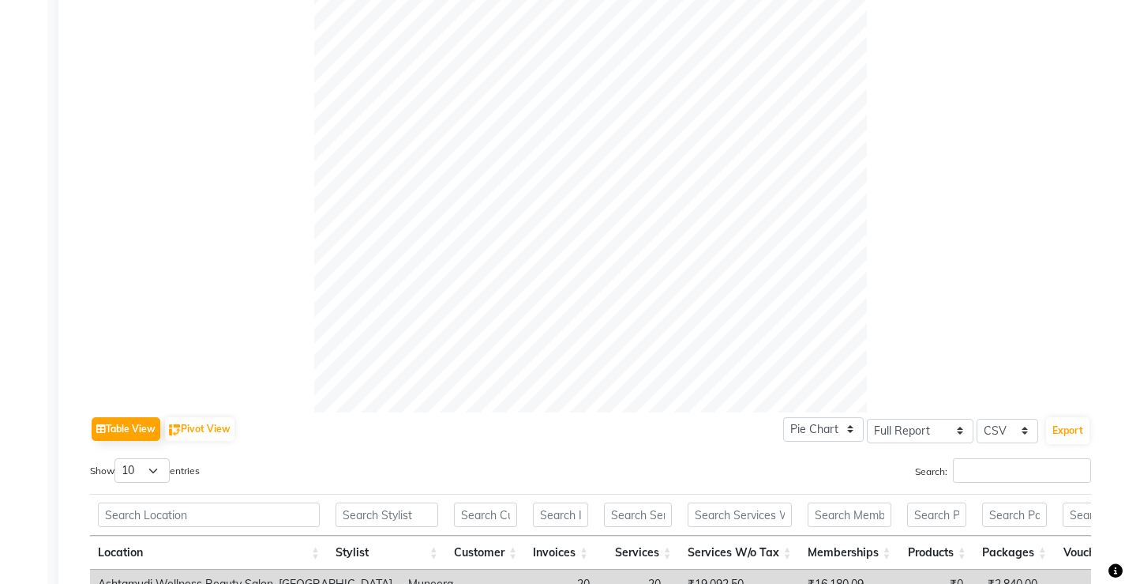
scroll to position [79, 0]
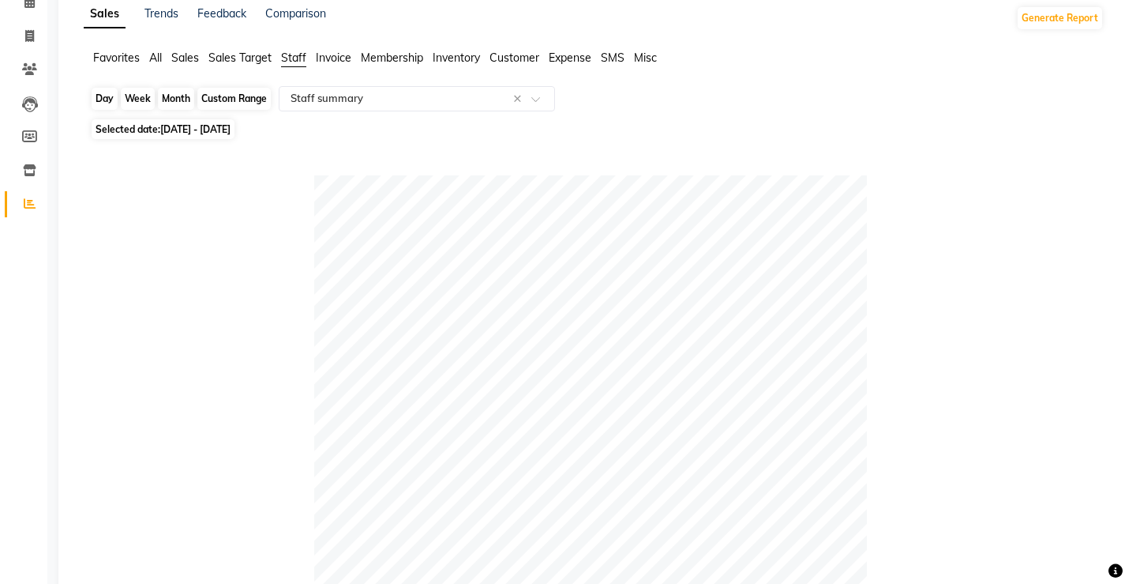
click at [253, 99] on div "Custom Range" at bounding box center [233, 99] width 73 height 22
select select "9"
select select "2025"
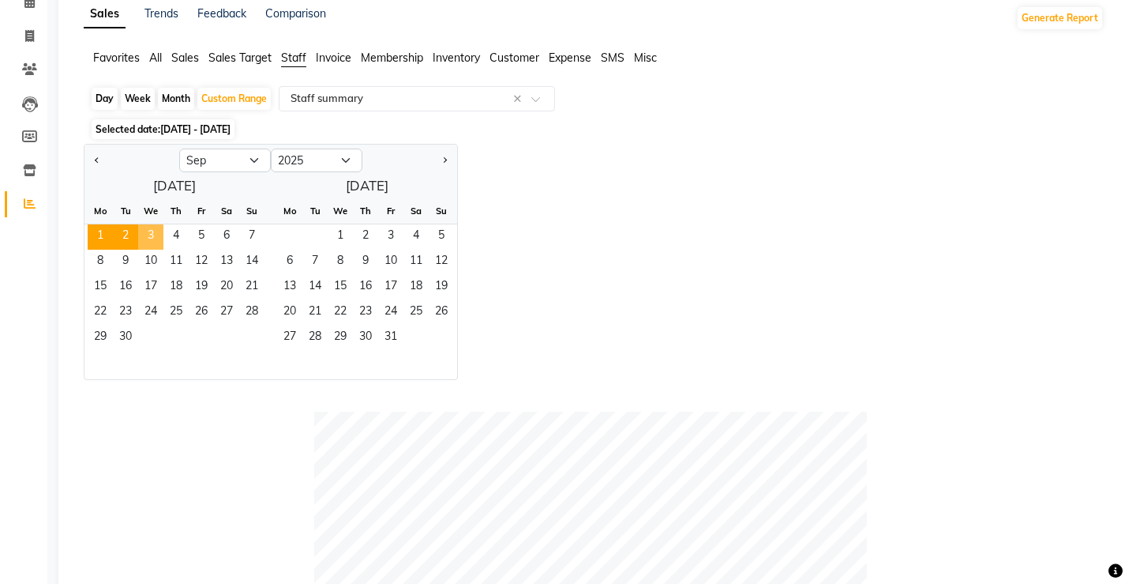
click at [156, 240] on span "3" at bounding box center [150, 236] width 25 height 25
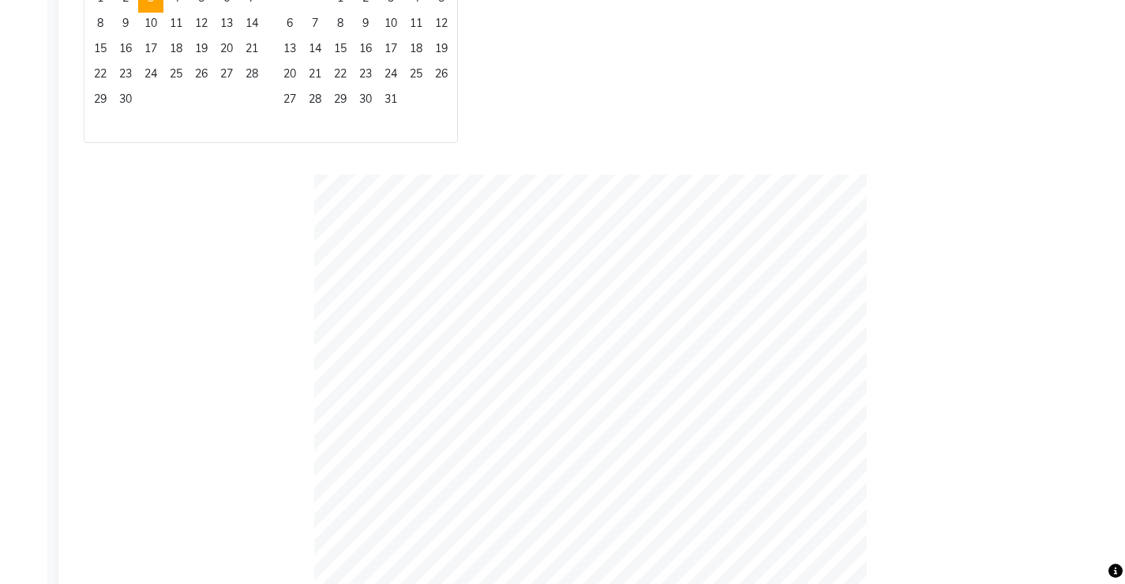
scroll to position [0, 0]
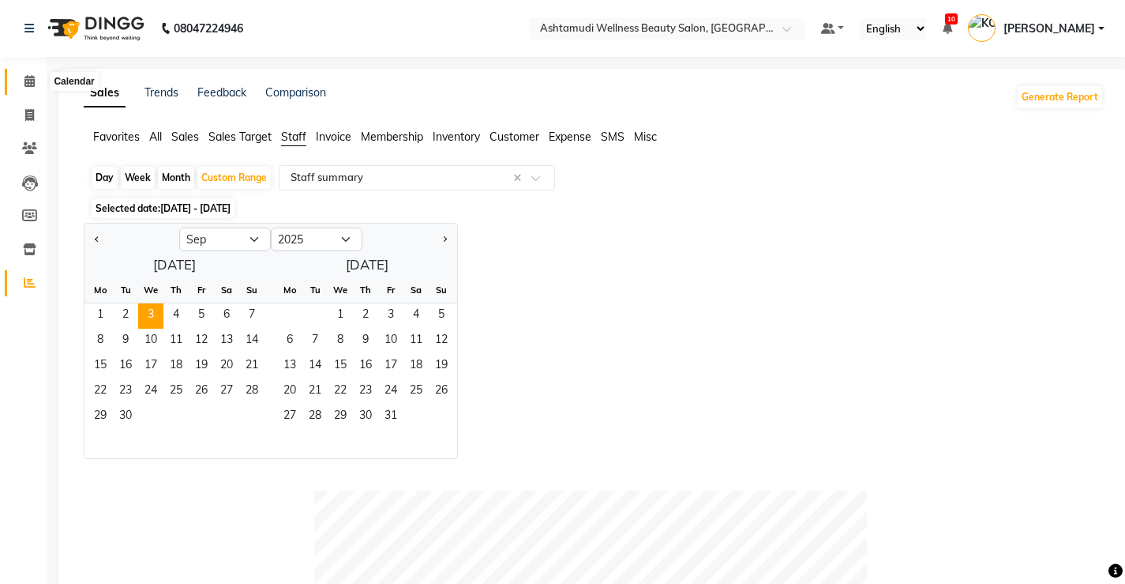
click at [27, 81] on icon at bounding box center [29, 81] width 10 height 12
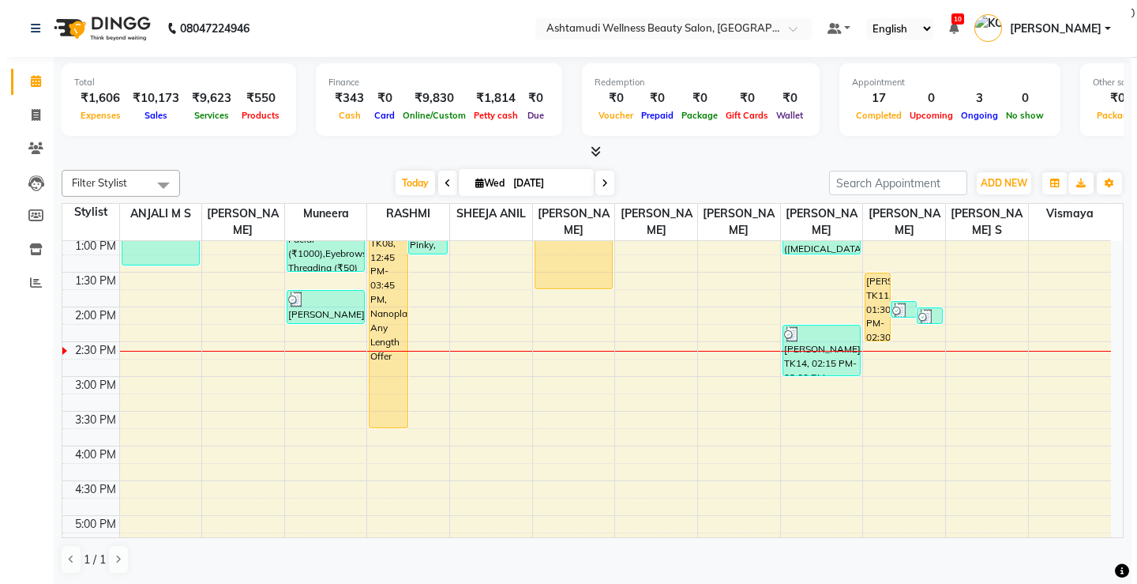
scroll to position [395, 0]
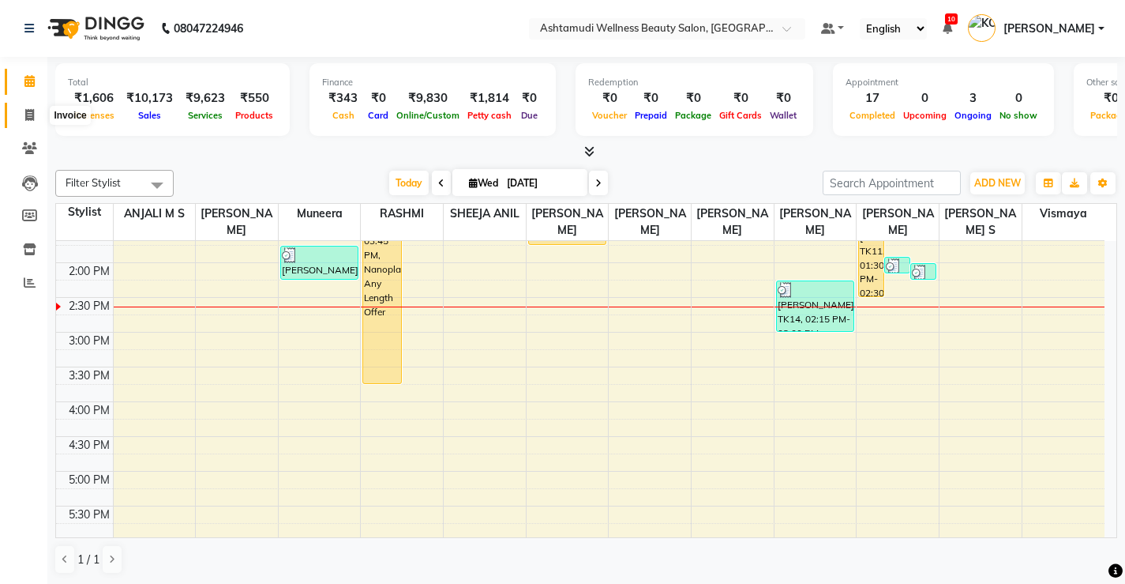
click at [32, 111] on icon at bounding box center [29, 115] width 9 height 12
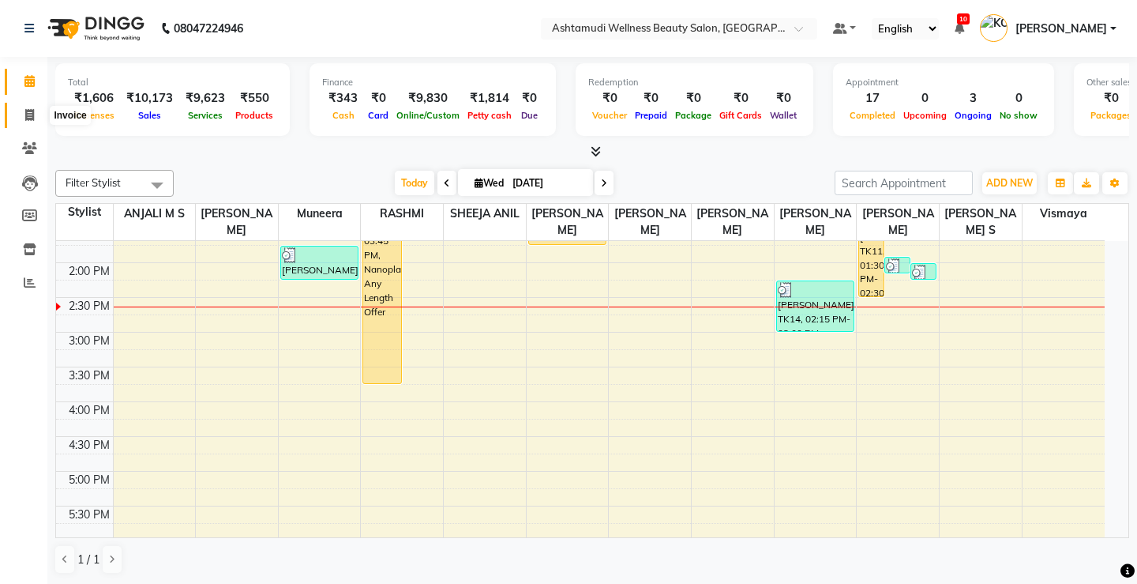
select select "service"
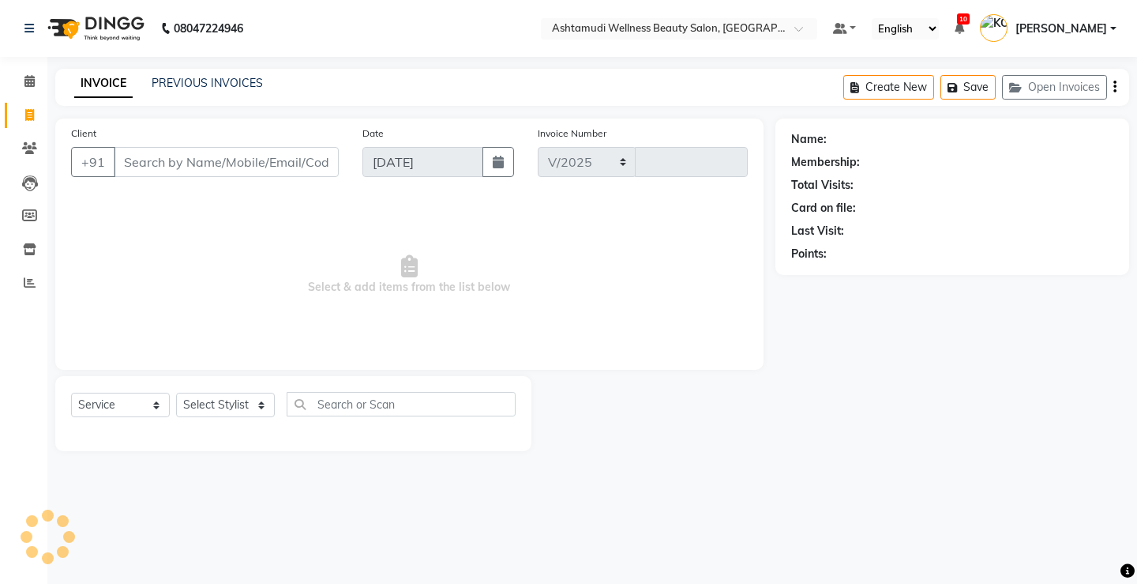
select select "4674"
type input "3328"
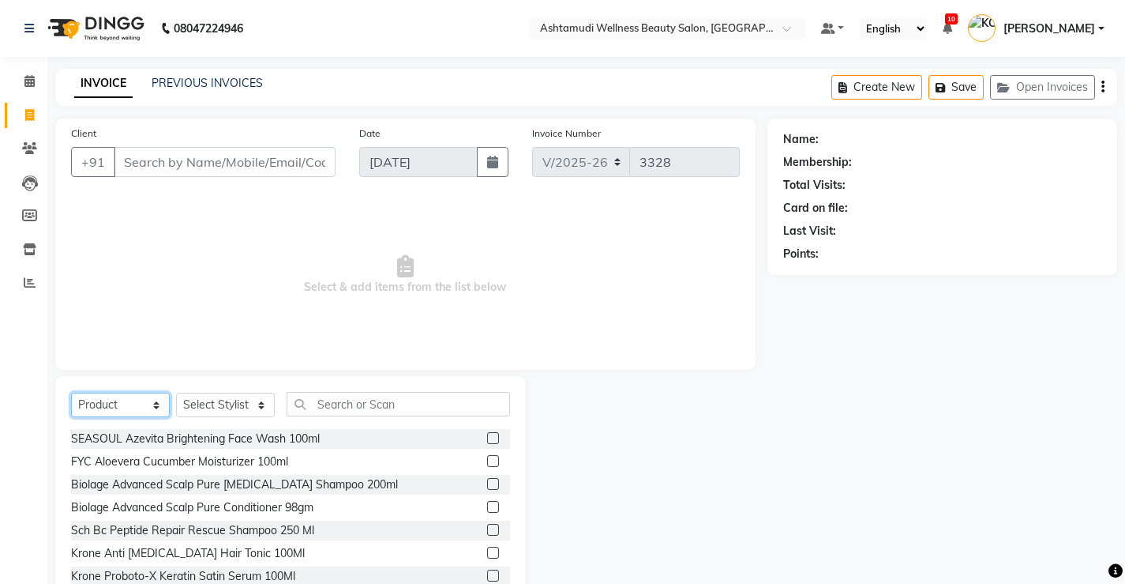
click at [133, 406] on select "Select Service Product Membership Package Voucher Prepaid Gift Card" at bounding box center [120, 405] width 99 height 24
select select "service"
click at [71, 393] on select "Select Service Product Membership Package Voucher Prepaid Gift Card" at bounding box center [120, 405] width 99 height 24
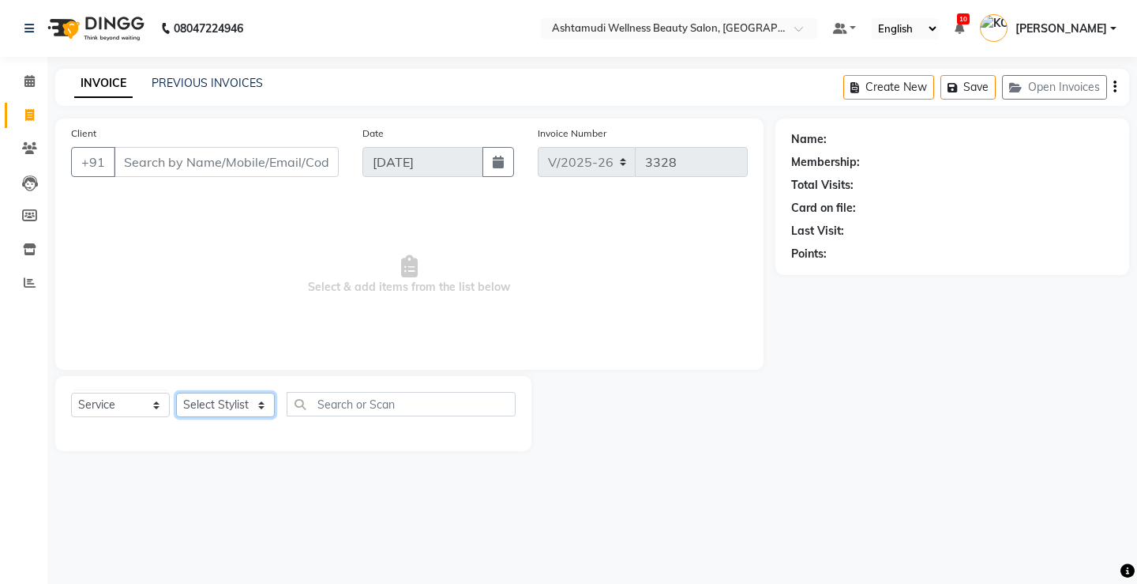
click at [221, 396] on select "Select Stylist ANJALI M S [PERSON_NAME] KOTTIYAM ASHTAMUDI [PERSON_NAME] [PERSO…" at bounding box center [225, 405] width 99 height 24
select select "27466"
click at [176, 393] on select "Select Stylist ANJALI M S [PERSON_NAME] KOTTIYAM ASHTAMUDI [PERSON_NAME] [PERSO…" at bounding box center [225, 405] width 99 height 24
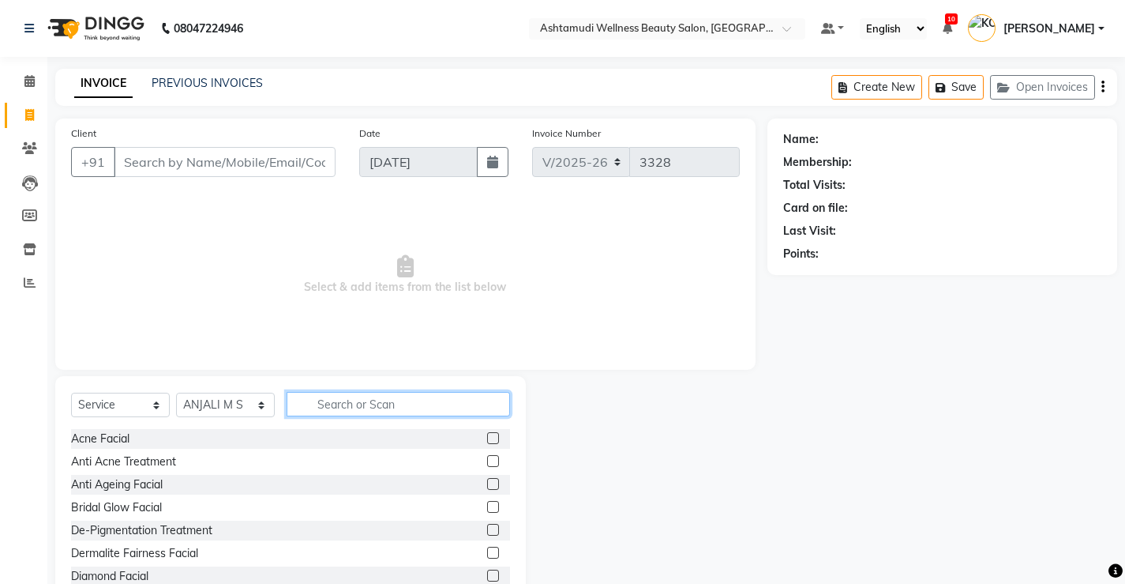
click at [399, 393] on input "text" at bounding box center [399, 404] width 224 height 24
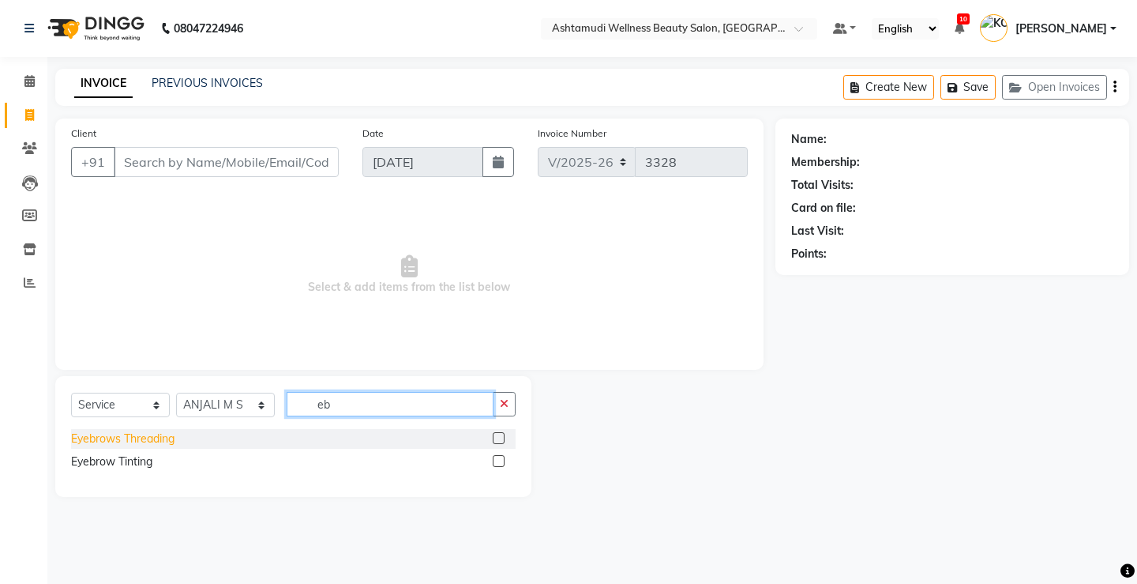
type input "eb"
click at [171, 437] on div "Eyebrows Threading" at bounding box center [122, 438] width 103 height 17
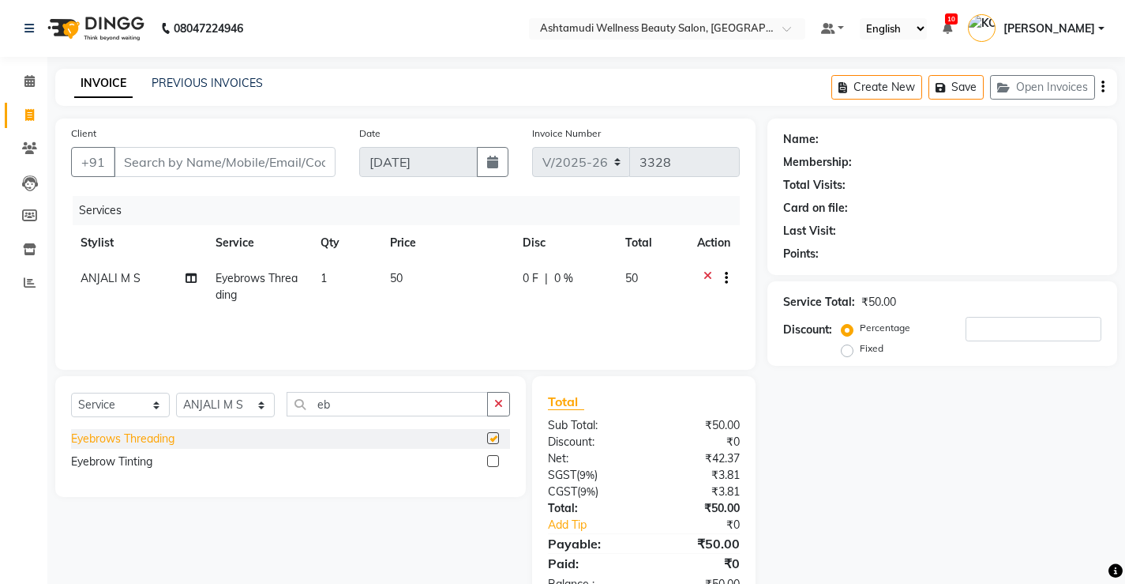
checkbox input "false"
click at [240, 162] on input "Client" at bounding box center [225, 162] width 222 height 30
click at [206, 404] on select "Select Stylist ANJALI M S [PERSON_NAME] KOTTIYAM ASHTAMUDI [PERSON_NAME] [PERSO…" at bounding box center [225, 405] width 99 height 24
select select "67522"
click at [176, 393] on select "Select Stylist ANJALI M S [PERSON_NAME] KOTTIYAM ASHTAMUDI [PERSON_NAME] [PERSO…" at bounding box center [225, 405] width 99 height 24
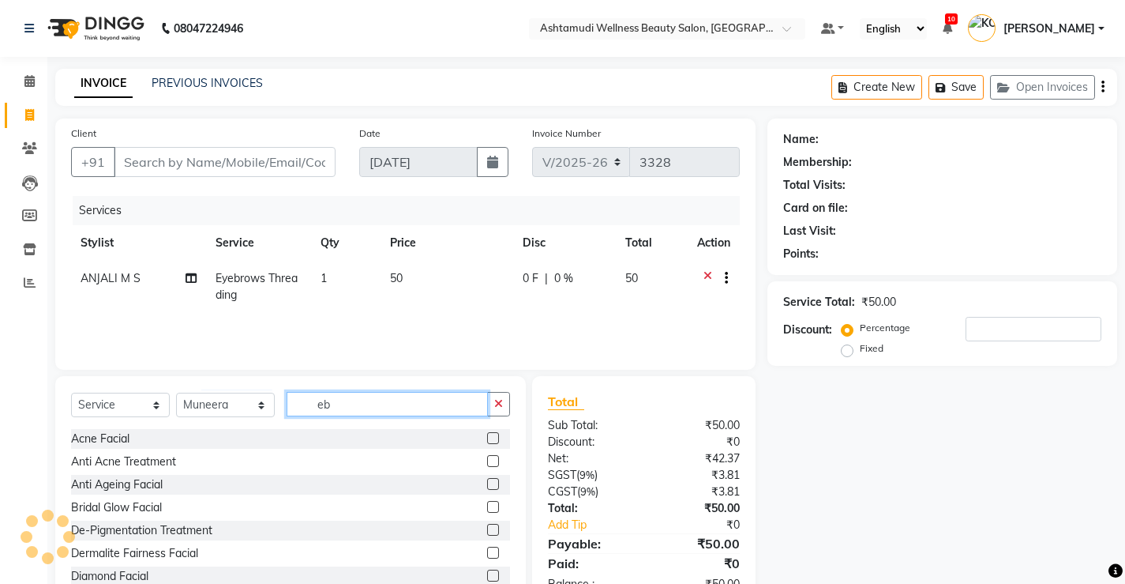
click at [348, 407] on input "eb" at bounding box center [387, 404] width 201 height 24
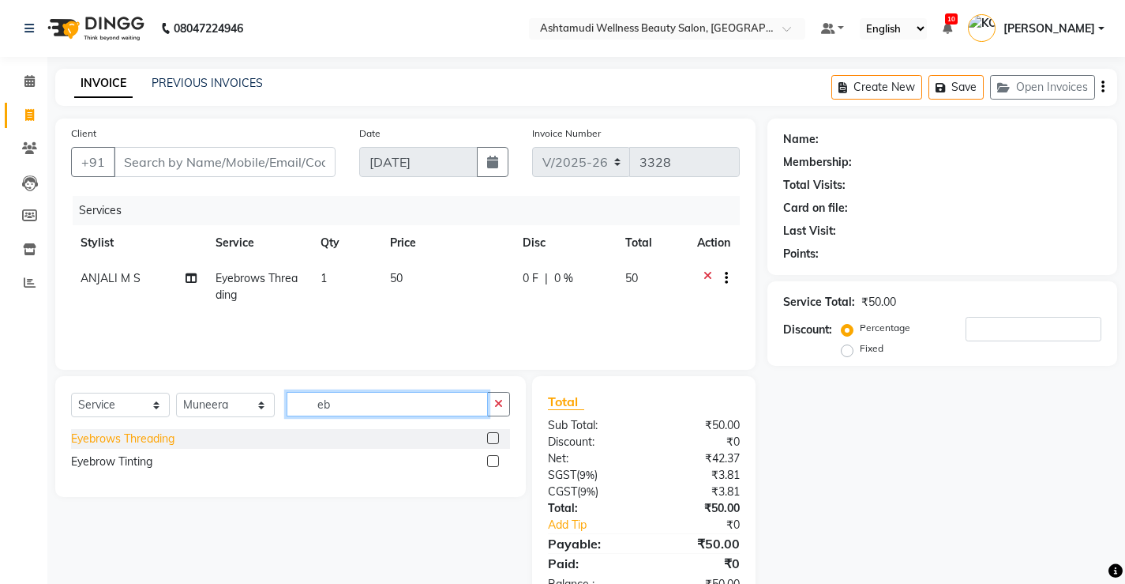
type input "eb"
click at [96, 443] on div "Eyebrows Threading" at bounding box center [122, 438] width 103 height 17
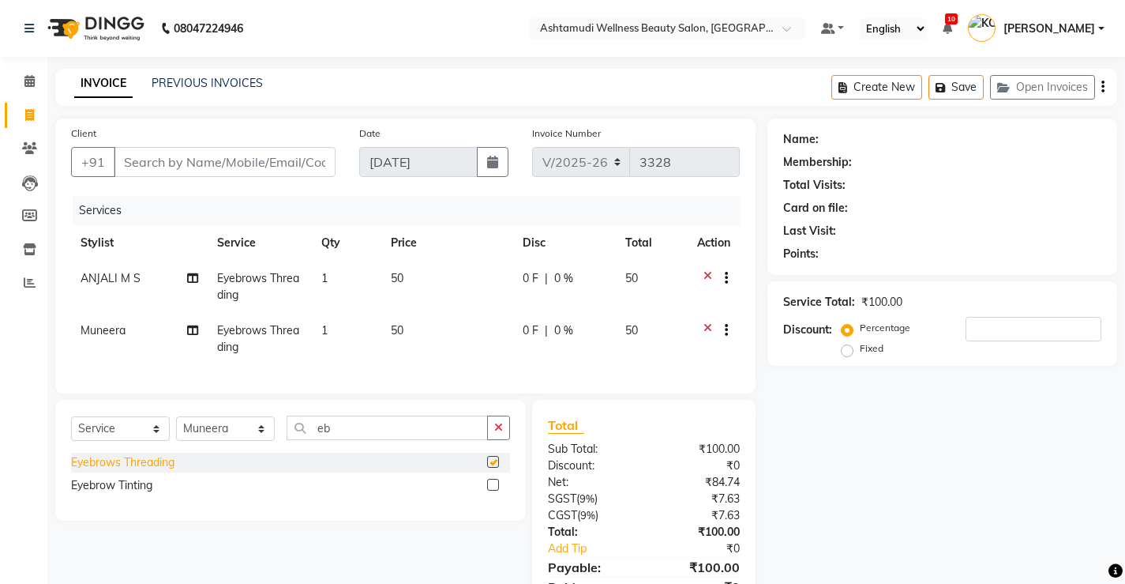
checkbox input "false"
click at [150, 147] on input "Client" at bounding box center [225, 162] width 222 height 30
type input "9"
type input "0"
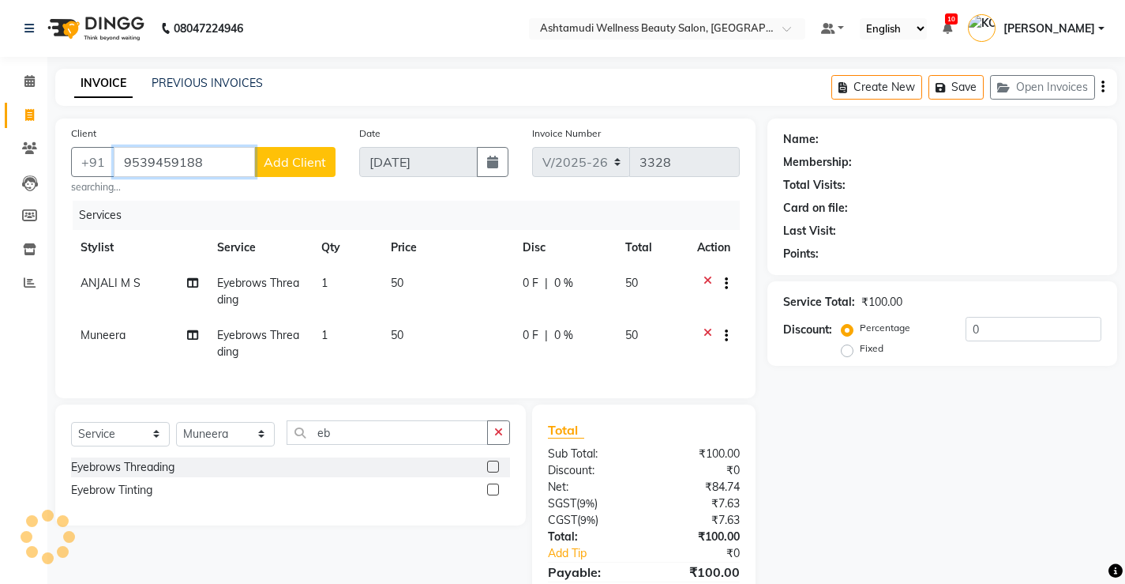
type input "9539459188"
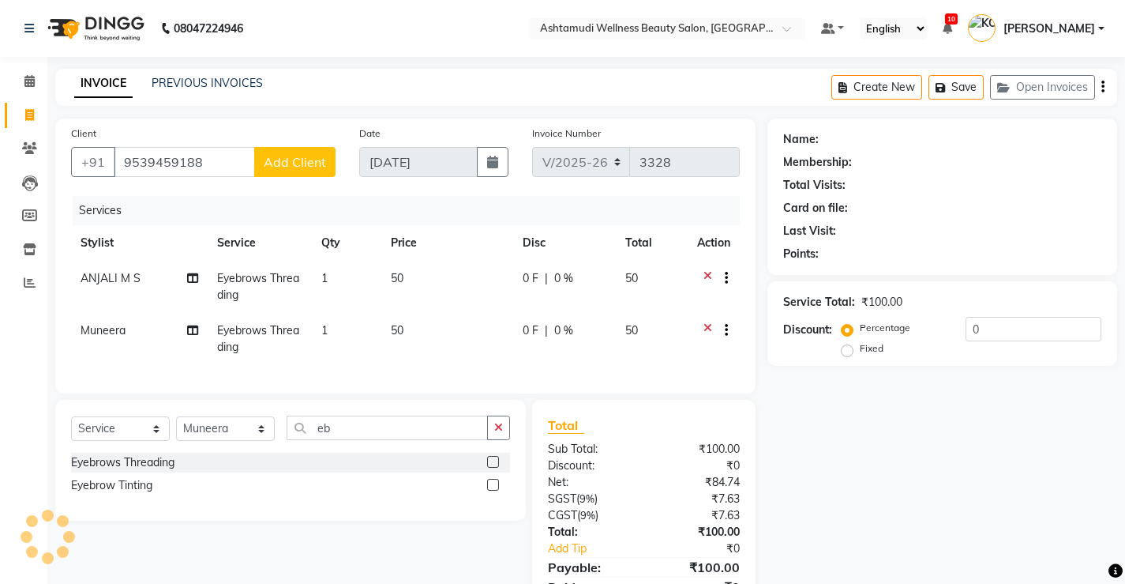
click at [283, 145] on div "Client +91 9539459188 Add Client" at bounding box center [203, 157] width 288 height 65
click at [284, 157] on span "Add Client" at bounding box center [295, 162] width 62 height 16
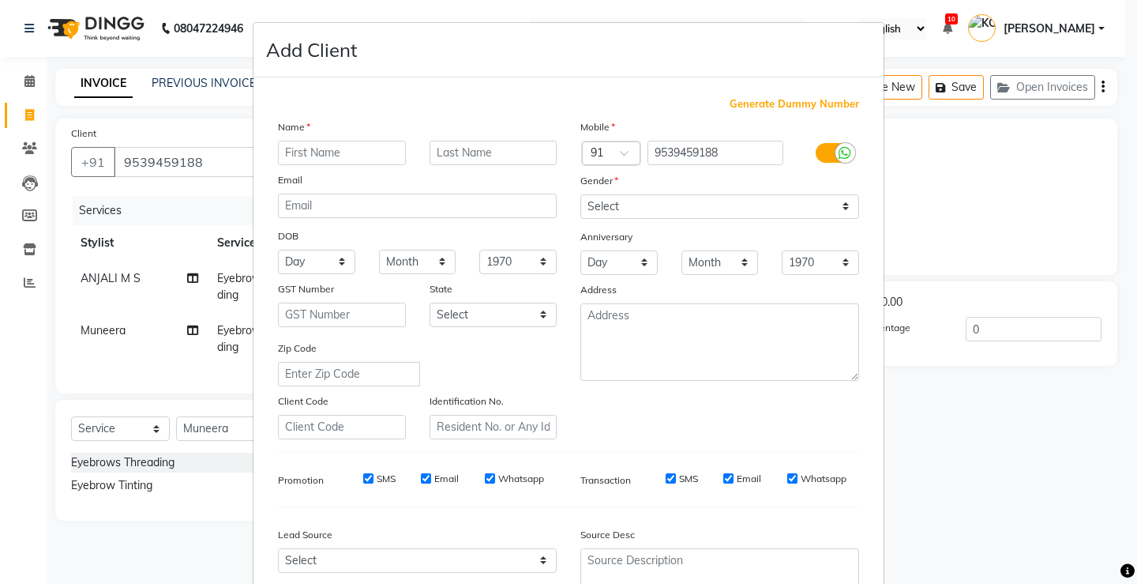
click at [328, 148] on input "text" at bounding box center [342, 153] width 128 height 24
type input "Athira"
click at [622, 212] on select "Select Male Female Other Prefer Not To Say" at bounding box center [719, 206] width 279 height 24
select select "female"
click at [580, 194] on select "Select Male Female Other Prefer Not To Say" at bounding box center [719, 206] width 279 height 24
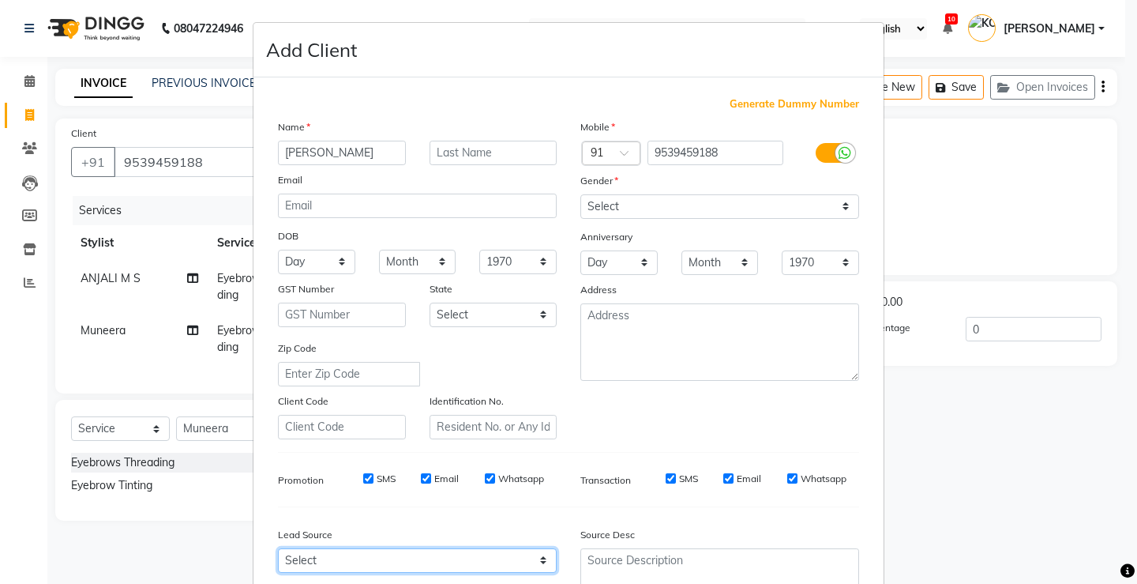
drag, startPoint x: 389, startPoint y: 560, endPoint x: 389, endPoint y: 550, distance: 9.5
click at [389, 560] on select "Select Walk-in Referral Internet Friend Word of Mouth Advertisement Facebook Ju…" at bounding box center [417, 560] width 279 height 24
select select "31568"
click at [278, 548] on select "Select Walk-in Referral Internet Friend Word of Mouth Advertisement Facebook Ju…" at bounding box center [417, 560] width 279 height 24
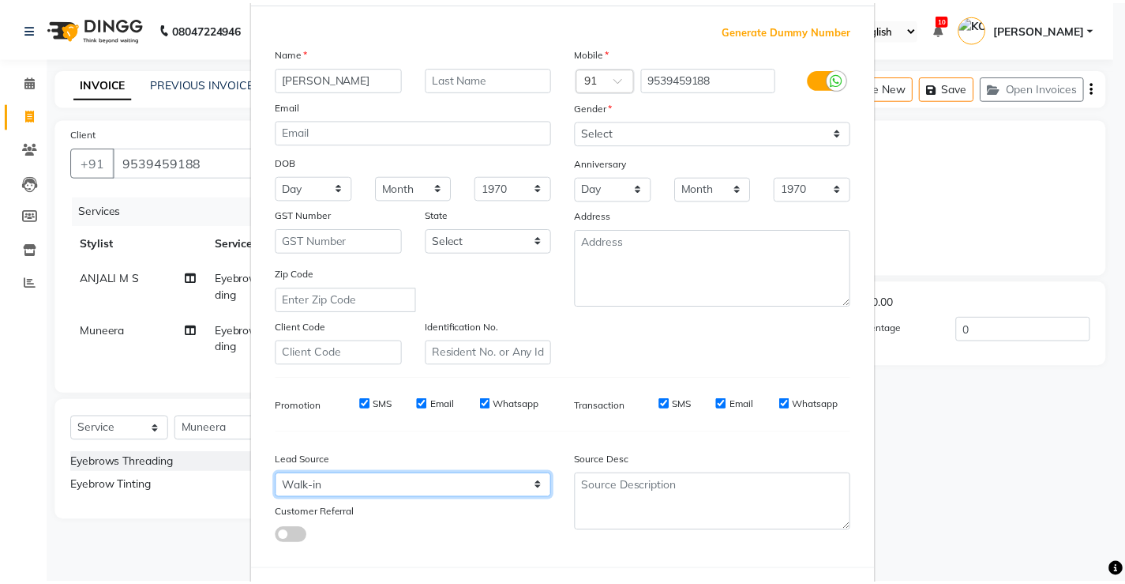
scroll to position [145, 0]
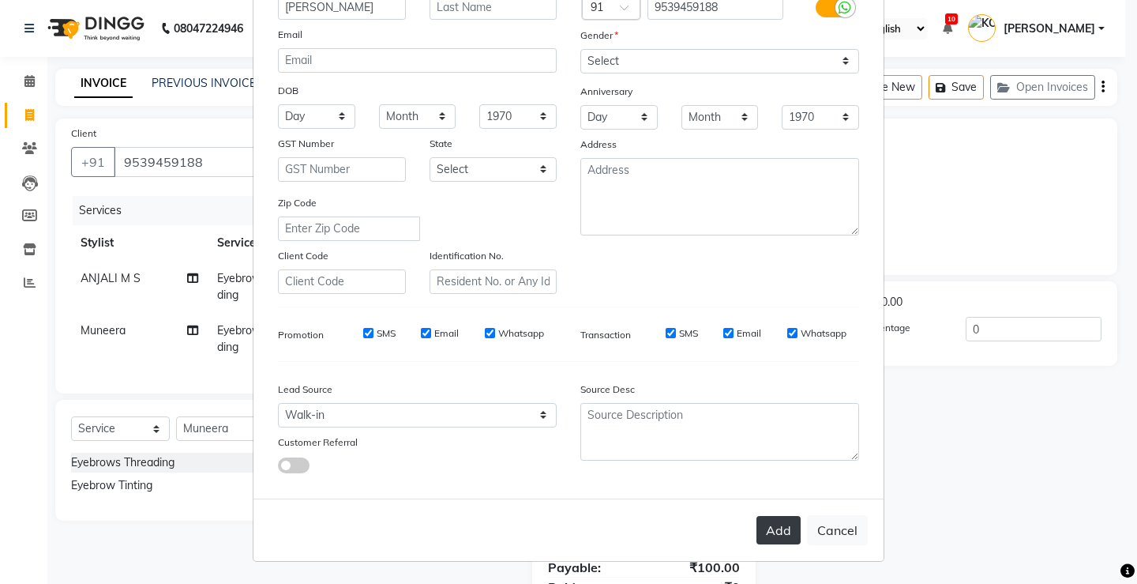
click at [776, 528] on button "Add" at bounding box center [779, 530] width 44 height 28
select select
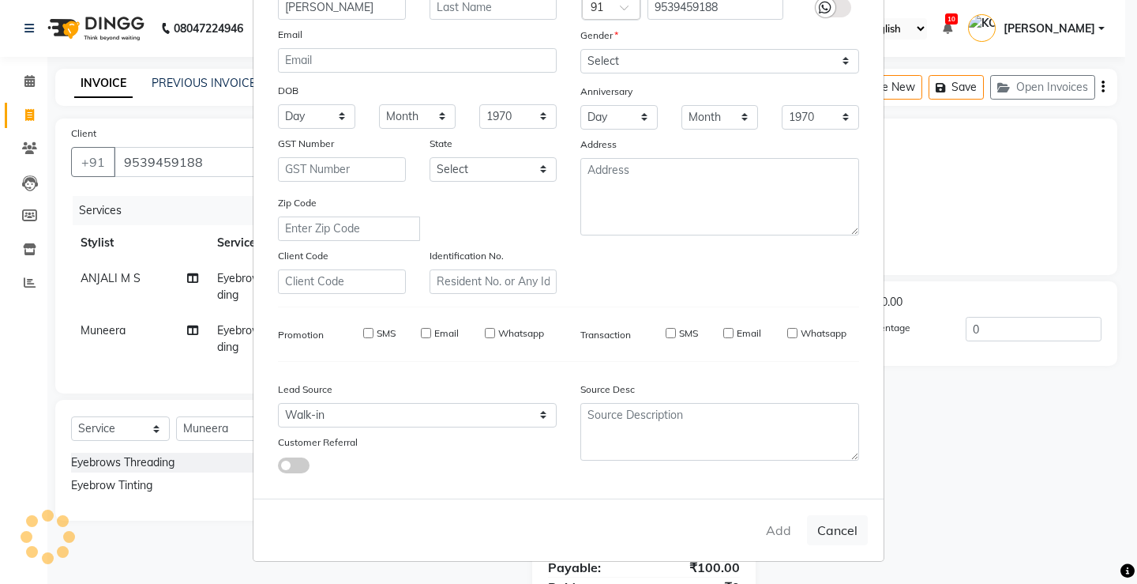
select select
checkbox input "false"
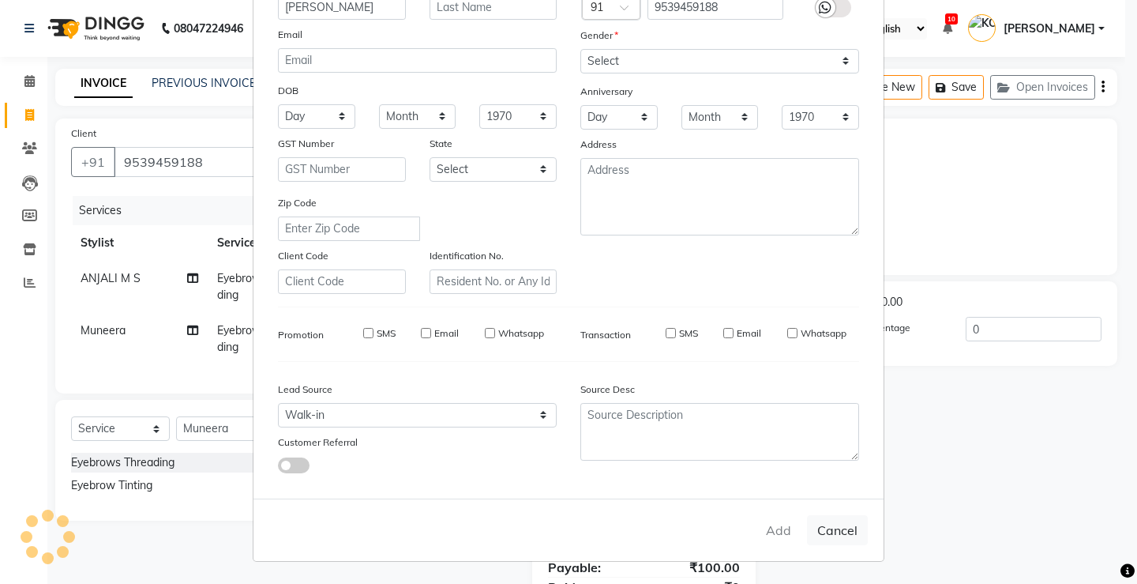
checkbox input "false"
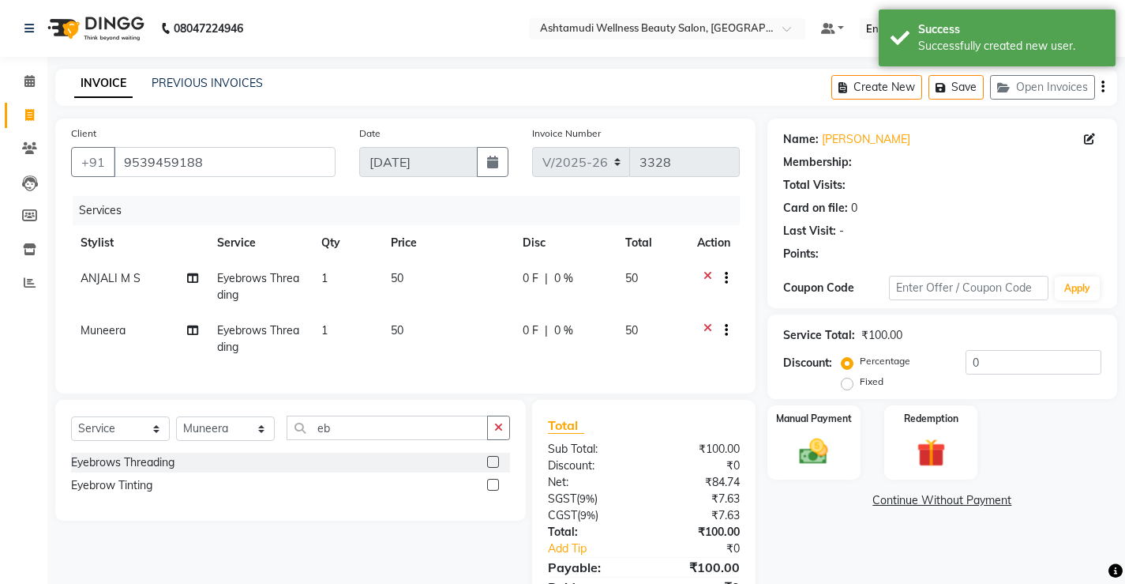
click at [829, 444] on div "Name: Athira Membership: Total Visits: Card on file: 0 Last Visit: - Points: Co…" at bounding box center [949, 374] width 362 height 513
select select "1: Object"
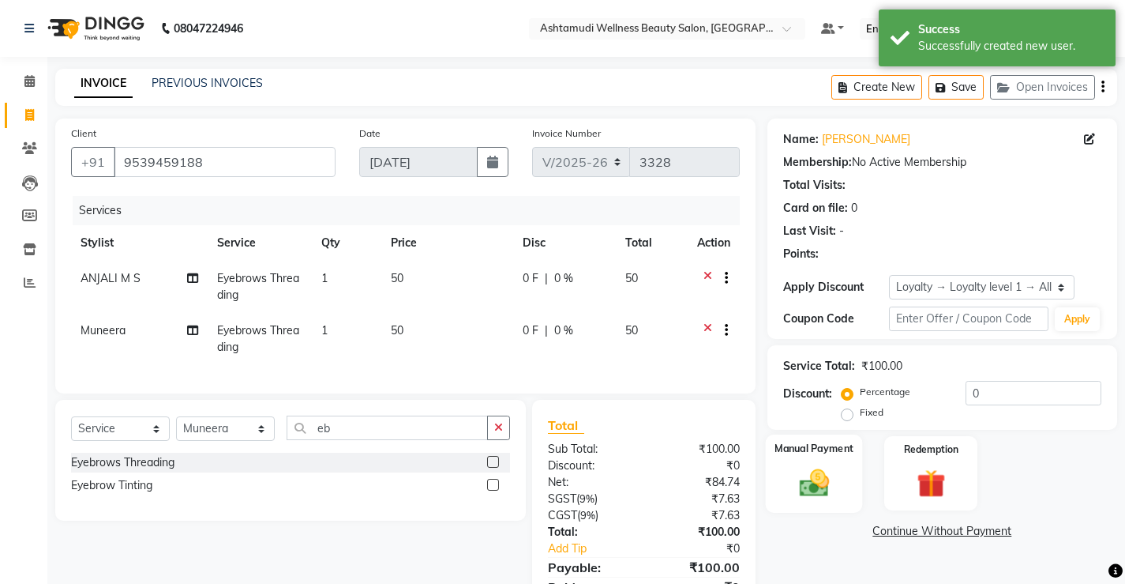
scroll to position [79, 0]
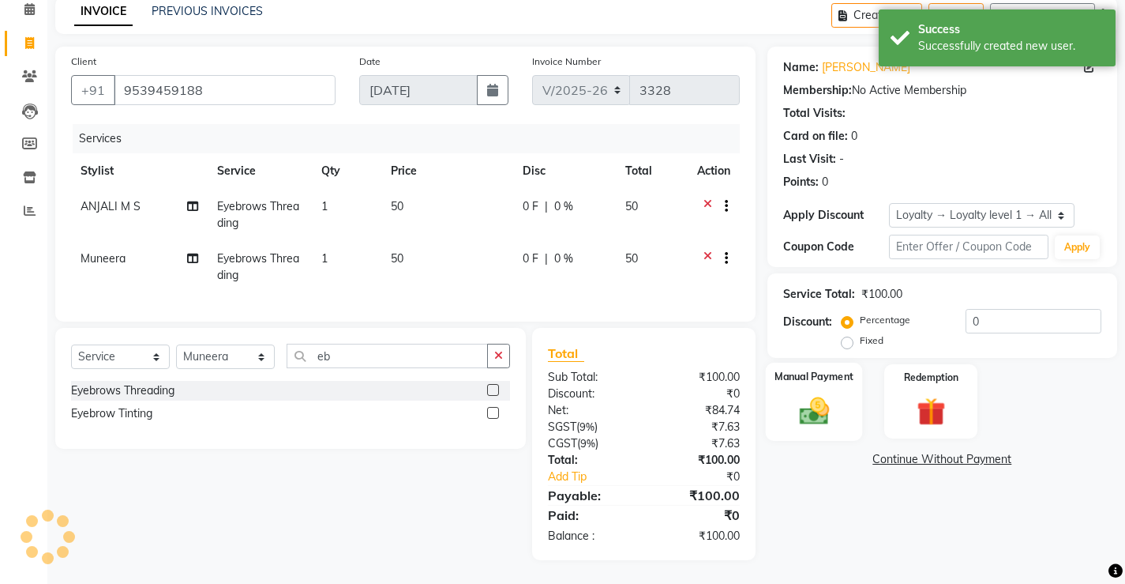
click at [817, 377] on label "Manual Payment" at bounding box center [814, 376] width 79 height 15
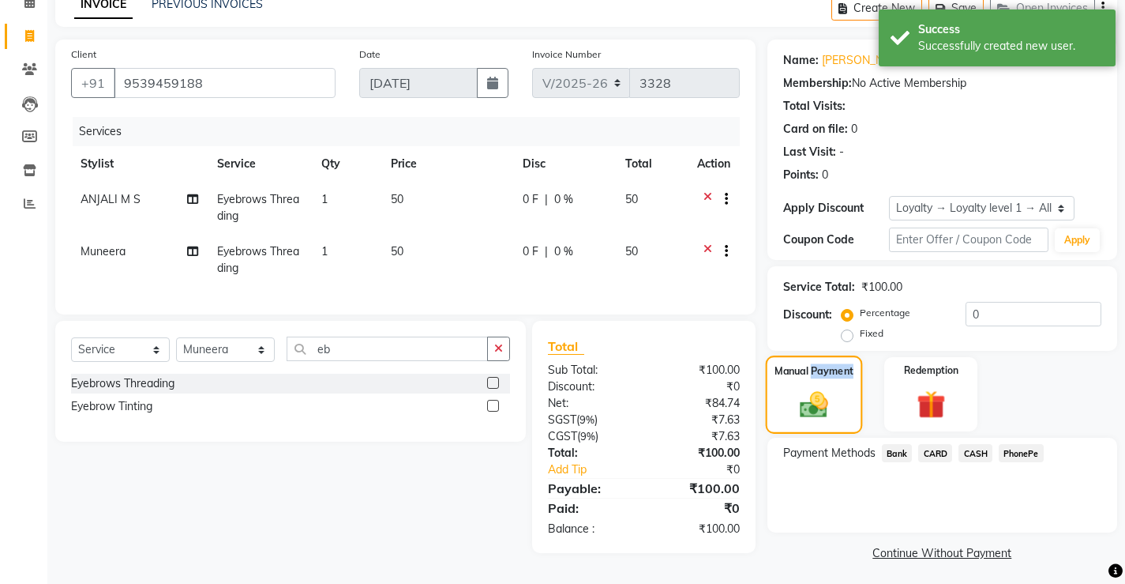
click at [817, 377] on label "Manual Payment" at bounding box center [814, 370] width 79 height 15
click at [799, 405] on img at bounding box center [814, 404] width 46 height 32
click at [821, 405] on img at bounding box center [814, 404] width 46 height 32
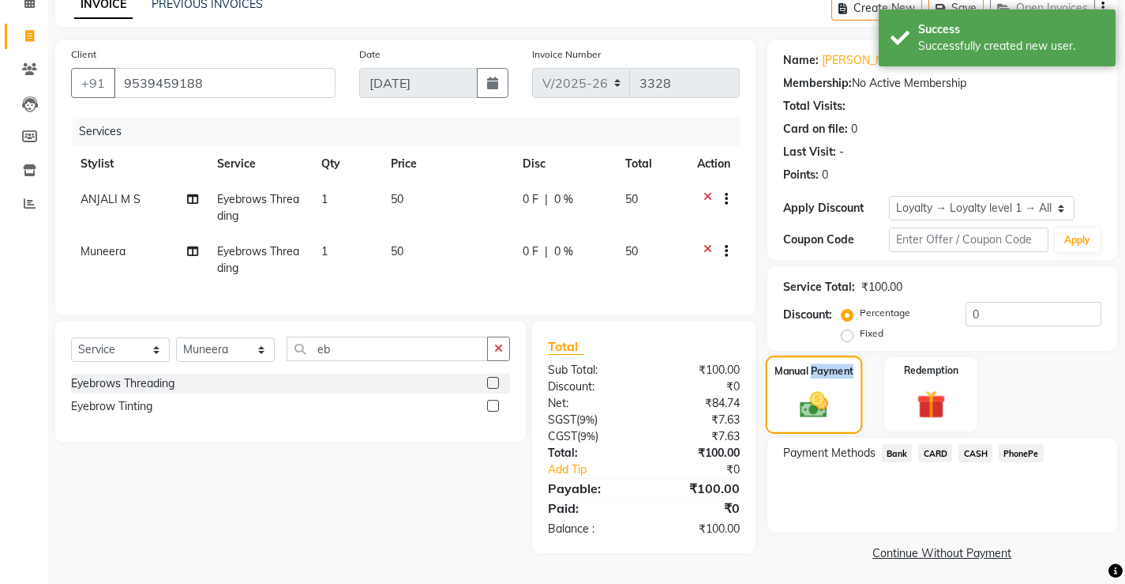
click at [821, 405] on img at bounding box center [814, 404] width 46 height 32
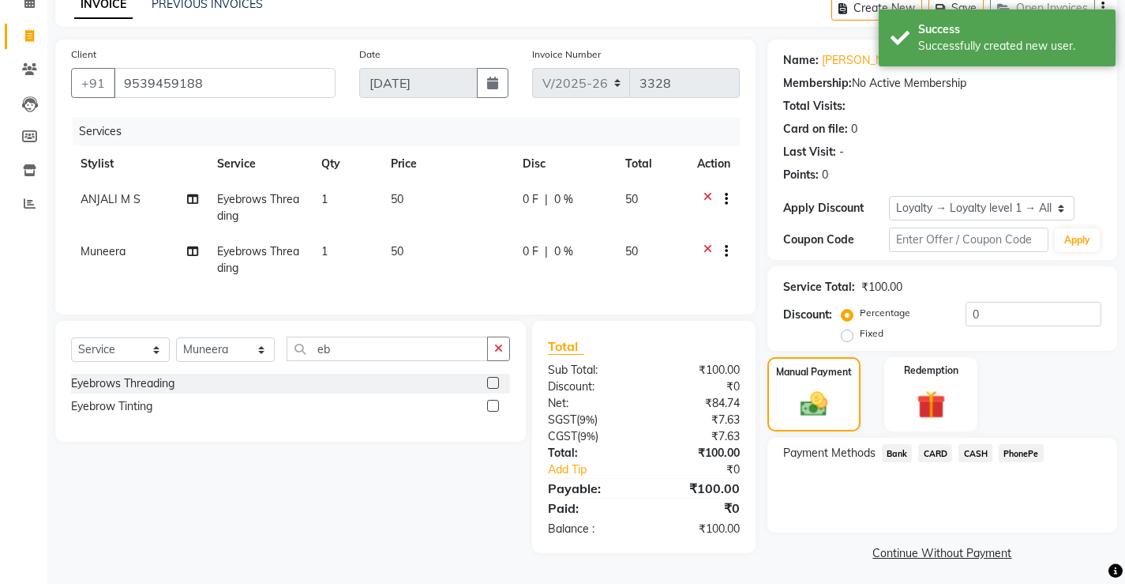
click at [839, 498] on div "Payment Methods Bank CARD CASH PhonePe" at bounding box center [943, 485] width 350 height 95
click at [825, 405] on img at bounding box center [814, 404] width 46 height 32
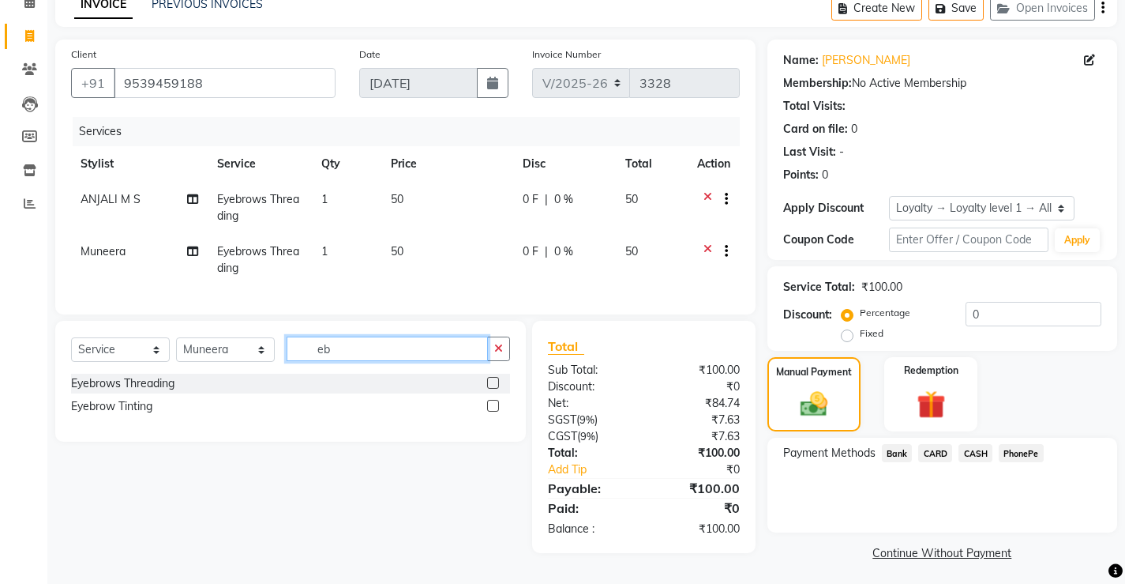
click at [349, 359] on input "eb" at bounding box center [387, 348] width 201 height 24
type input "e"
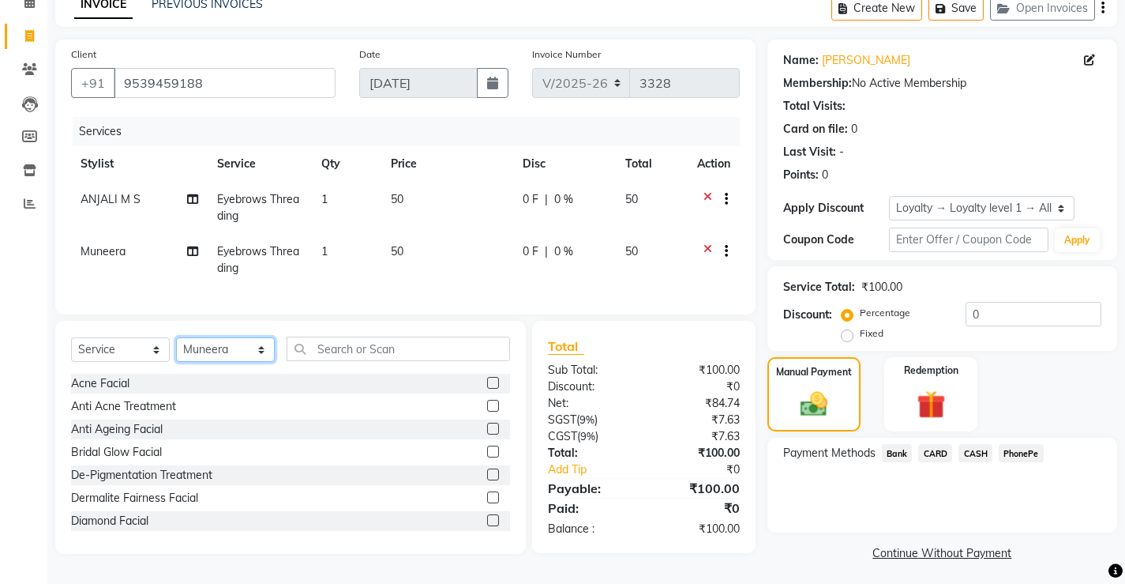
click at [235, 355] on select "Select Stylist ANJALI M S [PERSON_NAME] KOTTIYAM ASHTAMUDI [PERSON_NAME] [PERSO…" at bounding box center [225, 349] width 99 height 24
click at [176, 349] on select "Select Stylist ANJALI M S [PERSON_NAME] KOTTIYAM ASHTAMUDI [PERSON_NAME] [PERSO…" at bounding box center [225, 349] width 99 height 24
click at [216, 355] on select "Select Stylist ANJALI M S [PERSON_NAME] KOTTIYAM ASHTAMUDI [PERSON_NAME] [PERSO…" at bounding box center [225, 349] width 99 height 24
select select "50208"
click at [176, 349] on select "Select Stylist ANJALI M S [PERSON_NAME] KOTTIYAM ASHTAMUDI [PERSON_NAME] [PERSO…" at bounding box center [225, 349] width 99 height 24
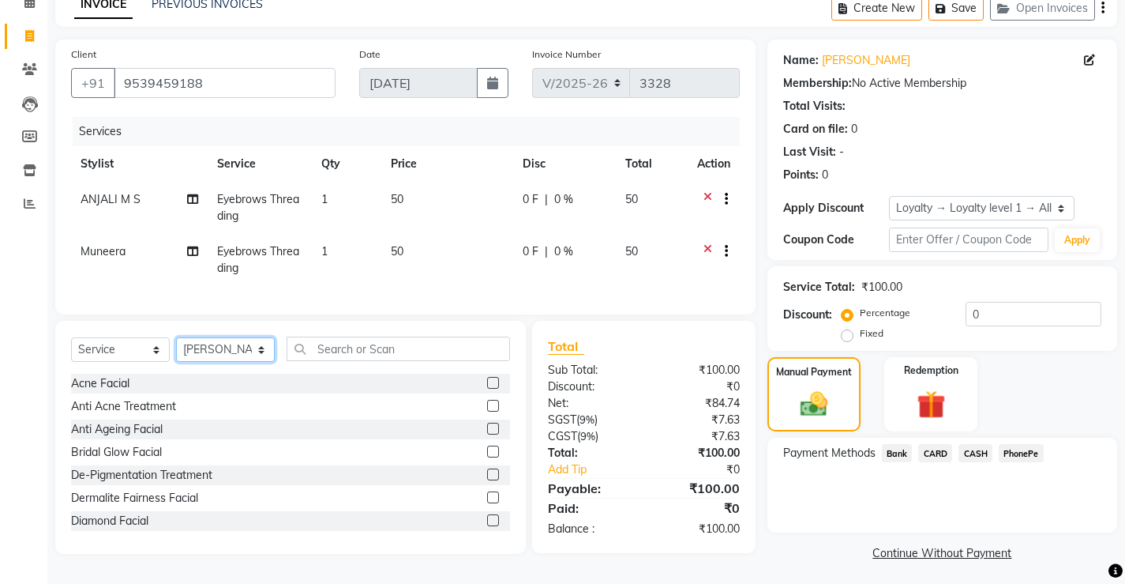
scroll to position [0, 0]
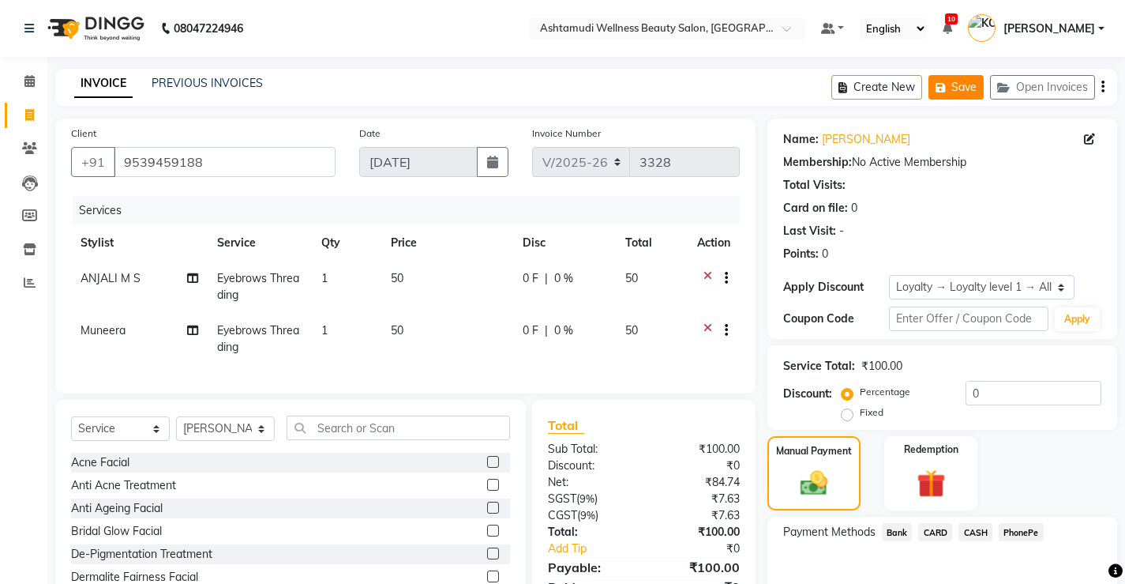
click at [945, 85] on icon "button" at bounding box center [944, 87] width 16 height 11
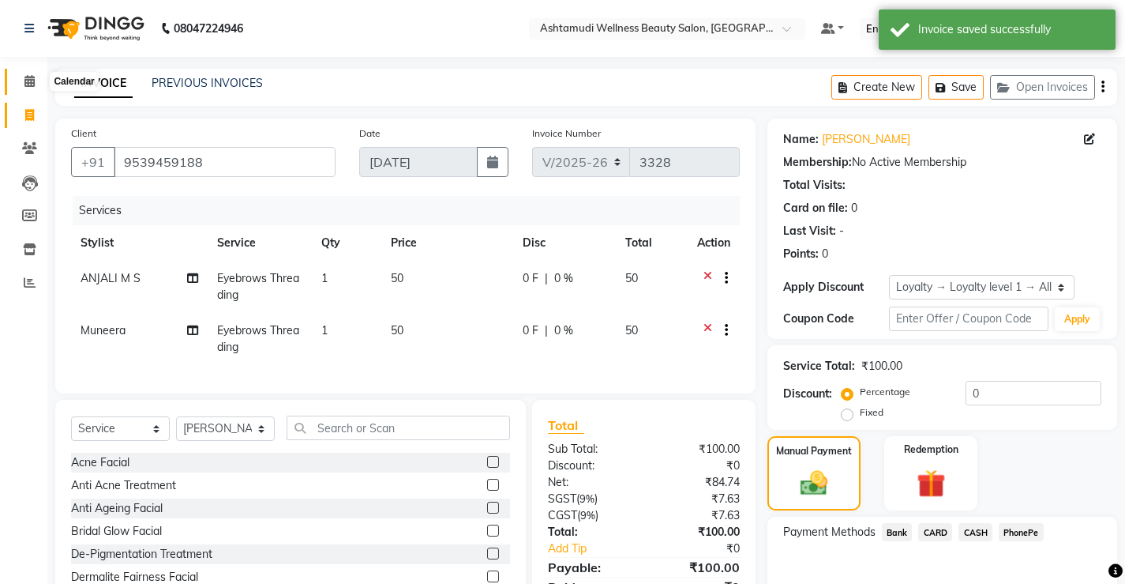
click at [25, 81] on icon at bounding box center [29, 81] width 10 height 12
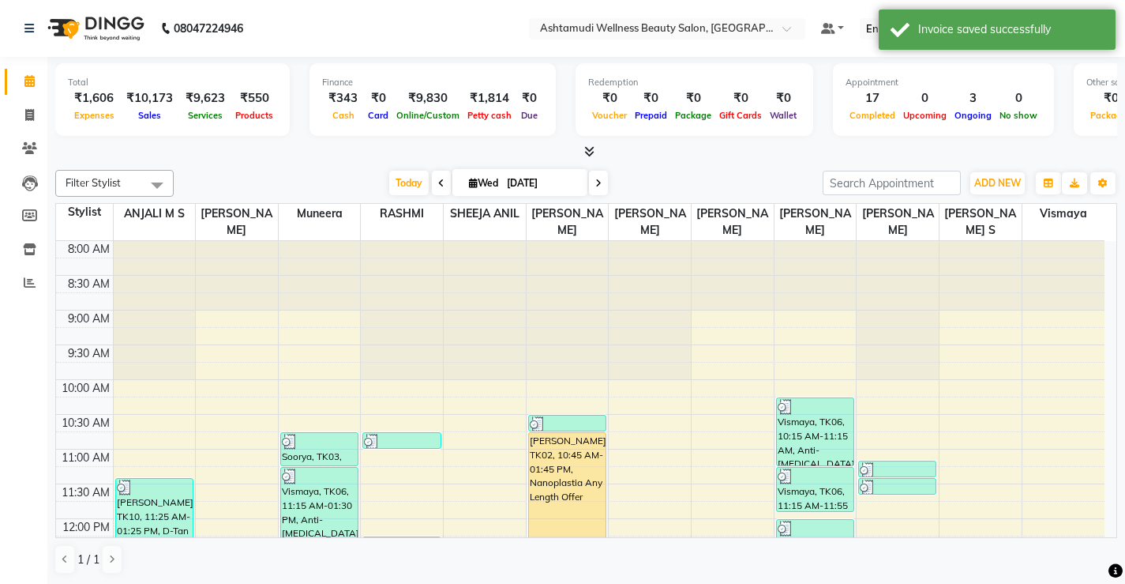
click at [438, 186] on icon at bounding box center [441, 182] width 6 height 9
type input "[DATE]"
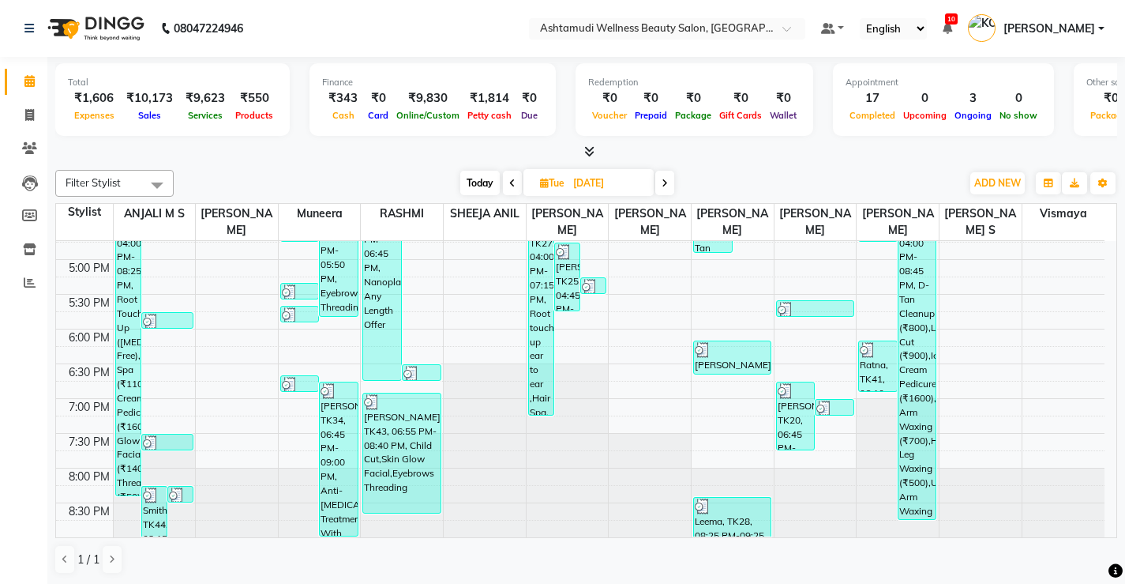
scroll to position [1, 0]
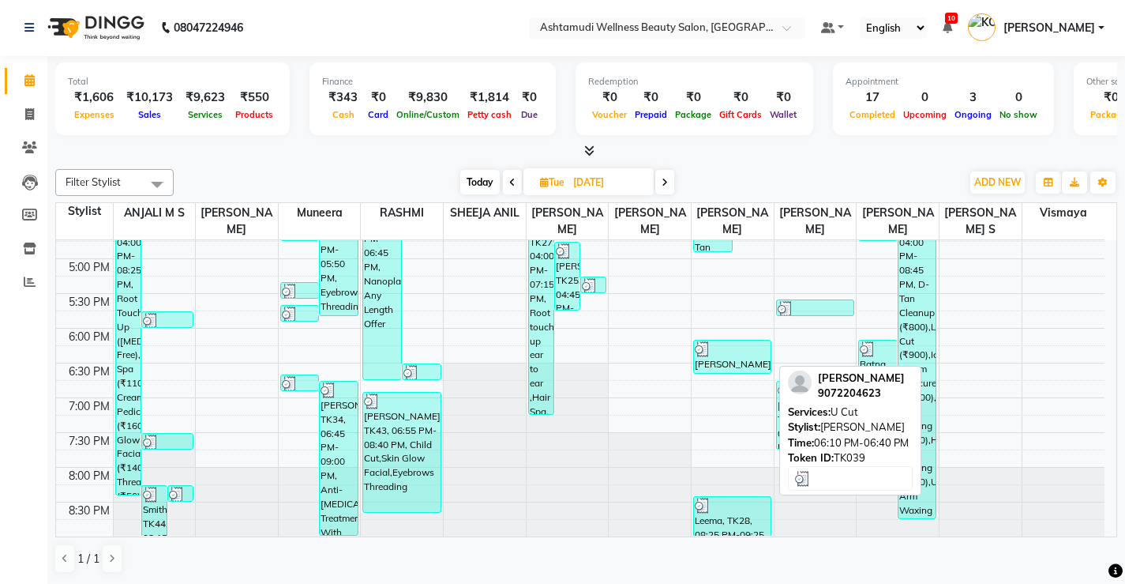
click at [736, 365] on div "Neethu, TK39, 06:10 PM-06:40 PM, U Cut" at bounding box center [732, 356] width 77 height 32
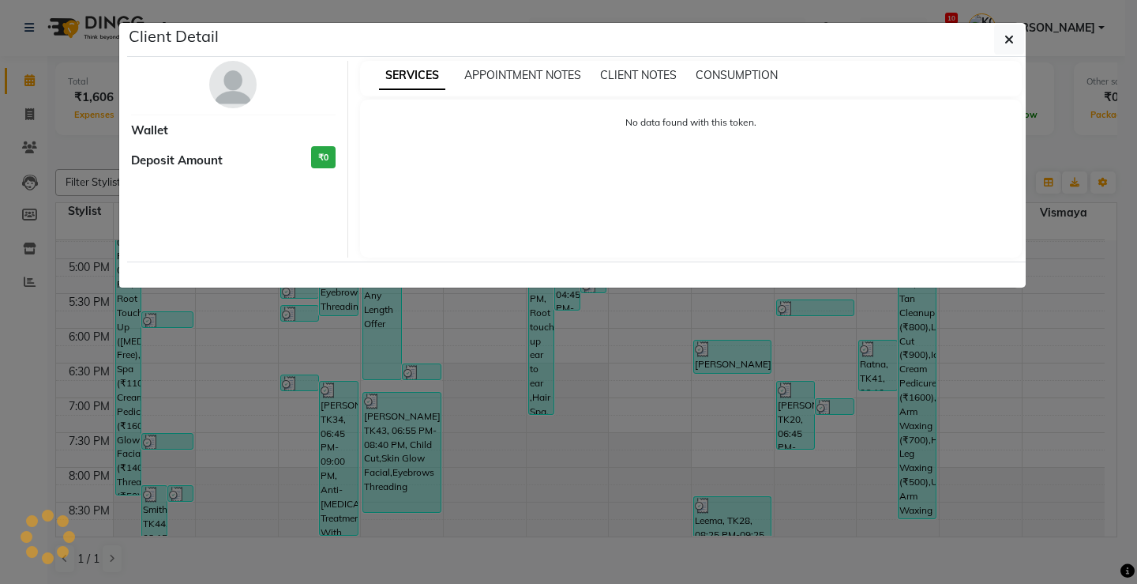
select select "3"
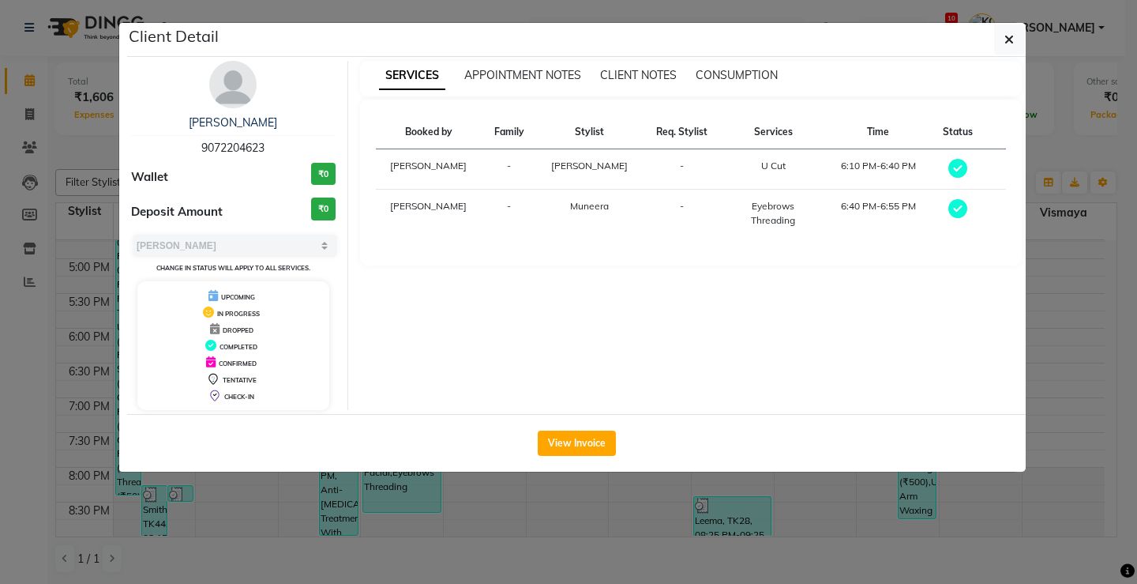
click at [821, 481] on ngb-modal-window "Client Detail Neethu 9072204623 Wallet ₹0 Deposit Amount ₹0 Select MARK DONE UP…" at bounding box center [568, 292] width 1137 height 584
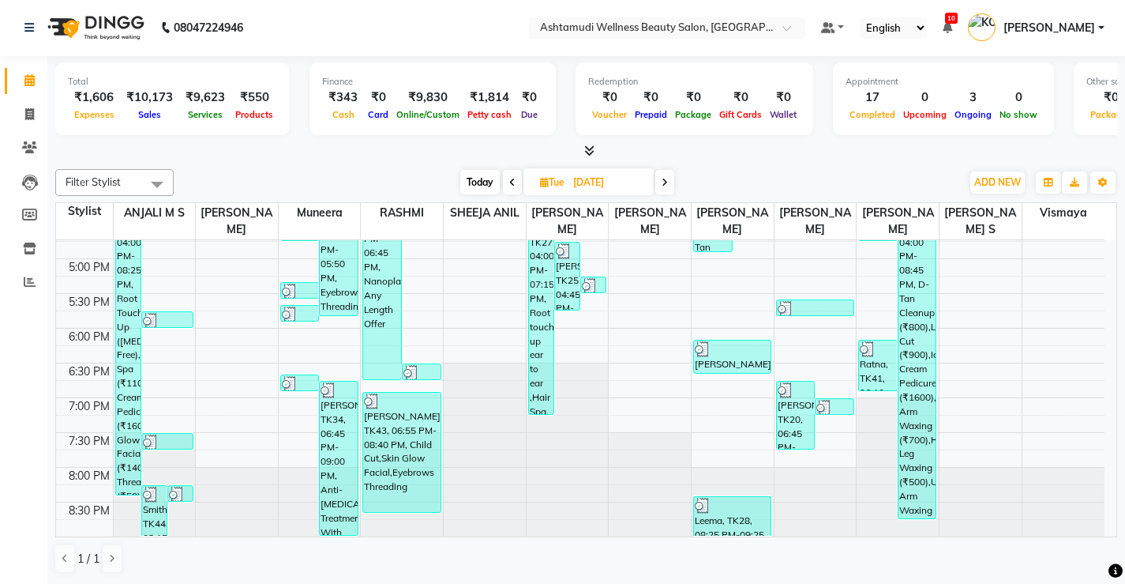
click at [664, 180] on icon at bounding box center [665, 182] width 6 height 9
type input "[DATE]"
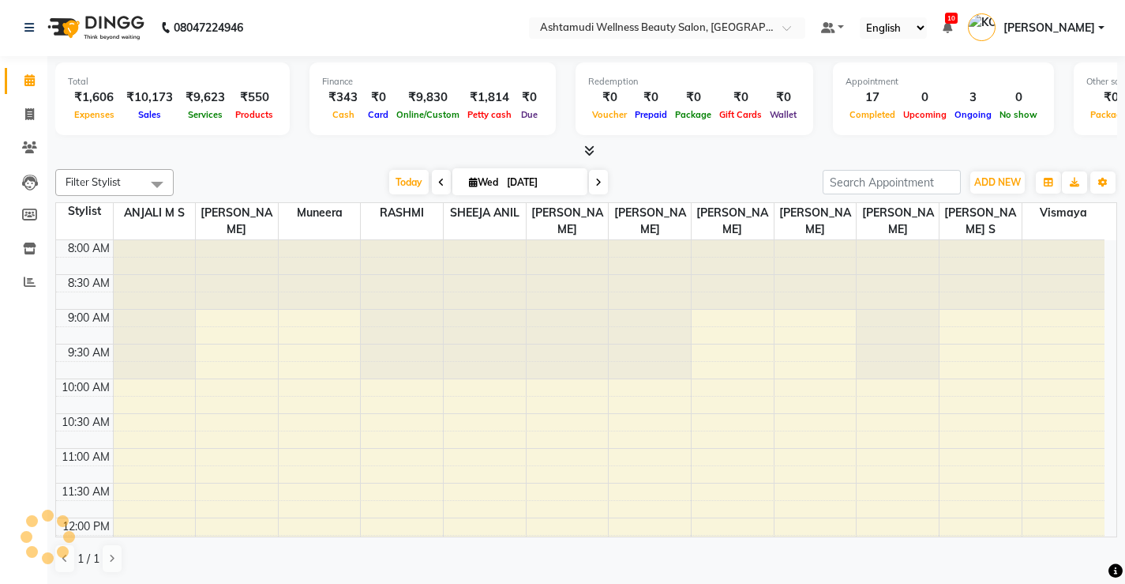
scroll to position [418, 0]
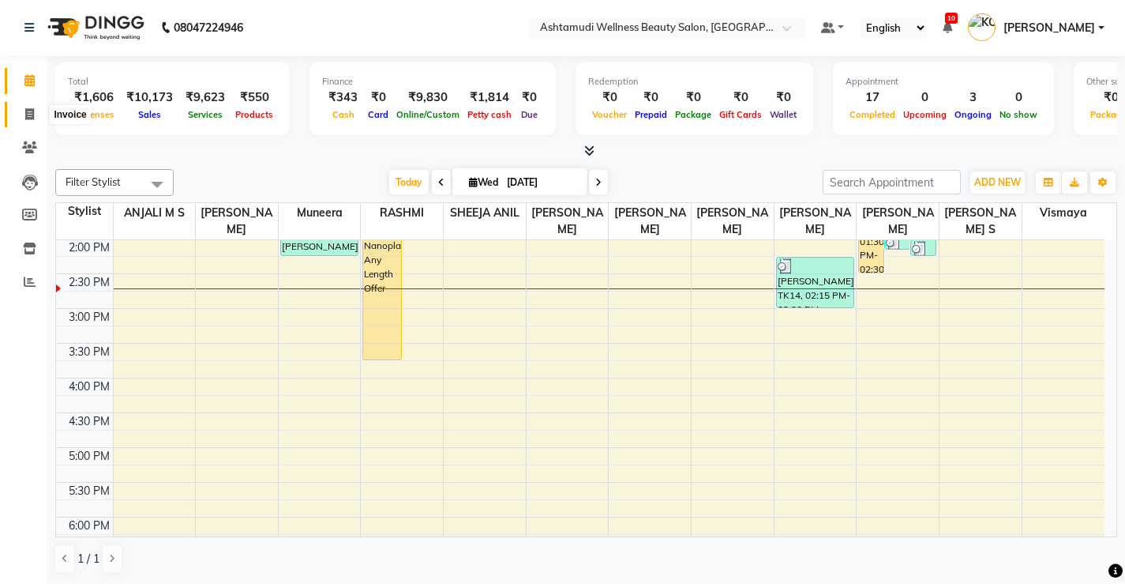
click at [28, 114] on icon at bounding box center [29, 114] width 9 height 12
select select "4674"
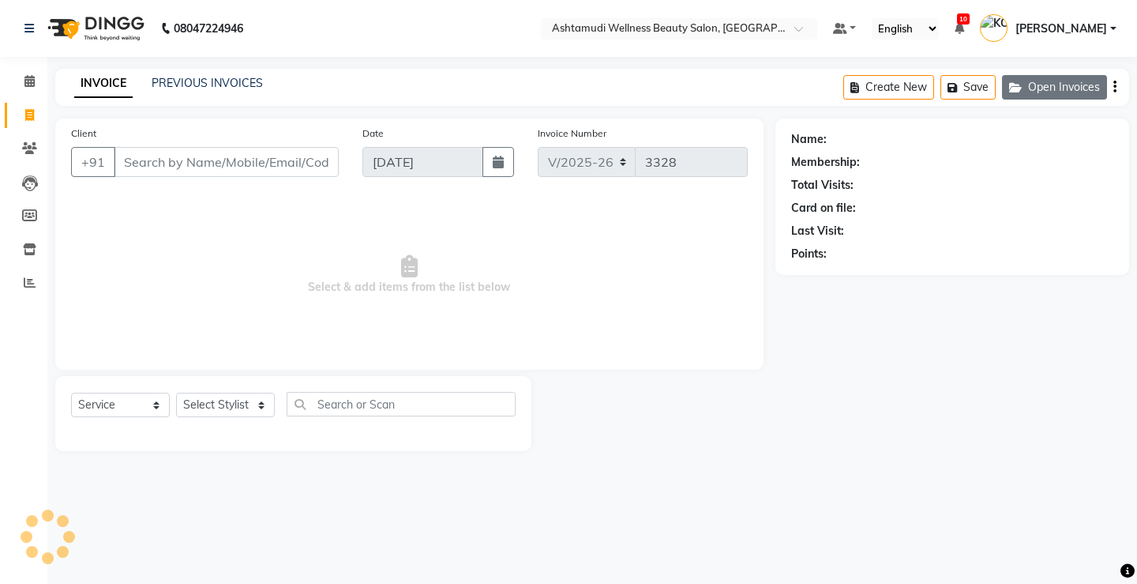
select select "product"
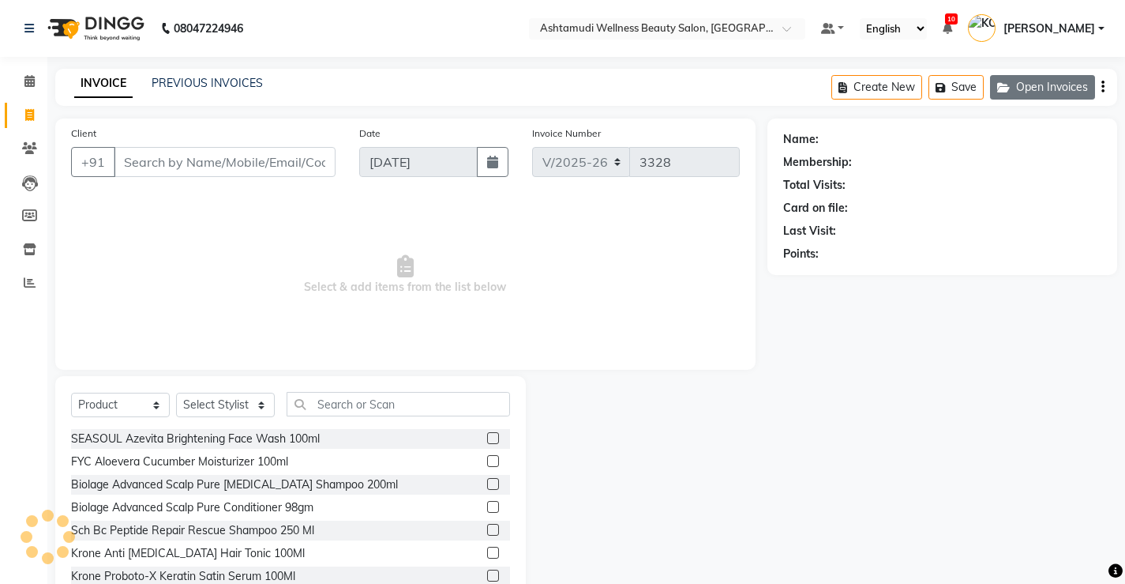
click at [1024, 86] on button "Open Invoices" at bounding box center [1042, 87] width 105 height 24
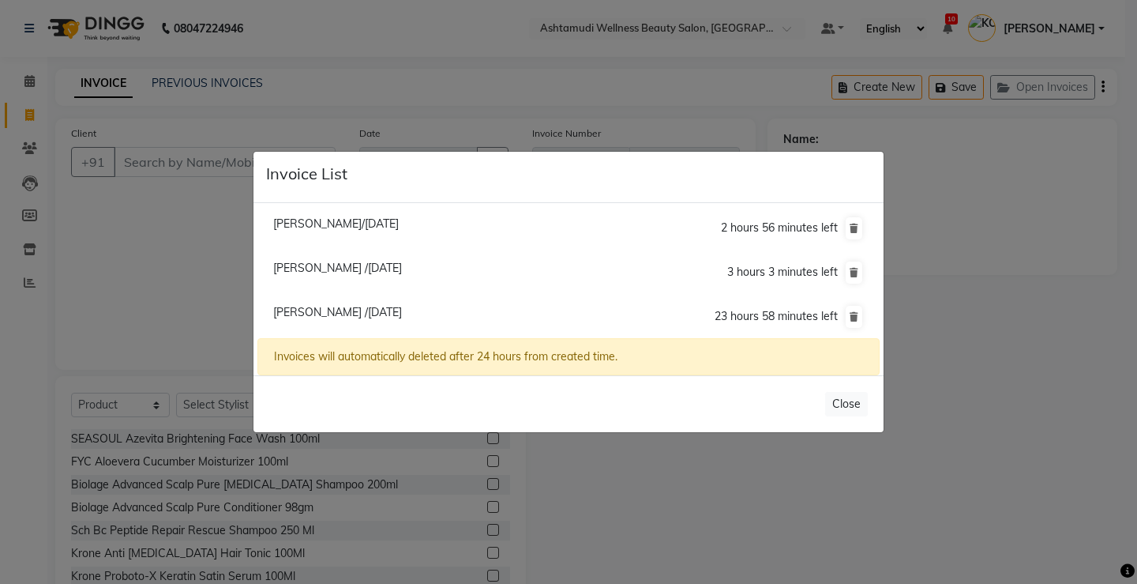
click at [340, 308] on span "Athira /03 September 2025" at bounding box center [337, 312] width 129 height 14
type input "9539459188"
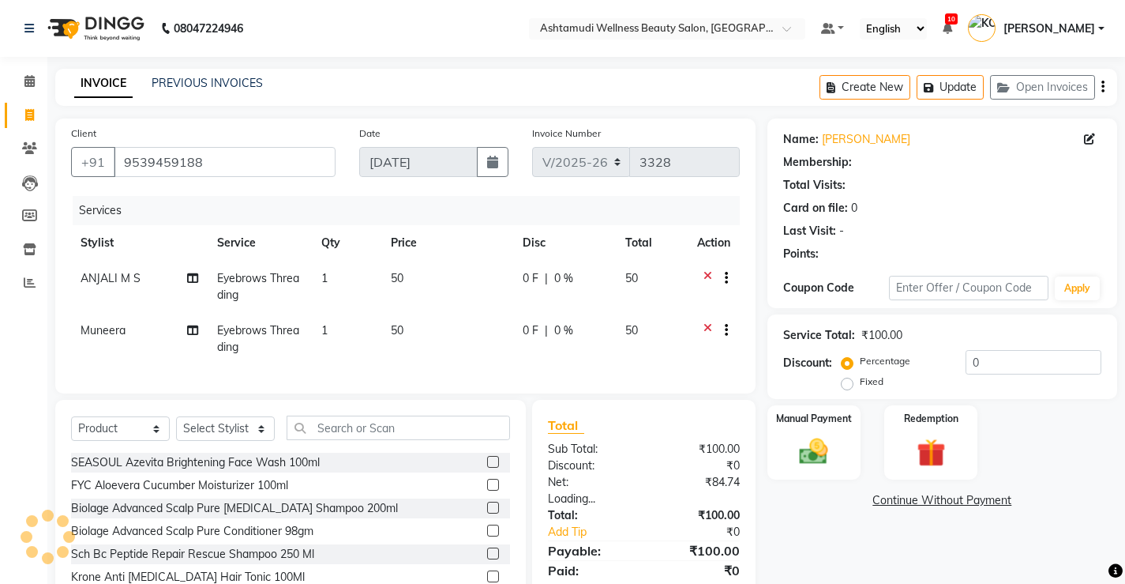
select select "1: Object"
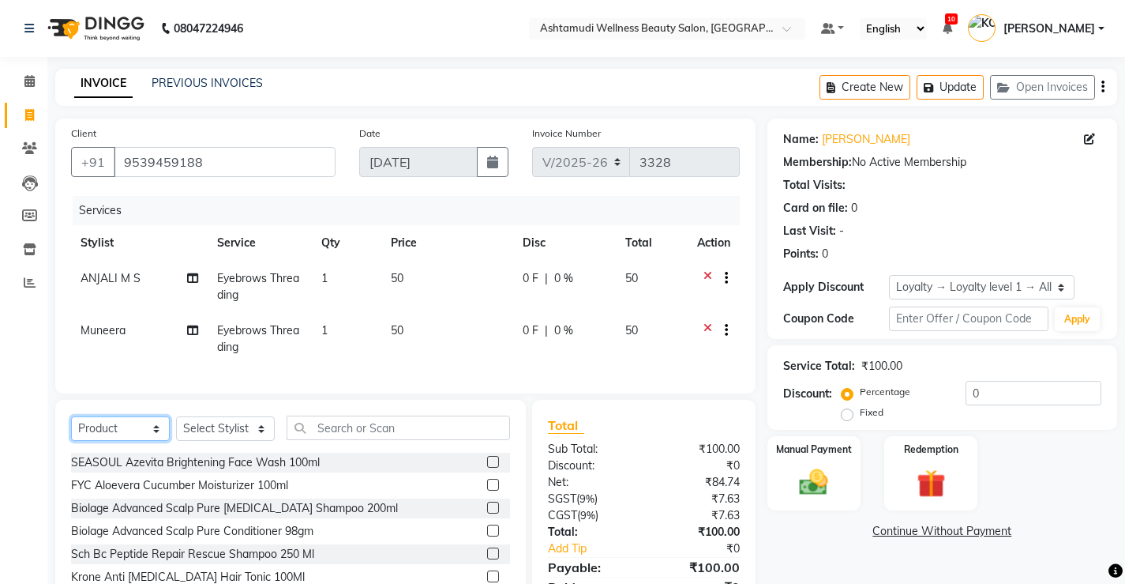
click at [103, 433] on select "Select Service Product Membership Package Voucher Prepaid Gift Card" at bounding box center [120, 428] width 99 height 24
select select "service"
click at [71, 428] on select "Select Service Product Membership Package Voucher Prepaid Gift Card" at bounding box center [120, 428] width 99 height 24
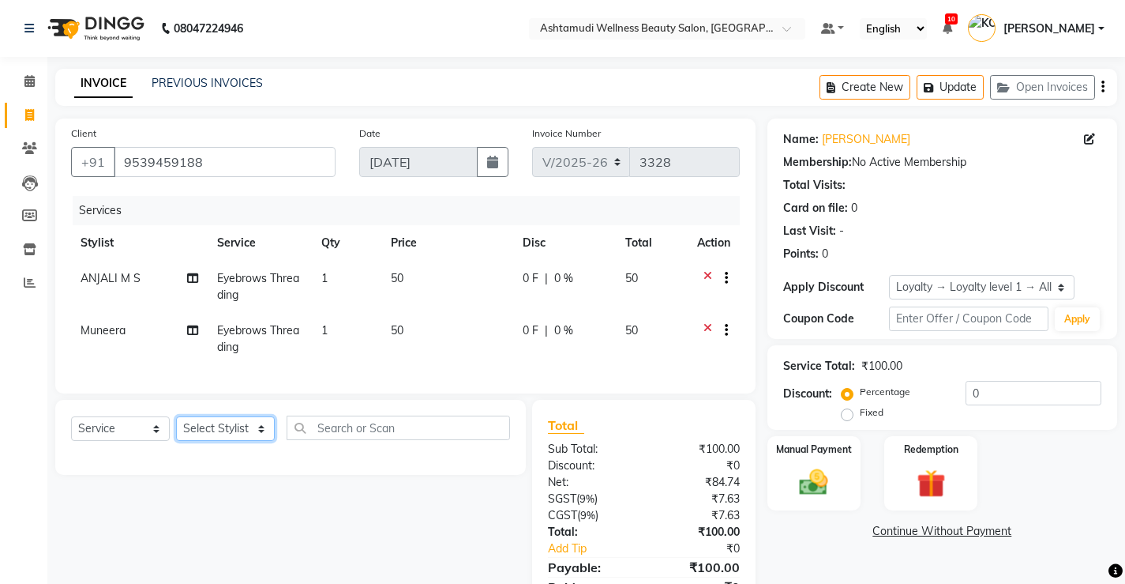
click at [230, 441] on select "Select Stylist ANJALI M S [PERSON_NAME] KOTTIYAM ASHTAMUDI [PERSON_NAME] [PERSO…" at bounding box center [225, 428] width 99 height 24
select select "50208"
click at [176, 428] on select "Select Stylist ANJALI M S [PERSON_NAME] KOTTIYAM ASHTAMUDI [PERSON_NAME] [PERSO…" at bounding box center [225, 428] width 99 height 24
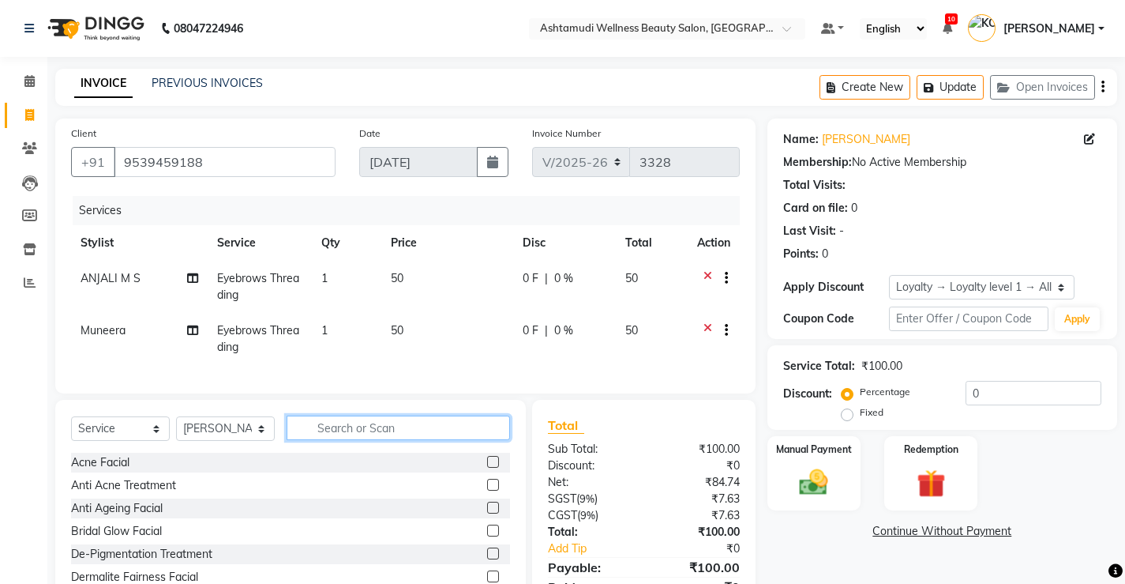
click at [320, 440] on input "text" at bounding box center [399, 427] width 224 height 24
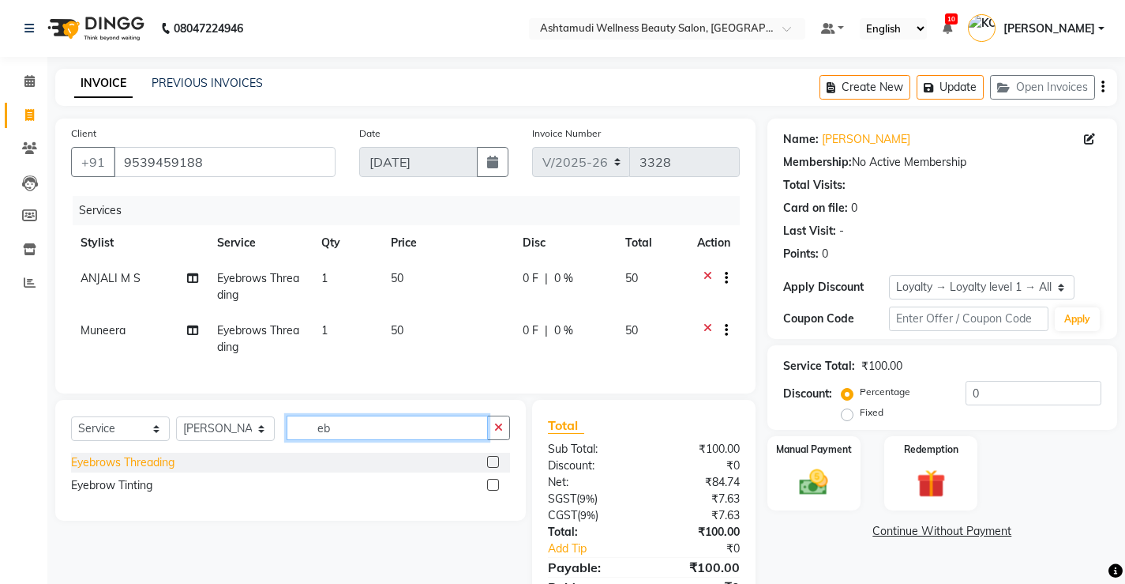
type input "eb"
click at [148, 471] on div "Eyebrows Threading" at bounding box center [122, 462] width 103 height 17
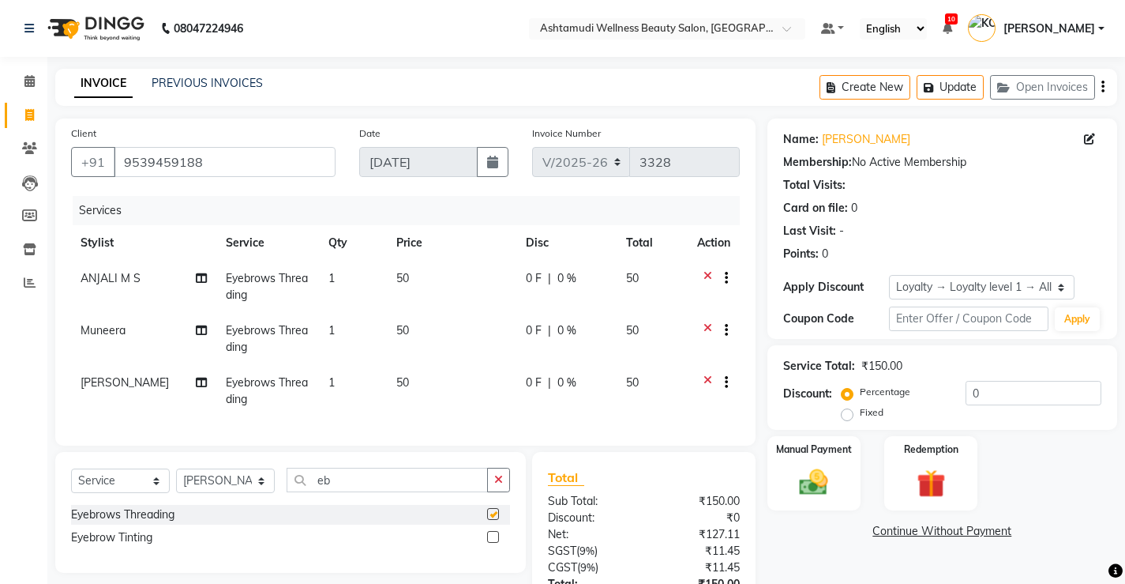
checkbox input "false"
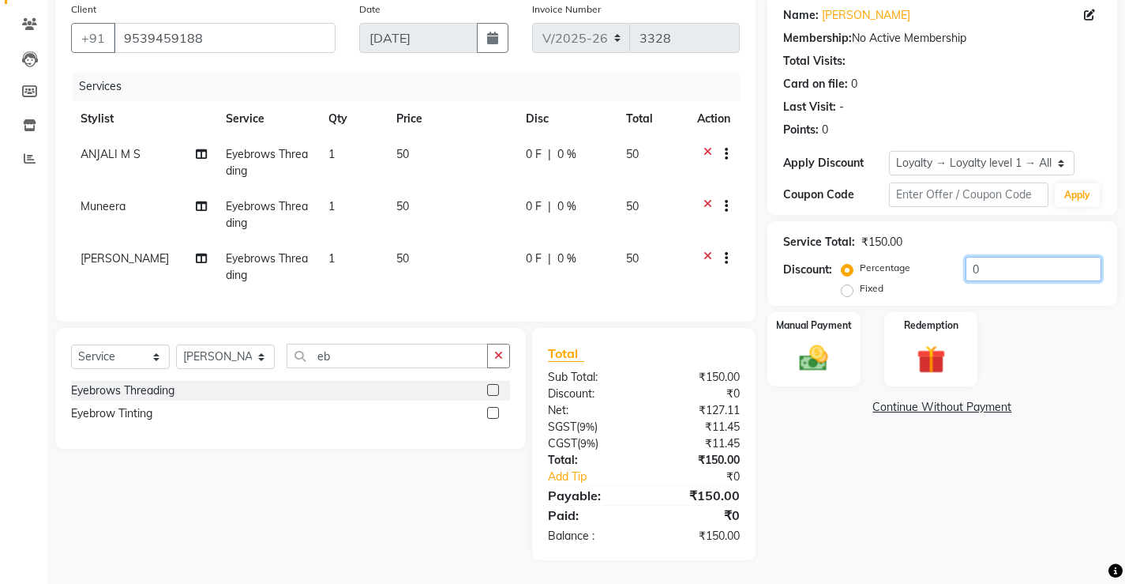
click at [994, 257] on input "0" at bounding box center [1034, 269] width 136 height 24
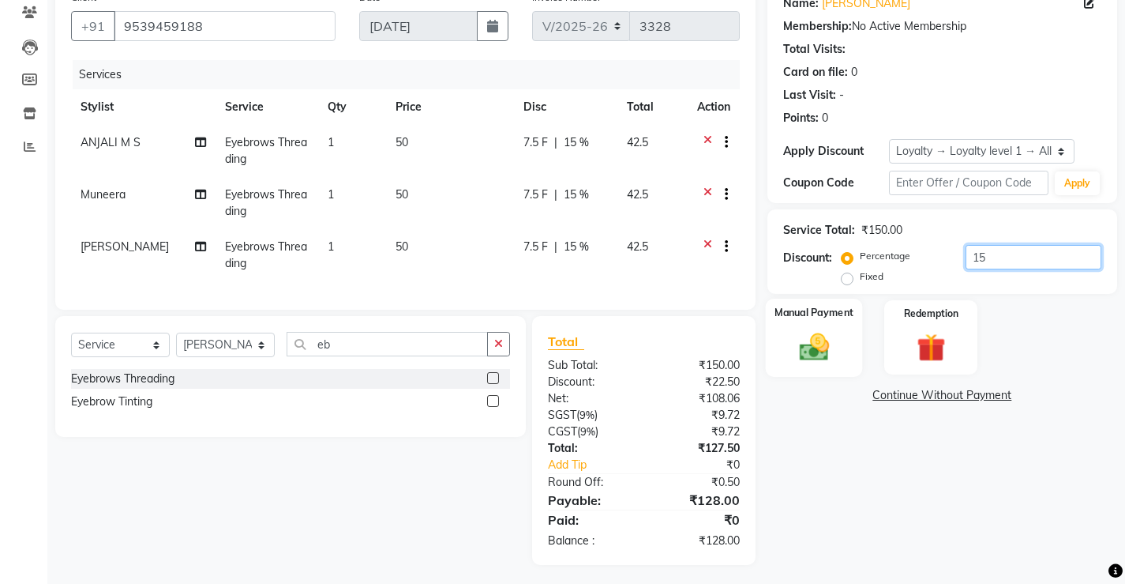
scroll to position [152, 0]
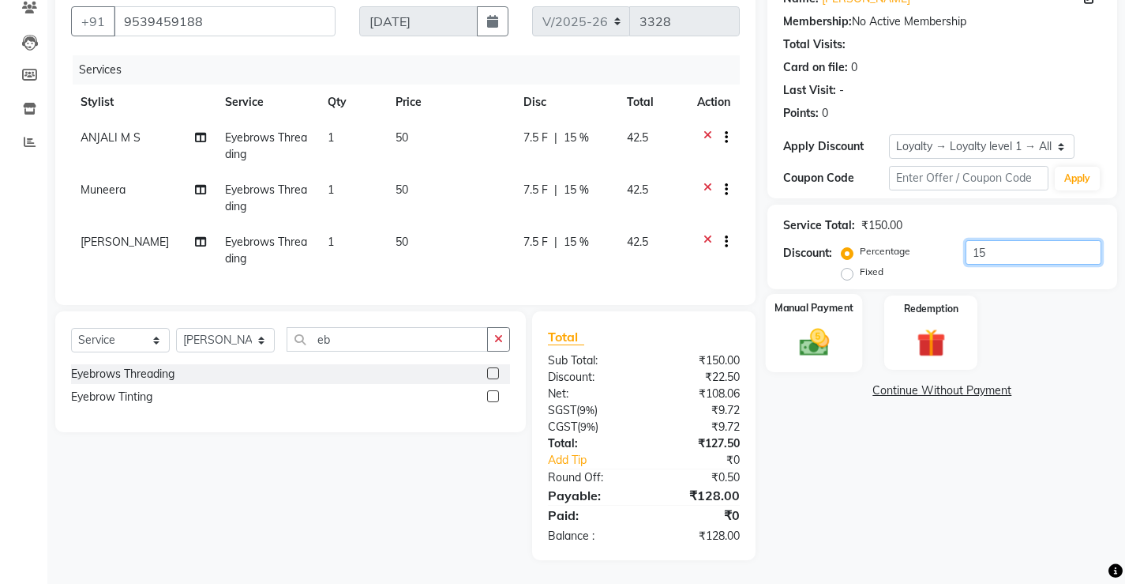
type input "15"
click at [836, 341] on img at bounding box center [814, 342] width 48 height 34
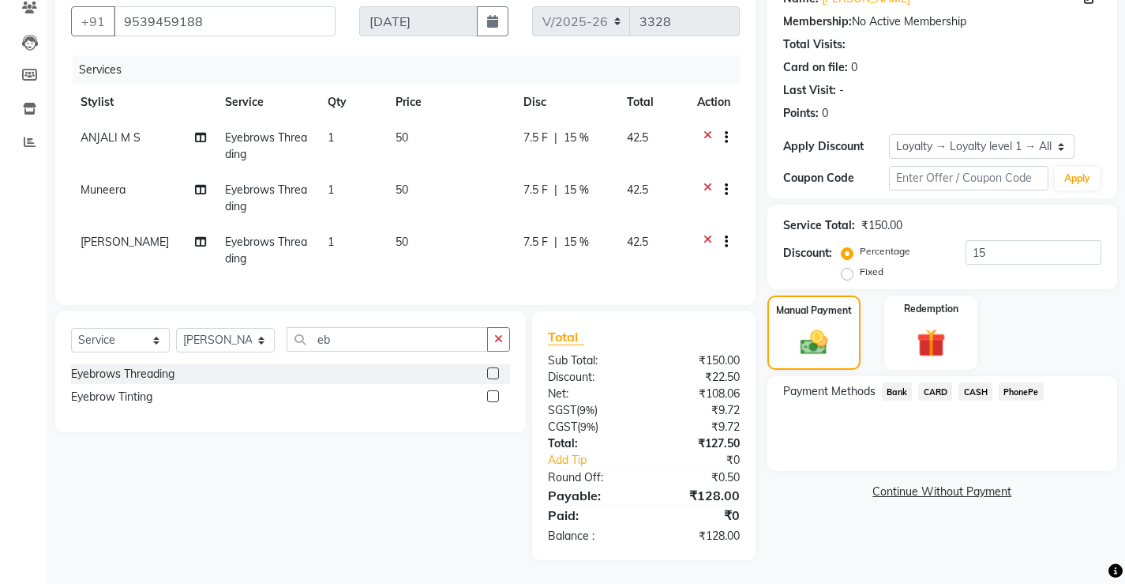
click at [1037, 382] on span "PhonePe" at bounding box center [1021, 391] width 45 height 18
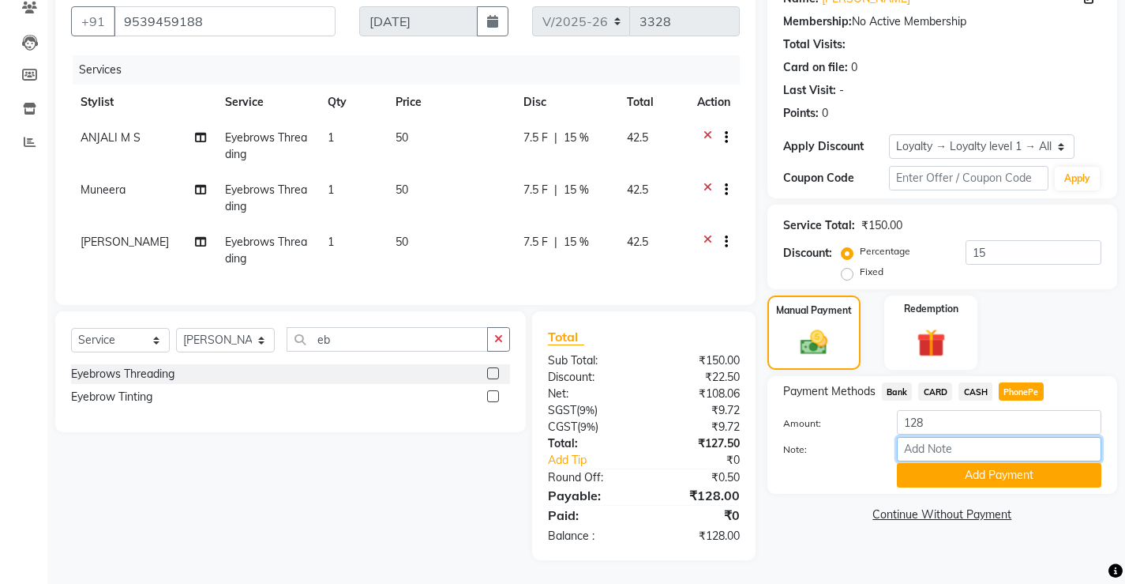
click at [1008, 442] on input "Note:" at bounding box center [999, 449] width 205 height 24
type input "Vismaya Vysakh"
click at [1001, 473] on button "Add Payment" at bounding box center [999, 475] width 205 height 24
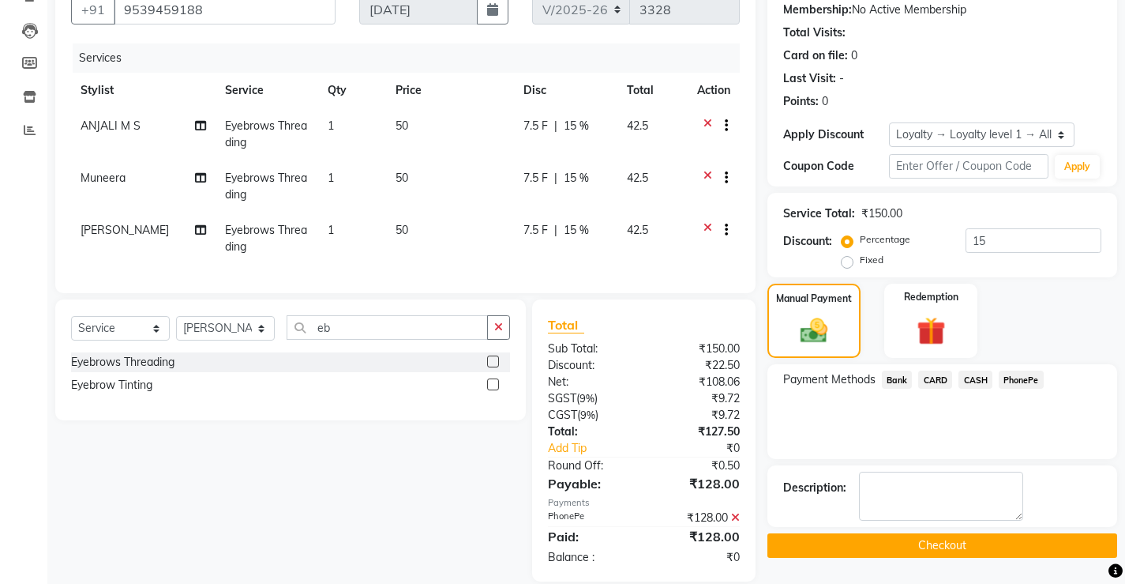
scroll to position [264, 0]
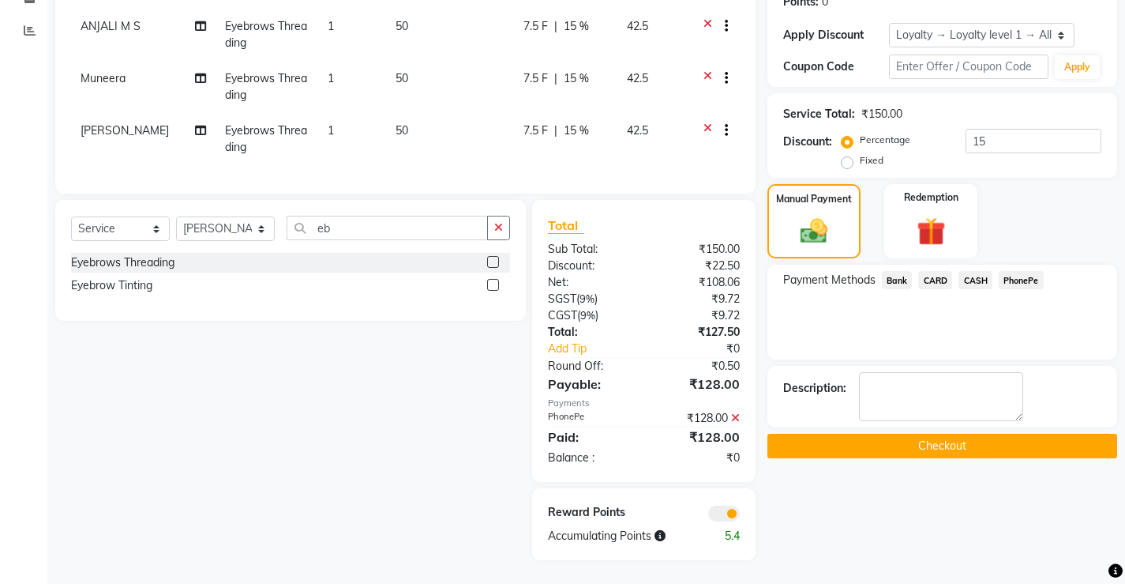
click at [914, 434] on button "Checkout" at bounding box center [943, 446] width 350 height 24
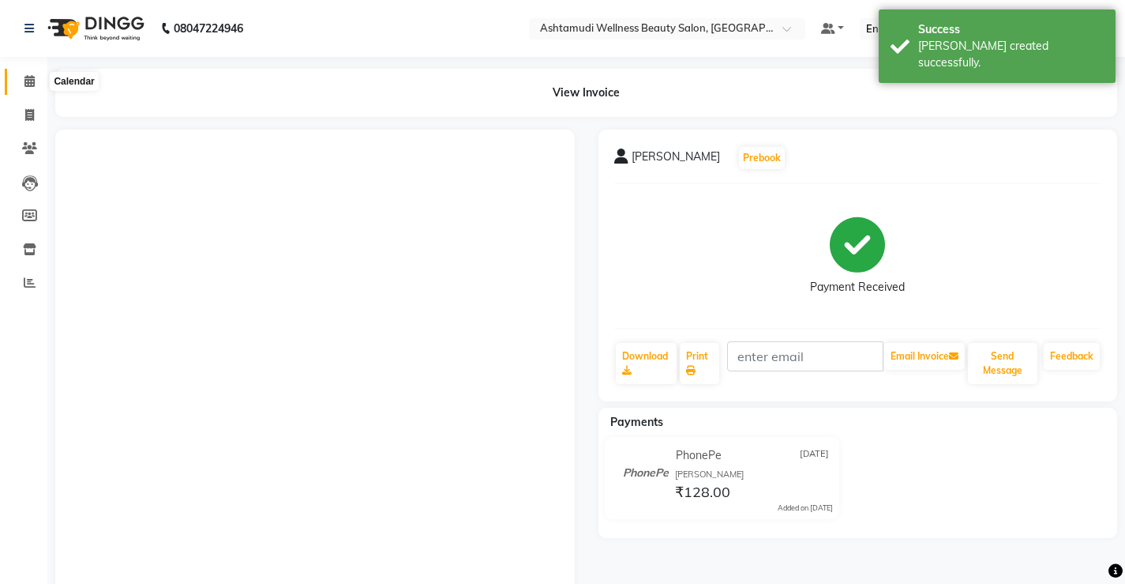
click at [21, 80] on span at bounding box center [30, 82] width 28 height 18
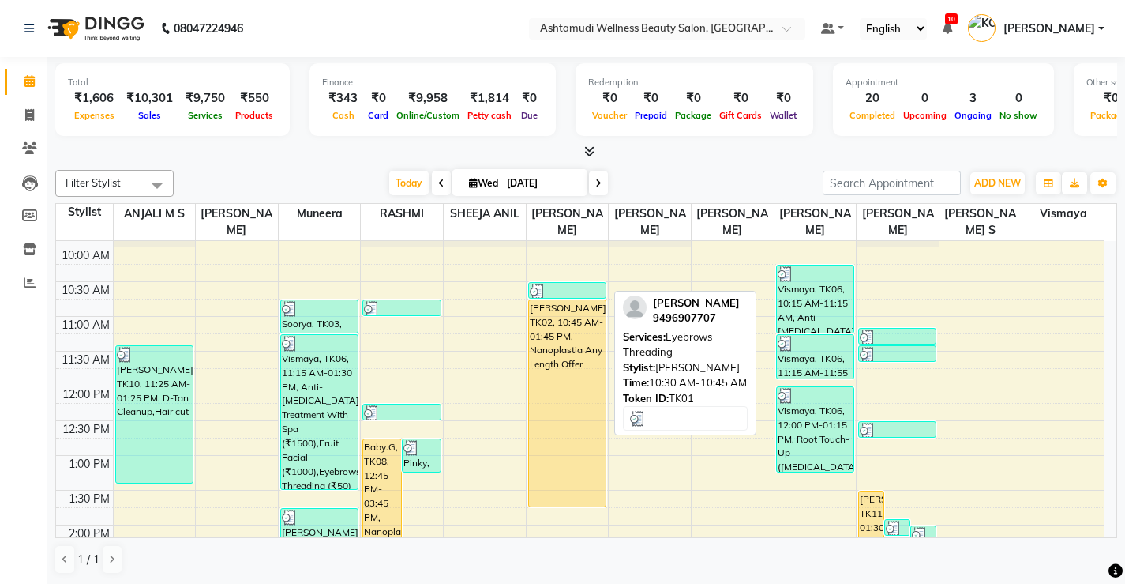
scroll to position [212, 0]
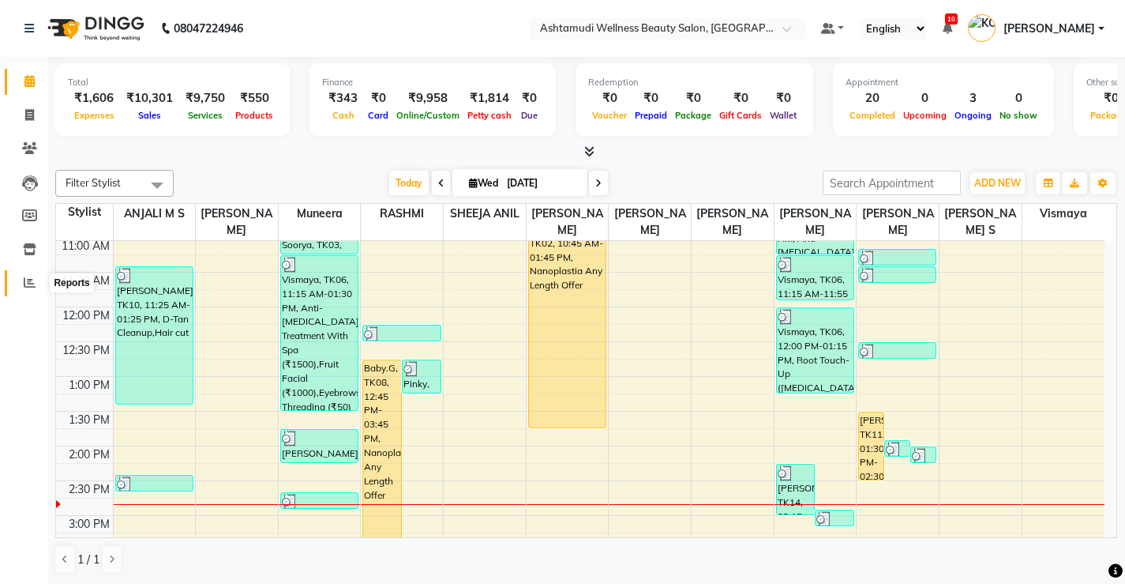
click at [28, 291] on span at bounding box center [30, 283] width 28 height 18
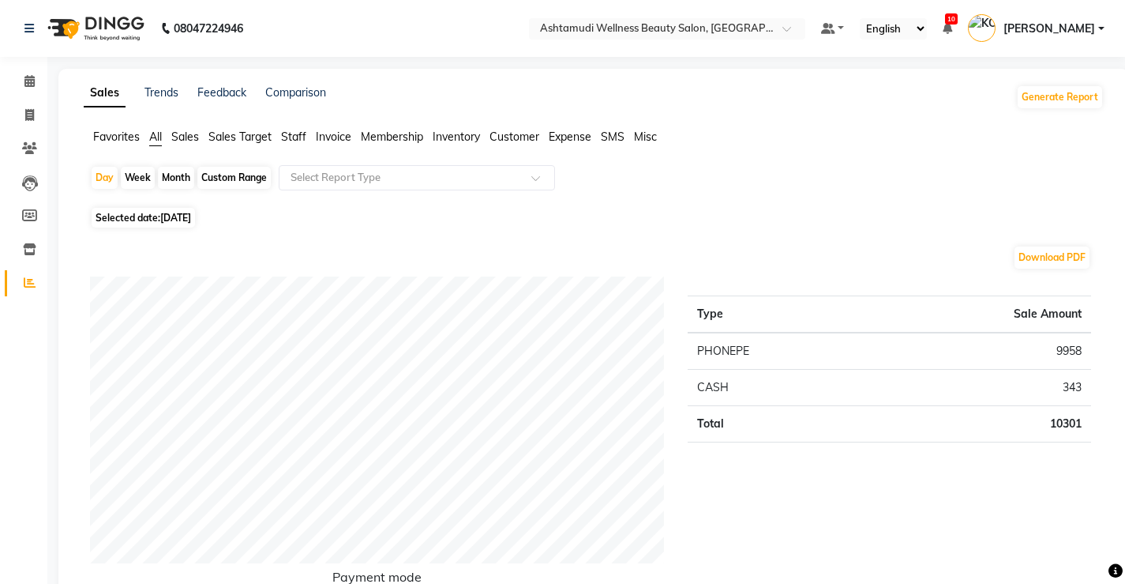
click at [559, 137] on span "Expense" at bounding box center [570, 137] width 43 height 14
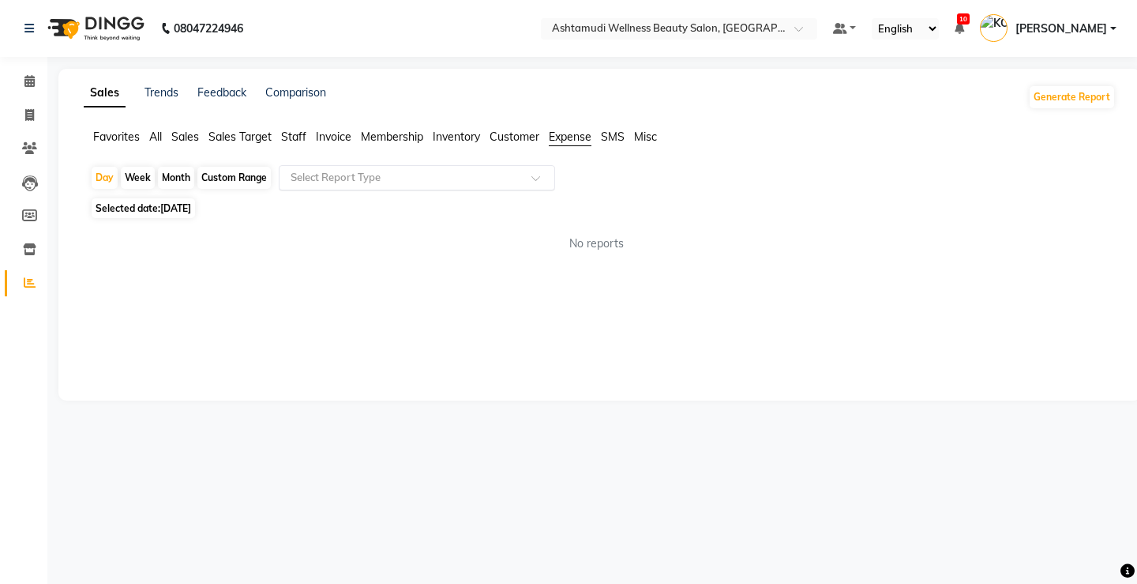
click at [385, 179] on input "text" at bounding box center [400, 178] width 227 height 16
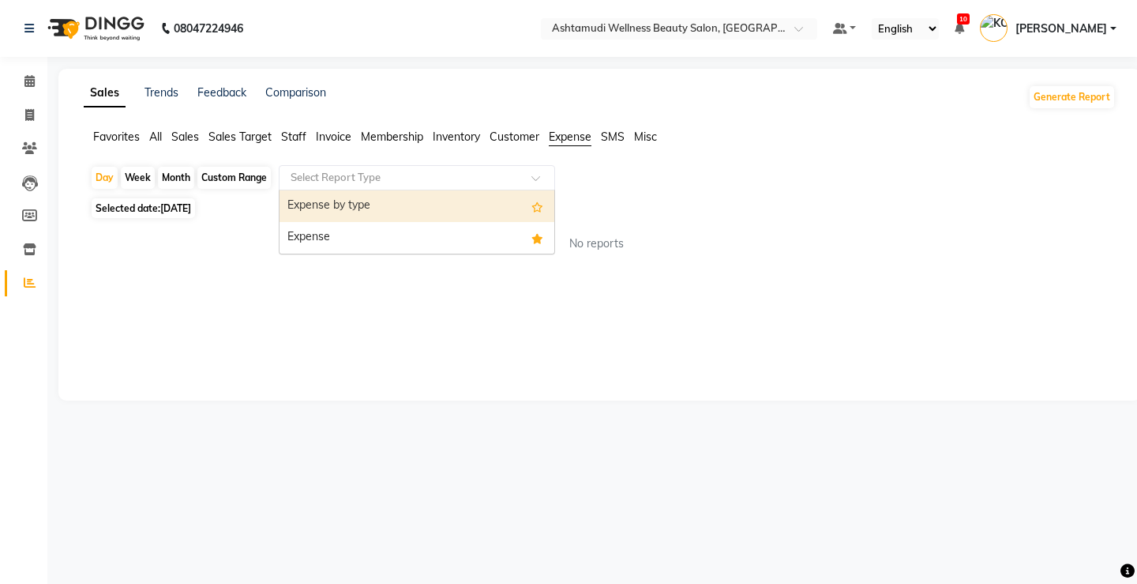
click at [371, 216] on div "Expense by type" at bounding box center [417, 206] width 275 height 32
select select "full_report"
select select "csv"
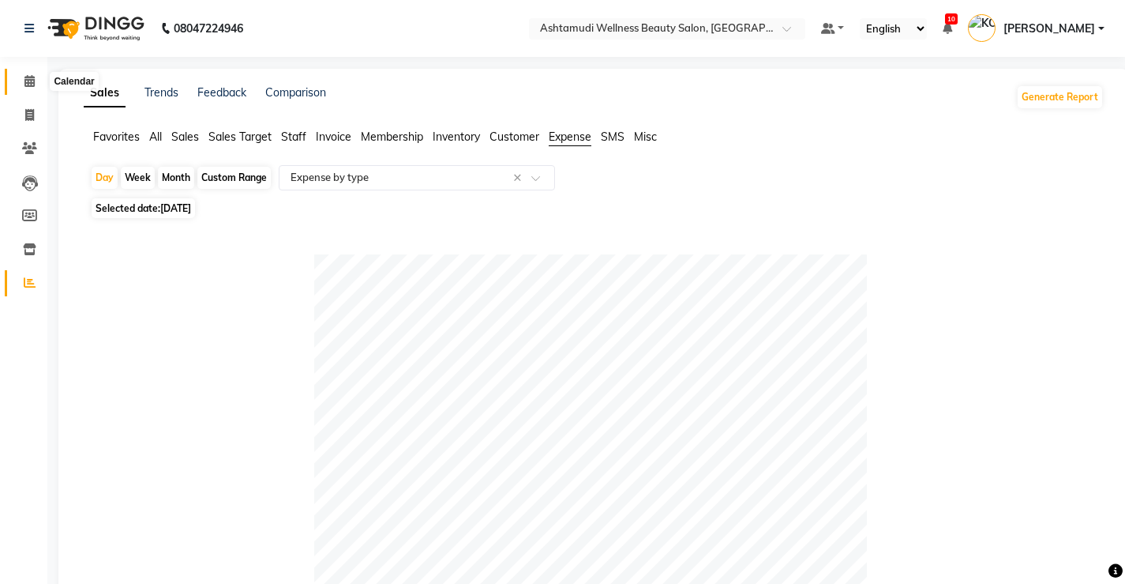
click at [21, 81] on span at bounding box center [30, 82] width 28 height 18
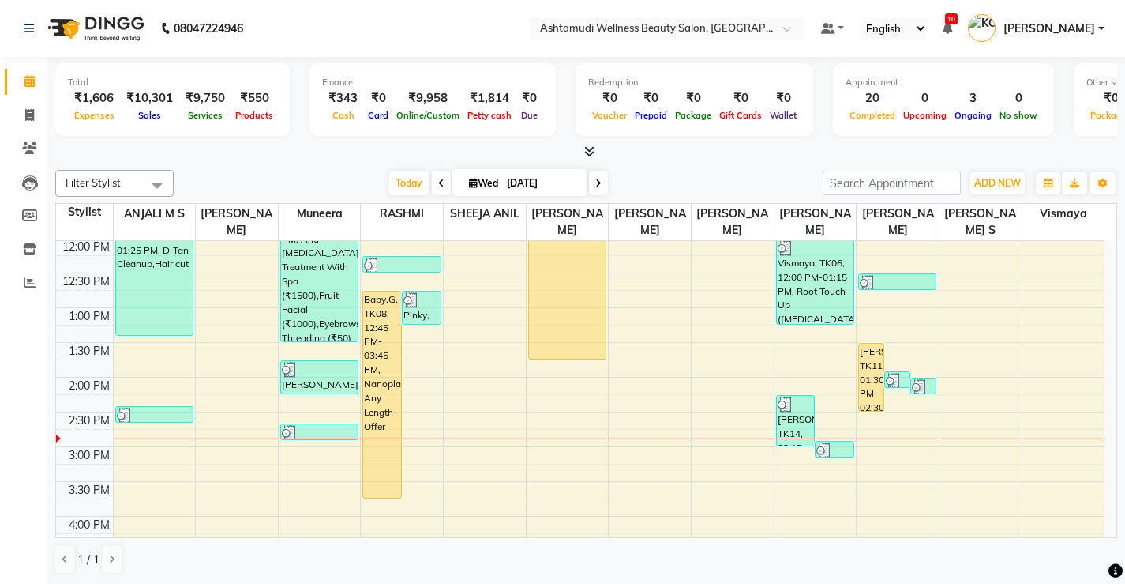
scroll to position [316, 0]
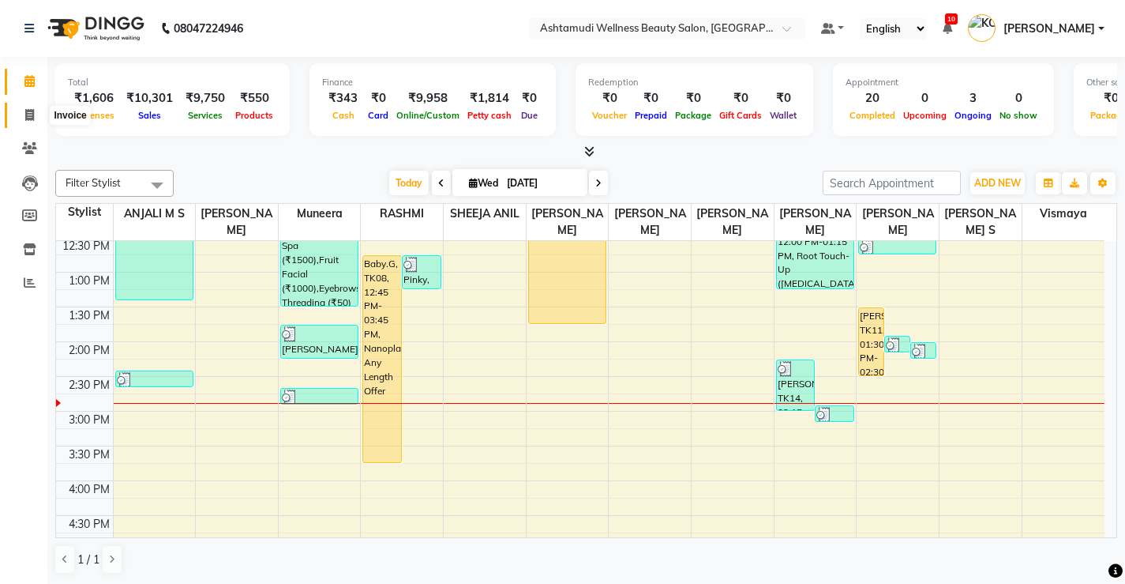
click at [26, 115] on icon at bounding box center [29, 115] width 9 height 12
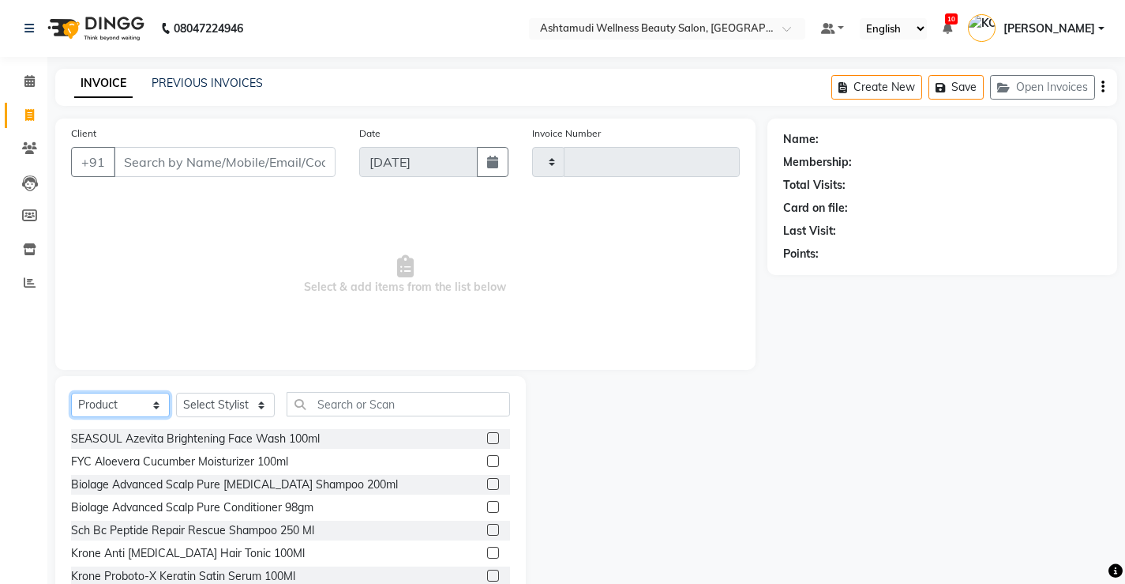
click at [114, 397] on select "Select Service Product Membership Package Voucher Prepaid Gift Card" at bounding box center [120, 405] width 99 height 24
select select "service"
click at [71, 393] on select "Select Service Product Membership Package Voucher Prepaid Gift Card" at bounding box center [120, 405] width 99 height 24
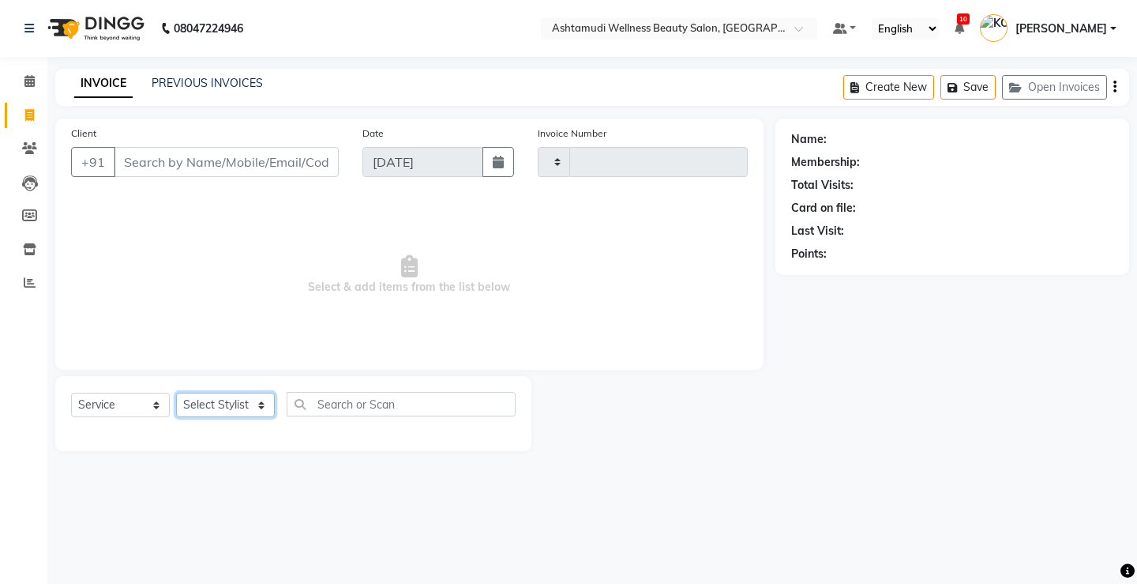
click at [228, 401] on select "Select Stylist ANJALI M S [PERSON_NAME] KOTTIYAM ASHTAMUDI [PERSON_NAME] [PERSO…" at bounding box center [225, 405] width 99 height 24
select select "50208"
click at [176, 393] on select "Select Stylist ANJALI M S [PERSON_NAME] KOTTIYAM ASHTAMUDI [PERSON_NAME] [PERSO…" at bounding box center [225, 405] width 99 height 24
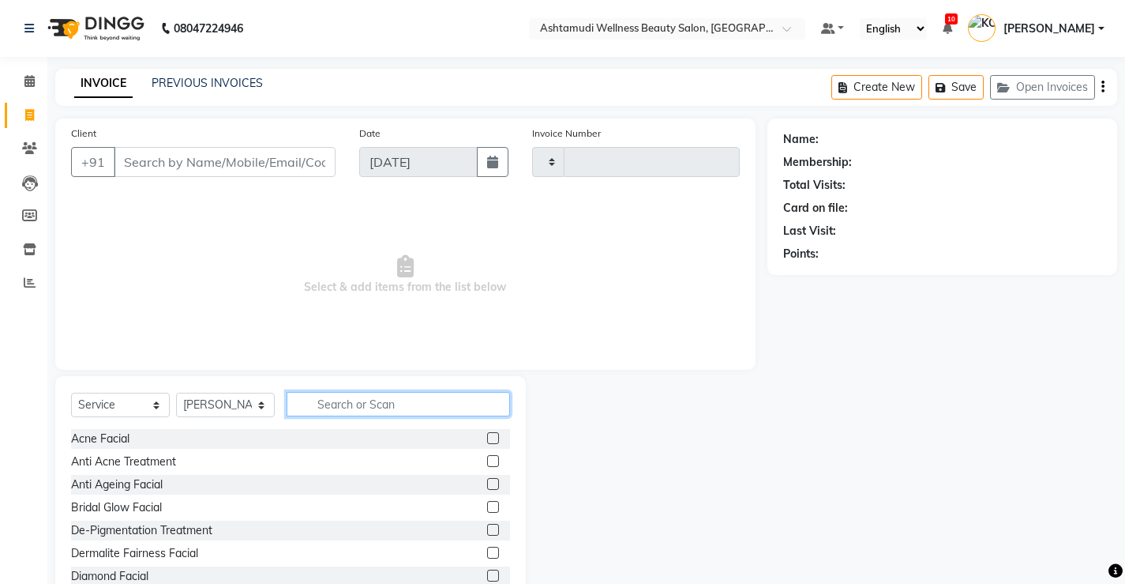
click at [328, 404] on input "text" at bounding box center [399, 404] width 224 height 24
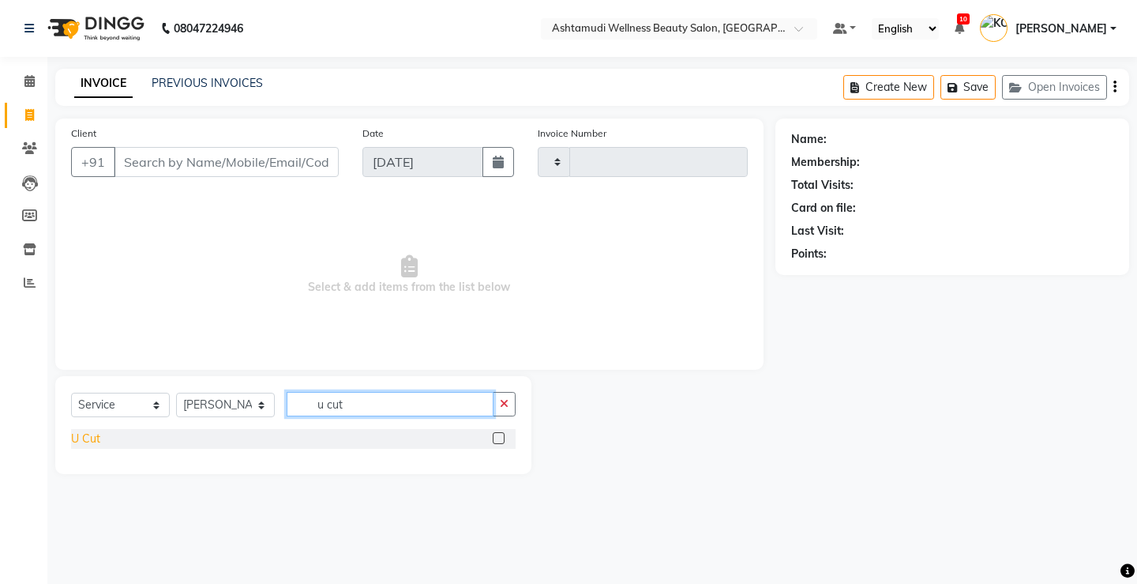
type input "u cut"
click at [77, 434] on div "U Cut" at bounding box center [85, 438] width 29 height 17
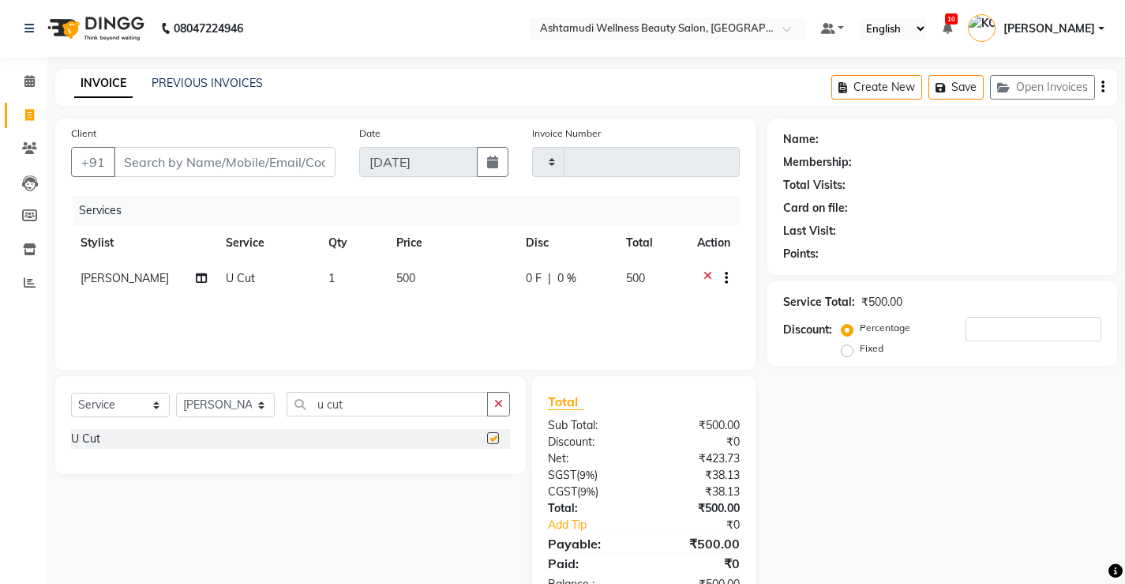
checkbox input "false"
click at [182, 168] on input "Client" at bounding box center [225, 162] width 222 height 30
type input "9"
type input "0"
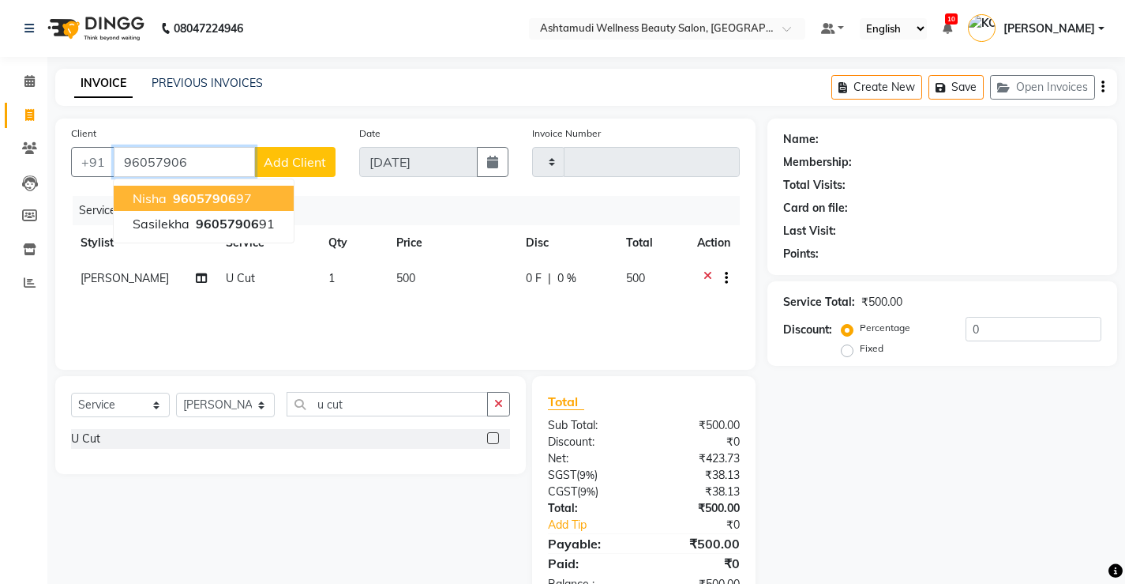
click at [171, 196] on ngb-highlight "96057906 97" at bounding box center [211, 198] width 82 height 16
type input "9605790697"
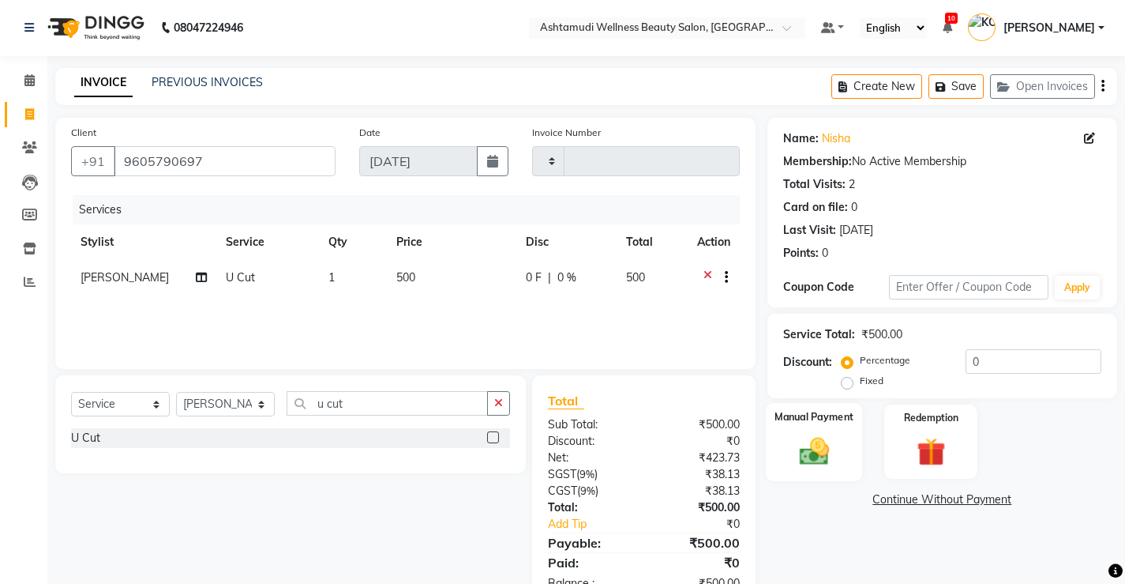
scroll to position [48, 0]
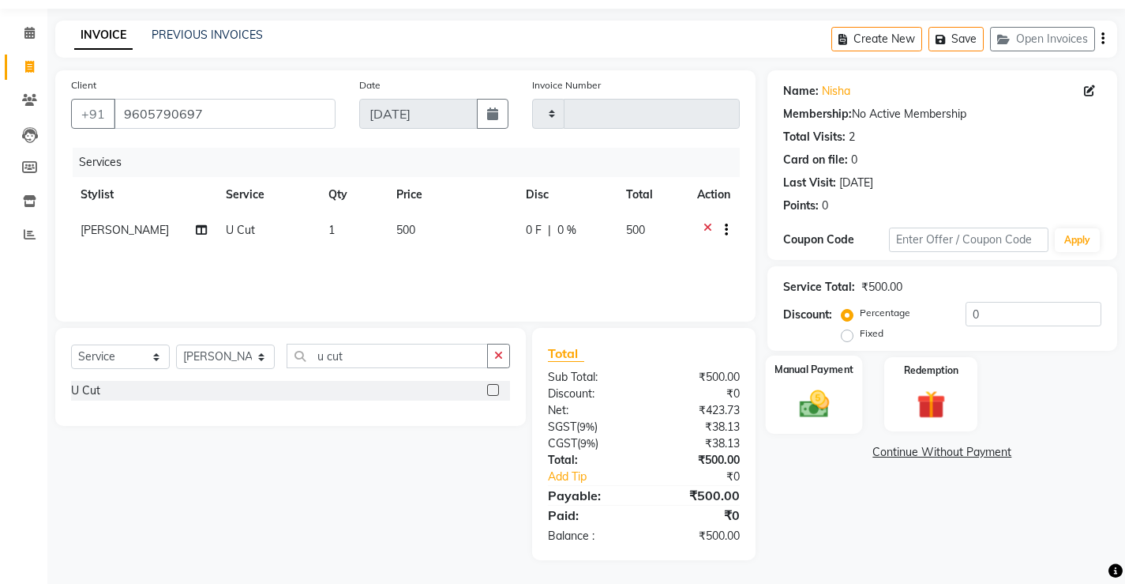
click at [828, 401] on img at bounding box center [814, 403] width 48 height 34
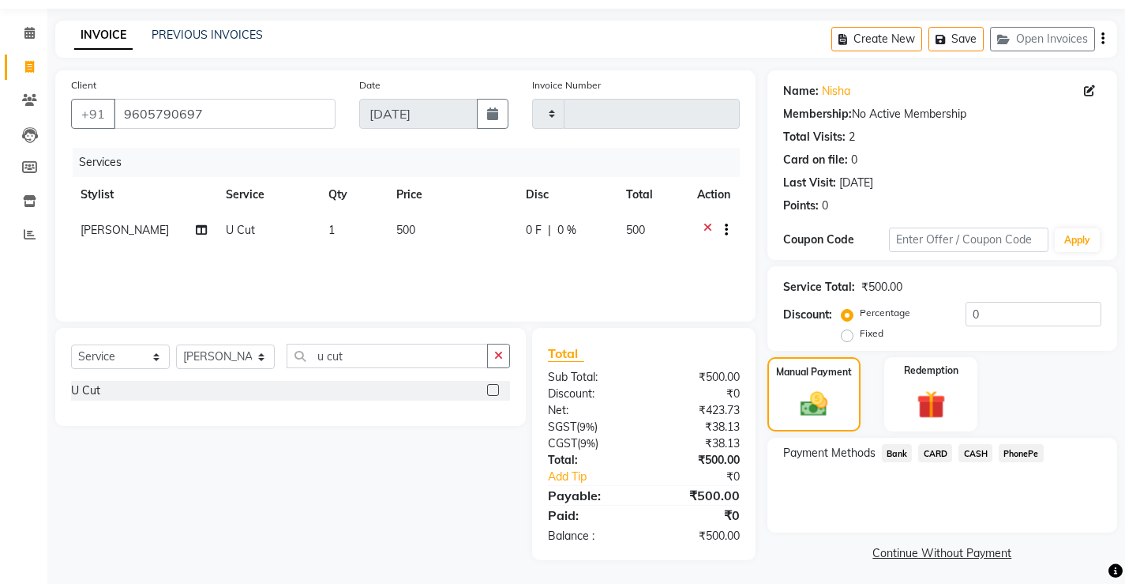
scroll to position [53, 0]
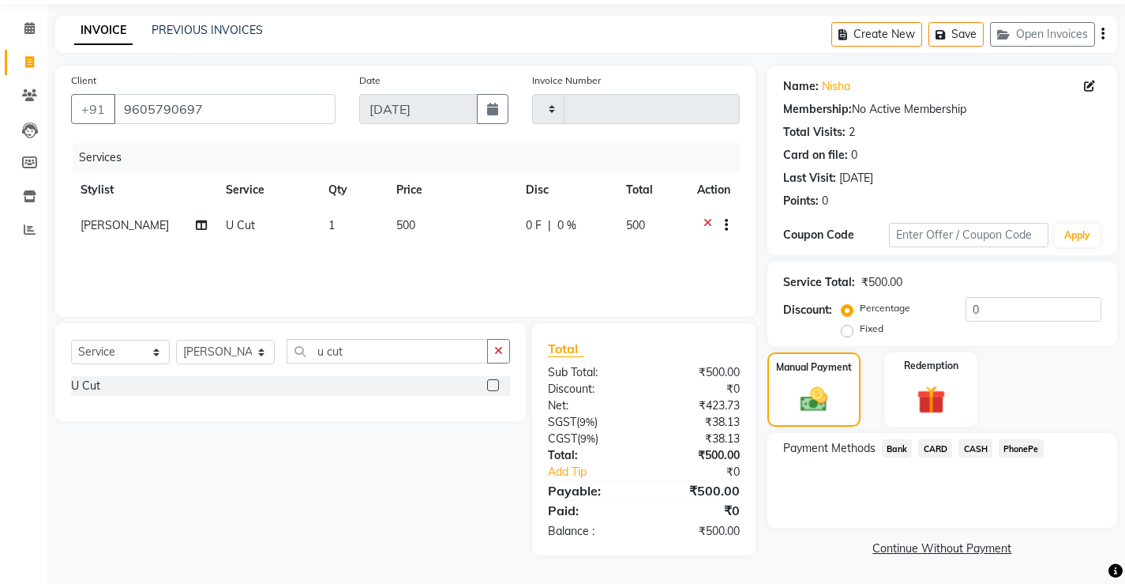
click at [1024, 446] on span "PhonePe" at bounding box center [1021, 448] width 45 height 18
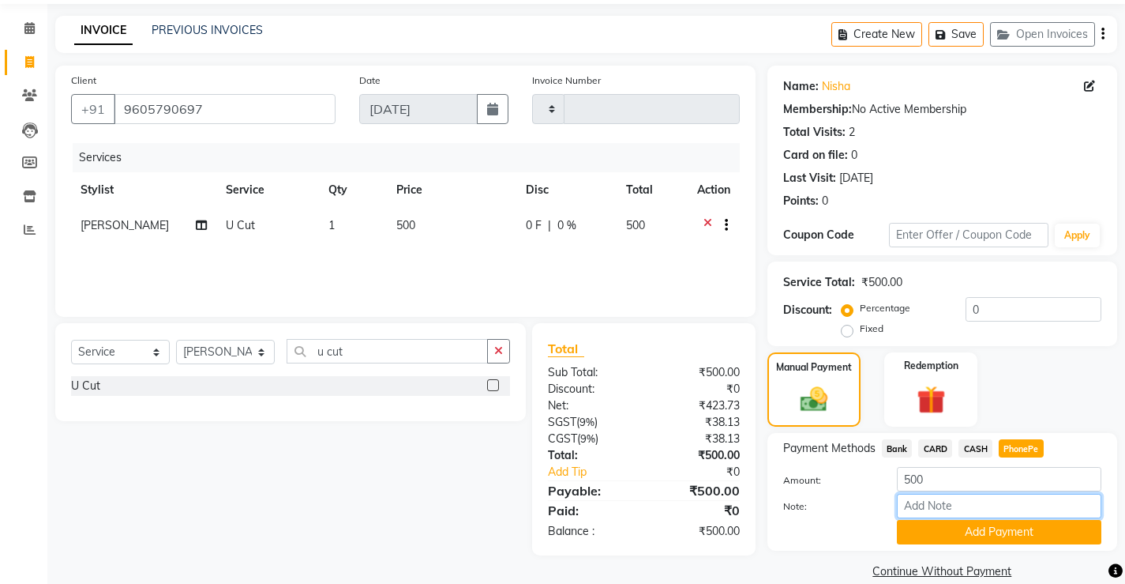
drag, startPoint x: 962, startPoint y: 505, endPoint x: 960, endPoint y: 491, distance: 13.5
click at [961, 505] on input "Note:" at bounding box center [999, 506] width 205 height 24
type input "Vismaya Vysakh"
click at [986, 527] on button "Add Payment" at bounding box center [999, 532] width 205 height 24
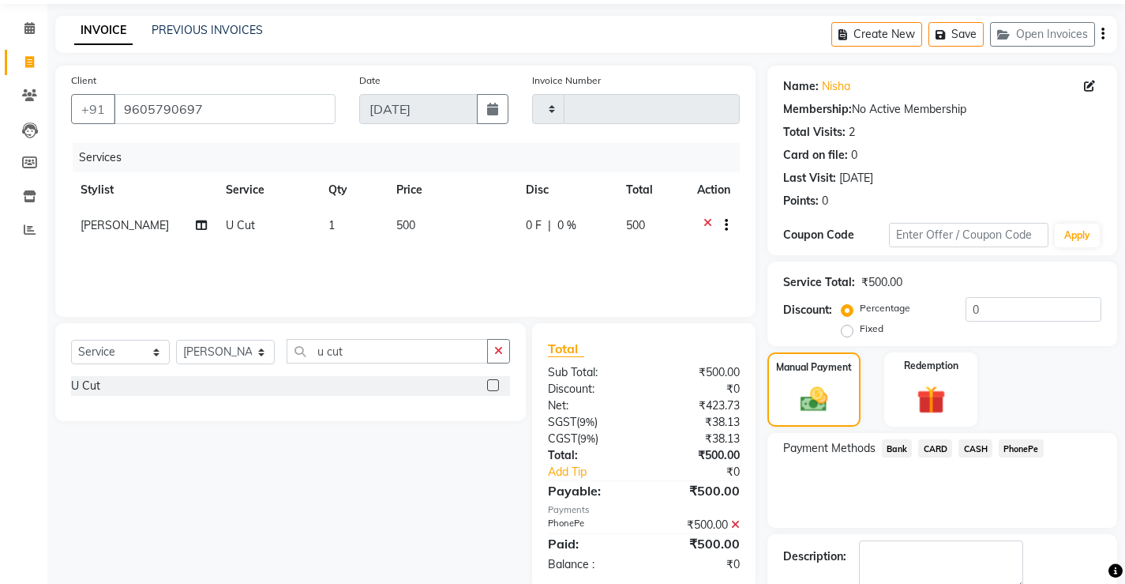
scroll to position [119, 0]
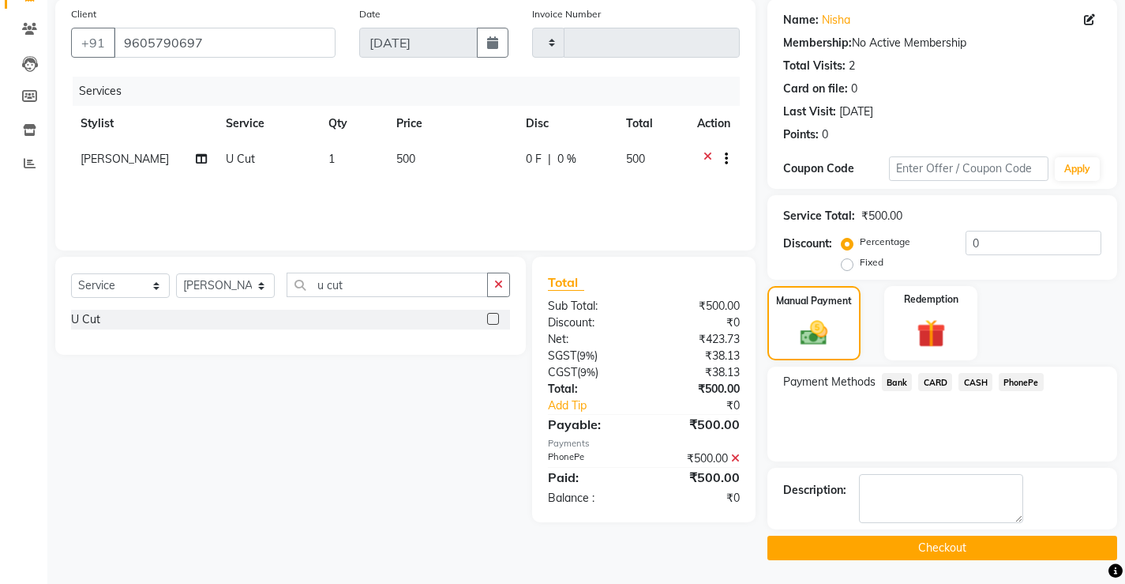
click at [855, 550] on button "Checkout" at bounding box center [943, 547] width 350 height 24
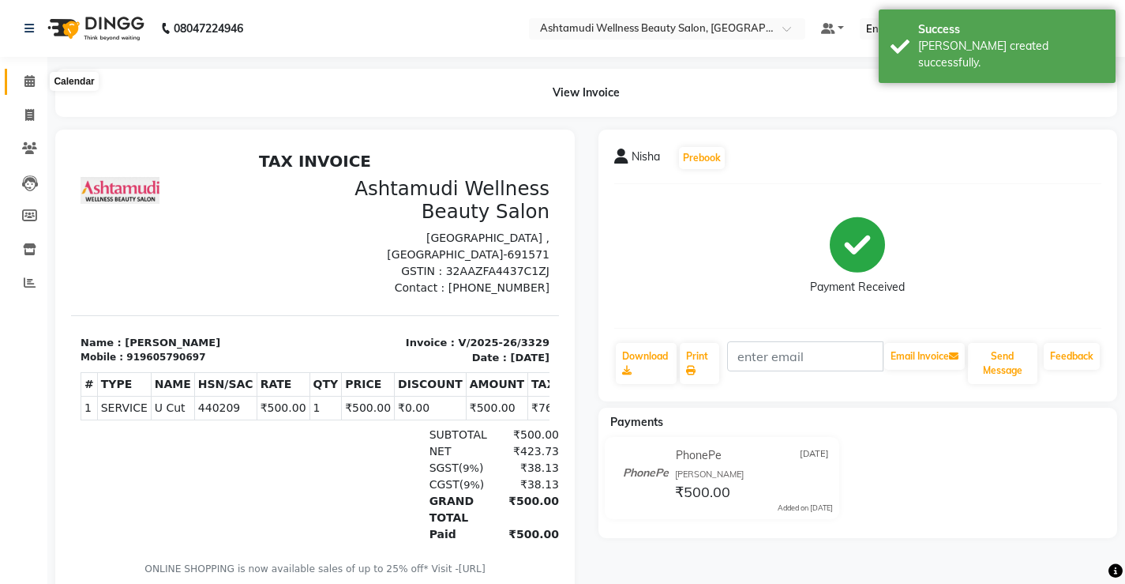
click at [21, 83] on span at bounding box center [30, 82] width 28 height 18
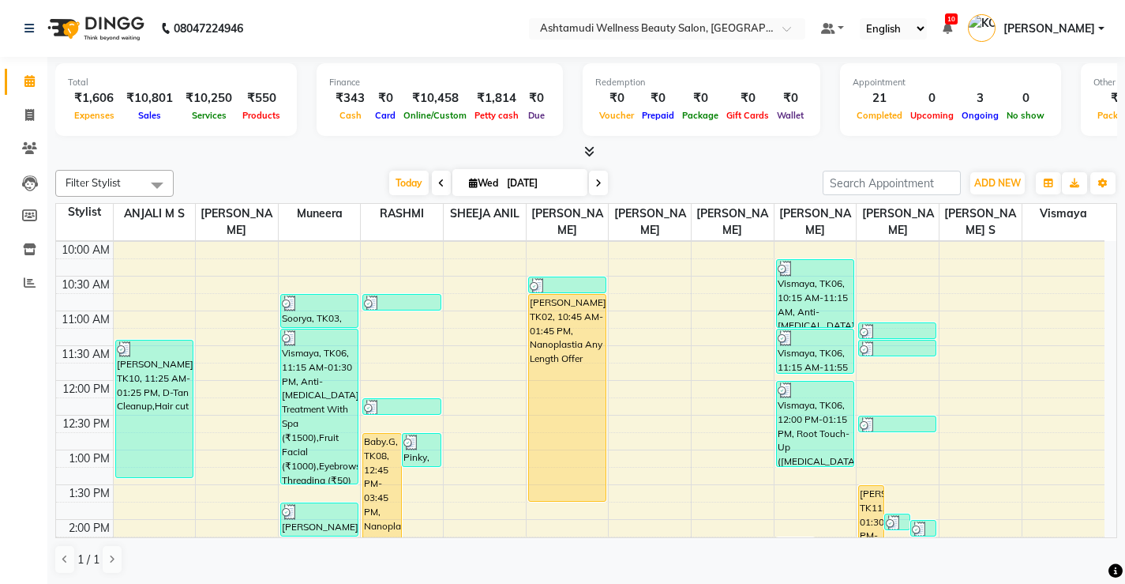
scroll to position [158, 0]
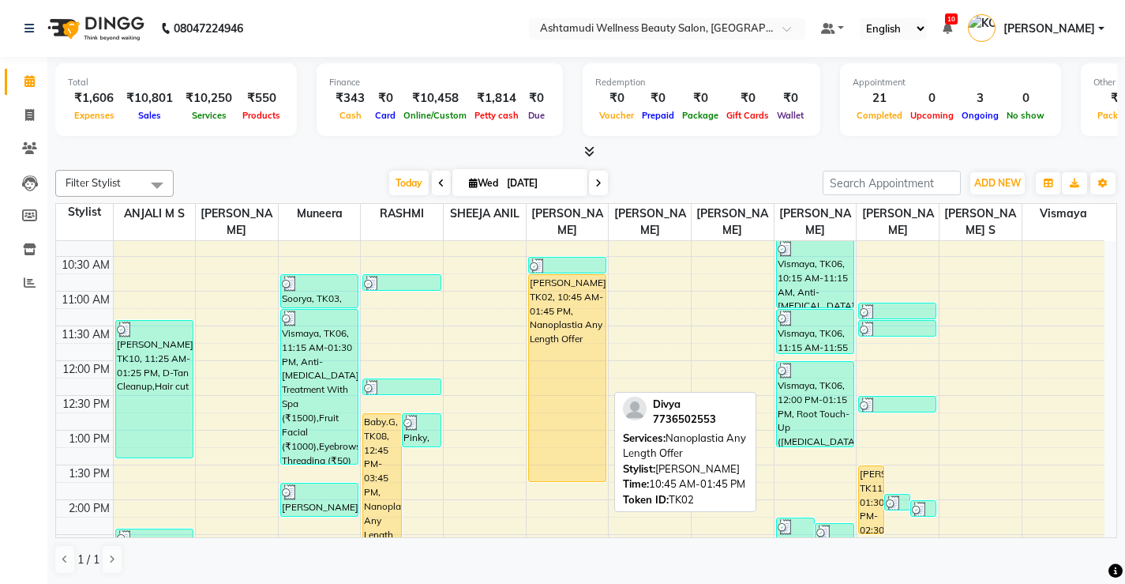
click at [558, 373] on div "Divya, TK02, 10:45 AM-01:45 PM, Nanoplastia Any Length Offer" at bounding box center [567, 378] width 77 height 206
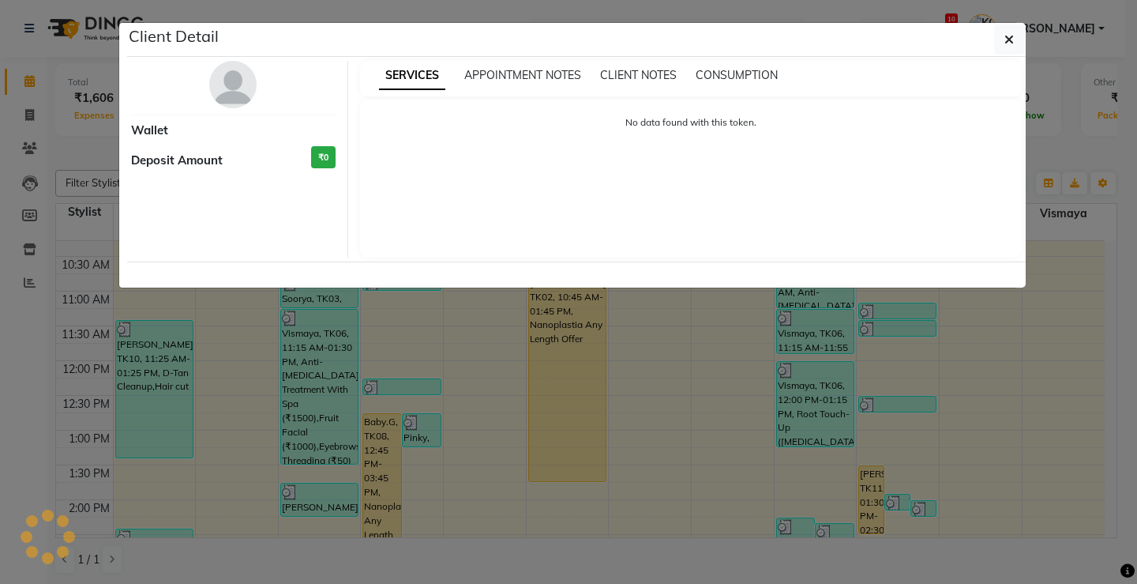
click at [559, 368] on ngb-modal-window "Client Detail Wallet Deposit Amount ₹0 SERVICES APPOINTMENT NOTES CLIENT NOTES …" at bounding box center [568, 292] width 1137 height 584
select select "1"
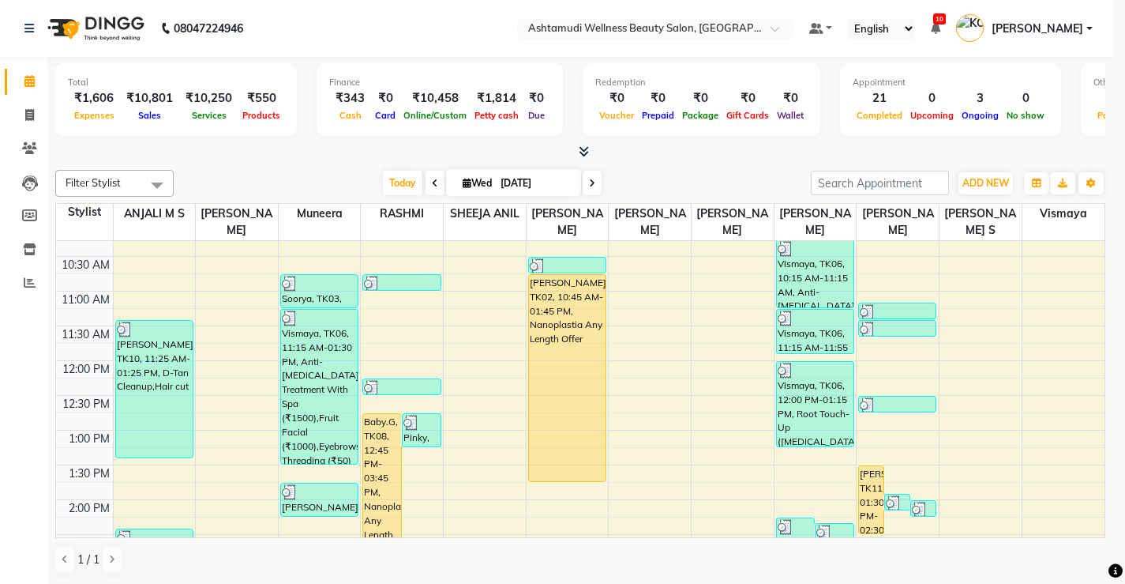
click at [559, 368] on div "Divya, TK02, 10:45 AM-01:45 PM, Nanoplastia Any Length Offer" at bounding box center [567, 378] width 77 height 206
select select "1"
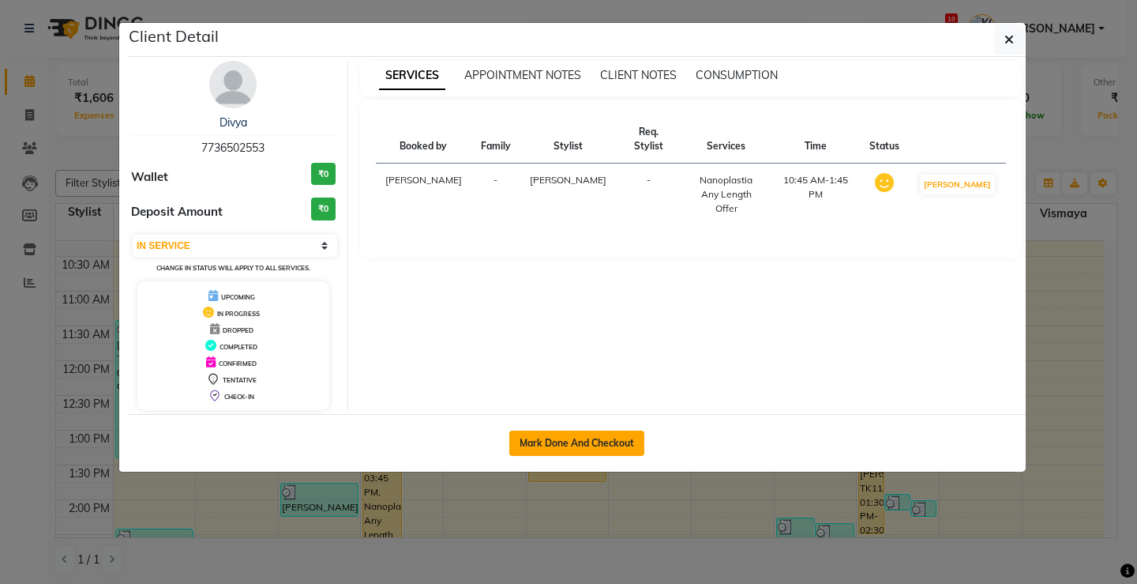
click at [573, 438] on button "Mark Done And Checkout" at bounding box center [576, 442] width 135 height 25
select select "service"
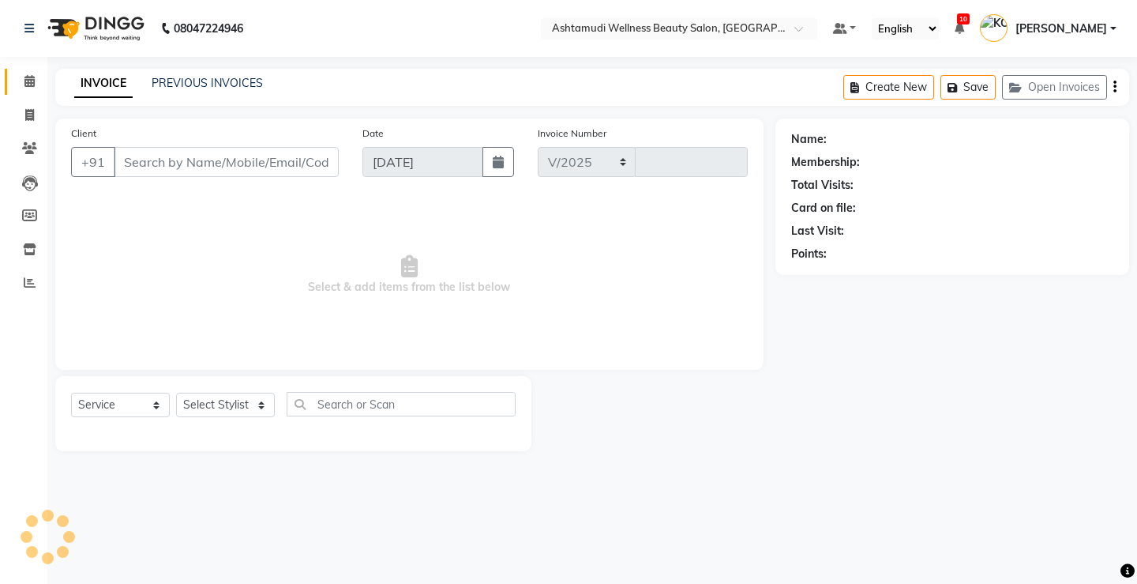
select select "4674"
type input "3330"
select select "product"
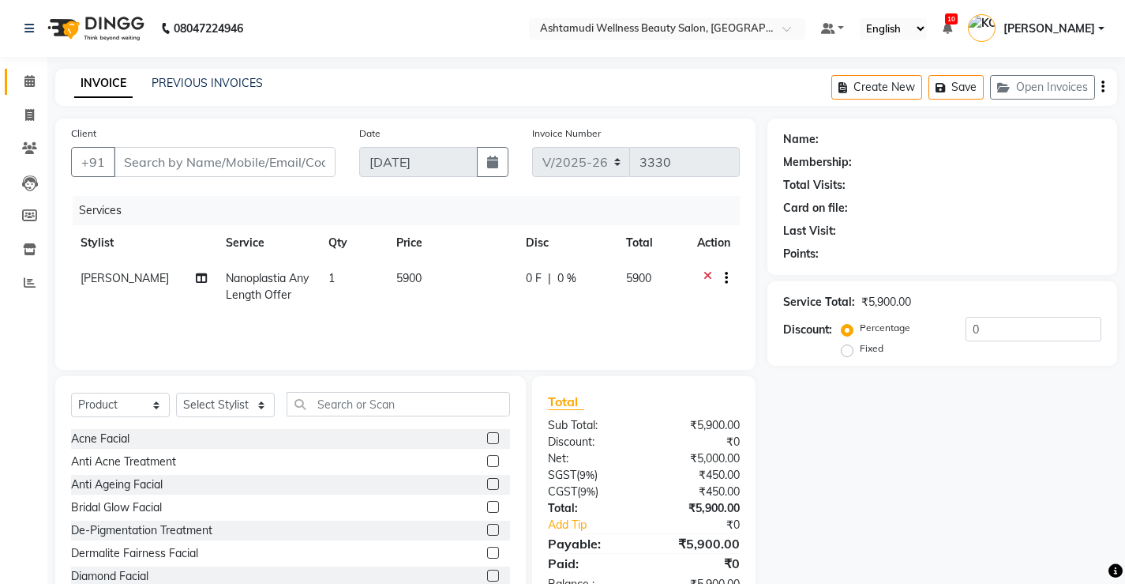
type input "7736502553"
select select "27472"
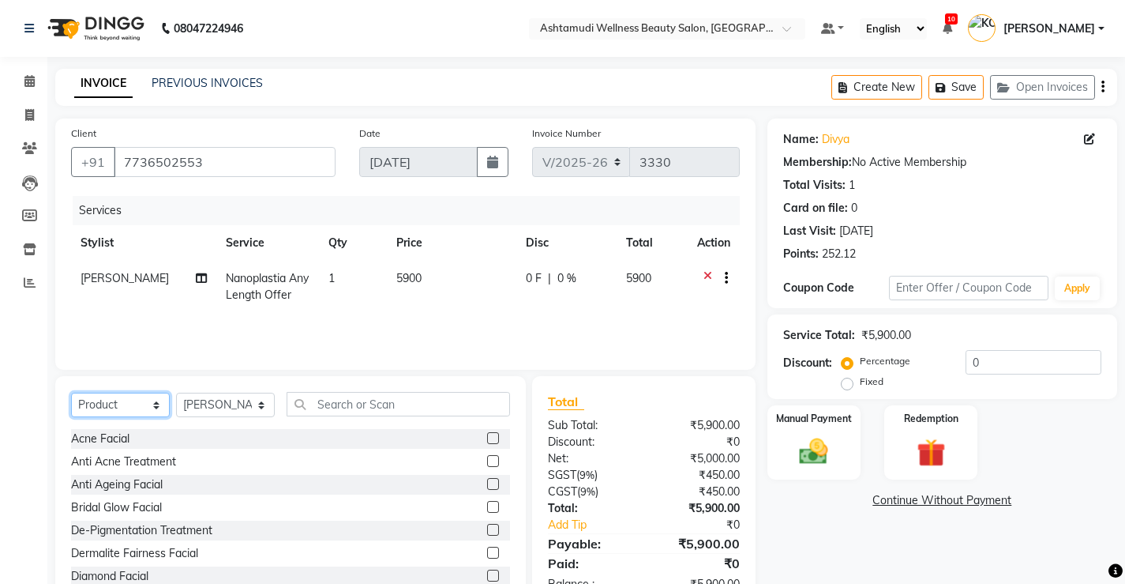
click at [106, 411] on select "Select Service Product Membership Package Voucher Prepaid Gift Card" at bounding box center [120, 405] width 99 height 24
select select "service"
click at [71, 393] on select "Select Service Product Membership Package Voucher Prepaid Gift Card" at bounding box center [120, 405] width 99 height 24
click at [218, 408] on select "Select Stylist ANJALI M S [PERSON_NAME] KOTTIYAM ASHTAMUDI [PERSON_NAME] [PERSO…" at bounding box center [225, 405] width 99 height 24
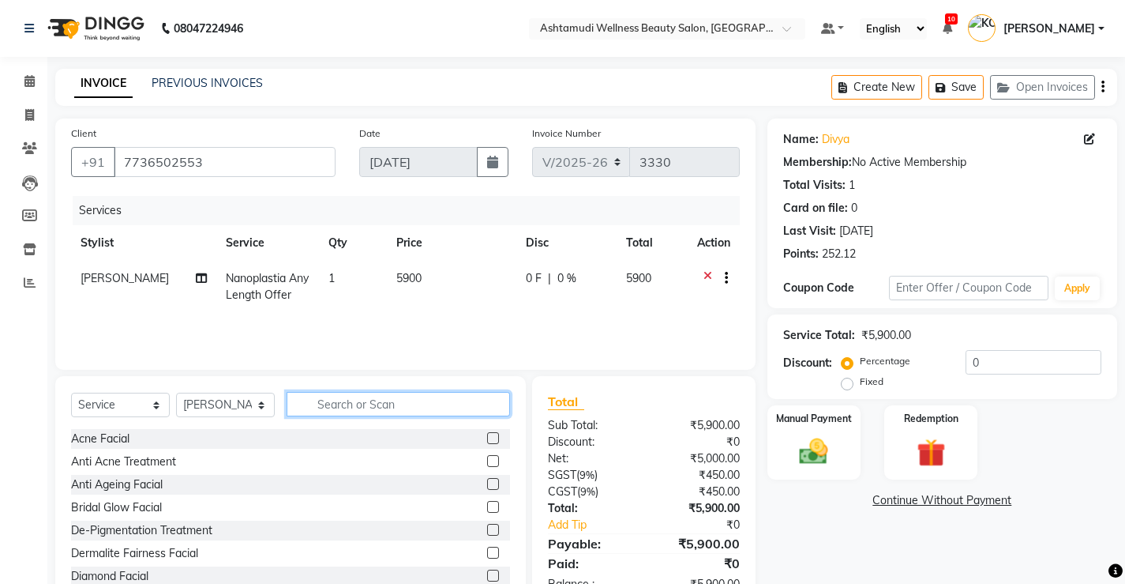
click at [404, 402] on input "text" at bounding box center [399, 404] width 224 height 24
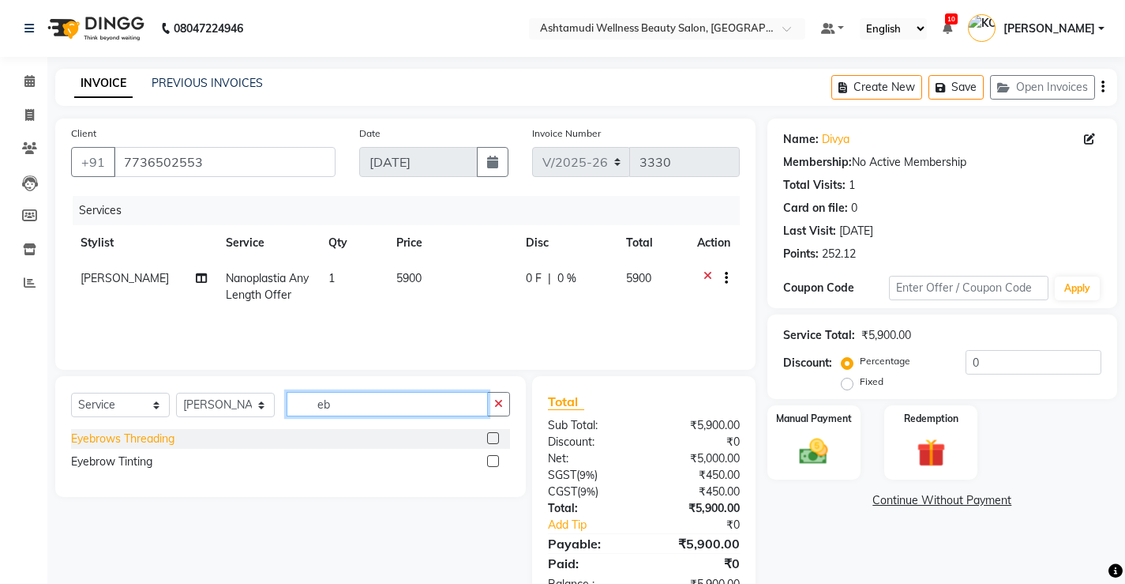
type input "eb"
click at [145, 435] on div "Eyebrows Threading" at bounding box center [122, 438] width 103 height 17
checkbox input "false"
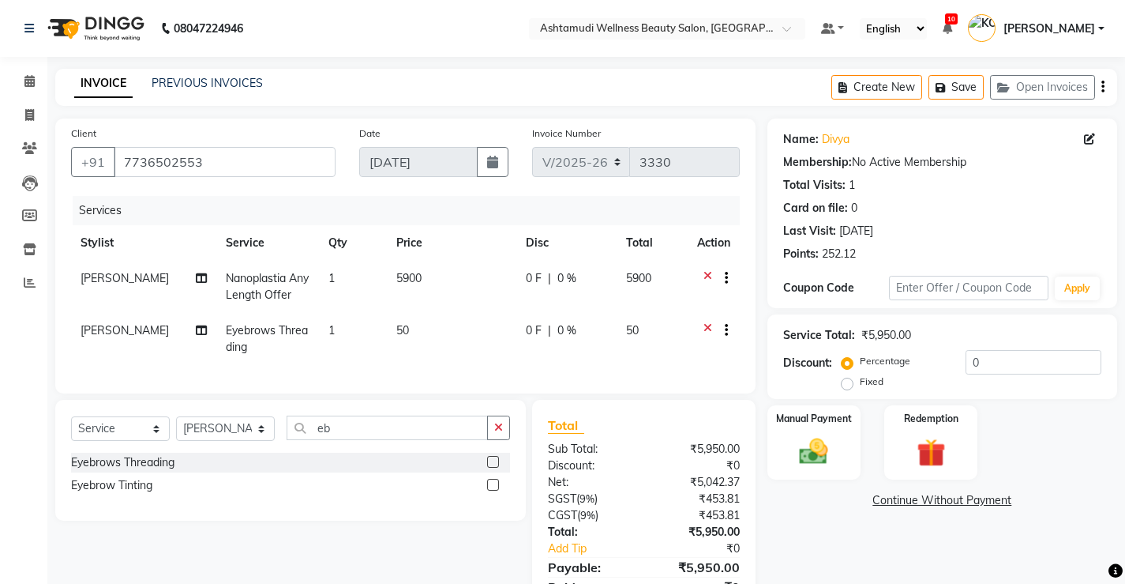
scroll to position [84, 0]
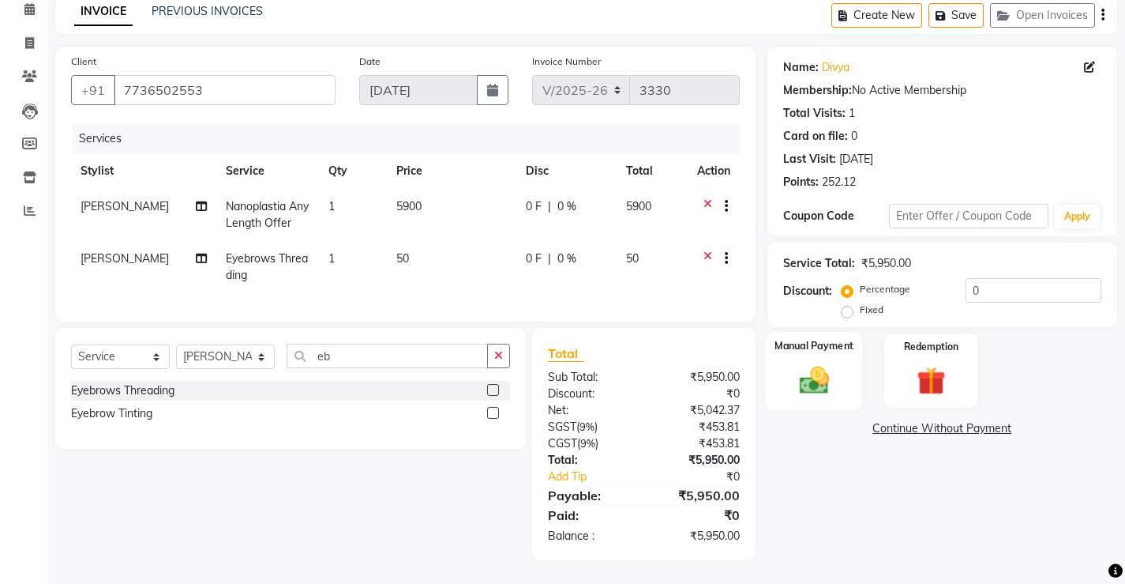
click at [846, 369] on div "Manual Payment" at bounding box center [813, 371] width 97 height 78
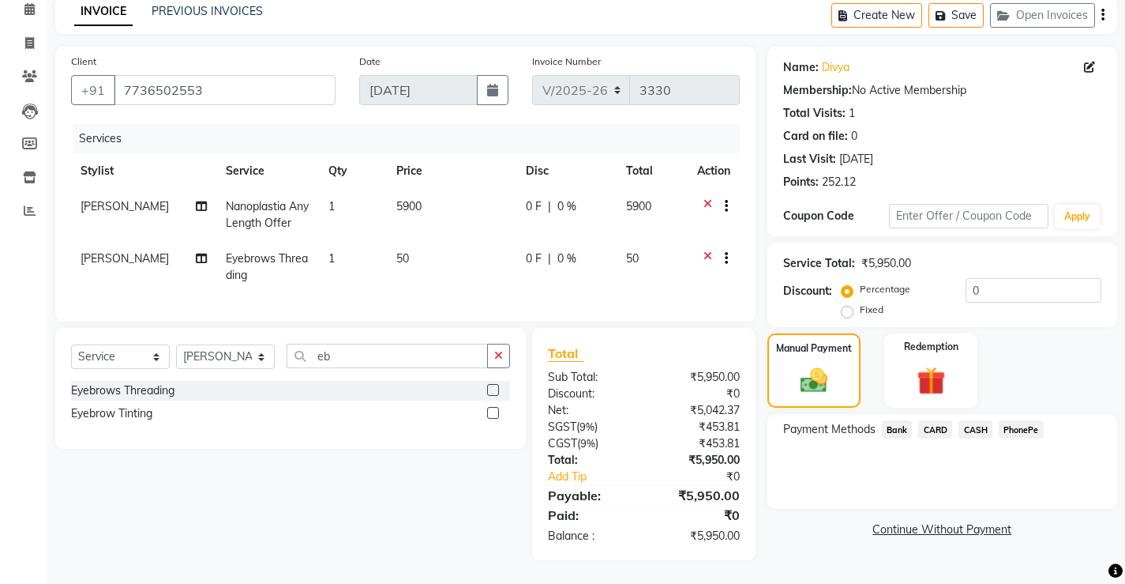
click at [1025, 420] on span "PhonePe" at bounding box center [1021, 429] width 45 height 18
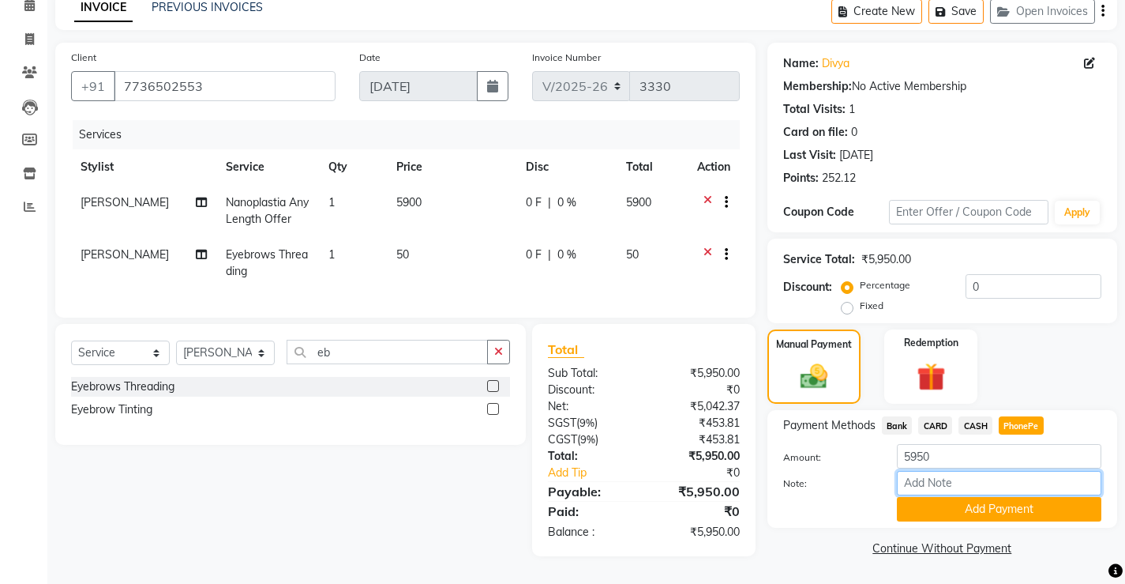
click at [965, 471] on input "Note:" at bounding box center [999, 483] width 205 height 24
type input "Vismaya Vysakh"
click at [952, 502] on button "Add Payment" at bounding box center [999, 509] width 205 height 24
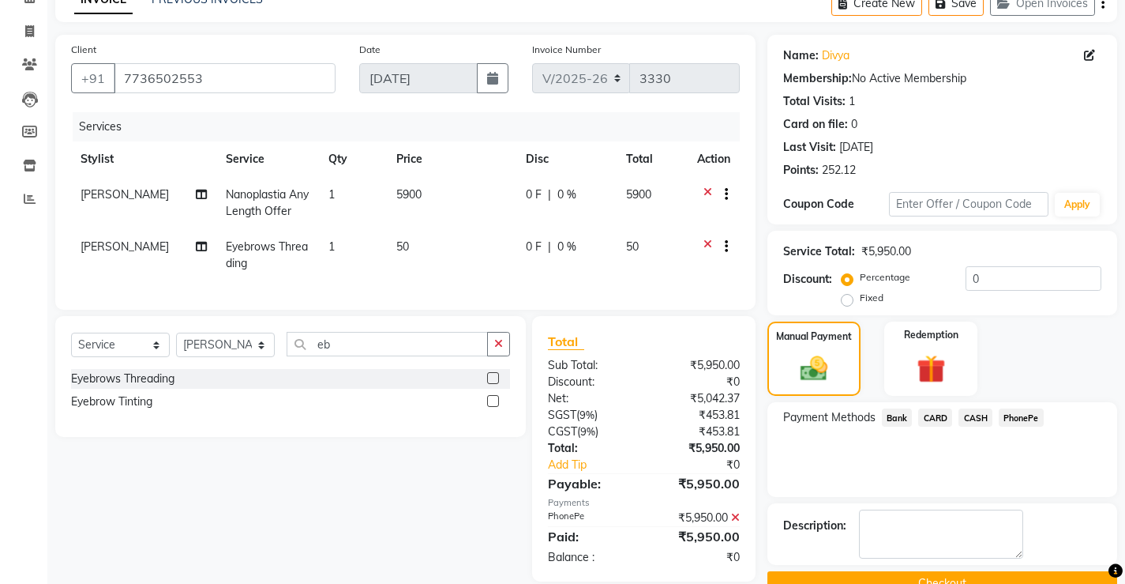
scroll to position [119, 0]
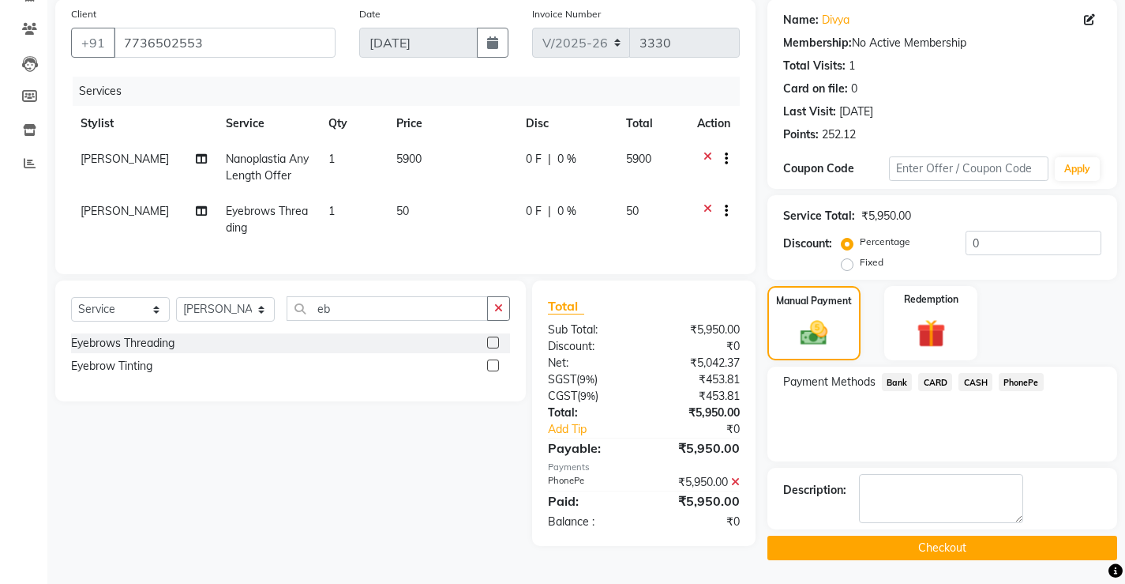
click at [876, 551] on button "Checkout" at bounding box center [943, 547] width 350 height 24
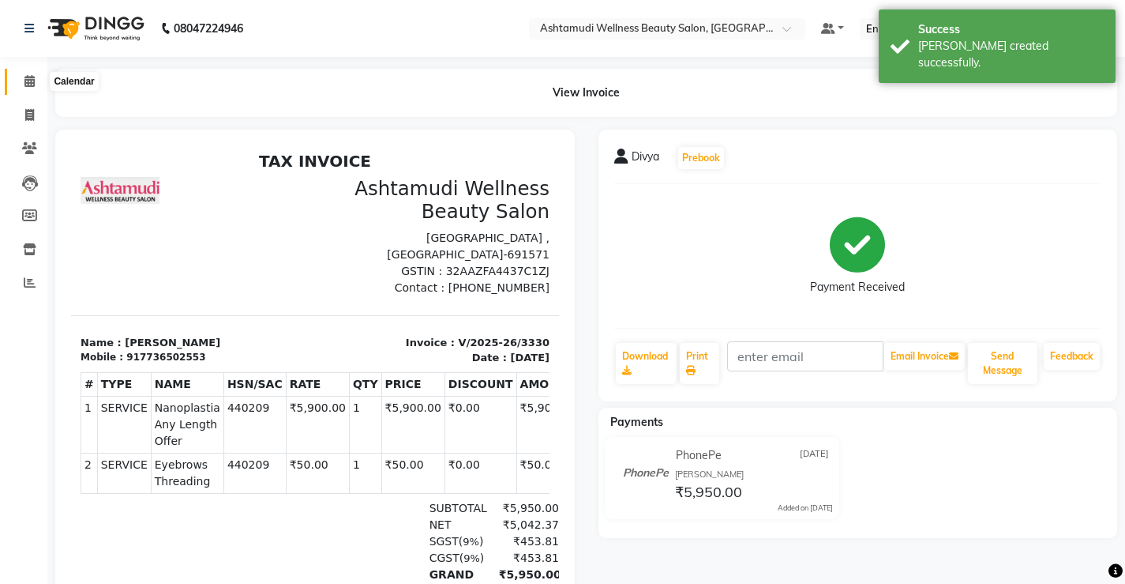
click at [25, 82] on icon at bounding box center [29, 81] width 10 height 12
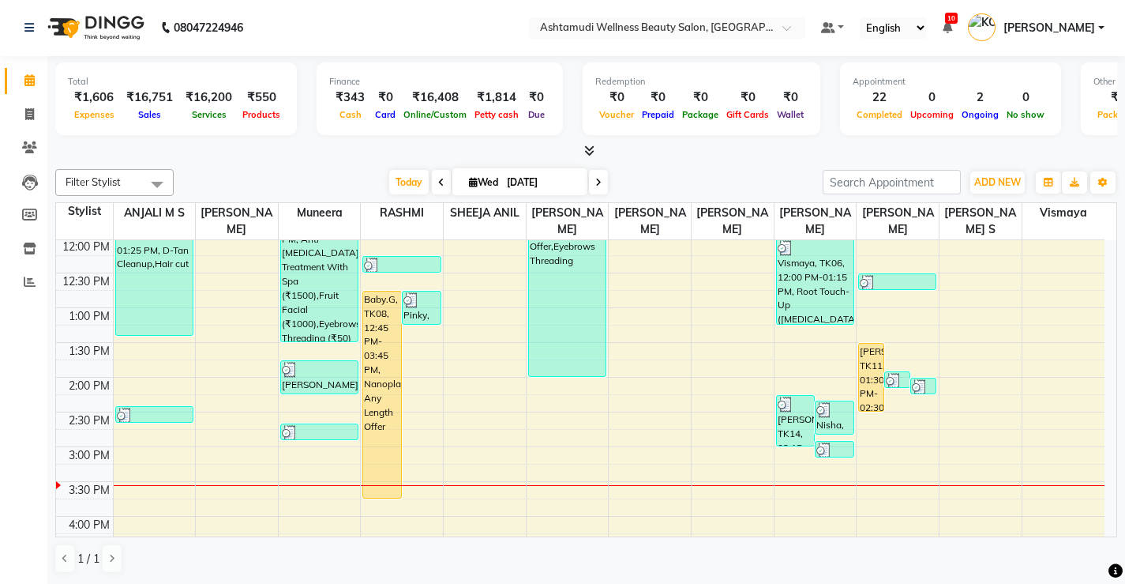
scroll to position [212, 0]
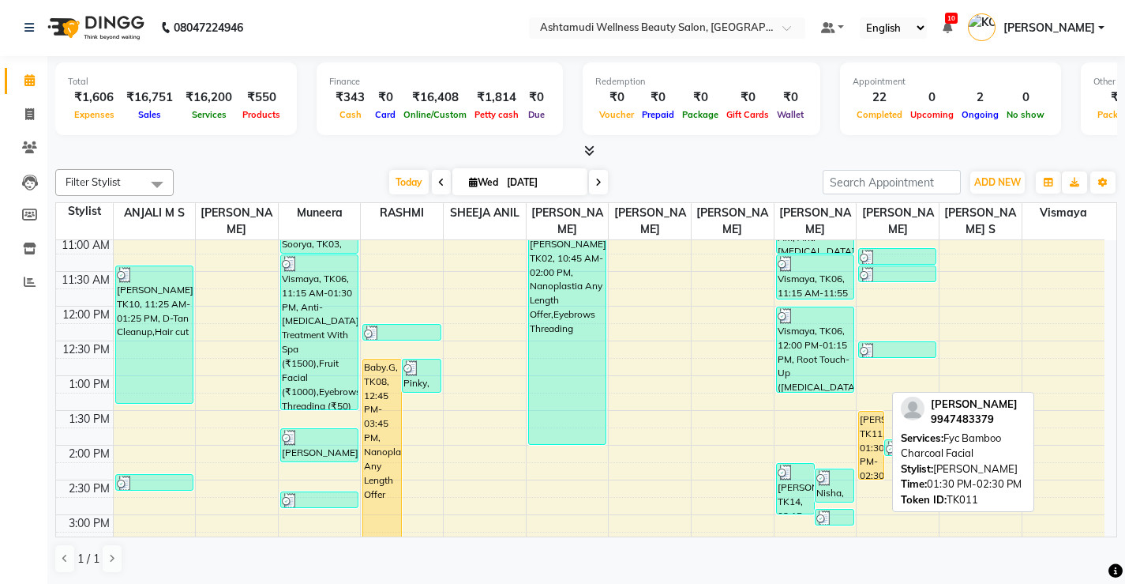
click at [868, 452] on div "[PERSON_NAME], TK11, 01:30 PM-02:30 PM, Fyc Bamboo Charcoal Facial" at bounding box center [871, 444] width 24 height 67
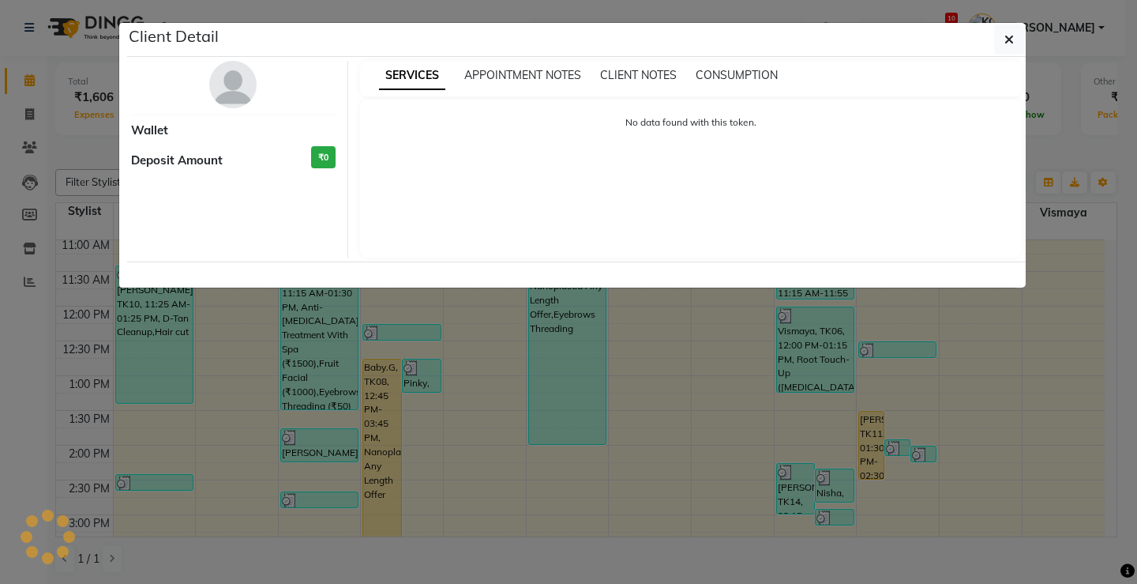
select select "1"
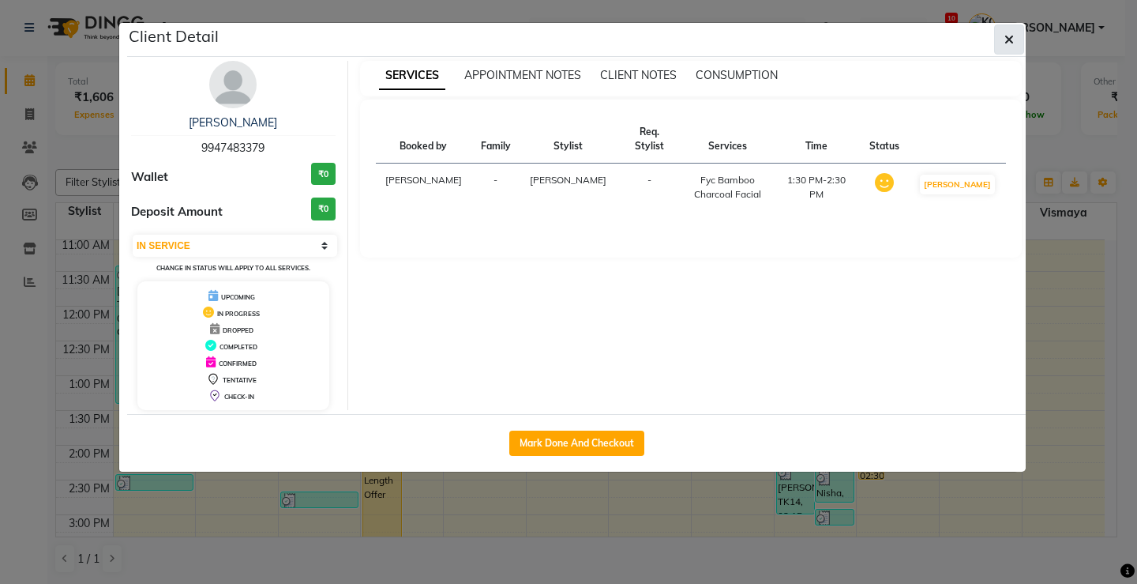
click at [1006, 36] on icon "button" at bounding box center [1009, 39] width 9 height 13
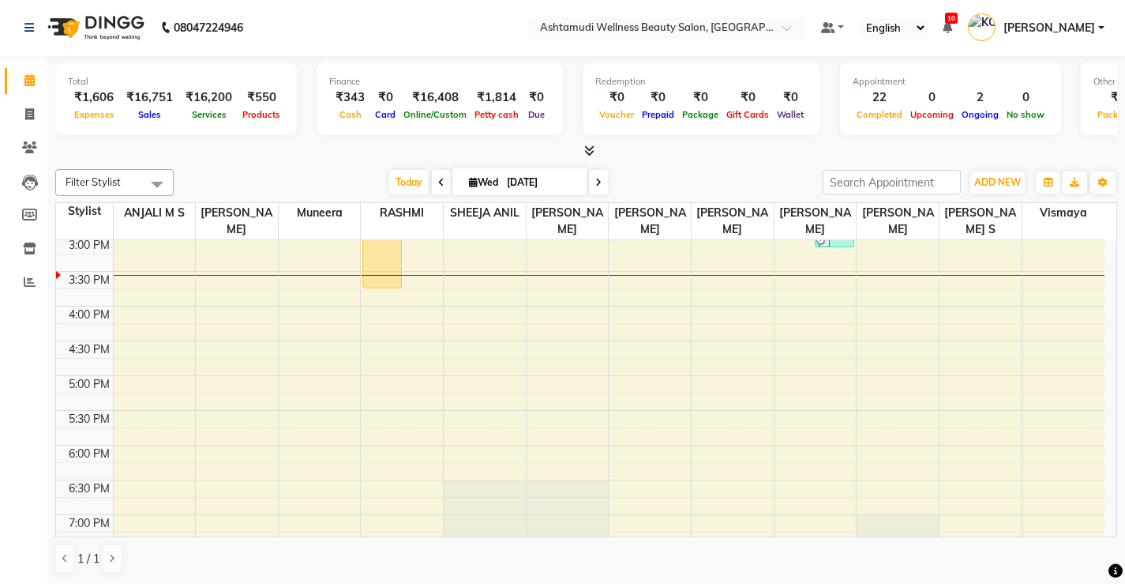
scroll to position [553, 0]
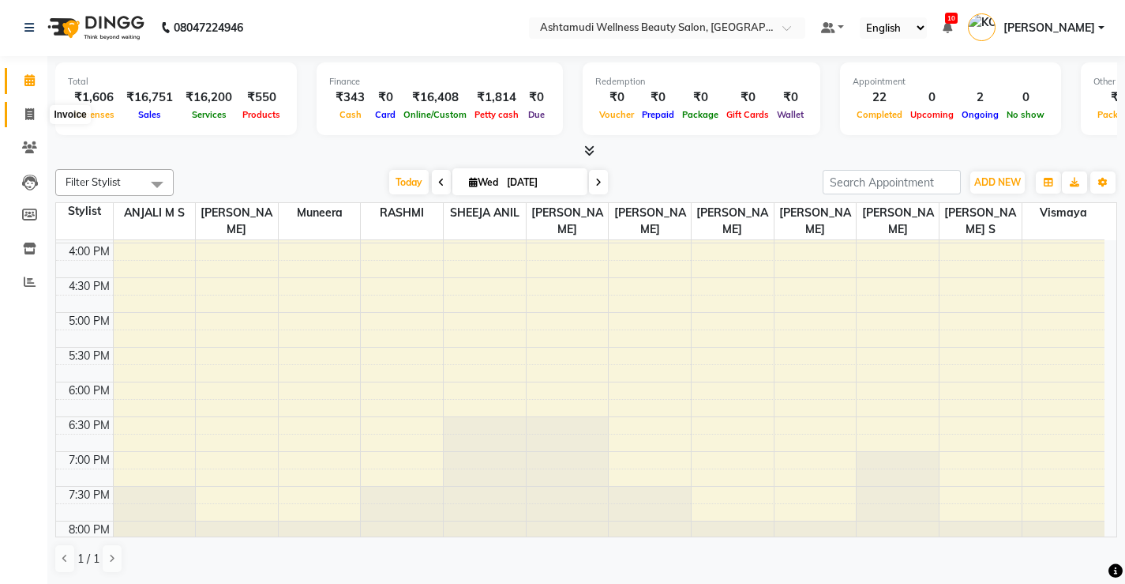
click at [31, 113] on icon at bounding box center [29, 114] width 9 height 12
select select "service"
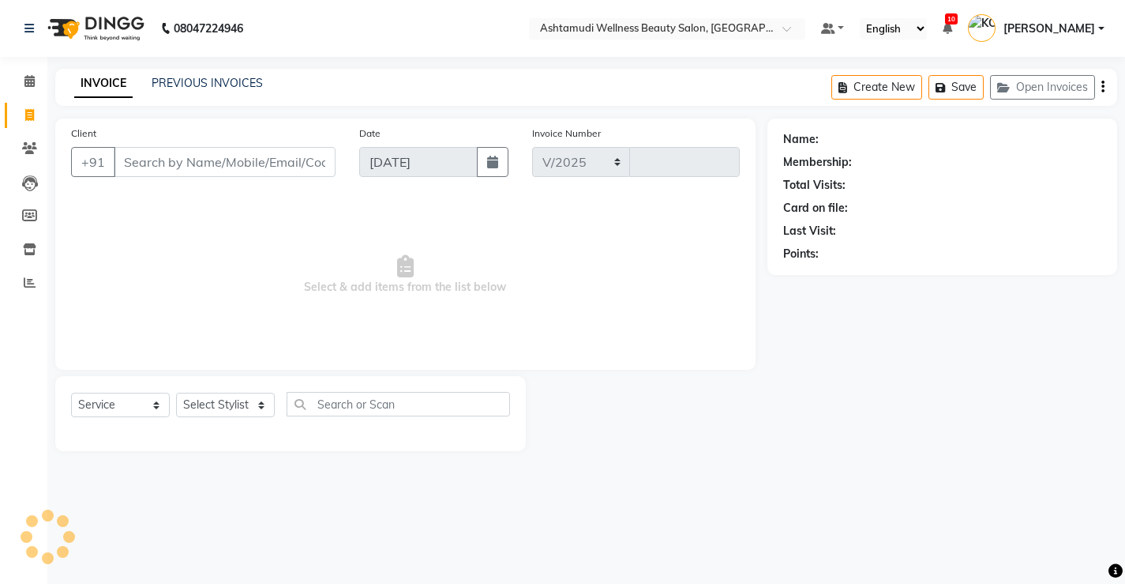
select select "4674"
type input "3331"
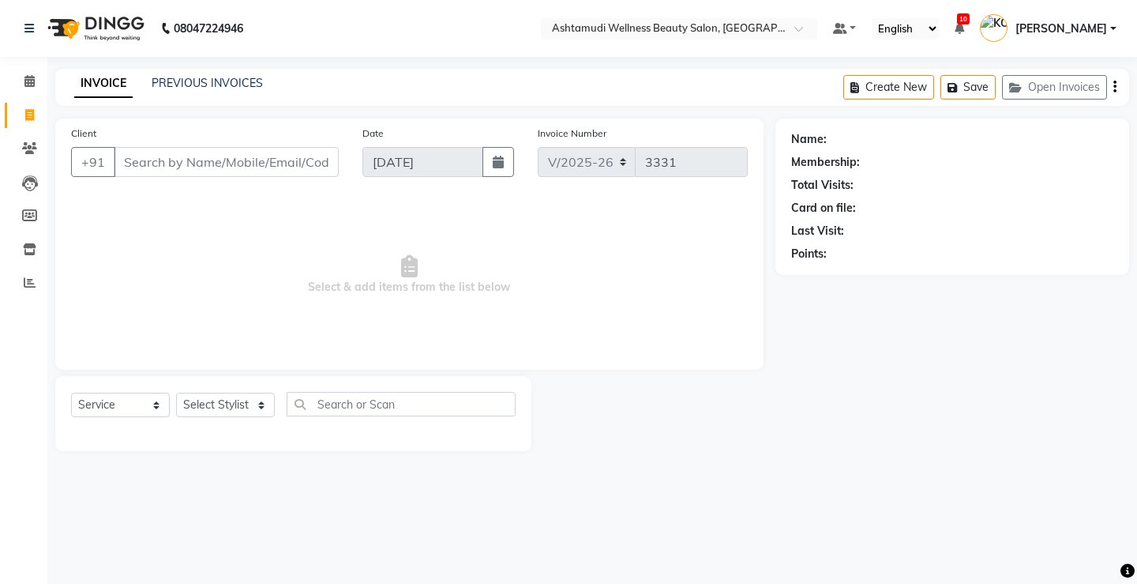
select select "product"
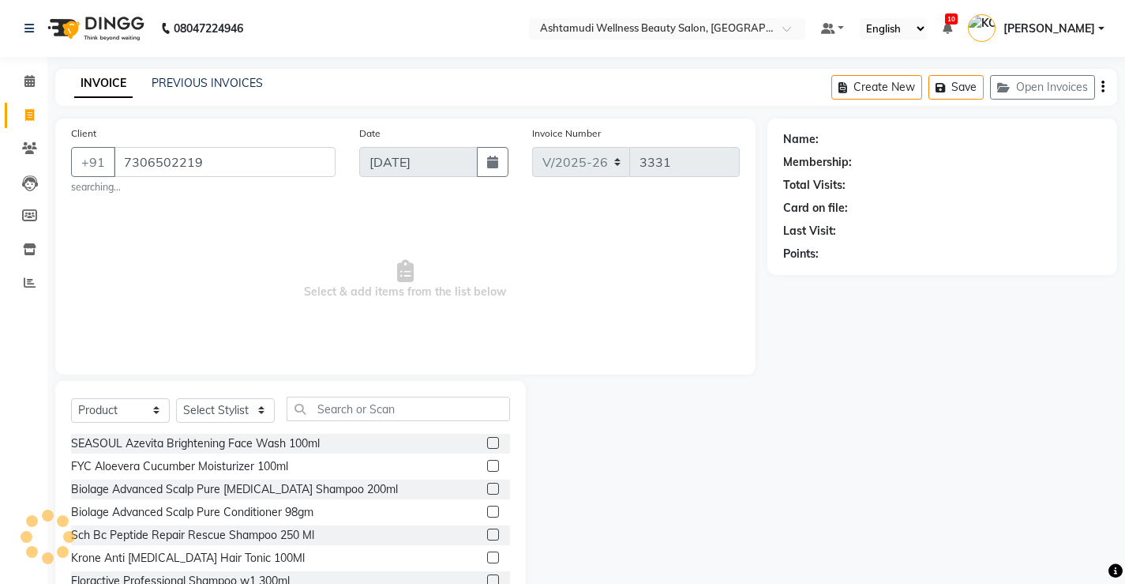
drag, startPoint x: 201, startPoint y: 163, endPoint x: 117, endPoint y: 175, distance: 85.3
click at [117, 175] on input "7306502219" at bounding box center [225, 162] width 222 height 30
type input "7306502219"
drag, startPoint x: 163, startPoint y: 201, endPoint x: 120, endPoint y: 251, distance: 66.1
click at [120, 251] on span "Select & add items from the list below" at bounding box center [405, 280] width 669 height 158
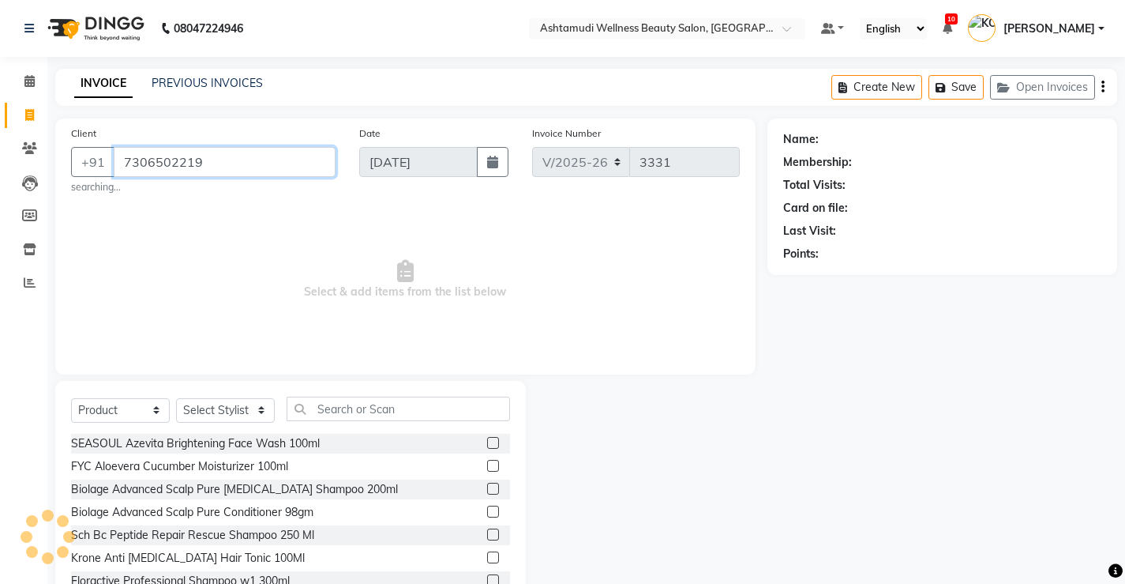
drag, startPoint x: 218, startPoint y: 163, endPoint x: 178, endPoint y: 156, distance: 40.0
click at [122, 163] on input "7306502219" at bounding box center [225, 162] width 222 height 30
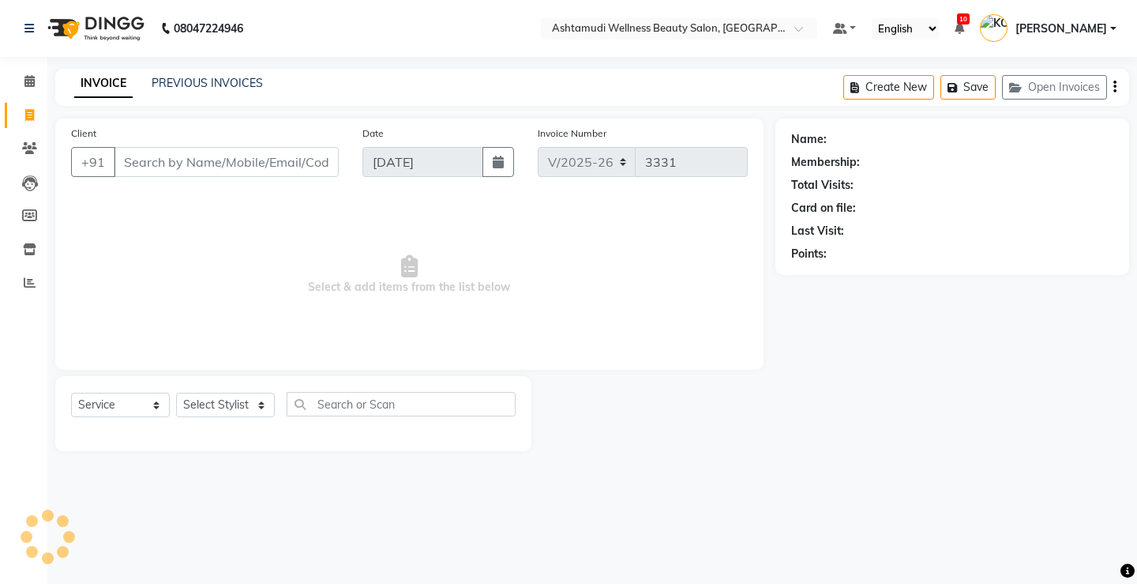
select select "4674"
select select "product"
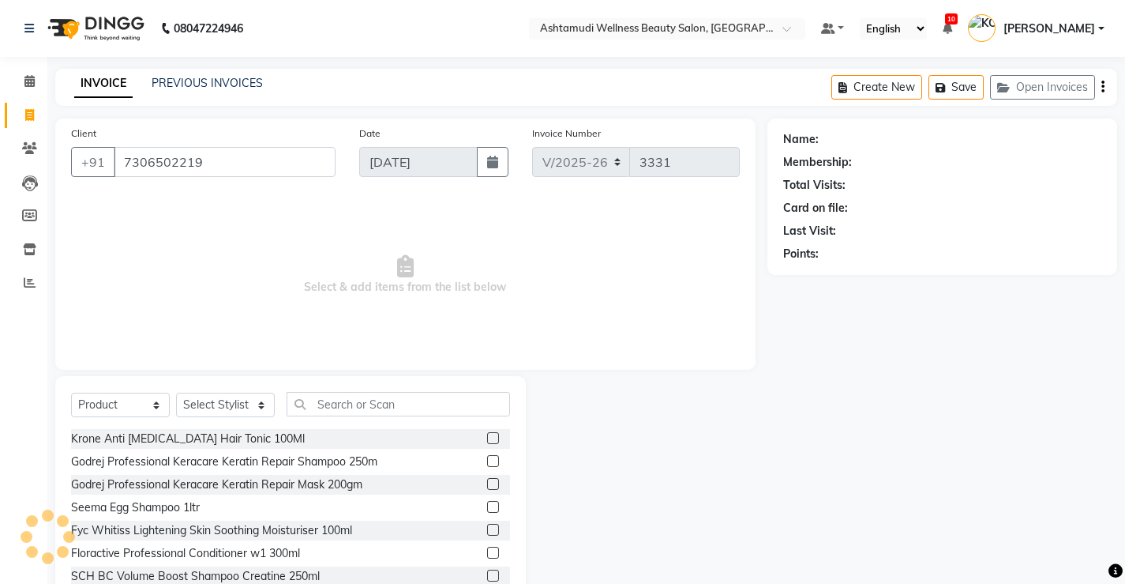
type input "7306502219"
select select "1: Object"
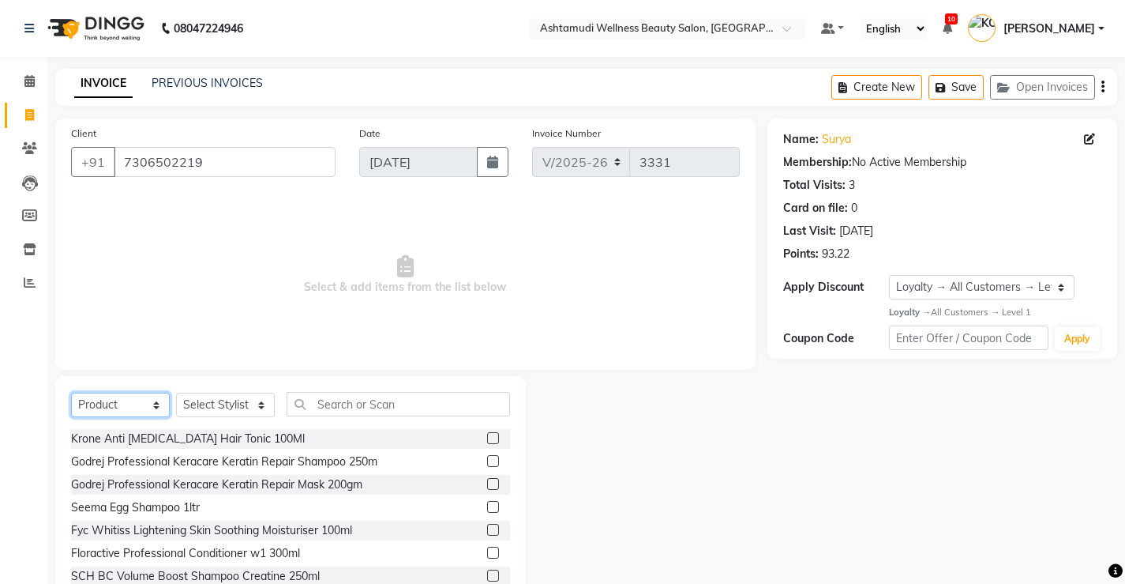
click at [122, 401] on select "Select Service Product Membership Package Voucher Prepaid Gift Card" at bounding box center [120, 405] width 99 height 24
select select "service"
click at [71, 393] on select "Select Service Product Membership Package Voucher Prepaid Gift Card" at bounding box center [120, 405] width 99 height 24
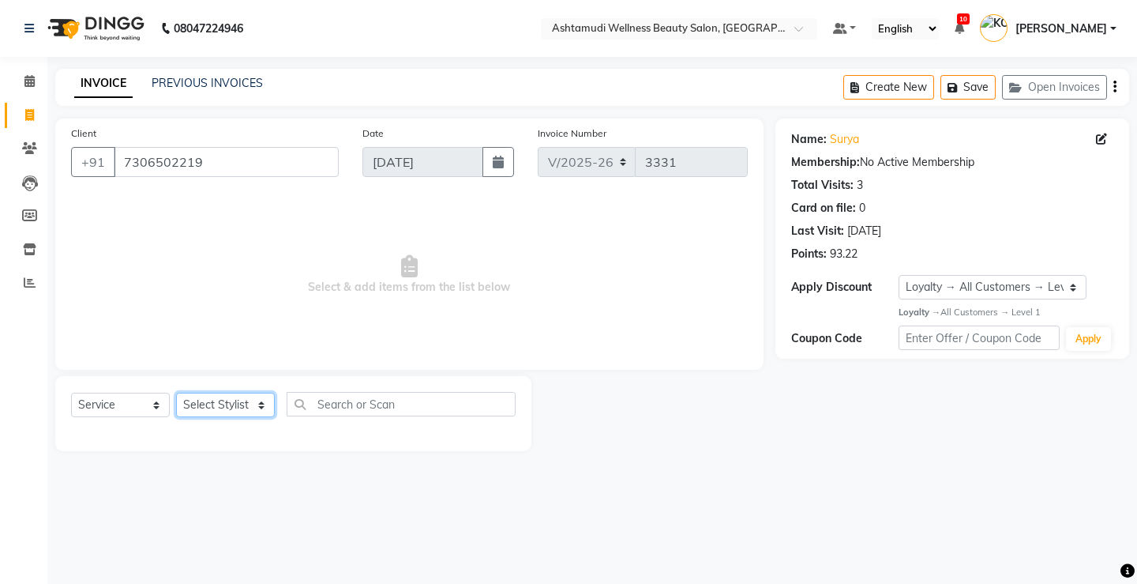
click at [186, 406] on select "Select Stylist ANJALI M S [PERSON_NAME] KOTTIYAM ASHTAMUDI [PERSON_NAME] [PERSO…" at bounding box center [225, 405] width 99 height 24
select select "71741"
click at [176, 393] on select "Select Stylist ANJALI M S [PERSON_NAME] KOTTIYAM ASHTAMUDI [PERSON_NAME] [PERSO…" at bounding box center [225, 405] width 99 height 24
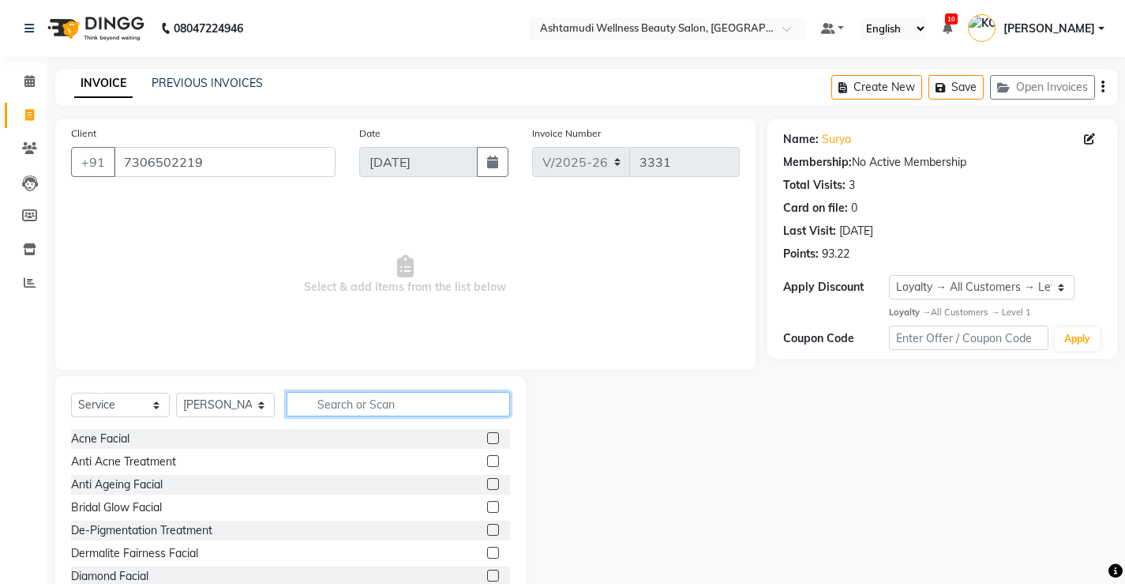
click at [325, 407] on input "text" at bounding box center [399, 404] width 224 height 24
type input "s"
type input "j"
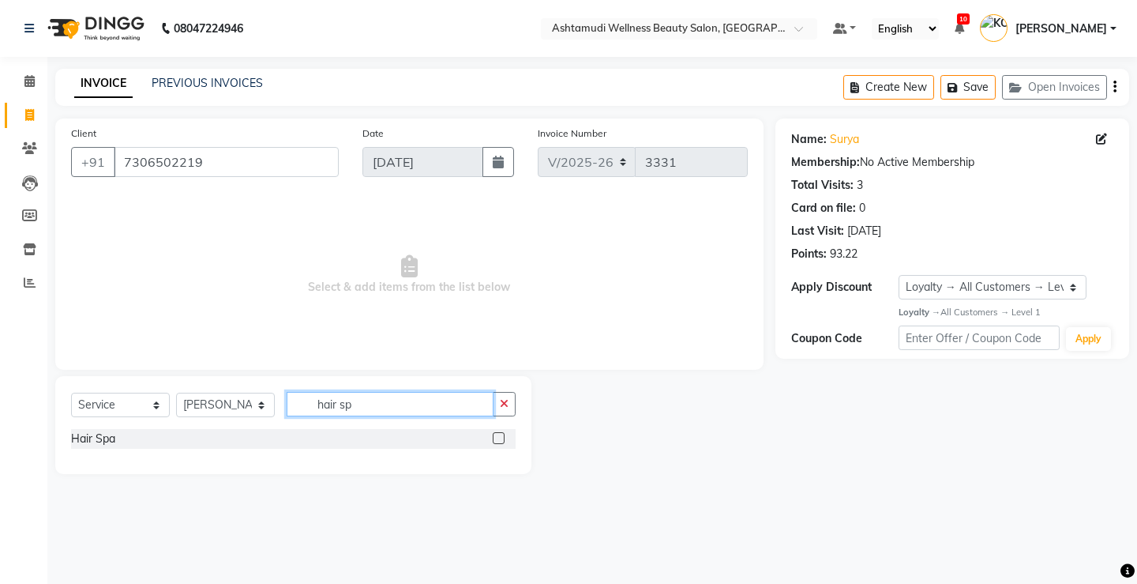
type input "hair sp"
click at [499, 437] on label at bounding box center [499, 438] width 12 height 12
click at [499, 437] on input "checkbox" at bounding box center [498, 439] width 10 height 10
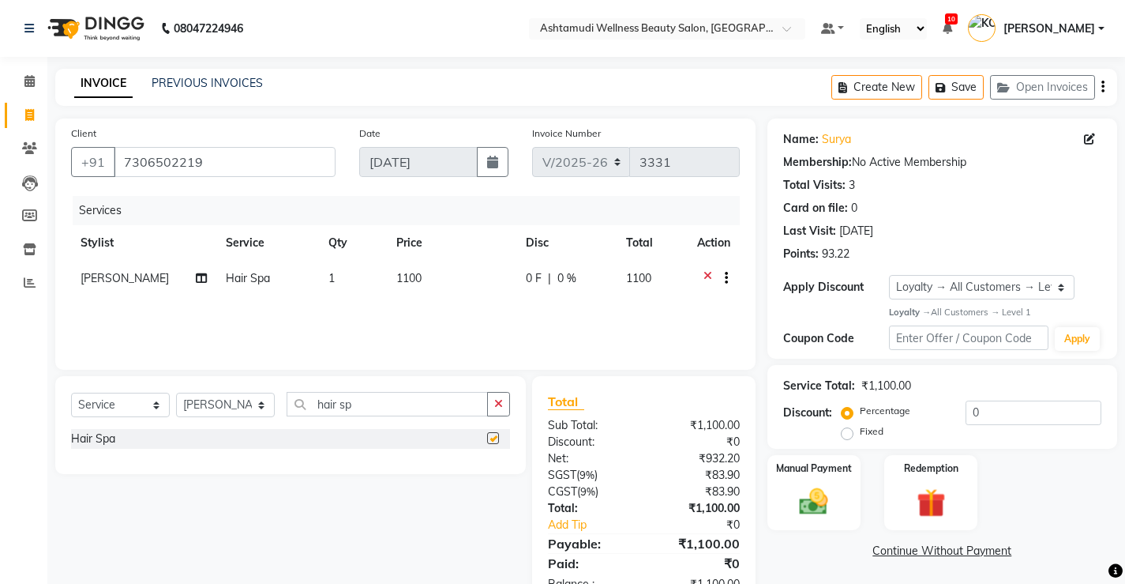
checkbox input "false"
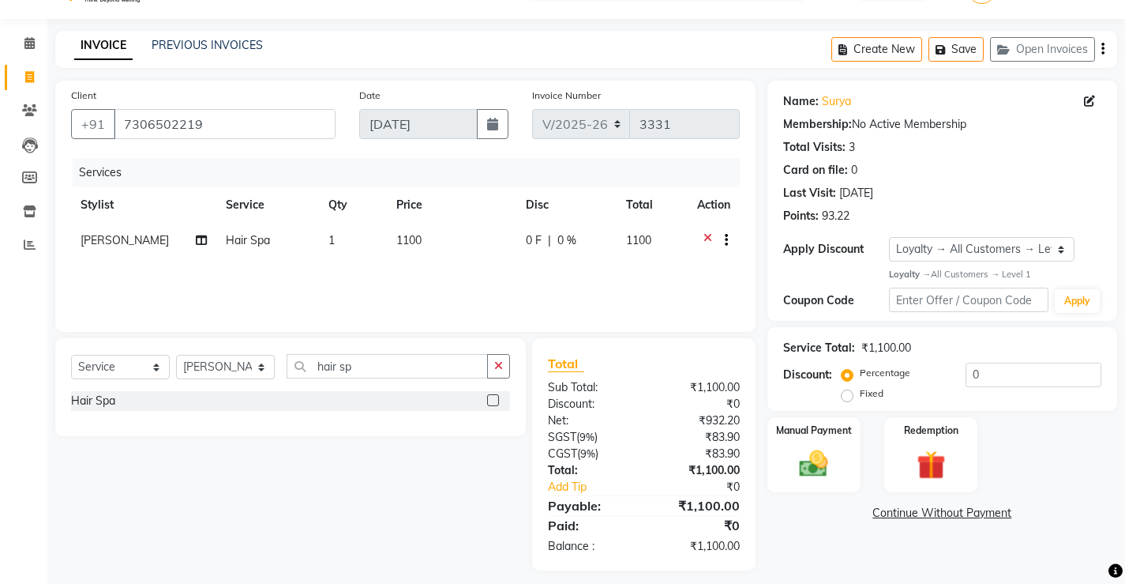
scroll to position [48, 0]
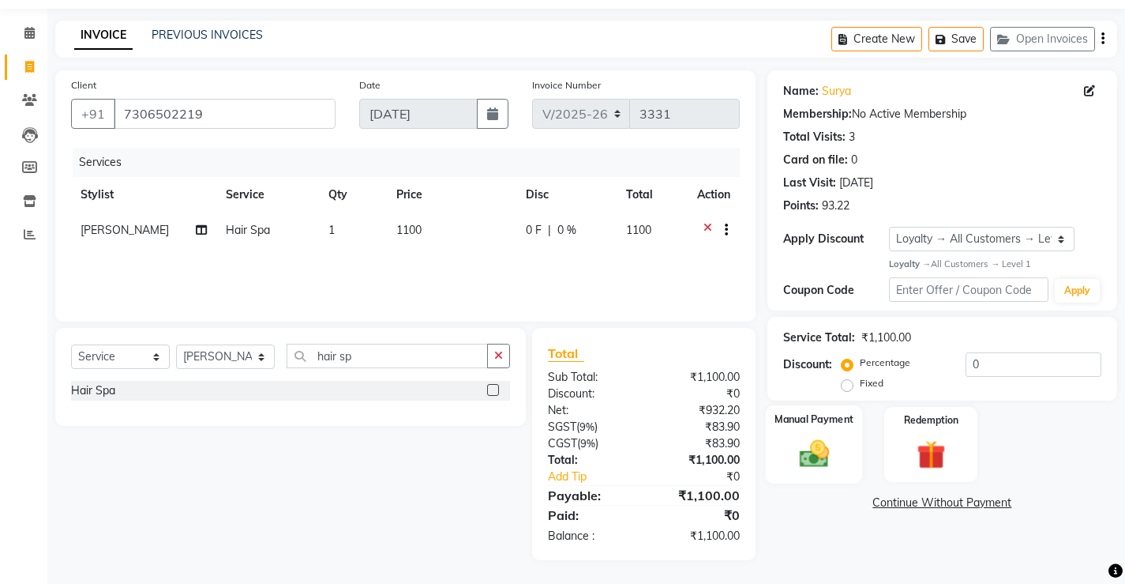
click at [815, 443] on img at bounding box center [814, 454] width 48 height 34
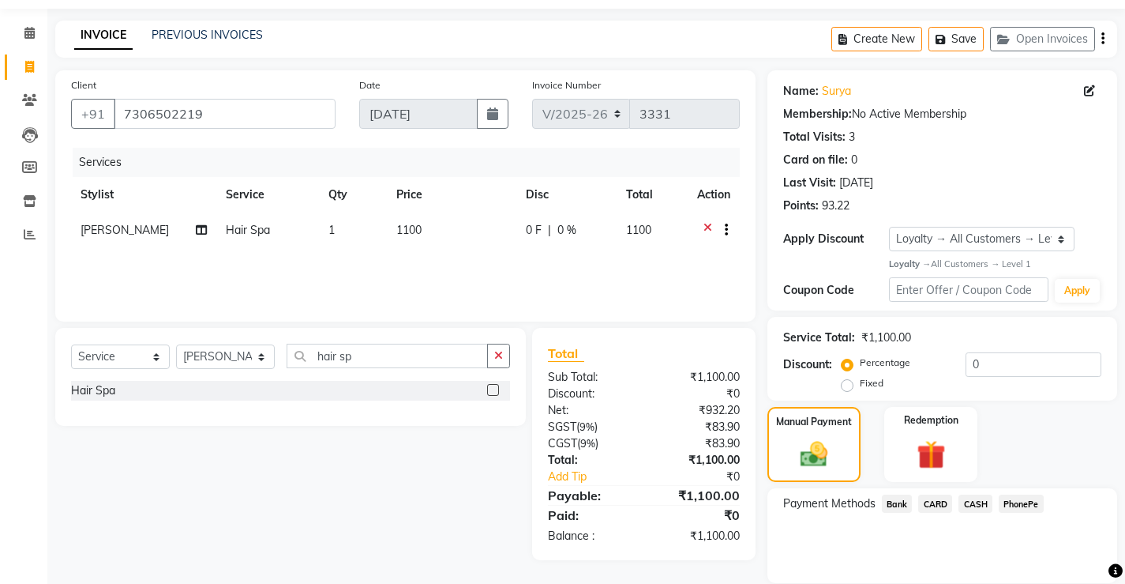
click at [1028, 500] on span "PhonePe" at bounding box center [1021, 503] width 45 height 18
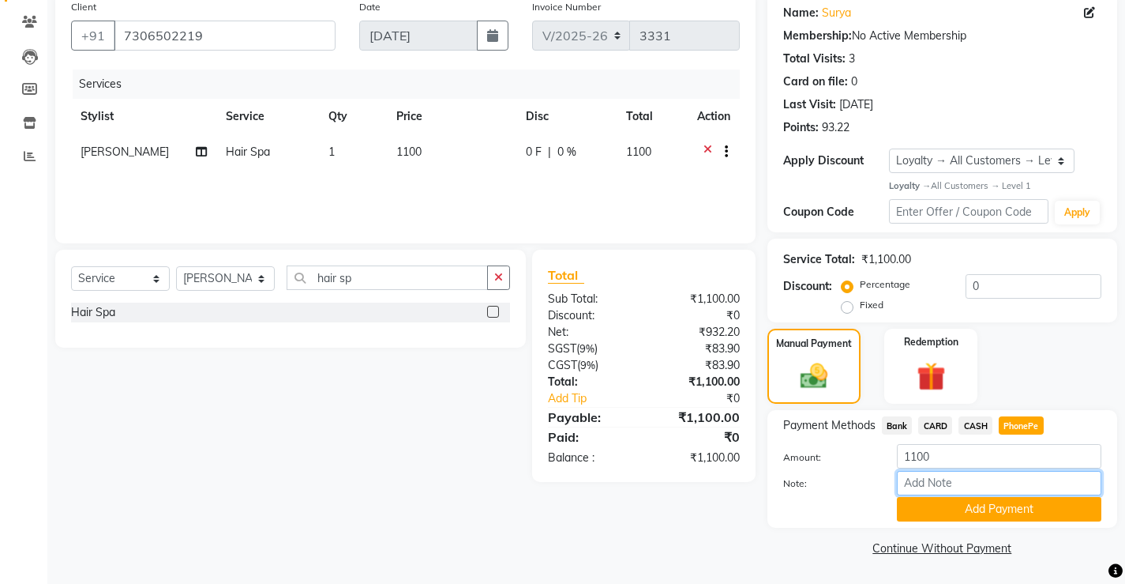
click at [993, 483] on input "Note:" at bounding box center [999, 483] width 205 height 24
type input "Sona"
click at [1024, 513] on button "Add Payment" at bounding box center [999, 509] width 205 height 24
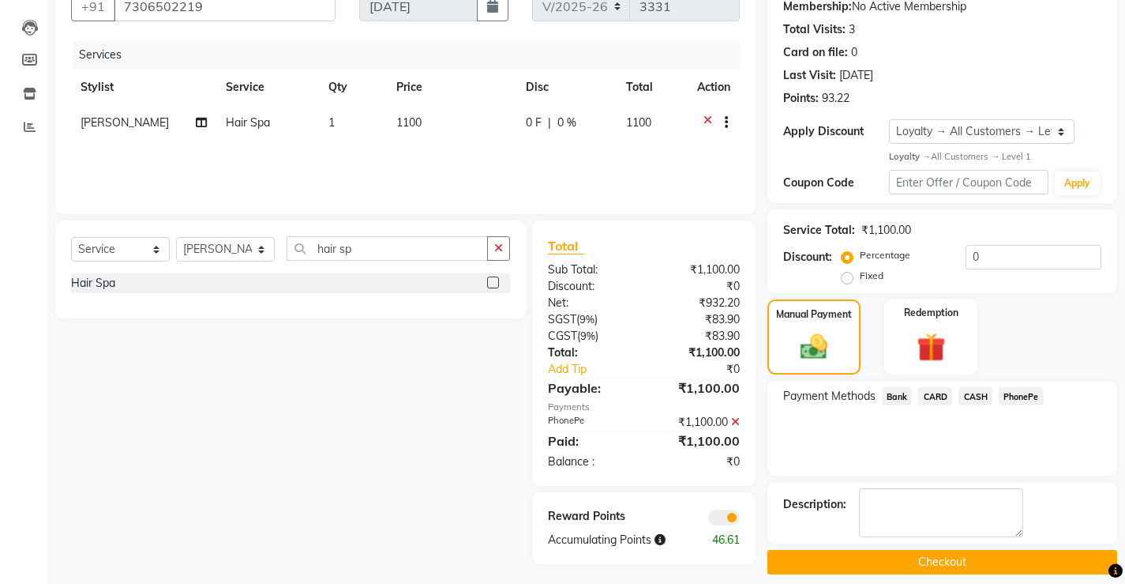
scroll to position [170, 0]
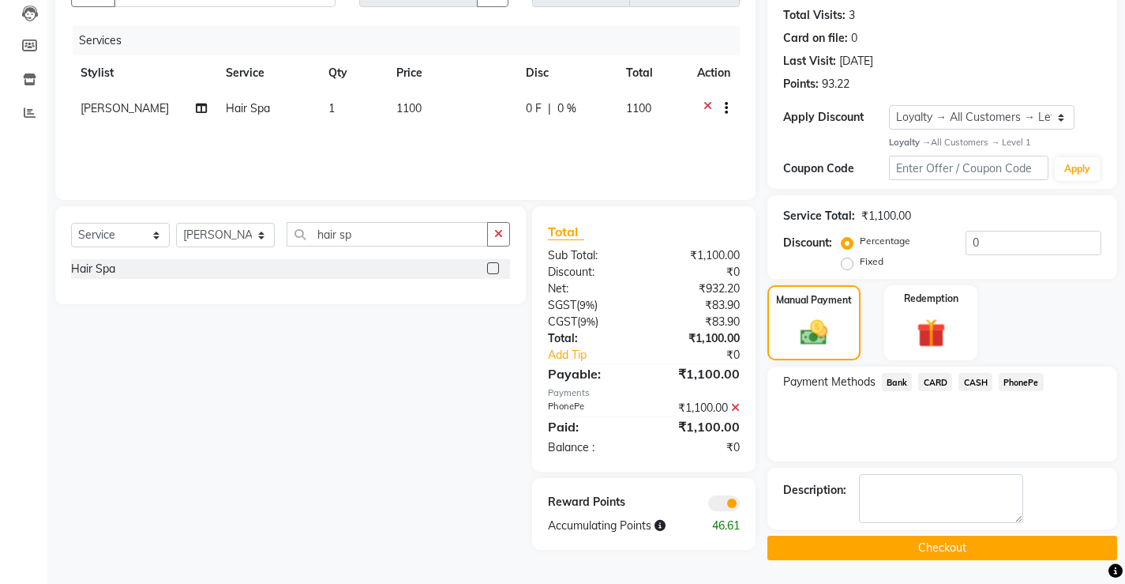
click at [1019, 545] on button "Checkout" at bounding box center [943, 547] width 350 height 24
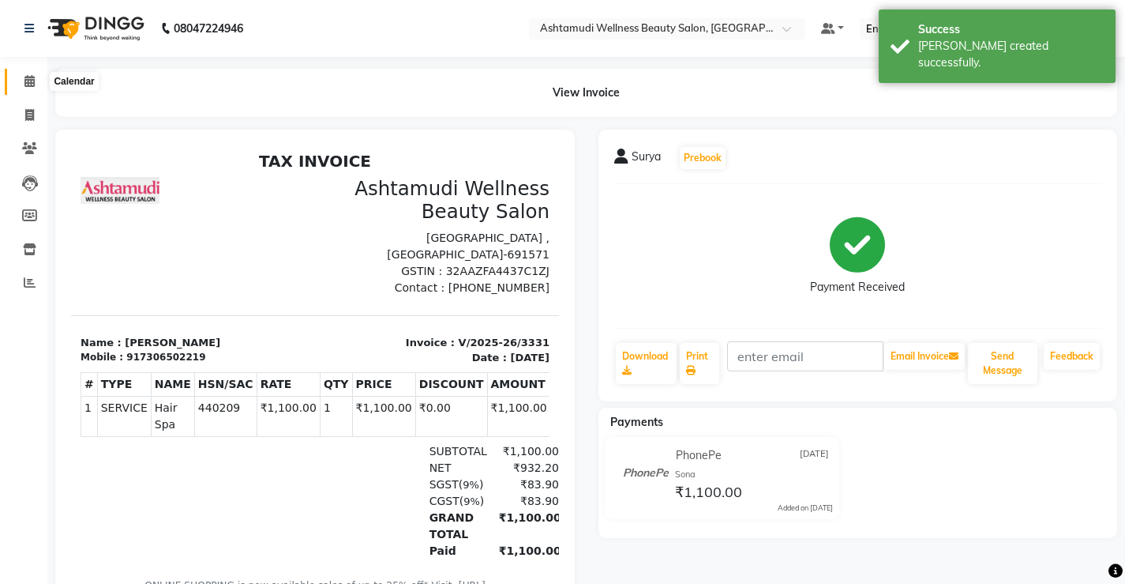
click at [29, 85] on icon at bounding box center [29, 81] width 10 height 12
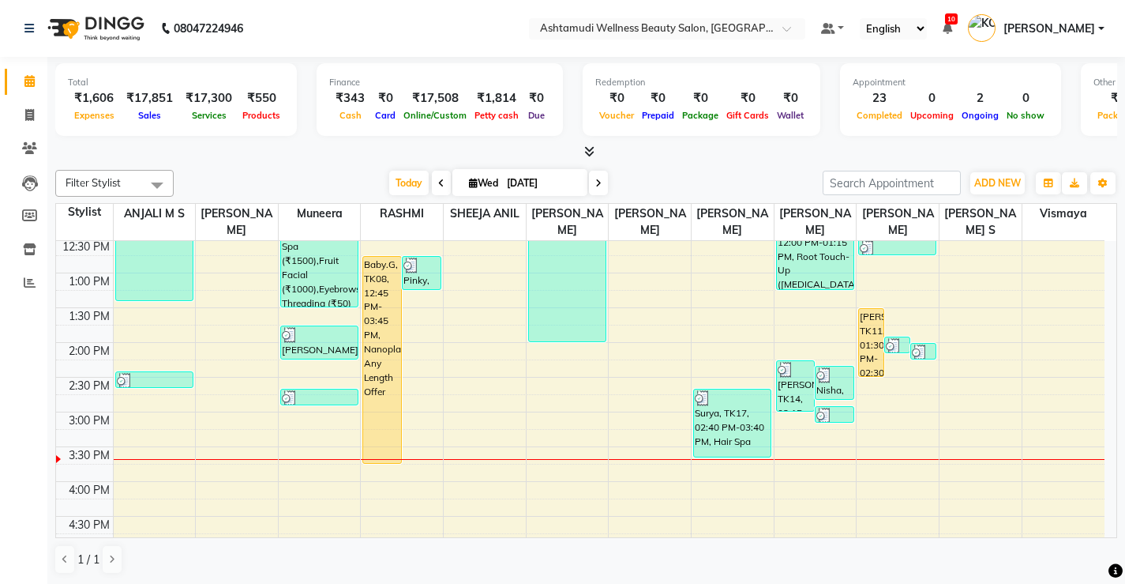
scroll to position [316, 0]
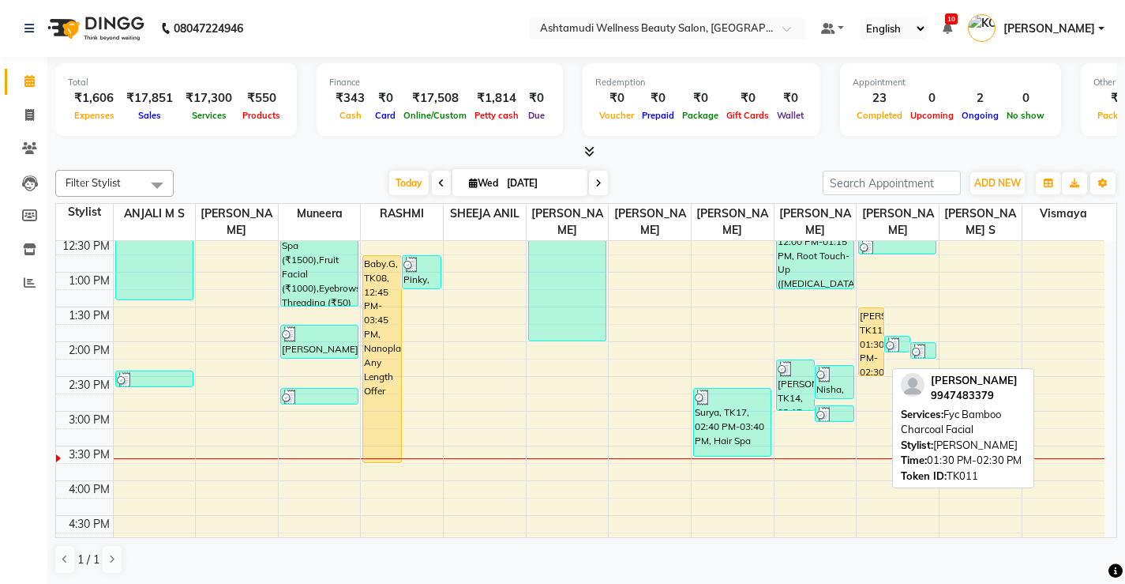
click at [862, 332] on div "[PERSON_NAME], TK11, 01:30 PM-02:30 PM, Fyc Bamboo Charcoal Facial" at bounding box center [871, 341] width 24 height 67
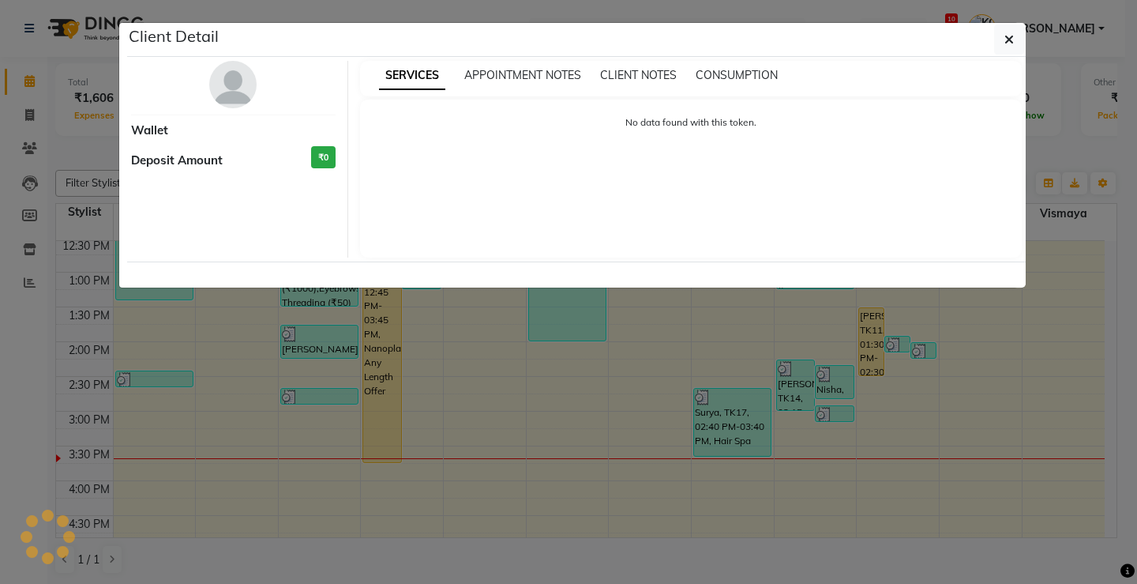
select select "1"
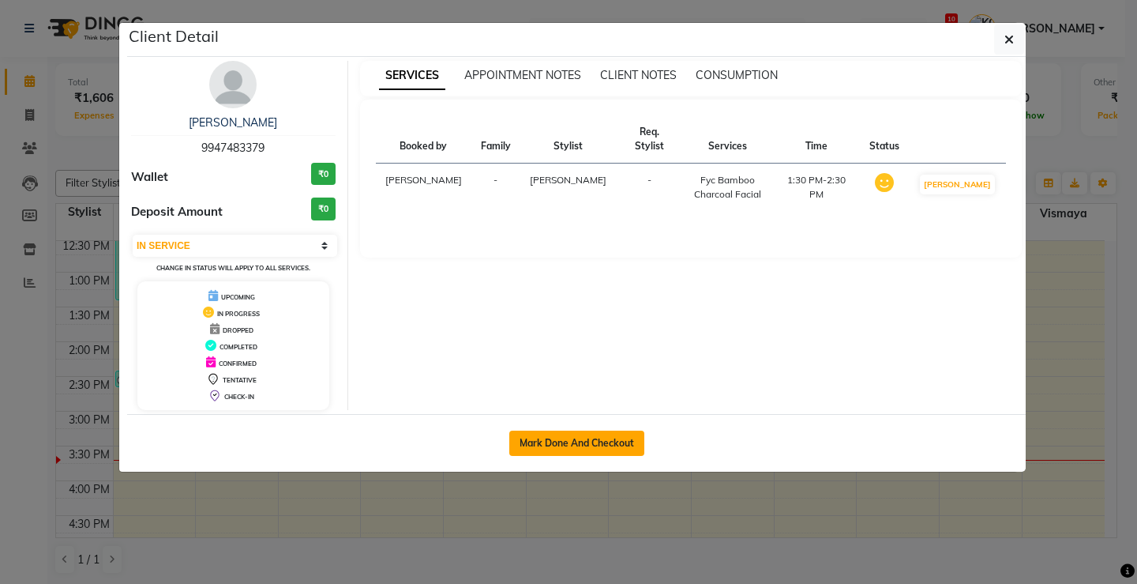
click at [627, 443] on button "Mark Done And Checkout" at bounding box center [576, 442] width 135 height 25
select select "service"
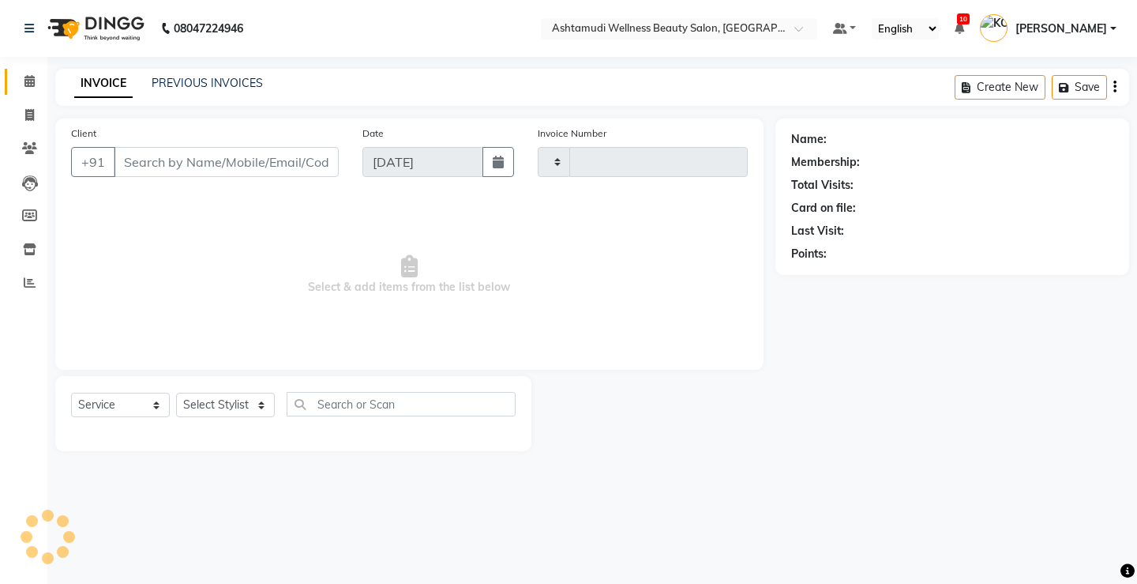
type input "3332"
select select "4674"
select select "product"
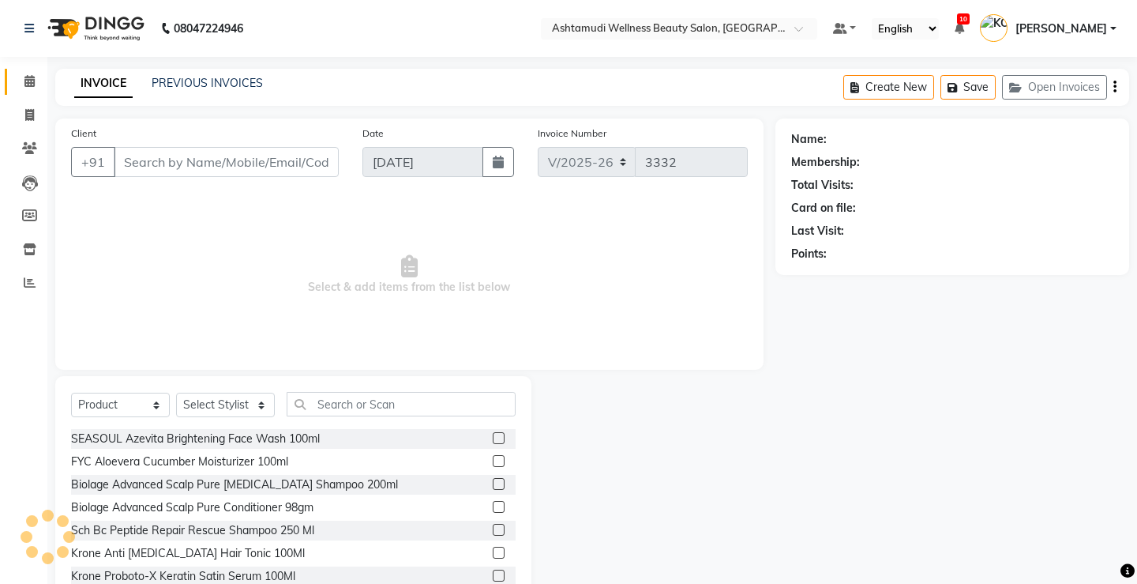
type input "9947483379"
select select "27474"
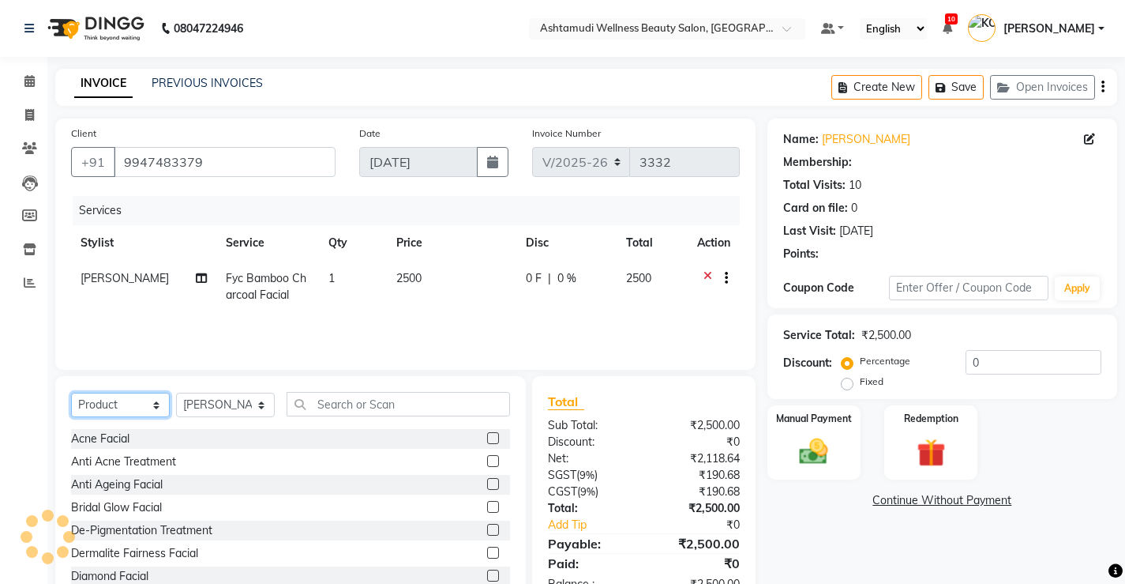
click at [106, 401] on select "Select Service Product Membership Package Voucher Prepaid Gift Card" at bounding box center [120, 405] width 99 height 24
select select "2: Object"
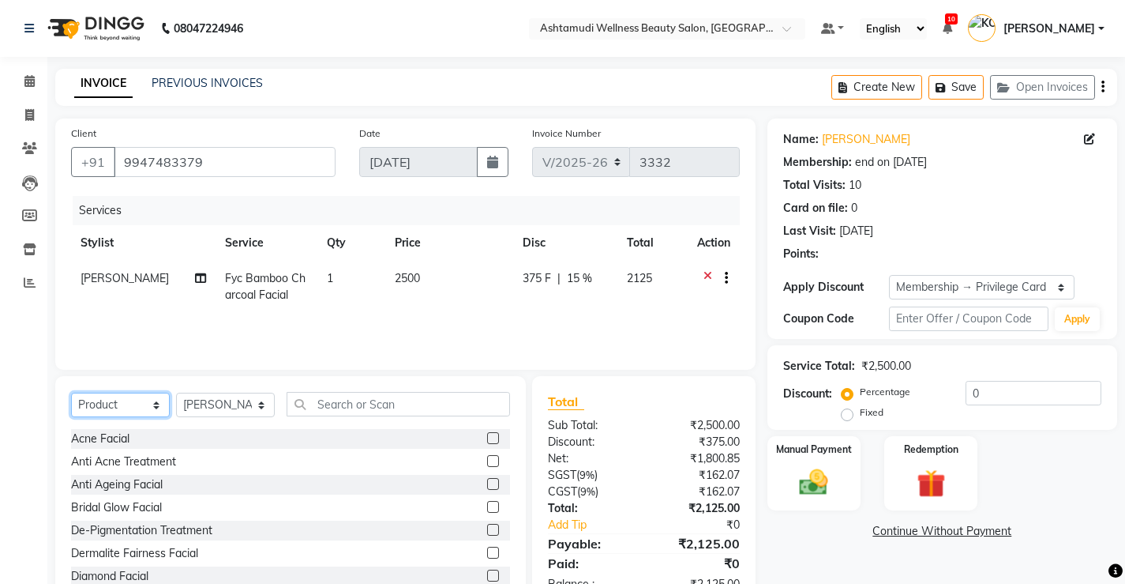
type input "15"
select select "service"
click at [71, 393] on select "Select Service Product Membership Package Voucher Prepaid Gift Card" at bounding box center [120, 405] width 99 height 24
click at [330, 402] on input "text" at bounding box center [399, 404] width 224 height 24
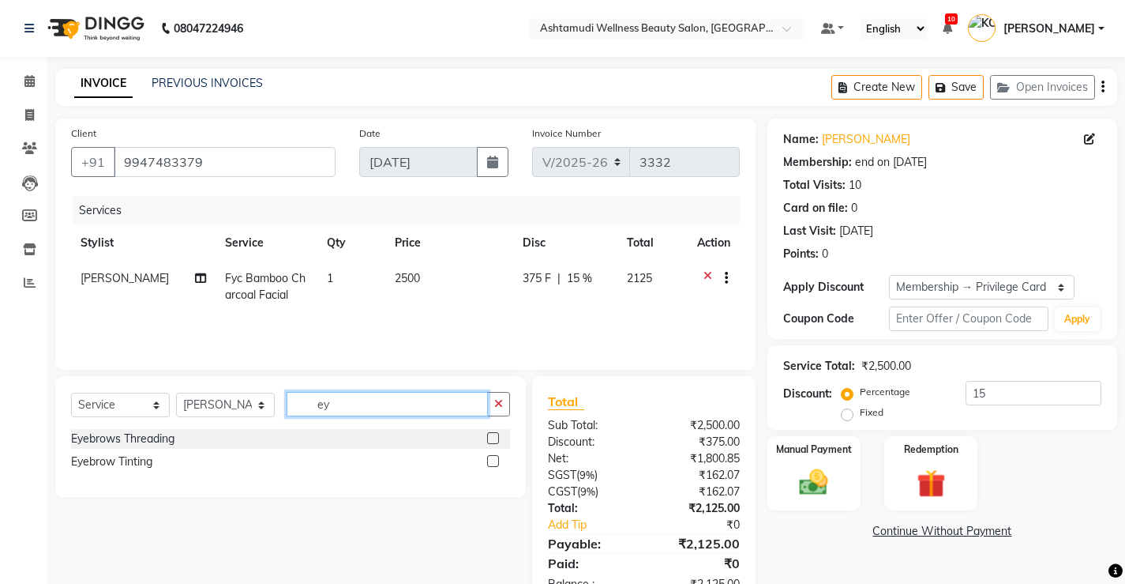
type input "ey"
click at [497, 440] on label at bounding box center [493, 438] width 12 height 12
click at [497, 440] on input "checkbox" at bounding box center [492, 439] width 10 height 10
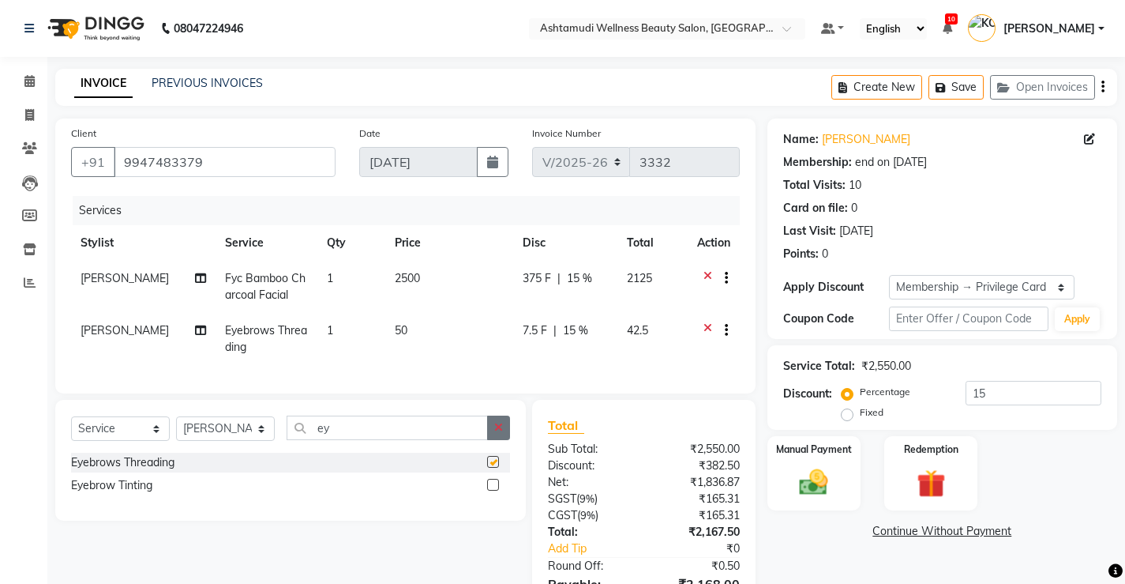
checkbox input "false"
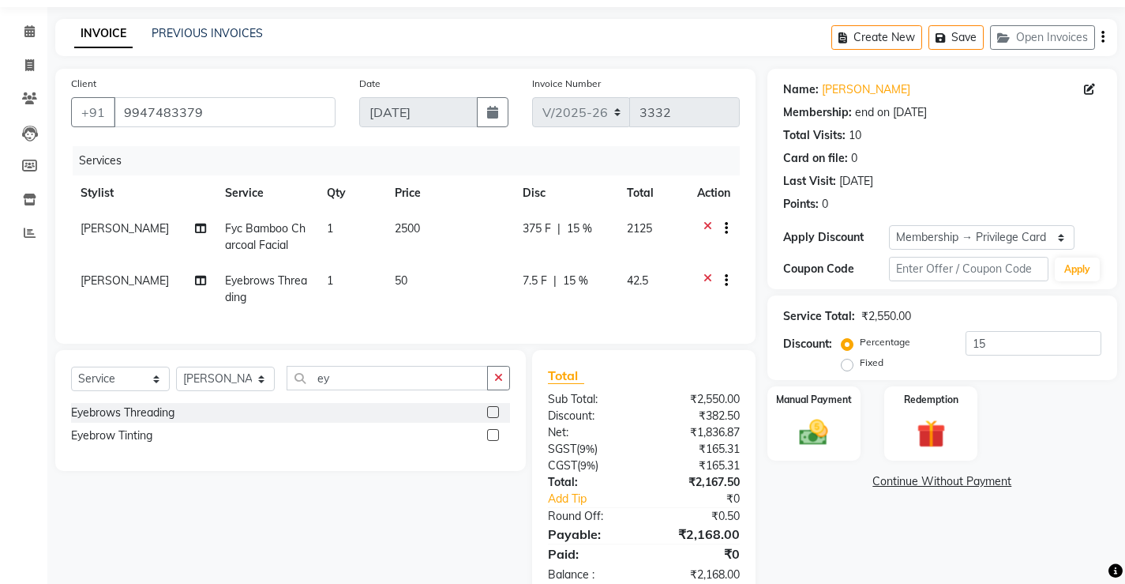
scroll to position [100, 0]
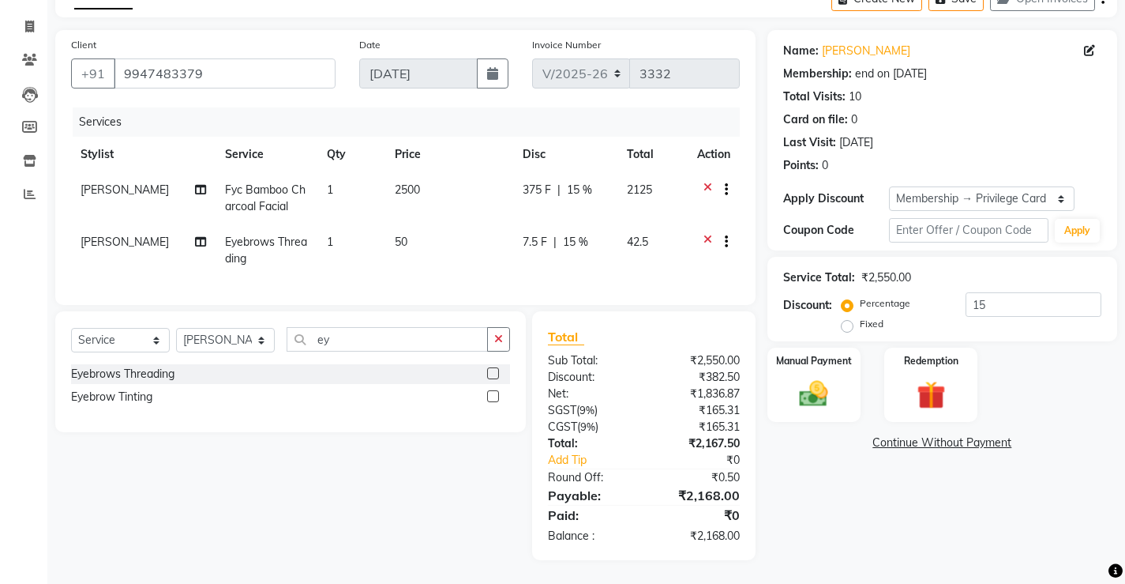
click at [704, 234] on icon at bounding box center [708, 244] width 9 height 20
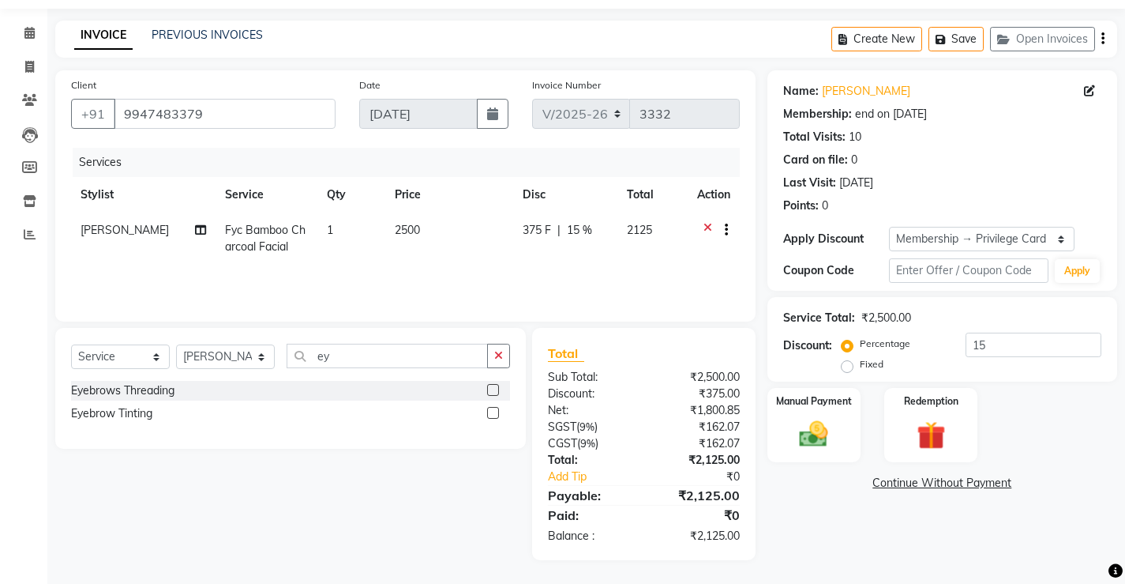
scroll to position [48, 0]
click at [801, 449] on img at bounding box center [814, 434] width 48 height 34
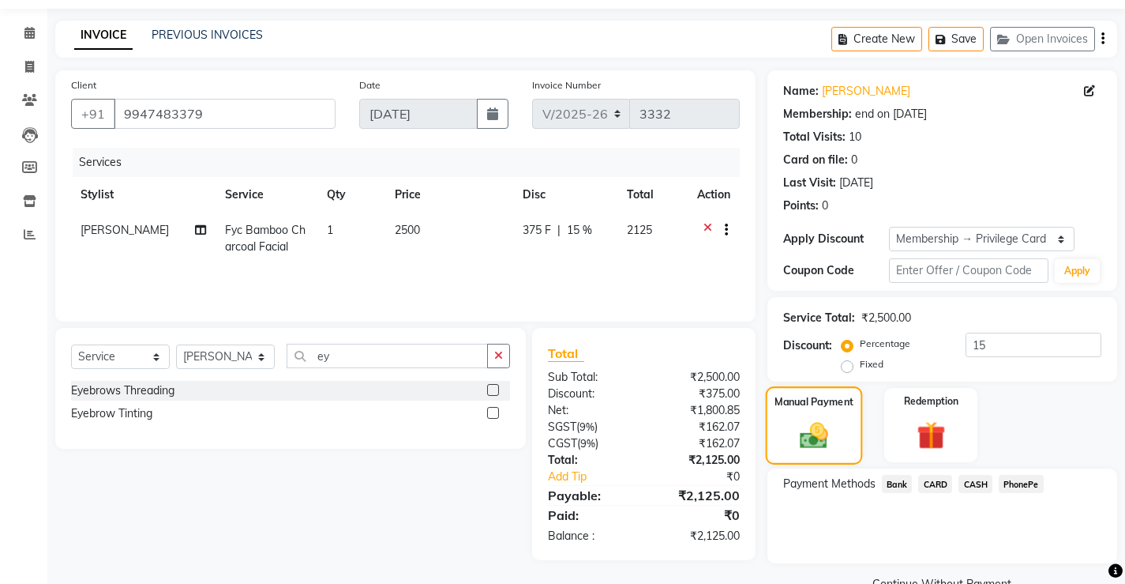
scroll to position [84, 0]
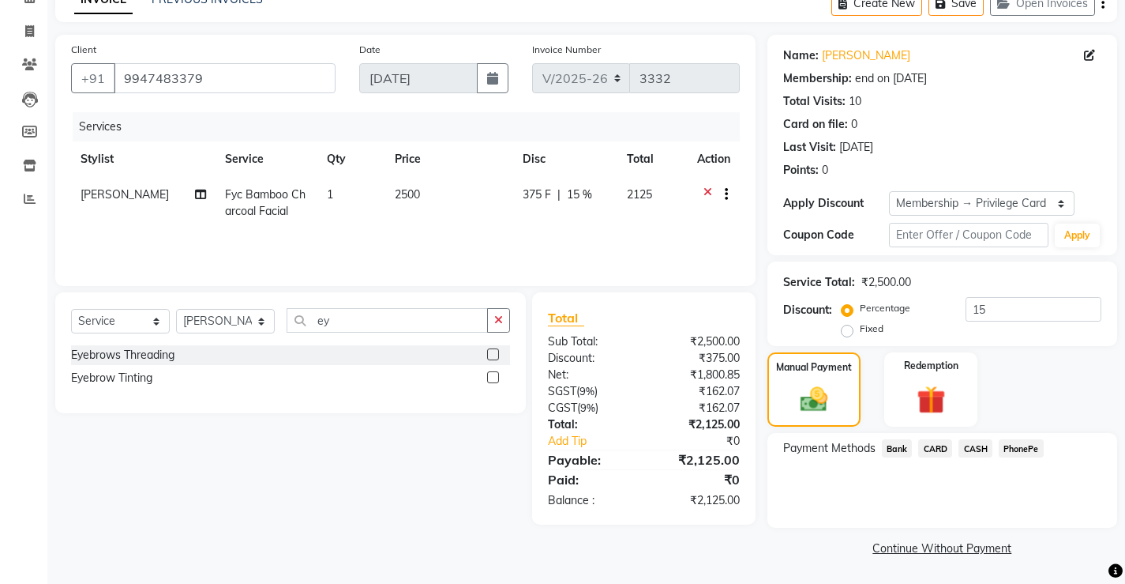
click at [978, 445] on span "CASH" at bounding box center [976, 448] width 34 height 18
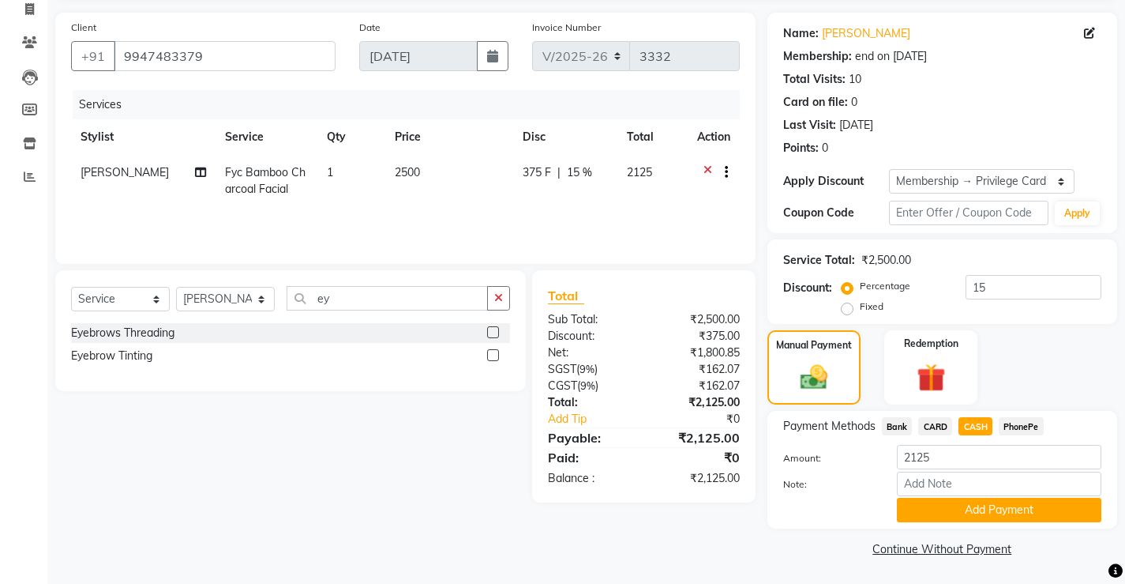
scroll to position [107, 0]
click at [962, 488] on input "Note:" at bounding box center [999, 483] width 205 height 24
type input "Sona"
click at [990, 510] on button "Add Payment" at bounding box center [999, 509] width 205 height 24
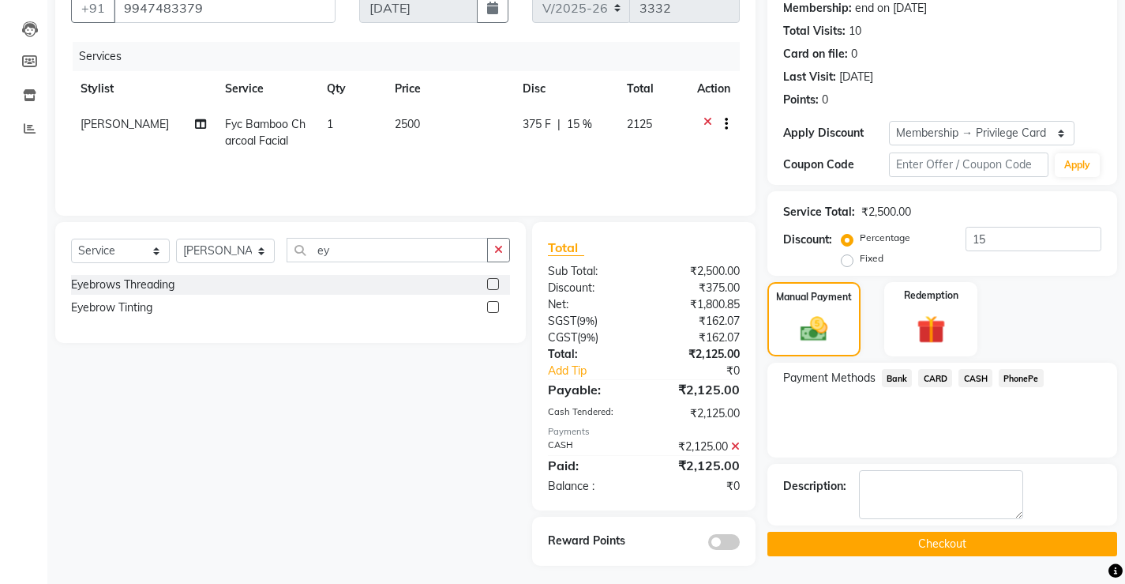
scroll to position [160, 0]
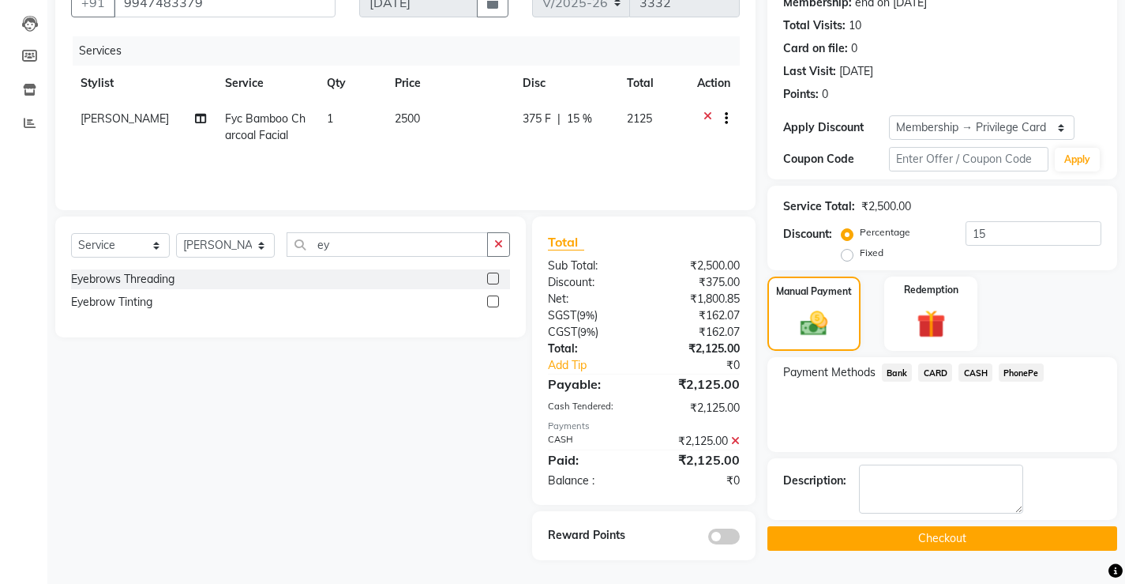
click at [987, 535] on button "Checkout" at bounding box center [943, 538] width 350 height 24
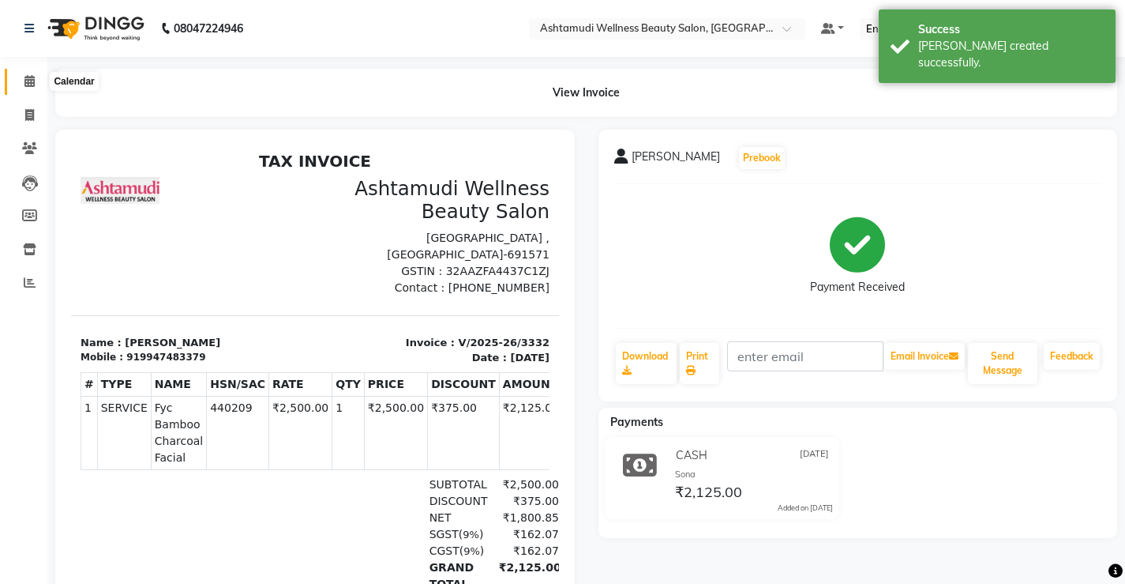
click at [27, 81] on icon at bounding box center [29, 81] width 10 height 12
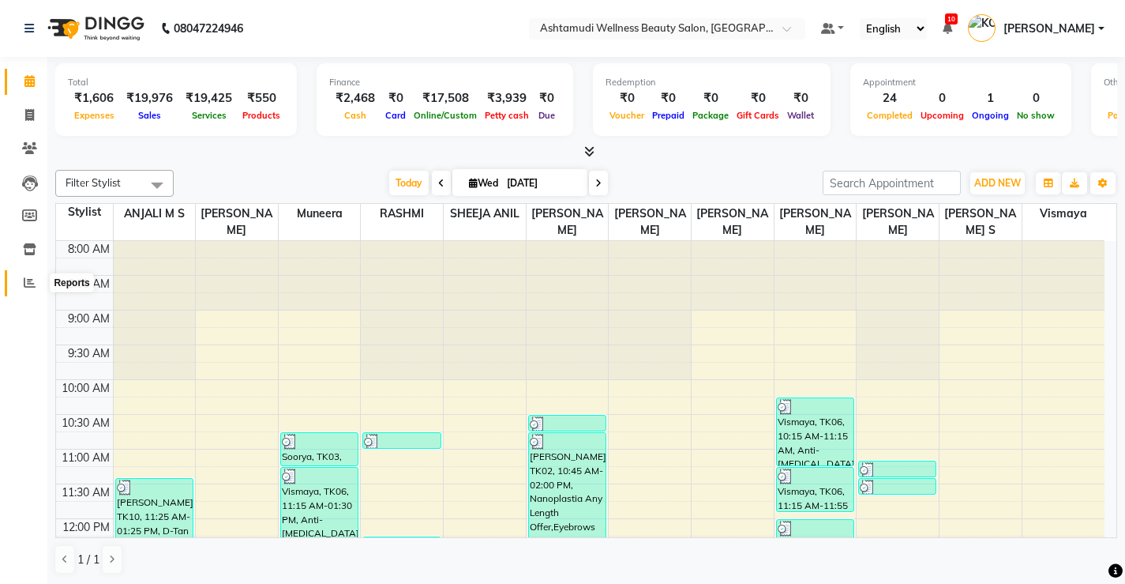
click at [28, 276] on icon at bounding box center [30, 282] width 12 height 12
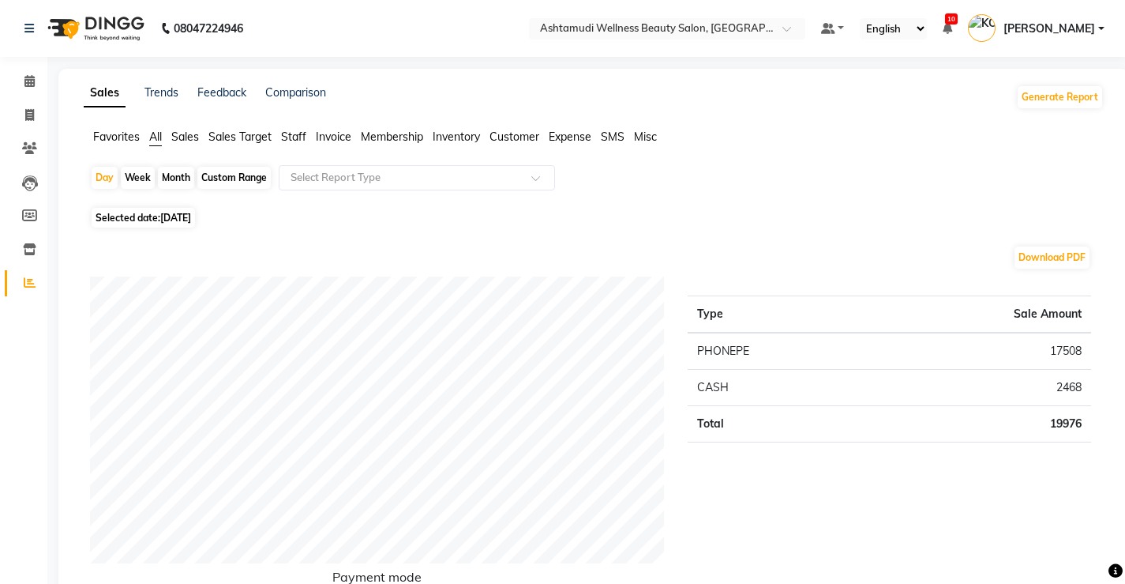
click at [290, 136] on span "Staff" at bounding box center [293, 137] width 25 height 14
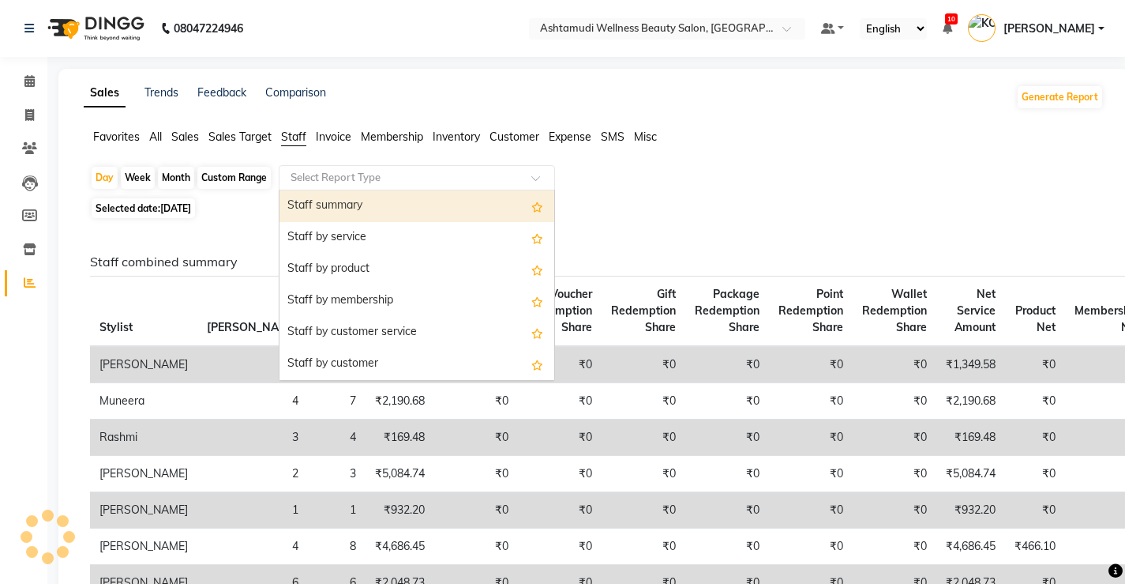
click at [312, 173] on input "text" at bounding box center [400, 178] width 227 height 16
click at [306, 212] on div "Staff summary" at bounding box center [417, 206] width 275 height 32
select select "full_report"
select select "csv"
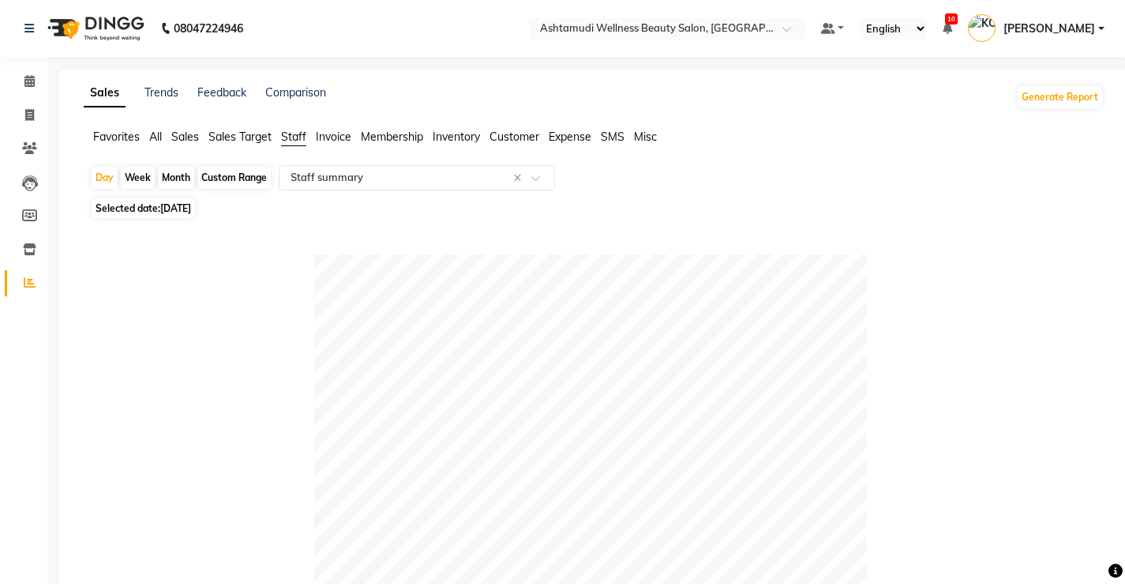
click at [239, 176] on div "Custom Range" at bounding box center [233, 178] width 73 height 22
select select "9"
select select "2025"
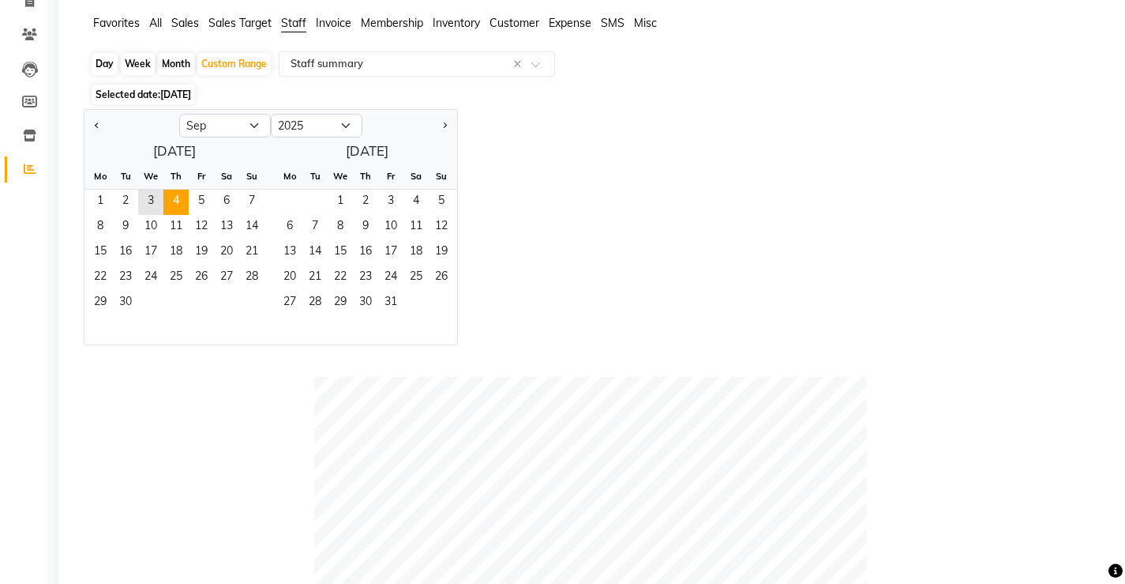
scroll to position [79, 0]
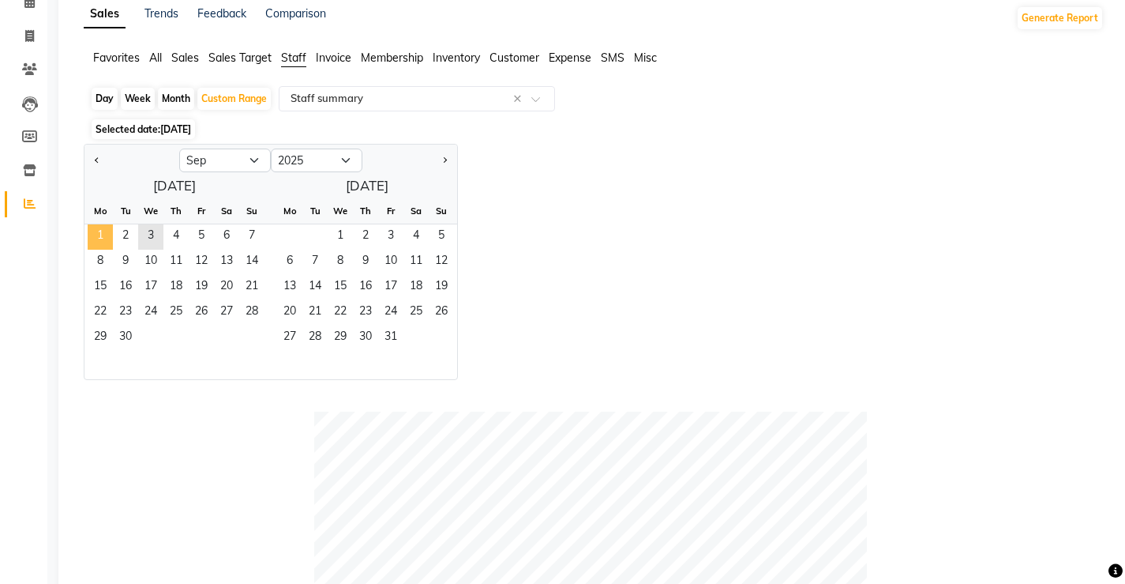
click at [100, 238] on span "1" at bounding box center [100, 236] width 25 height 25
click at [163, 243] on span "3" at bounding box center [150, 236] width 25 height 25
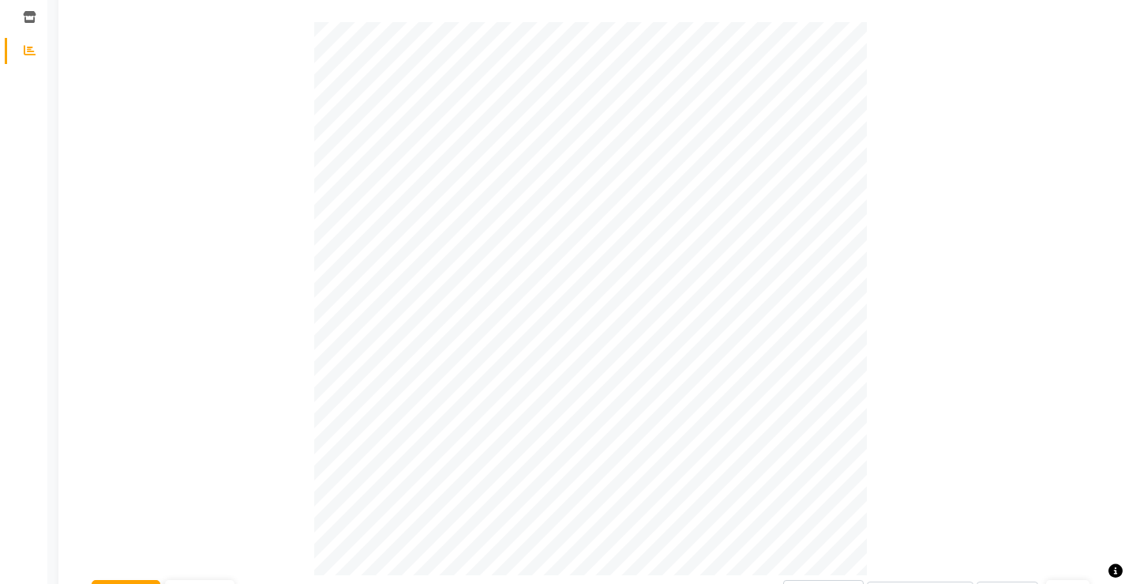
scroll to position [0, 0]
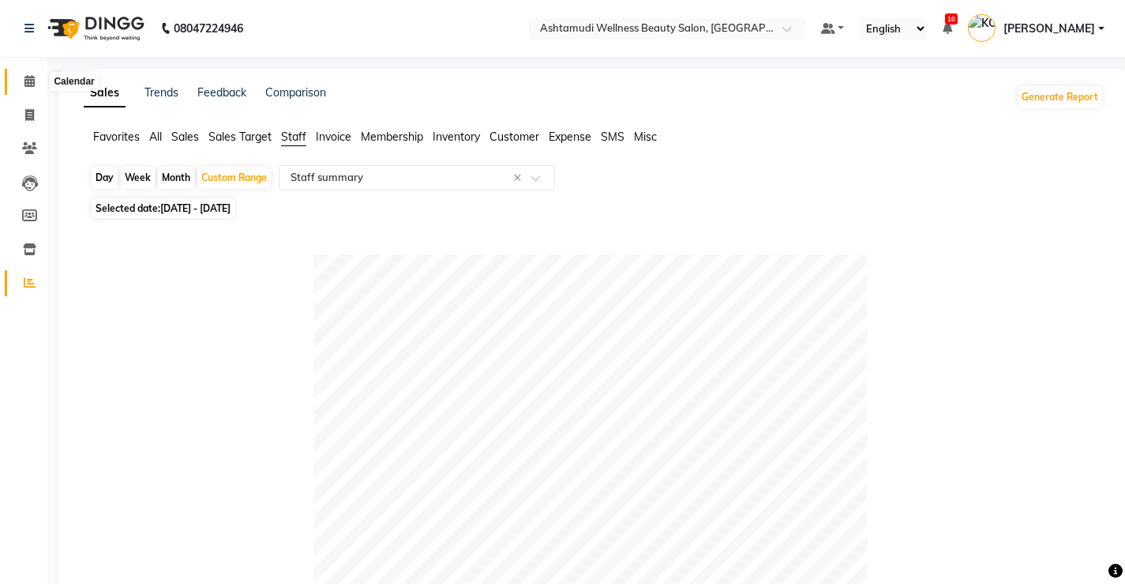
click at [30, 76] on icon at bounding box center [29, 81] width 10 height 12
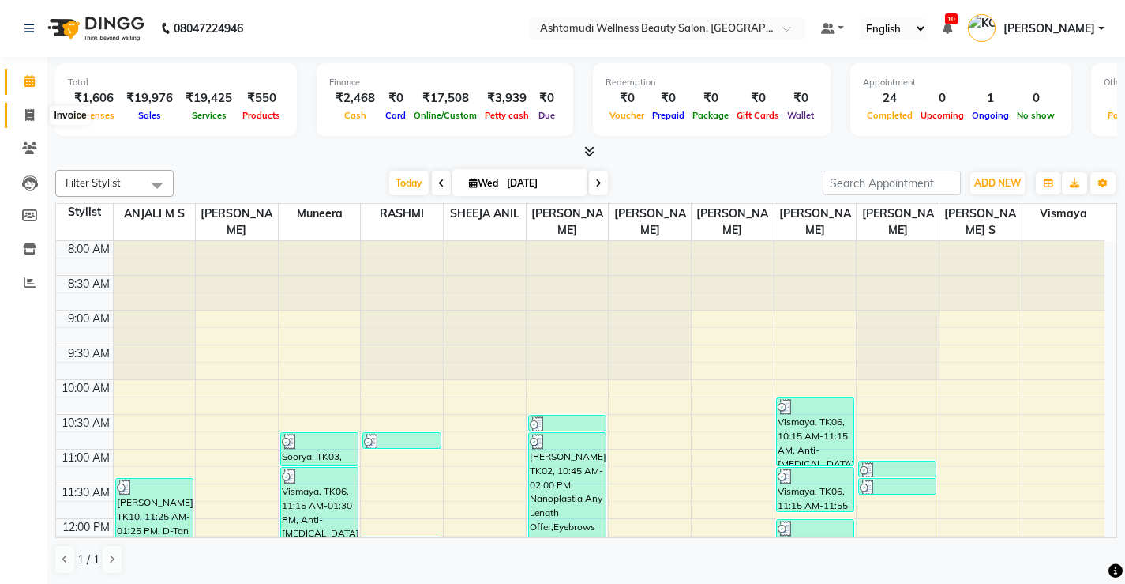
click at [31, 115] on icon at bounding box center [29, 115] width 9 height 12
select select "service"
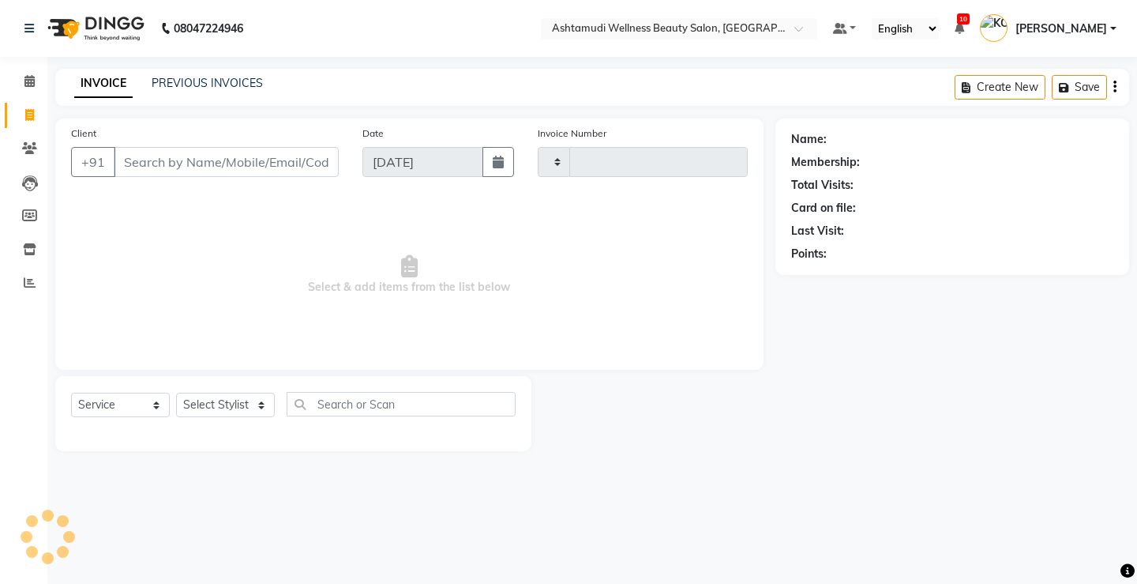
type input "3333"
select select "4674"
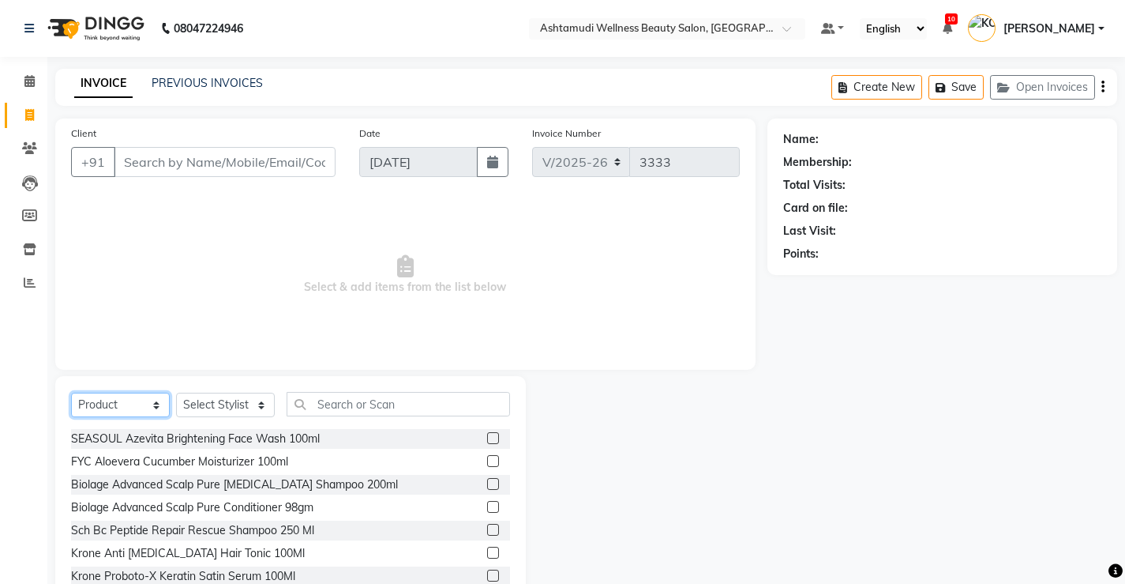
click at [141, 406] on select "Select Service Product Membership Package Voucher Prepaid Gift Card" at bounding box center [120, 405] width 99 height 24
select select "service"
click at [71, 393] on select "Select Service Product Membership Package Voucher Prepaid Gift Card" at bounding box center [120, 405] width 99 height 24
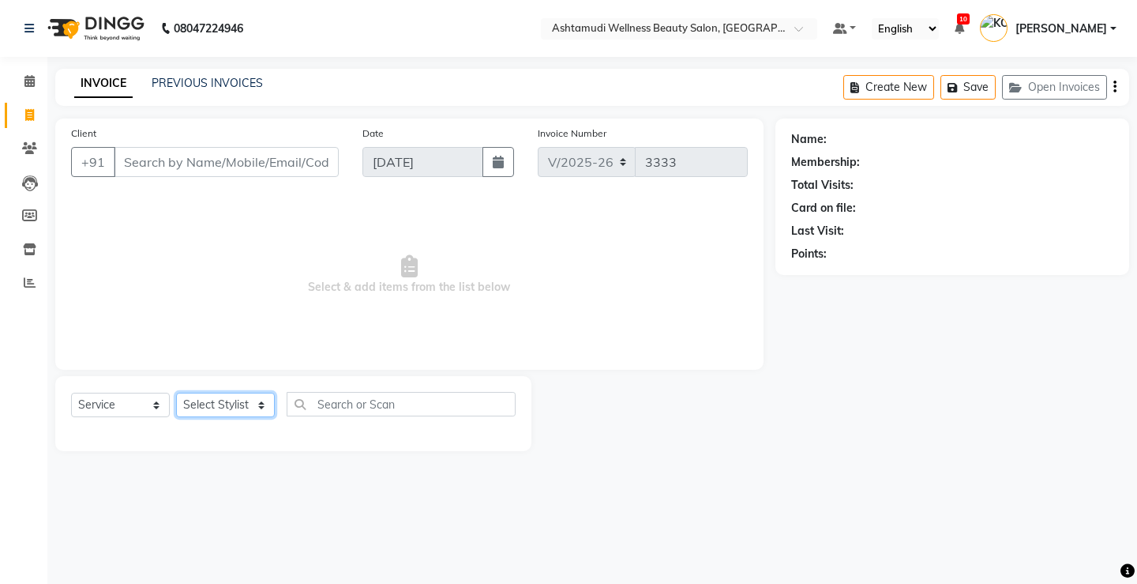
click at [214, 409] on select "Select Stylist ANJALI M S [PERSON_NAME] KOTTIYAM ASHTAMUDI [PERSON_NAME] [PERSO…" at bounding box center [225, 405] width 99 height 24
select select "27466"
click at [176, 393] on select "Select Stylist ANJALI M S [PERSON_NAME] KOTTIYAM ASHTAMUDI [PERSON_NAME] [PERSO…" at bounding box center [225, 405] width 99 height 24
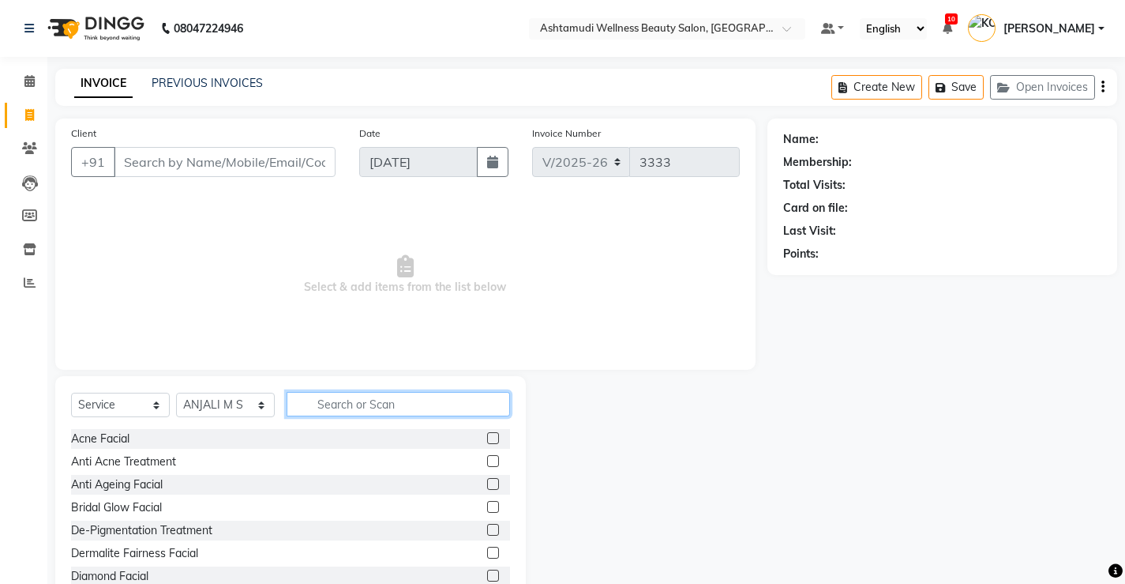
click at [416, 404] on input "text" at bounding box center [399, 404] width 224 height 24
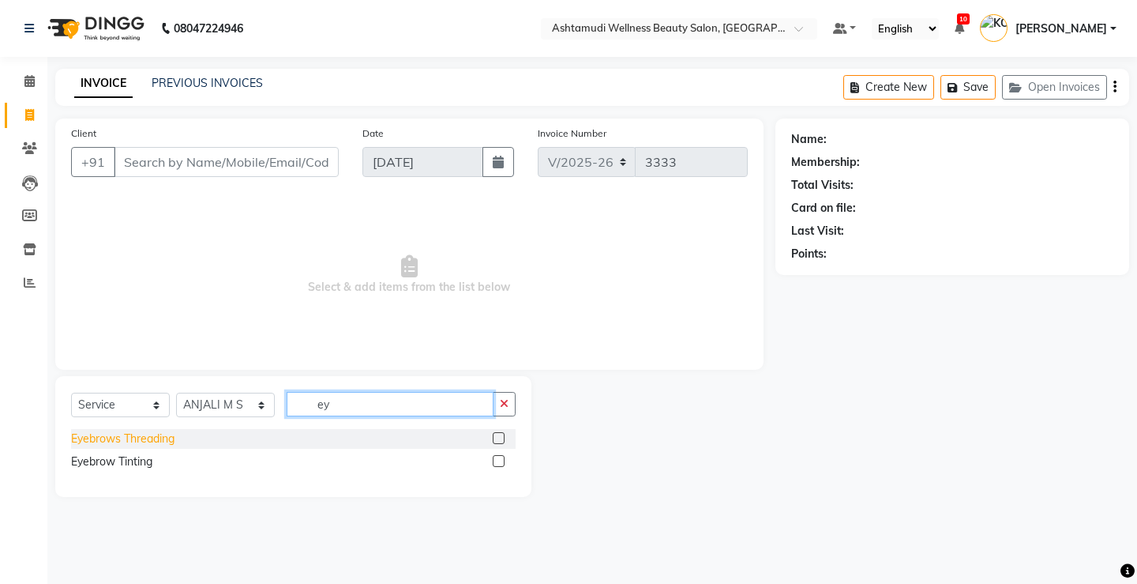
type input "ey"
click at [145, 441] on div "Eyebrows Threading" at bounding box center [122, 438] width 103 height 17
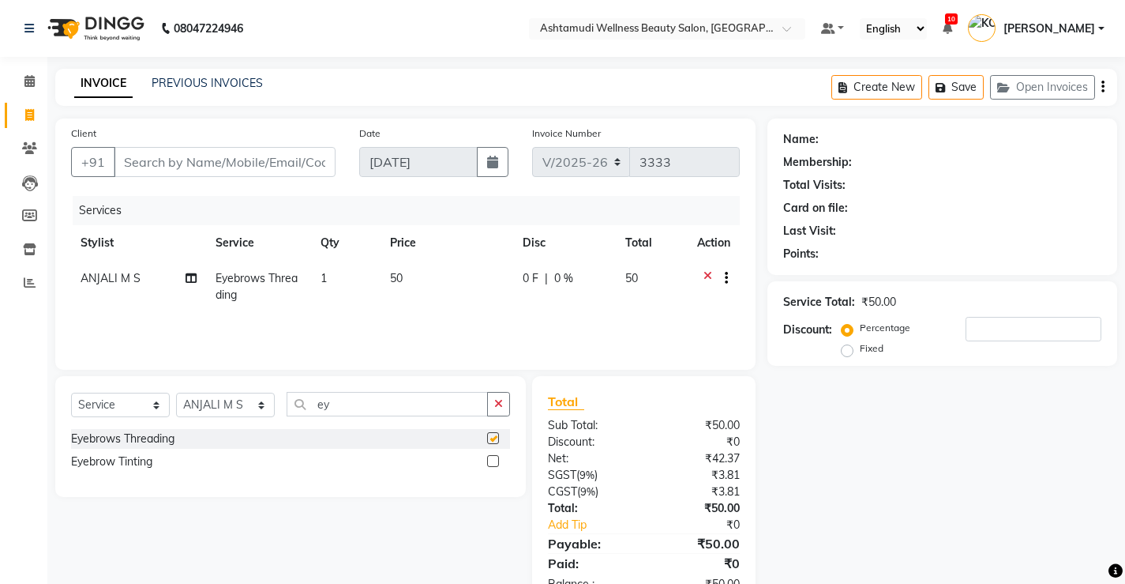
checkbox input "false"
click at [277, 163] on input "Client" at bounding box center [225, 162] width 222 height 30
type input "8"
type input "0"
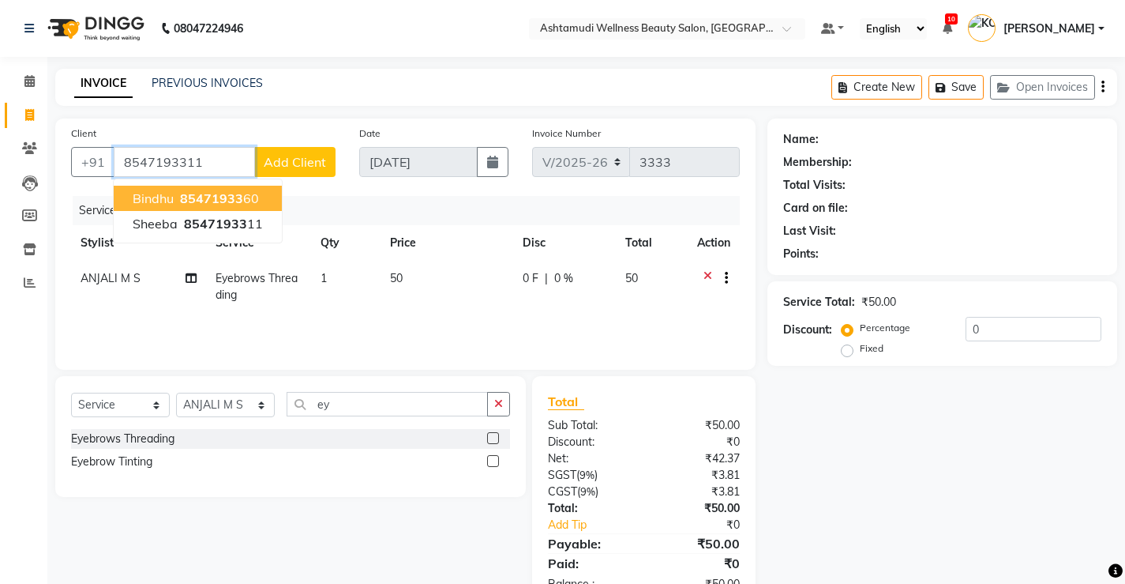
type input "8547193311"
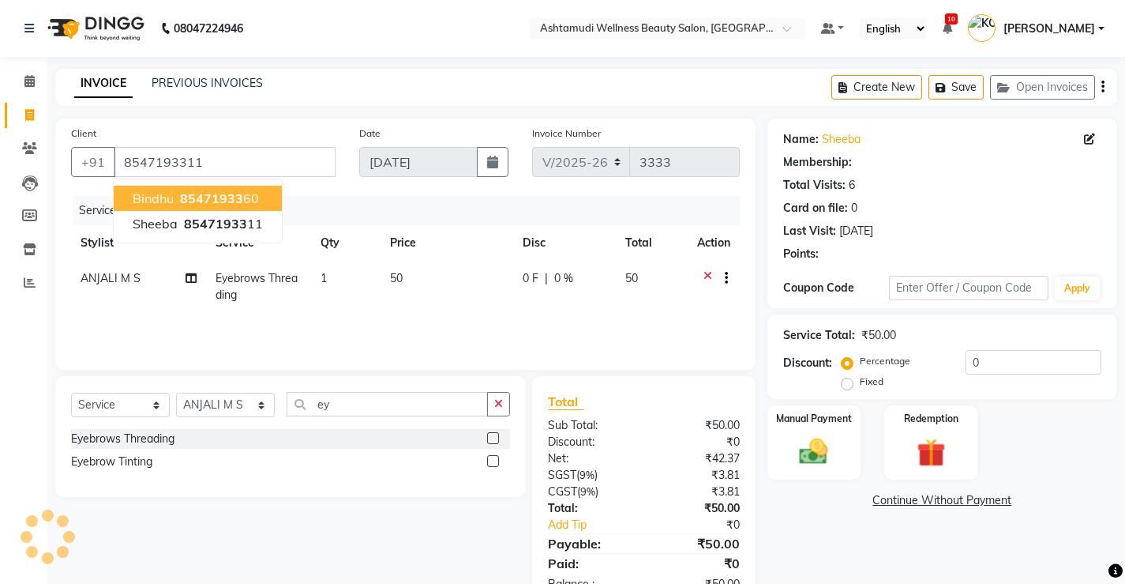
select select "2: Object"
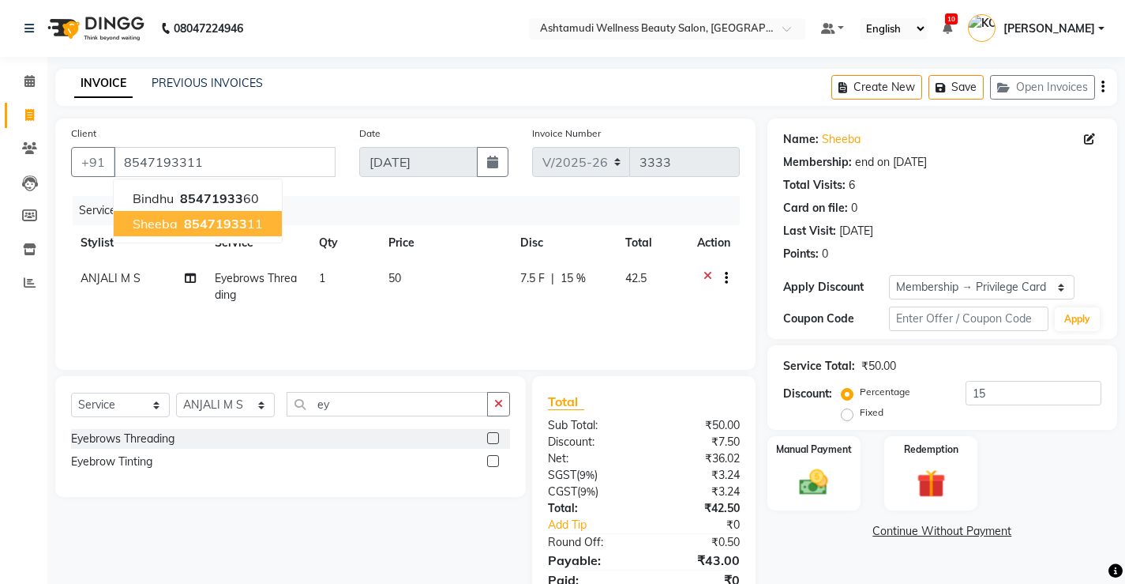
click at [170, 224] on span "Sheeba" at bounding box center [155, 224] width 45 height 16
type input "0"
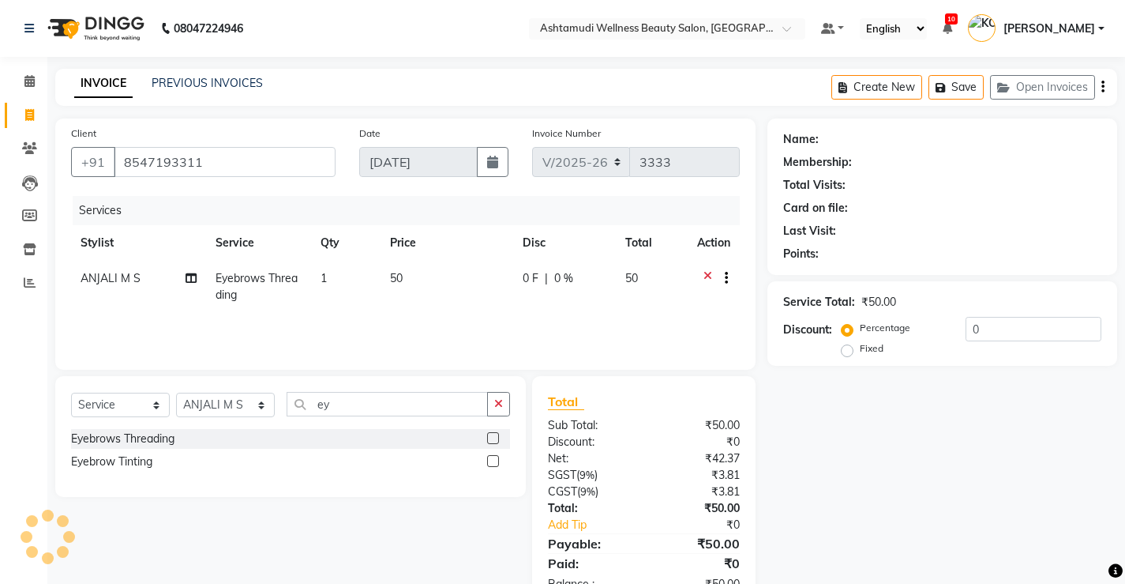
select select "2: Object"
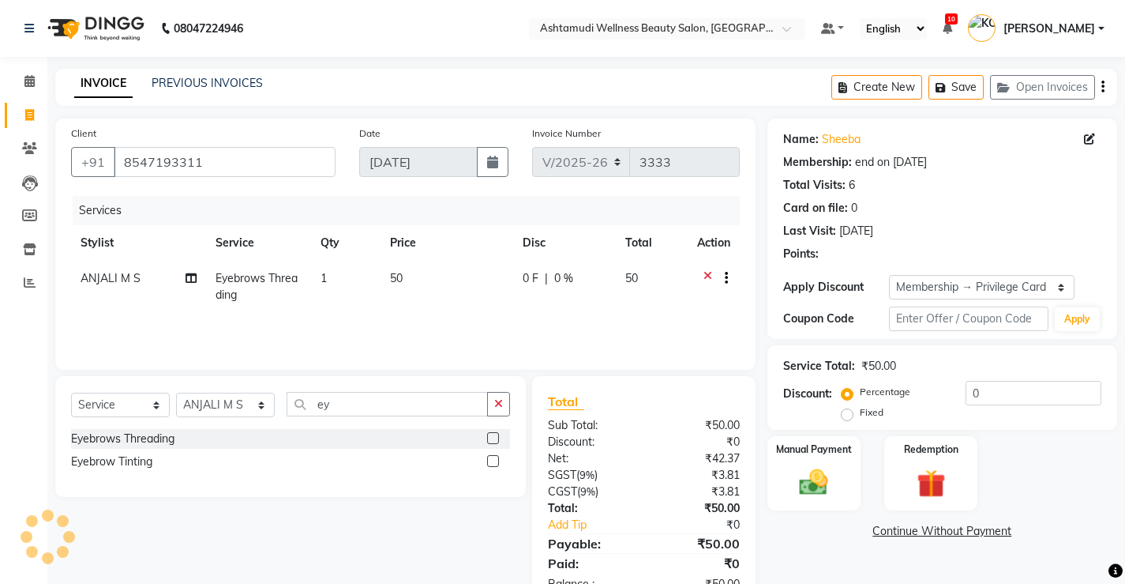
type input "15"
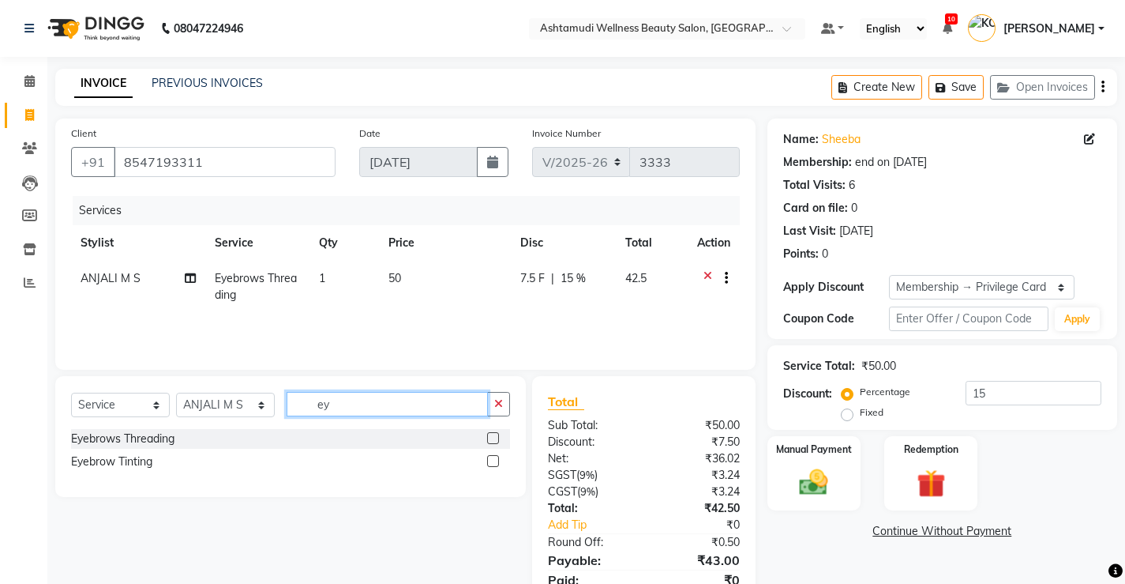
click at [377, 405] on input "ey" at bounding box center [387, 404] width 201 height 24
type input "e"
type input "cle"
click at [496, 438] on label at bounding box center [493, 438] width 12 height 12
click at [496, 438] on input "checkbox" at bounding box center [492, 439] width 10 height 10
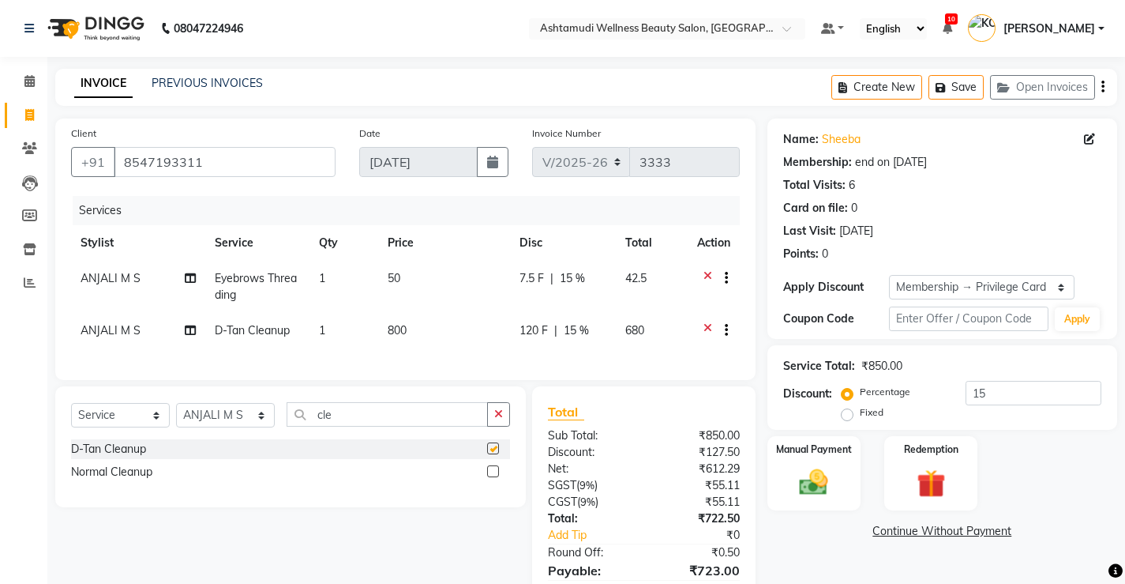
checkbox input "false"
click at [410, 426] on input "cle" at bounding box center [387, 414] width 201 height 24
type input "c"
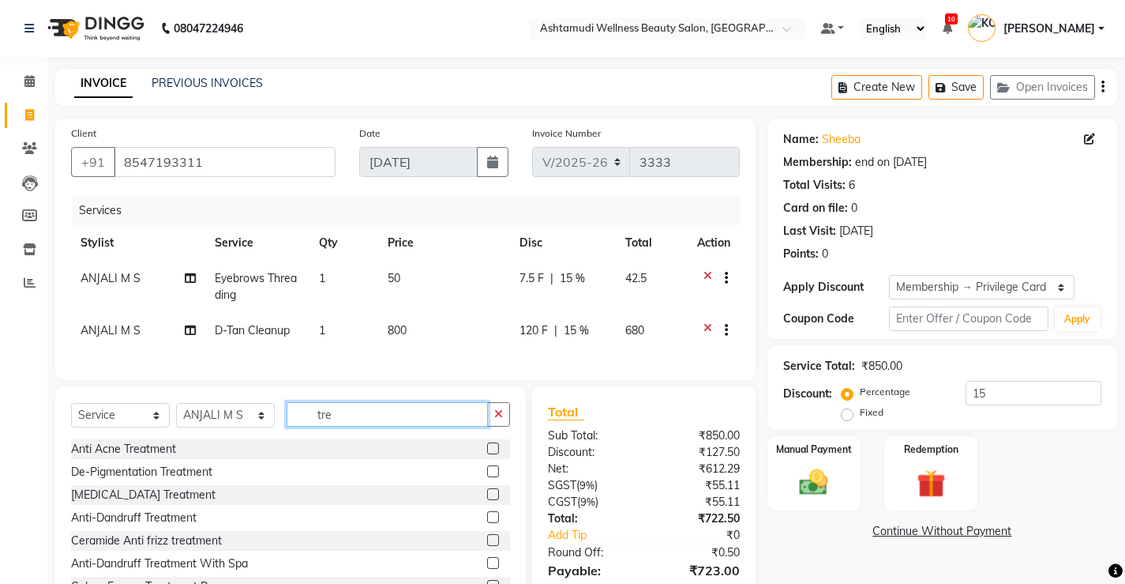
type input "tre"
click at [487, 569] on label at bounding box center [493, 563] width 12 height 12
click at [487, 569] on input "checkbox" at bounding box center [492, 563] width 10 height 10
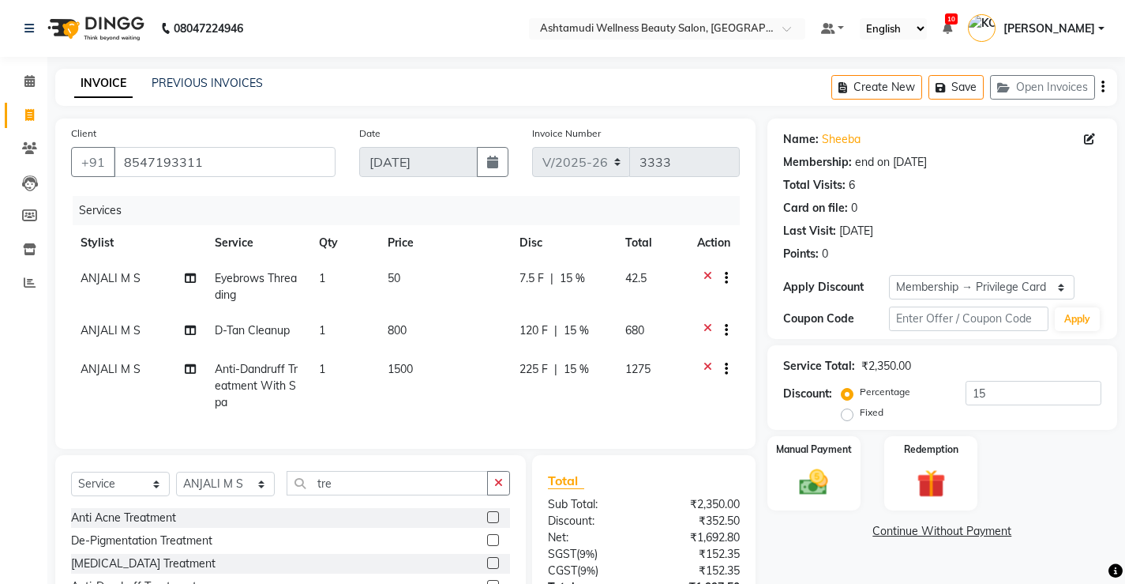
checkbox input "false"
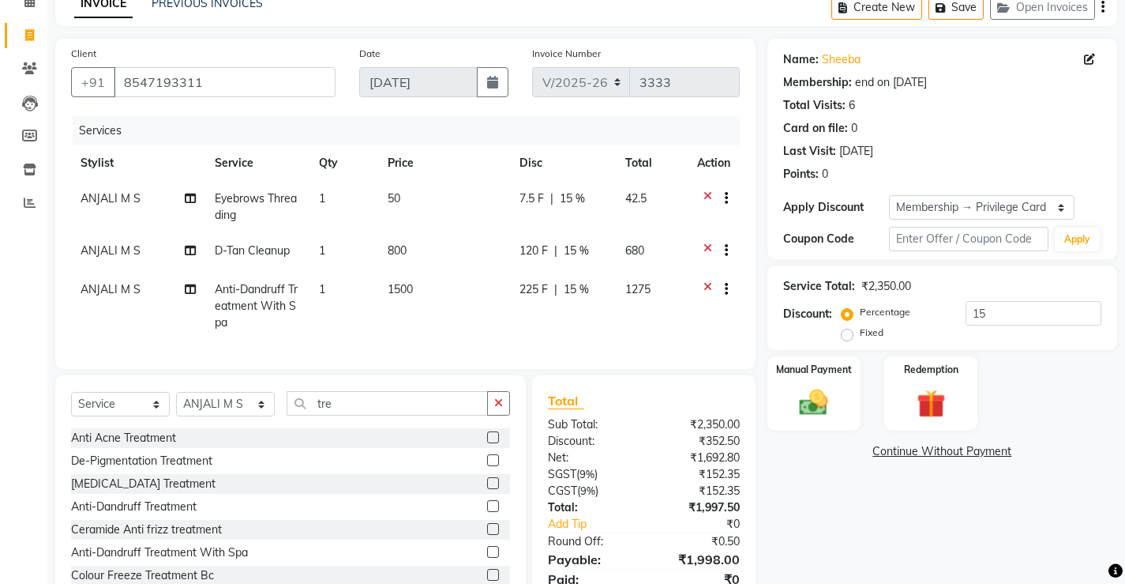
scroll to position [156, 0]
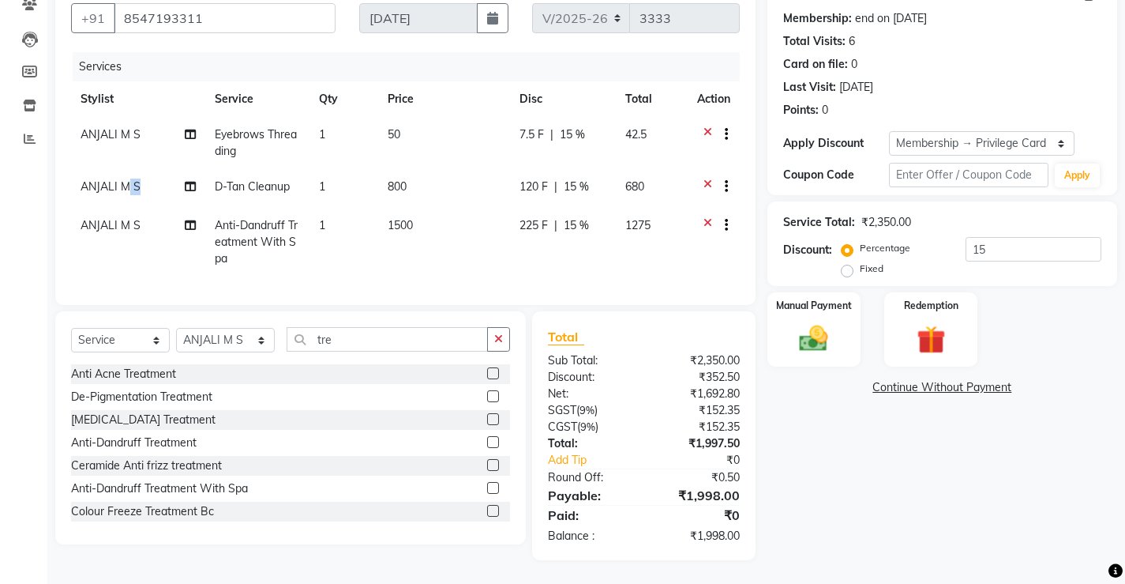
drag, startPoint x: 143, startPoint y: 175, endPoint x: 130, endPoint y: 178, distance: 13.0
click at [130, 178] on td "ANJALI M S" at bounding box center [138, 188] width 134 height 39
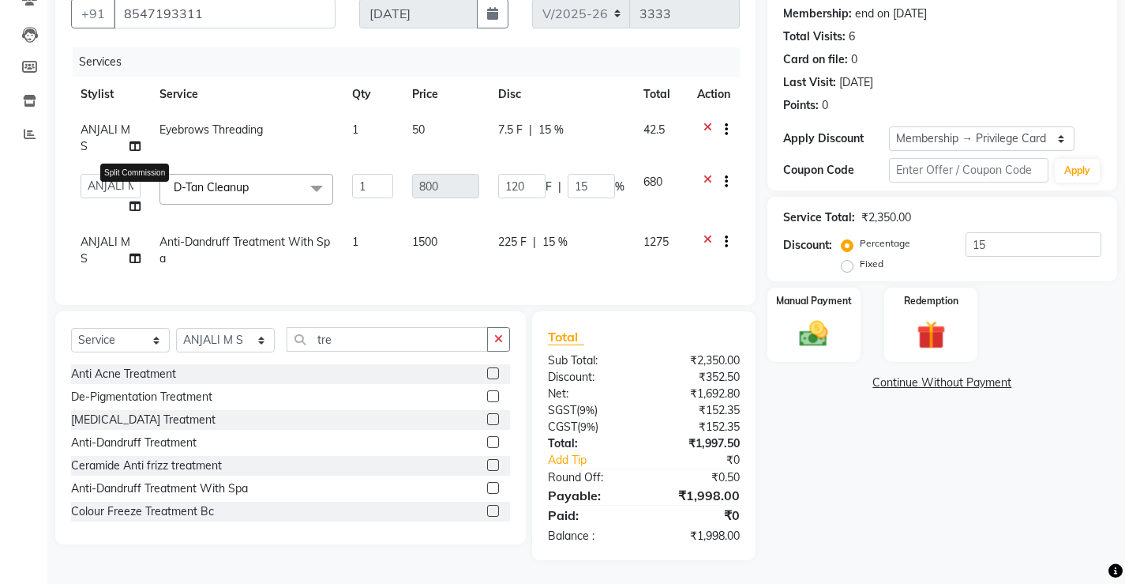
click at [130, 201] on icon at bounding box center [135, 206] width 11 height 11
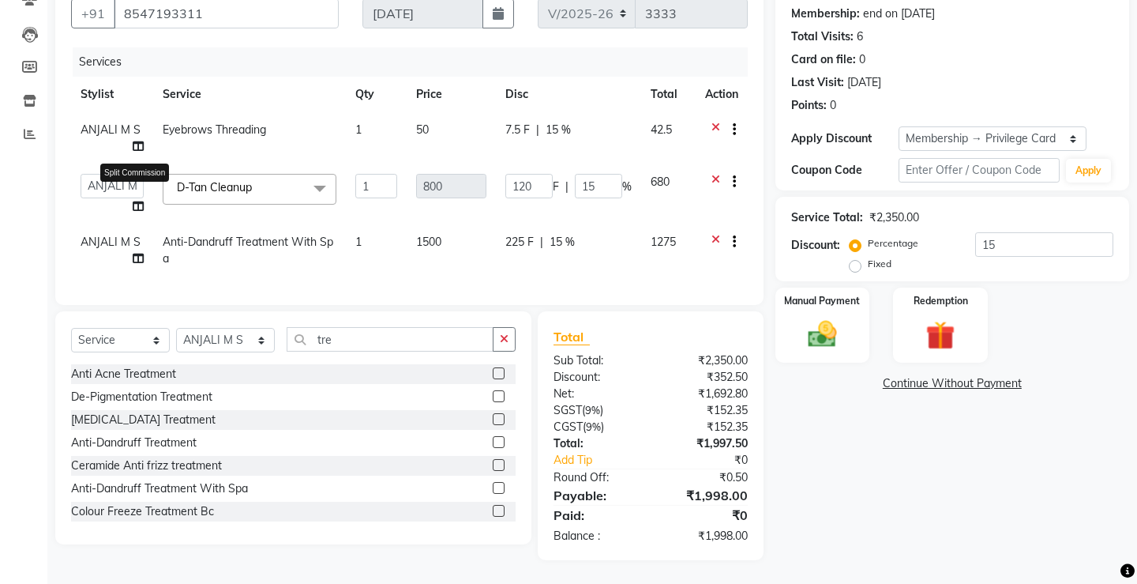
select select "27466"
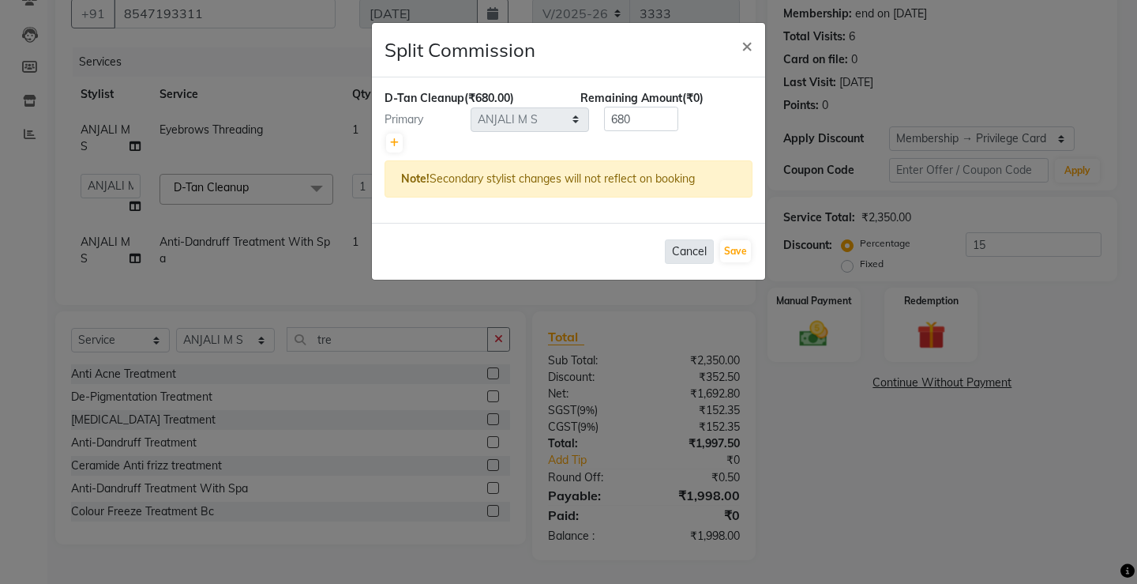
click at [694, 250] on button "Cancel" at bounding box center [689, 251] width 49 height 24
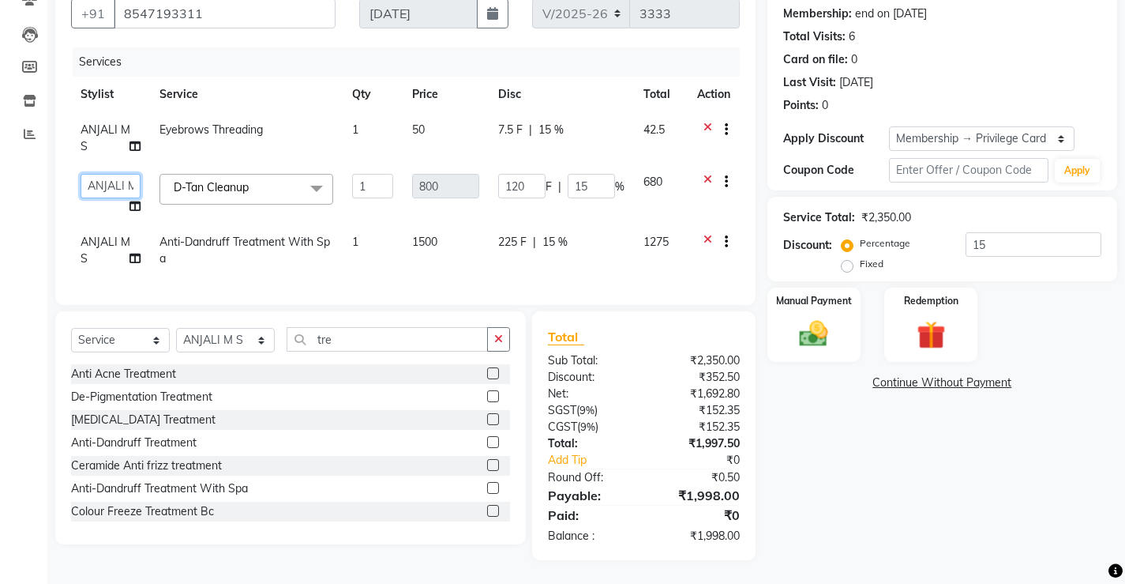
click at [108, 174] on select "ANJALI M S [PERSON_NAME] KOTTIYAM ASHTAMUDI [PERSON_NAME] [PERSON_NAME] [PERSON…" at bounding box center [111, 186] width 60 height 24
select select "67522"
click at [114, 235] on span "ANJALI M S" at bounding box center [106, 250] width 50 height 31
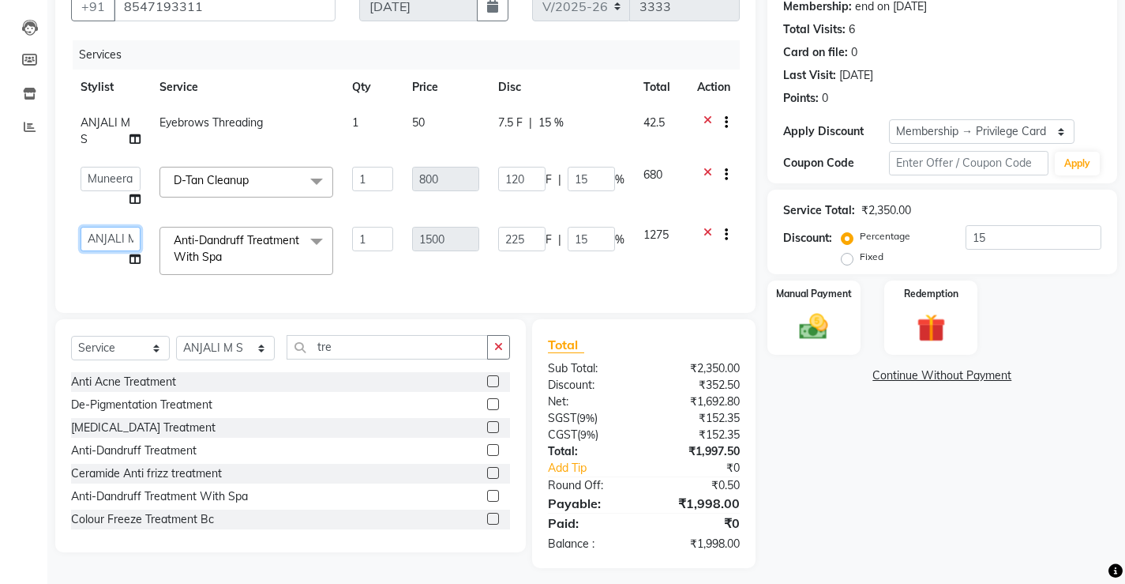
click at [105, 234] on select "ANJALI M S [PERSON_NAME] KOTTIYAM ASHTAMUDI [PERSON_NAME] [PERSON_NAME] [PERSON…" at bounding box center [111, 239] width 60 height 24
select select "67522"
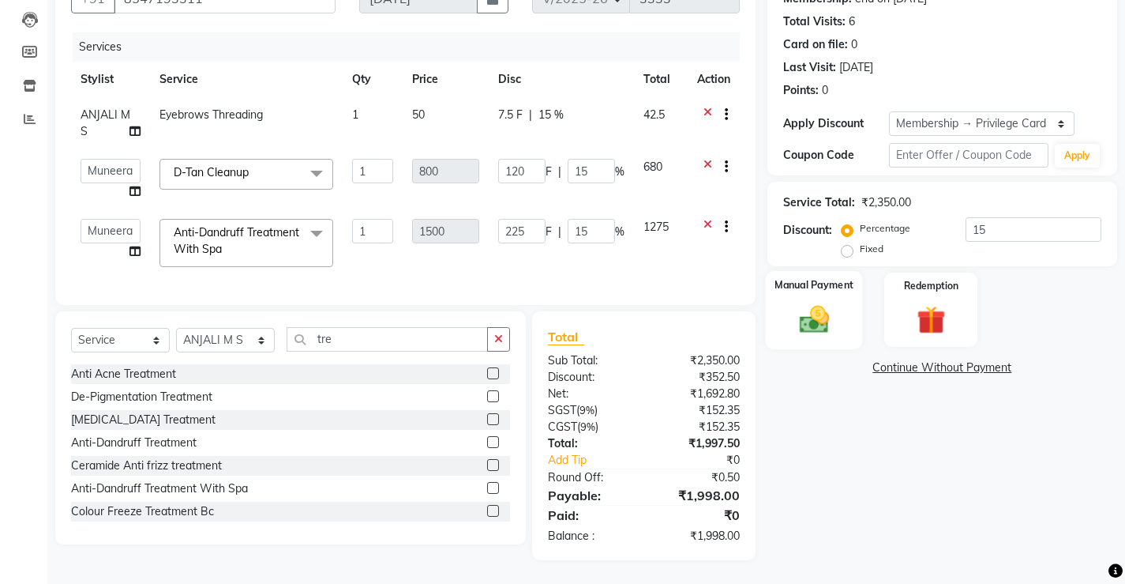
click at [805, 306] on img at bounding box center [814, 319] width 48 height 34
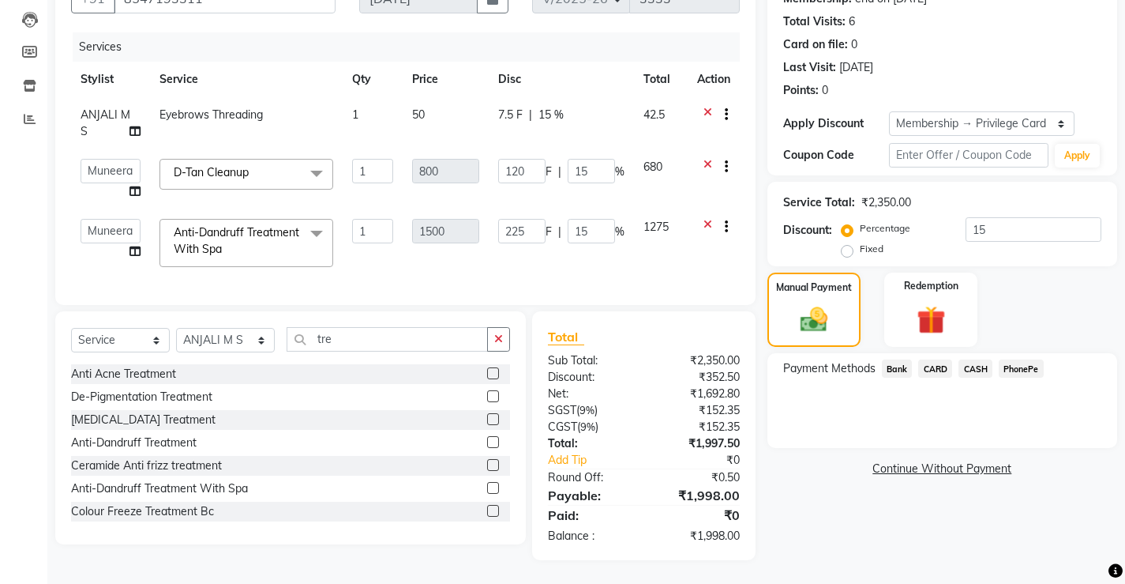
click at [1017, 359] on span "PhonePe" at bounding box center [1021, 368] width 45 height 18
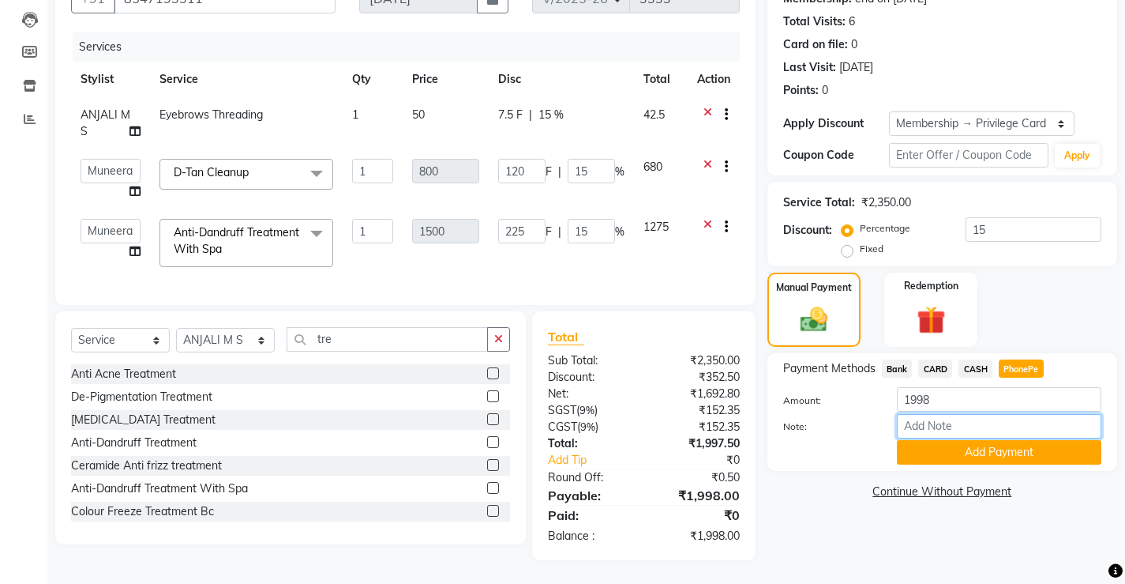
click at [993, 414] on input "Note:" at bounding box center [999, 426] width 205 height 24
type input "Sona"
click at [985, 440] on button "Add Payment" at bounding box center [999, 452] width 205 height 24
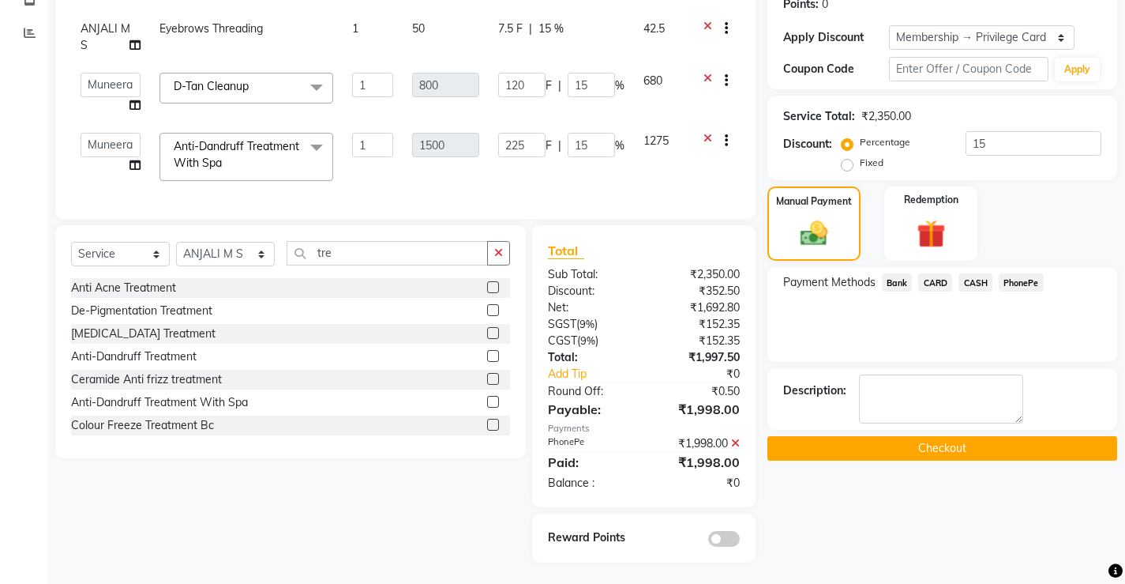
scroll to position [264, 0]
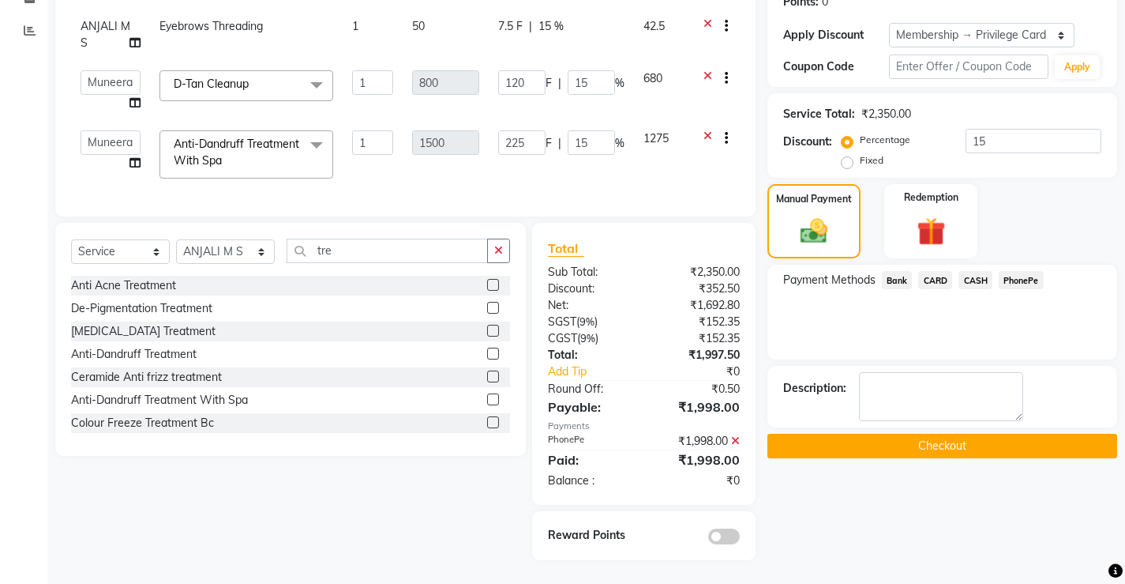
click at [971, 434] on button "Checkout" at bounding box center [943, 446] width 350 height 24
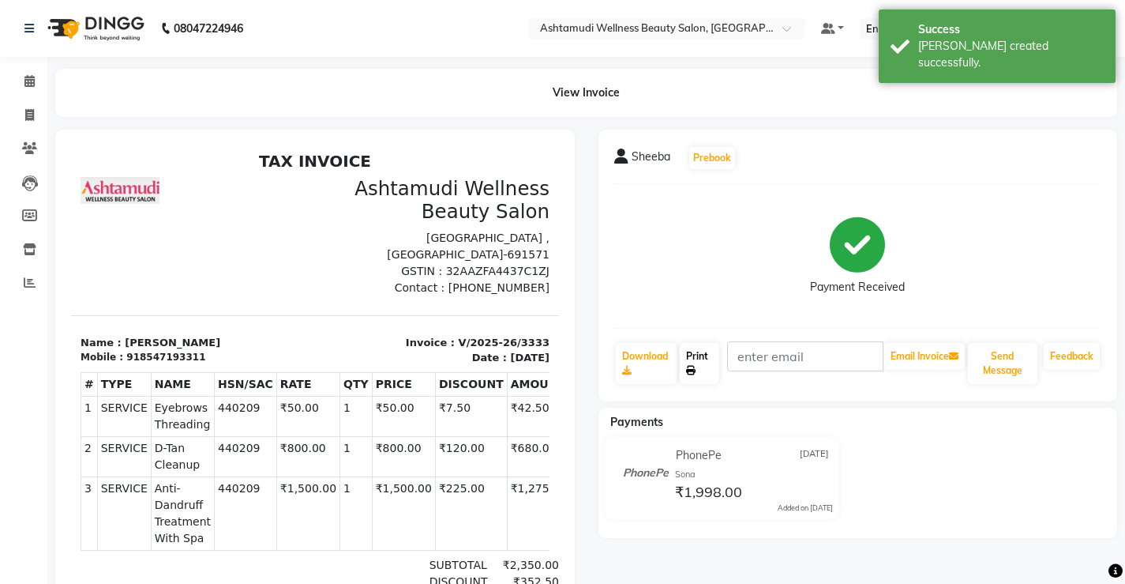
click at [704, 366] on link "Print" at bounding box center [699, 363] width 39 height 41
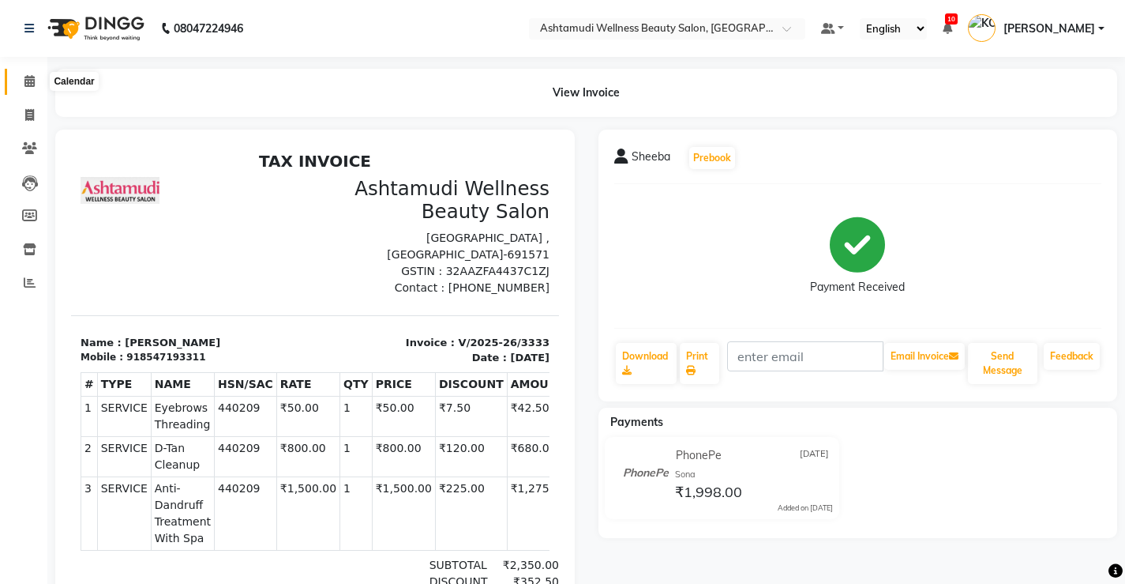
click at [32, 79] on icon at bounding box center [29, 81] width 10 height 12
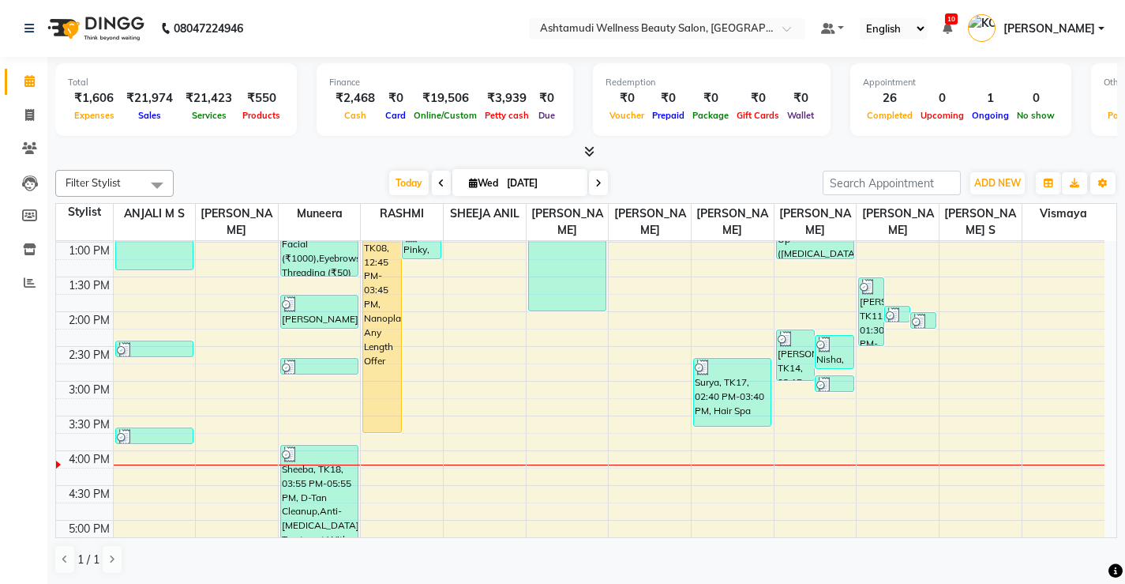
scroll to position [395, 0]
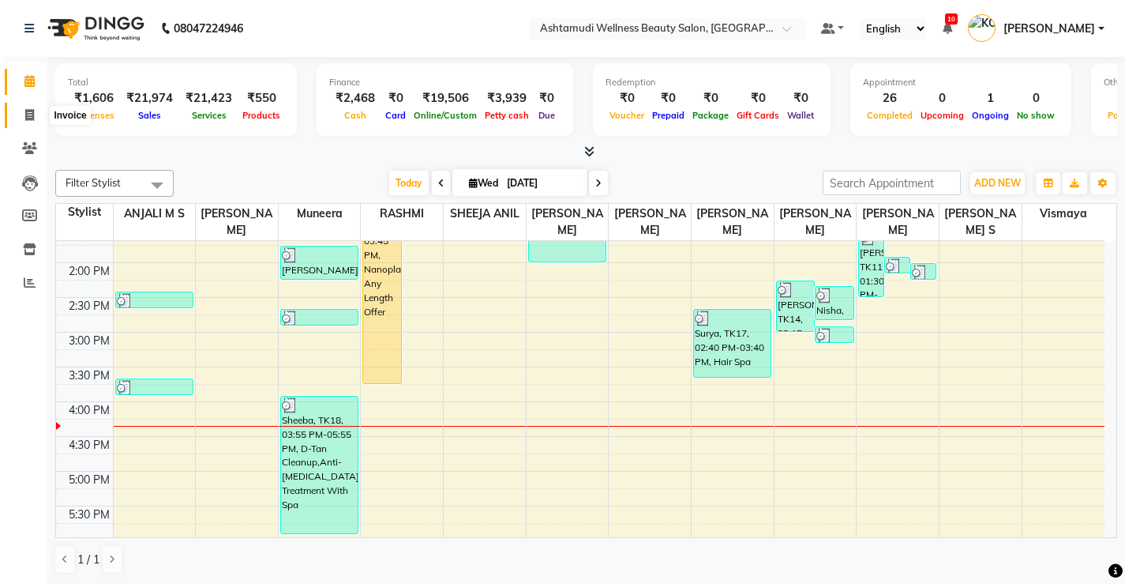
click at [25, 113] on icon at bounding box center [29, 115] width 9 height 12
select select "service"
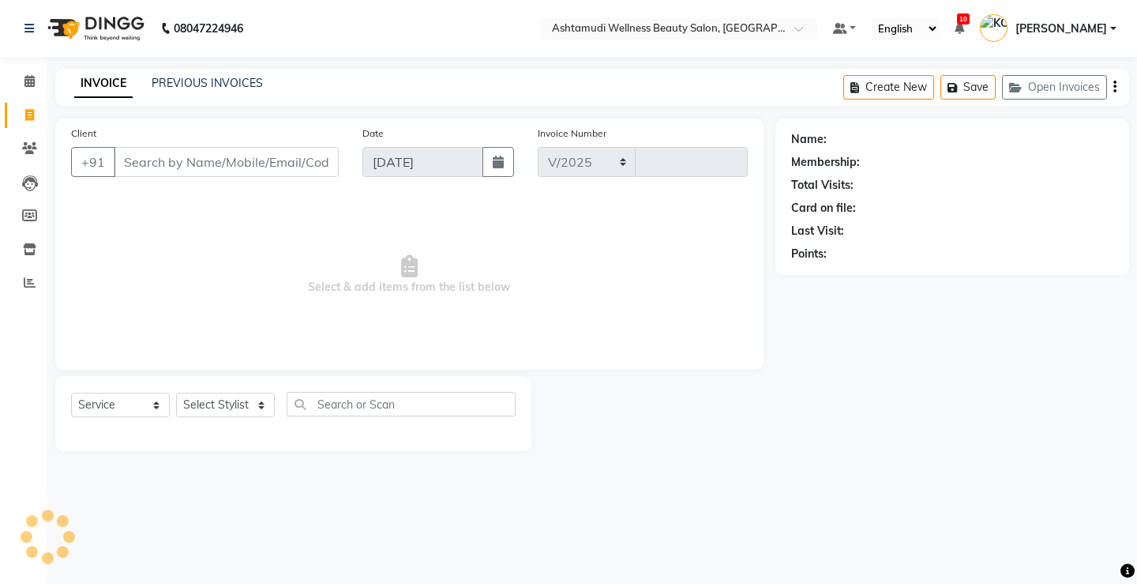
select select "4674"
type input "3334"
select select "product"
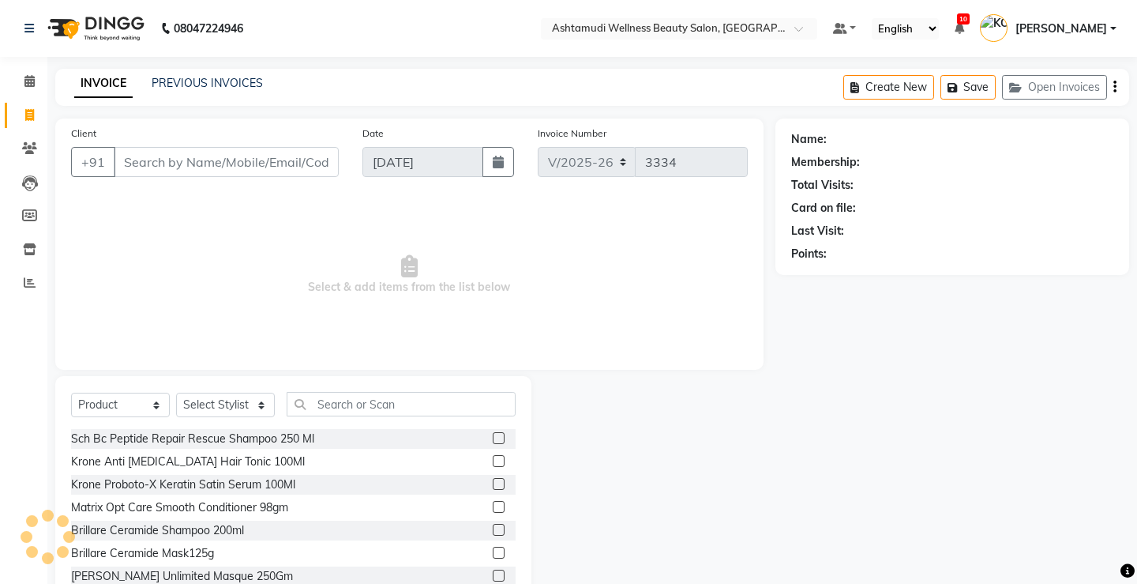
click at [279, 160] on input "Client" at bounding box center [226, 162] width 225 height 30
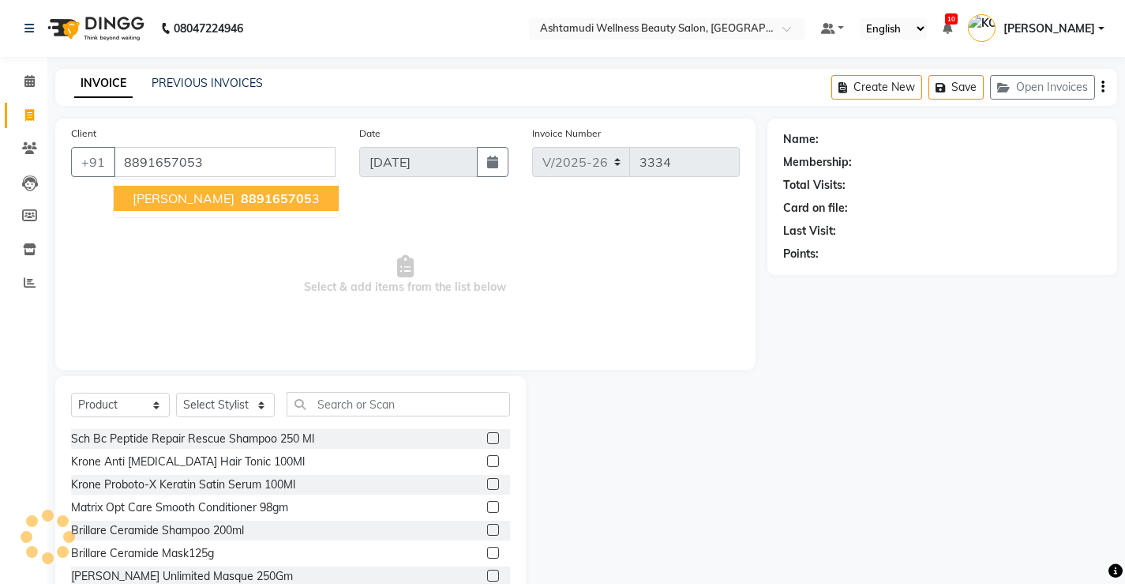
type input "8891657053"
select select "1: Object"
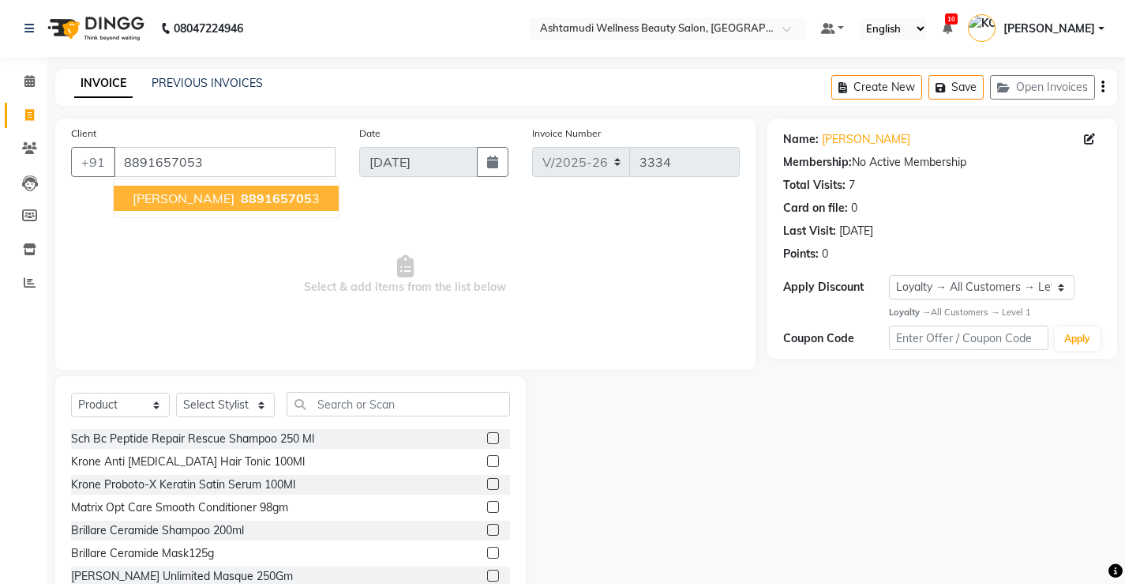
click at [241, 197] on span "889165705" at bounding box center [276, 198] width 71 height 16
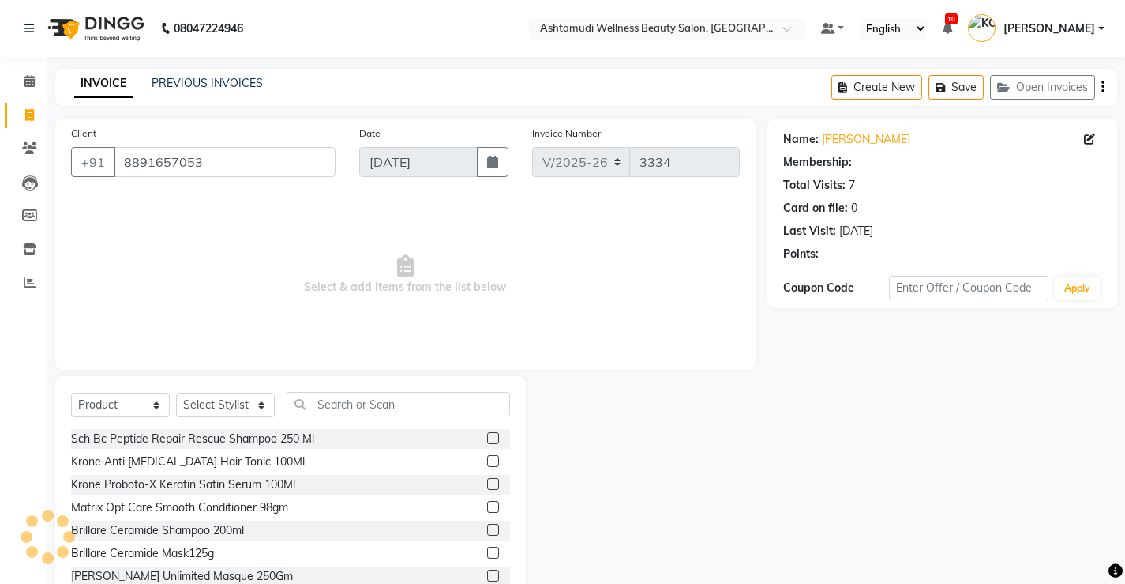
select select "1: Object"
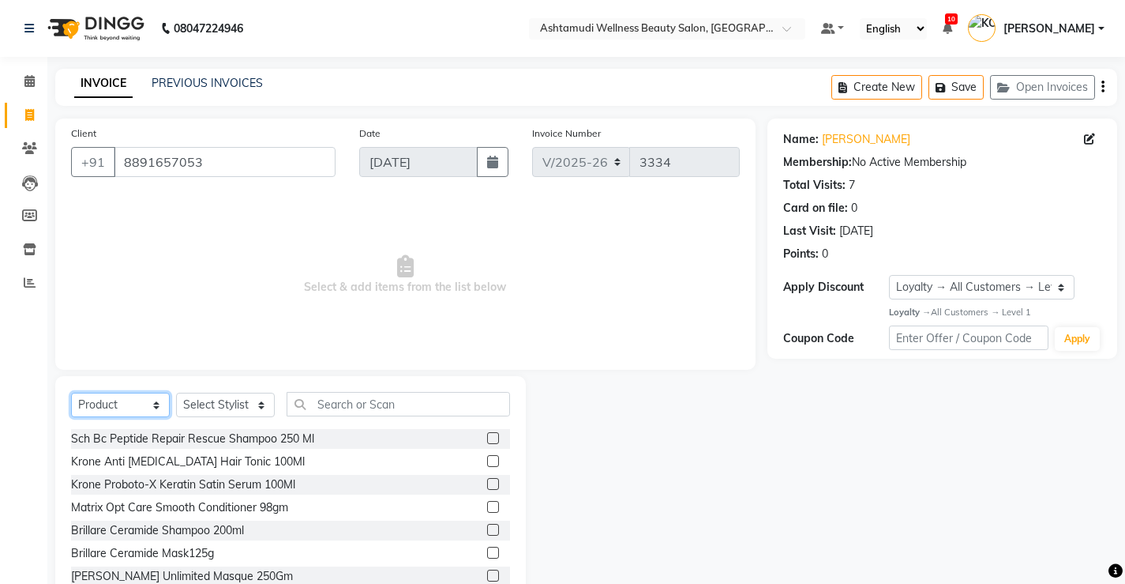
drag, startPoint x: 139, startPoint y: 401, endPoint x: 159, endPoint y: 395, distance: 20.7
click at [139, 401] on select "Select Service Product Membership Package Voucher Prepaid Gift Card" at bounding box center [120, 405] width 99 height 24
select select "service"
click at [71, 393] on select "Select Service Product Membership Package Voucher Prepaid Gift Card" at bounding box center [120, 405] width 99 height 24
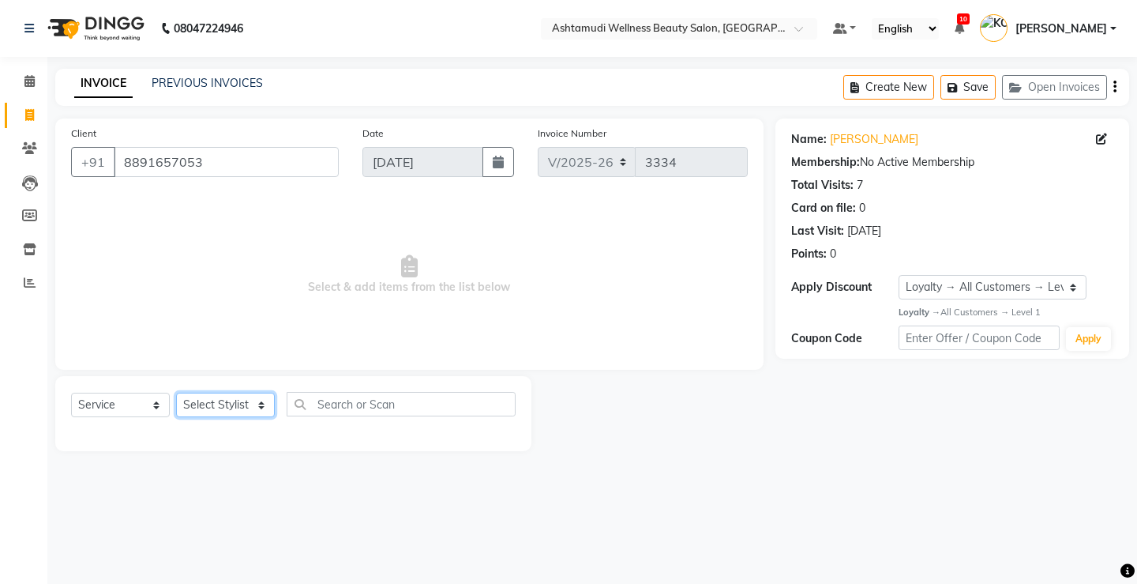
click at [235, 405] on select "Select Stylist ANJALI M S [PERSON_NAME] KOTTIYAM ASHTAMUDI [PERSON_NAME] [PERSO…" at bounding box center [225, 405] width 99 height 24
select select "27472"
click at [176, 393] on select "Select Stylist ANJALI M S [PERSON_NAME] KOTTIYAM ASHTAMUDI [PERSON_NAME] [PERSO…" at bounding box center [225, 405] width 99 height 24
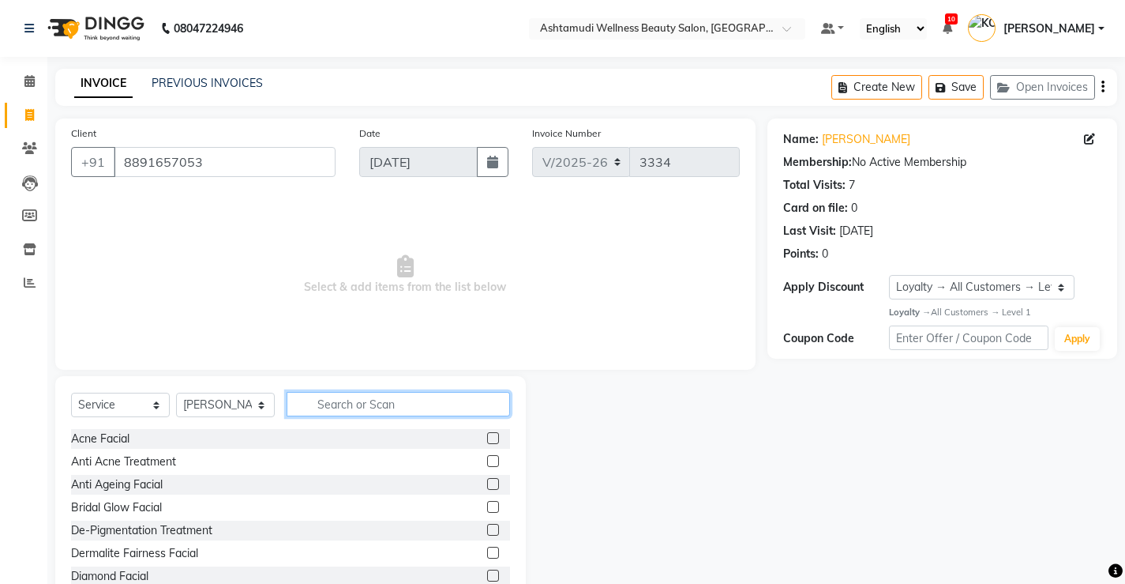
click at [409, 407] on input "text" at bounding box center [399, 404] width 224 height 24
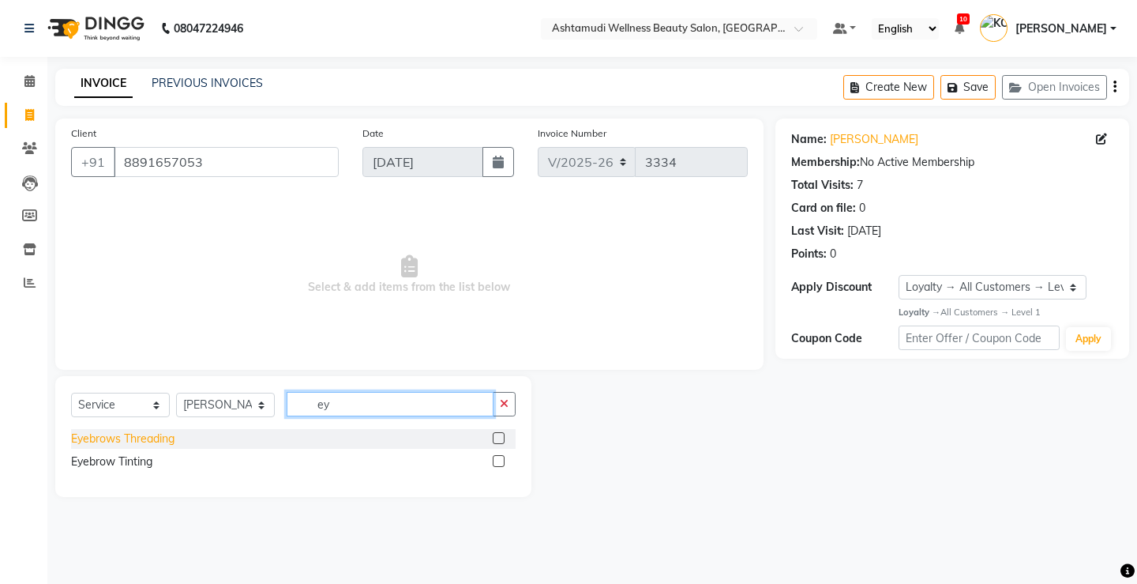
type input "ey"
click at [159, 437] on div "Eyebrows Threading" at bounding box center [122, 438] width 103 height 17
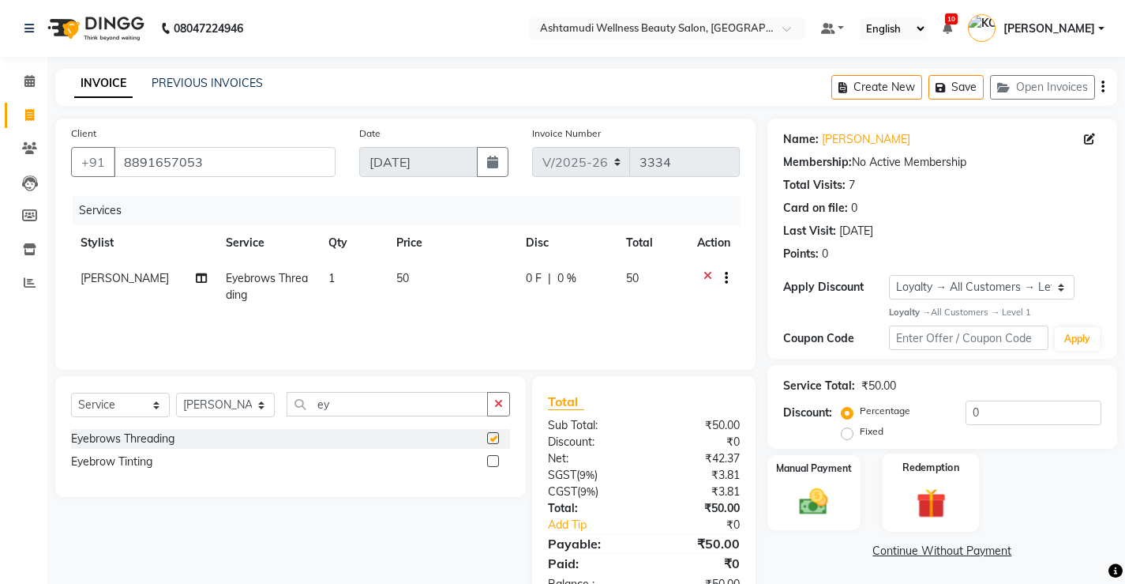
checkbox input "false"
click at [815, 498] on img at bounding box center [814, 502] width 48 height 34
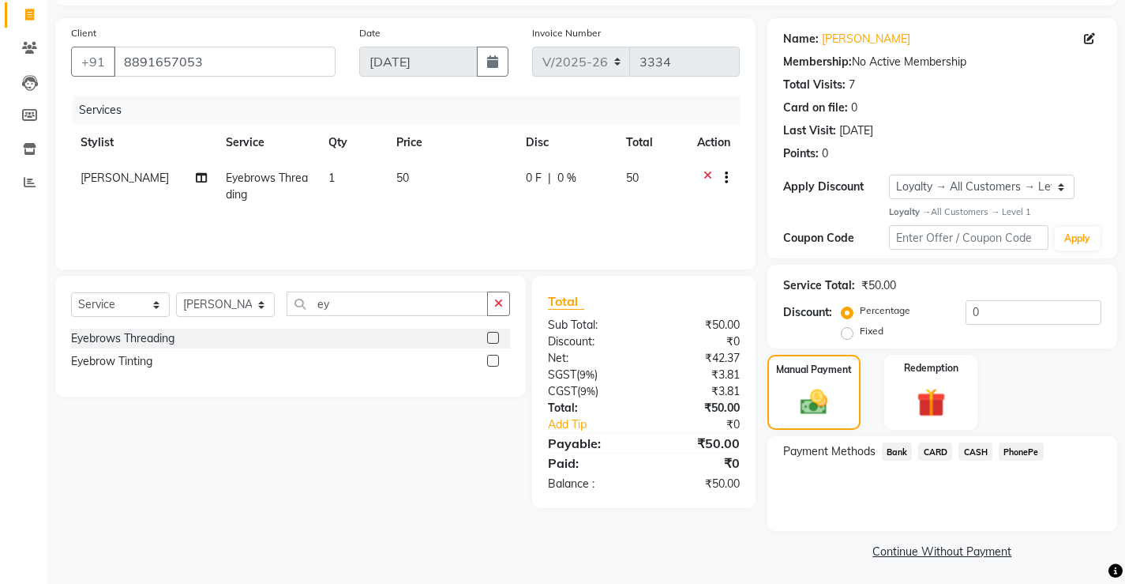
scroll to position [103, 0]
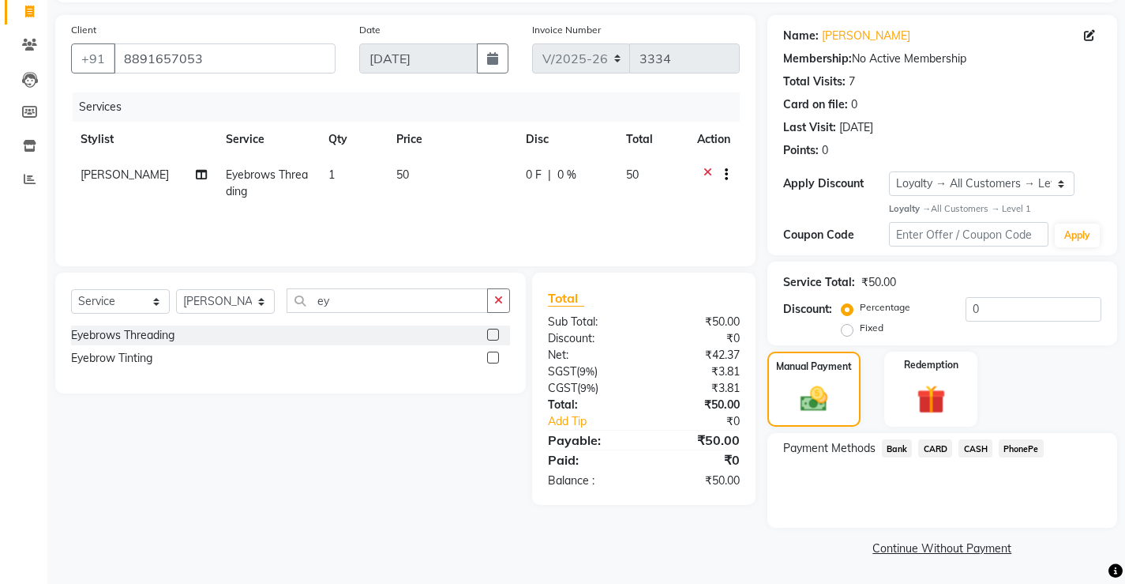
click at [1023, 446] on span "PhonePe" at bounding box center [1021, 448] width 45 height 18
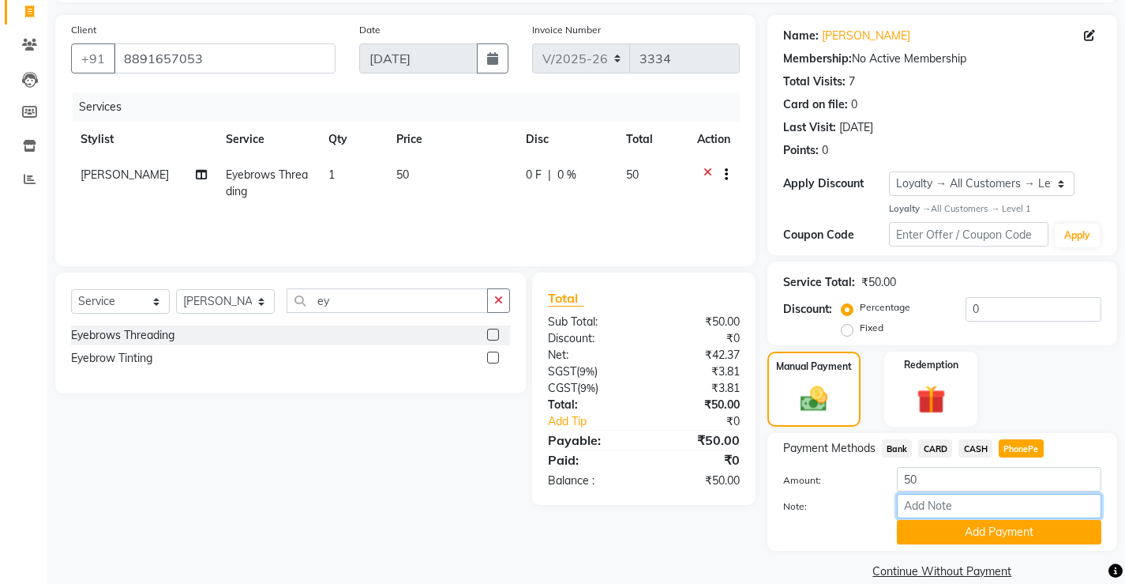
click at [964, 505] on input "Note:" at bounding box center [999, 506] width 205 height 24
type input "[PERSON_NAME]"
click at [999, 534] on button "Add Payment" at bounding box center [999, 532] width 205 height 24
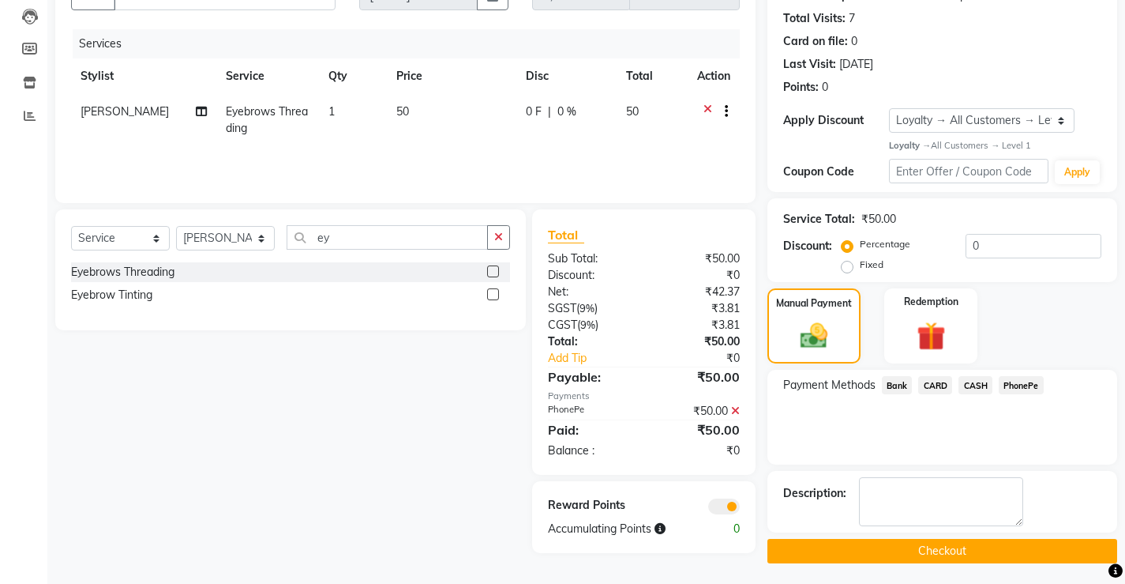
scroll to position [170, 0]
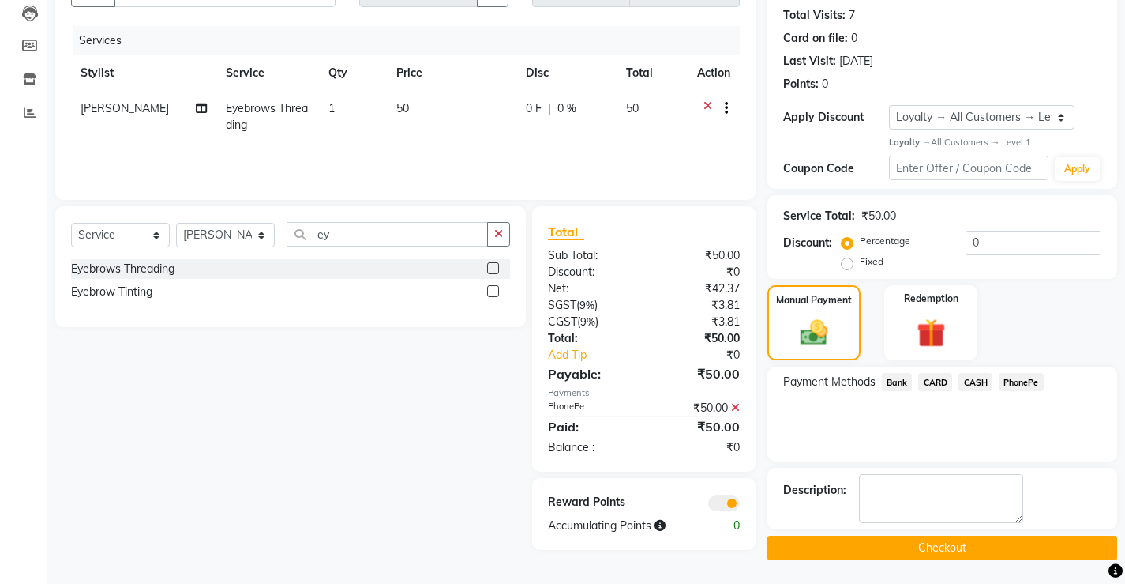
click at [956, 549] on button "Checkout" at bounding box center [943, 547] width 350 height 24
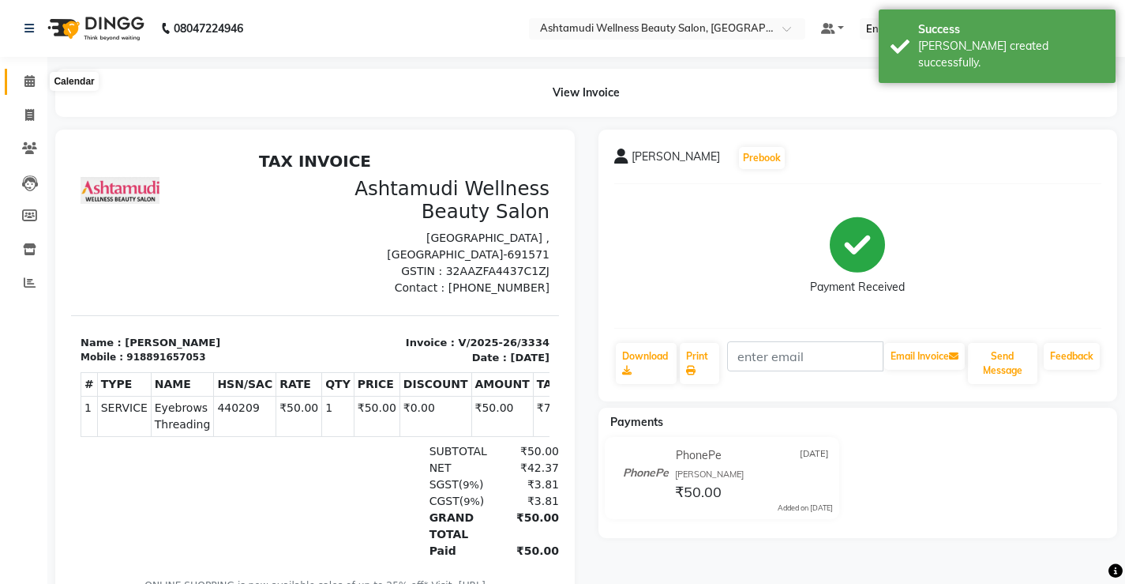
click at [29, 76] on icon at bounding box center [29, 81] width 10 height 12
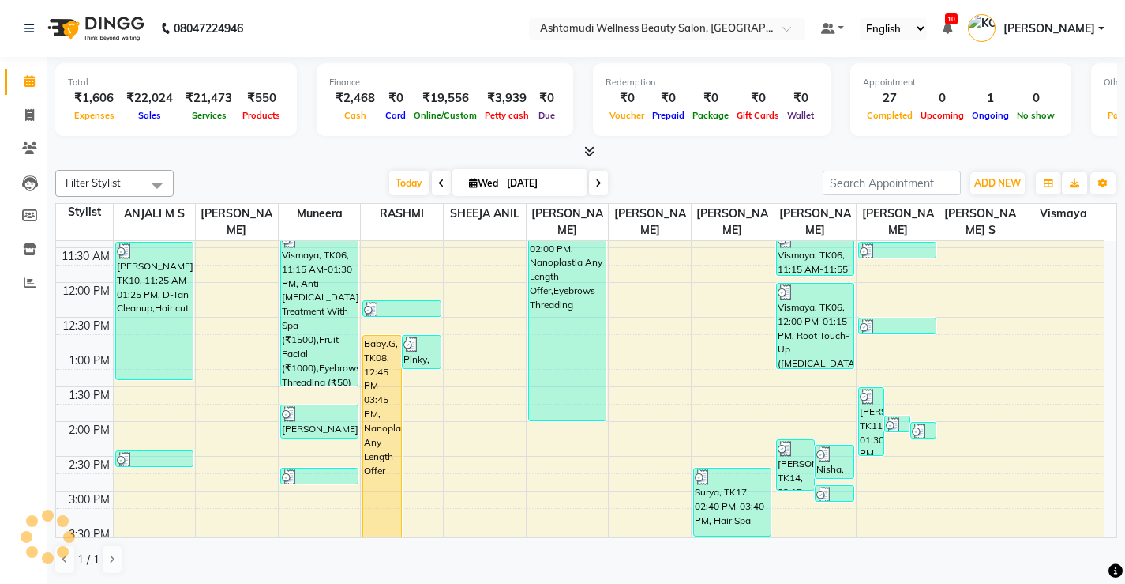
scroll to position [237, 0]
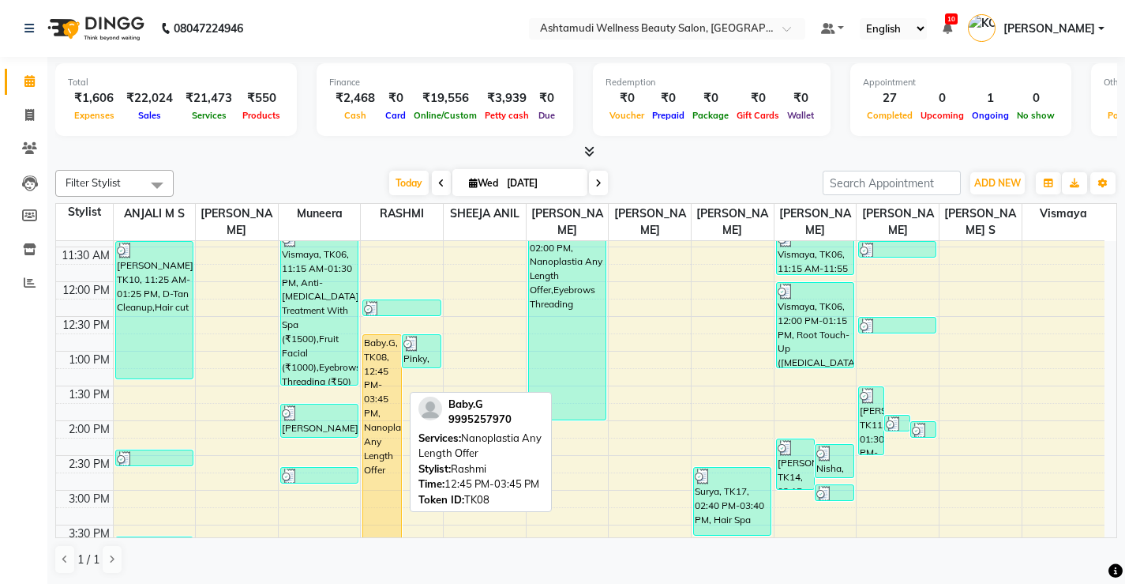
click at [385, 389] on div "Baby.G, TK08, 12:45 PM-03:45 PM, Nanoplastia Any Length Offer" at bounding box center [382, 438] width 38 height 206
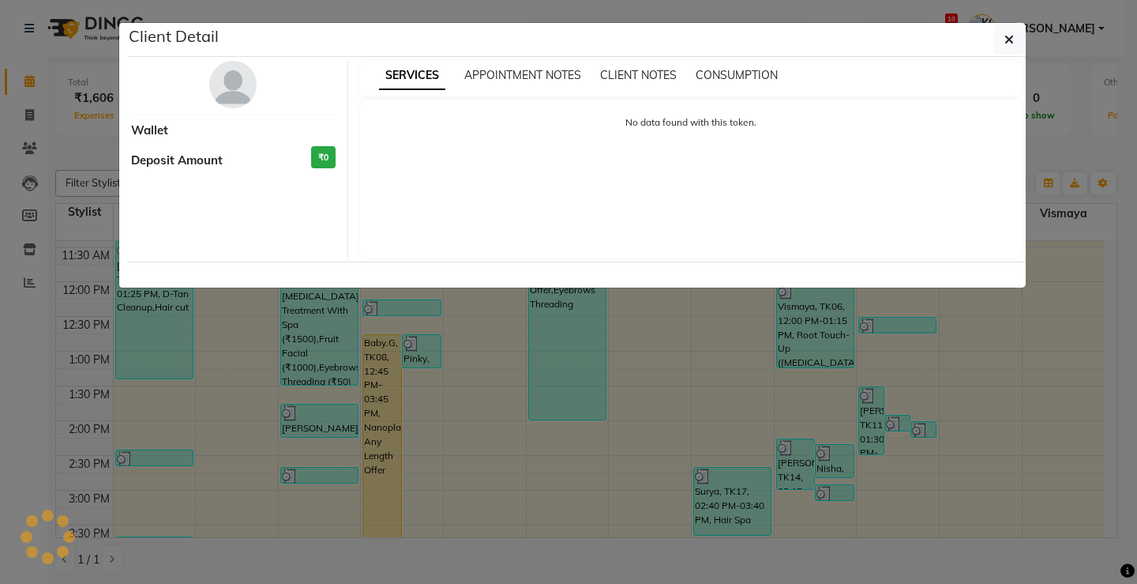
select select "1"
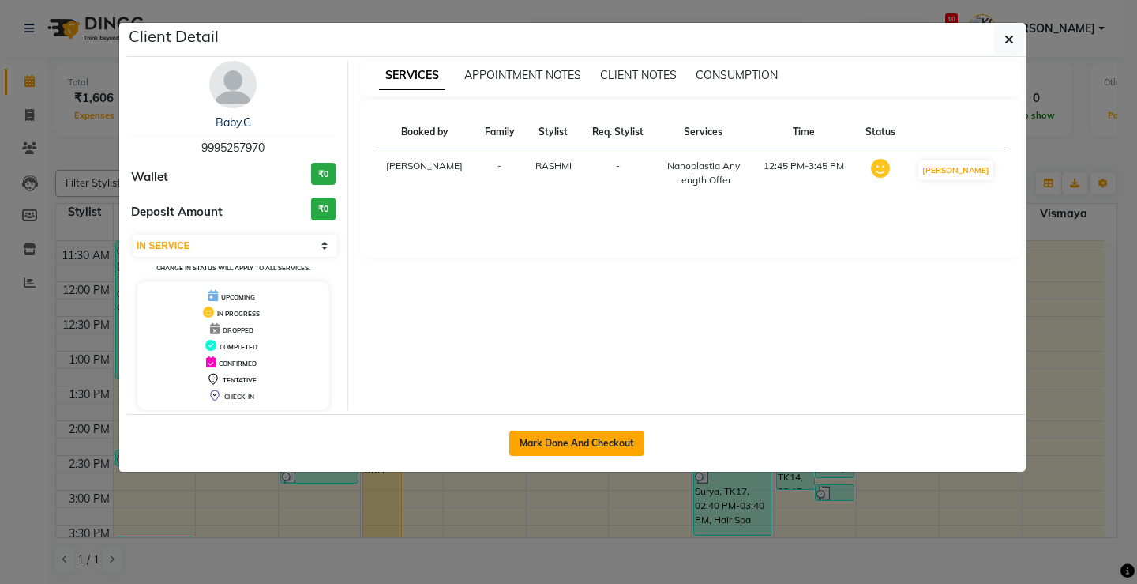
click at [597, 440] on button "Mark Done And Checkout" at bounding box center [576, 442] width 135 height 25
select select "service"
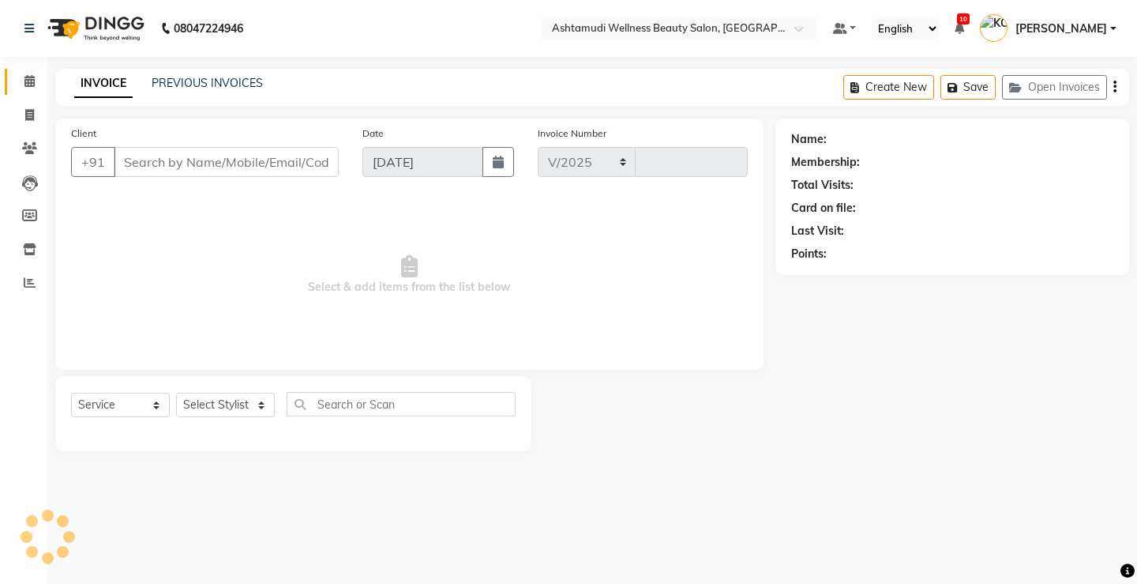
select select "4674"
type input "3335"
select select "product"
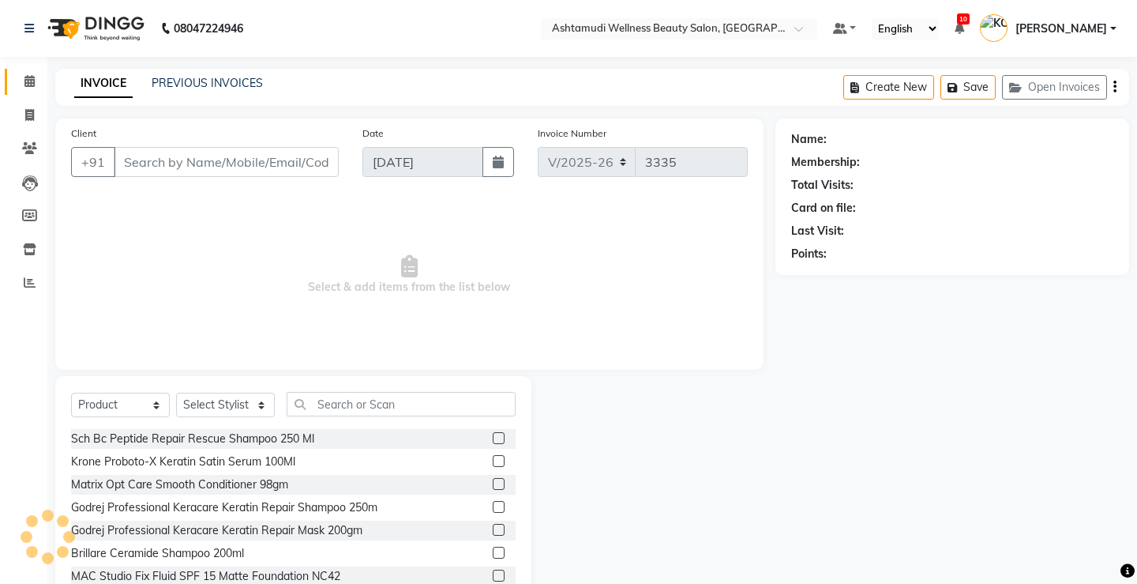
type input "9995257970"
select select "27469"
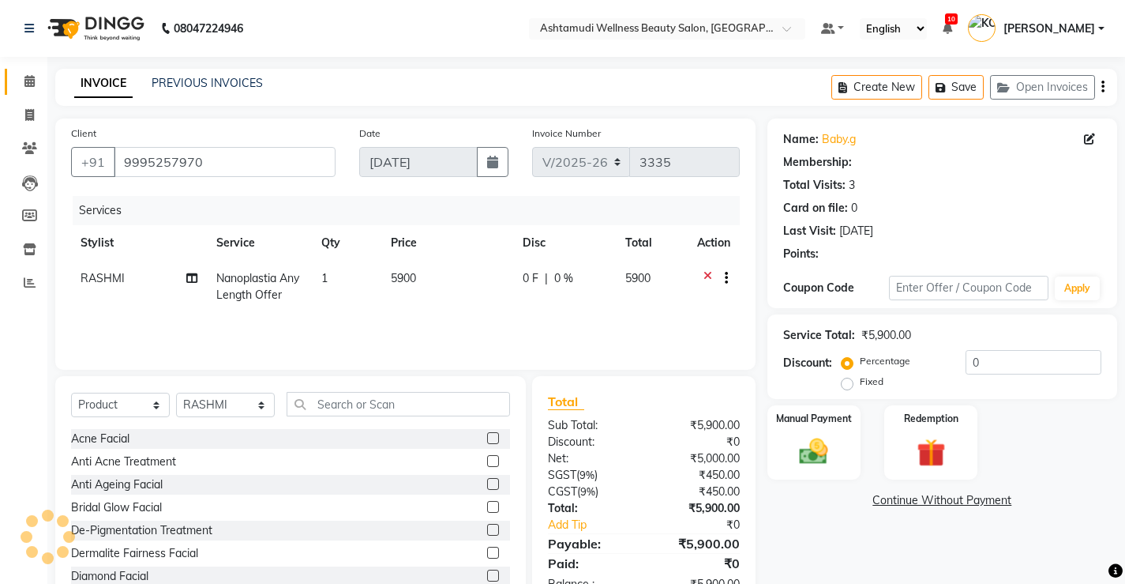
select select "2: Object"
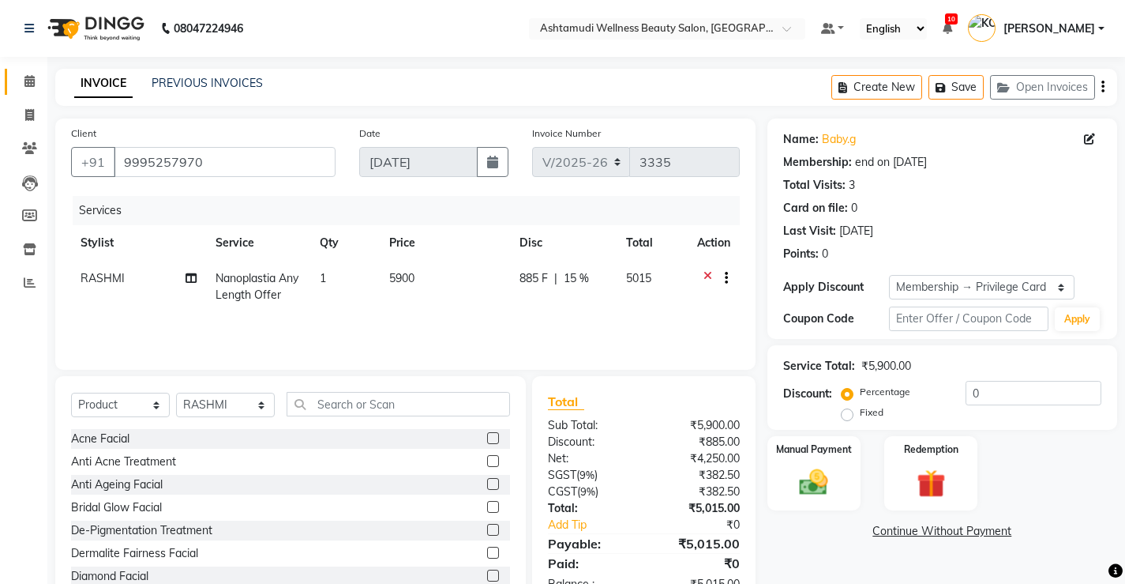
type input "15"
click at [705, 280] on icon at bounding box center [708, 280] width 9 height 20
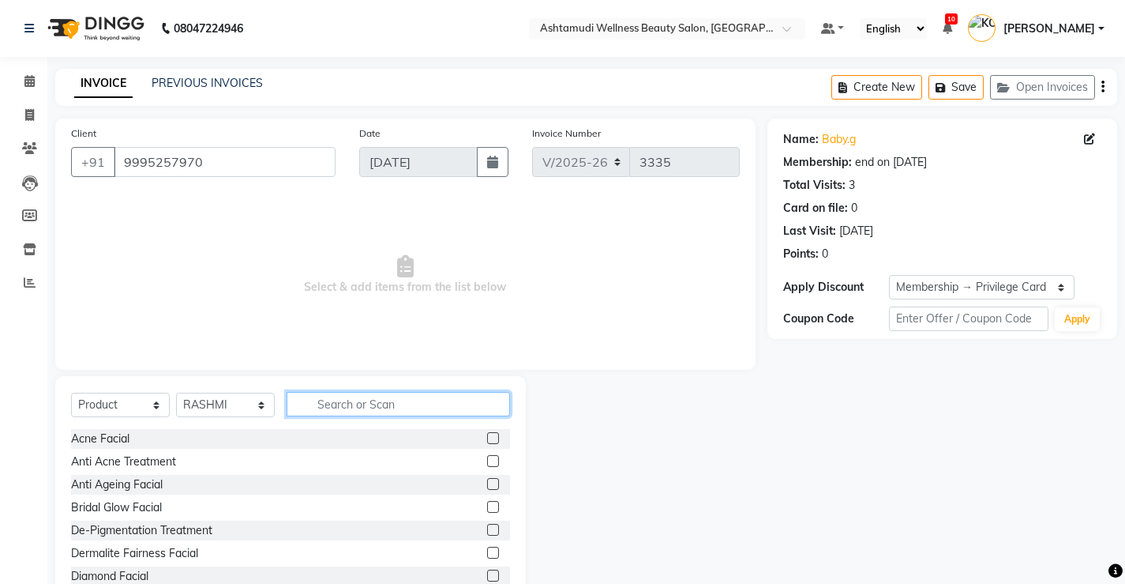
click at [449, 400] on input "text" at bounding box center [399, 404] width 224 height 24
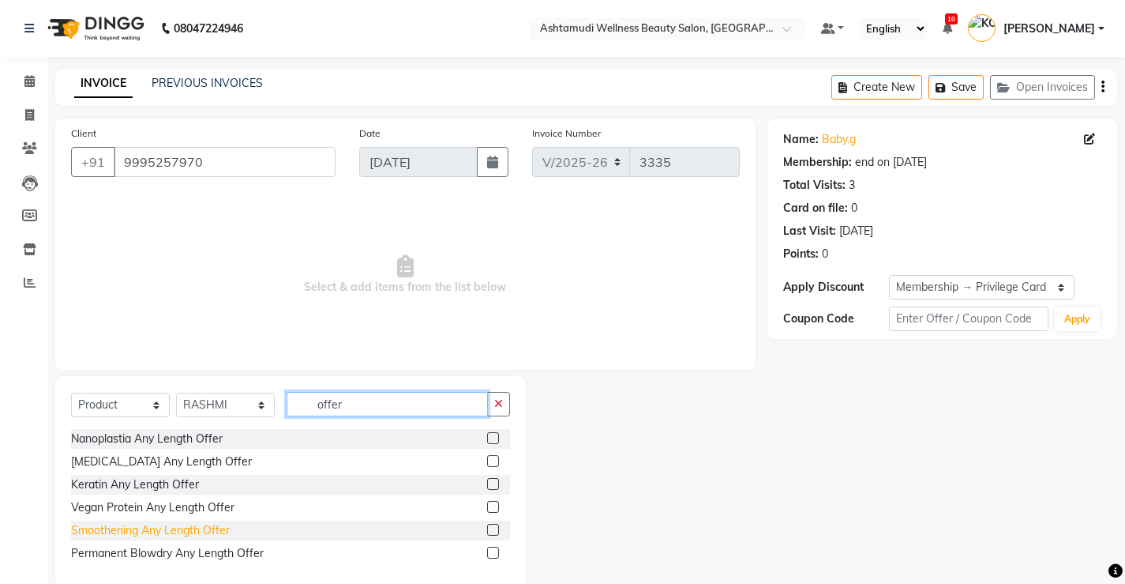
type input "offer"
click at [216, 524] on div "Smoothening Any Length Offer" at bounding box center [150, 530] width 159 height 17
click at [220, 527] on div "Smoothening Any Length Offer" at bounding box center [150, 530] width 159 height 17
click at [208, 530] on div "Smoothening Any Length Offer" at bounding box center [150, 530] width 159 height 17
checkbox input "false"
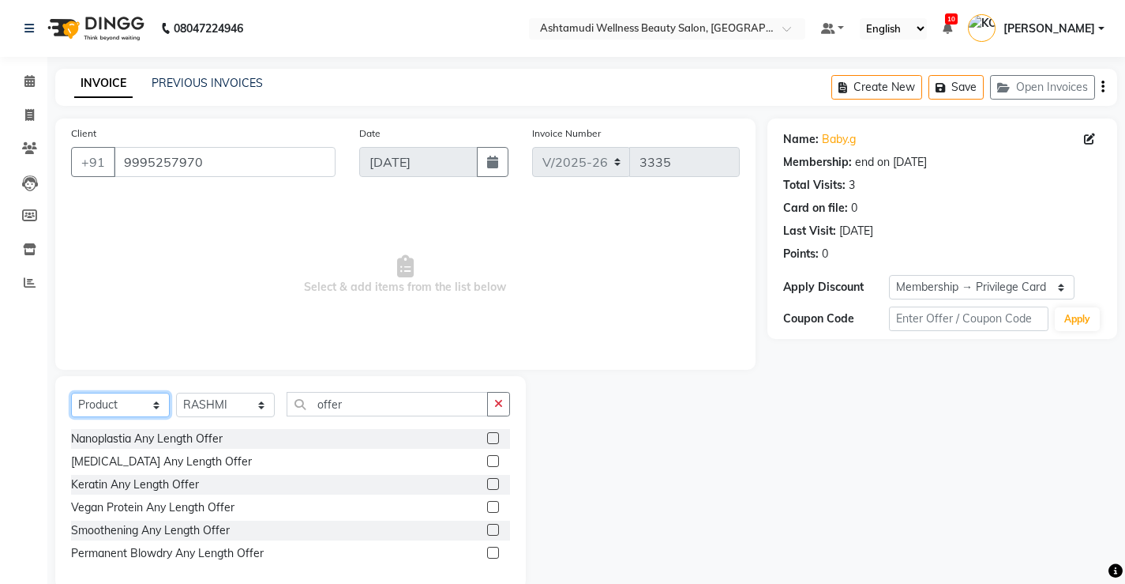
click at [129, 406] on select "Select Service Product Membership Package Voucher Prepaid Gift Card" at bounding box center [120, 405] width 99 height 24
select select "service"
click at [71, 393] on select "Select Service Product Membership Package Voucher Prepaid Gift Card" at bounding box center [120, 405] width 99 height 24
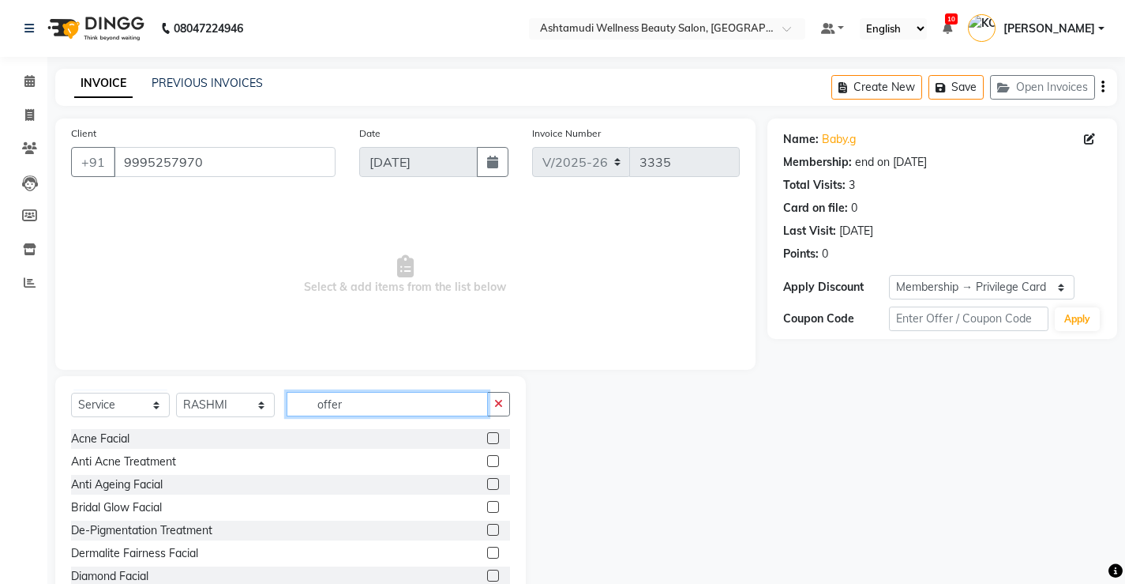
click at [350, 404] on input "offer" at bounding box center [387, 404] width 201 height 24
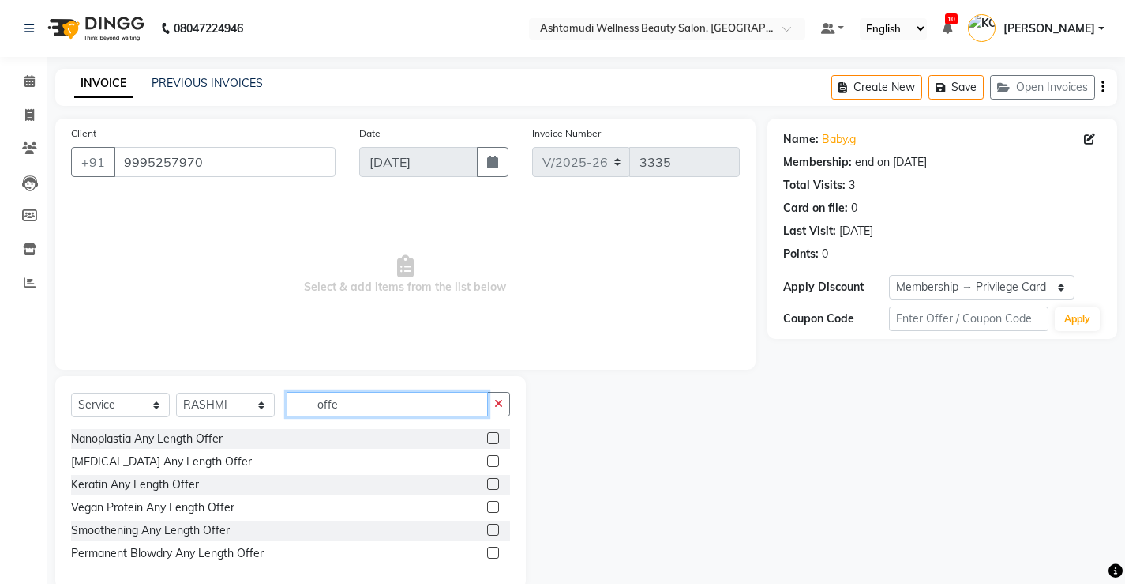
type input "offer"
click at [217, 533] on div "Smoothening Any Length Offer" at bounding box center [150, 530] width 159 height 17
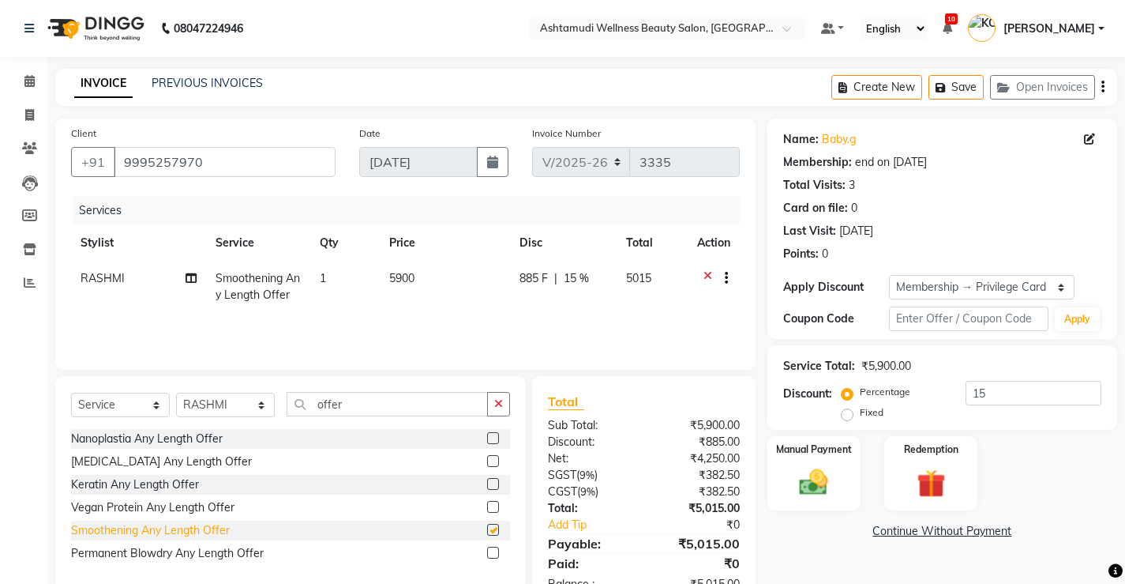
checkbox input "false"
click at [1001, 393] on input "15" at bounding box center [1034, 393] width 136 height 24
type input "1"
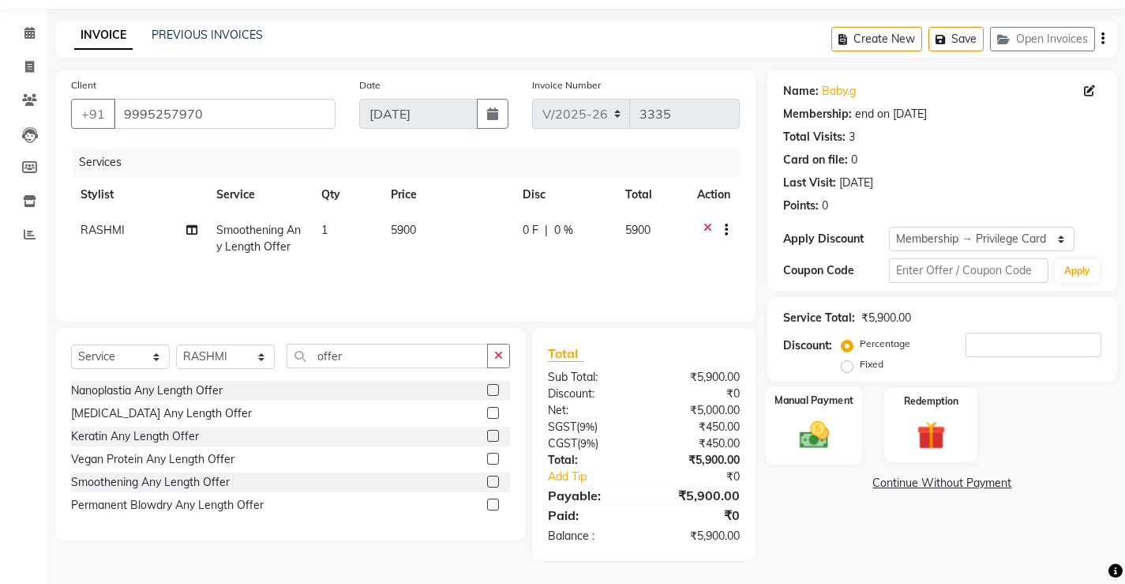
click at [813, 439] on img at bounding box center [814, 434] width 48 height 34
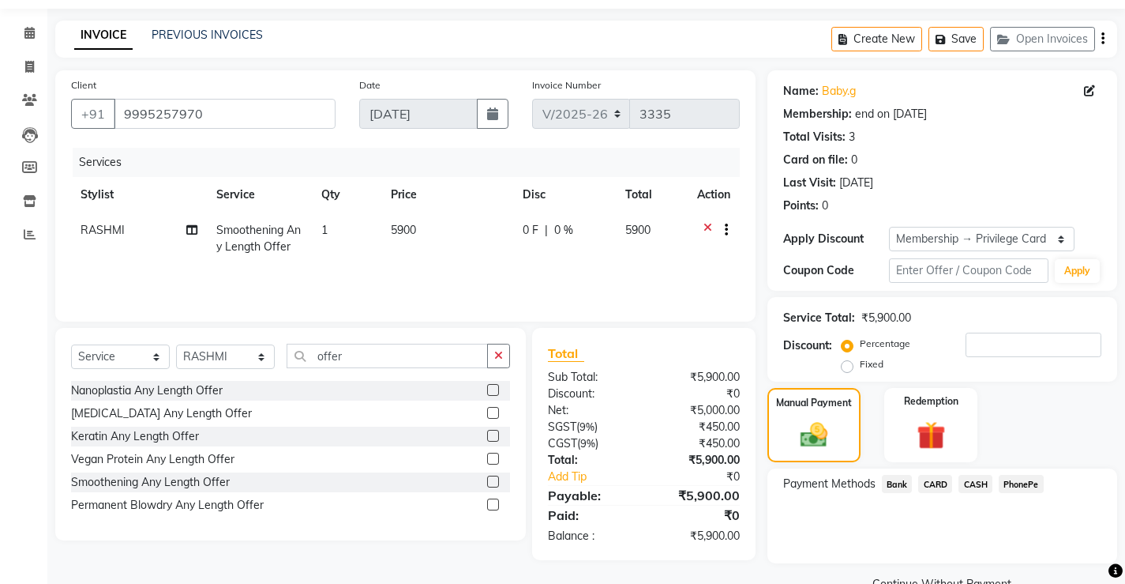
click at [1030, 486] on span "PhonePe" at bounding box center [1021, 484] width 45 height 18
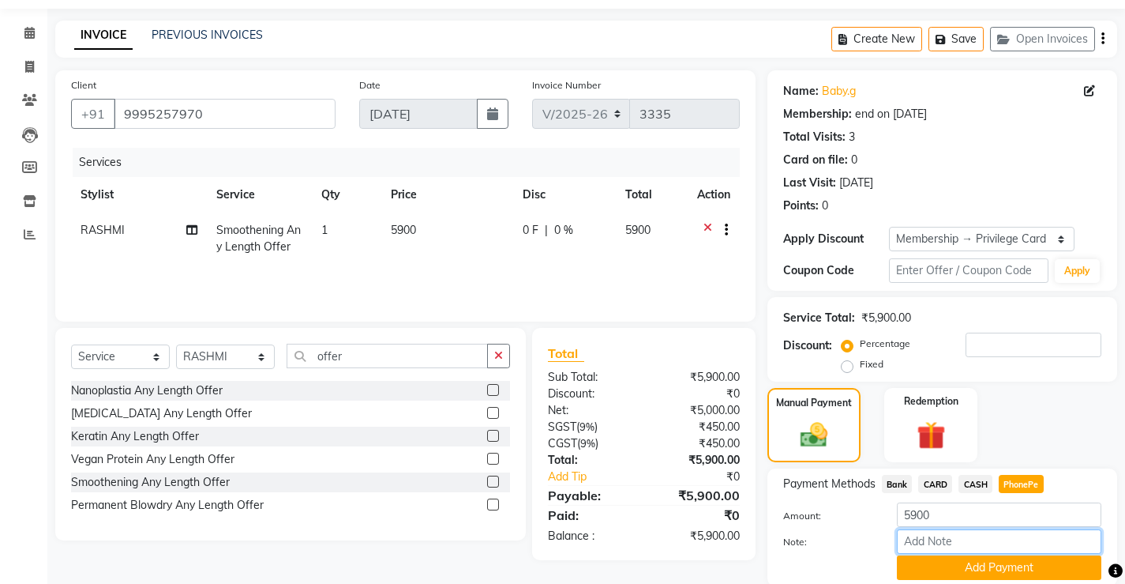
click at [982, 545] on input "Note:" at bounding box center [999, 541] width 205 height 24
type input "[PERSON_NAME]"
click at [1008, 569] on button "Add Payment" at bounding box center [999, 567] width 205 height 24
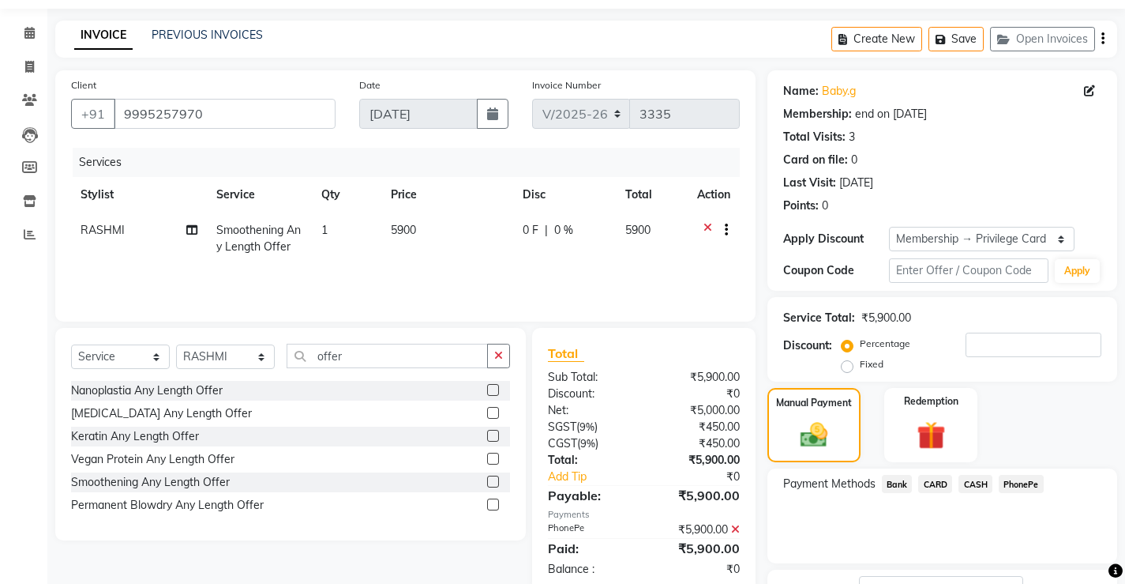
scroll to position [127, 0]
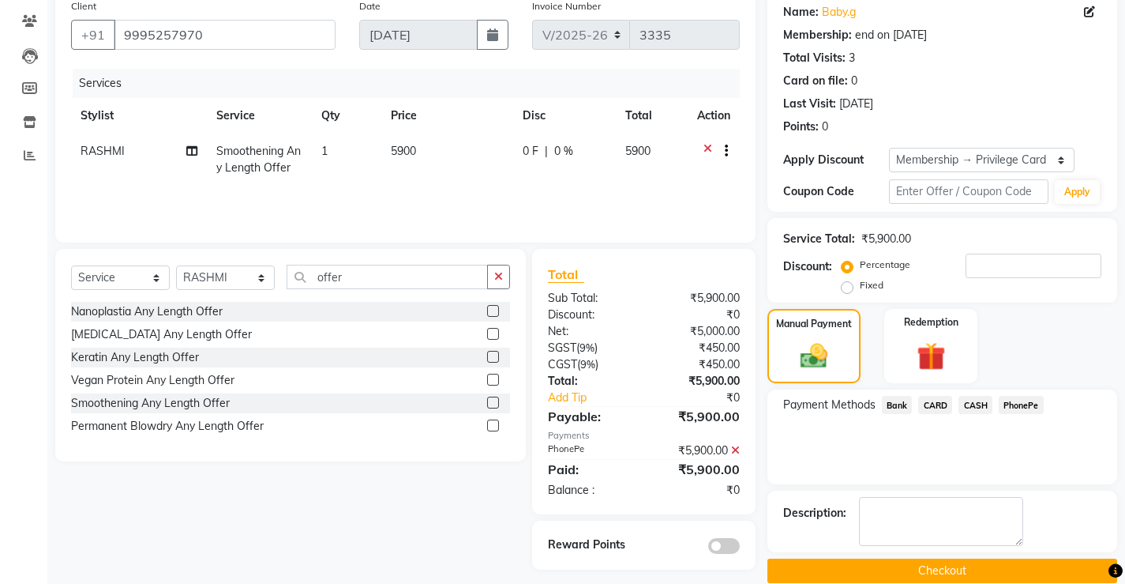
click at [944, 572] on button "Checkout" at bounding box center [943, 570] width 350 height 24
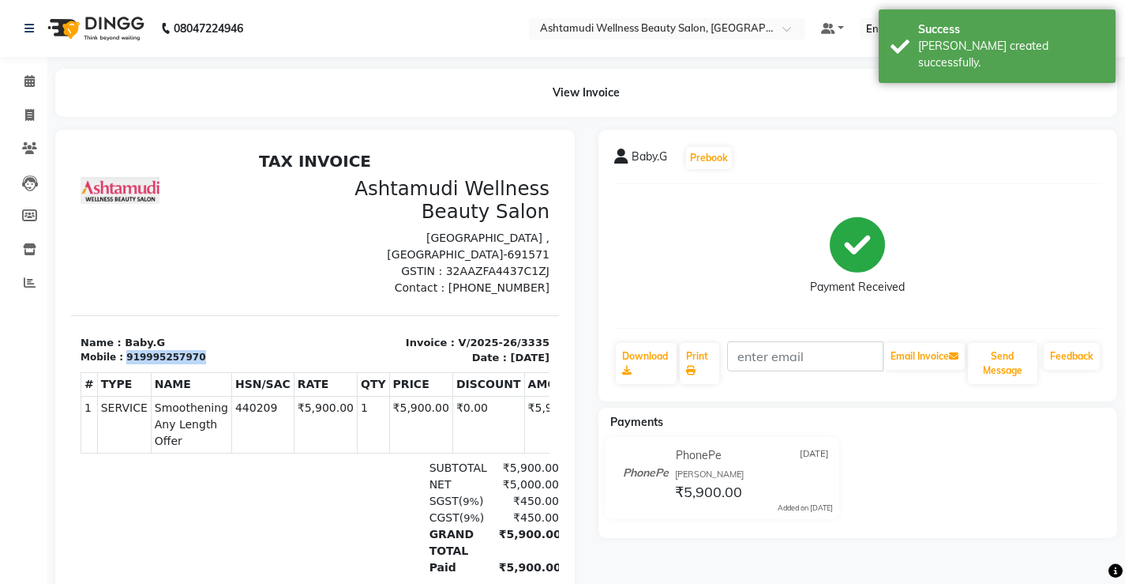
drag, startPoint x: 192, startPoint y: 355, endPoint x: 122, endPoint y: 355, distance: 70.3
click at [122, 355] on div "Mobile : 919995257970" at bounding box center [193, 357] width 225 height 14
copy div "919995257970"
click at [34, 115] on icon at bounding box center [29, 115] width 9 height 12
select select "service"
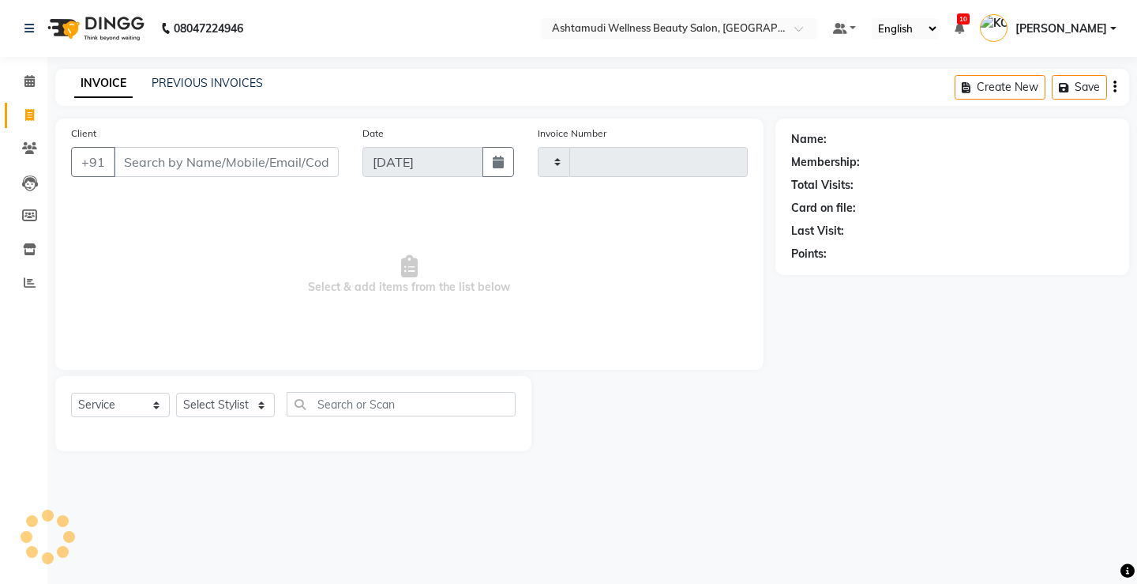
type input "3336"
select select "4674"
select select "product"
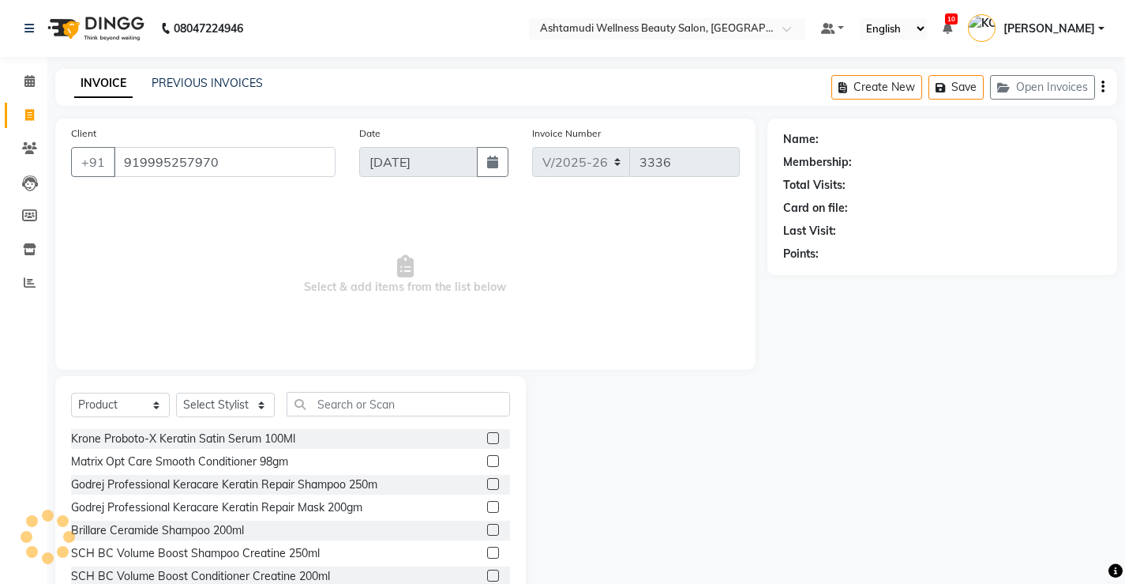
type input "919995257970"
select select "2: Object"
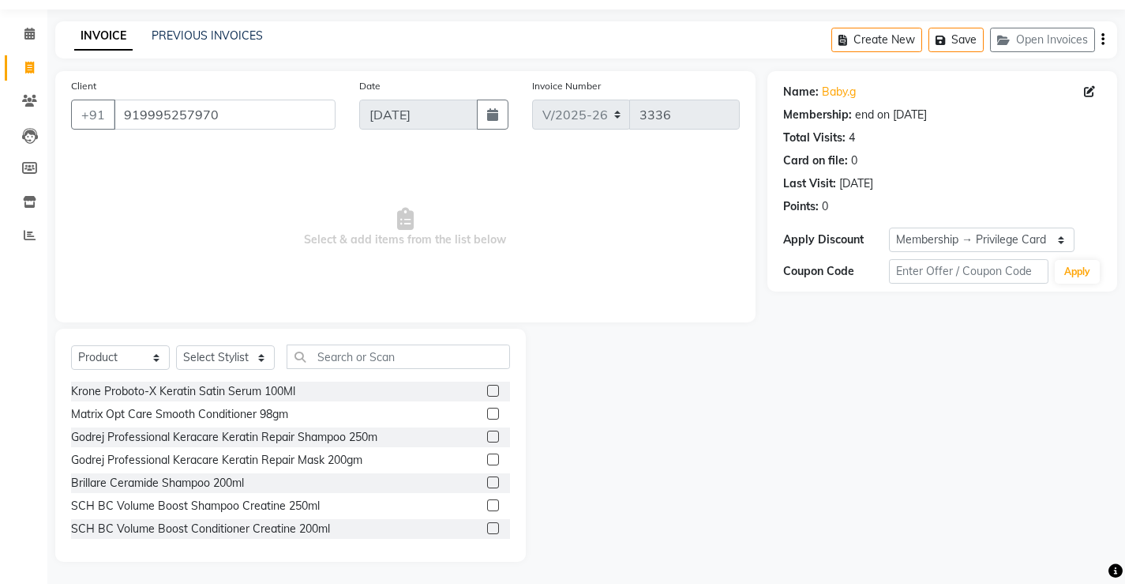
scroll to position [49, 0]
click at [138, 351] on select "Select Service Product Membership Package Voucher Prepaid Gift Card" at bounding box center [120, 356] width 99 height 24
select select "service"
click at [71, 368] on select "Select Service Product Membership Package Voucher Prepaid Gift Card" at bounding box center [120, 356] width 99 height 24
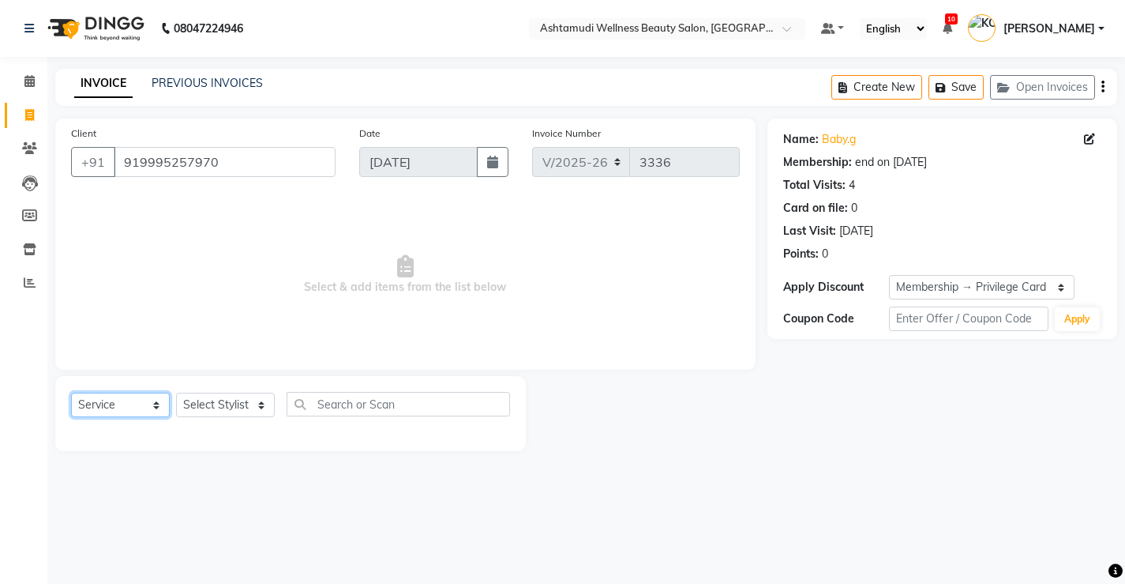
scroll to position [0, 0]
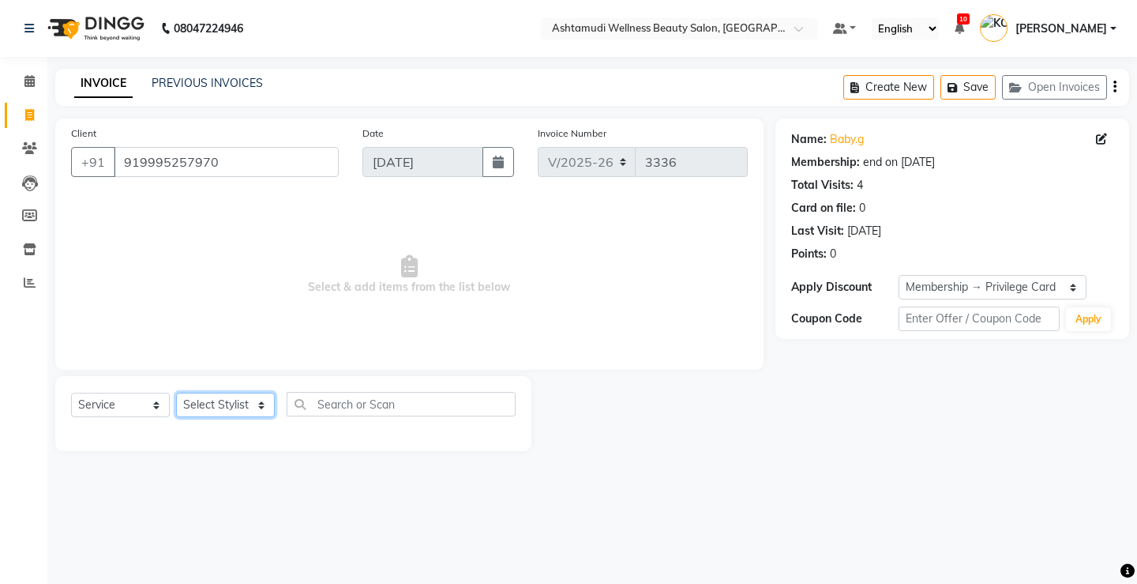
click at [208, 403] on select "Select Stylist ANJALI M S [PERSON_NAME] KOTTIYAM ASHTAMUDI [PERSON_NAME] [PERSO…" at bounding box center [225, 405] width 99 height 24
select select "27469"
click at [176, 393] on select "Select Stylist ANJALI M S [PERSON_NAME] KOTTIYAM ASHTAMUDI [PERSON_NAME] [PERSO…" at bounding box center [225, 405] width 99 height 24
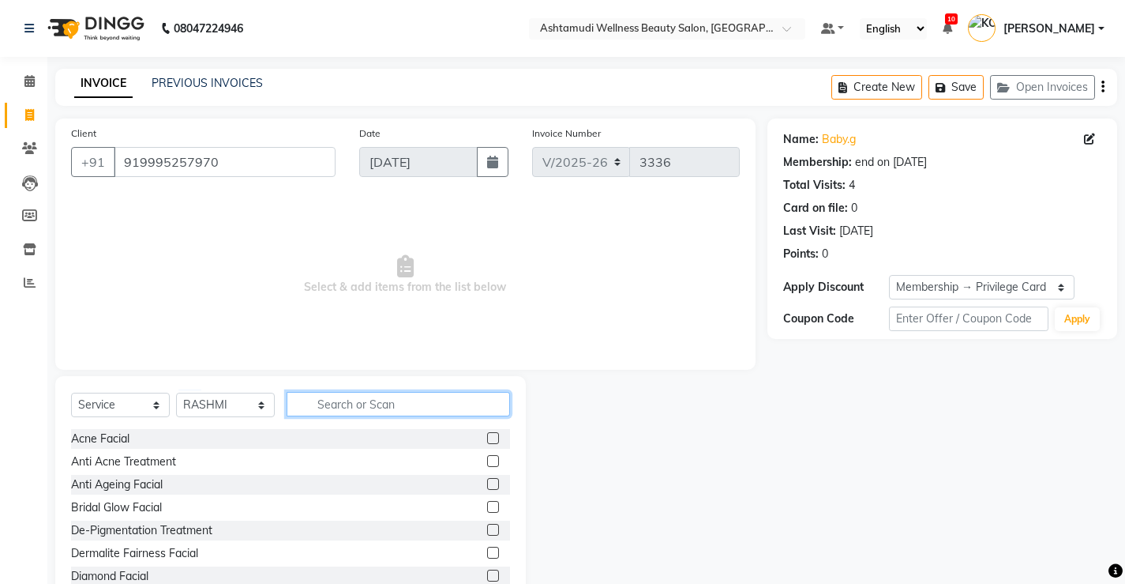
click at [406, 411] on input "text" at bounding box center [399, 404] width 224 height 24
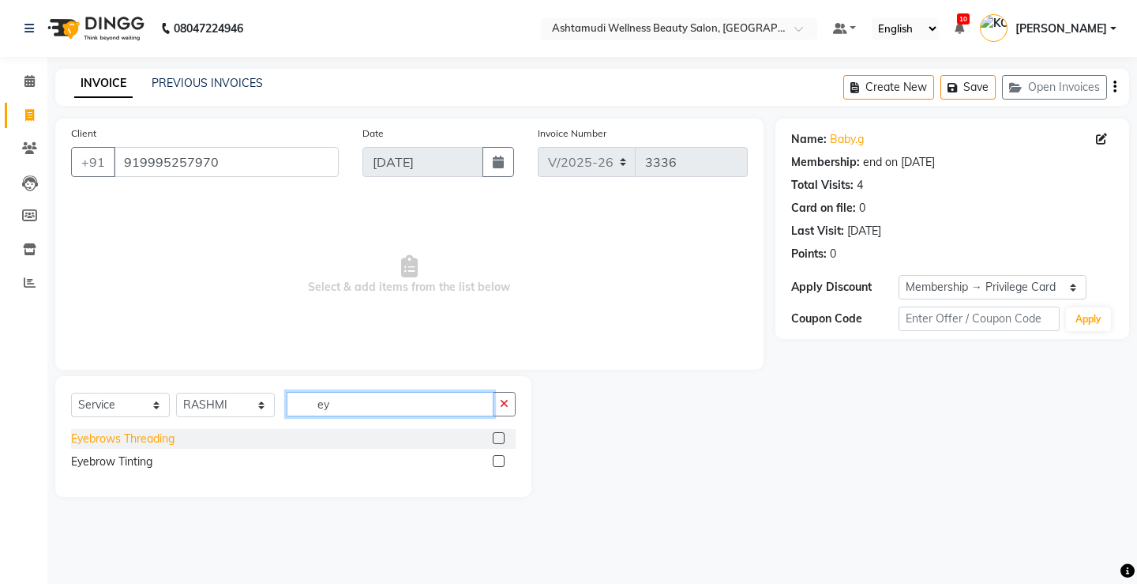
type input "ey"
click at [141, 440] on div "Eyebrows Threading" at bounding box center [122, 438] width 103 height 17
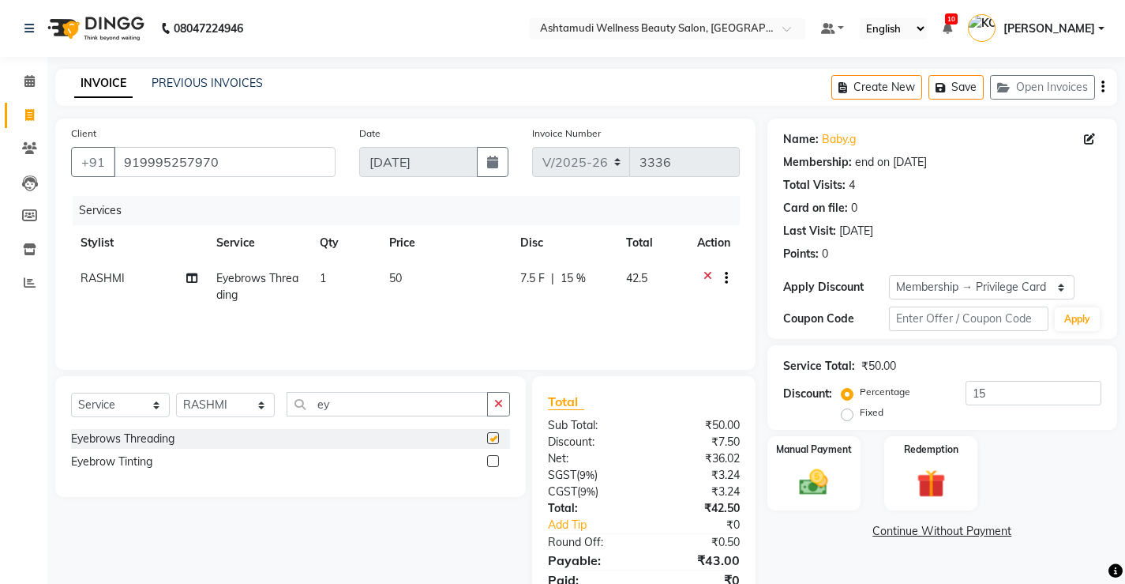
checkbox input "false"
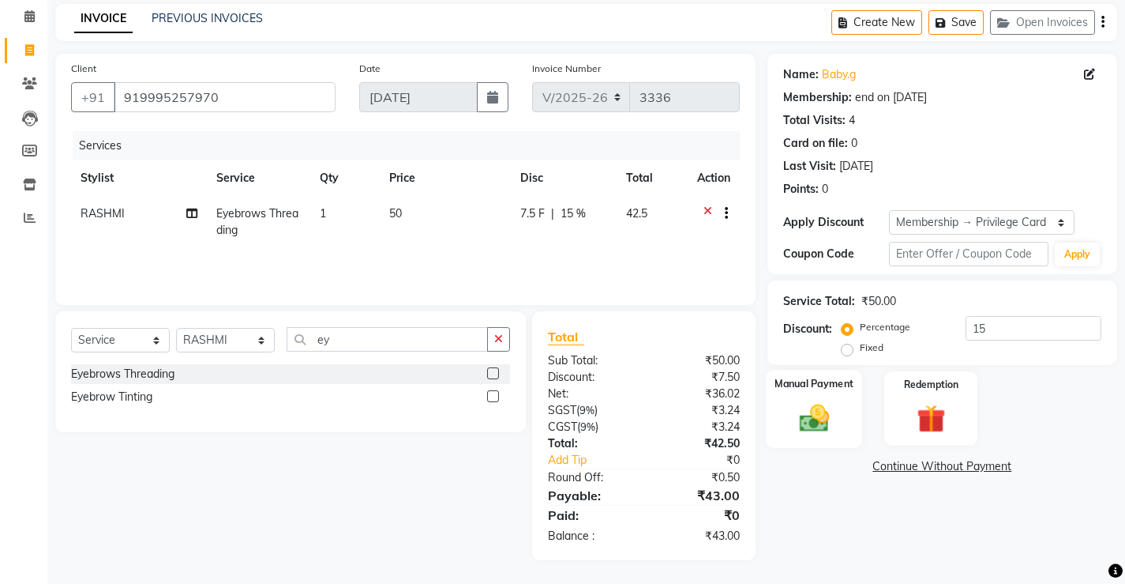
click at [817, 426] on img at bounding box center [814, 417] width 48 height 34
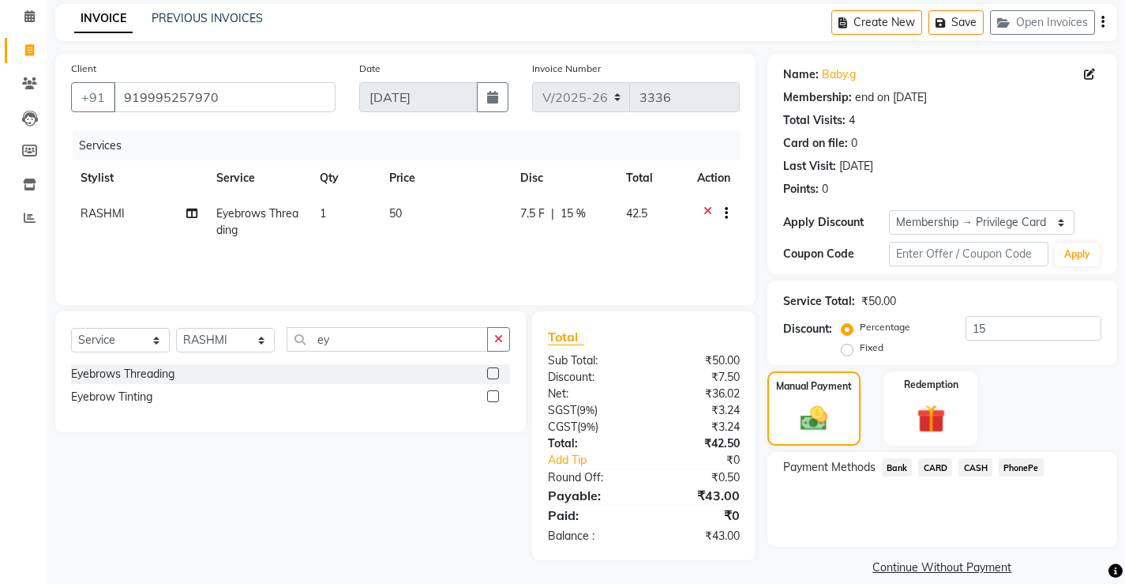
click at [1023, 461] on span "PhonePe" at bounding box center [1021, 467] width 45 height 18
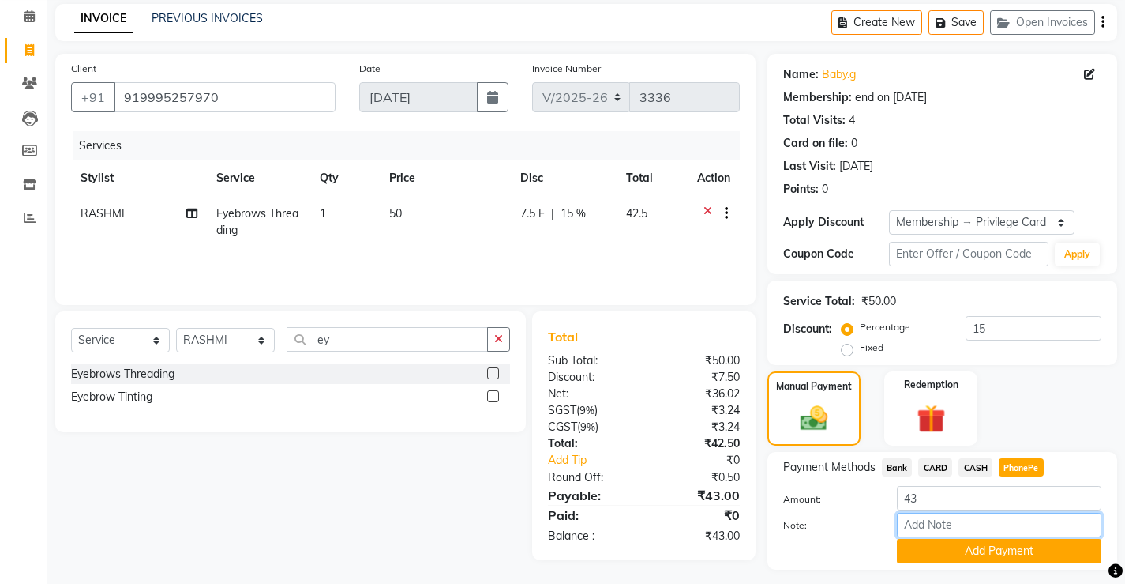
click at [969, 523] on input "Note:" at bounding box center [999, 525] width 205 height 24
type input "[PERSON_NAME]"
click at [1005, 548] on button "Add Payment" at bounding box center [999, 551] width 205 height 24
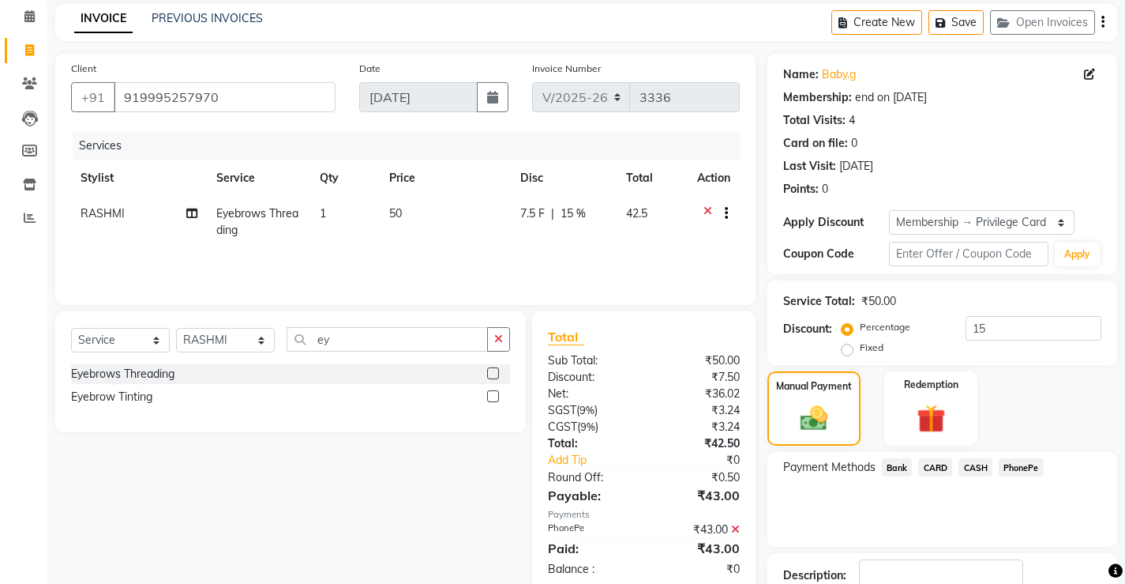
scroll to position [153, 0]
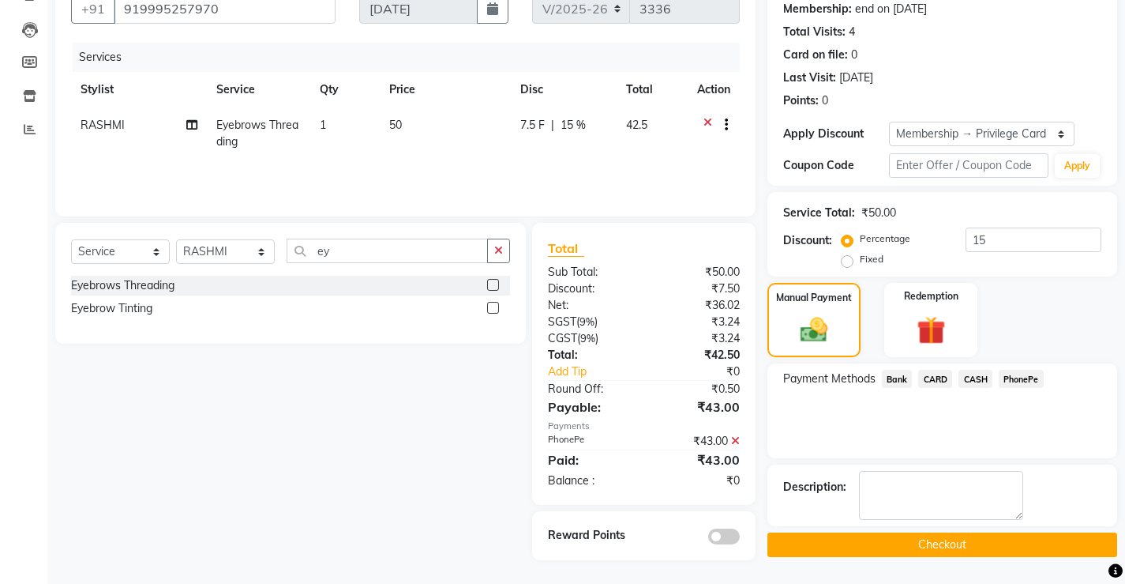
click at [955, 539] on button "Checkout" at bounding box center [943, 544] width 350 height 24
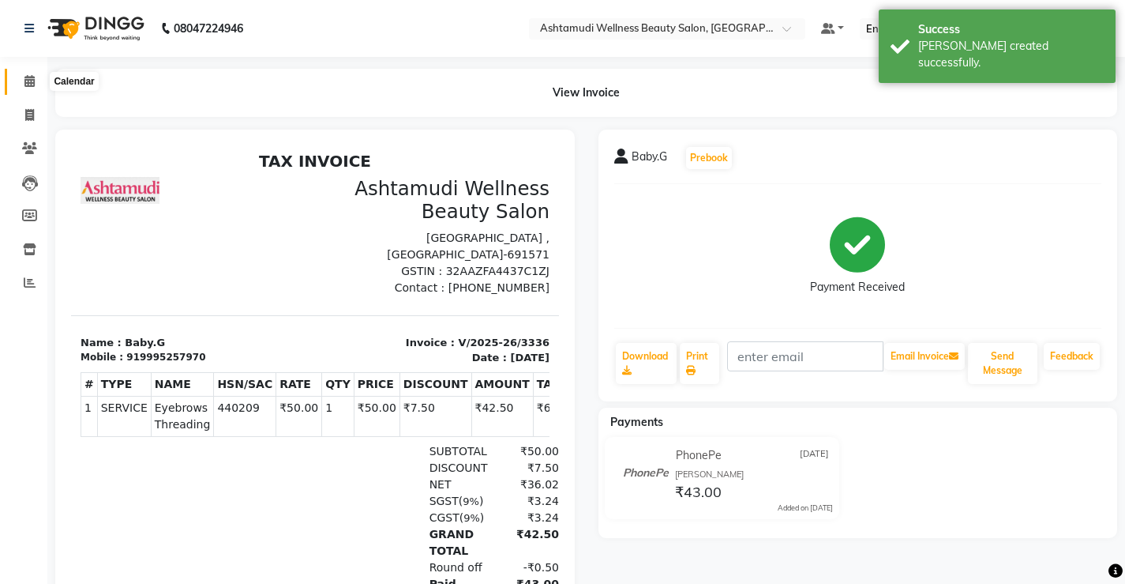
click at [25, 83] on icon at bounding box center [29, 81] width 10 height 12
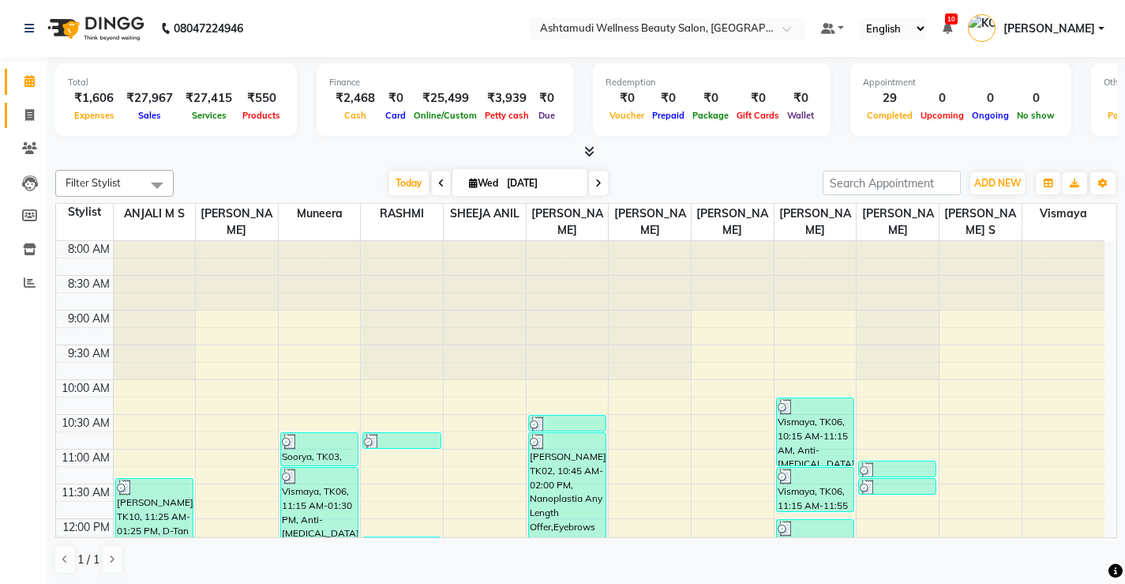
click at [32, 114] on icon at bounding box center [29, 115] width 9 height 12
select select "service"
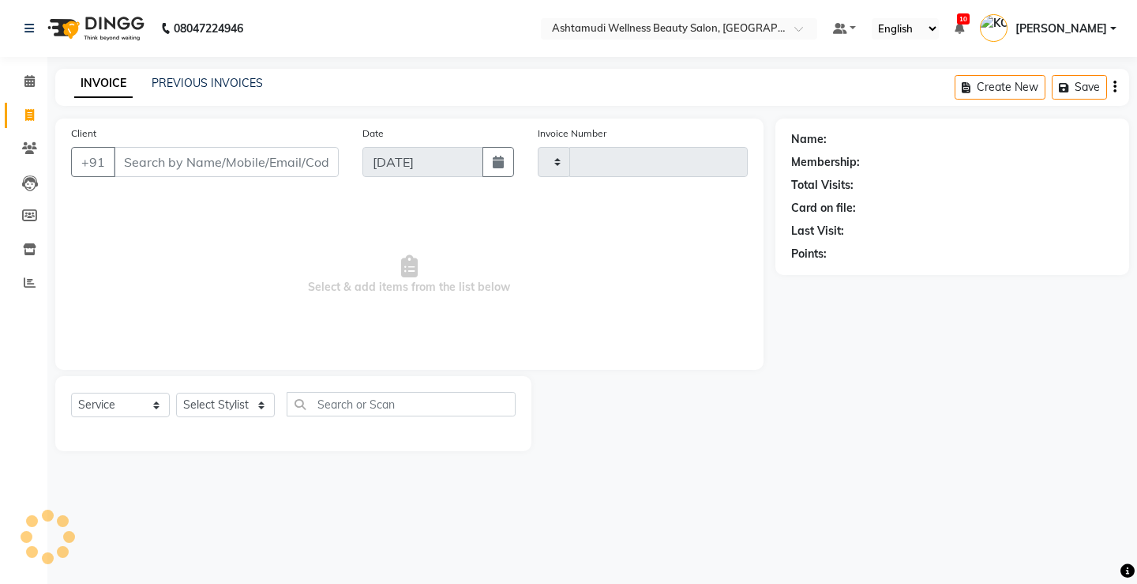
type input "3337"
select select "4674"
select select "product"
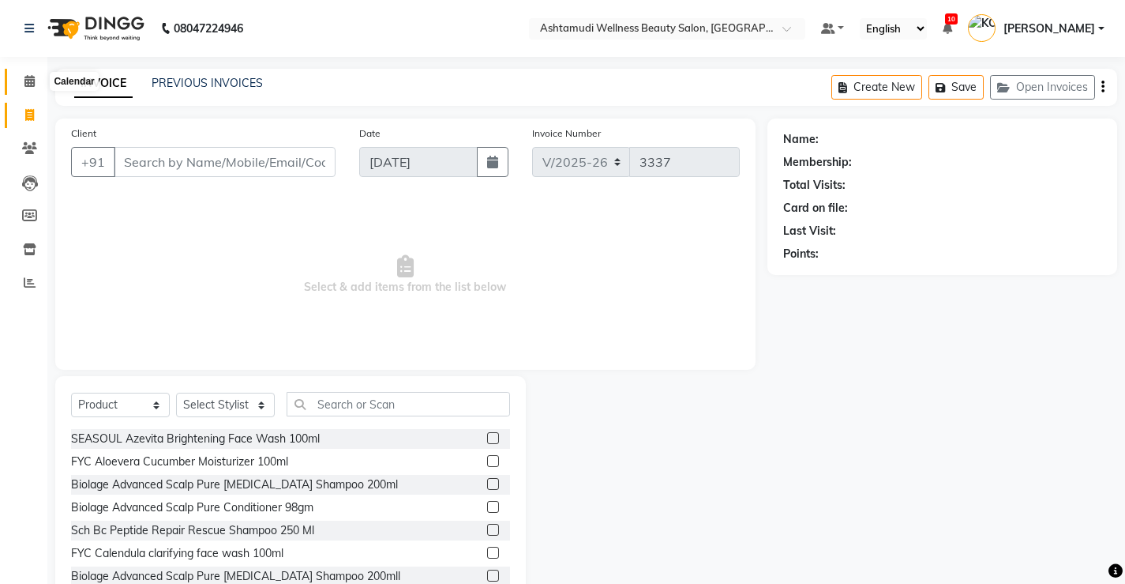
click at [32, 80] on icon at bounding box center [29, 81] width 10 height 12
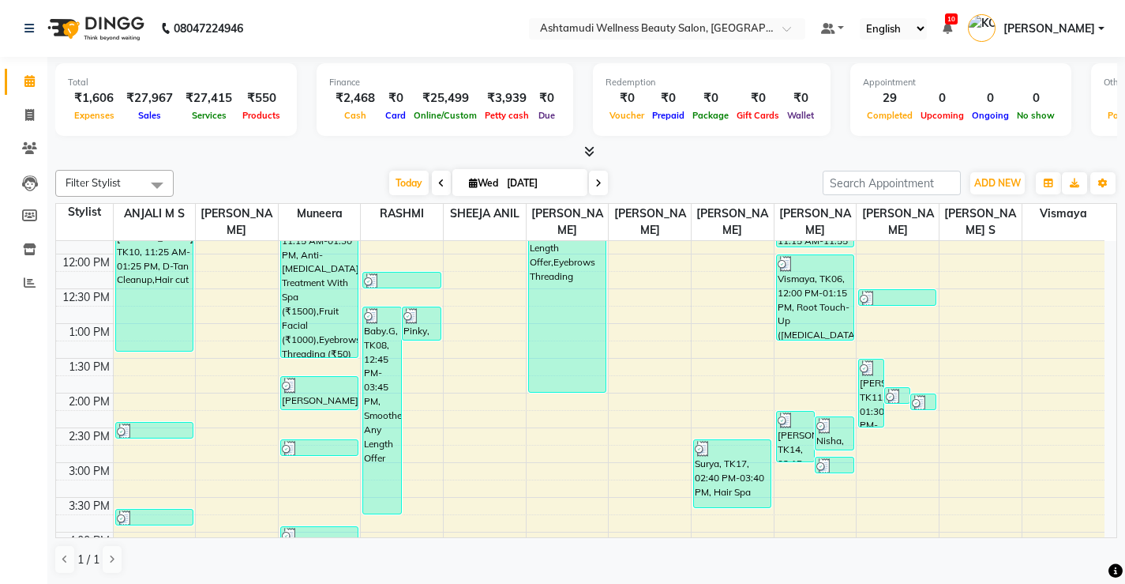
scroll to position [212, 0]
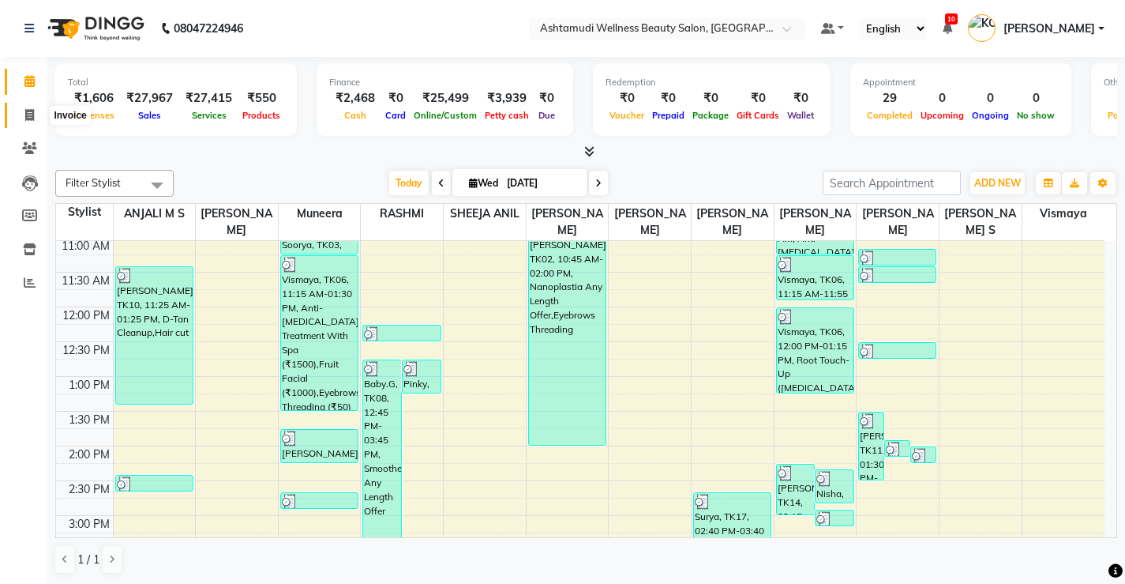
click at [28, 118] on icon at bounding box center [29, 115] width 9 height 12
select select "service"
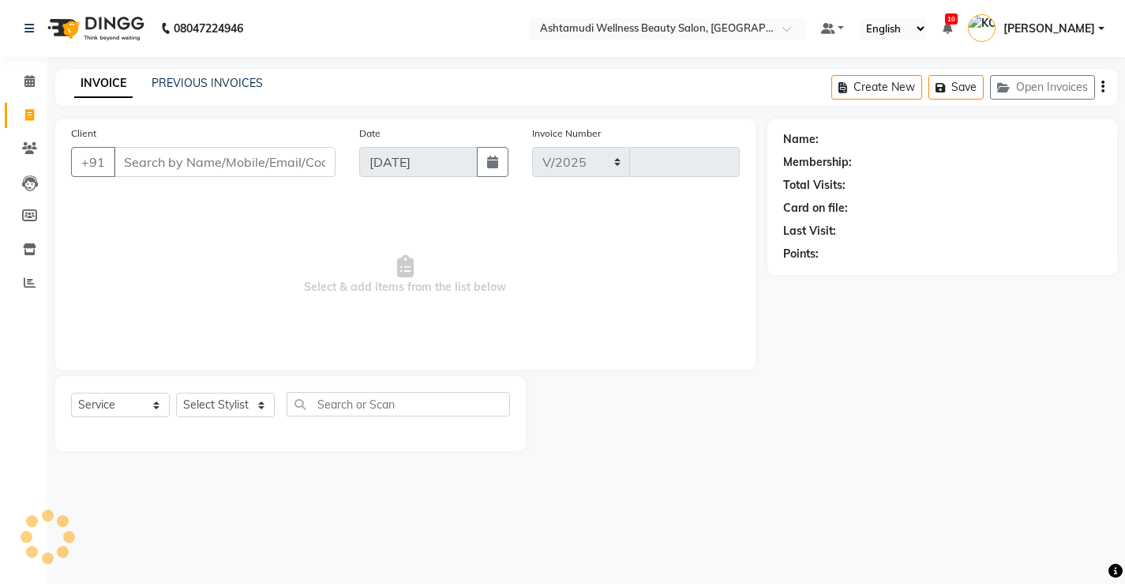
select select "4674"
type input "3337"
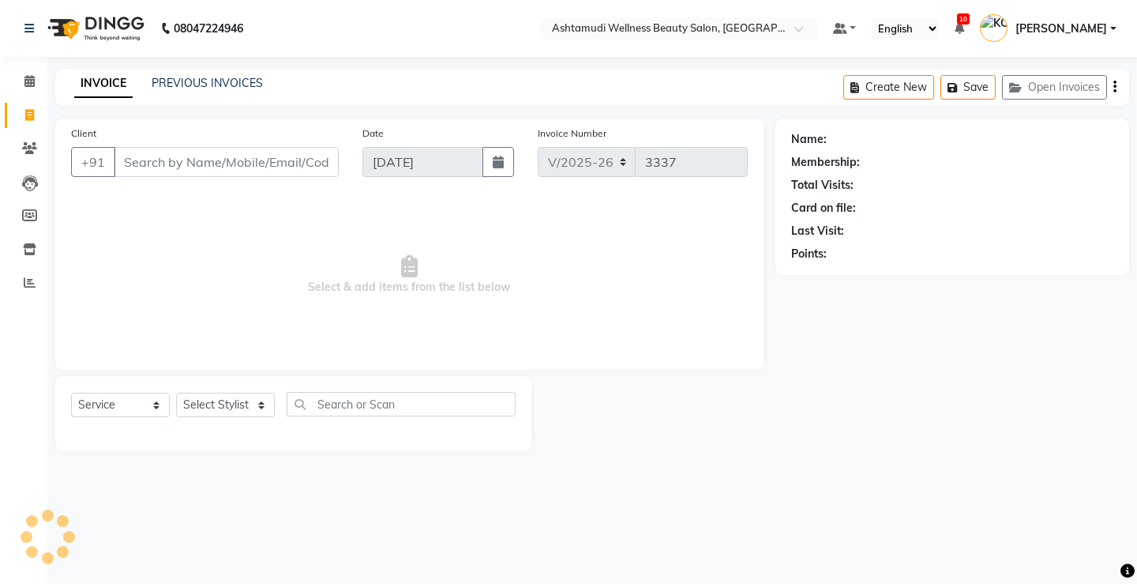
select select "product"
click at [299, 152] on input "Client" at bounding box center [226, 162] width 225 height 30
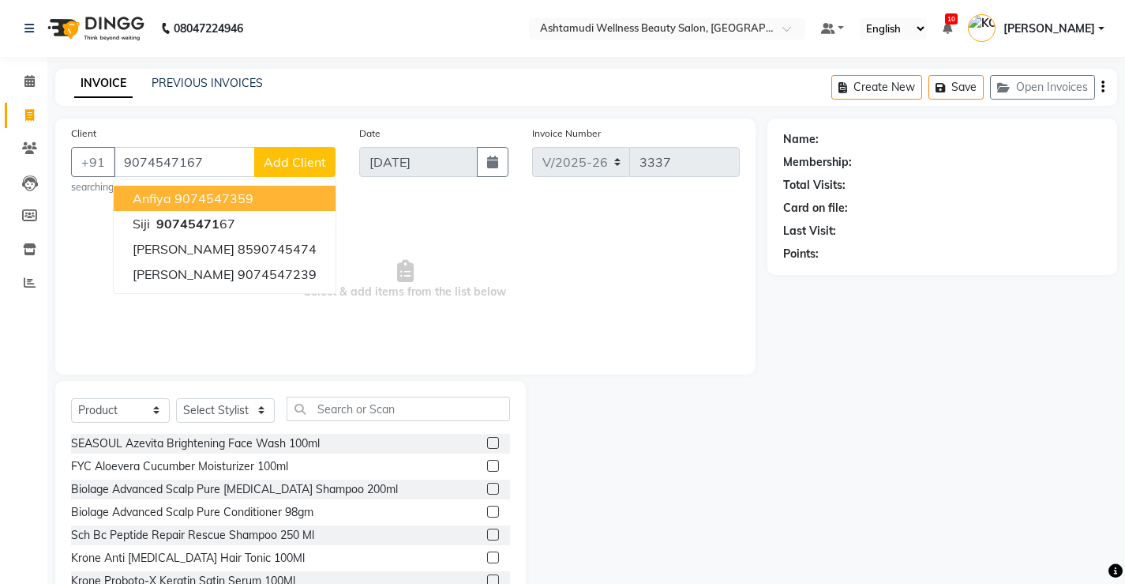
type input "9074547167"
select select "1: Object"
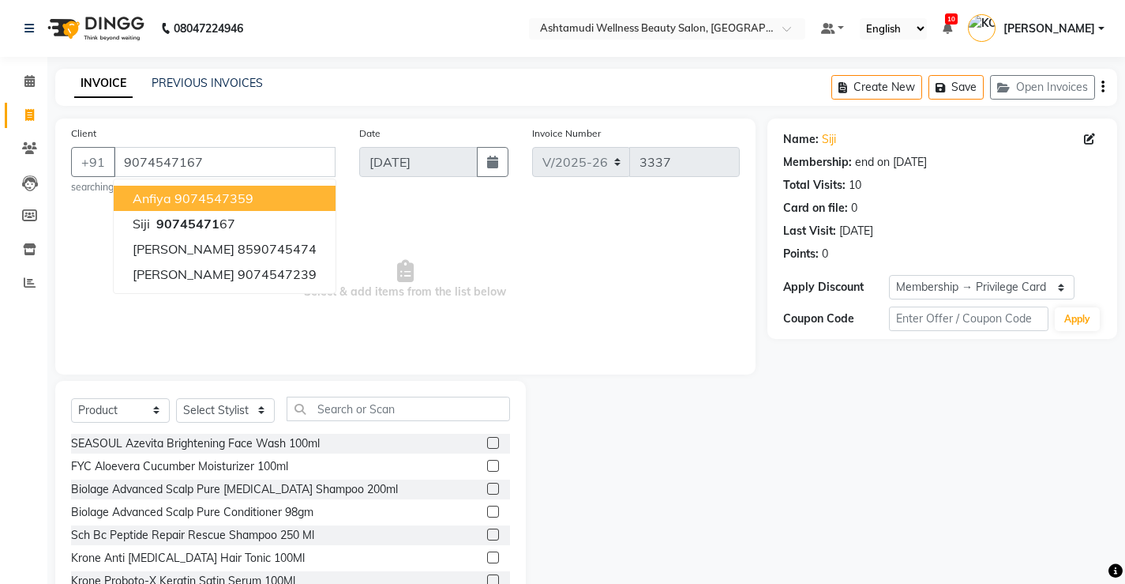
click at [307, 194] on small "searching..." at bounding box center [203, 187] width 265 height 14
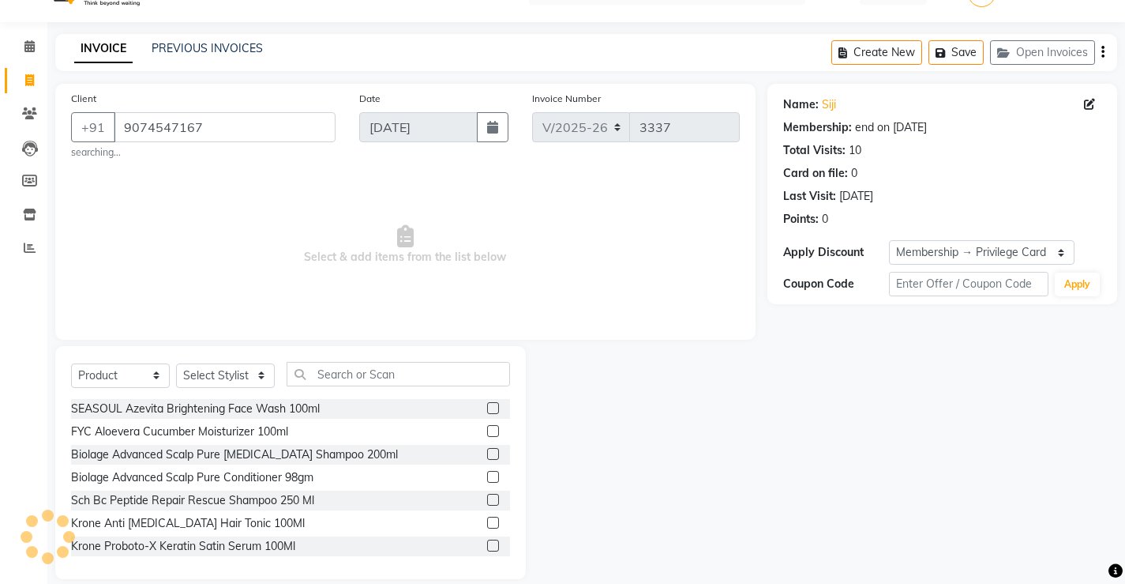
scroll to position [54, 0]
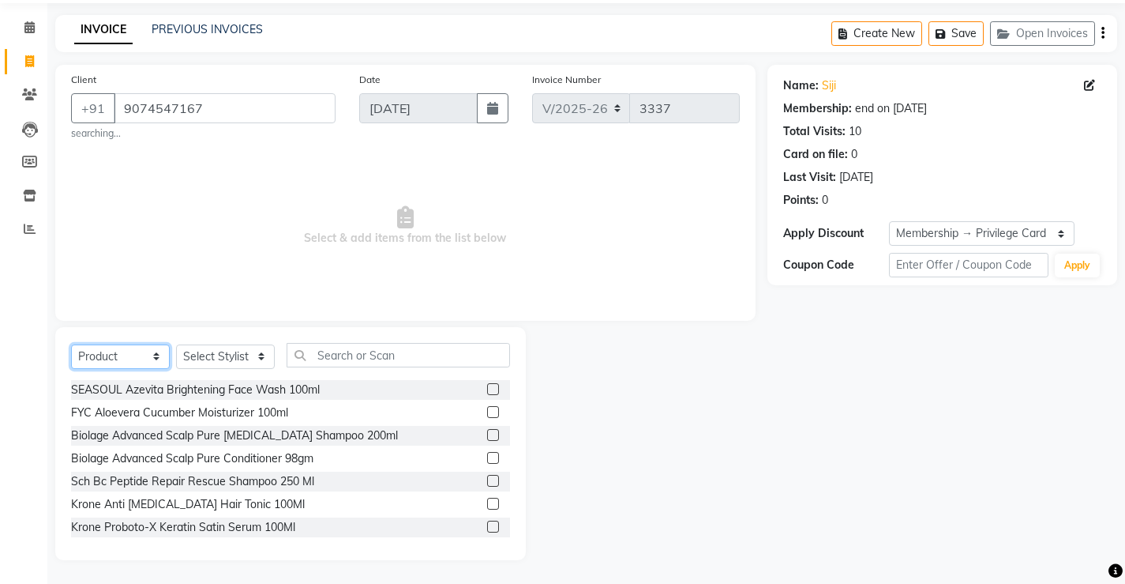
click at [137, 344] on select "Select Service Product Membership Package Voucher Prepaid Gift Card" at bounding box center [120, 356] width 99 height 24
select select "service"
click at [71, 369] on select "Select Service Product Membership Package Voucher Prepaid Gift Card" at bounding box center [120, 356] width 99 height 24
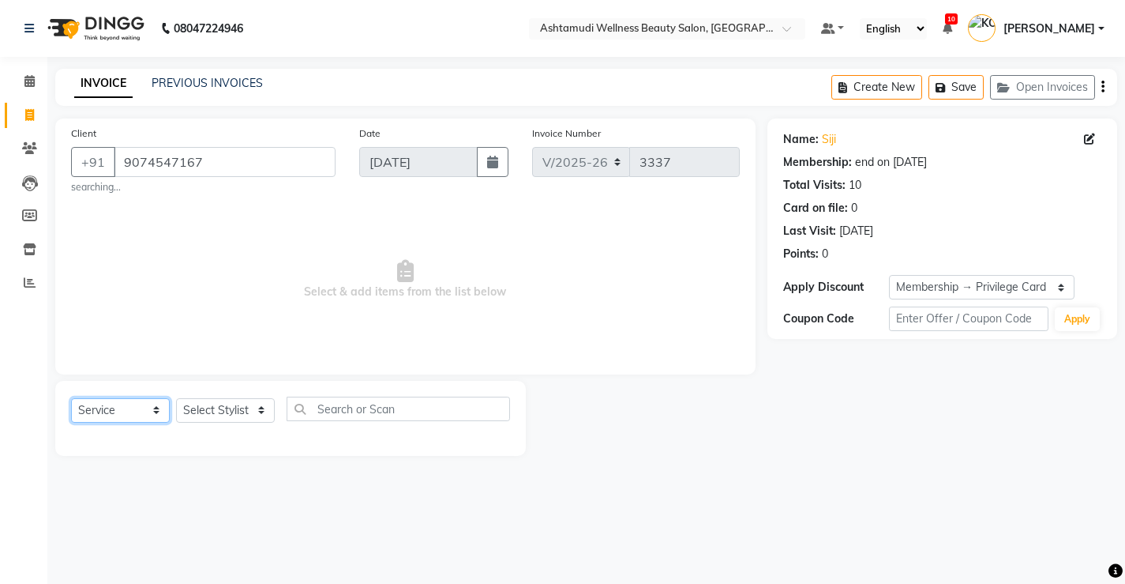
scroll to position [0, 0]
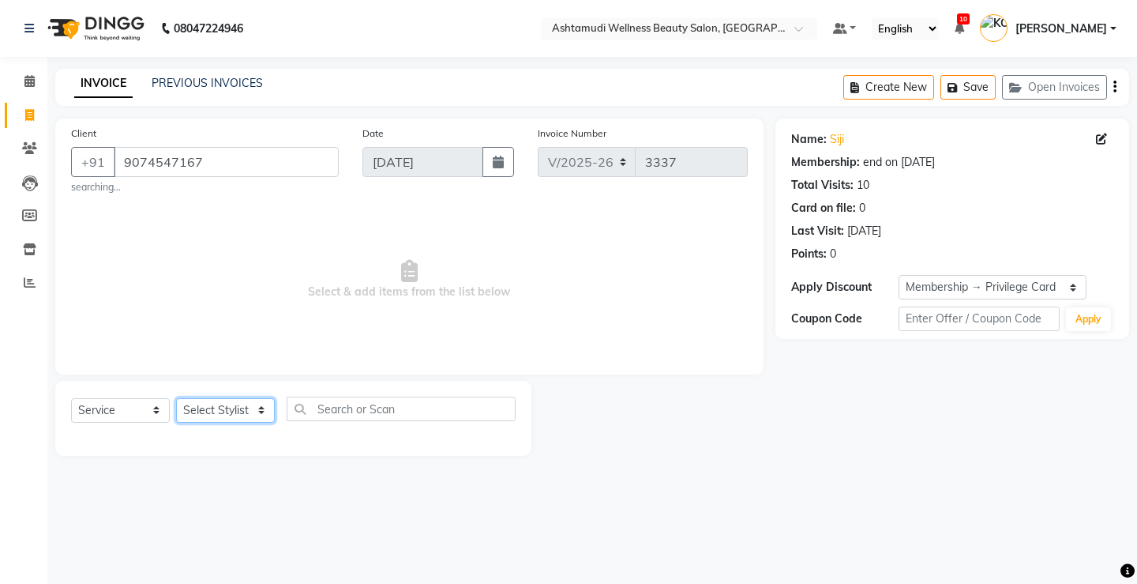
click at [226, 415] on select "Select Stylist ANJALI M S [PERSON_NAME] KOTTIYAM ASHTAMUDI [PERSON_NAME] [PERSO…" at bounding box center [225, 410] width 99 height 24
select select "50208"
click at [176, 398] on select "Select Stylist ANJALI M S [PERSON_NAME] KOTTIYAM ASHTAMUDI [PERSON_NAME] [PERSO…" at bounding box center [225, 410] width 99 height 24
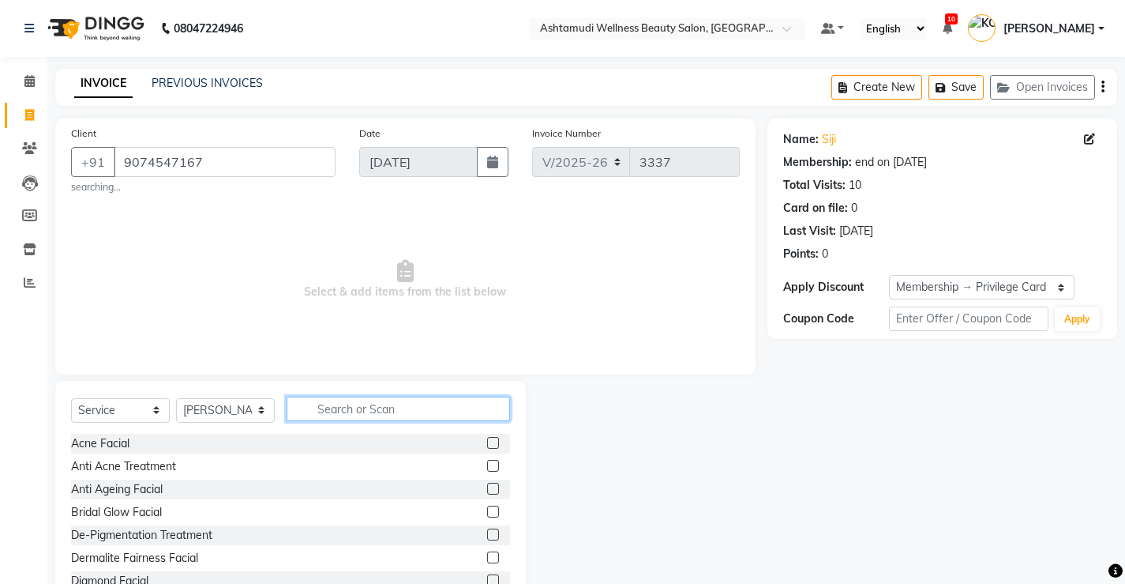
click at [409, 411] on input "text" at bounding box center [399, 408] width 224 height 24
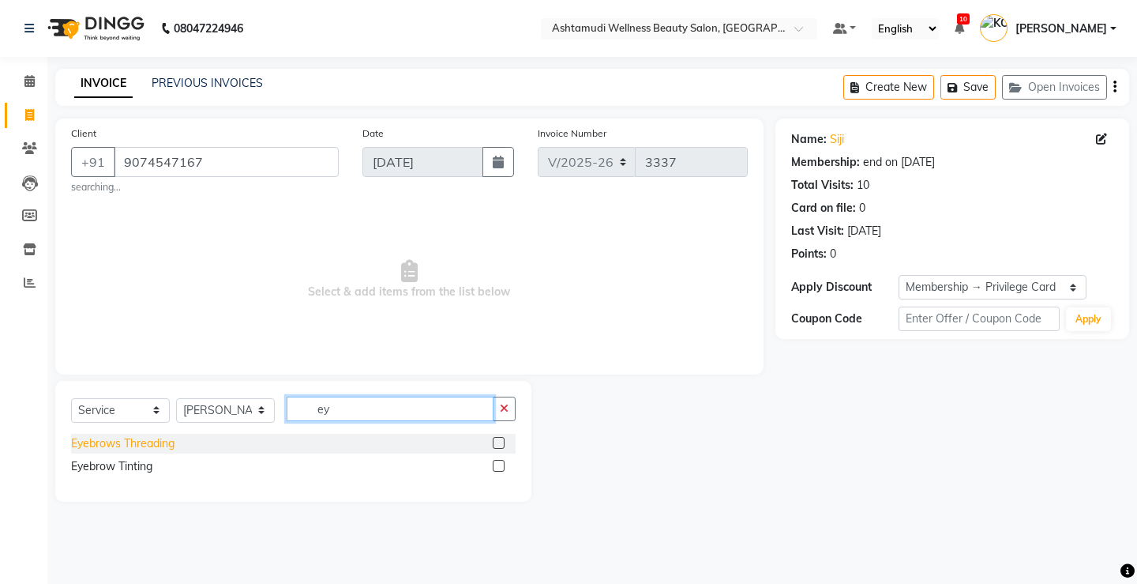
type input "ey"
click at [159, 443] on div "Eyebrows Threading" at bounding box center [122, 443] width 103 height 17
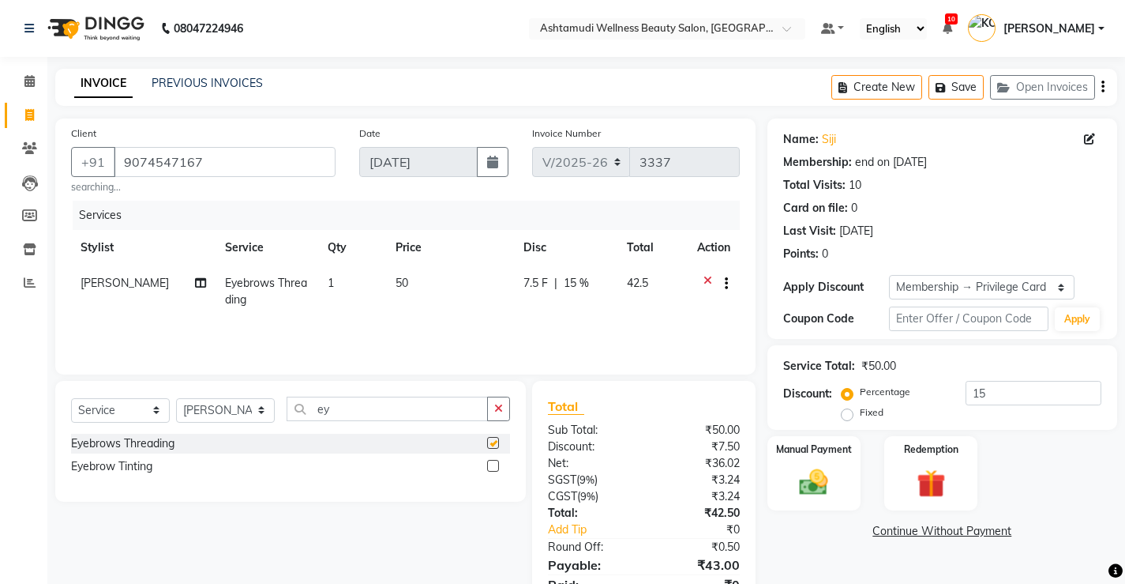
checkbox input "false"
click at [204, 405] on select "Select Stylist ANJALI M S [PERSON_NAME] KOTTIYAM ASHTAMUDI [PERSON_NAME] [PERSO…" at bounding box center [225, 410] width 99 height 24
select select "27466"
click at [176, 398] on select "Select Stylist ANJALI M S [PERSON_NAME] KOTTIYAM ASHTAMUDI [PERSON_NAME] [PERSO…" at bounding box center [225, 410] width 99 height 24
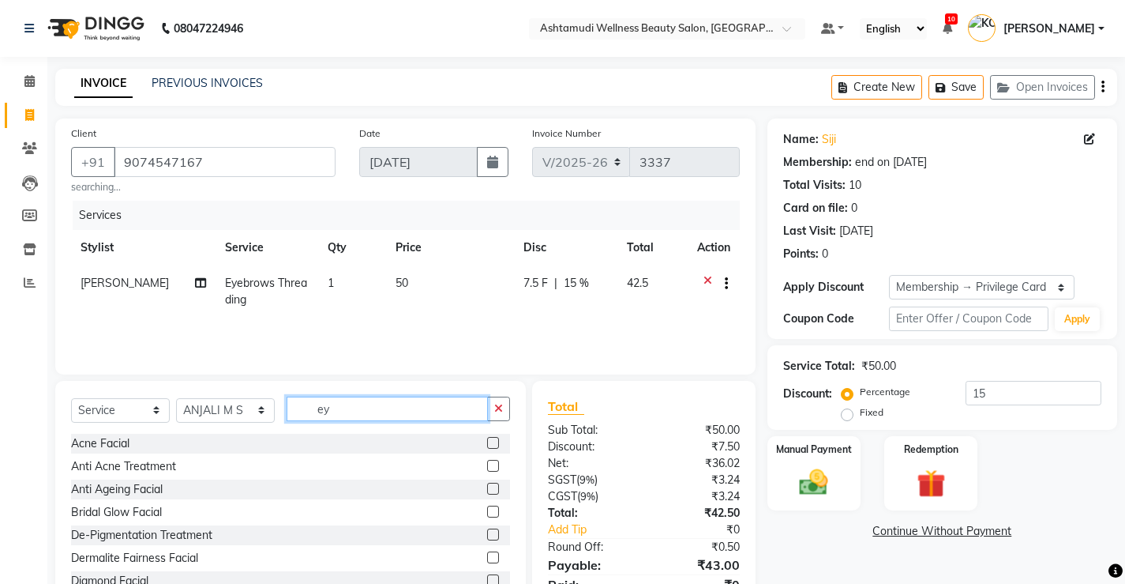
click at [354, 404] on input "ey" at bounding box center [387, 408] width 201 height 24
type input "ey"
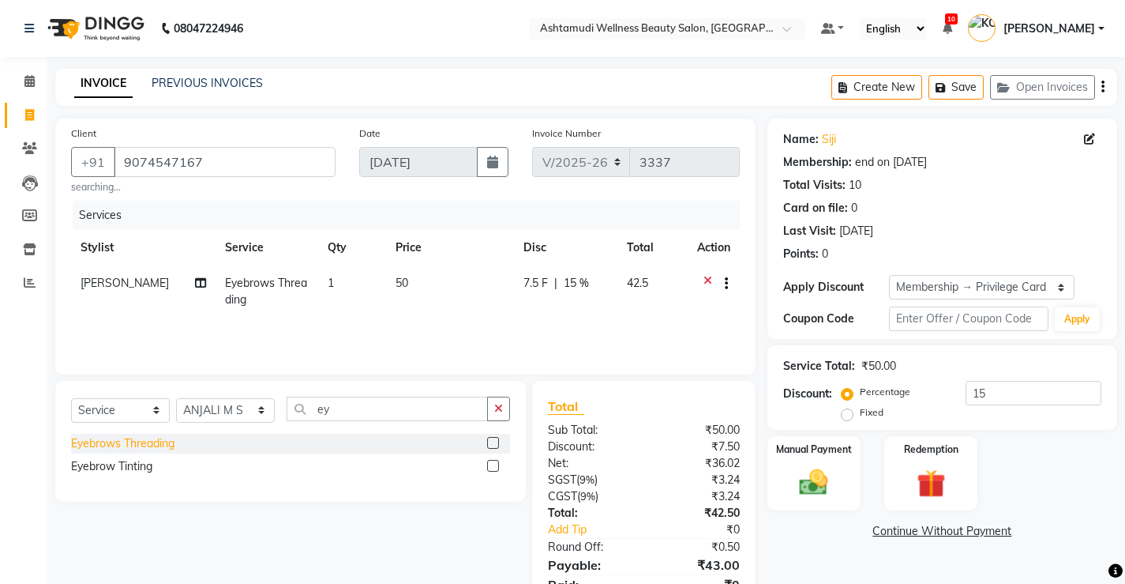
click at [148, 441] on div "Eyebrows Threading" at bounding box center [122, 443] width 103 height 17
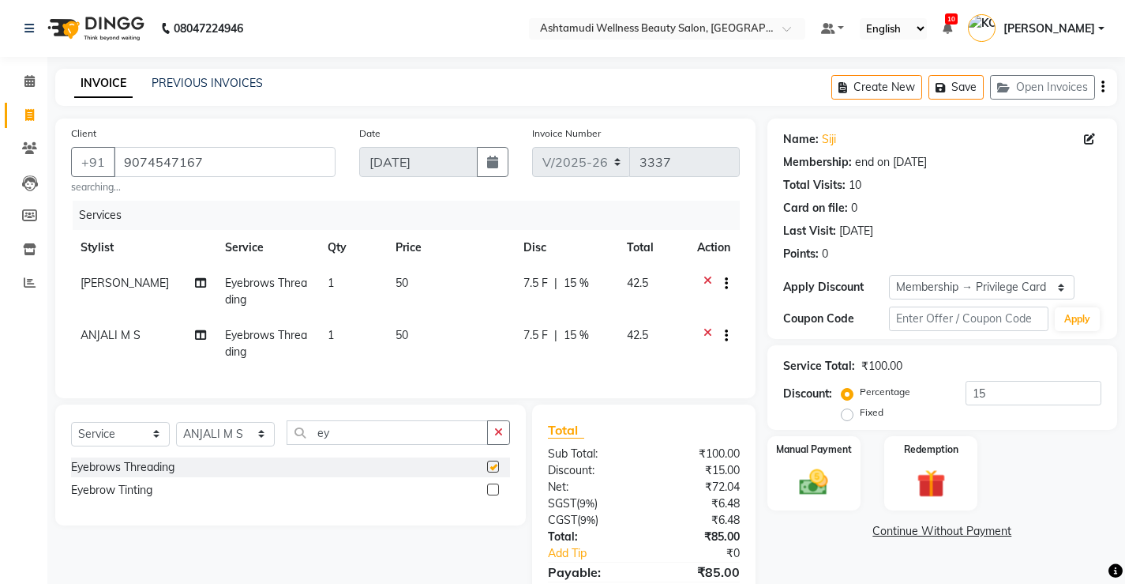
checkbox input "false"
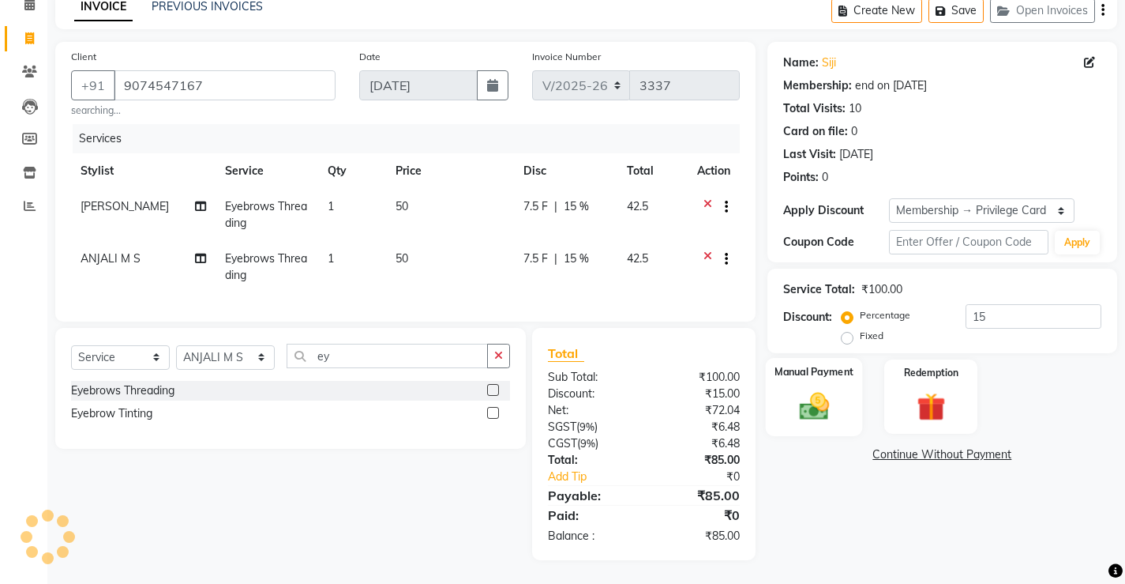
click at [797, 402] on img at bounding box center [814, 406] width 48 height 34
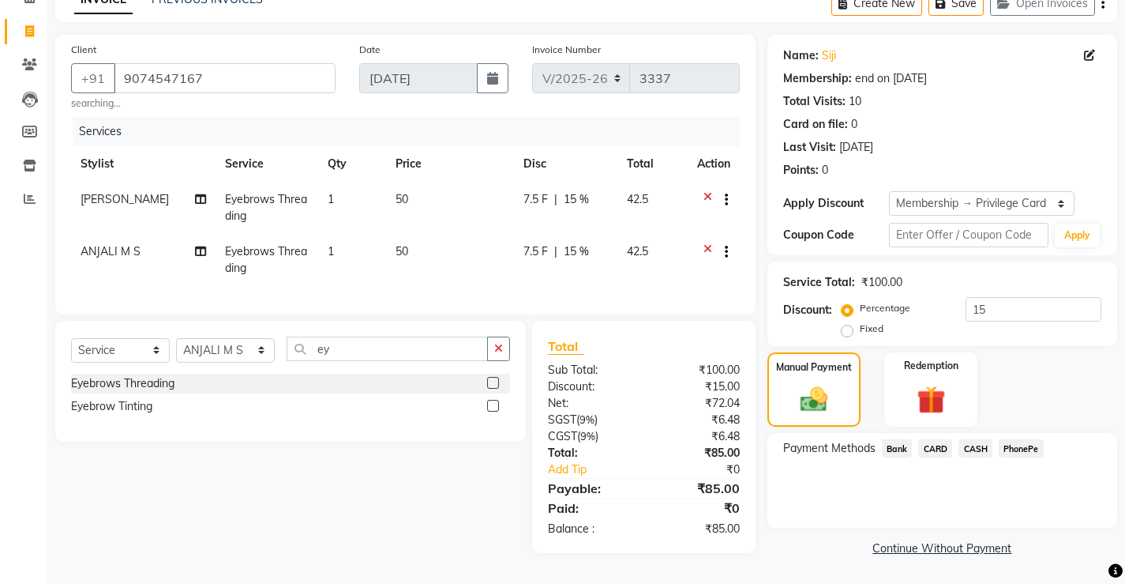
click at [1016, 441] on span "PhonePe" at bounding box center [1021, 448] width 45 height 18
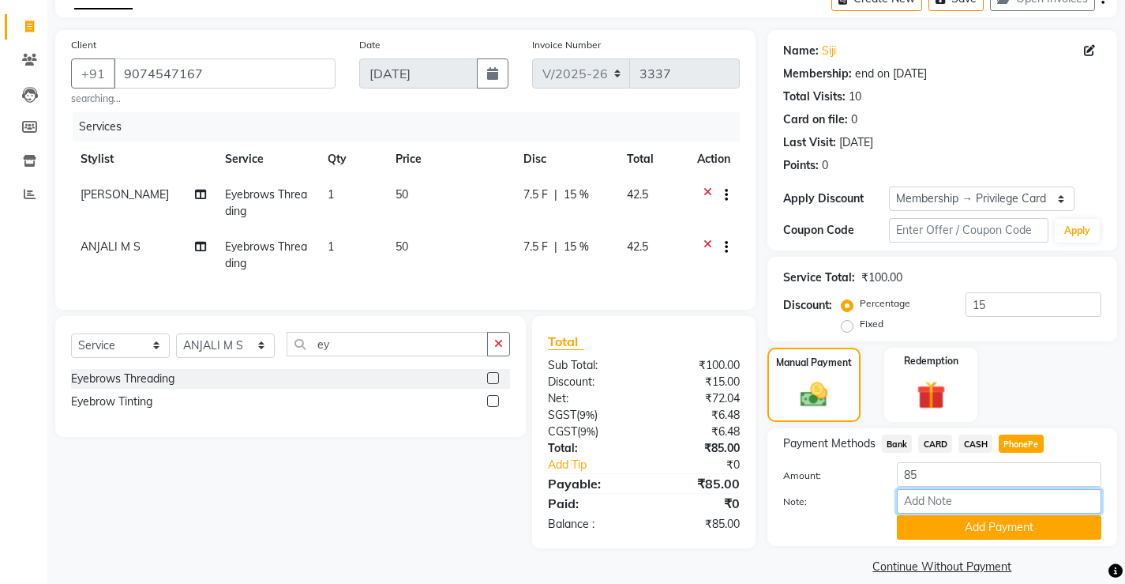
click at [987, 502] on input "Note:" at bounding box center [999, 501] width 205 height 24
type input "[PERSON_NAME]"
click at [991, 524] on button "Add Payment" at bounding box center [999, 527] width 205 height 24
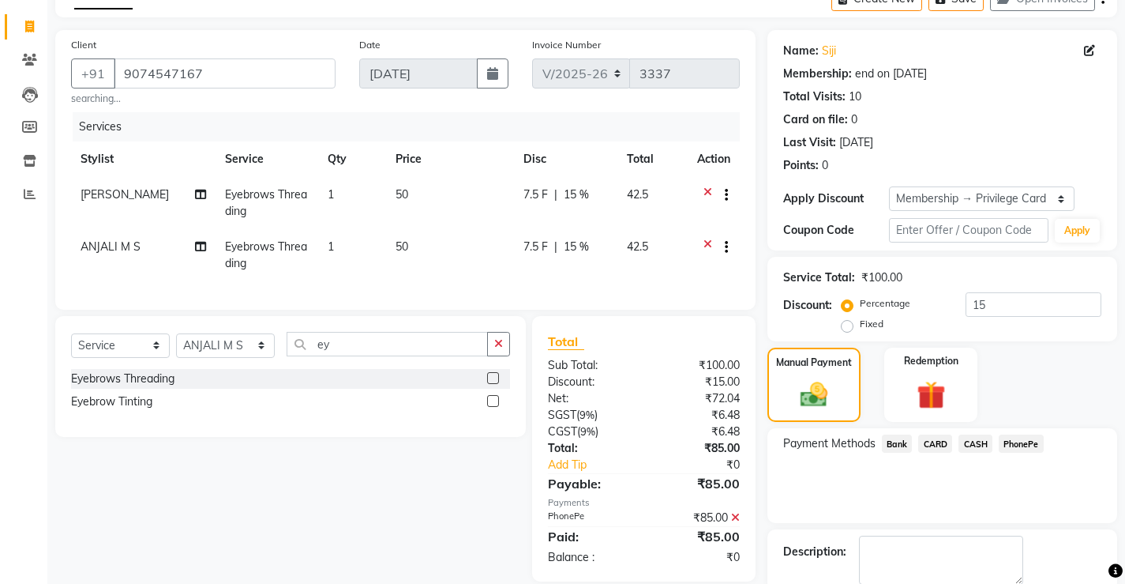
scroll to position [150, 0]
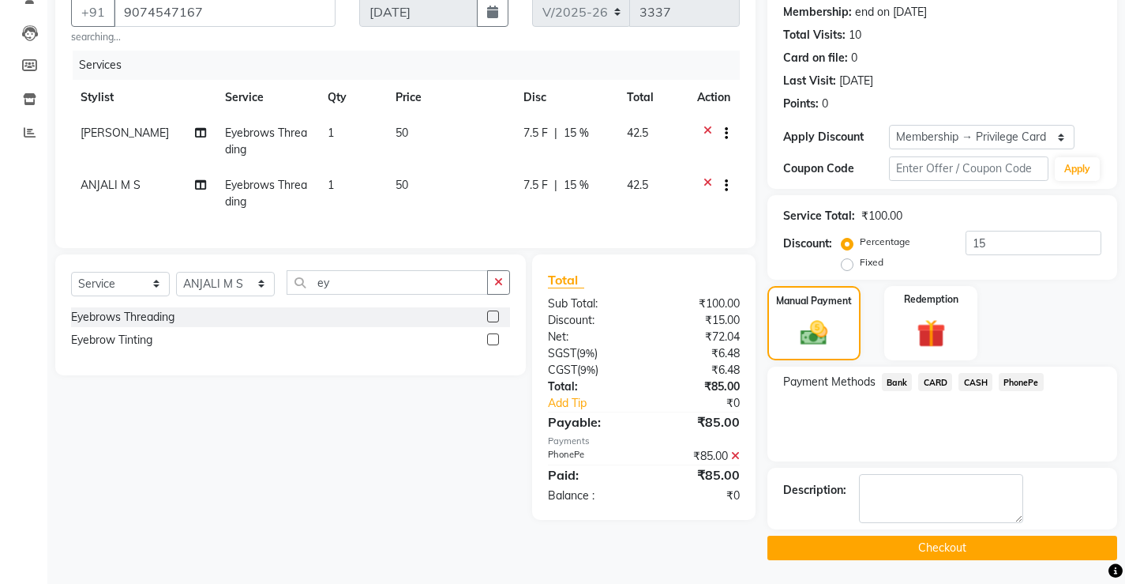
click at [937, 544] on button "Checkout" at bounding box center [943, 547] width 350 height 24
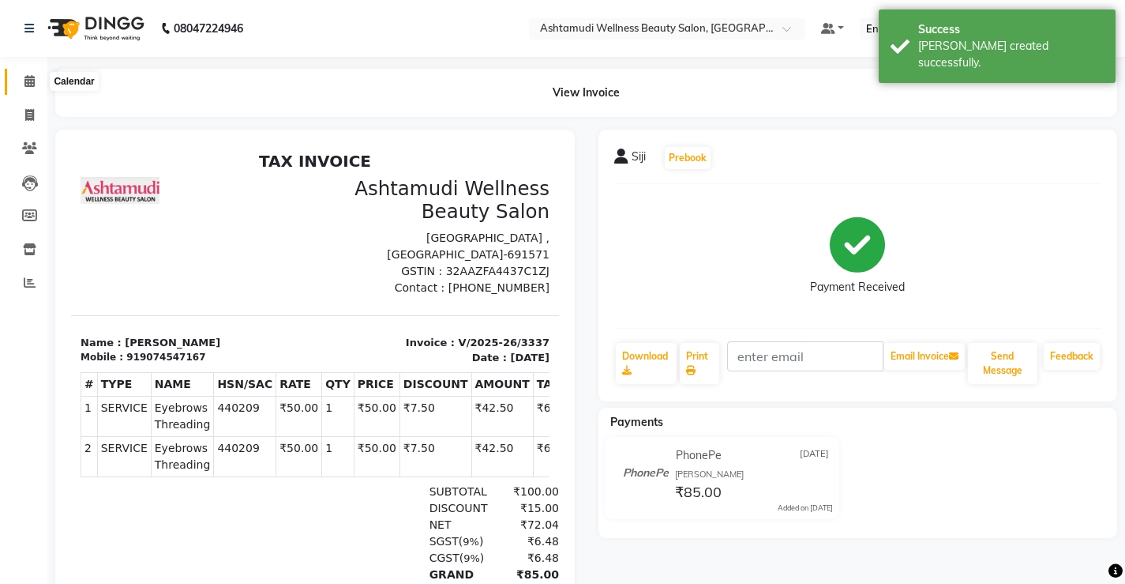
click at [28, 81] on icon at bounding box center [29, 81] width 10 height 12
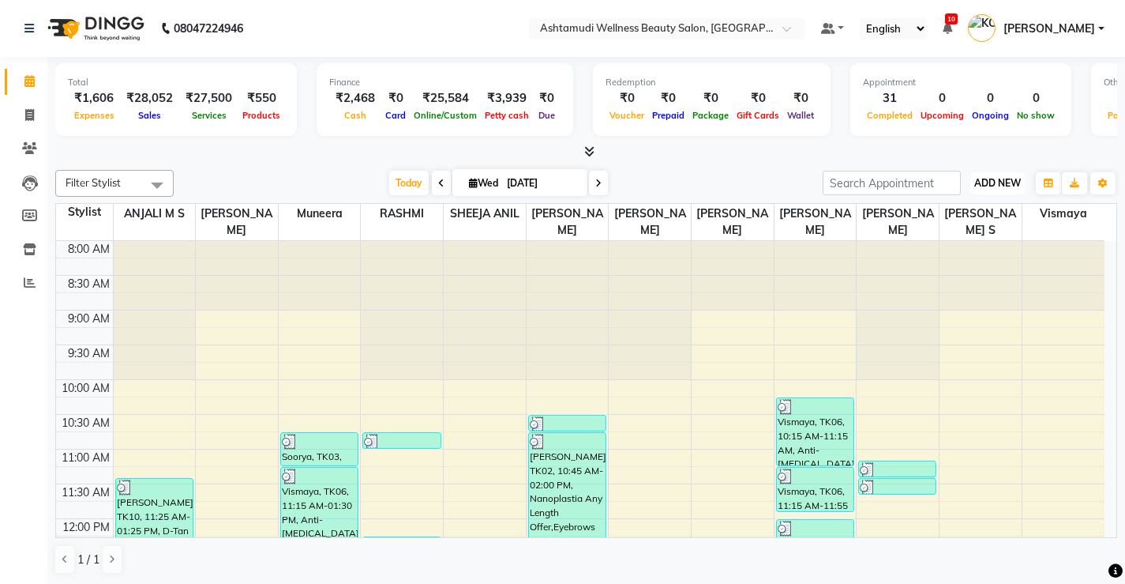
click at [997, 181] on span "ADD NEW" at bounding box center [998, 183] width 47 height 12
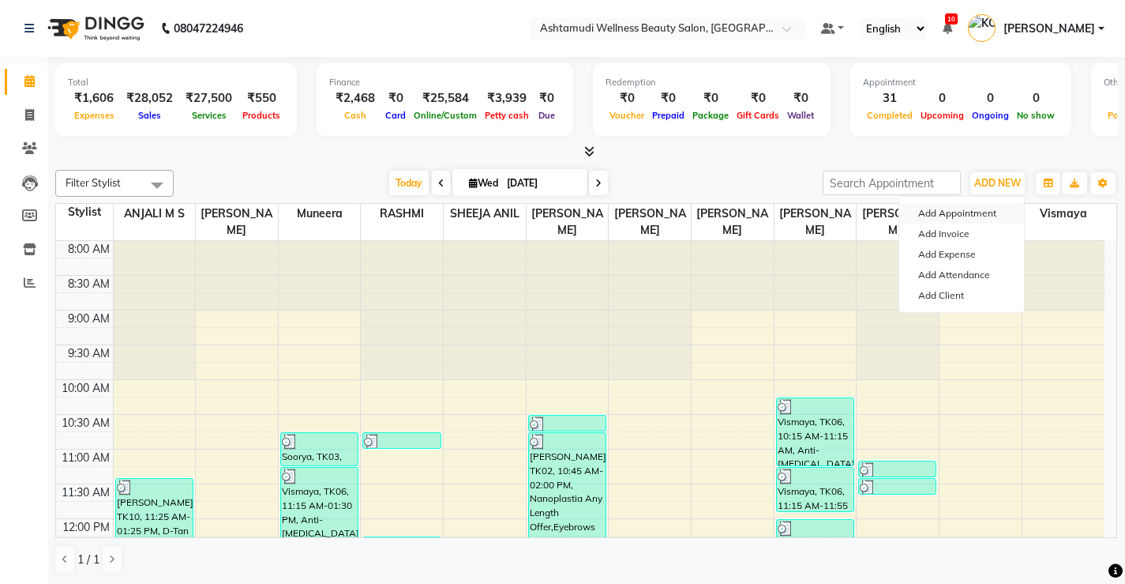
click at [952, 208] on button "Add Appointment" at bounding box center [962, 213] width 125 height 21
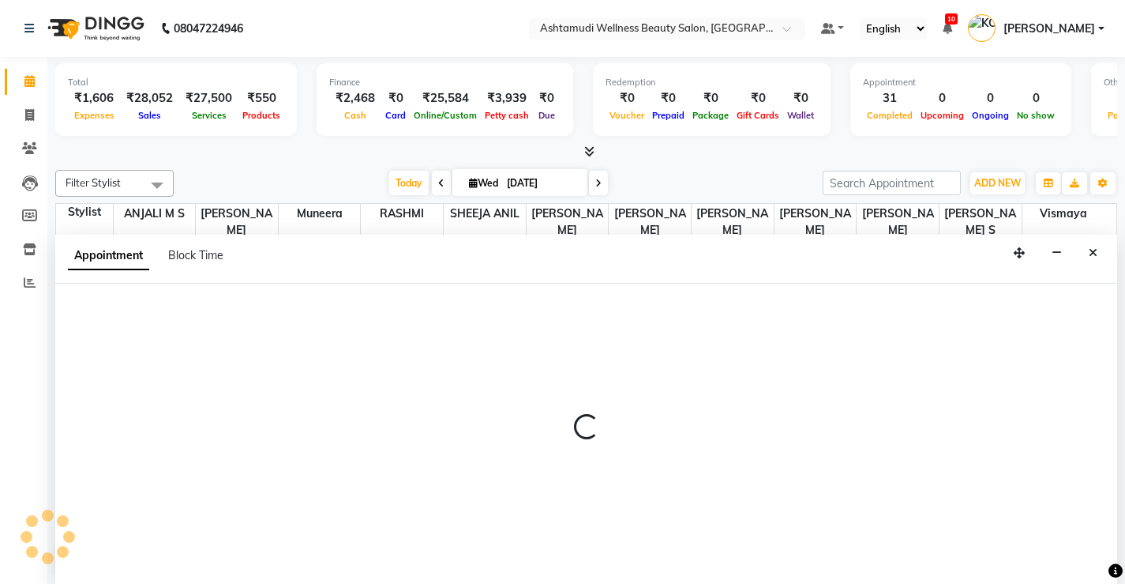
scroll to position [1, 0]
select select "tentative"
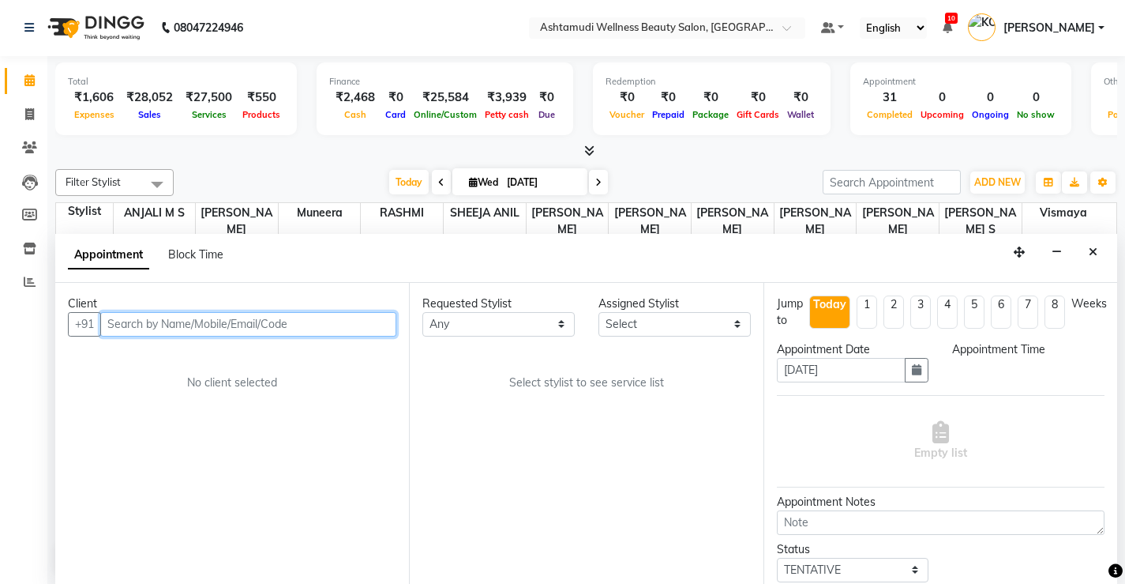
select select "540"
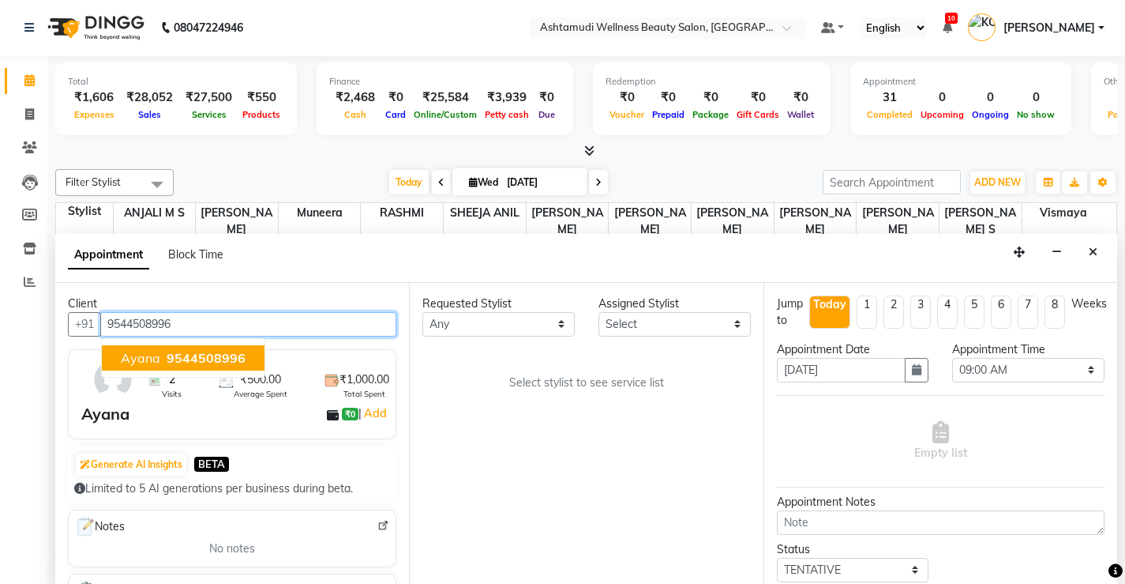
click at [212, 360] on span "9544508996" at bounding box center [206, 358] width 79 height 16
type input "9544508996"
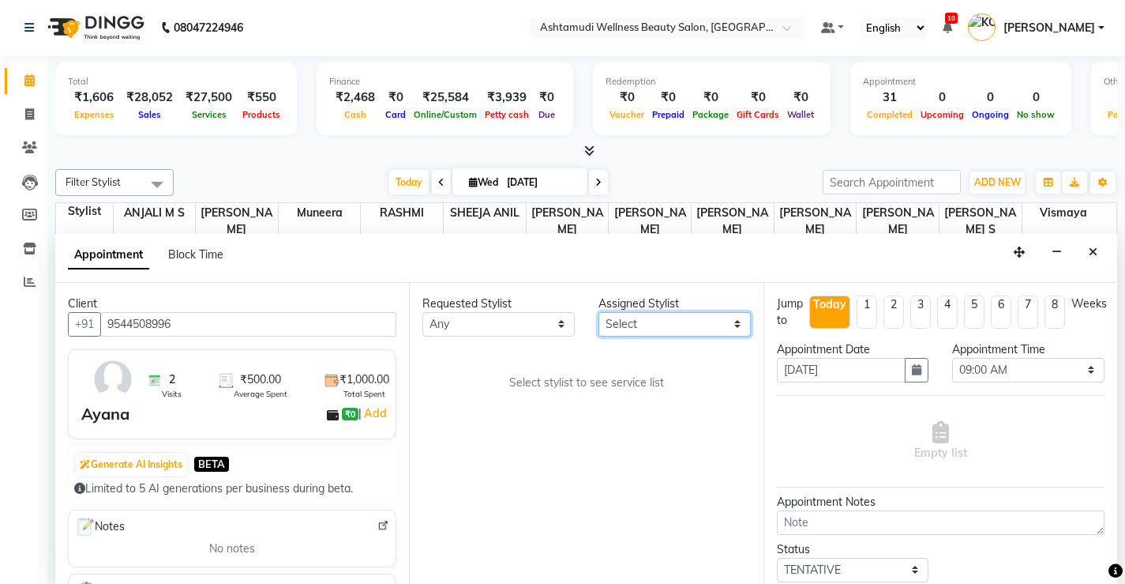
click at [735, 325] on select "Select ANJALI M S KOTTIYAM ASHTAMUDI [PERSON_NAME] [PERSON_NAME] [PERSON_NAME] …" at bounding box center [675, 324] width 152 height 24
select select "27469"
click at [599, 312] on select "Select ANJALI M S KOTTIYAM ASHTAMUDI [PERSON_NAME] [PERSON_NAME] [PERSON_NAME] …" at bounding box center [675, 324] width 152 height 24
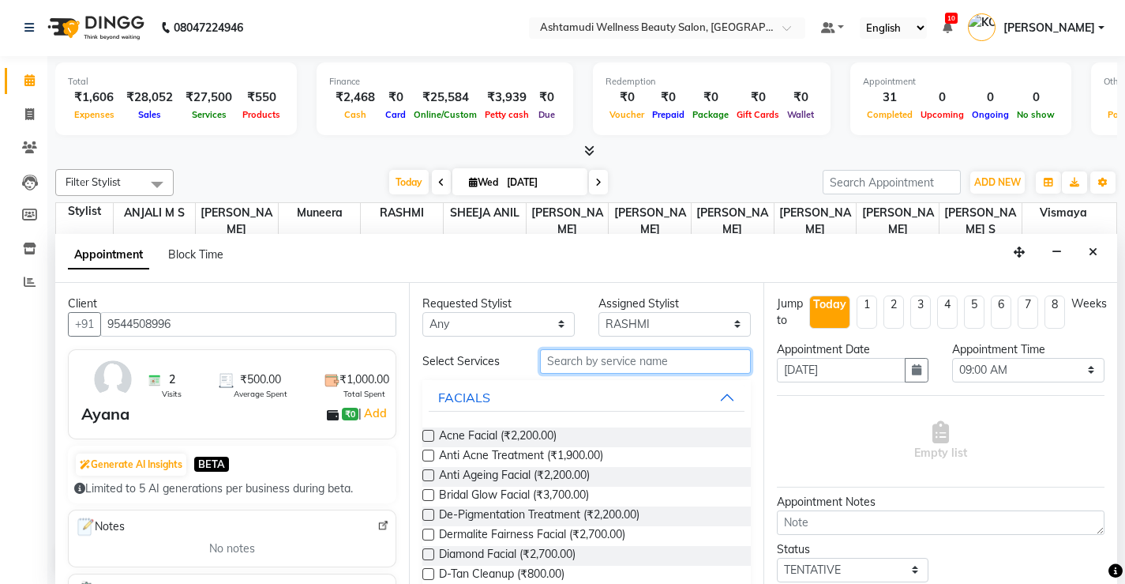
click at [678, 360] on input "text" at bounding box center [645, 361] width 211 height 24
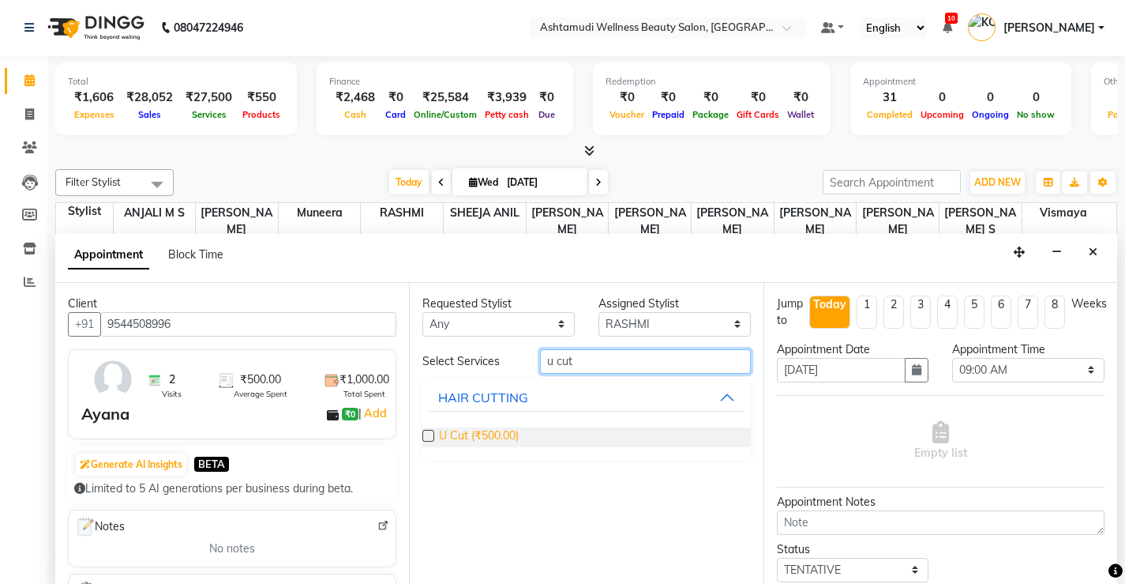
type input "u cut"
click at [509, 437] on span "U Cut (₹500.00)" at bounding box center [479, 437] width 80 height 20
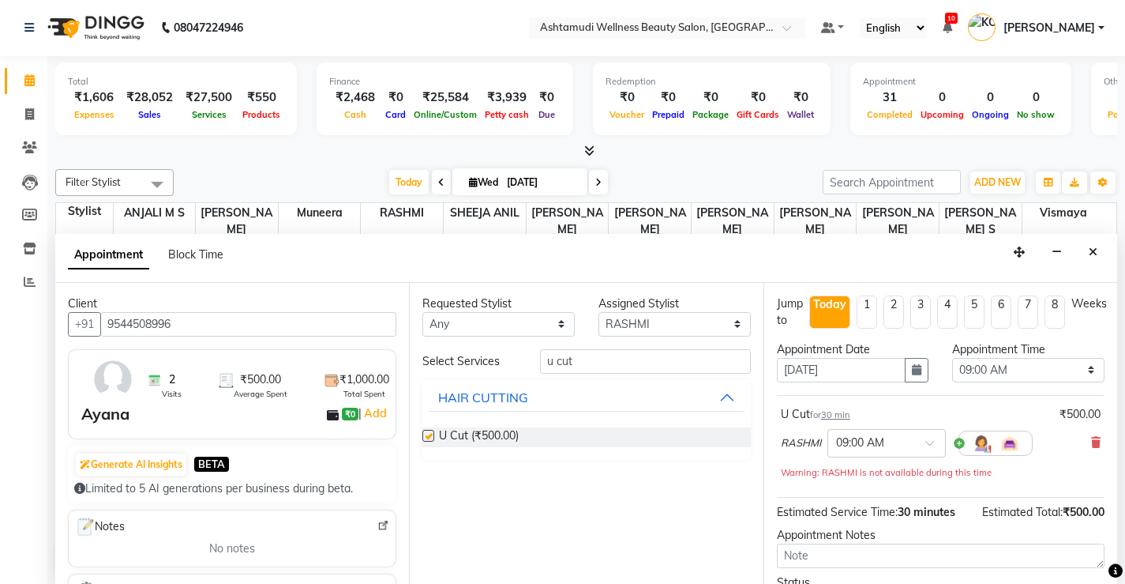
checkbox input "false"
click at [1082, 372] on select "Select 09:00 AM 09:15 AM 09:30 AM 09:45 AM 10:00 AM 10:15 AM 10:30 AM 10:45 AM …" at bounding box center [1028, 370] width 152 height 24
select select "990"
click at [952, 358] on select "Select 09:00 AM 09:15 AM 09:30 AM 09:45 AM 10:00 AM 10:15 AM 10:30 AM 10:45 AM …" at bounding box center [1028, 370] width 152 height 24
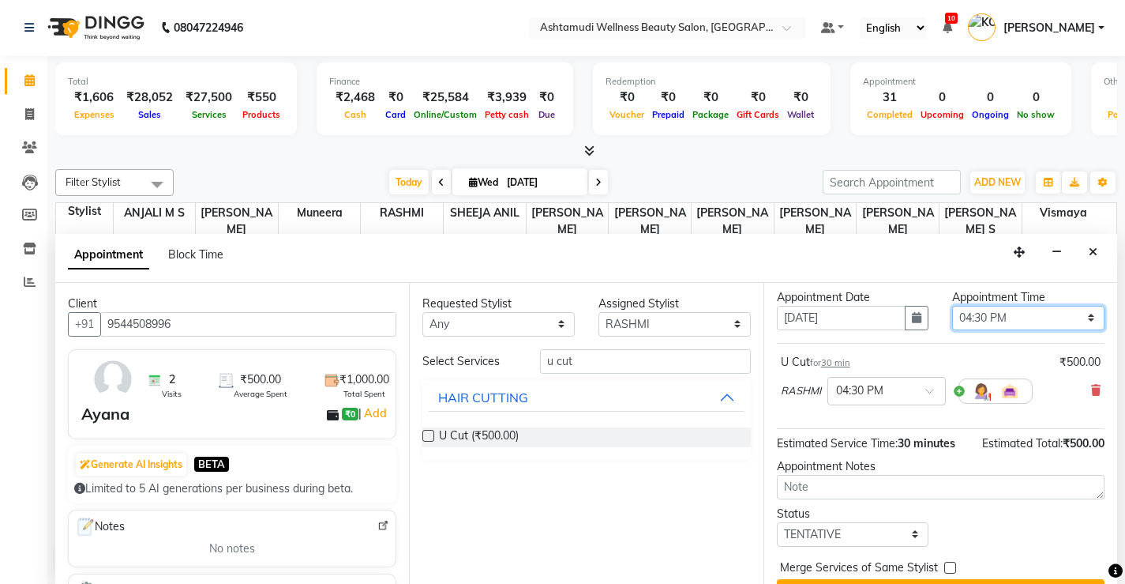
scroll to position [79, 0]
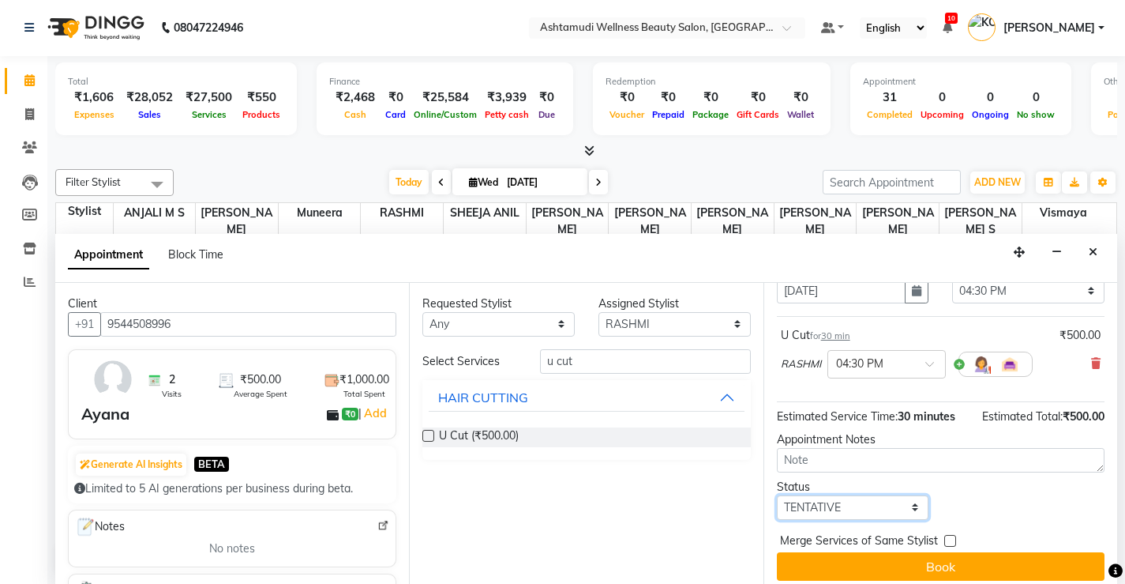
click at [906, 508] on select "Select TENTATIVE CONFIRM CHECK-IN UPCOMING" at bounding box center [853, 507] width 152 height 24
select select "check-in"
click at [777, 495] on select "Select TENTATIVE CONFIRM CHECK-IN UPCOMING" at bounding box center [853, 507] width 152 height 24
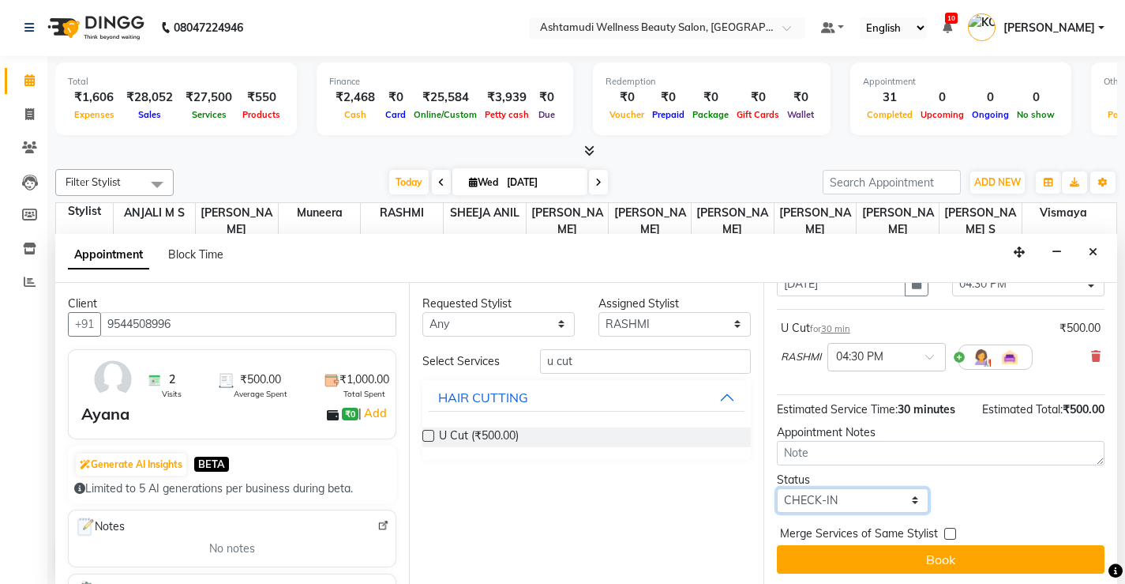
scroll to position [88, 0]
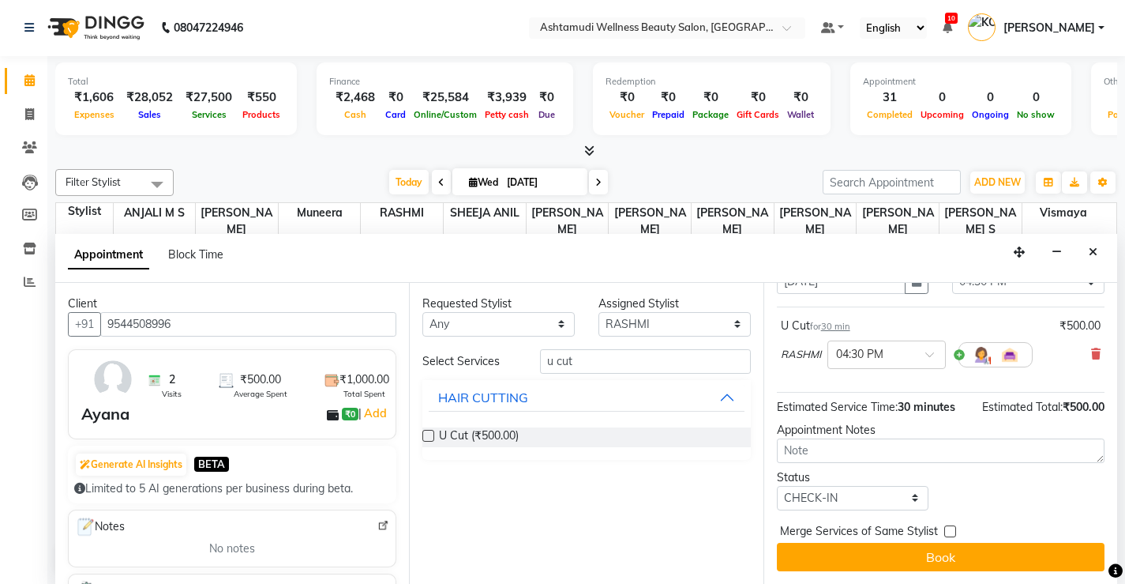
drag, startPoint x: 940, startPoint y: 558, endPoint x: 952, endPoint y: 518, distance: 42.0
click at [940, 559] on button "Book" at bounding box center [941, 557] width 328 height 28
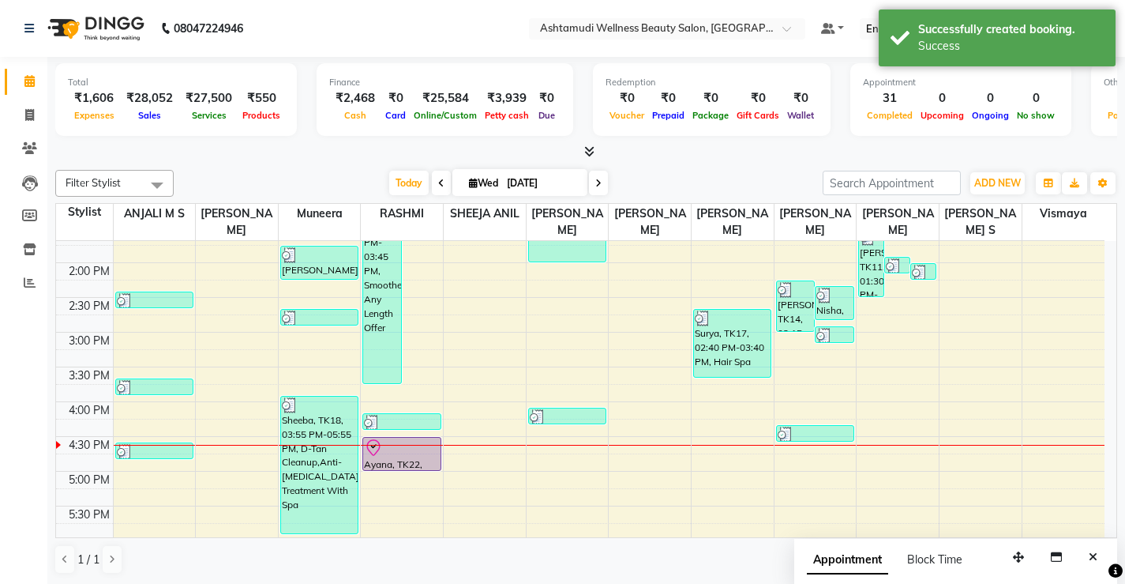
scroll to position [474, 0]
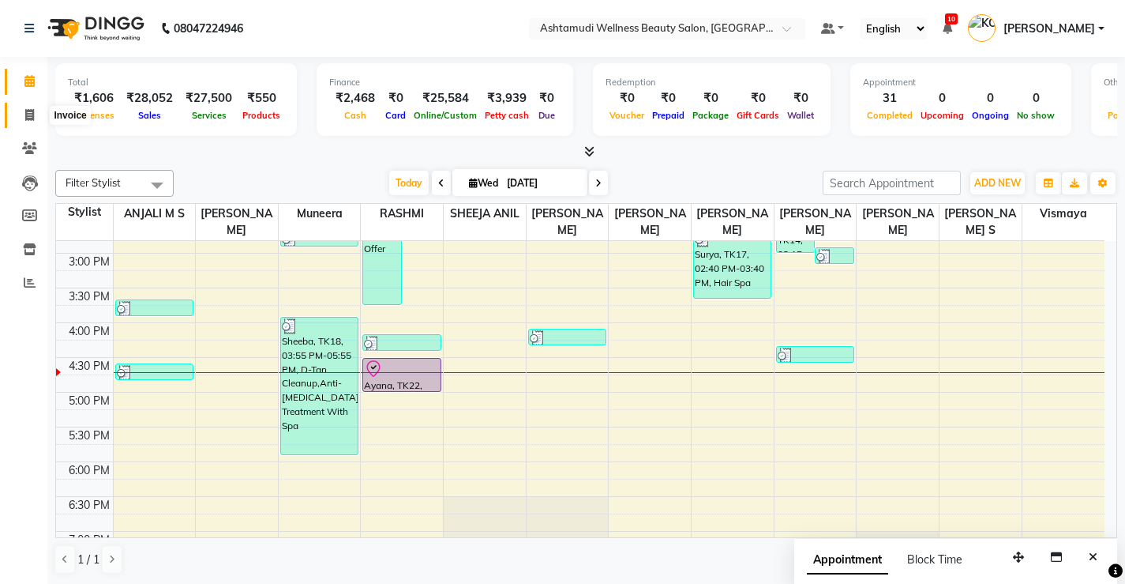
click at [28, 112] on icon at bounding box center [29, 115] width 9 height 12
select select "service"
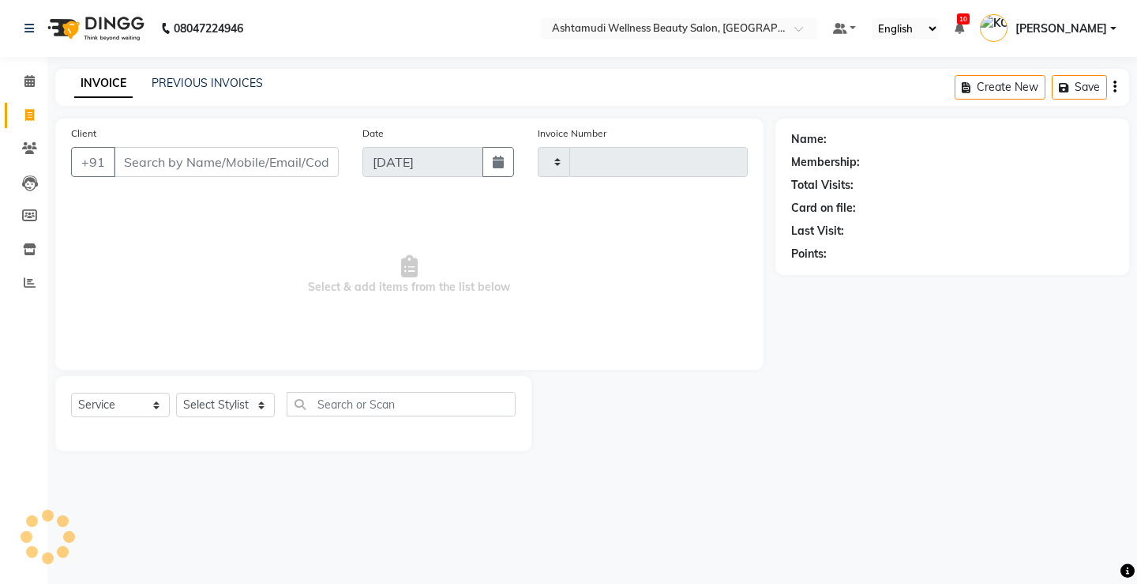
type input "3338"
select select "4674"
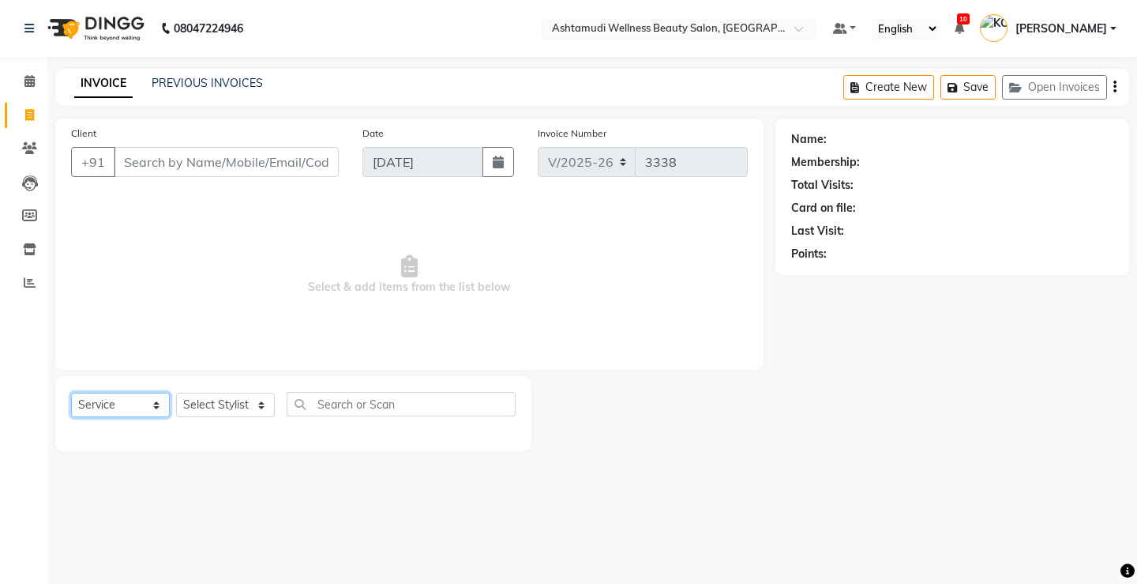
click at [124, 396] on select "Select Service Product Membership Package Voucher Prepaid Gift Card" at bounding box center [120, 405] width 99 height 24
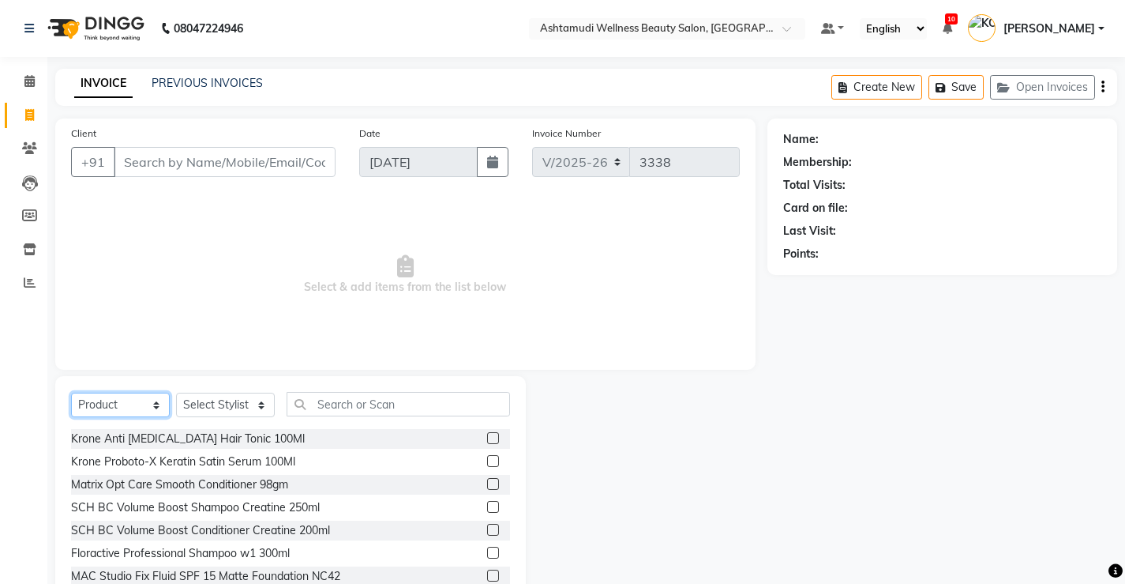
select select "service"
click at [71, 393] on select "Select Service Product Membership Package Voucher Prepaid Gift Card" at bounding box center [120, 405] width 99 height 24
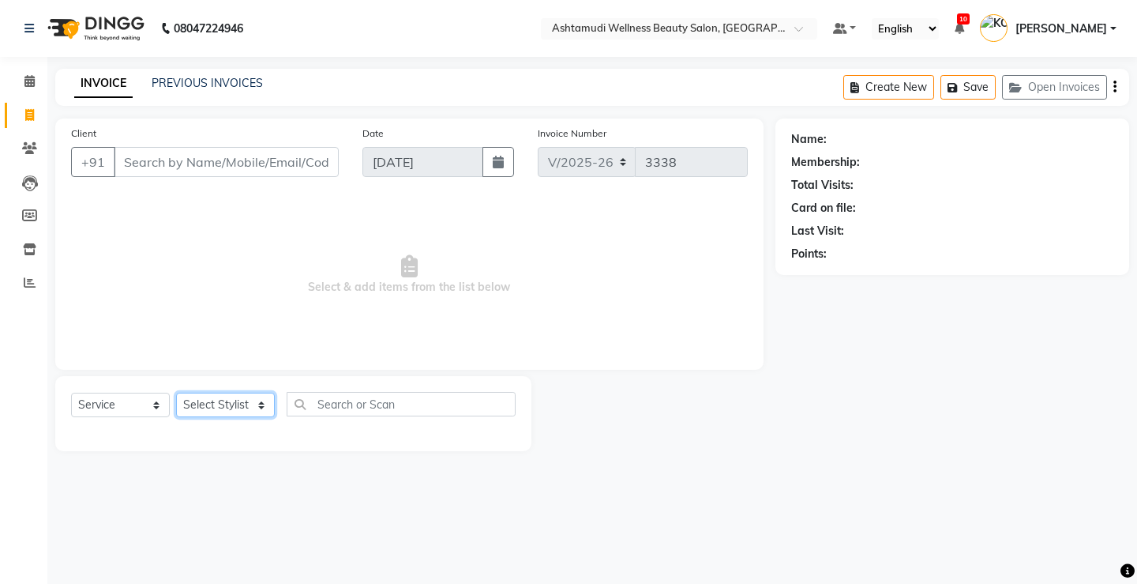
click at [212, 396] on select "Select Stylist ANJALI M S [PERSON_NAME] KOTTIYAM ASHTAMUDI [PERSON_NAME] [PERSO…" at bounding box center [225, 405] width 99 height 24
select select "50208"
click at [176, 393] on select "Select Stylist ANJALI M S [PERSON_NAME] KOTTIYAM ASHTAMUDI [PERSON_NAME] [PERSO…" at bounding box center [225, 405] width 99 height 24
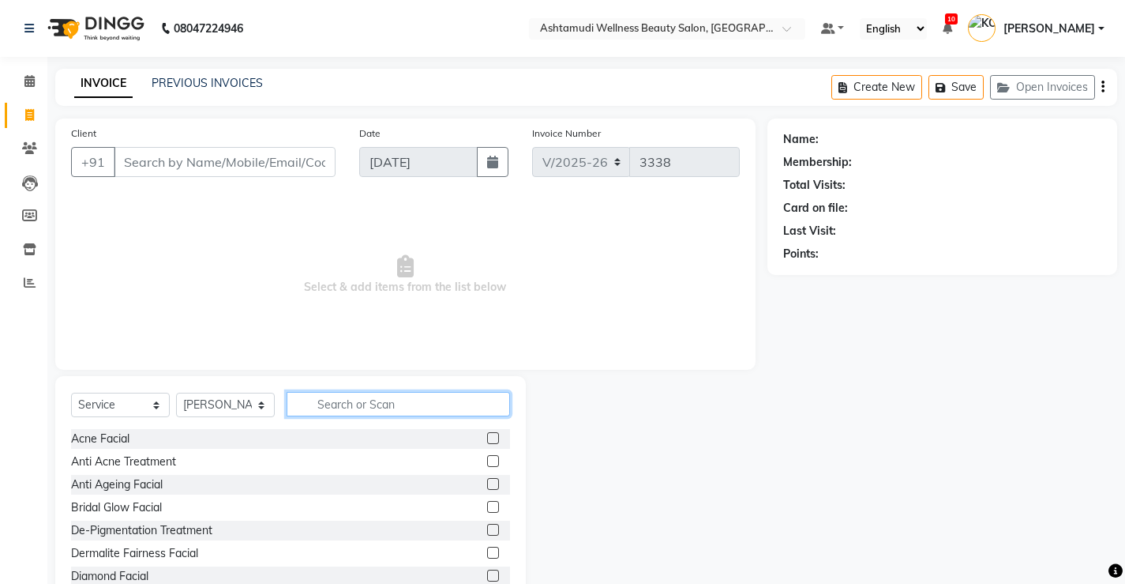
click at [410, 405] on input "text" at bounding box center [399, 404] width 224 height 24
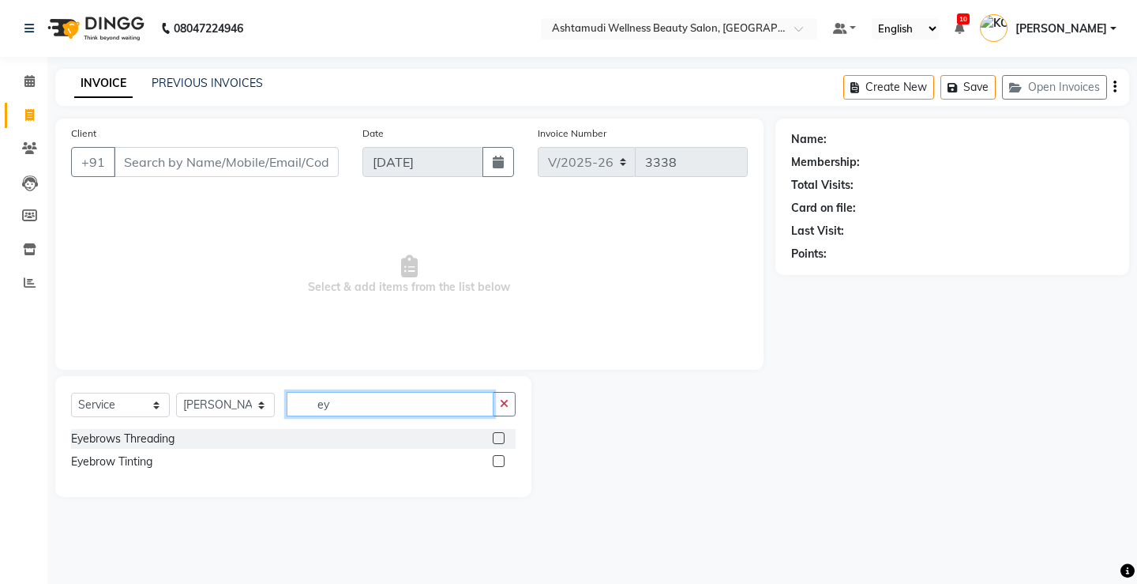
type input "ey"
click at [500, 441] on label at bounding box center [499, 438] width 12 height 12
click at [500, 441] on input "checkbox" at bounding box center [498, 439] width 10 height 10
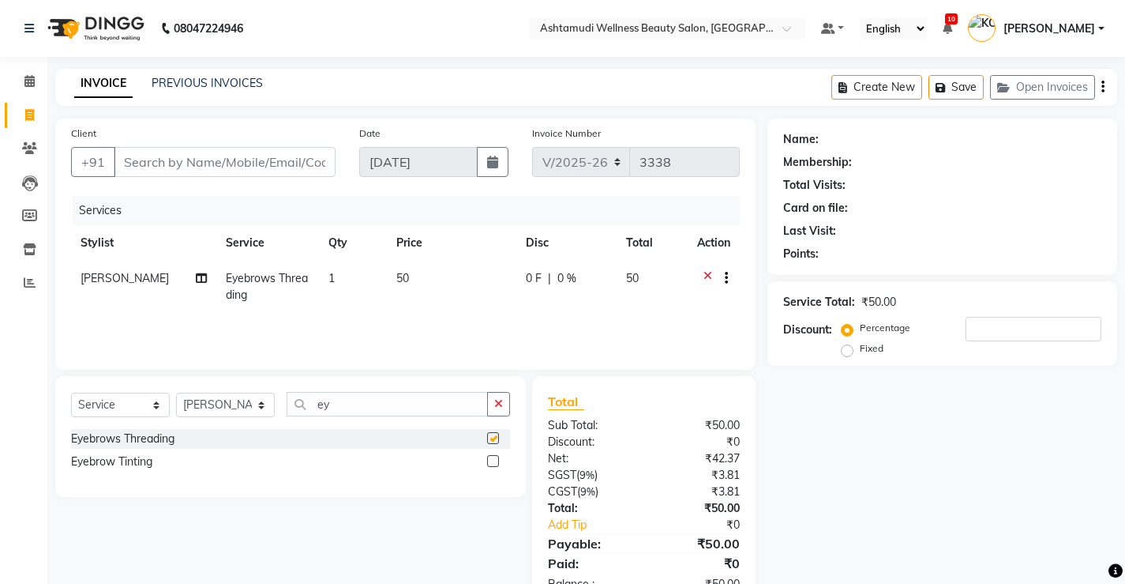
checkbox input "false"
click at [227, 162] on input "Client" at bounding box center [225, 162] width 222 height 30
type input "9"
type input "0"
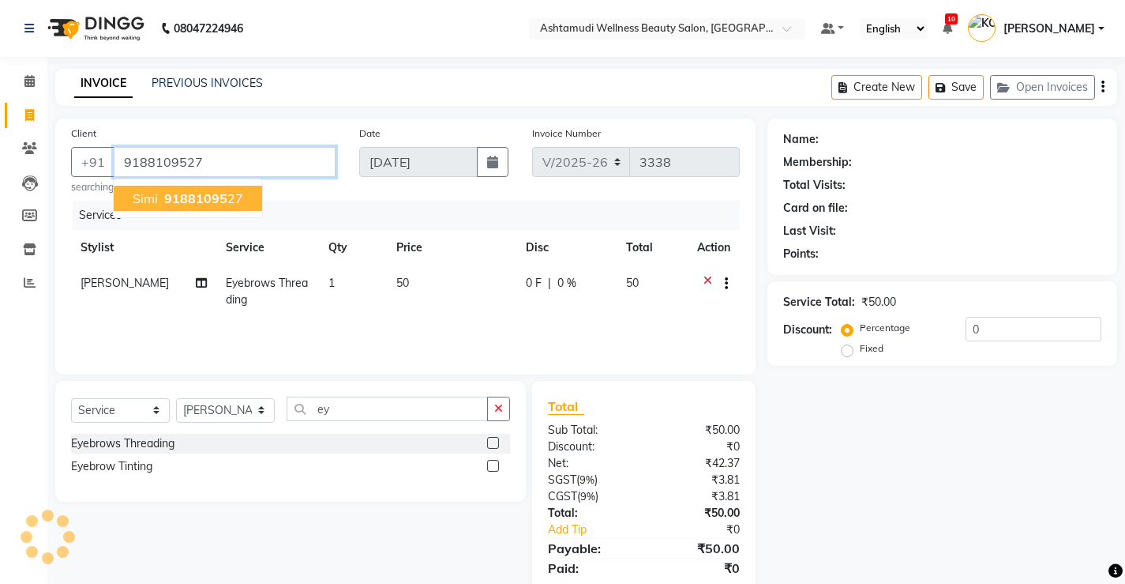
type input "9188109527"
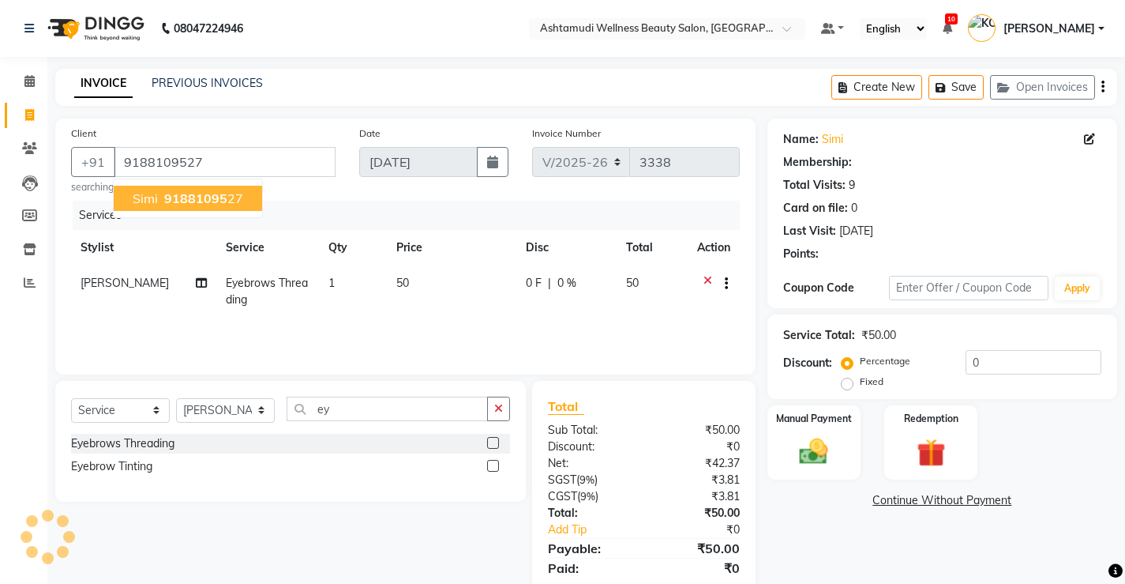
select select "1: Object"
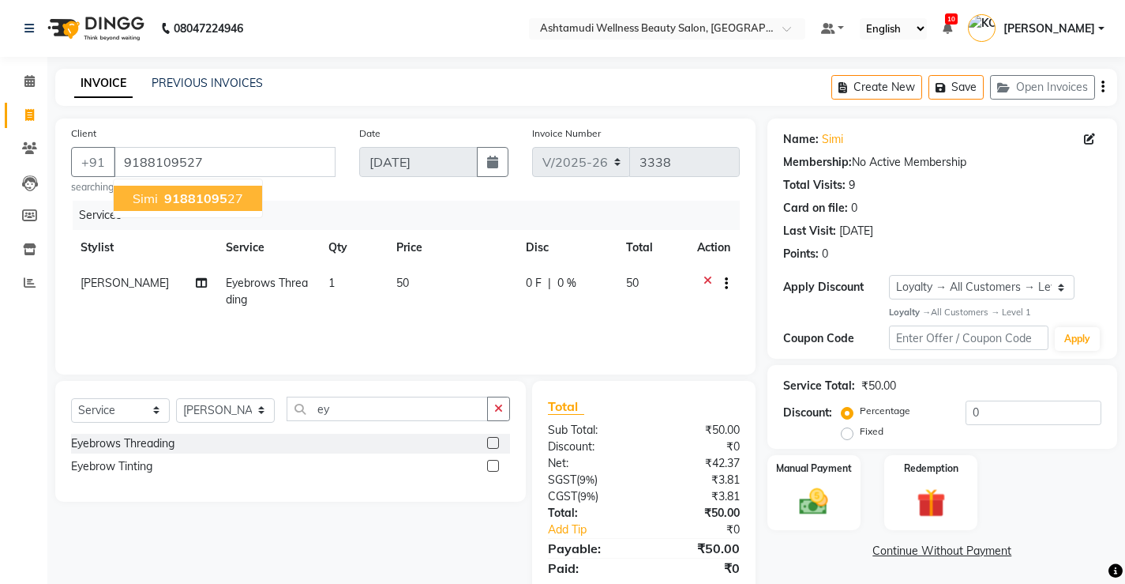
click at [235, 197] on ngb-highlight "91881095 27" at bounding box center [202, 198] width 82 height 16
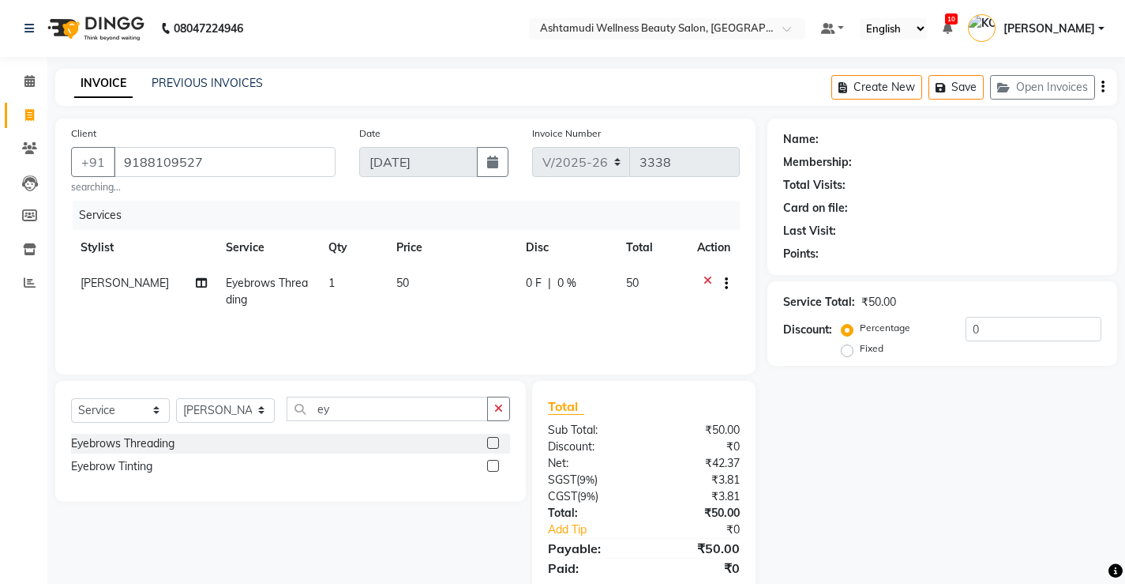
select select "1: Object"
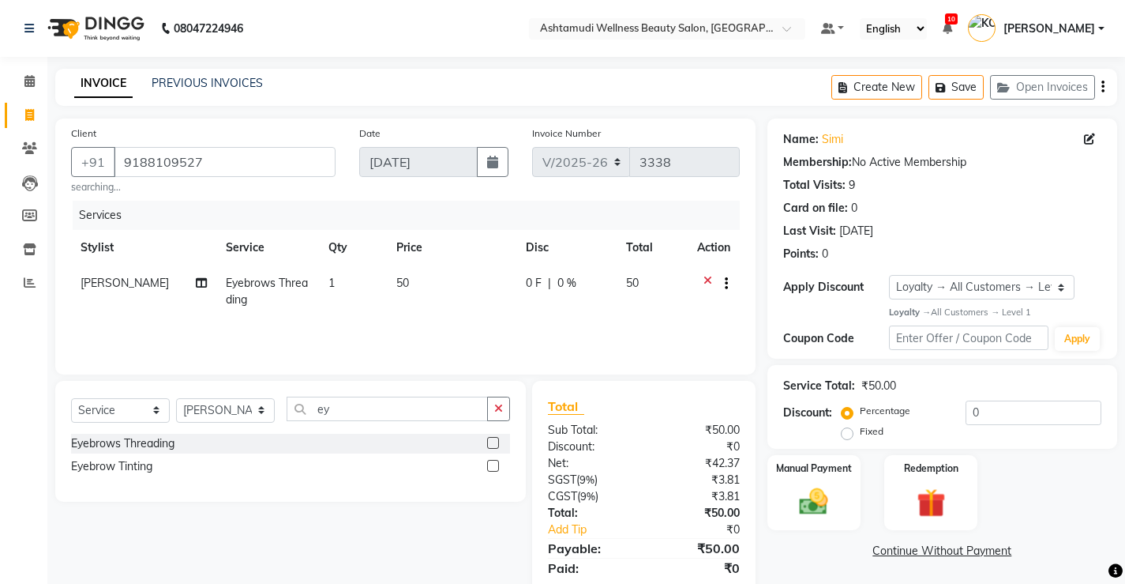
scroll to position [53, 0]
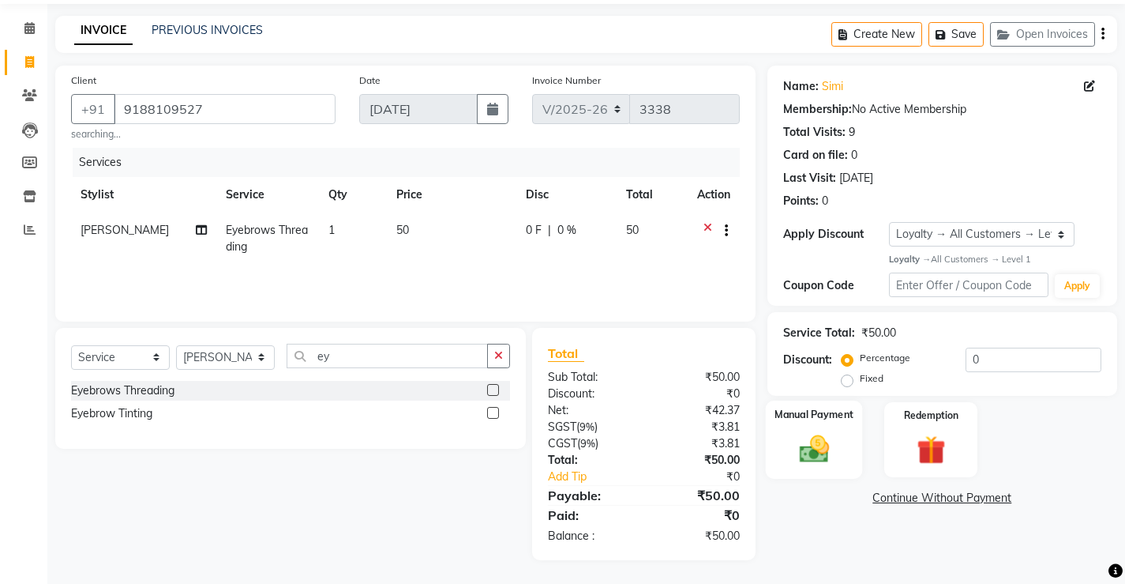
click at [810, 436] on img at bounding box center [814, 449] width 48 height 34
click at [982, 493] on span "CASH" at bounding box center [976, 499] width 34 height 18
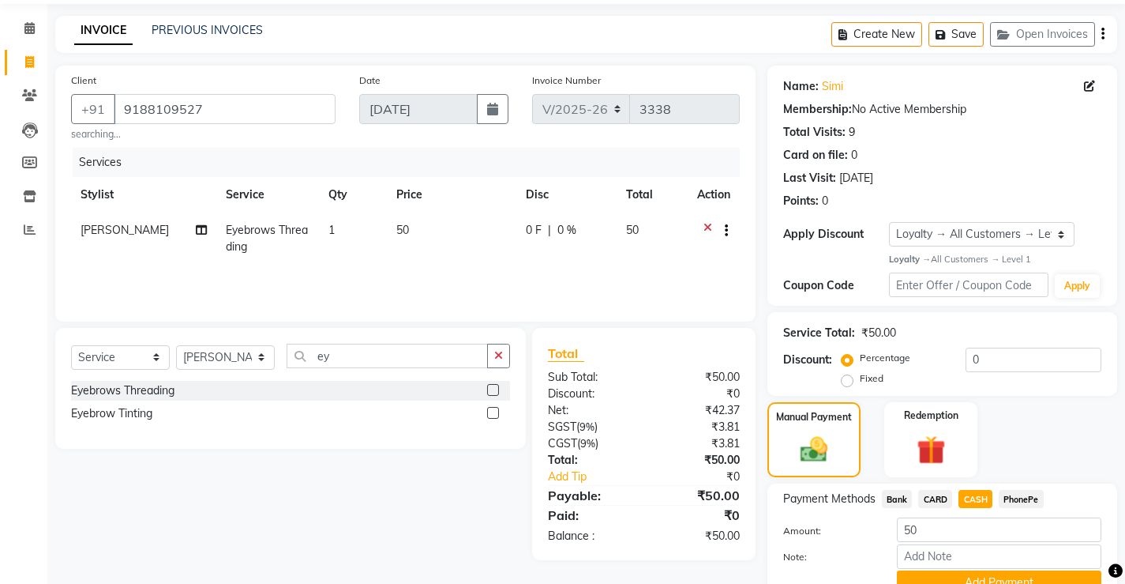
scroll to position [126, 0]
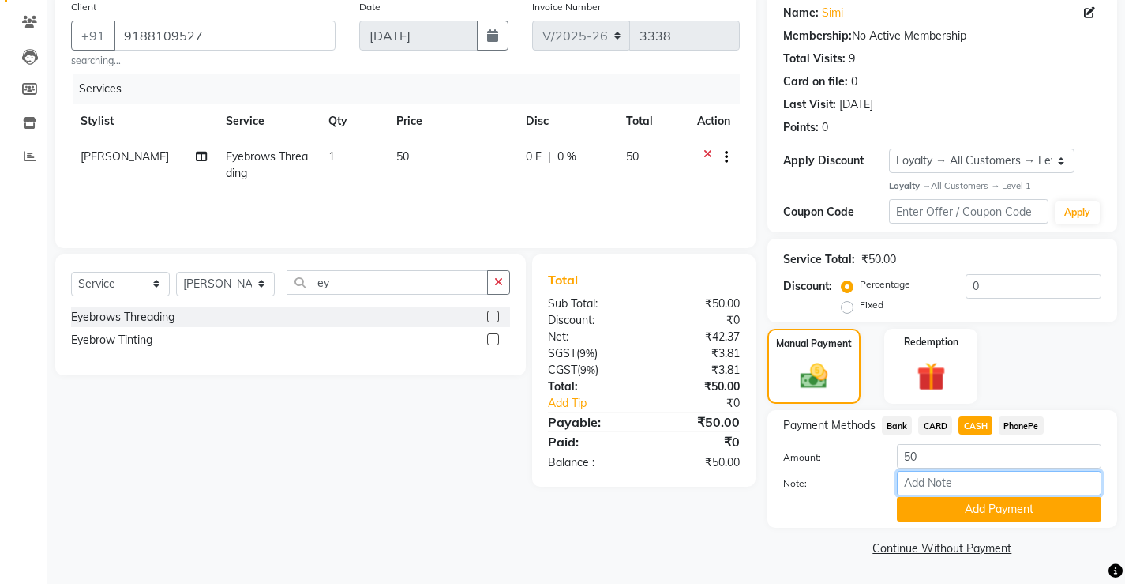
click at [981, 489] on input "Note:" at bounding box center [999, 483] width 205 height 24
type input "Sona"
click at [1012, 511] on button "Add Payment" at bounding box center [999, 509] width 205 height 24
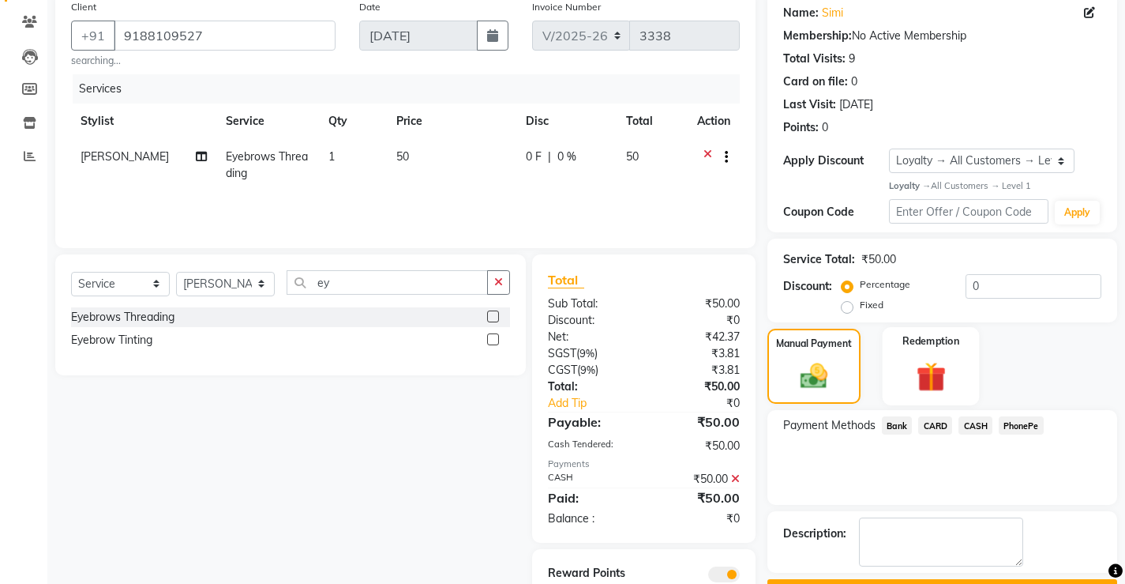
scroll to position [187, 0]
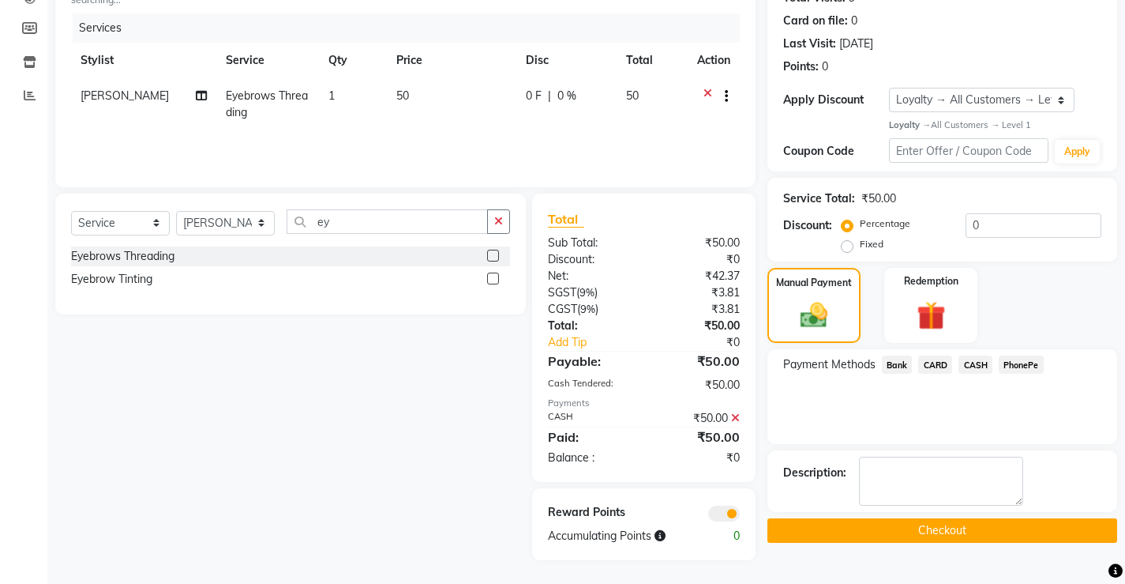
click at [903, 528] on button "Checkout" at bounding box center [943, 530] width 350 height 24
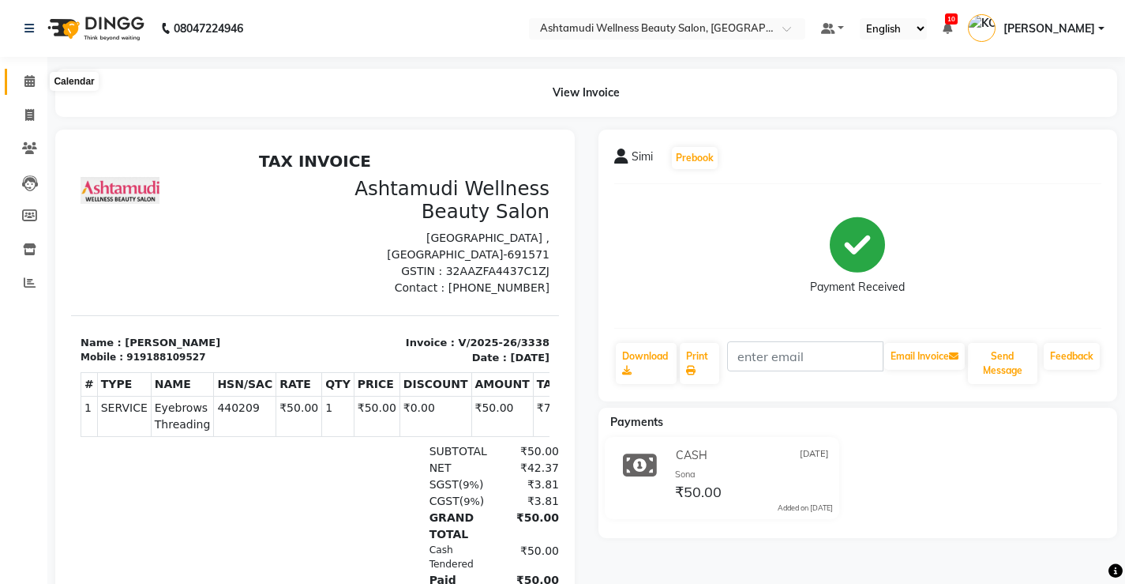
click at [24, 77] on icon at bounding box center [29, 81] width 10 height 12
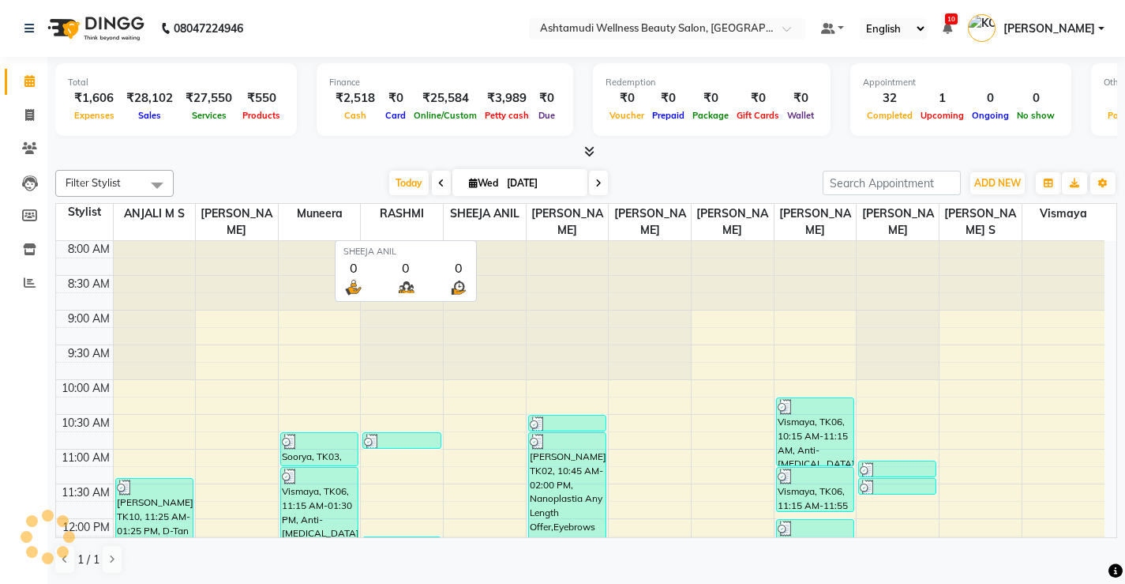
scroll to position [557, 0]
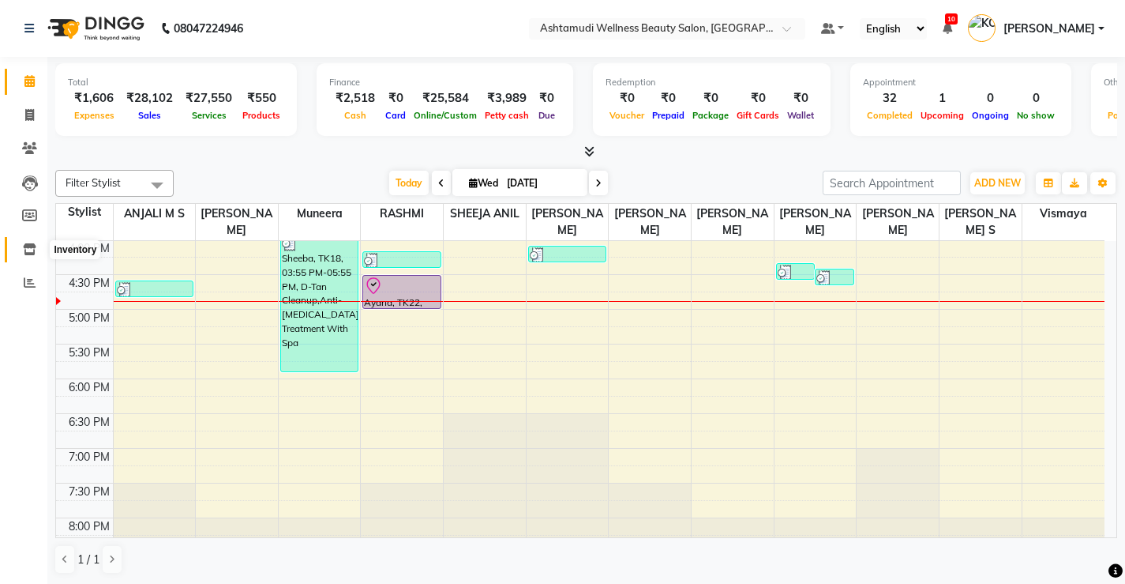
drag, startPoint x: 21, startPoint y: 250, endPoint x: 47, endPoint y: 230, distance: 33.2
click at [20, 250] on span at bounding box center [30, 250] width 28 height 18
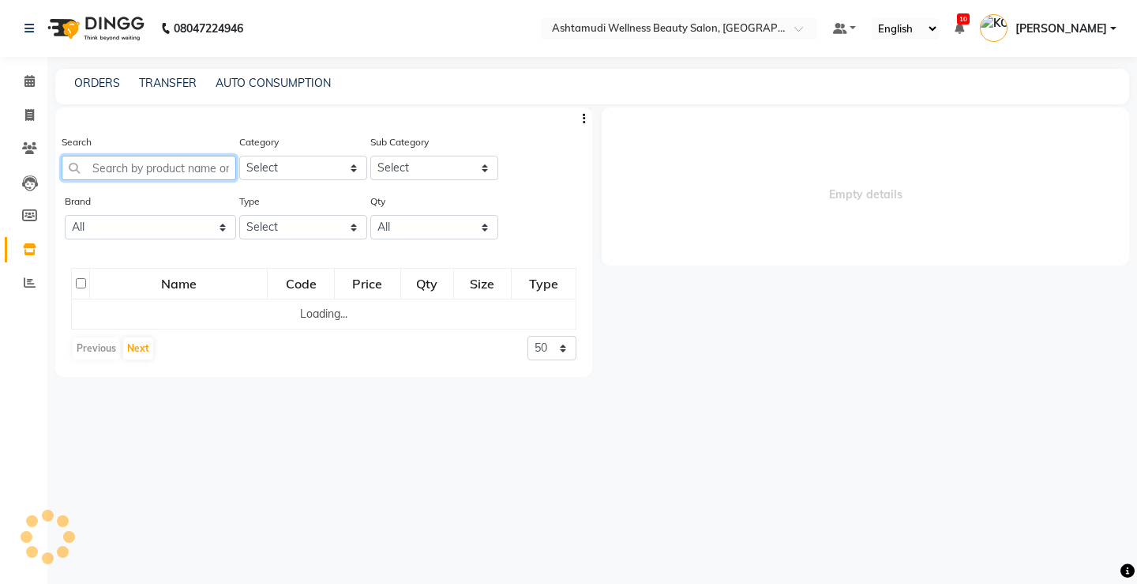
click at [125, 163] on input "text" at bounding box center [149, 168] width 175 height 24
select select
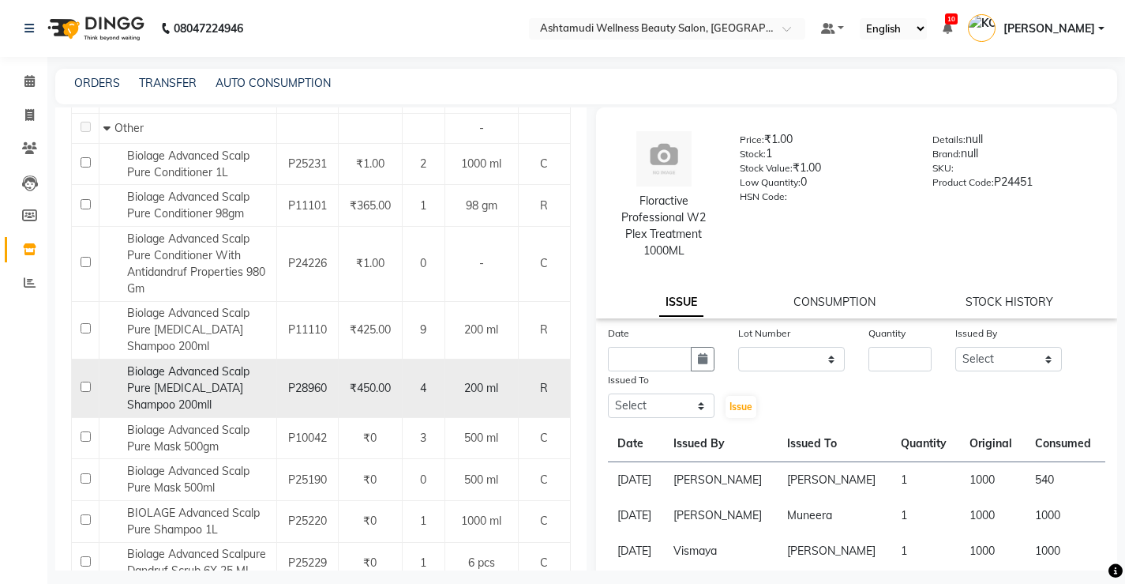
scroll to position [237, 0]
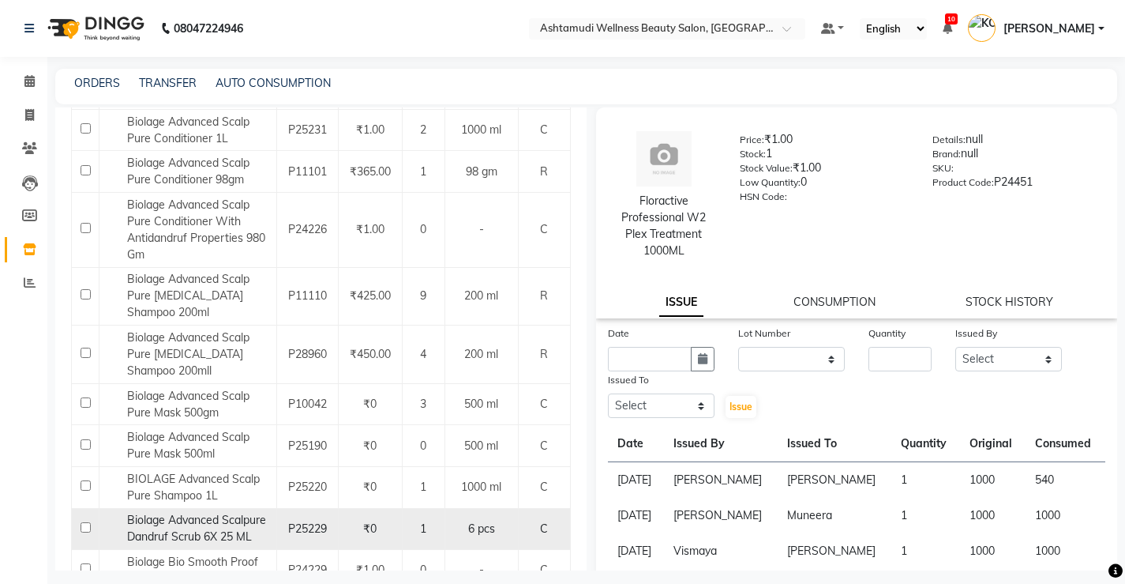
type input "biolag"
click at [215, 541] on span "Biolage Advanced Scalpure Dandruf Scrub 6X 25 ML" at bounding box center [196, 528] width 139 height 31
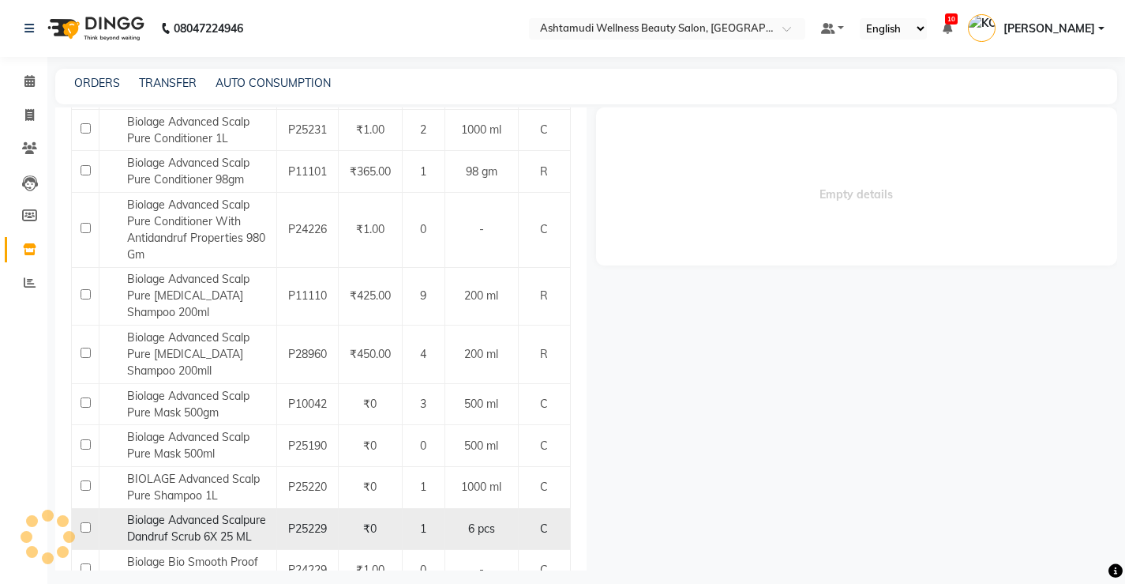
select select
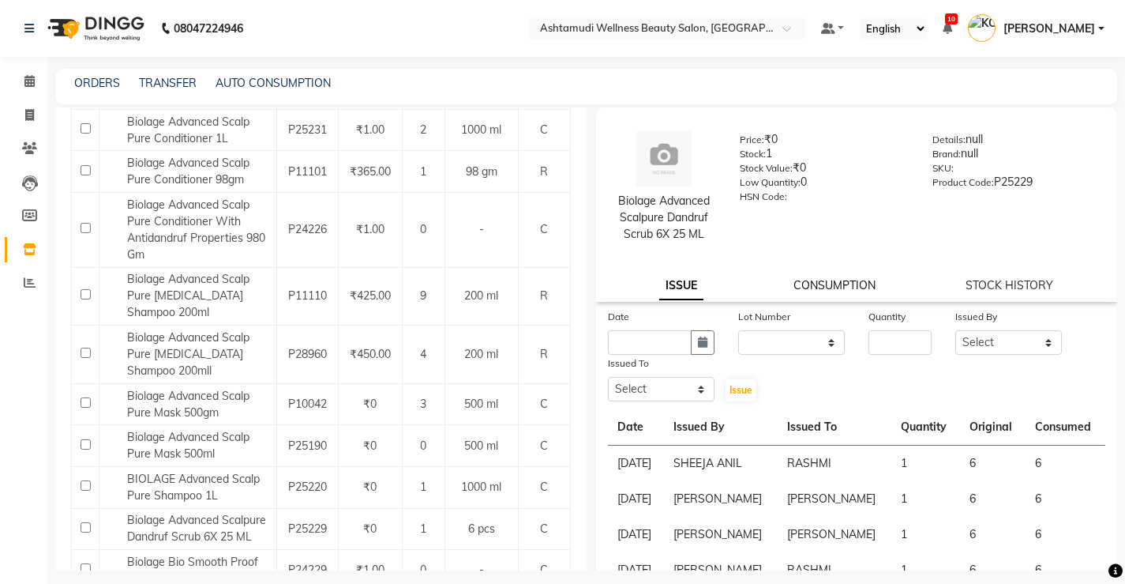
click at [833, 287] on link "CONSUMPTION" at bounding box center [835, 285] width 82 height 14
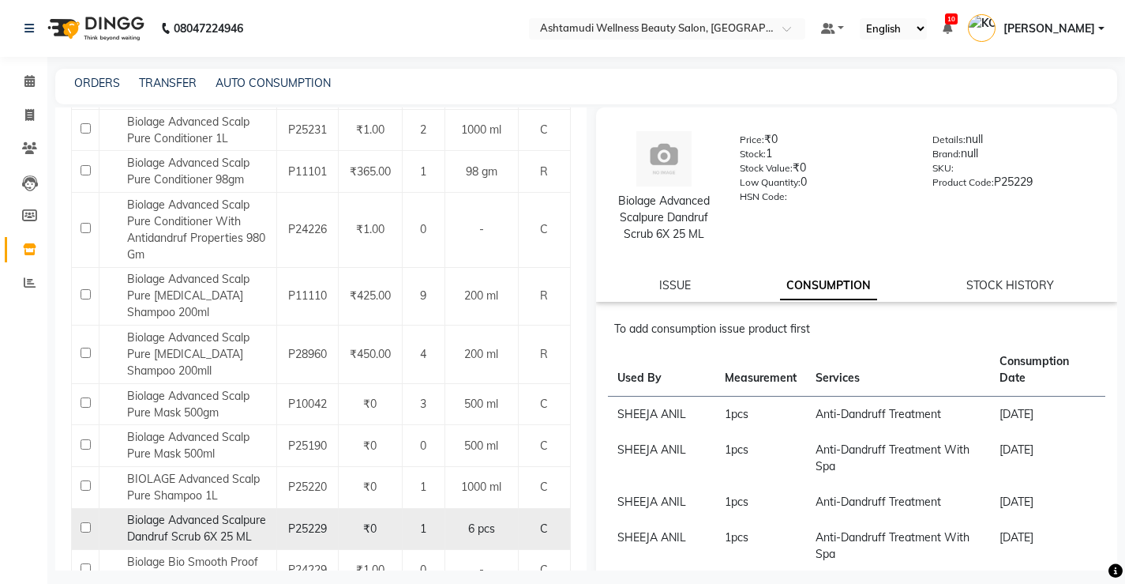
click at [204, 537] on span "Biolage Advanced Scalpure Dandruf Scrub 6X 25 ML" at bounding box center [196, 528] width 139 height 31
click at [82, 527] on input "checkbox" at bounding box center [86, 527] width 10 height 10
click at [81, 522] on input "checkbox" at bounding box center [86, 527] width 10 height 10
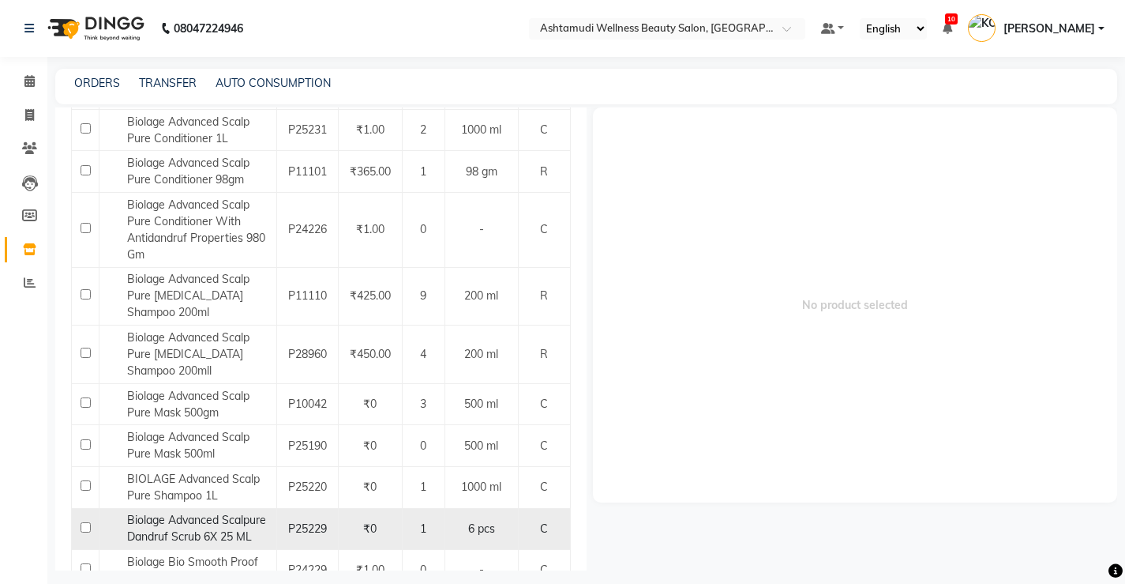
click at [87, 529] on input "checkbox" at bounding box center [86, 527] width 10 height 10
checkbox input "true"
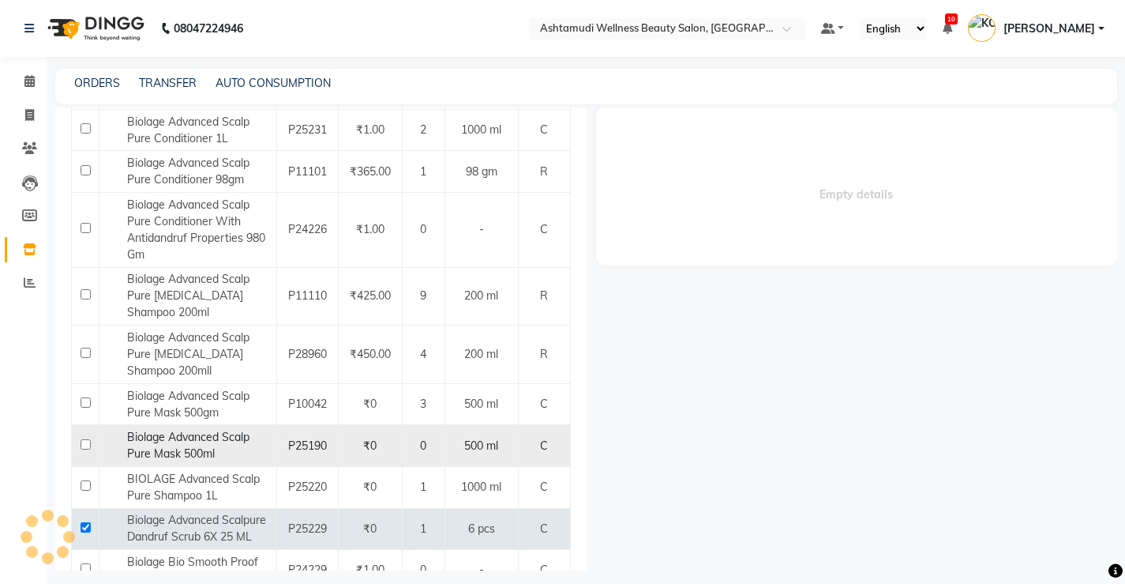
select select
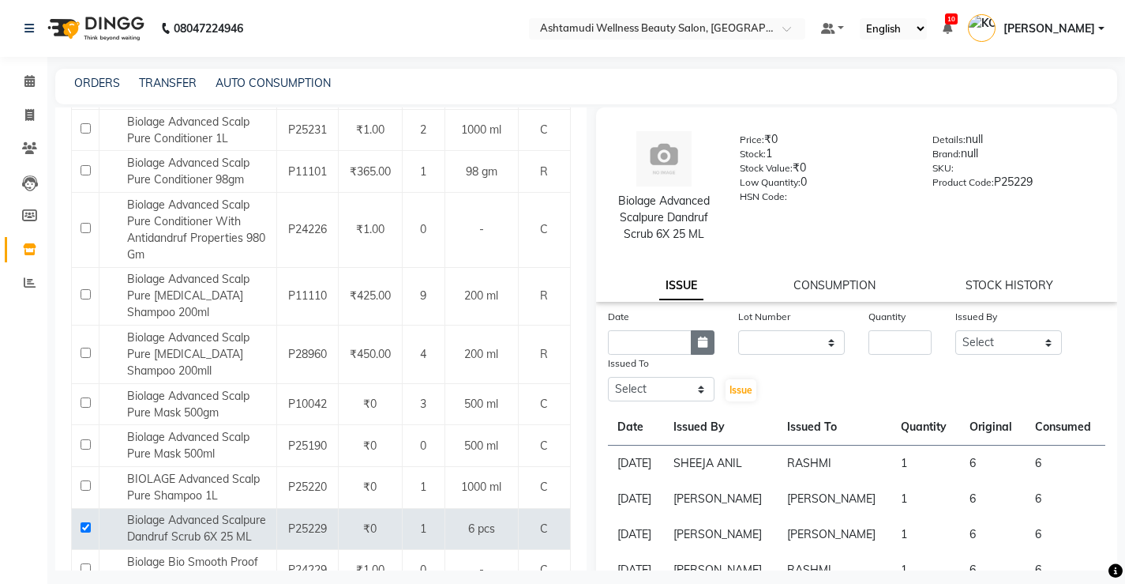
click at [701, 349] on button "button" at bounding box center [703, 342] width 24 height 24
select select "9"
select select "2025"
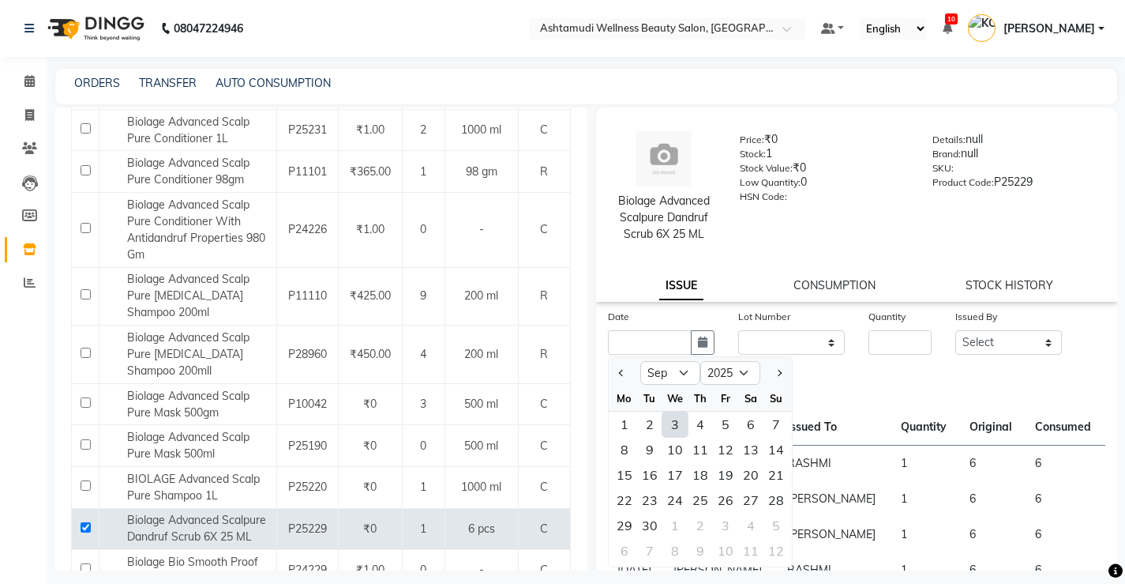
click at [671, 424] on div "3" at bounding box center [675, 423] width 25 height 25
type input "[DATE]"
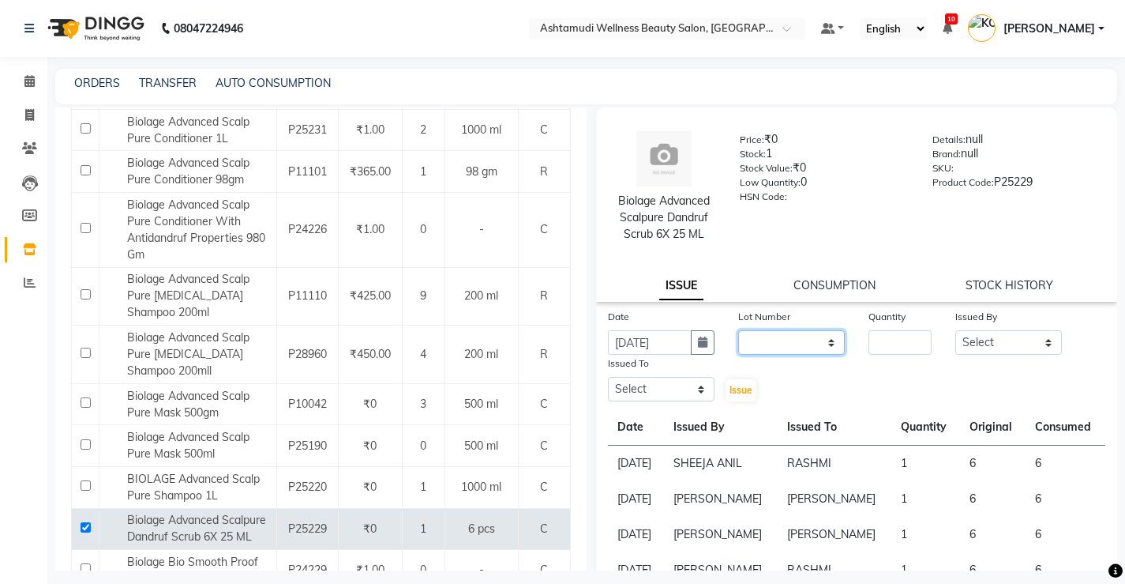
click at [802, 333] on select "None" at bounding box center [791, 342] width 107 height 24
select select "0: null"
click at [738, 330] on select "None" at bounding box center [791, 342] width 107 height 24
click at [877, 344] on input "number" at bounding box center [900, 342] width 63 height 24
type input "1"
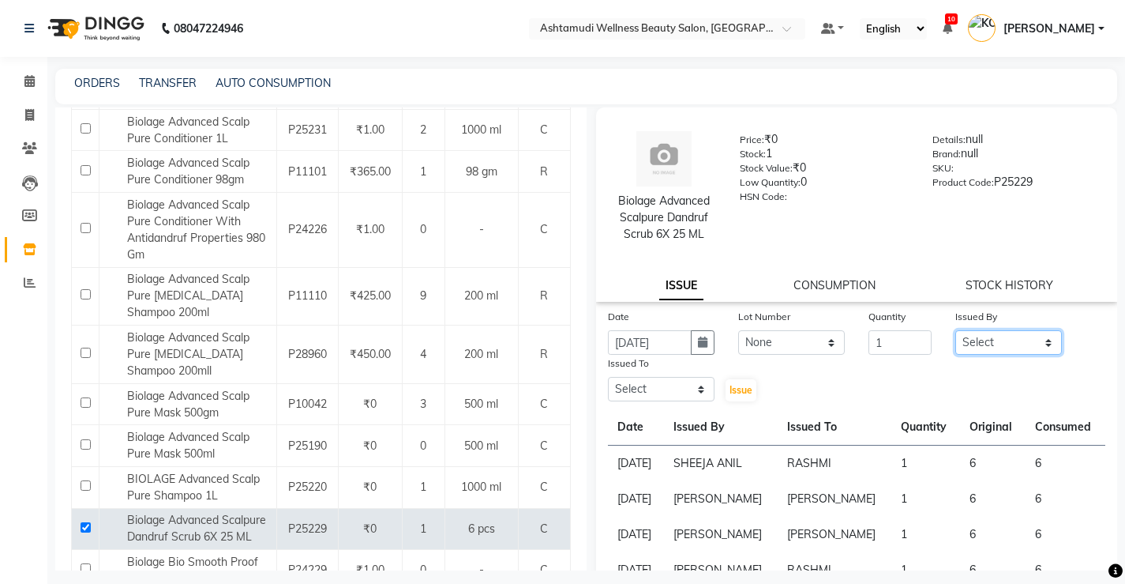
click at [990, 342] on select "Select ANJALI M S [PERSON_NAME] KOTTIYAM ASHTAMUDI [PERSON_NAME] [PERSON_NAME] …" at bounding box center [1009, 342] width 107 height 24
select select "27473"
click at [956, 330] on select "Select ANJALI M S [PERSON_NAME] KOTTIYAM ASHTAMUDI [PERSON_NAME] [PERSON_NAME] …" at bounding box center [1009, 342] width 107 height 24
click at [654, 394] on select "Select ANJALI M S [PERSON_NAME] KOTTIYAM ASHTAMUDI [PERSON_NAME] [PERSON_NAME] …" at bounding box center [661, 389] width 107 height 24
click at [608, 377] on select "Select ANJALI M S [PERSON_NAME] KOTTIYAM ASHTAMUDI [PERSON_NAME] [PERSON_NAME] …" at bounding box center [661, 389] width 107 height 24
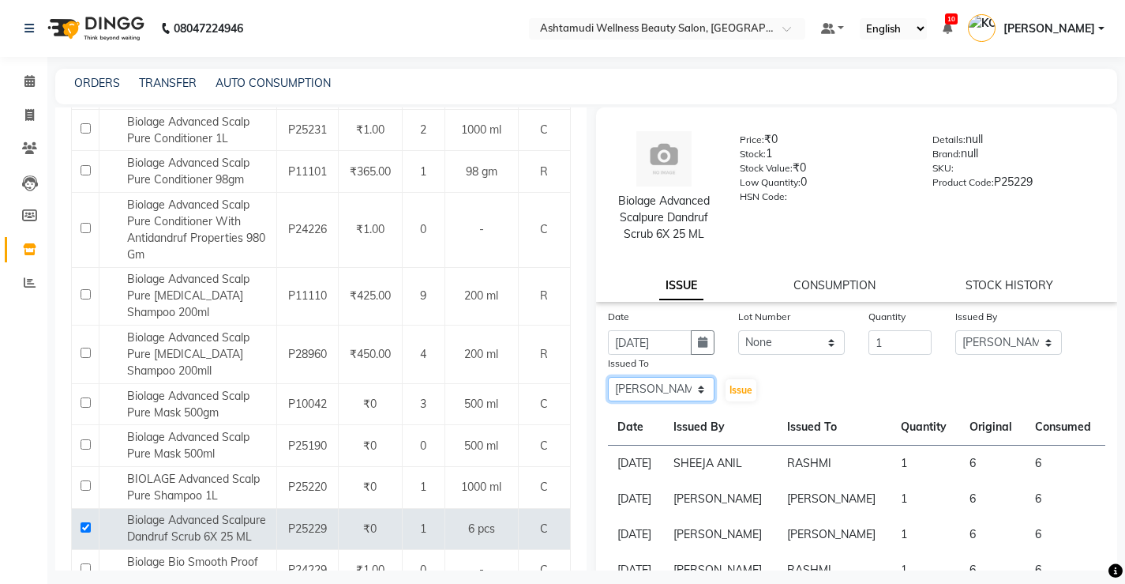
drag, startPoint x: 667, startPoint y: 392, endPoint x: 669, endPoint y: 379, distance: 12.9
click at [667, 392] on select "Select ANJALI M S [PERSON_NAME] KOTTIYAM ASHTAMUDI [PERSON_NAME] [PERSON_NAME] …" at bounding box center [661, 389] width 107 height 24
select select "27474"
click at [608, 377] on select "Select ANJALI M S [PERSON_NAME] KOTTIYAM ASHTAMUDI [PERSON_NAME] [PERSON_NAME] …" at bounding box center [661, 389] width 107 height 24
click at [732, 391] on span "Issue" at bounding box center [741, 390] width 23 height 12
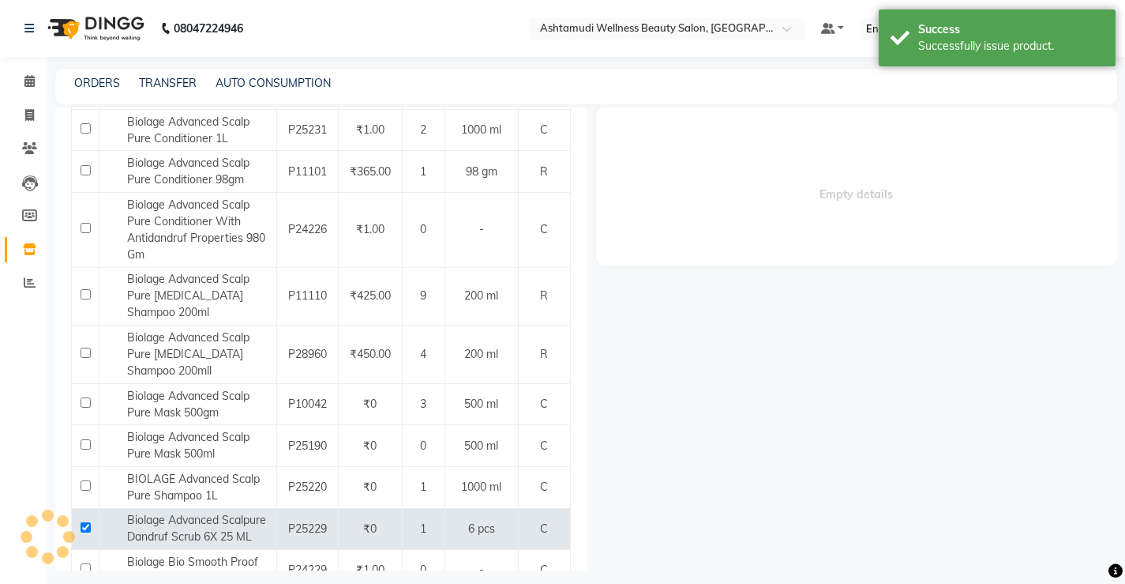
select select
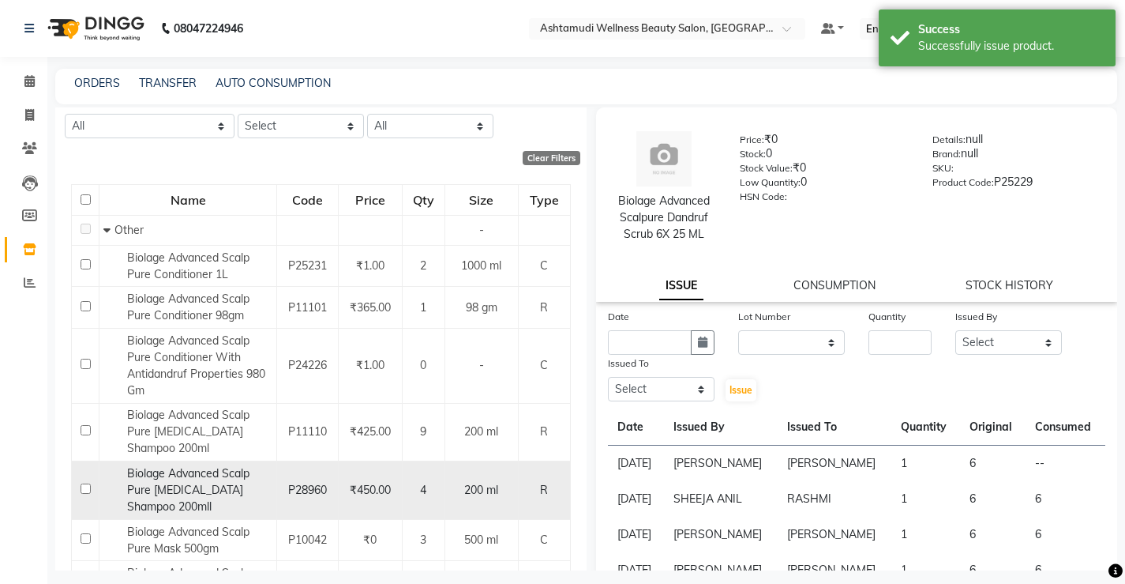
scroll to position [0, 0]
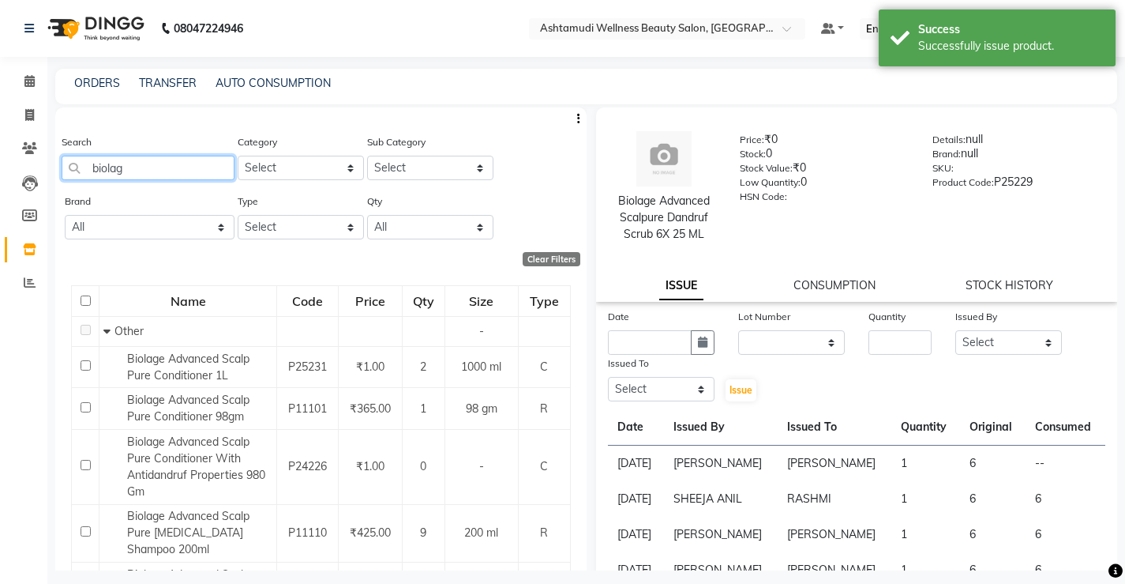
click at [137, 161] on input "biolag" at bounding box center [148, 168] width 173 height 24
type input "b"
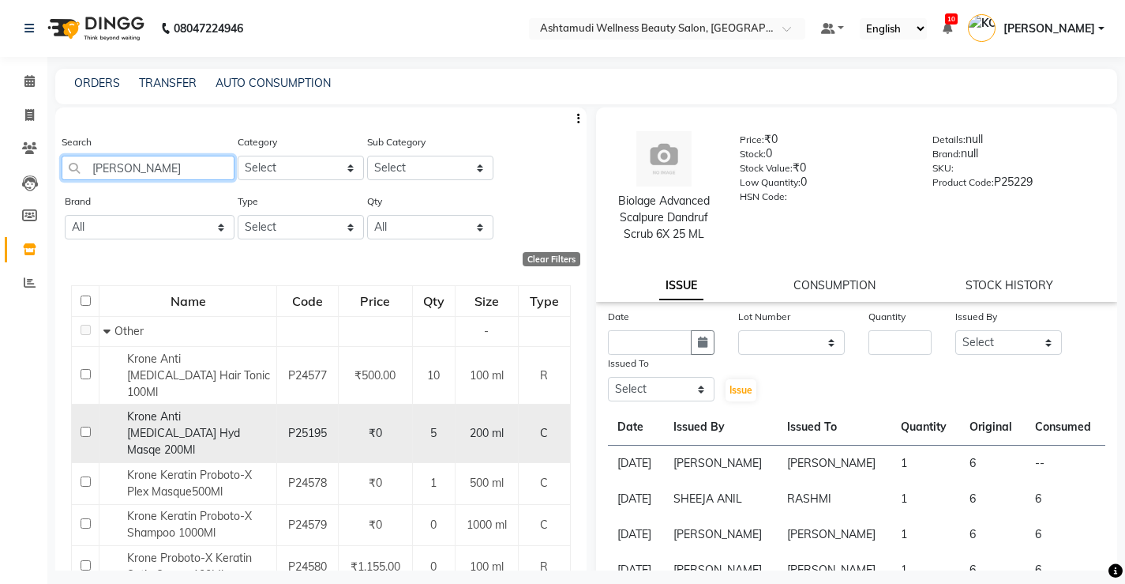
type input "[PERSON_NAME]"
click at [175, 408] on div "Krone Anti [MEDICAL_DATA] Hyd Masqe 200Ml" at bounding box center [187, 433] width 169 height 50
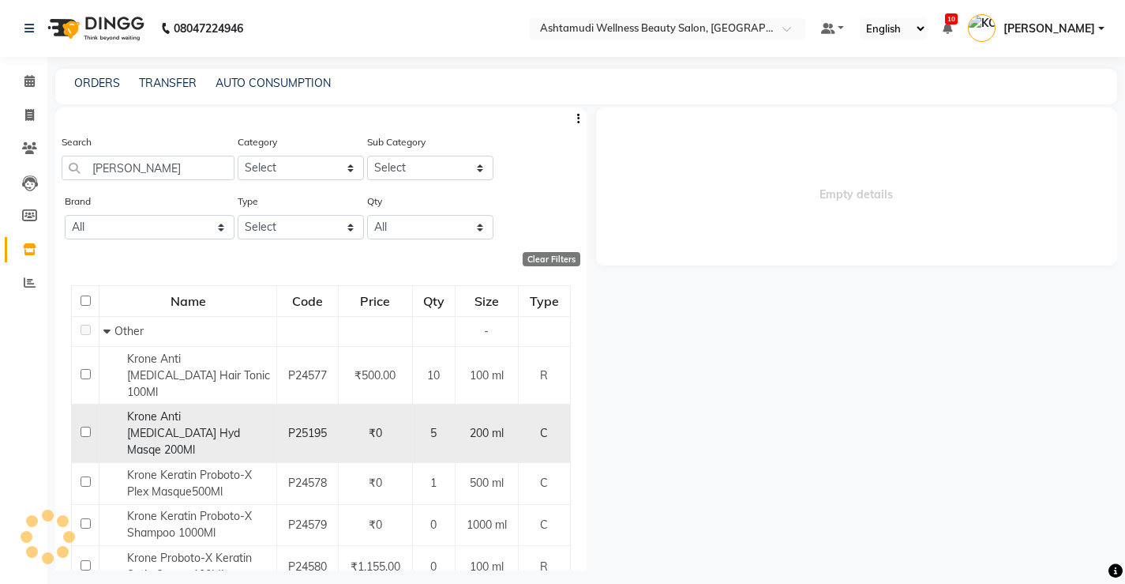
select select
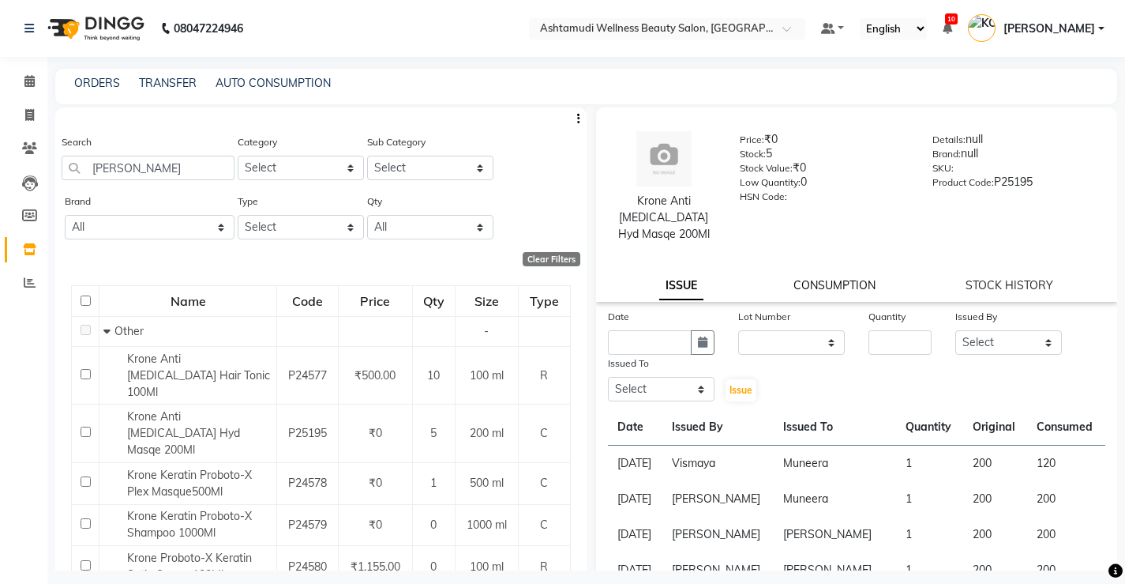
click at [821, 283] on link "CONSUMPTION" at bounding box center [835, 285] width 82 height 14
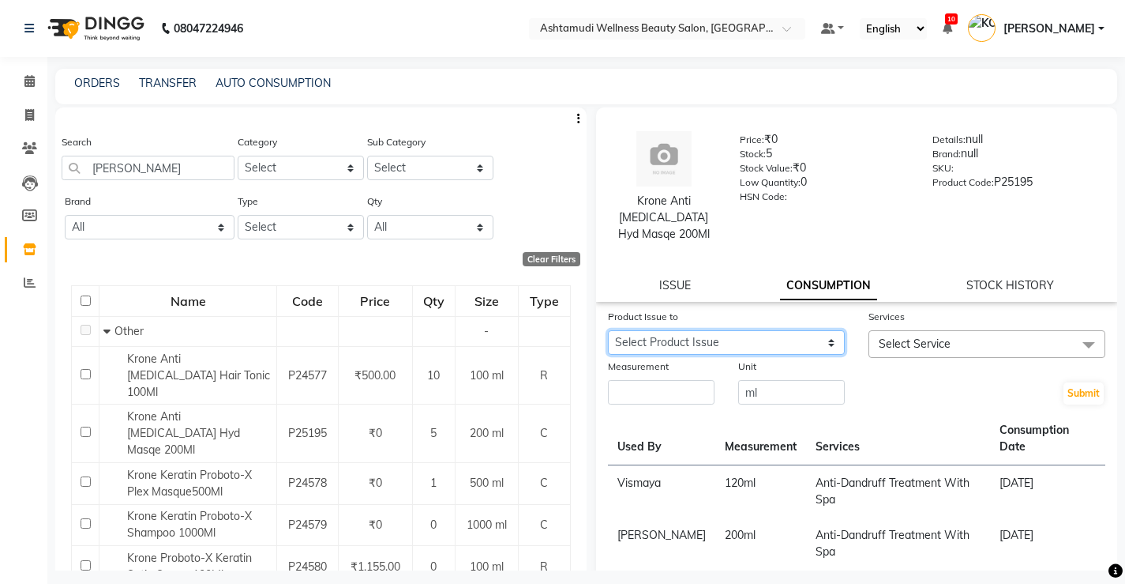
click at [742, 347] on select "Select Product Issue [DATE], Issued to: Muneera, Balance: 80" at bounding box center [726, 342] width 237 height 24
click at [29, 81] on icon at bounding box center [29, 81] width 10 height 12
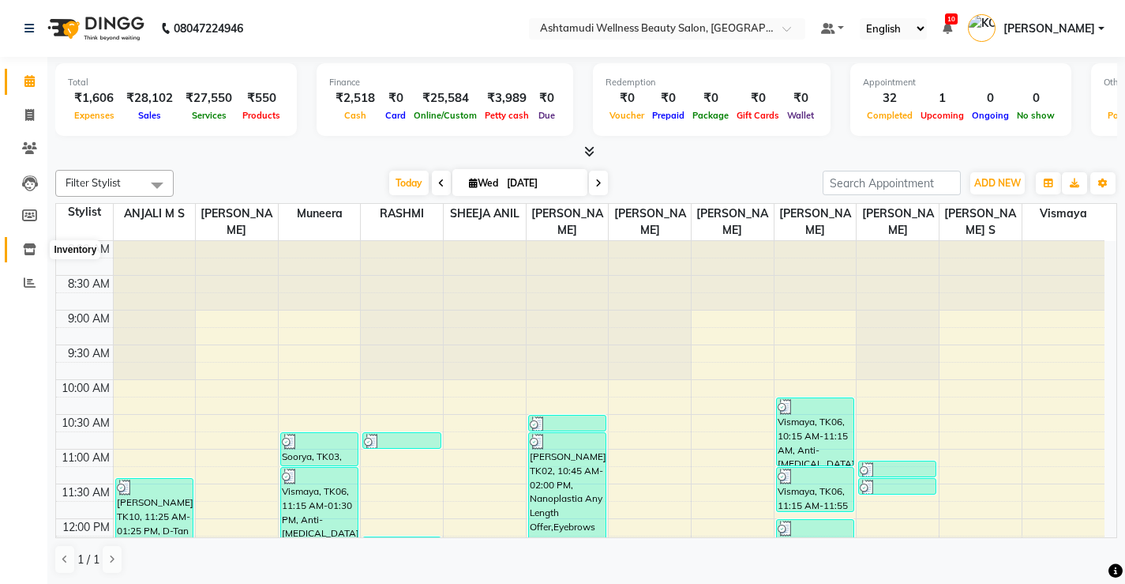
click at [29, 250] on icon at bounding box center [29, 249] width 13 height 12
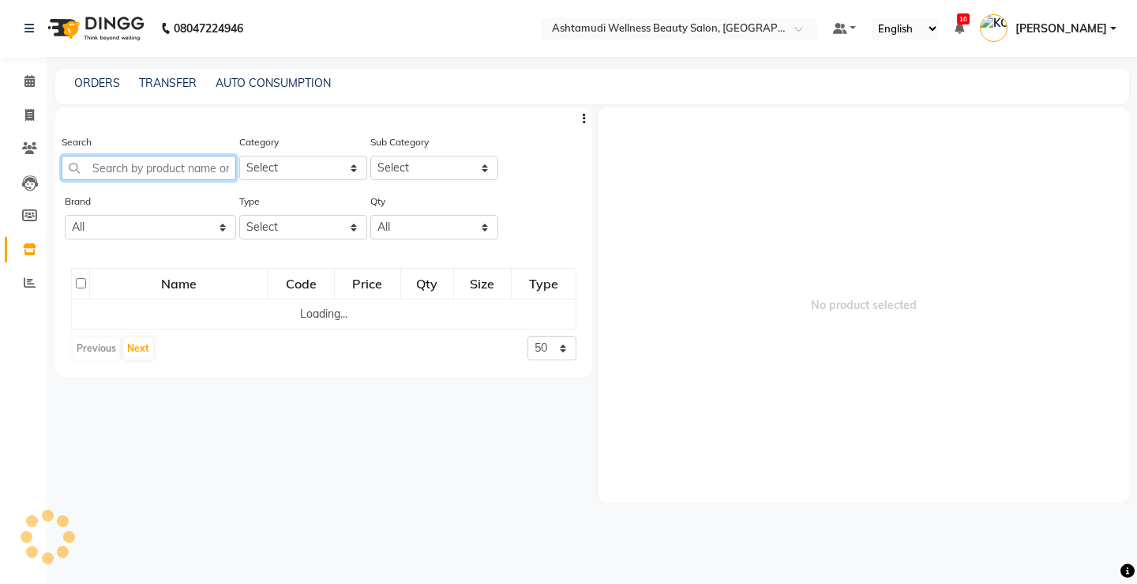
click at [167, 162] on input "text" at bounding box center [149, 168] width 175 height 24
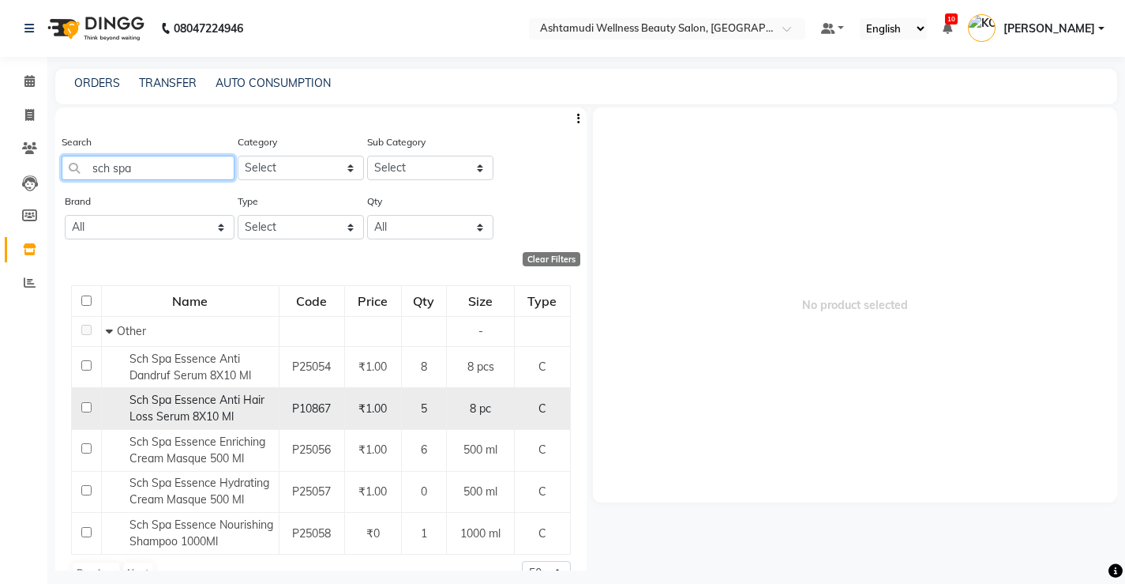
type input "sch spa"
click at [202, 404] on span "Sch Spa Essence Anti Hair Loss Serum 8X10 Ml" at bounding box center [197, 408] width 135 height 31
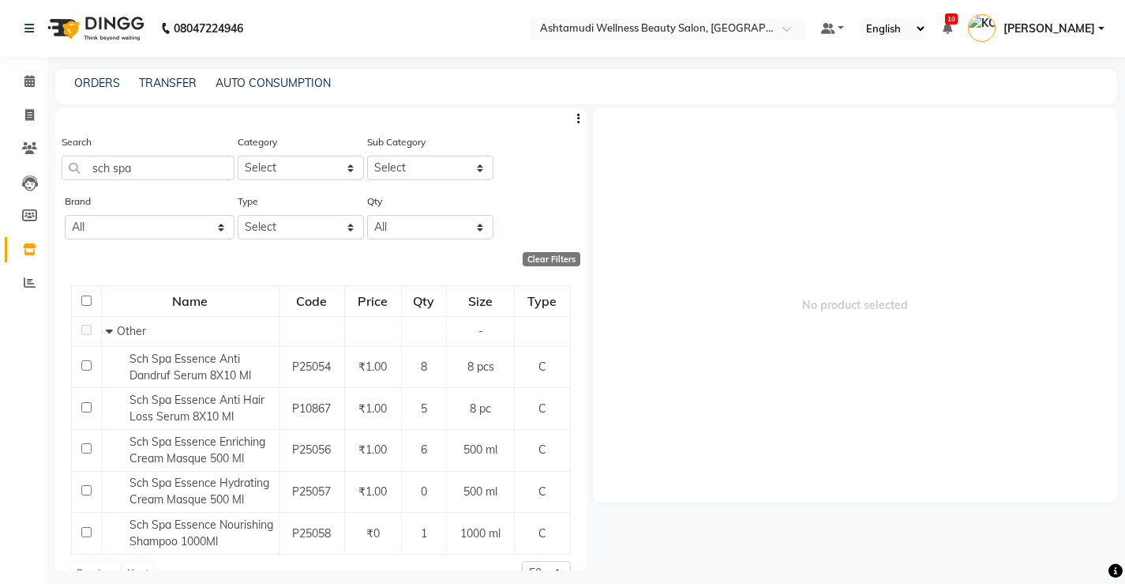
select select
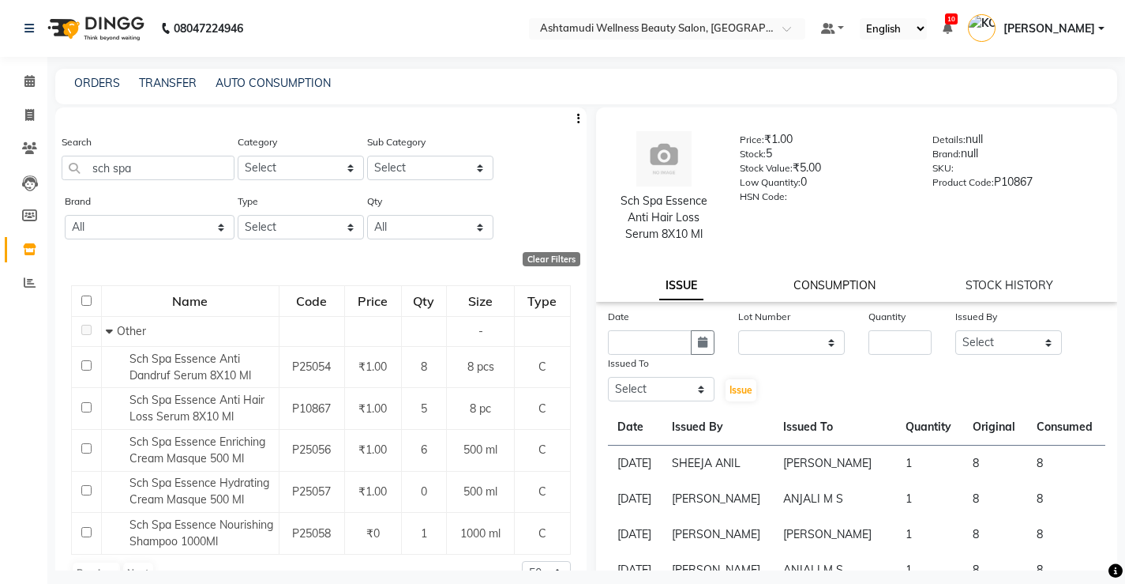
click at [831, 282] on link "CONSUMPTION" at bounding box center [835, 285] width 82 height 14
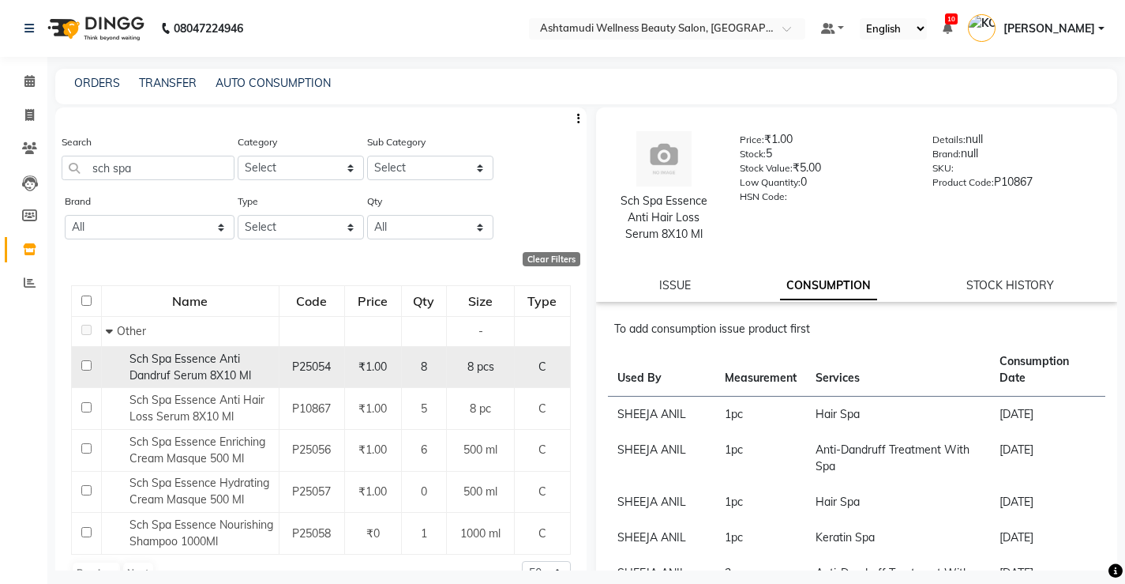
click at [188, 374] on span "Sch Spa Essence Anti Dandruf Serum 8X10 Ml" at bounding box center [191, 366] width 122 height 31
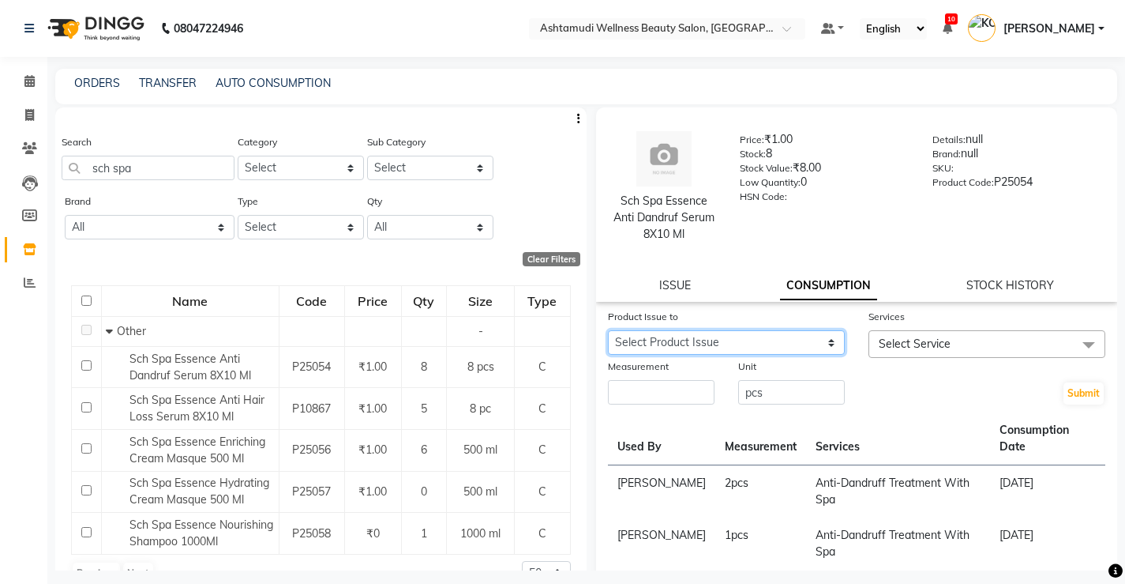
click at [668, 344] on select "Select Product Issue [DATE], Issued to: [PERSON_NAME], Balance: 2" at bounding box center [726, 342] width 237 height 24
select select "1191604"
click at [608, 330] on select "Select Product Issue [DATE], Issued to: [PERSON_NAME], Balance: 2" at bounding box center [726, 342] width 237 height 24
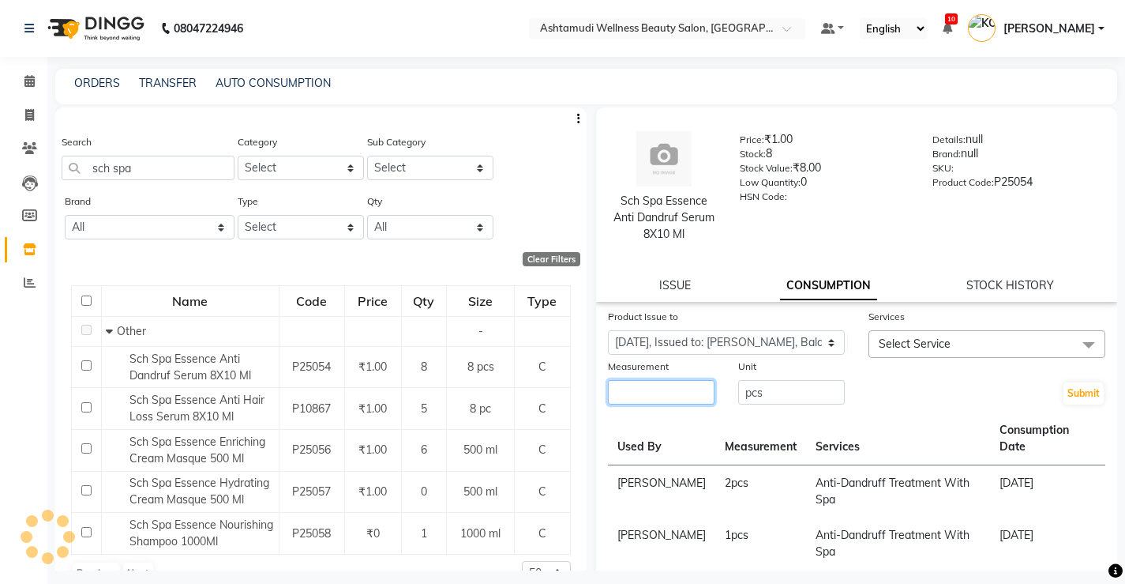
click at [660, 394] on input "number" at bounding box center [661, 392] width 107 height 24
type input "2"
click at [921, 335] on span "Select Service" at bounding box center [987, 344] width 237 height 28
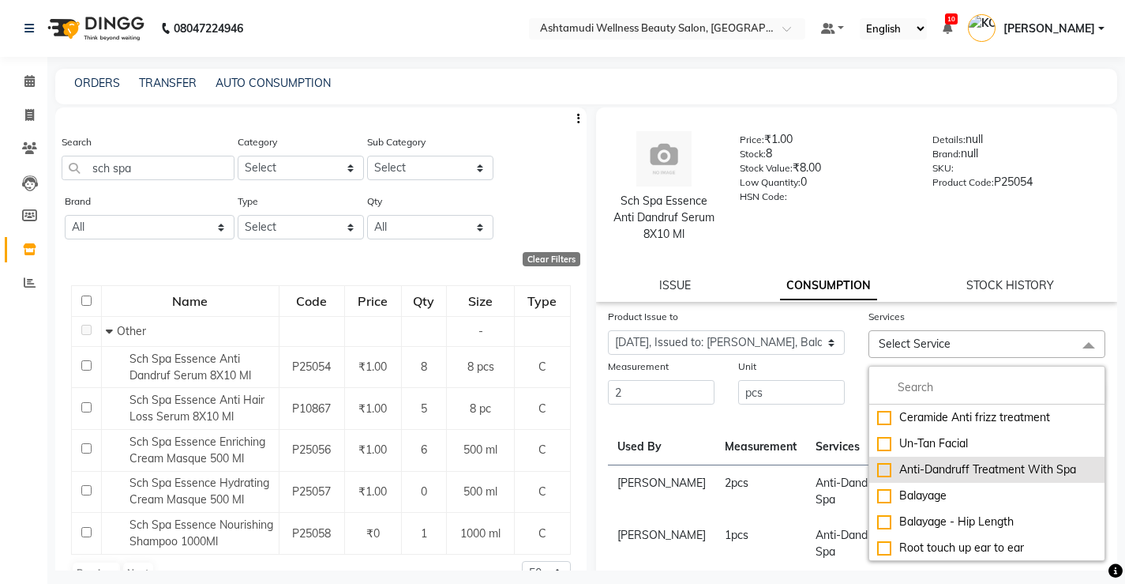
click at [916, 463] on div "Anti-Dandruff Treatment With Spa" at bounding box center [987, 469] width 220 height 17
checkbox input "true"
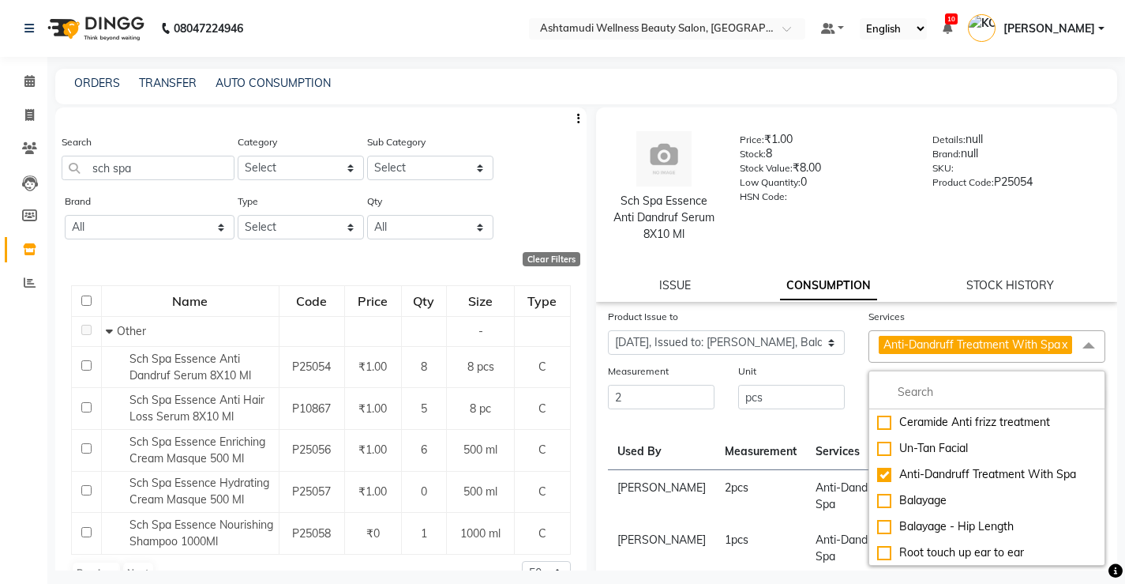
click at [824, 477] on td "Anti-Dandruff Treatment With Spa" at bounding box center [898, 496] width 185 height 53
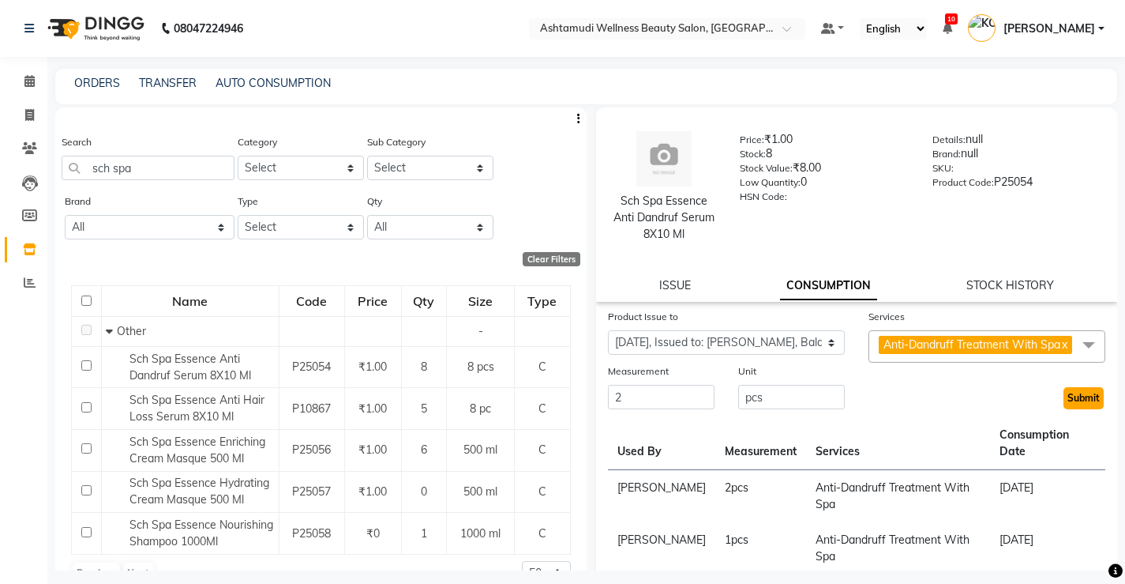
click at [1073, 408] on button "Submit" at bounding box center [1084, 398] width 40 height 22
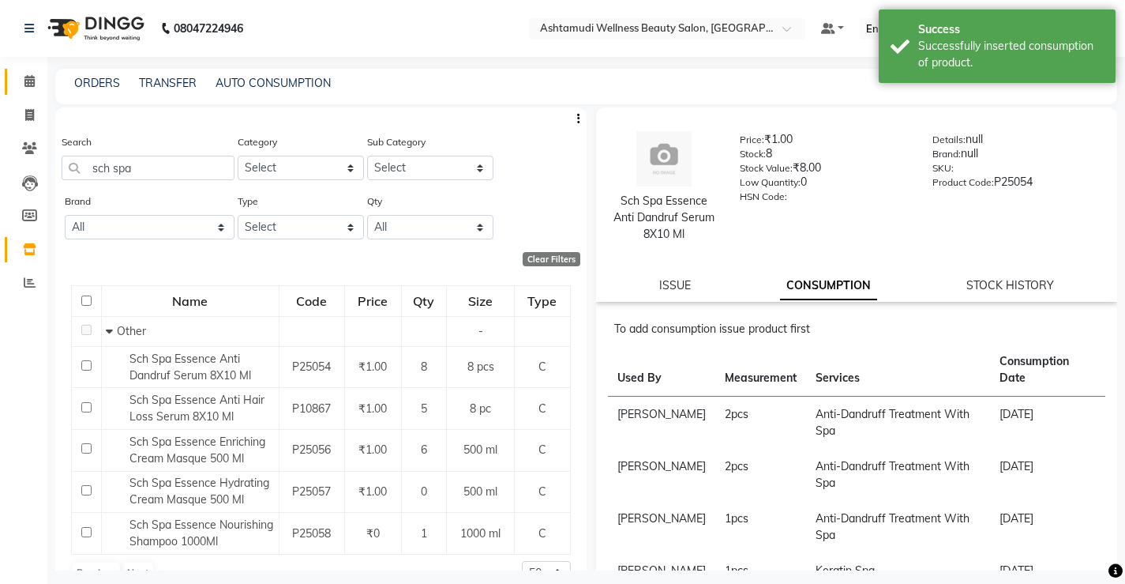
click at [21, 91] on link "Calendar" at bounding box center [24, 82] width 38 height 26
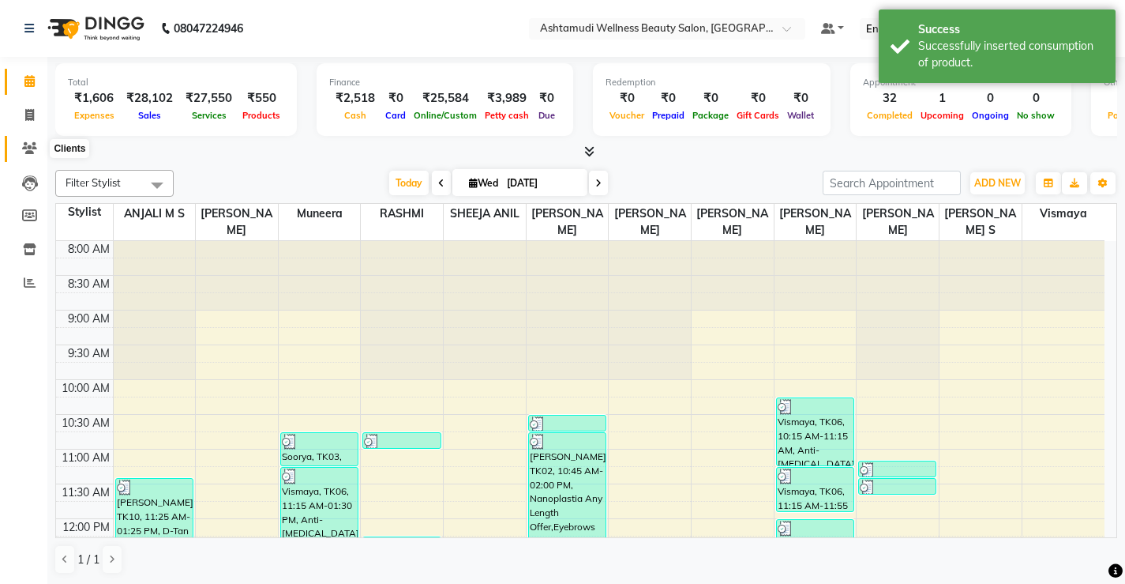
click at [32, 148] on icon at bounding box center [29, 148] width 15 height 12
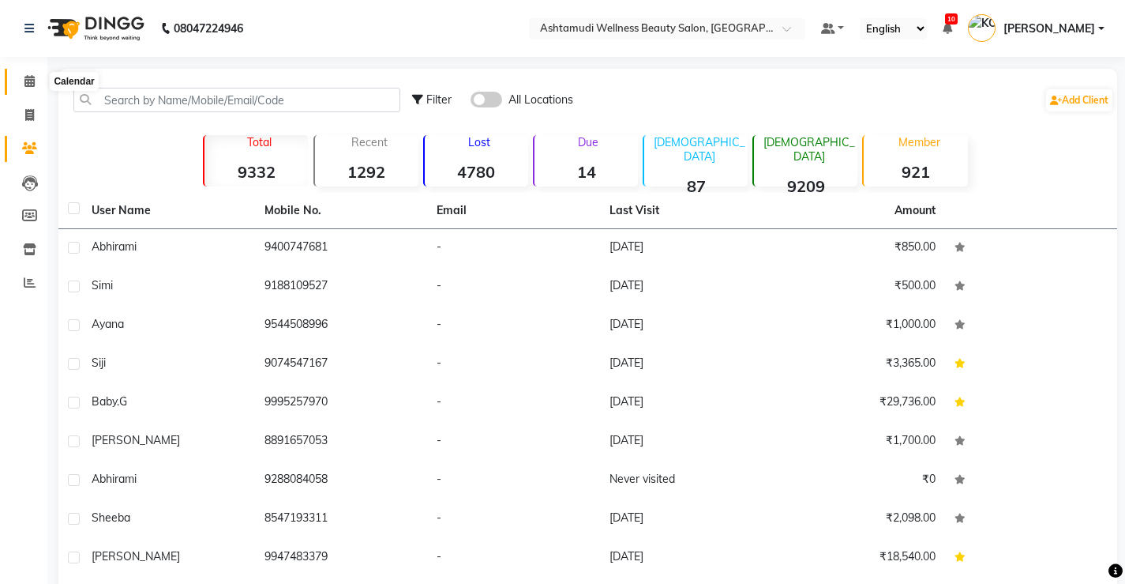
click at [32, 84] on icon at bounding box center [29, 81] width 10 height 12
